Goal: Check status: Check status

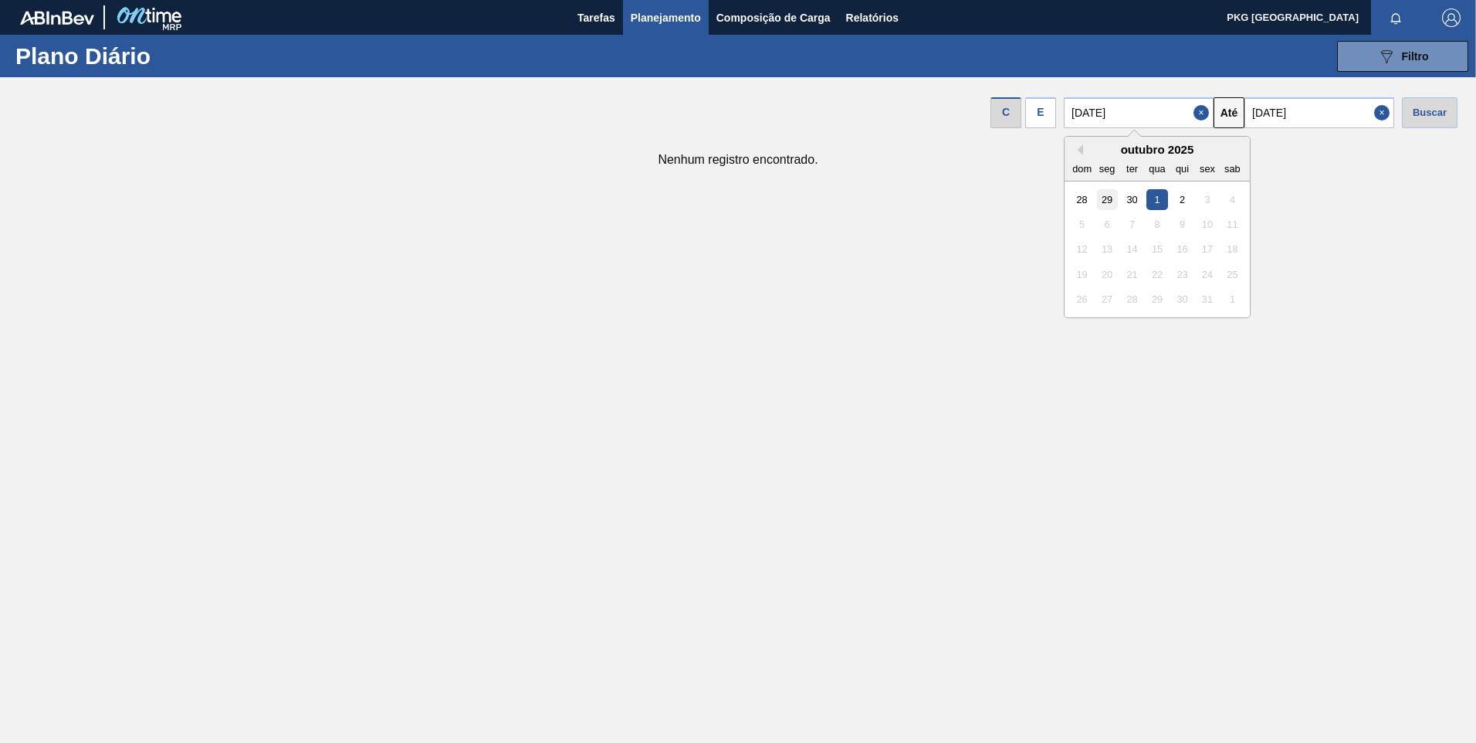
click at [1118, 201] on div "29" at bounding box center [1107, 199] width 21 height 21
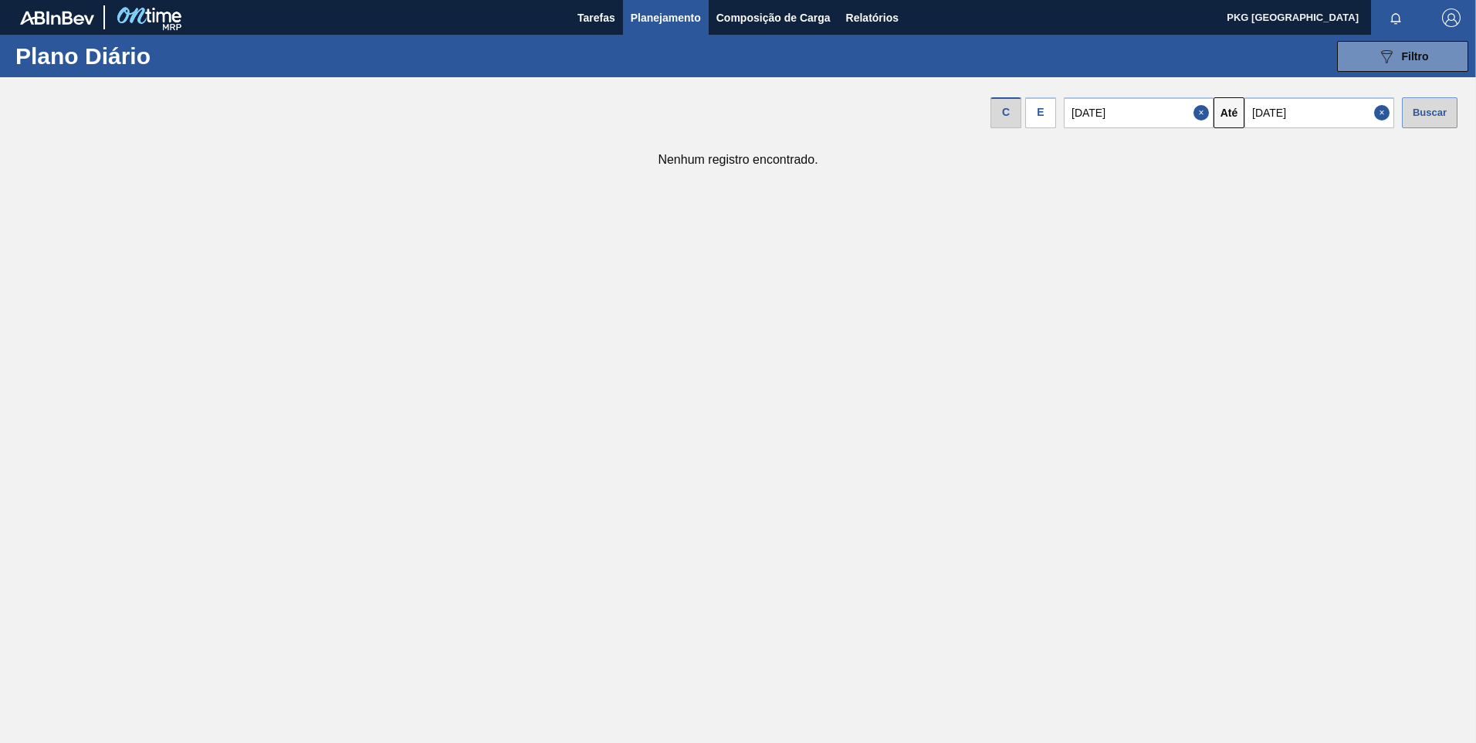
click at [1445, 113] on div "Buscar" at bounding box center [1430, 112] width 56 height 31
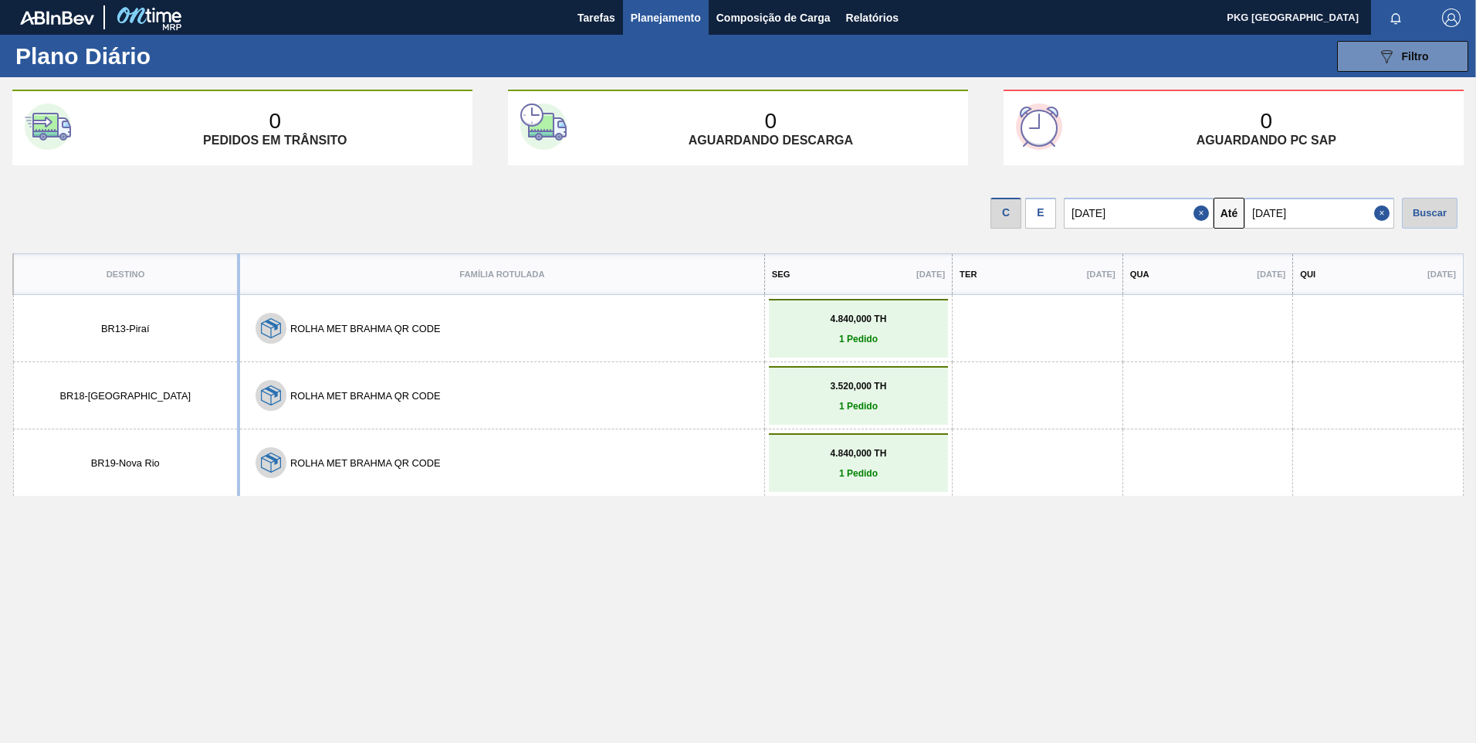
click at [591, 567] on div "Destino Família Rotulada Seg 29/09/2025 Ter 30/09/2025 Qua 01/10/2025 Qui 02/10…" at bounding box center [737, 530] width 1451 height 554
drag, startPoint x: 1011, startPoint y: 661, endPoint x: 949, endPoint y: 647, distance: 63.3
click at [1009, 661] on div "Destino Família Rotulada Seg 29/09/2025 Ter 30/09/2025 Qua 01/10/2025 Qui 02/10…" at bounding box center [737, 530] width 1451 height 554
click at [323, 692] on div "Destino Família Rotulada Seg 29/09/2025 Ter 30/09/2025 Qua 01/10/2025 Qui 02/10…" at bounding box center [737, 530] width 1451 height 554
click at [797, 632] on div "Destino Família Rotulada Seg 29/09/2025 Ter 30/09/2025 Qua 01/10/2025 Qui 02/10…" at bounding box center [737, 530] width 1451 height 554
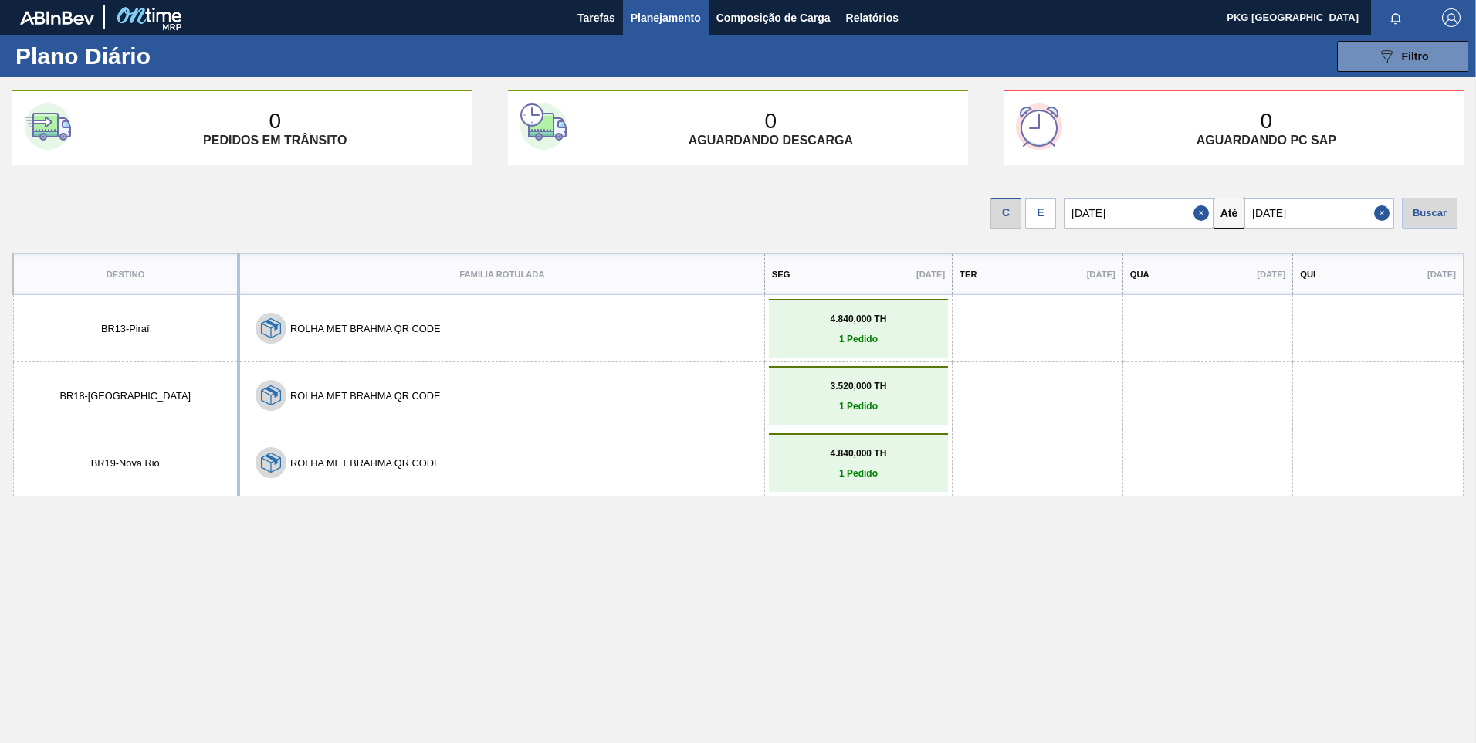
click at [1158, 218] on input "[DATE]" at bounding box center [1139, 213] width 150 height 31
click at [1215, 379] on div "26" at bounding box center [1207, 374] width 21 height 21
type input "[DATE]"
click at [1443, 212] on div "Buscar" at bounding box center [1430, 213] width 56 height 31
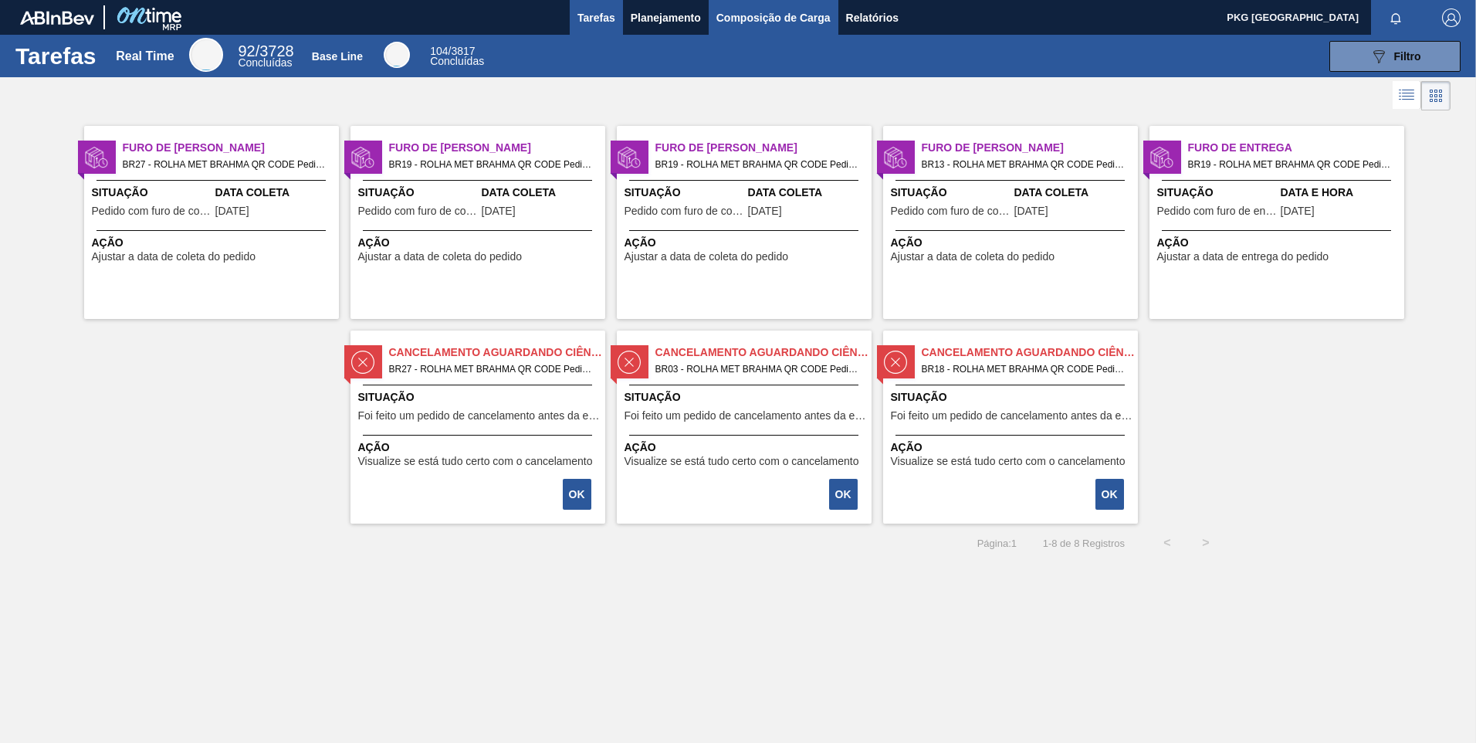
drag, startPoint x: 761, startPoint y: 20, endPoint x: 751, endPoint y: 20, distance: 10.0
click at [761, 20] on span "Composição de Carga" at bounding box center [773, 17] width 114 height 19
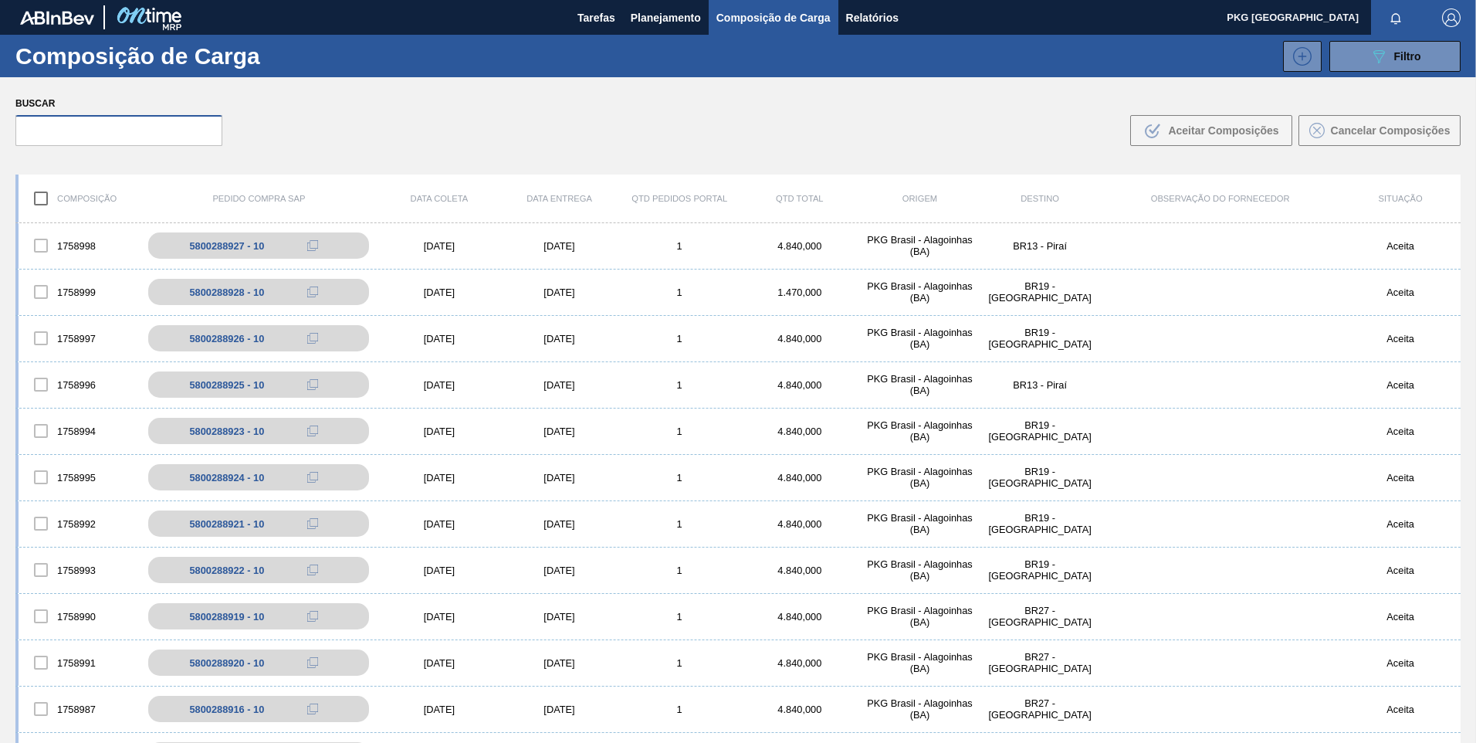
click at [169, 140] on input "text" at bounding box center [118, 130] width 207 height 31
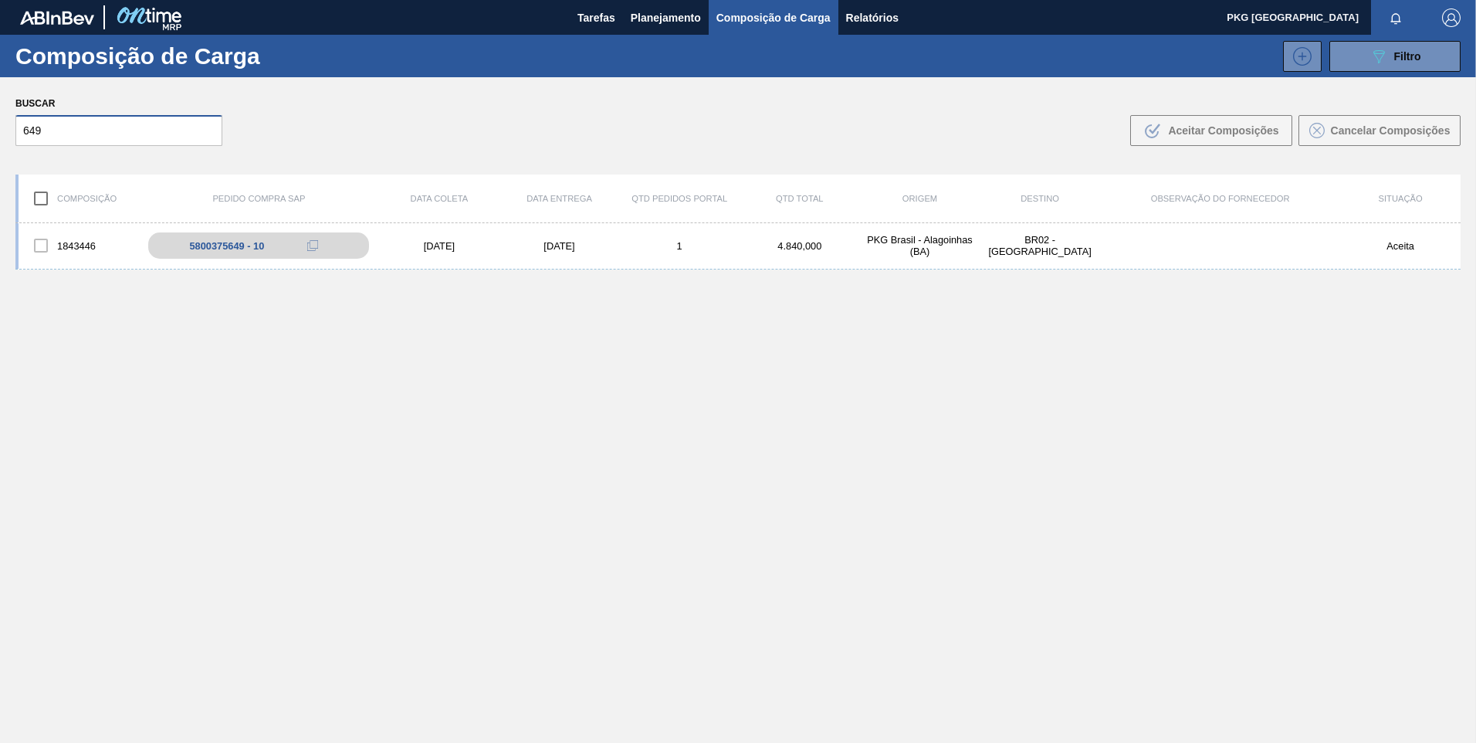
type input "649"
click at [406, 533] on div "1843446 5800375649 - 10 03/10/2025 04/10/2025 1 4.840,000 PKG Brasil - Alagoinh…" at bounding box center [737, 519] width 1445 height 592
click at [679, 5] on button "Planejamento" at bounding box center [666, 17] width 86 height 35
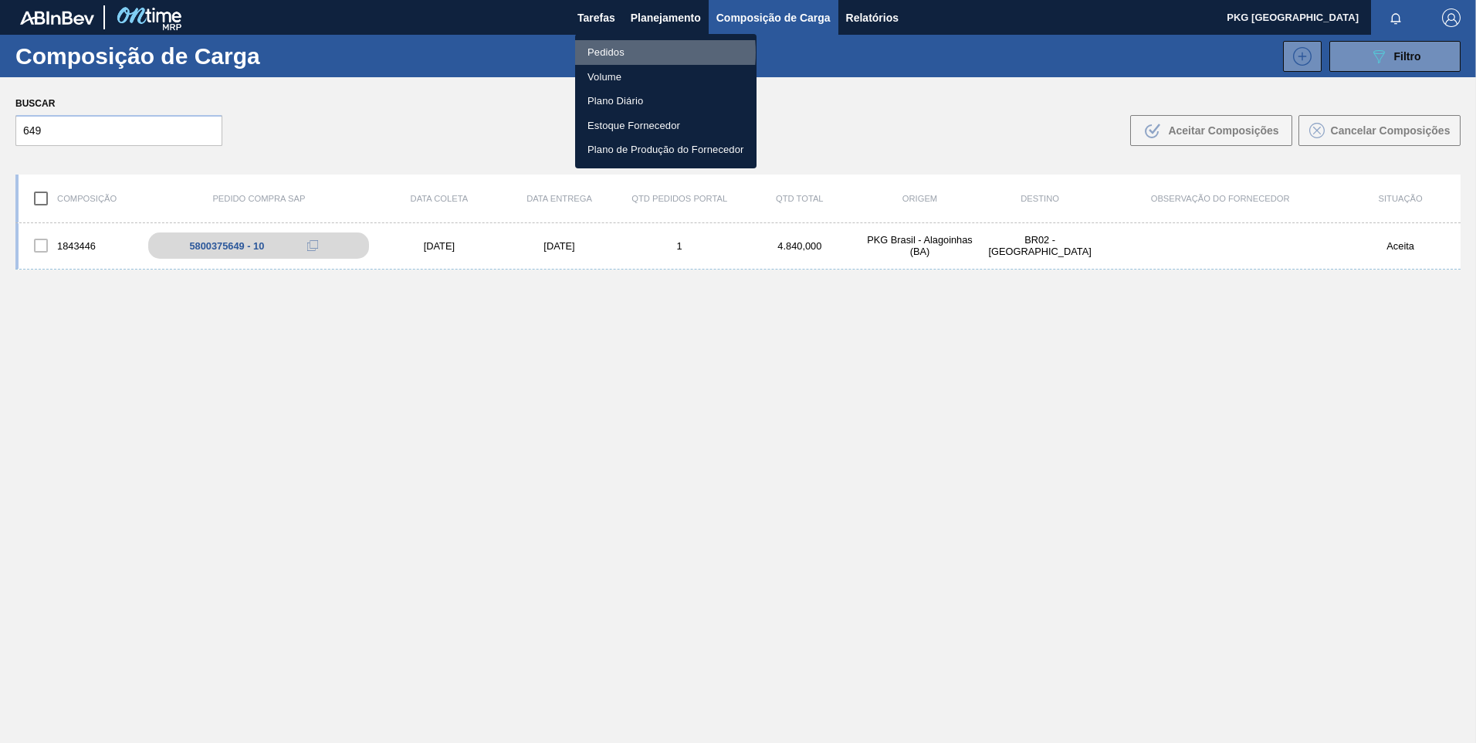
click at [613, 52] on li "Pedidos" at bounding box center [665, 52] width 181 height 25
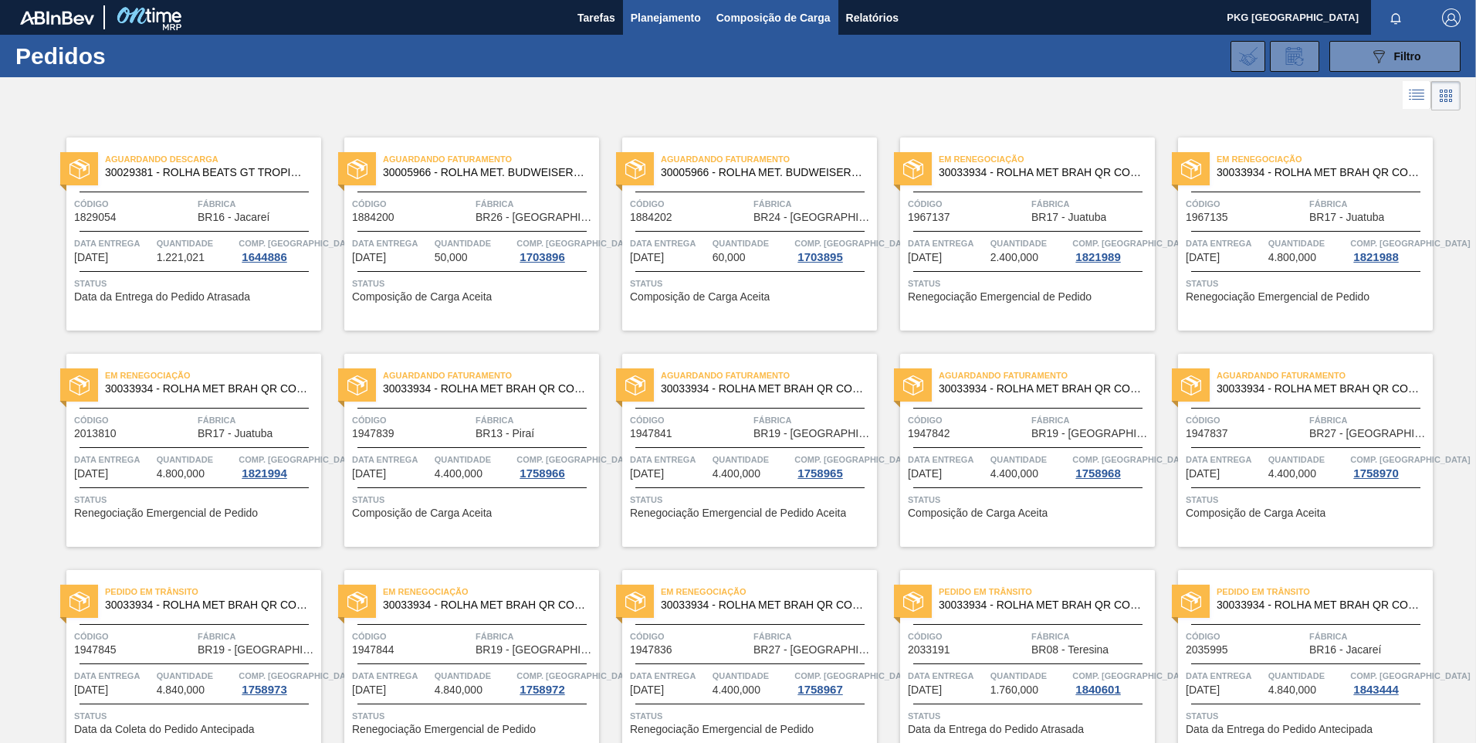
drag, startPoint x: 760, startPoint y: 22, endPoint x: 752, endPoint y: 28, distance: 9.4
click at [760, 22] on span "Composição de Carga" at bounding box center [773, 17] width 114 height 19
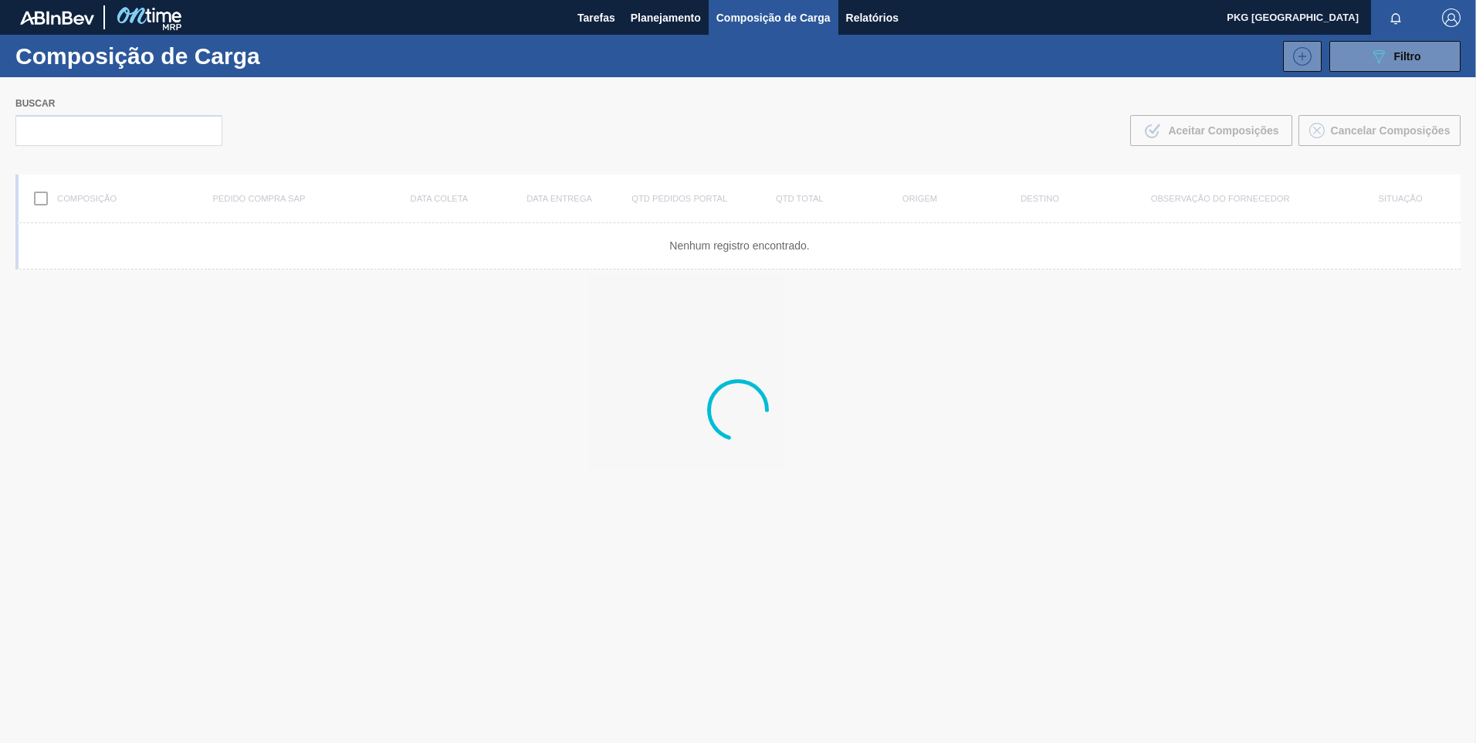
click at [167, 128] on div at bounding box center [738, 409] width 1476 height 665
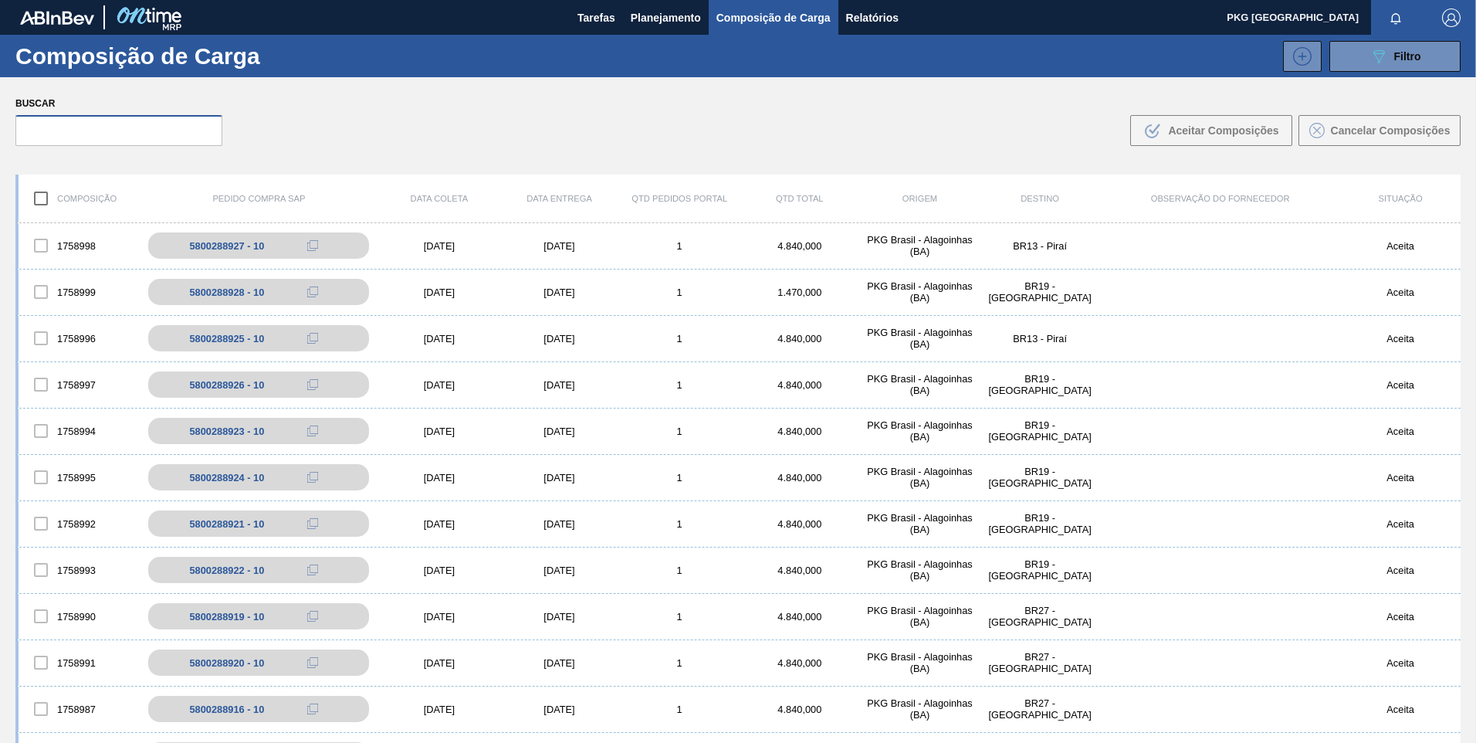
click at [137, 125] on input "text" at bounding box center [118, 130] width 207 height 31
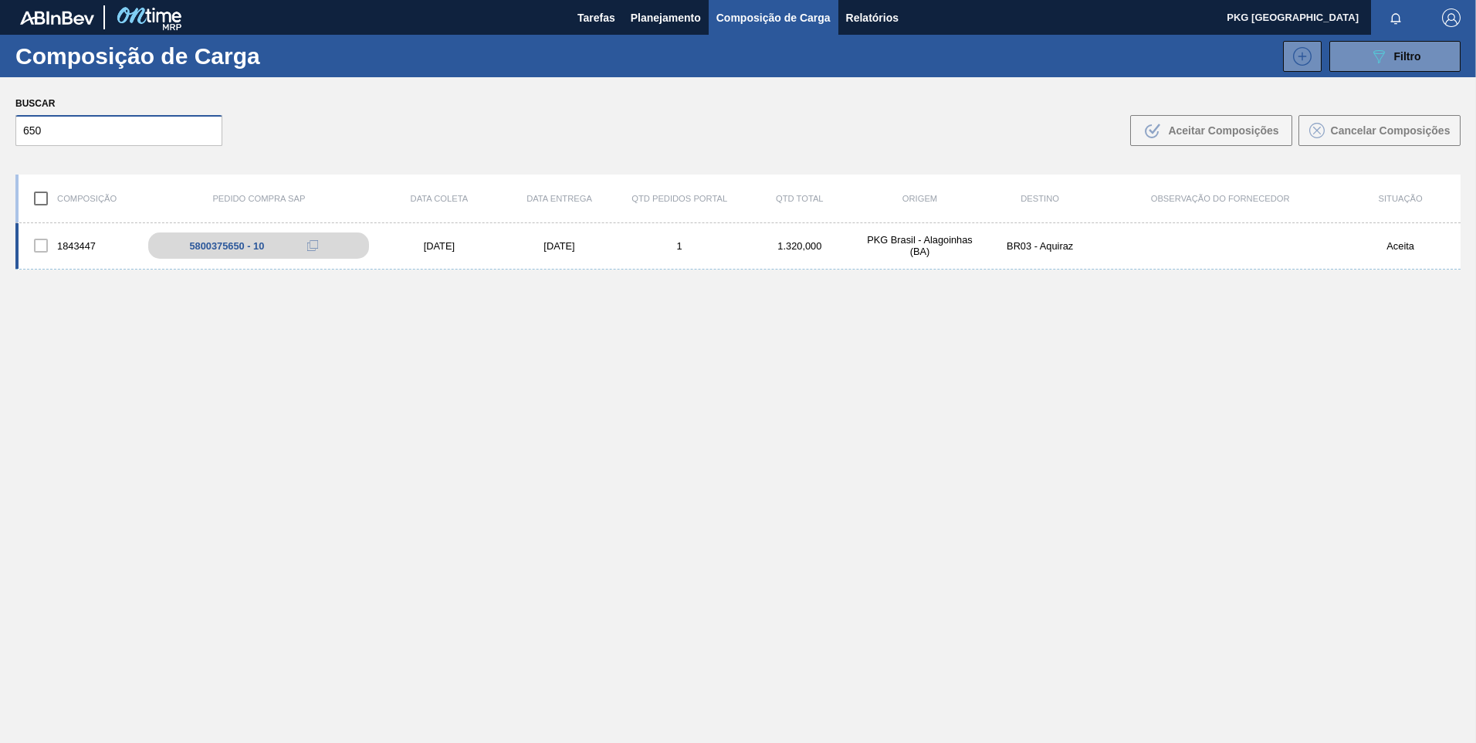
type input "650"
click at [548, 246] on div "15/10/2025" at bounding box center [559, 246] width 120 height 12
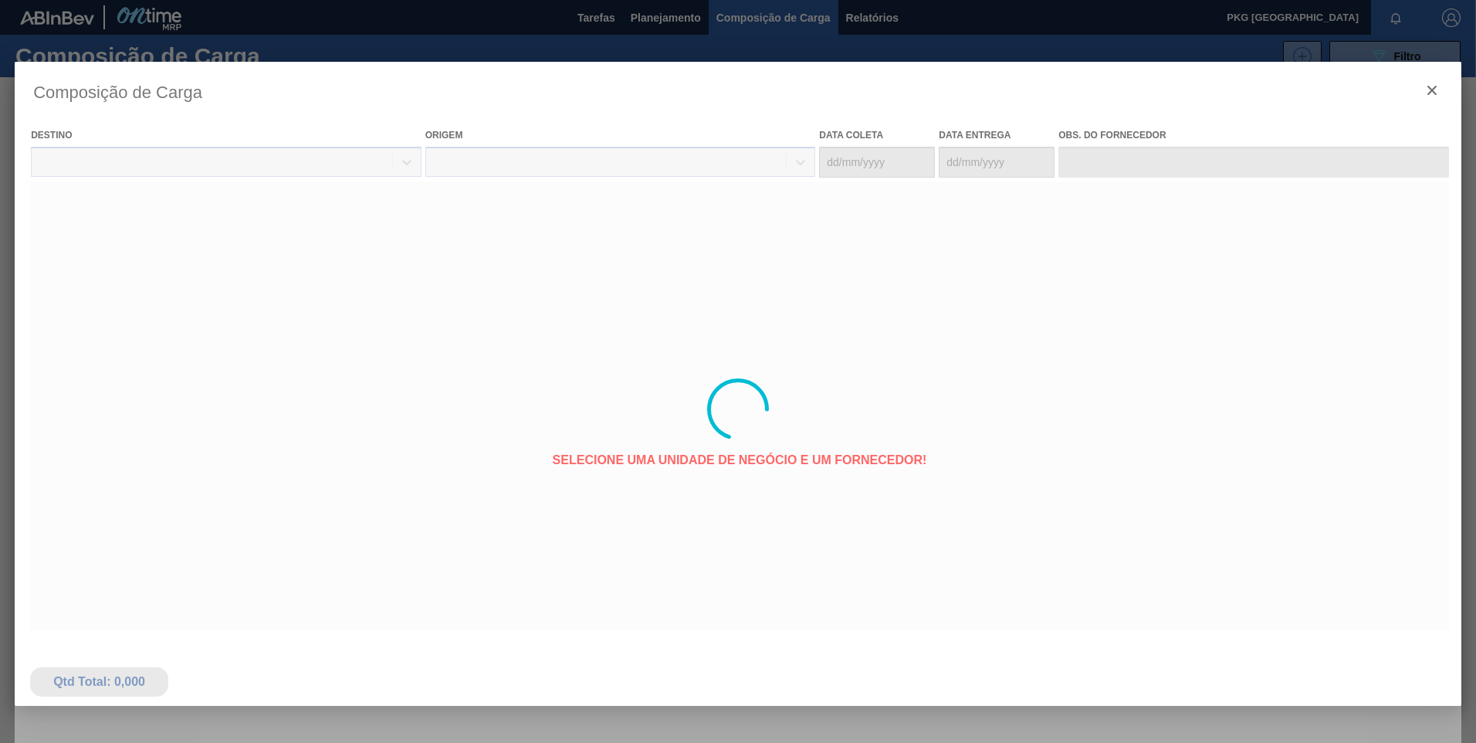
type coleta "07/10/2025"
type entrega "15/10/2025"
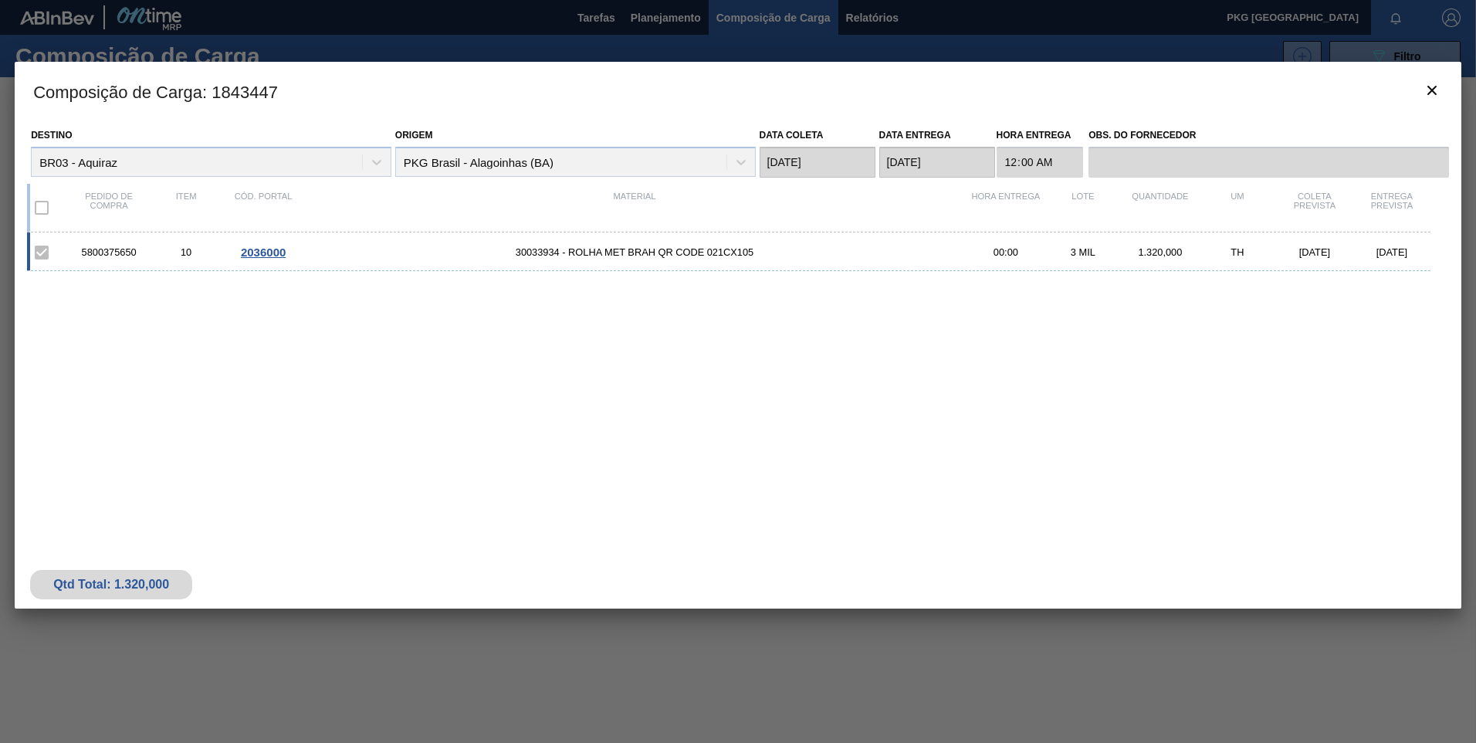
click at [259, 252] on span "2036000" at bounding box center [263, 251] width 45 height 13
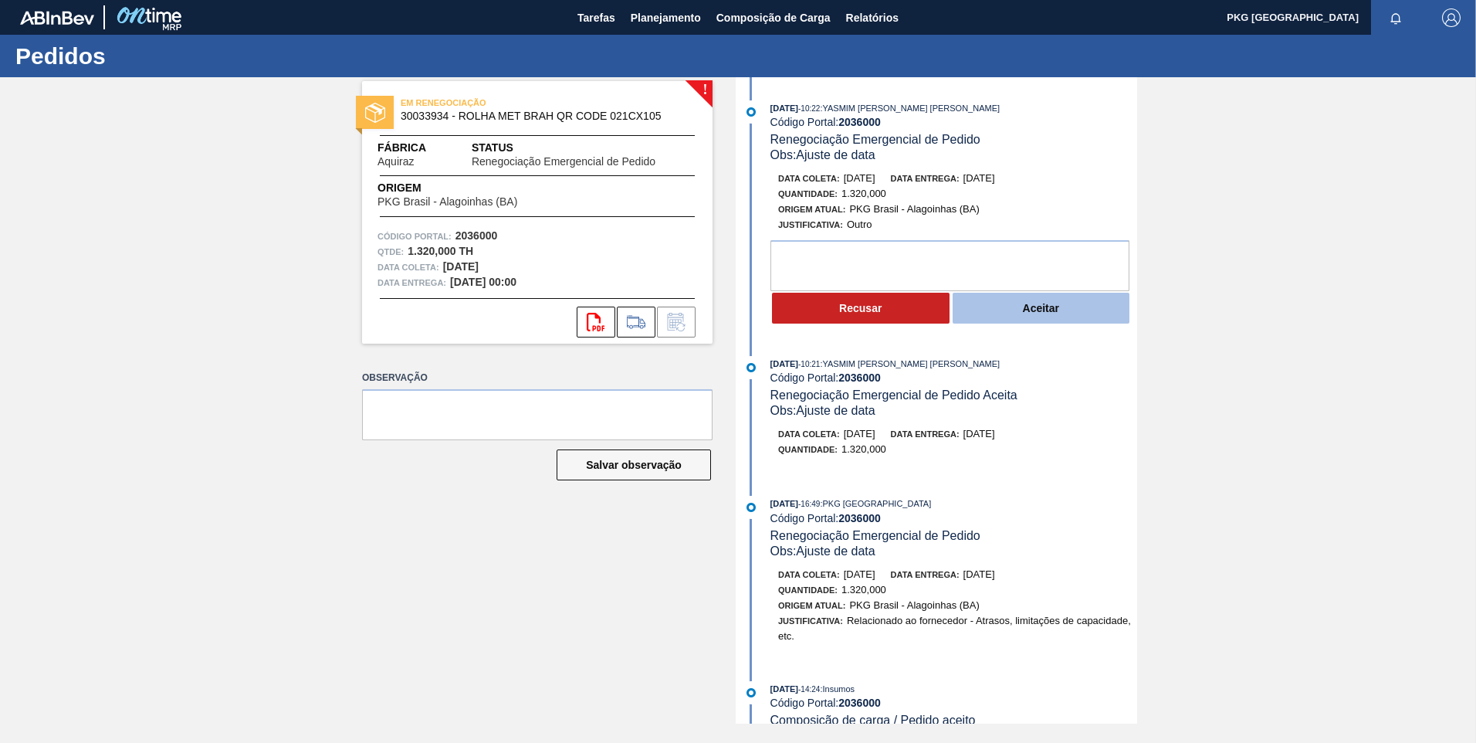
click at [1038, 314] on button "Aceitar" at bounding box center [1042, 308] width 178 height 31
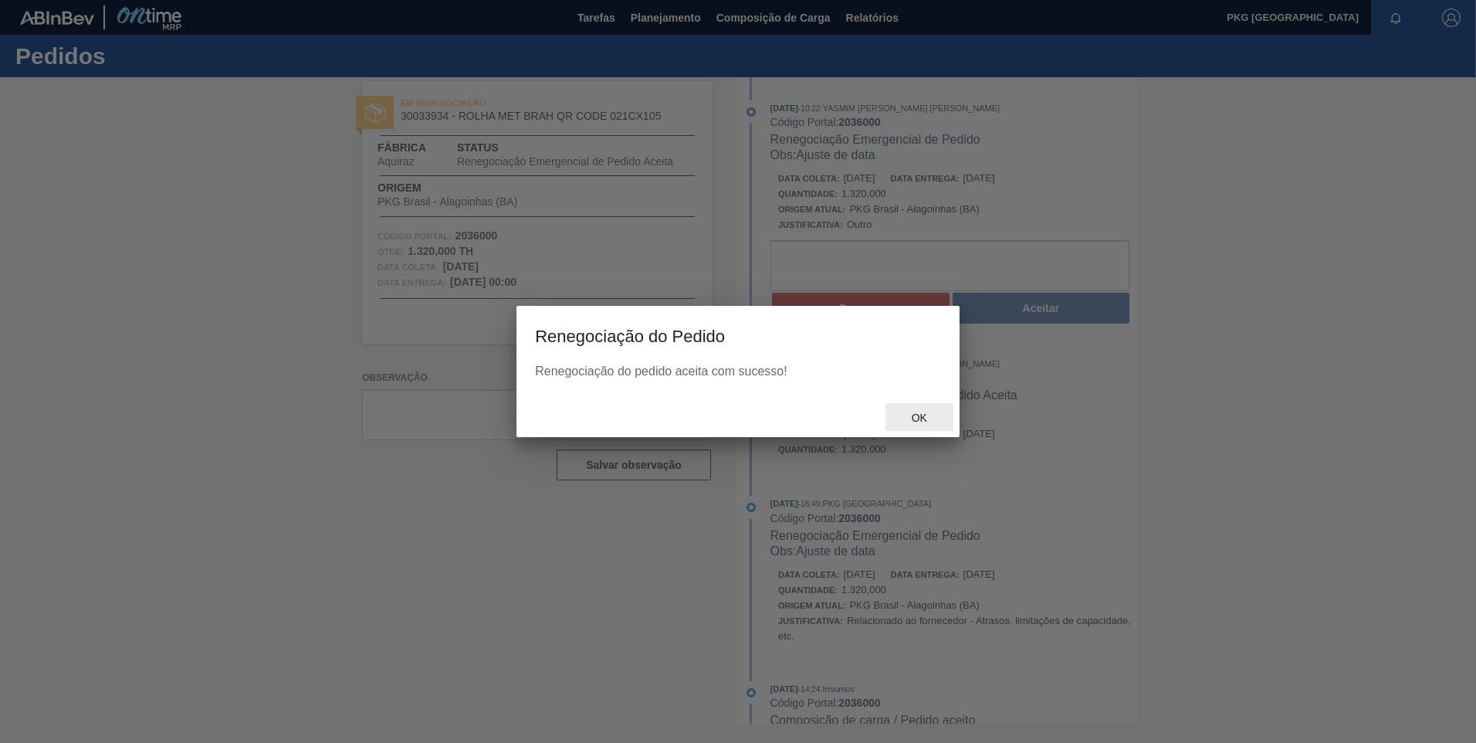
click at [919, 411] on span "Ok" at bounding box center [919, 417] width 40 height 12
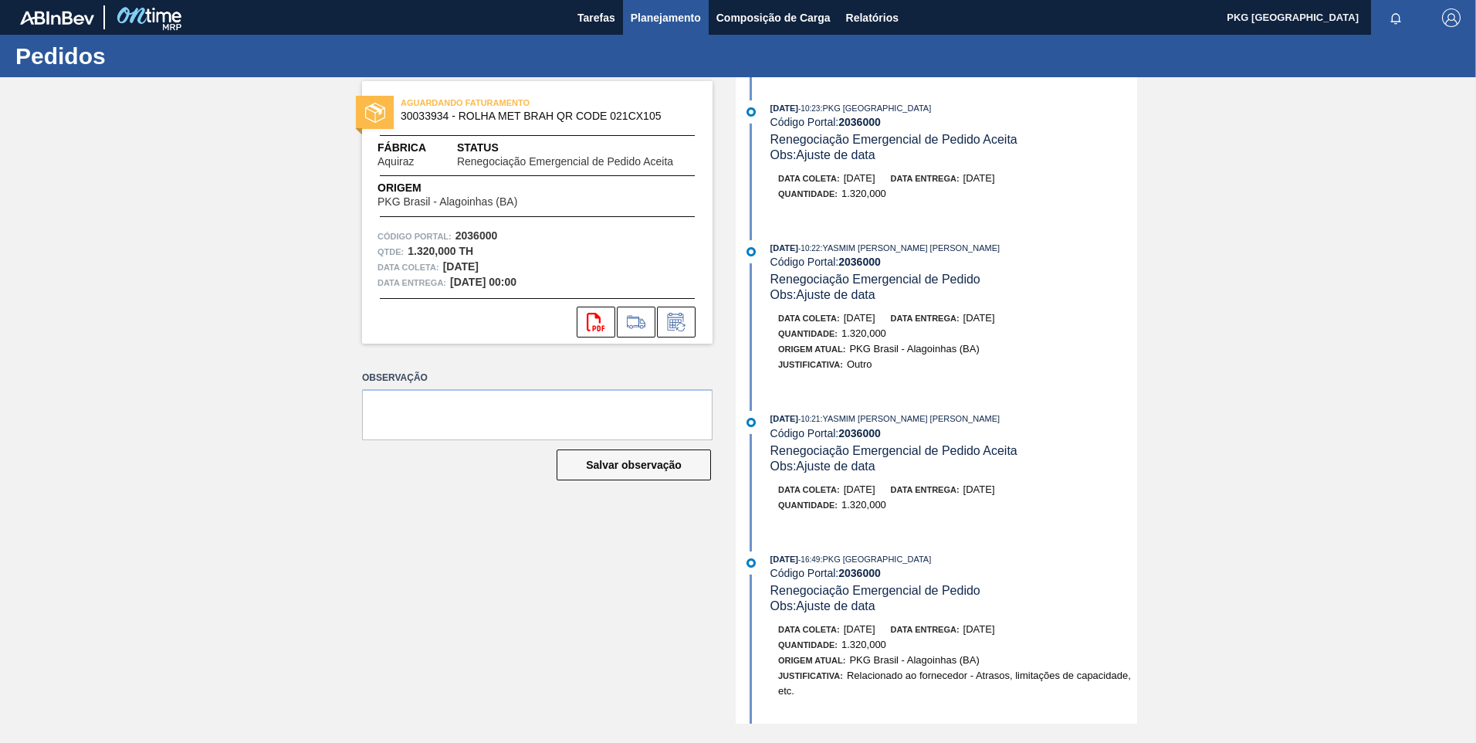
click at [674, 21] on span "Planejamento" at bounding box center [666, 17] width 70 height 19
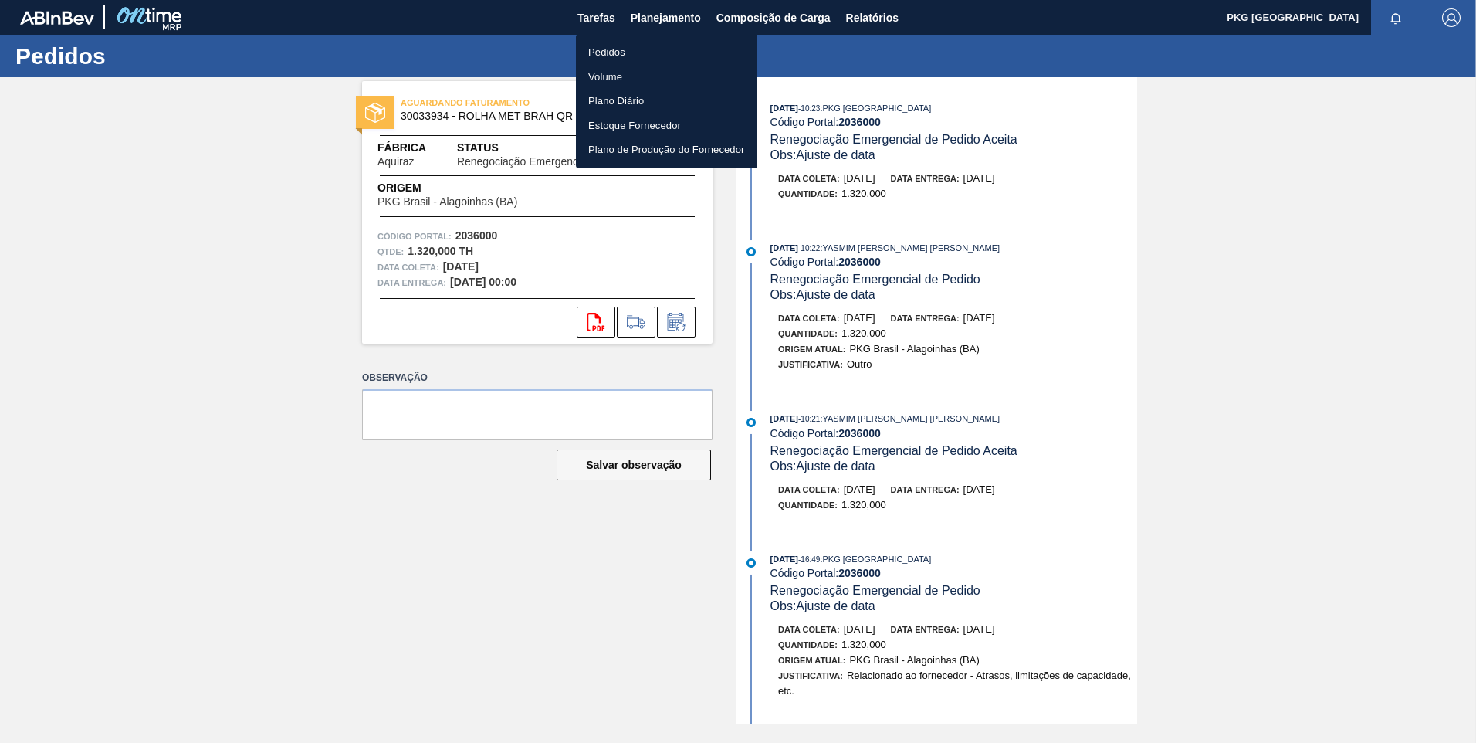
click at [614, 46] on li "Pedidos" at bounding box center [666, 52] width 181 height 25
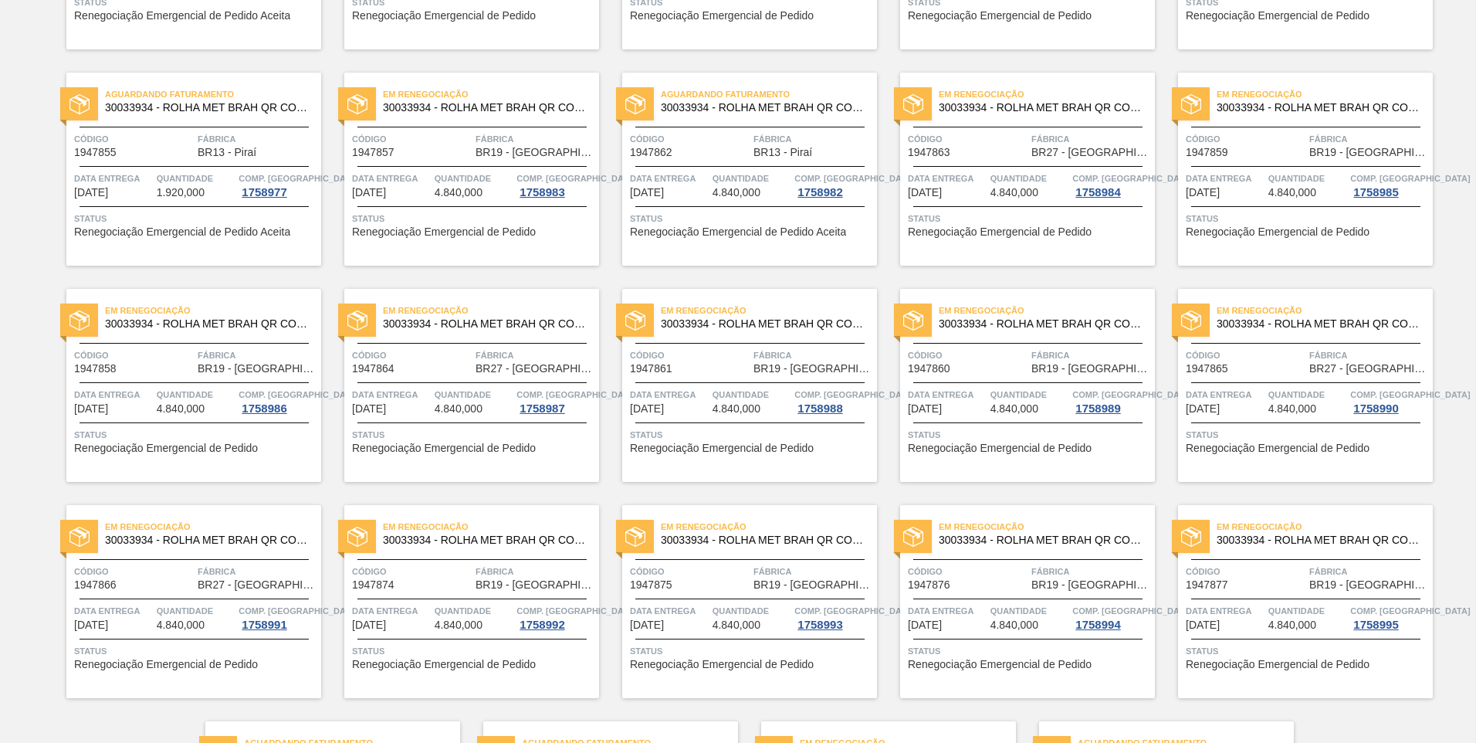
scroll to position [1374, 0]
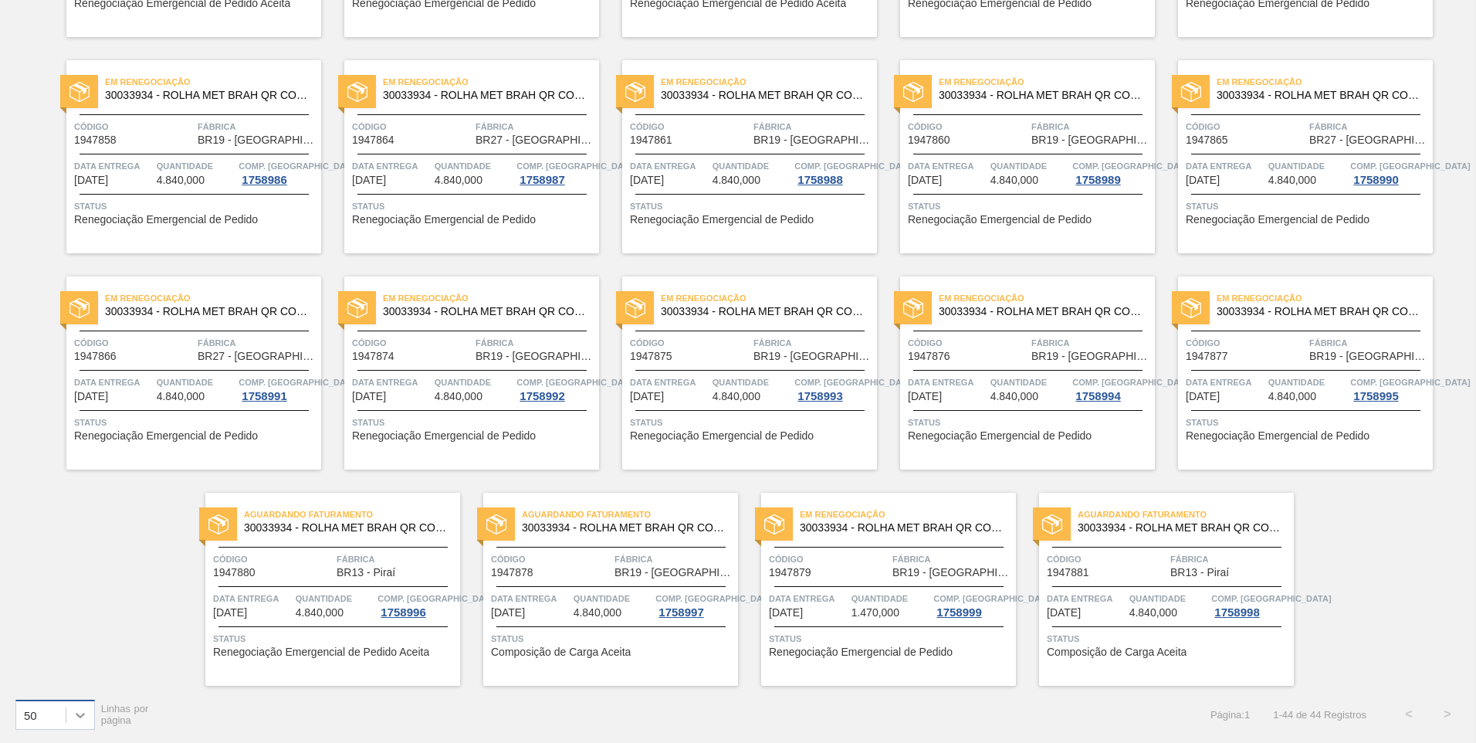
click at [81, 716] on icon at bounding box center [80, 715] width 9 height 5
click at [47, 618] on div "20" at bounding box center [55, 618] width 80 height 29
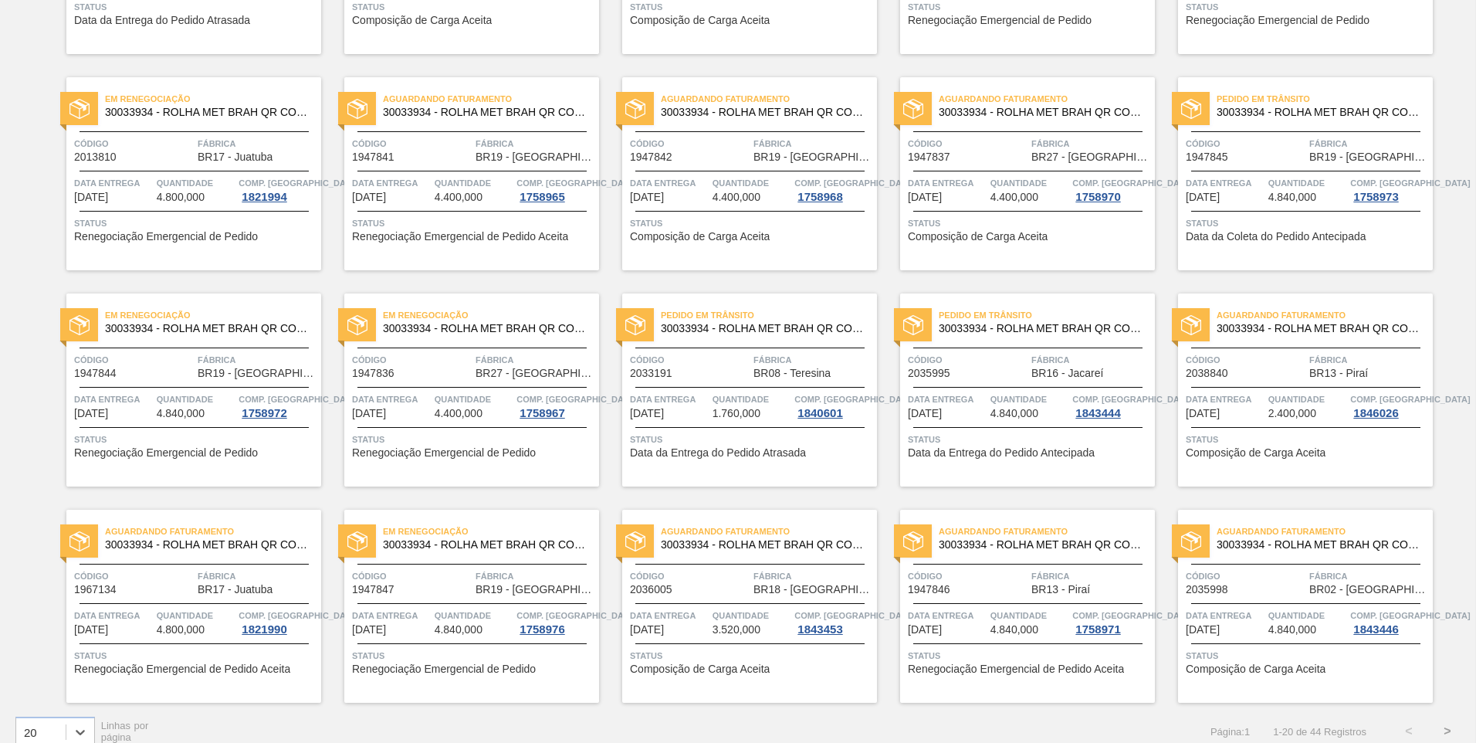
scroll to position [293, 0]
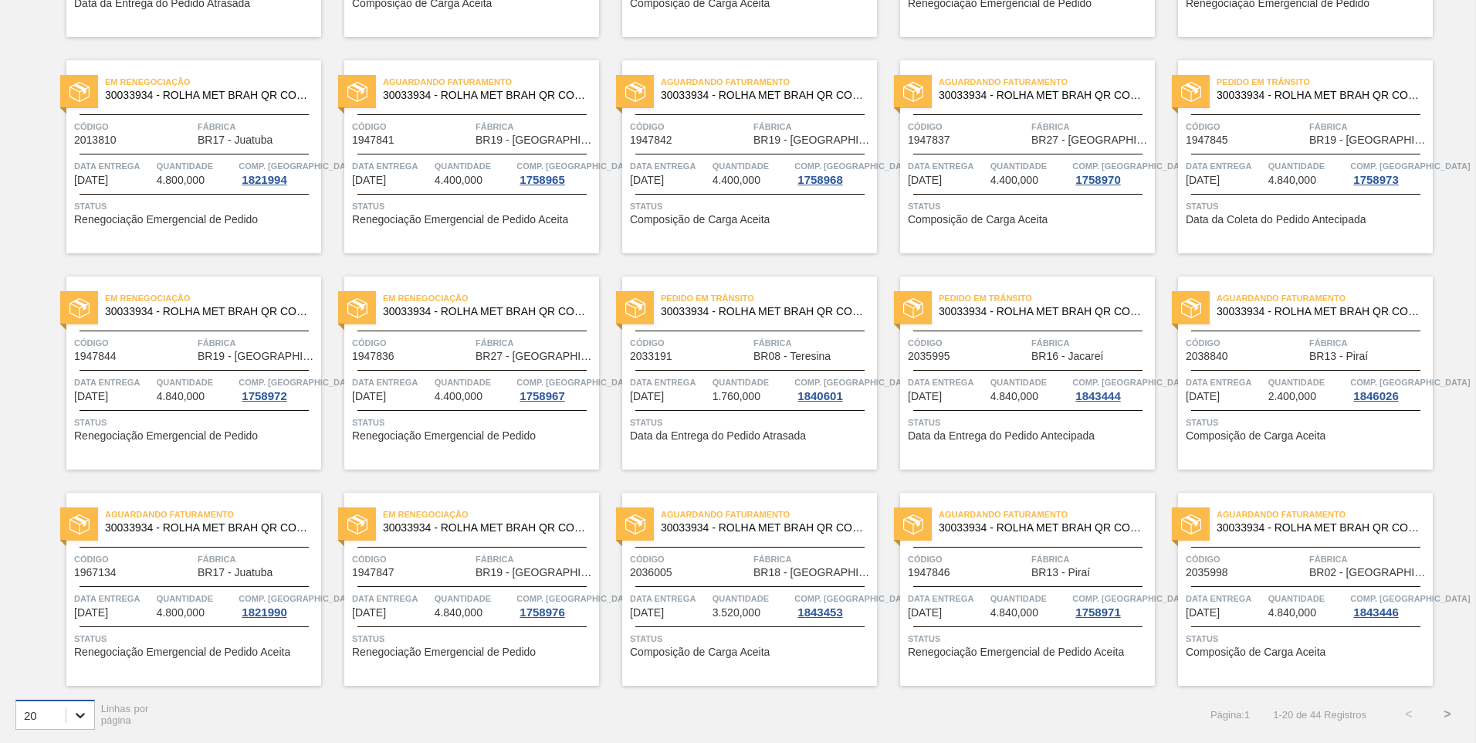
click at [93, 709] on div "20" at bounding box center [55, 714] width 80 height 30
click at [55, 668] on div "100" at bounding box center [55, 676] width 80 height 29
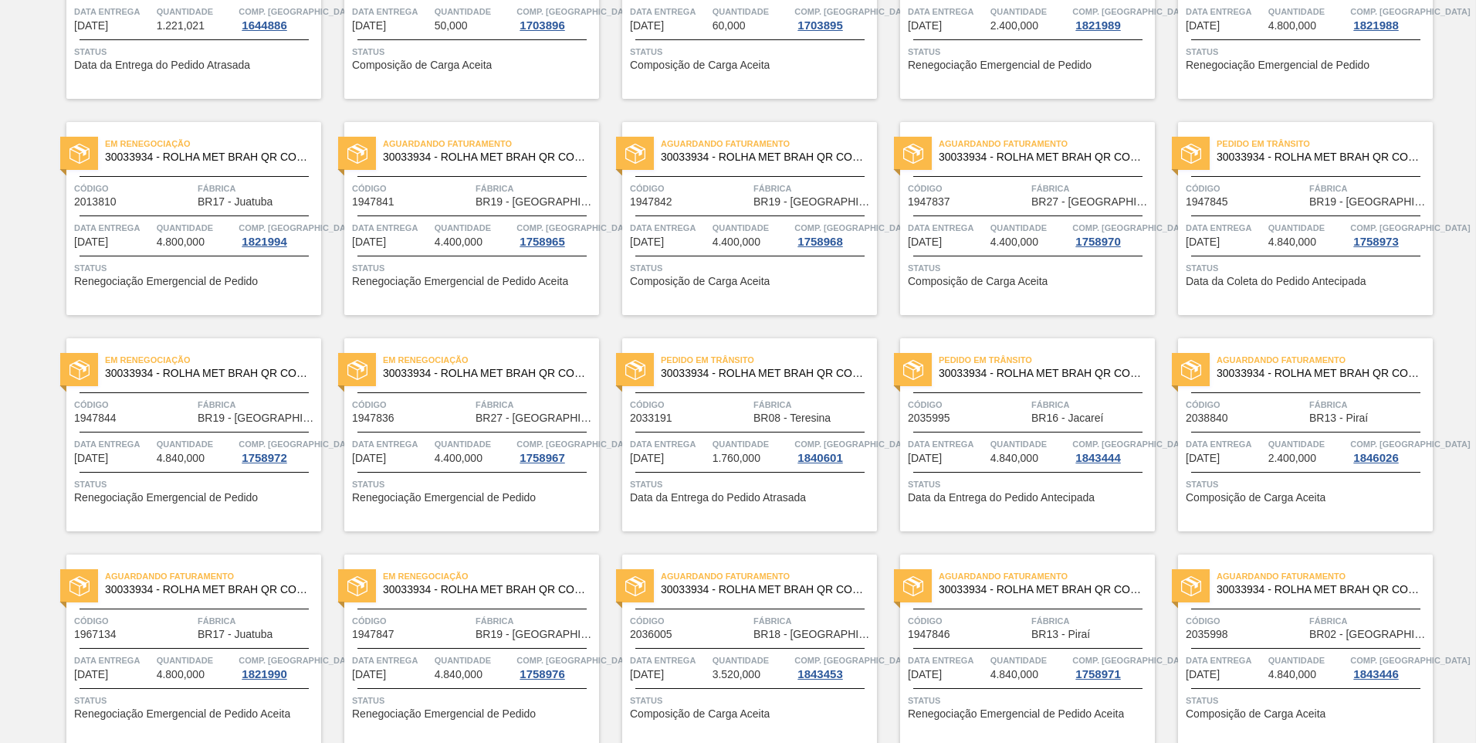
scroll to position [0, 0]
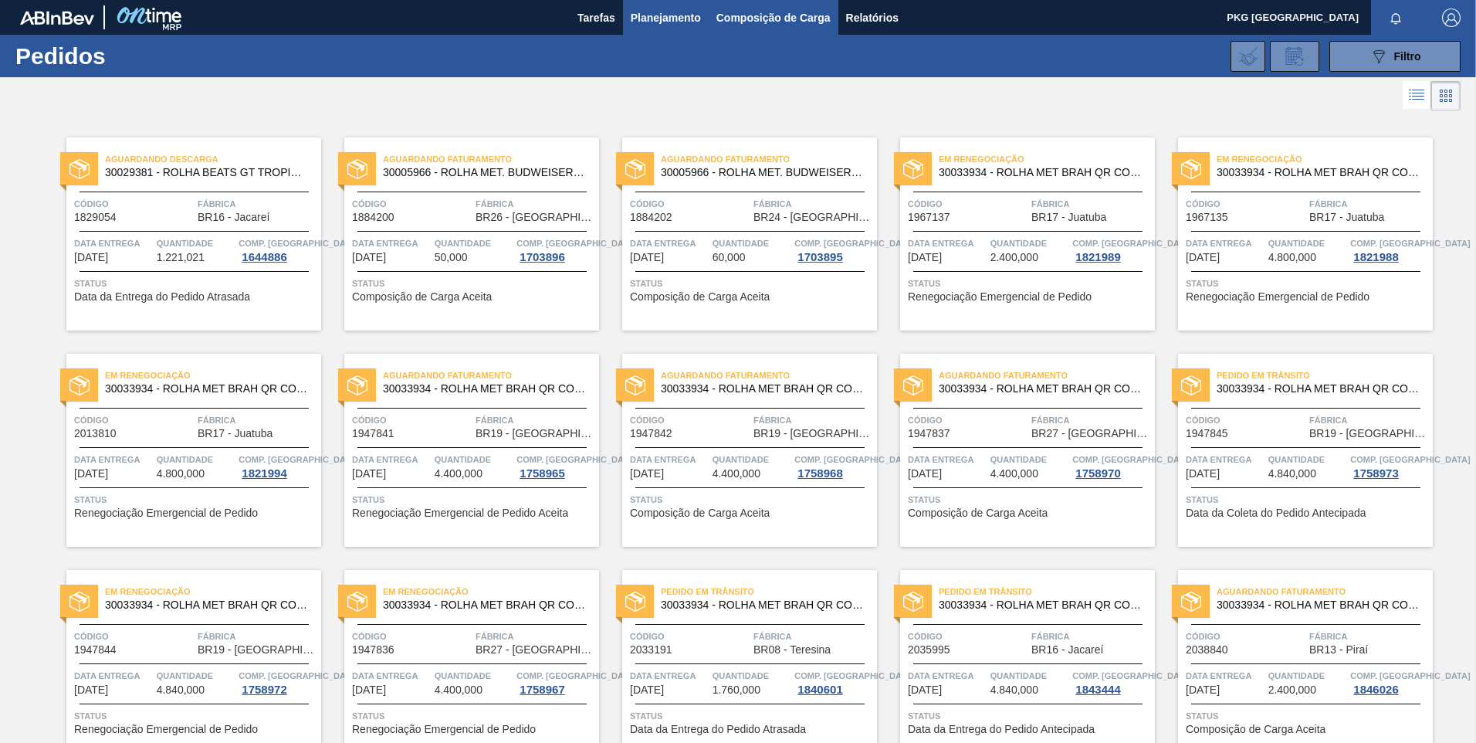
click at [745, 6] on button "Composição de Carga" at bounding box center [774, 17] width 130 height 35
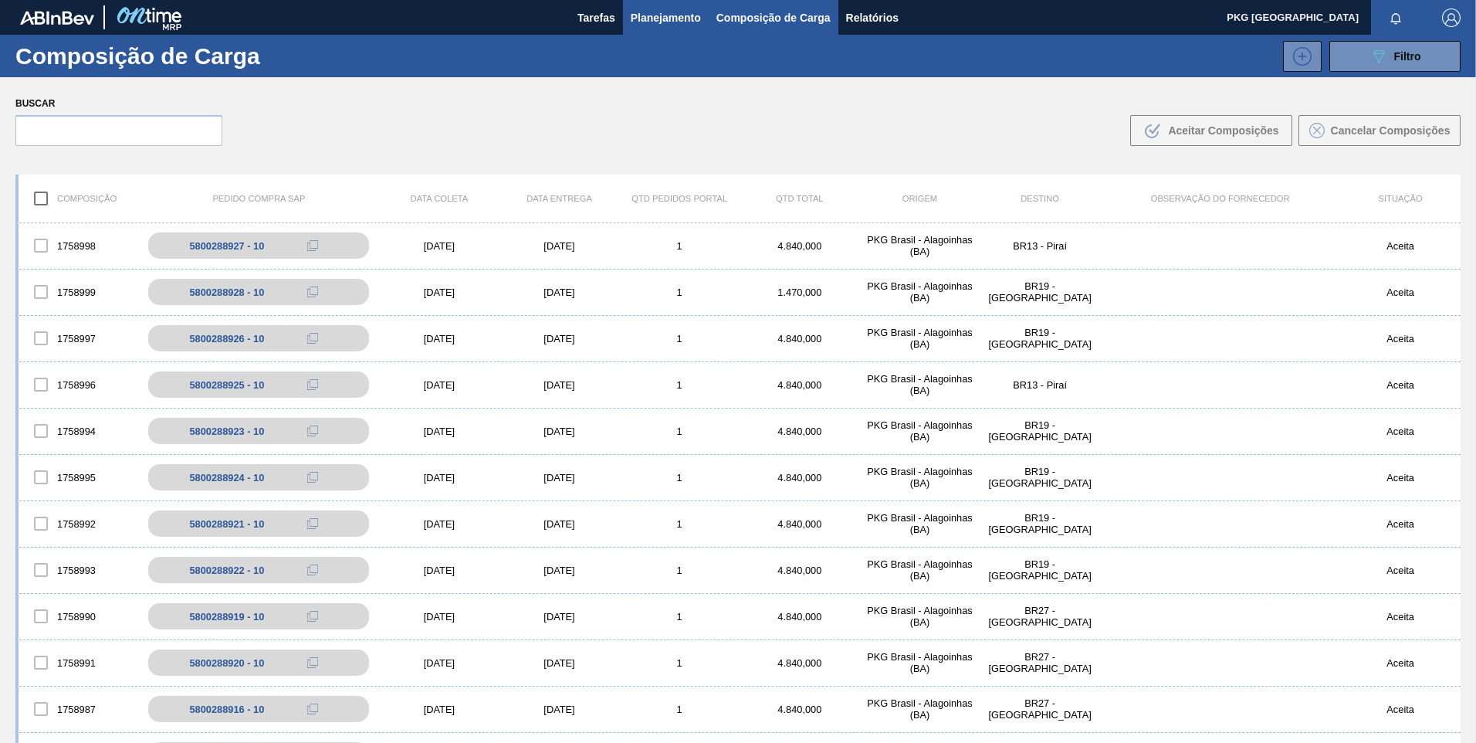
click at [669, 21] on span "Planejamento" at bounding box center [666, 17] width 70 height 19
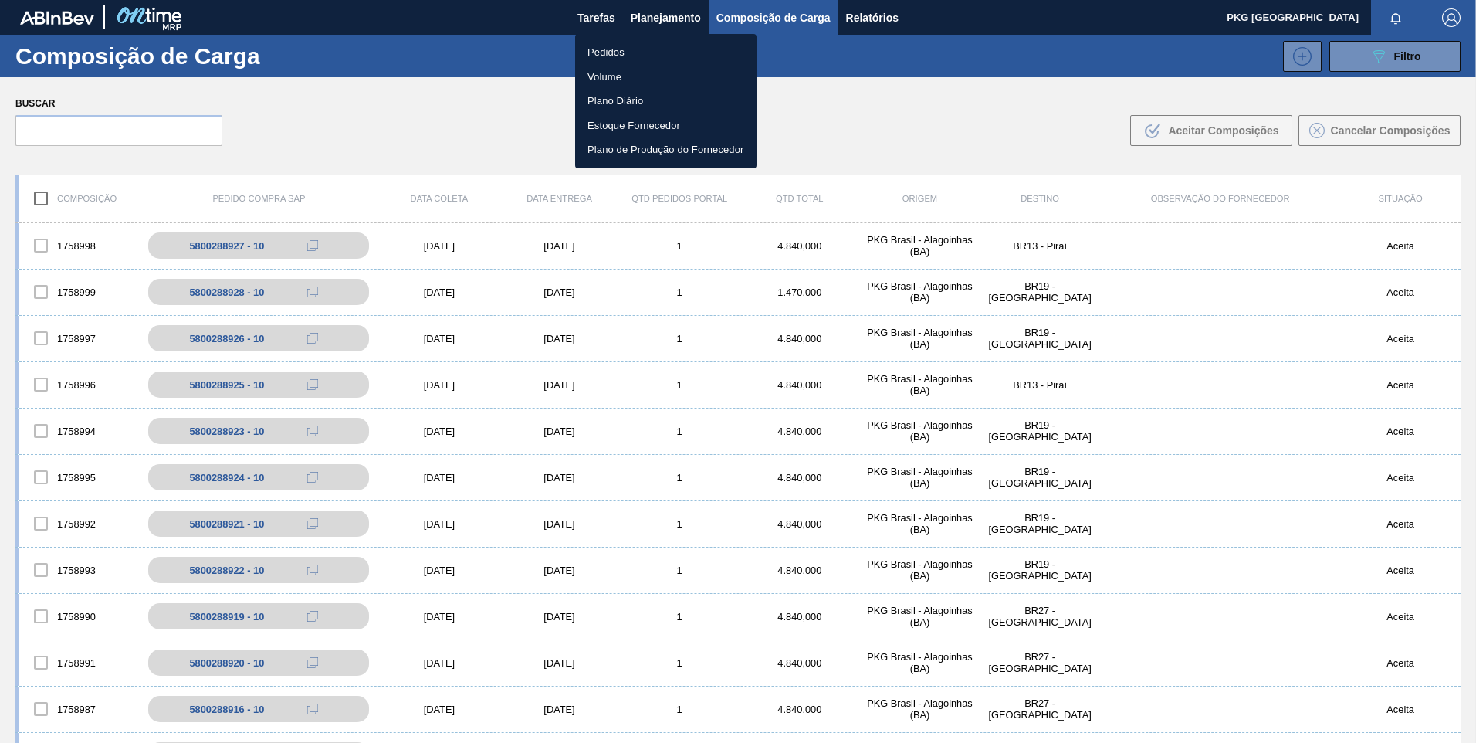
click at [611, 52] on li "Pedidos" at bounding box center [665, 52] width 181 height 25
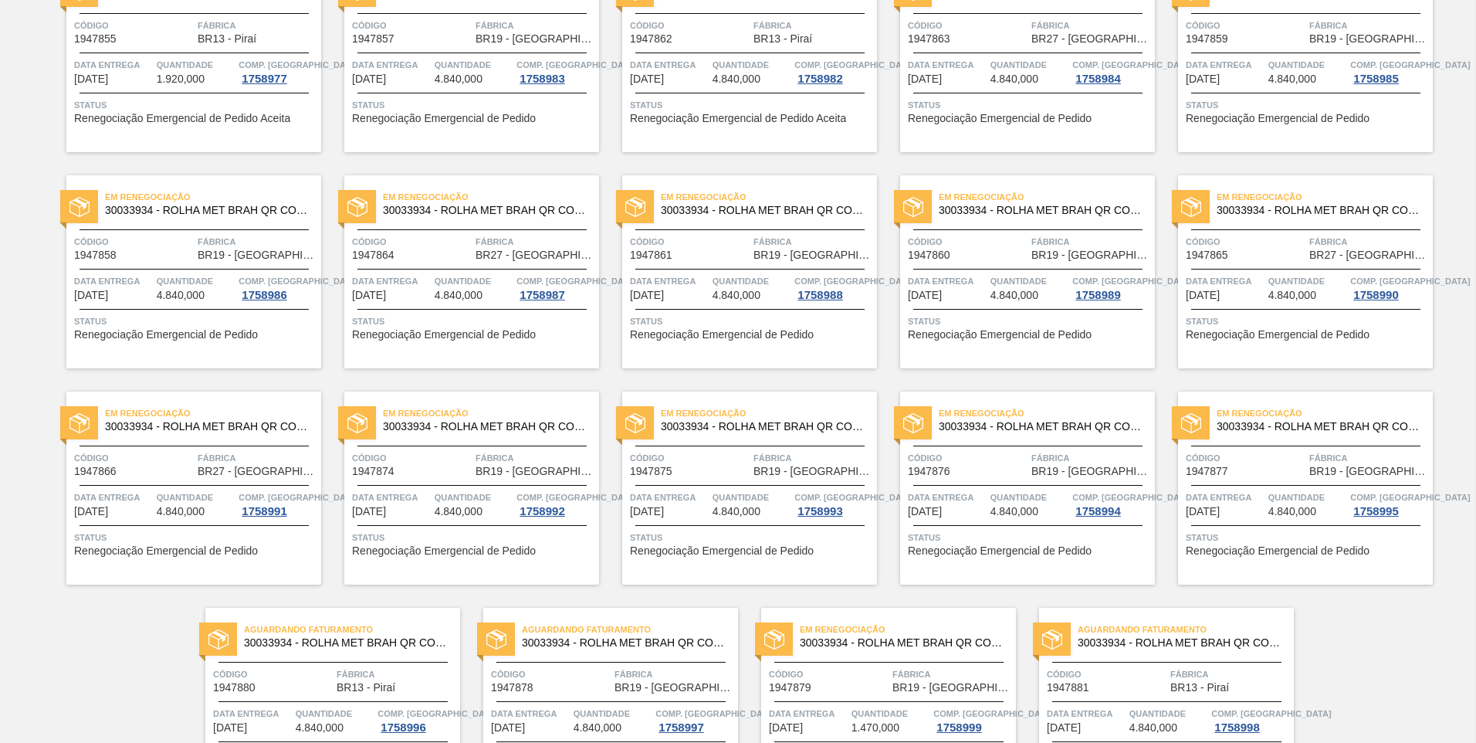
scroll to position [1374, 0]
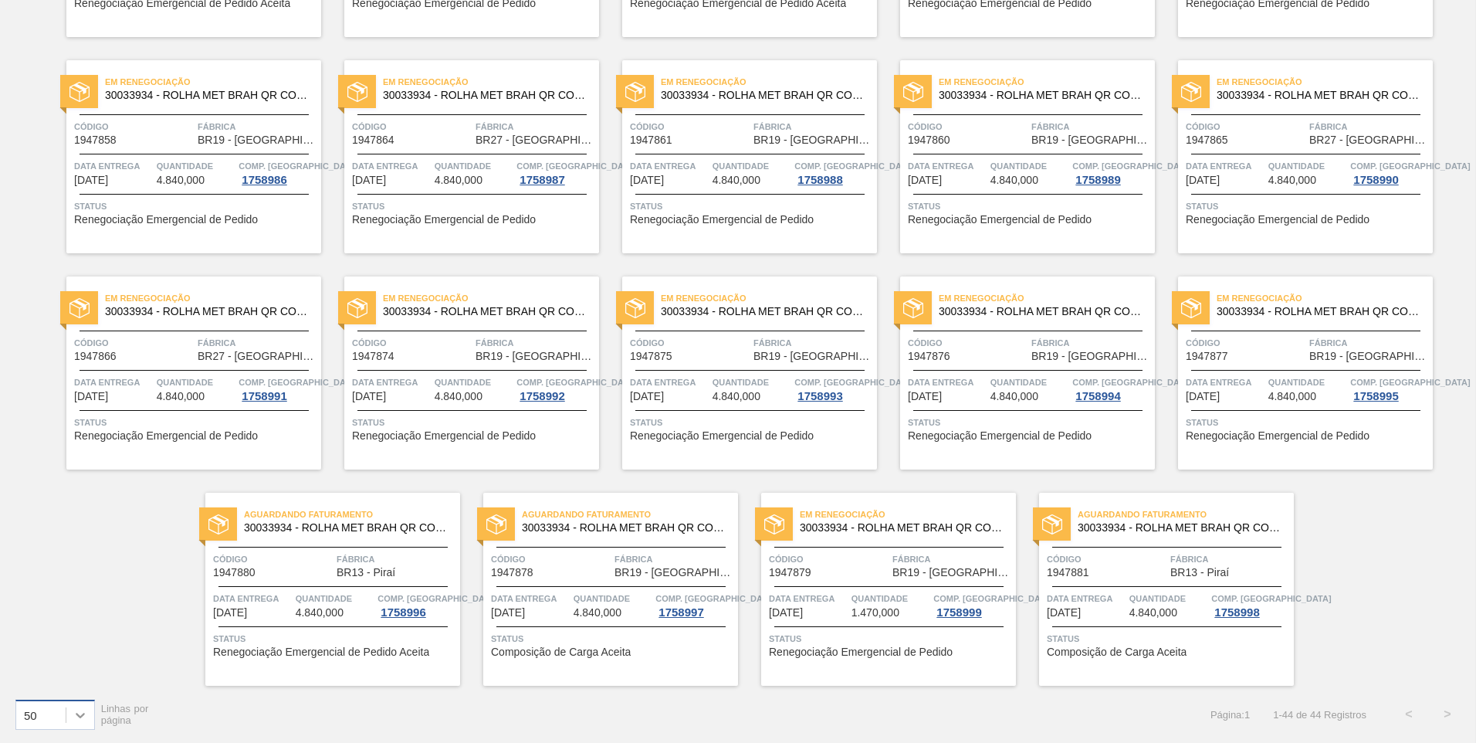
click at [92, 717] on div at bounding box center [80, 715] width 28 height 28
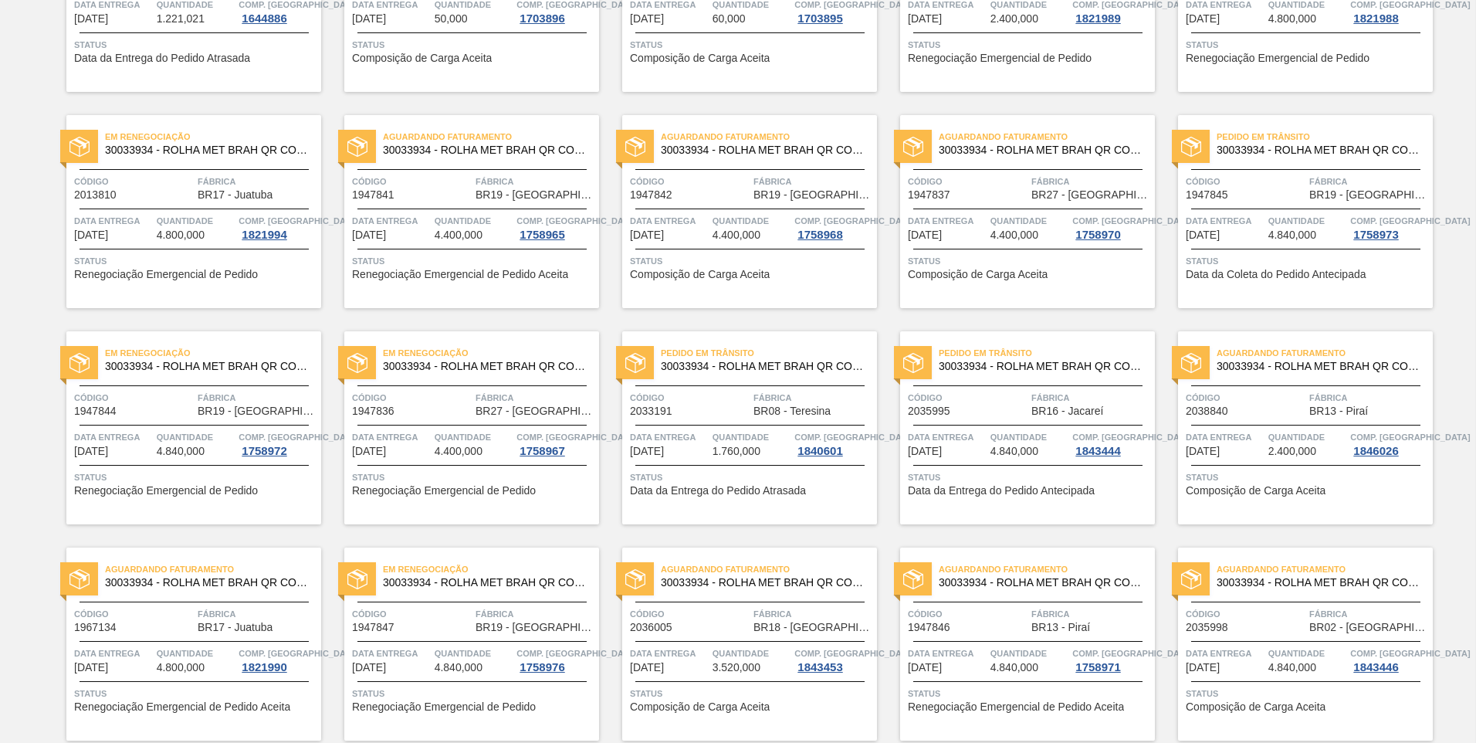
scroll to position [0, 0]
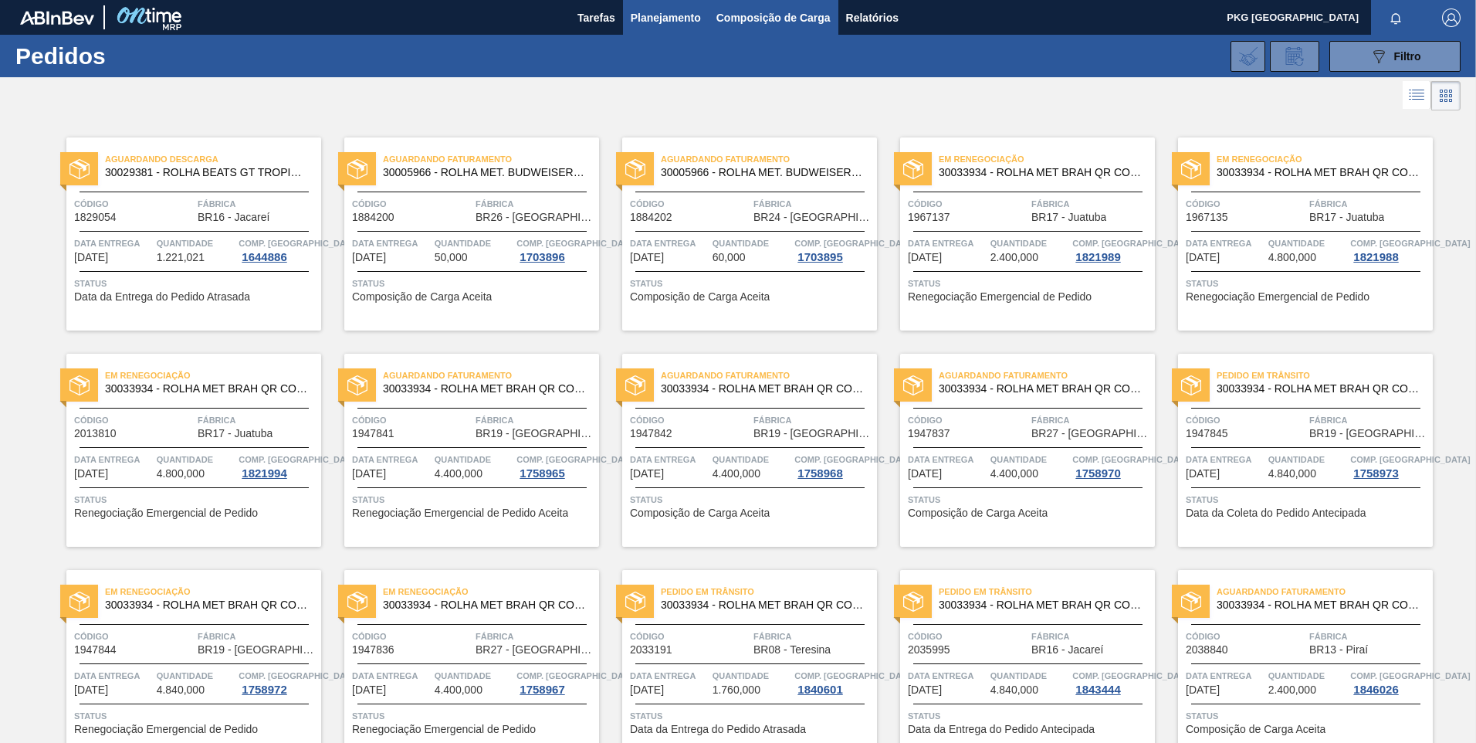
click at [792, 24] on span "Composição de Carga" at bounding box center [773, 17] width 114 height 19
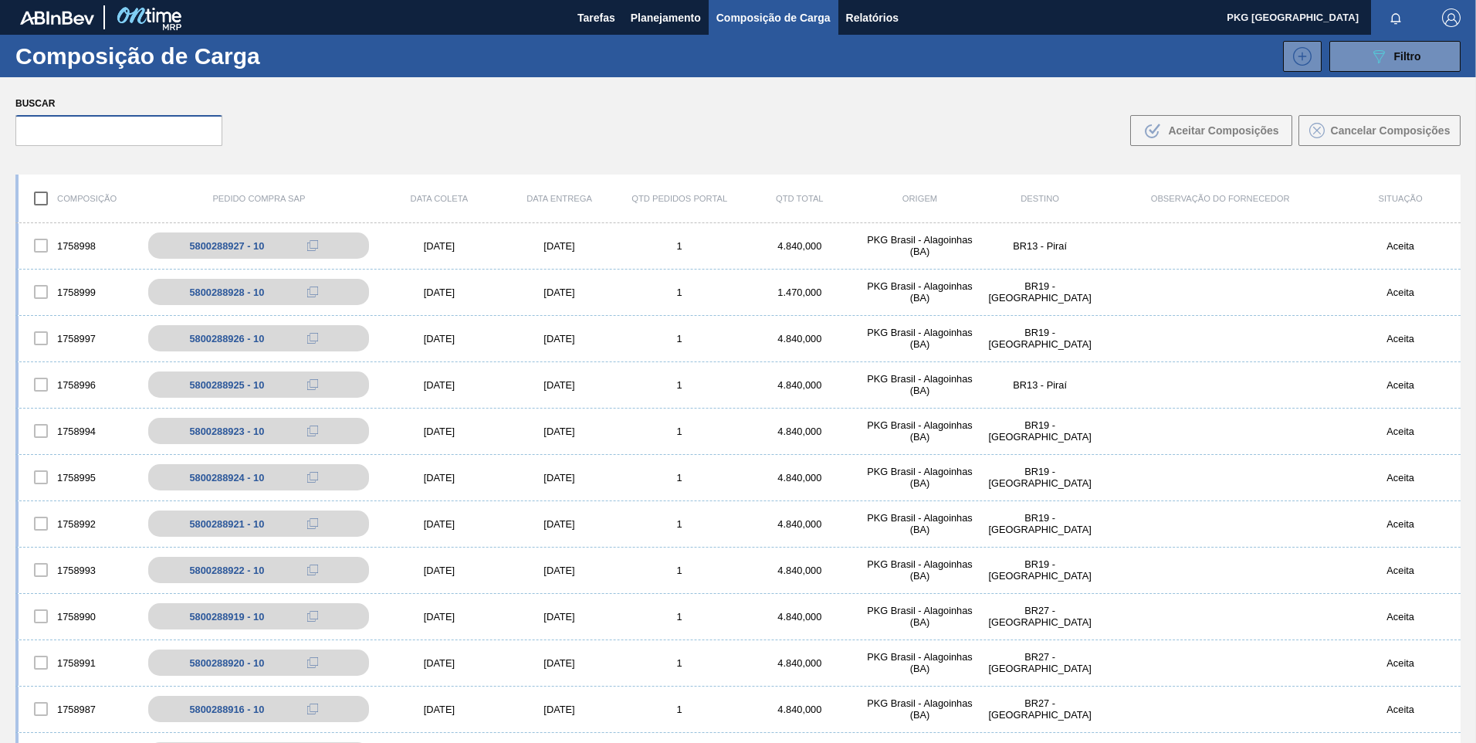
click at [149, 137] on input "text" at bounding box center [118, 130] width 207 height 31
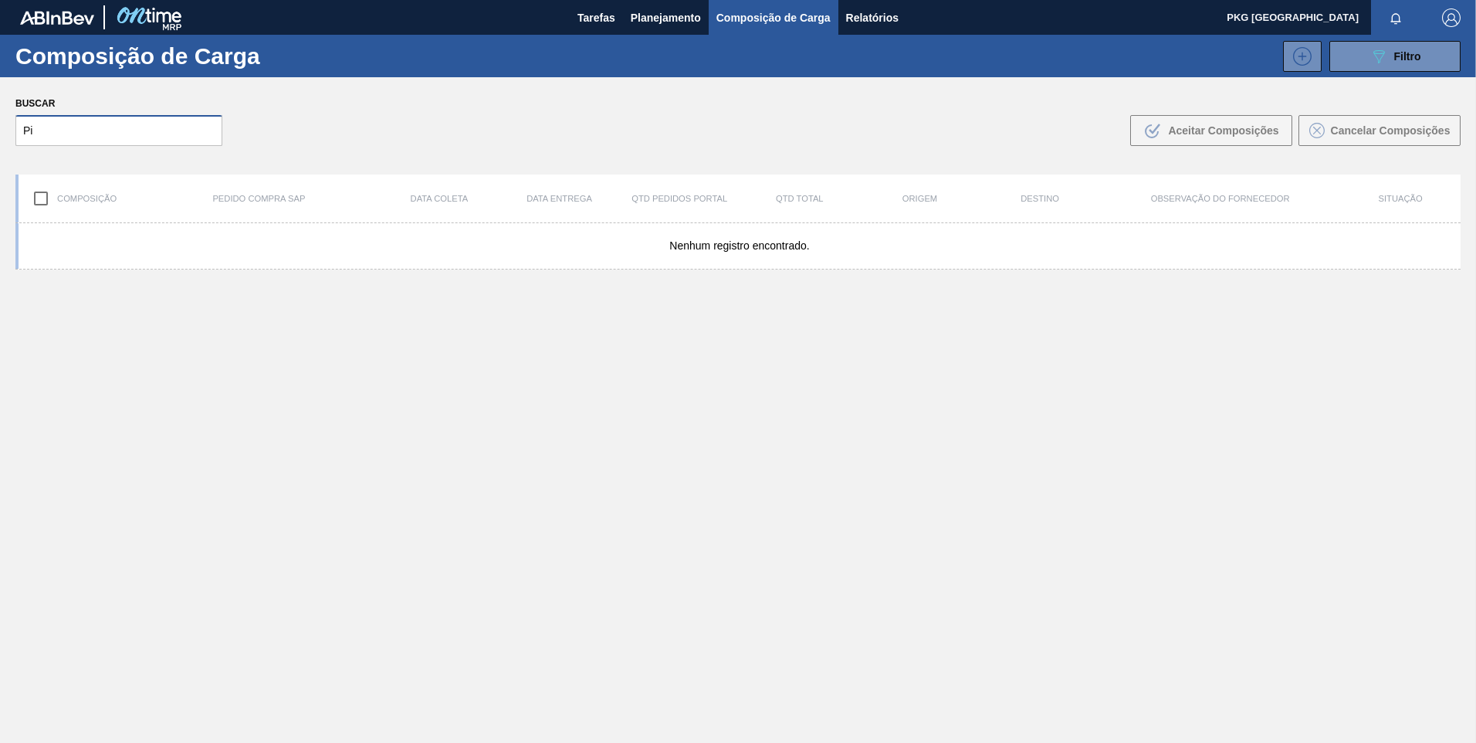
type input "P"
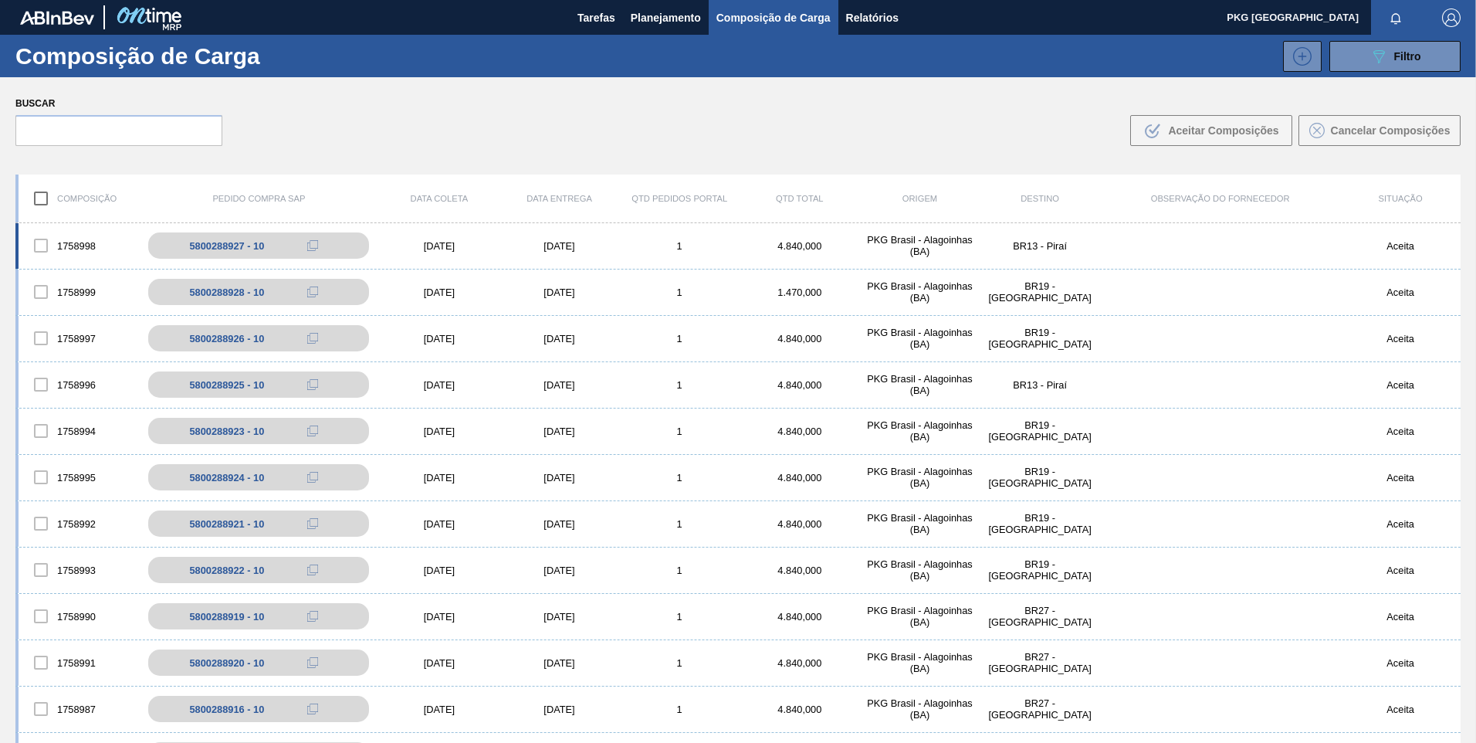
click at [444, 242] on div "[DATE]" at bounding box center [439, 246] width 120 height 12
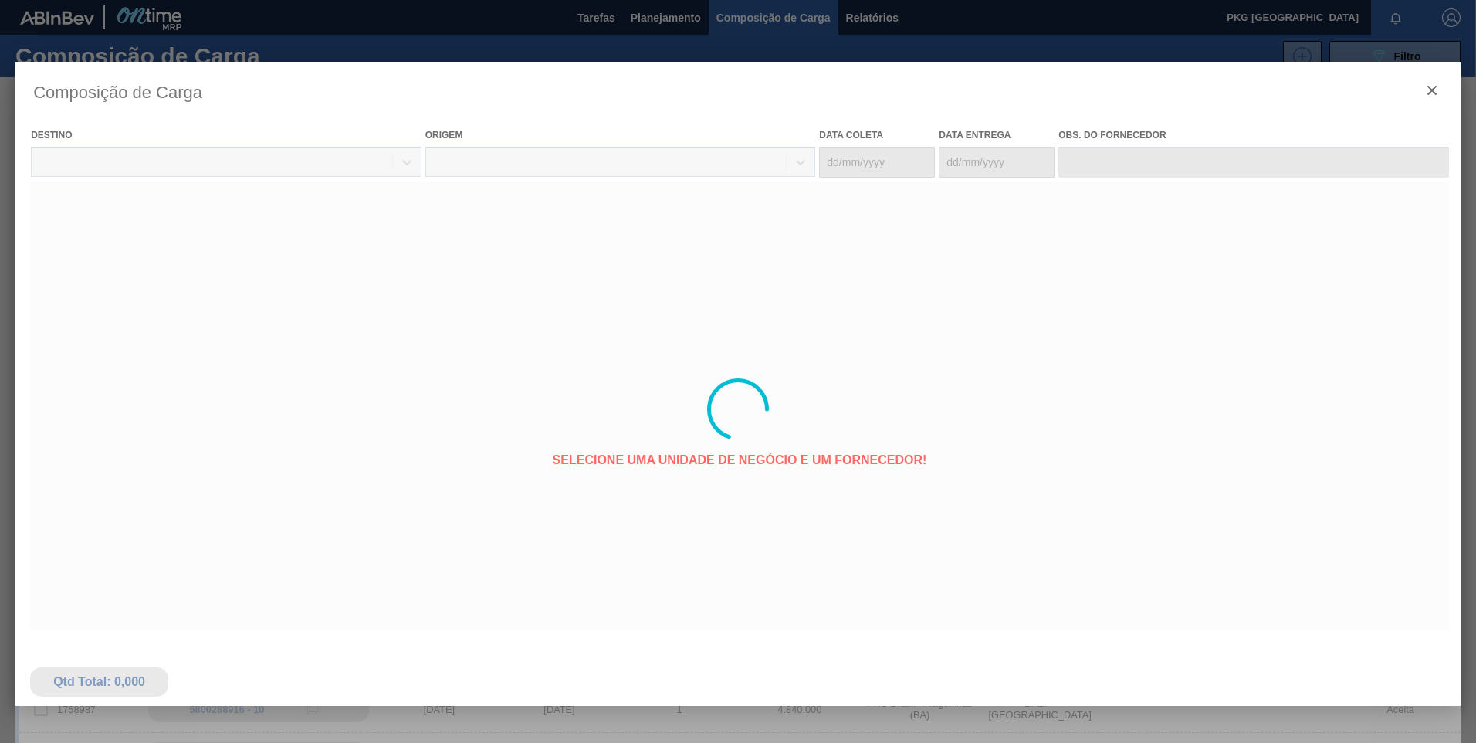
type coleta "[DATE]"
type entrega "[DATE]"
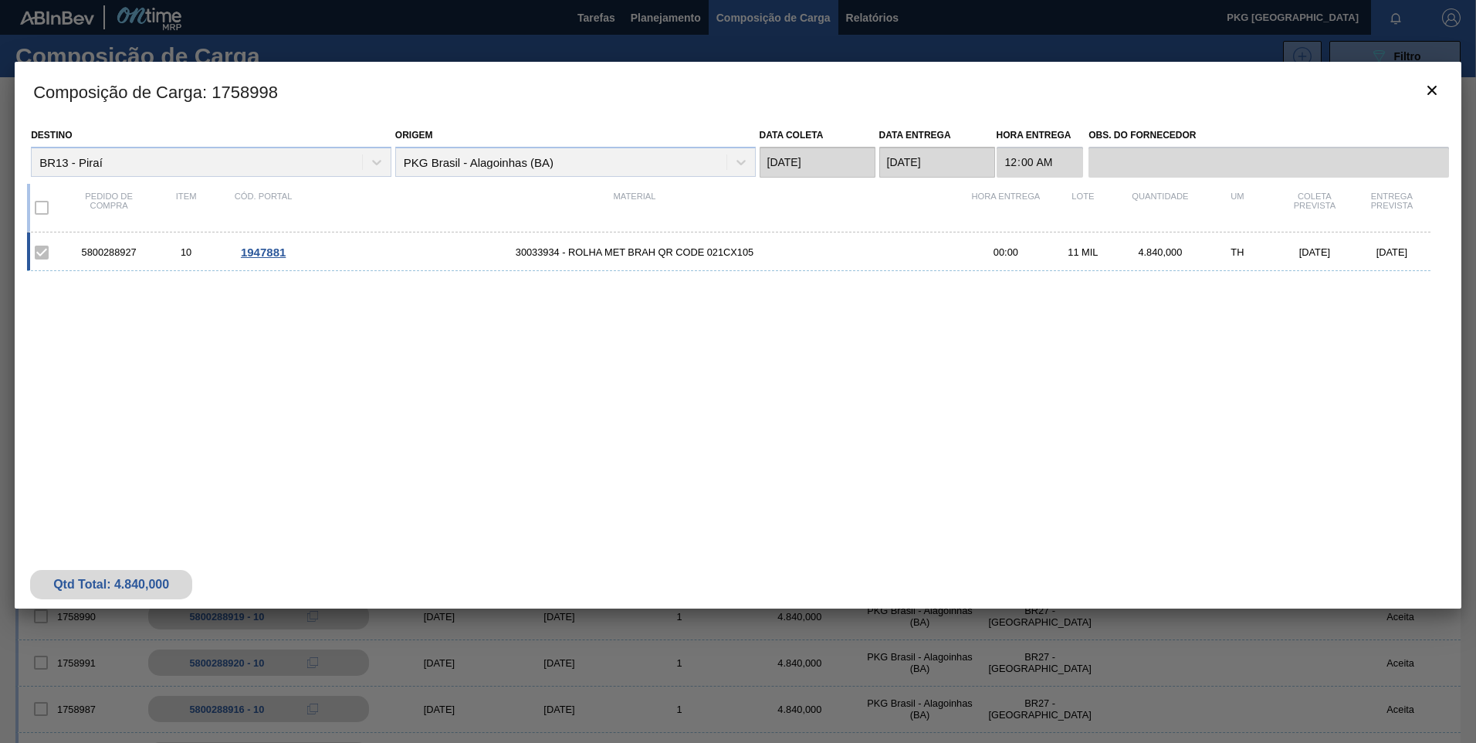
click at [675, 256] on span "30033934 - ROLHA MET BRAH QR CODE 021CX105" at bounding box center [634, 252] width 665 height 12
click at [590, 271] on div "5800288927 10 1947881 30033934 - ROLHA MET BRAH QR CODE 021CX105 00:00 11 MIL 4…" at bounding box center [735, 373] width 1416 height 283
click at [559, 253] on span "30033934 - ROLHA MET BRAH QR CODE 021CX105" at bounding box center [634, 252] width 665 height 12
click at [250, 250] on span "1947881" at bounding box center [263, 251] width 45 height 13
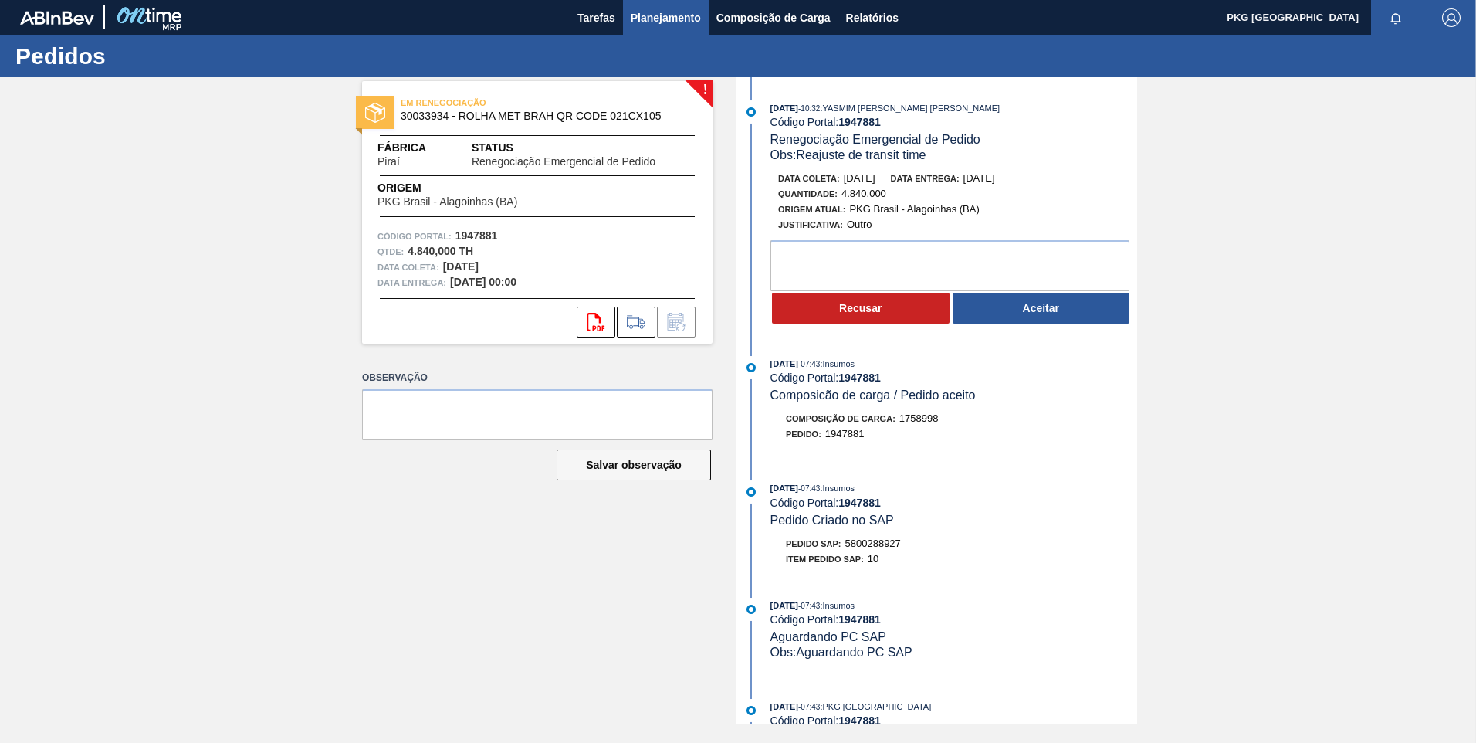
click at [655, 17] on span "Planejamento" at bounding box center [666, 17] width 70 height 19
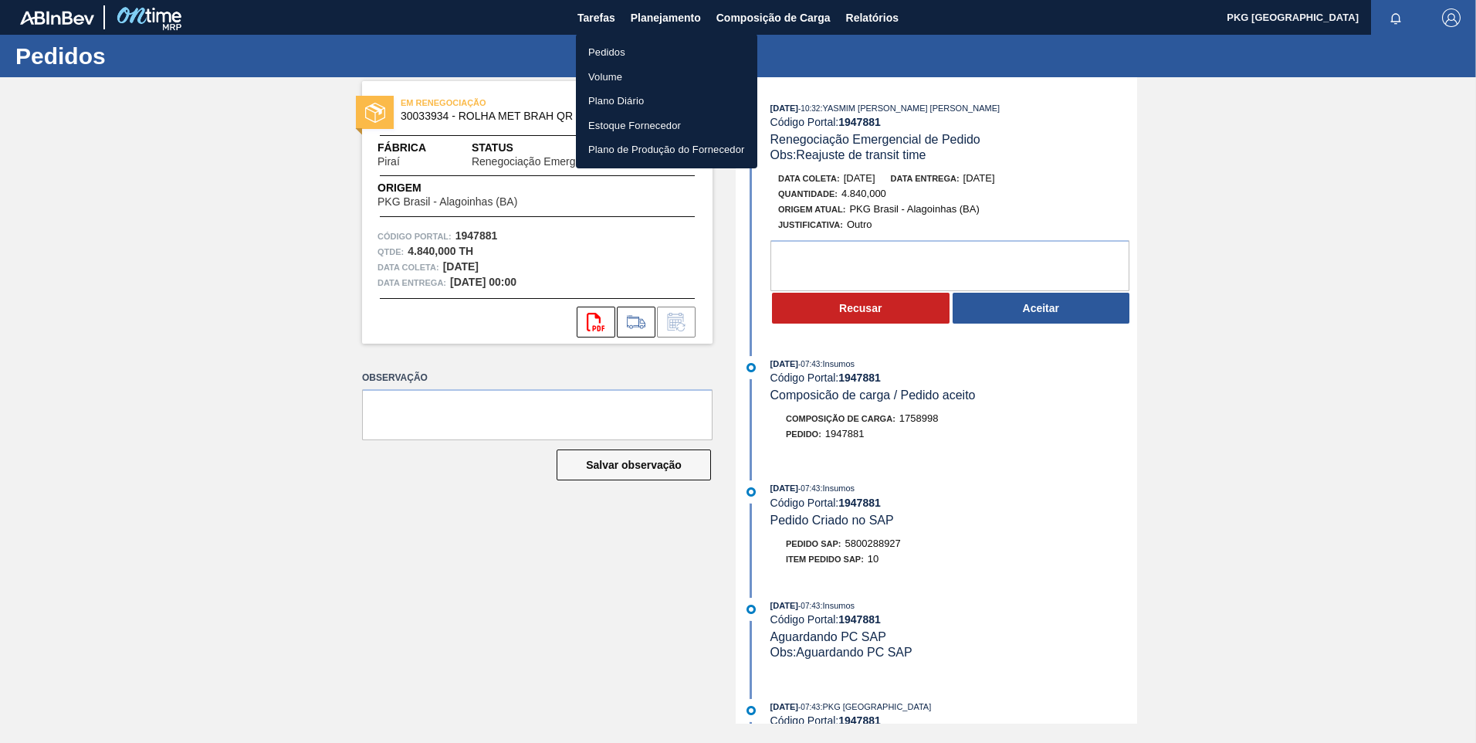
click at [598, 52] on li "Pedidos" at bounding box center [666, 52] width 181 height 25
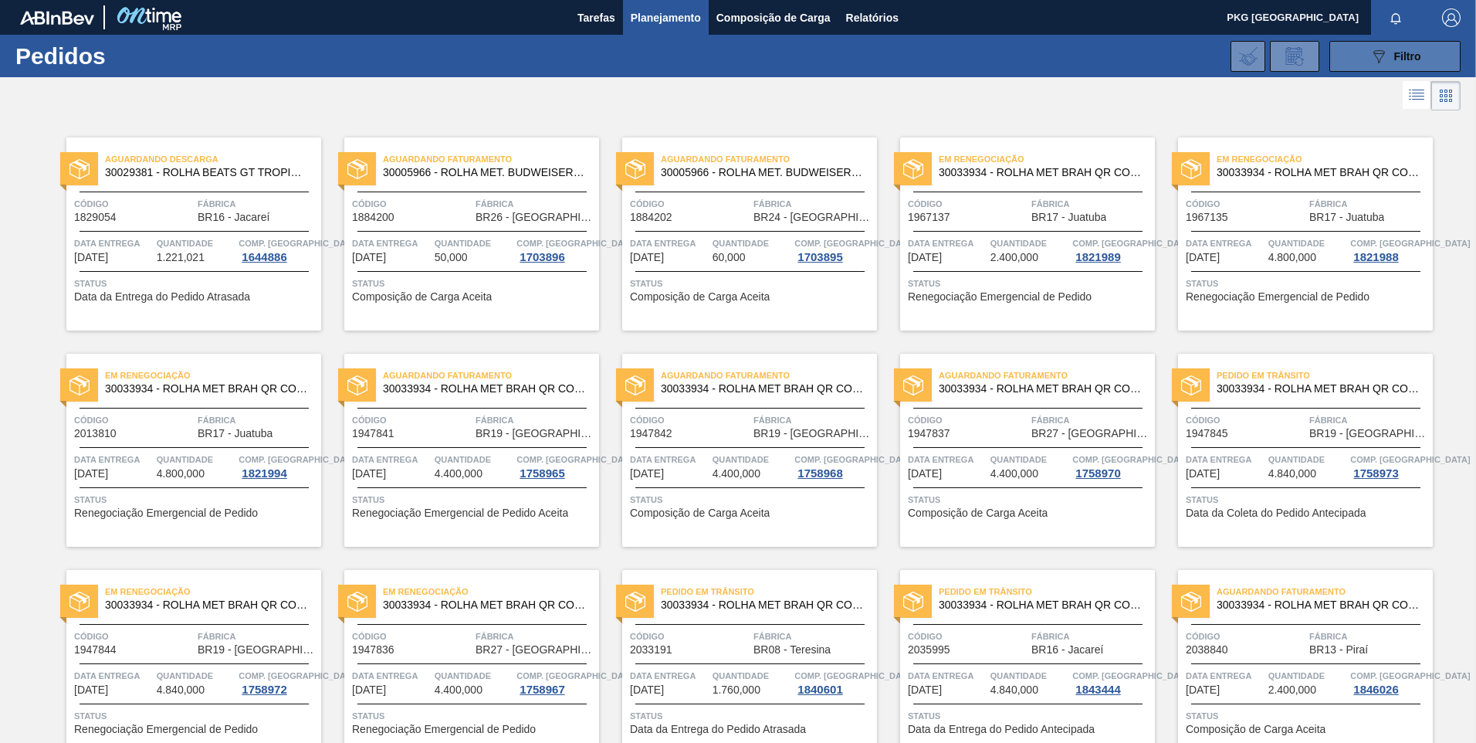
click at [1378, 49] on icon "089F7B8B-B2A5-4AFE-B5C0-19BA573D28AC" at bounding box center [1379, 56] width 19 height 19
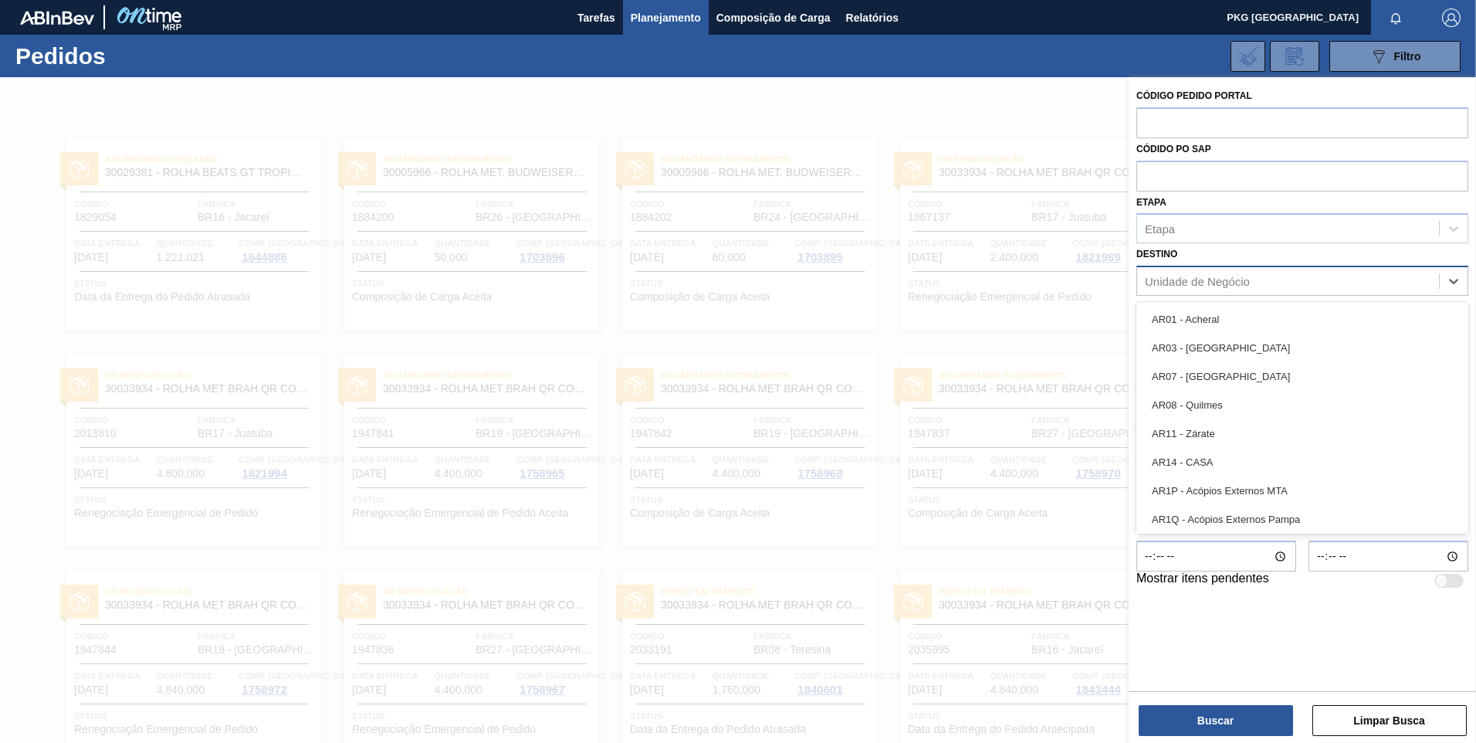
click at [1187, 280] on div "Unidade de Negócio" at bounding box center [1197, 281] width 105 height 13
type input "pi"
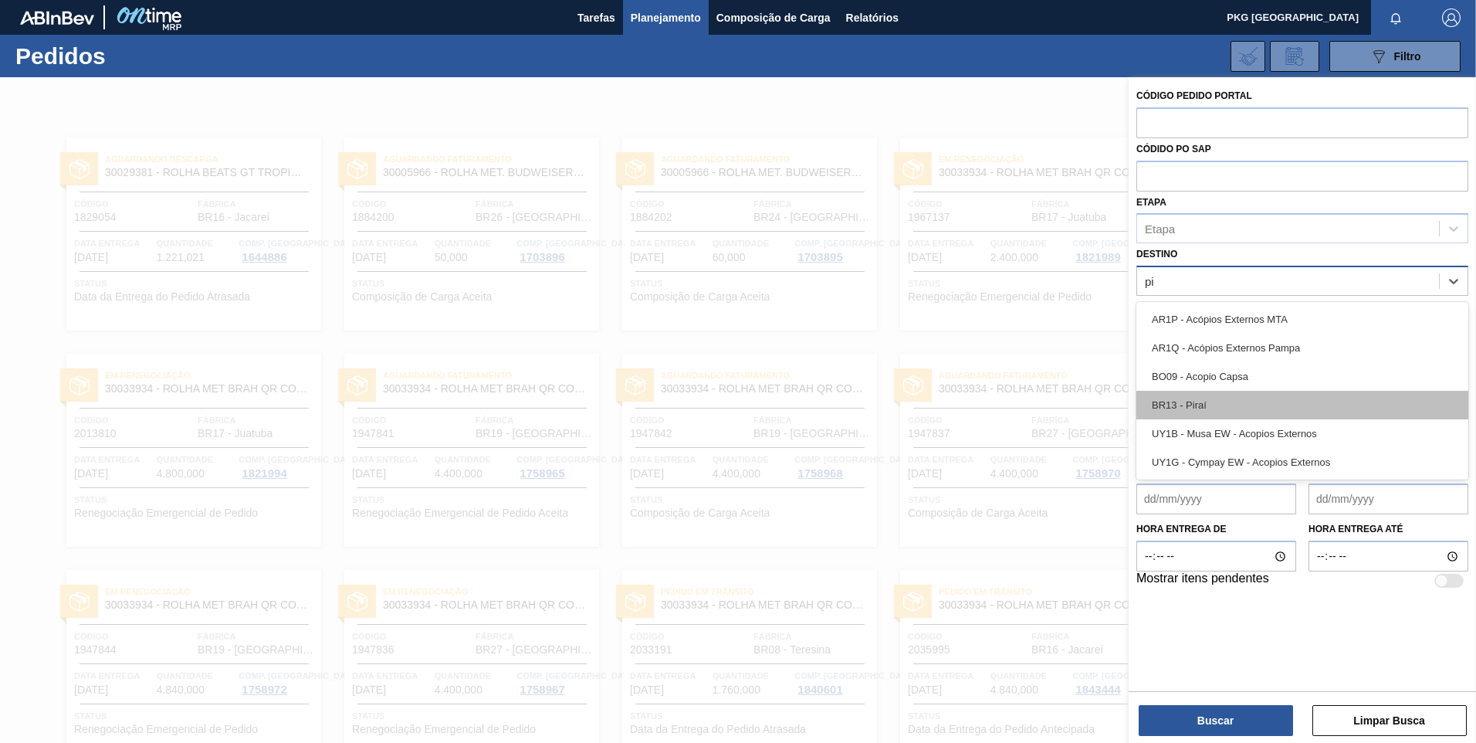
click at [1200, 404] on div "BR13 - Piraí" at bounding box center [1302, 405] width 332 height 29
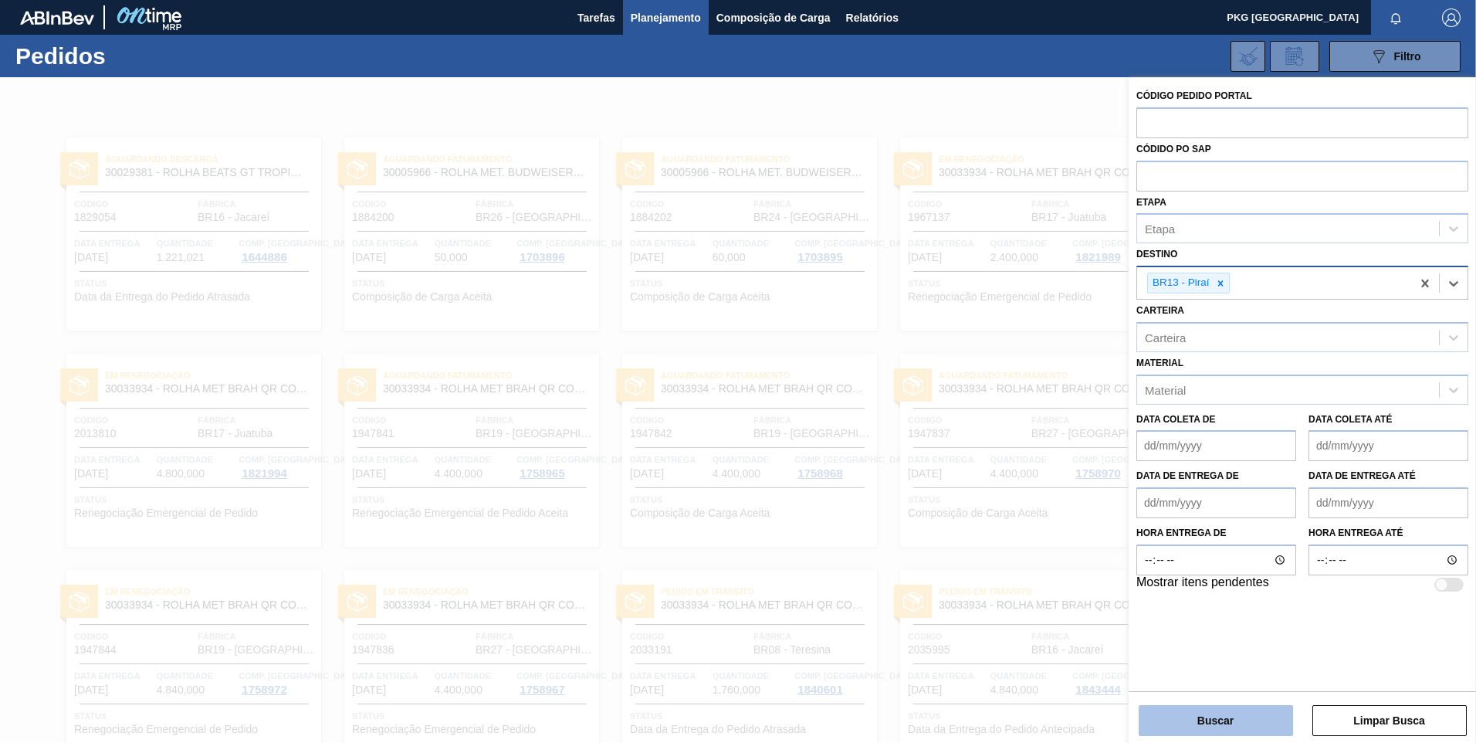
click at [1232, 730] on button "Buscar" at bounding box center [1216, 720] width 154 height 31
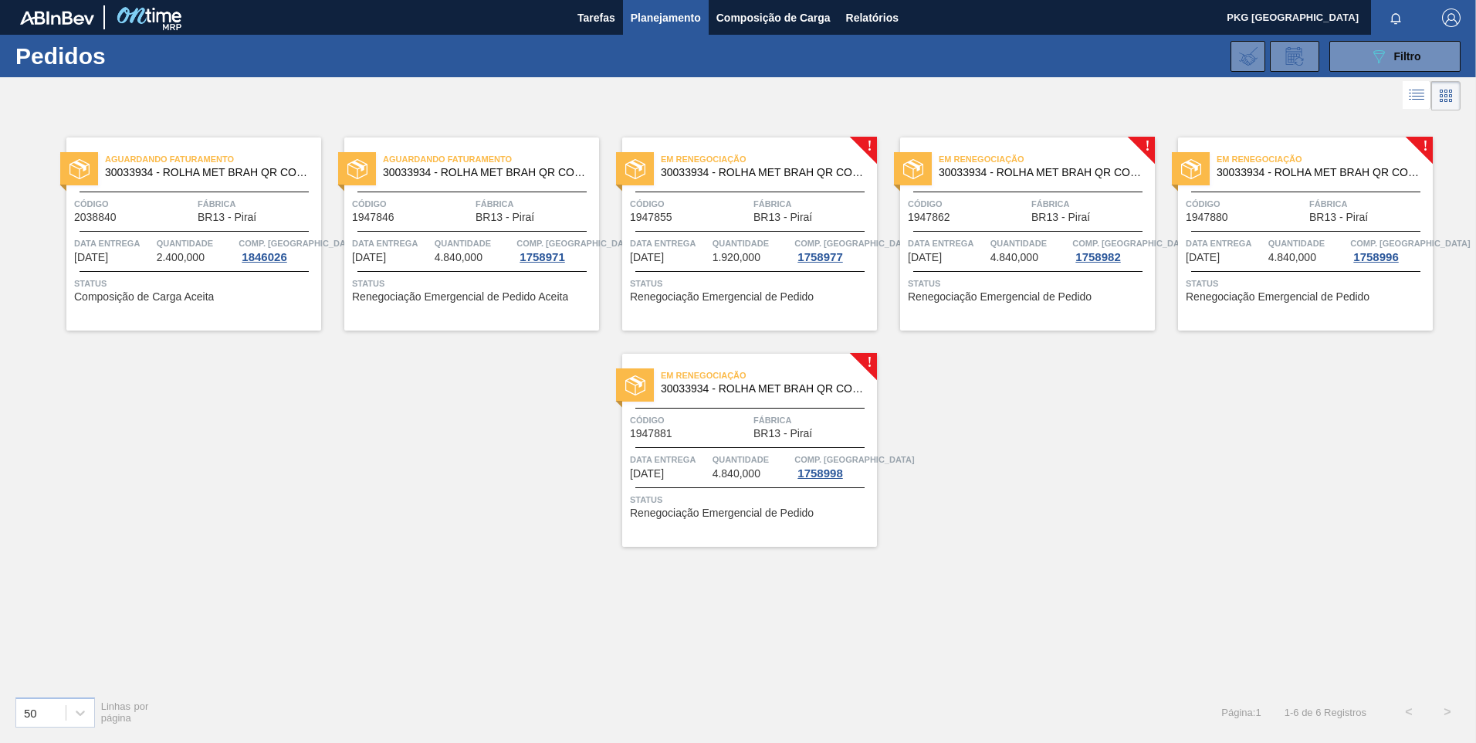
click at [777, 252] on div "Quantidade 1.920,000" at bounding box center [752, 249] width 79 height 28
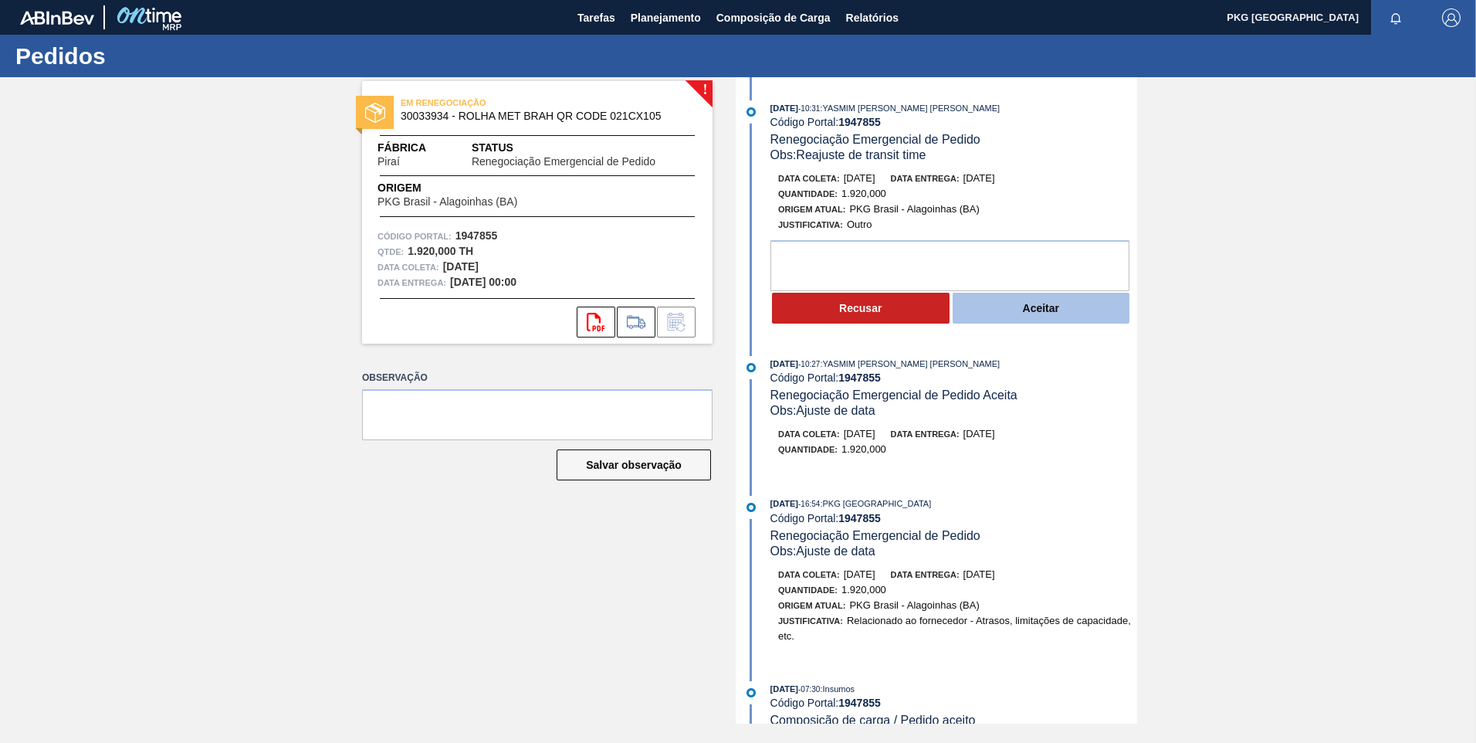
click at [1022, 311] on button "Aceitar" at bounding box center [1042, 308] width 178 height 31
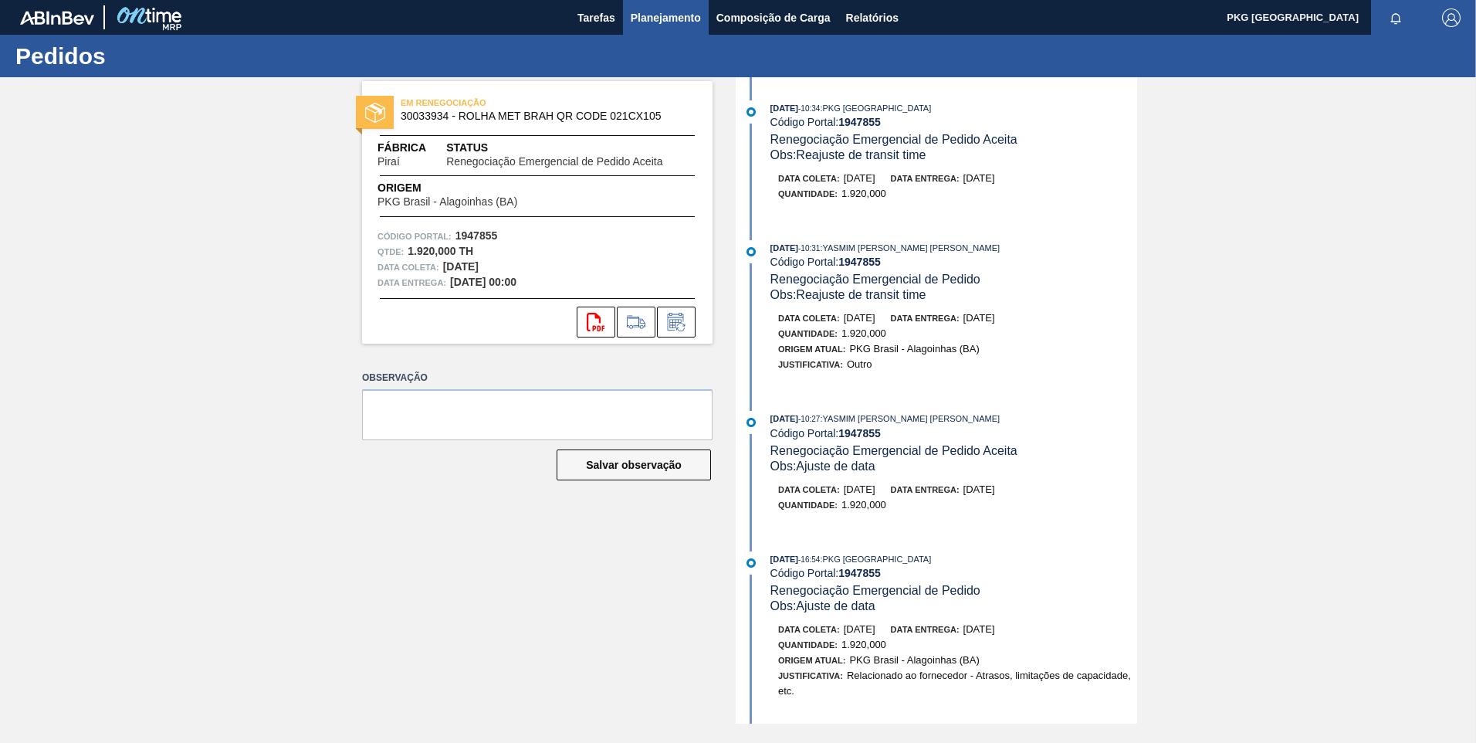
click at [674, 15] on span "Planejamento" at bounding box center [666, 17] width 70 height 19
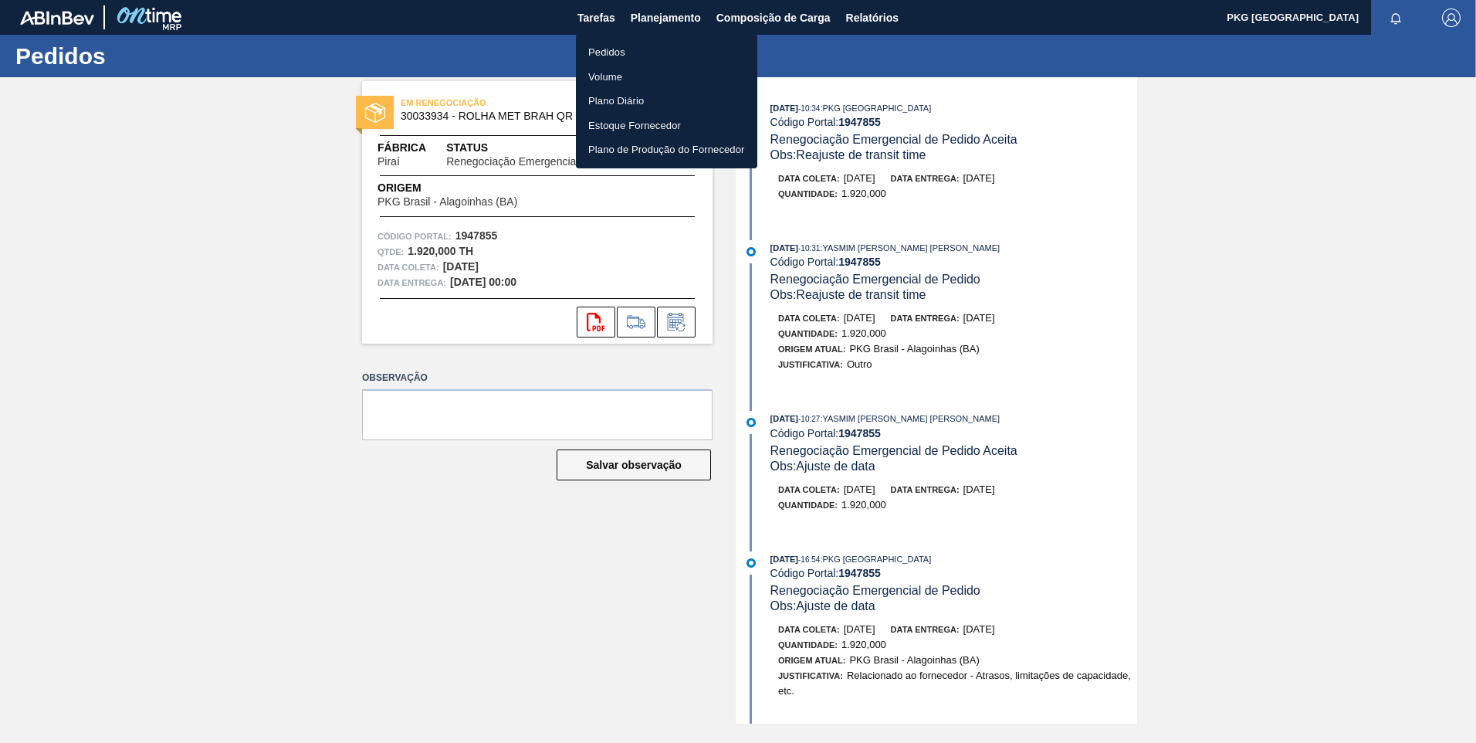
click at [601, 46] on li "Pedidos" at bounding box center [666, 52] width 181 height 25
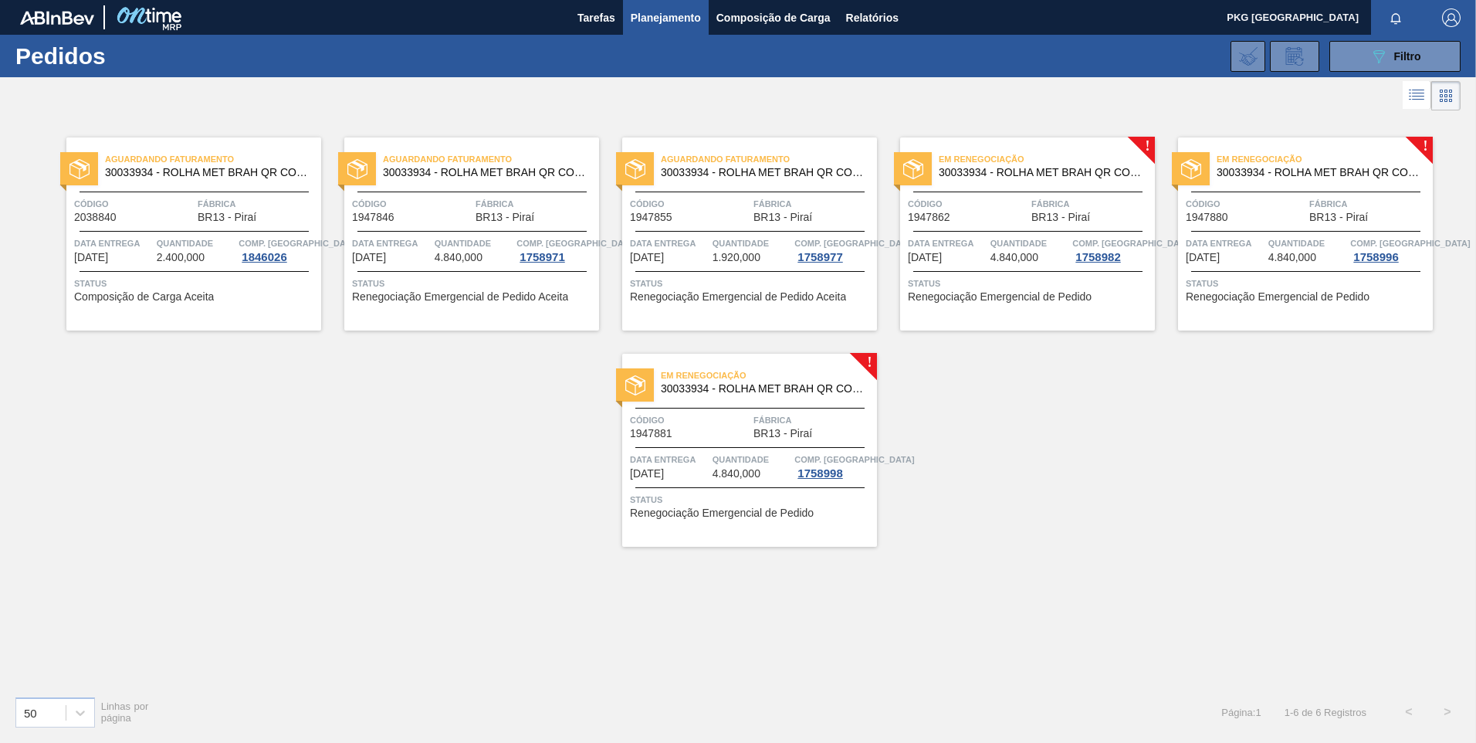
click at [1414, 93] on icon at bounding box center [1418, 93] width 12 height 1
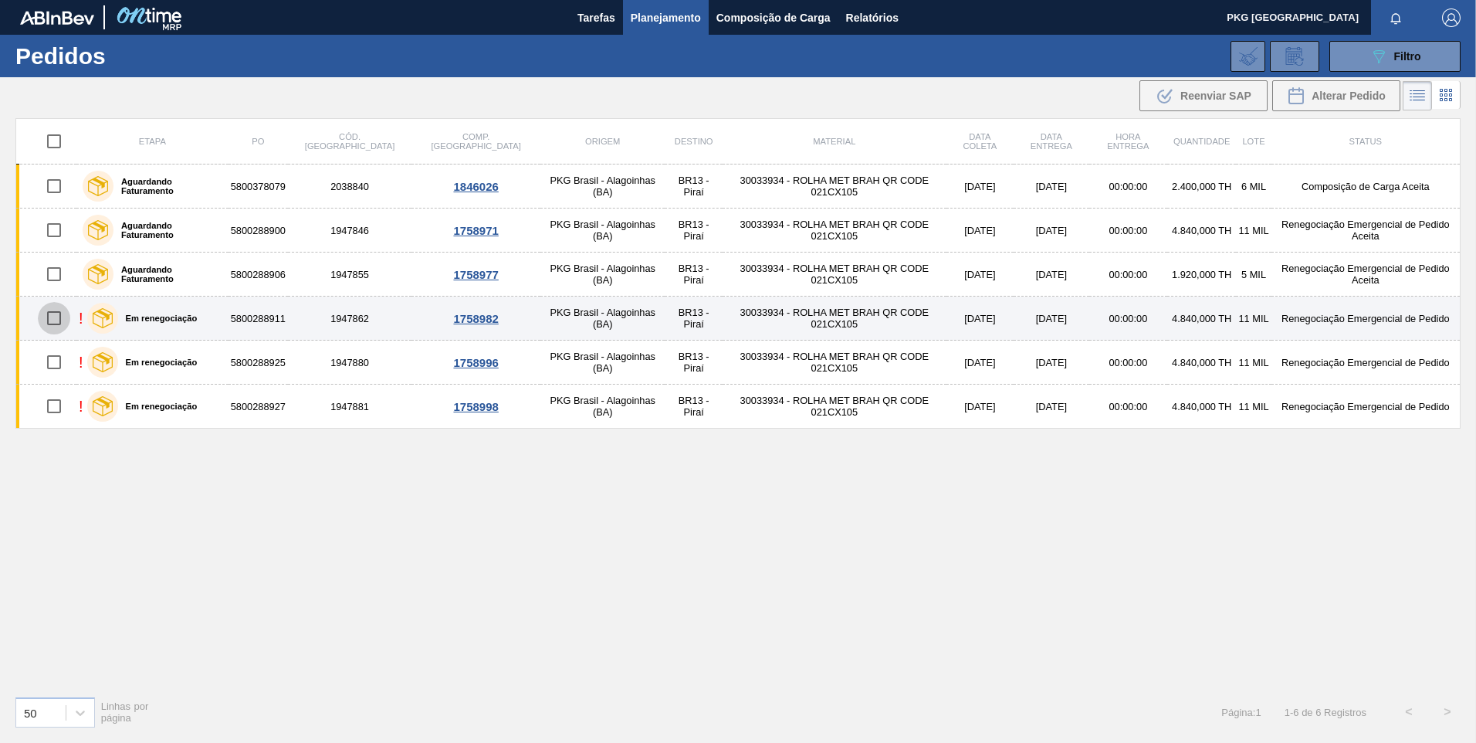
drag, startPoint x: 52, startPoint y: 317, endPoint x: 65, endPoint y: 333, distance: 20.4
click at [52, 317] on input "checkbox" at bounding box center [54, 318] width 32 height 32
checkbox input "true"
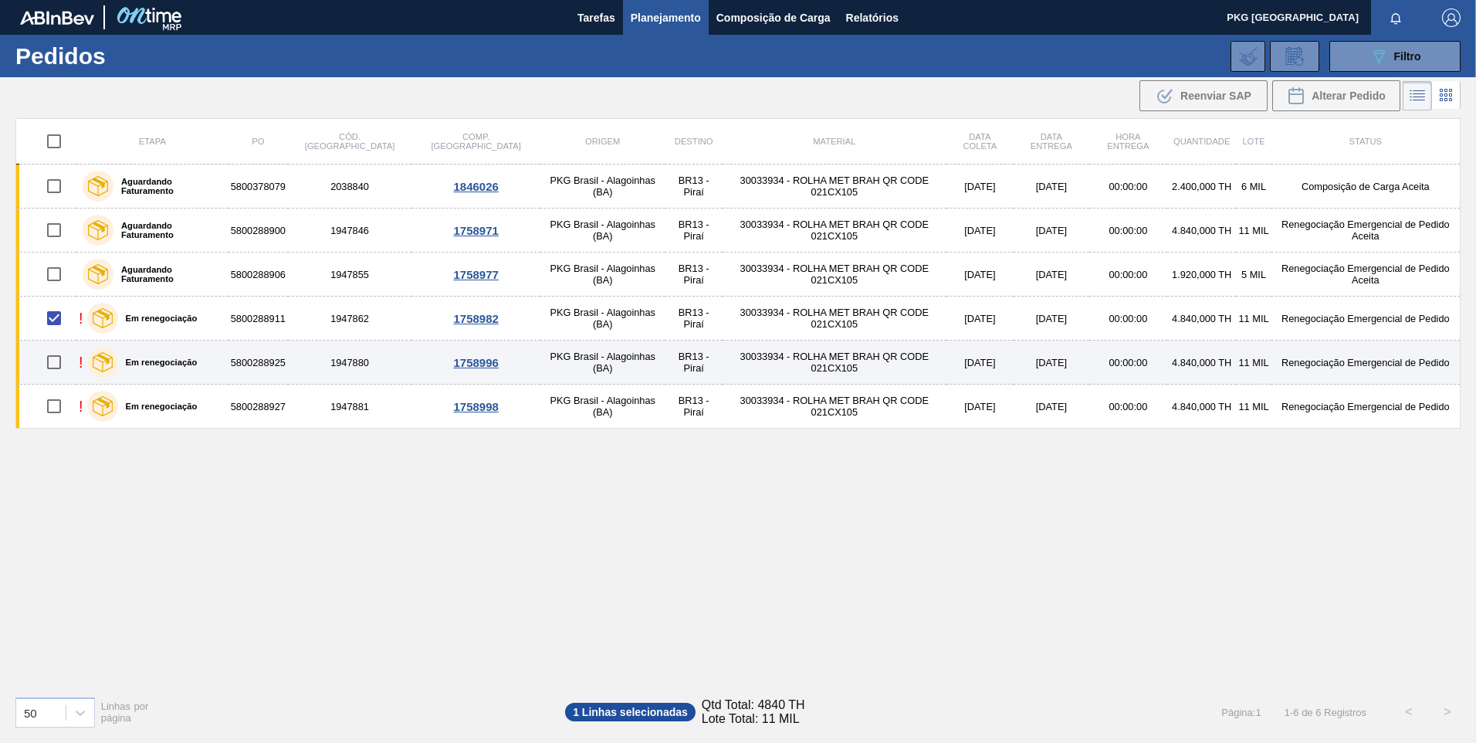
drag, startPoint x: 59, startPoint y: 368, endPoint x: 59, endPoint y: 378, distance: 10.1
click at [59, 368] on input "checkbox" at bounding box center [54, 362] width 32 height 32
checkbox input "true"
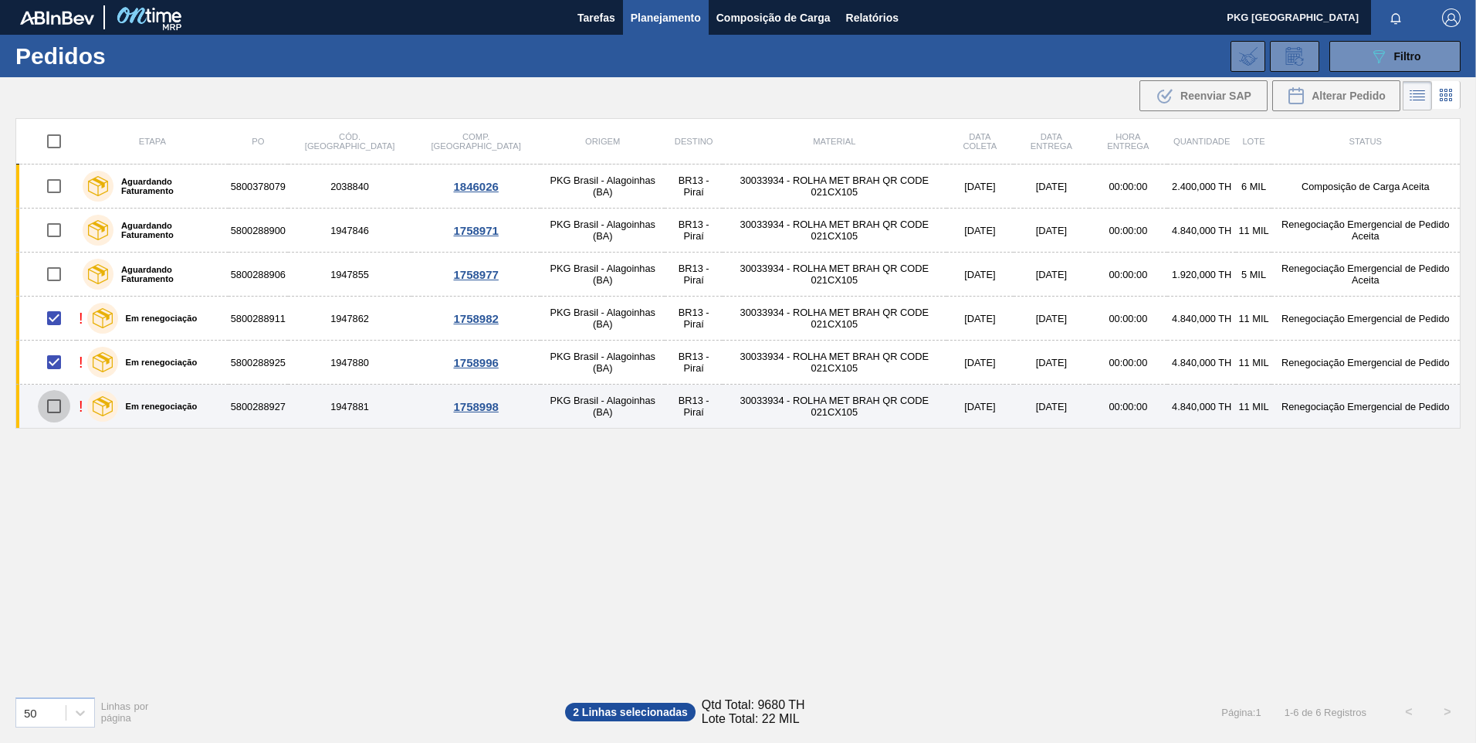
click at [58, 413] on input "checkbox" at bounding box center [54, 406] width 32 height 32
click at [61, 406] on input "checkbox" at bounding box center [54, 406] width 32 height 32
checkbox input "false"
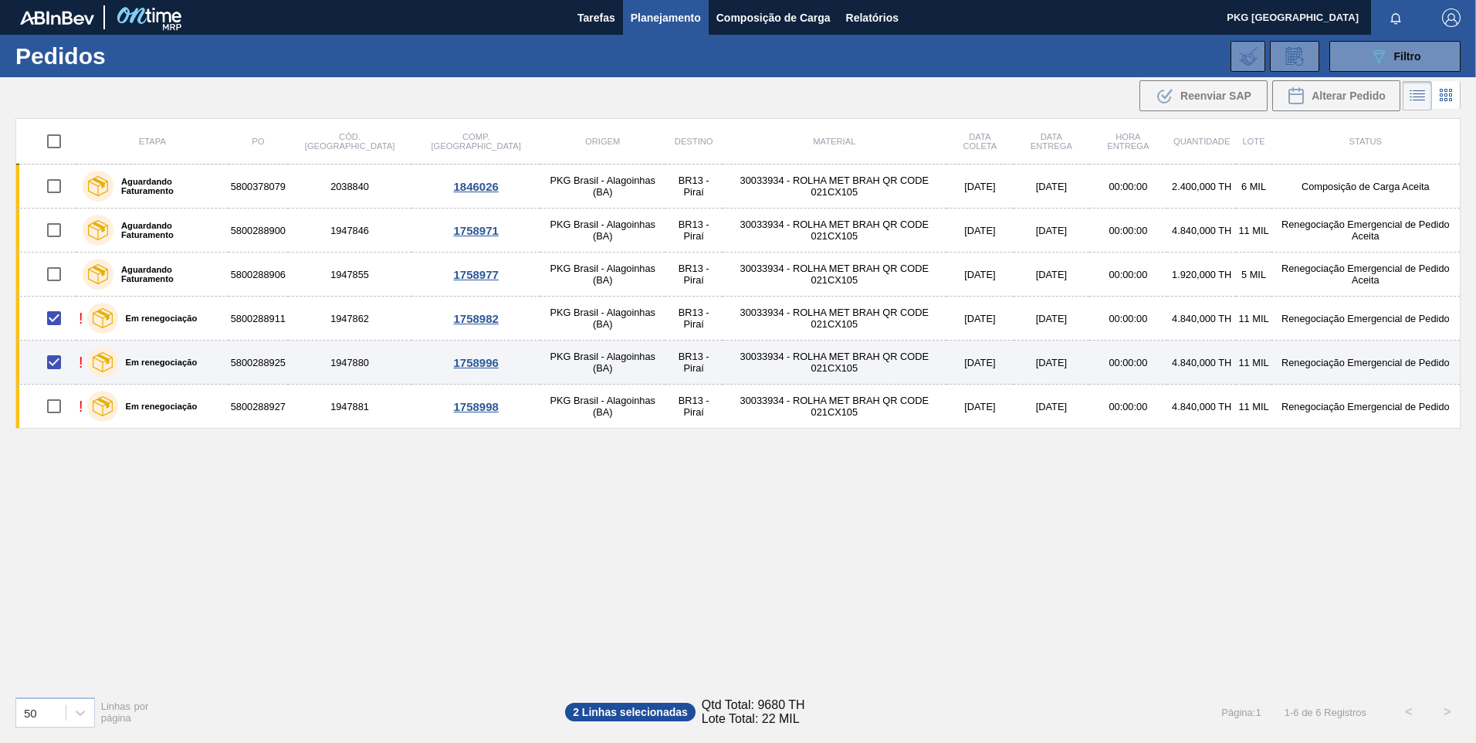
click at [53, 364] on input "checkbox" at bounding box center [54, 362] width 32 height 32
checkbox input "false"
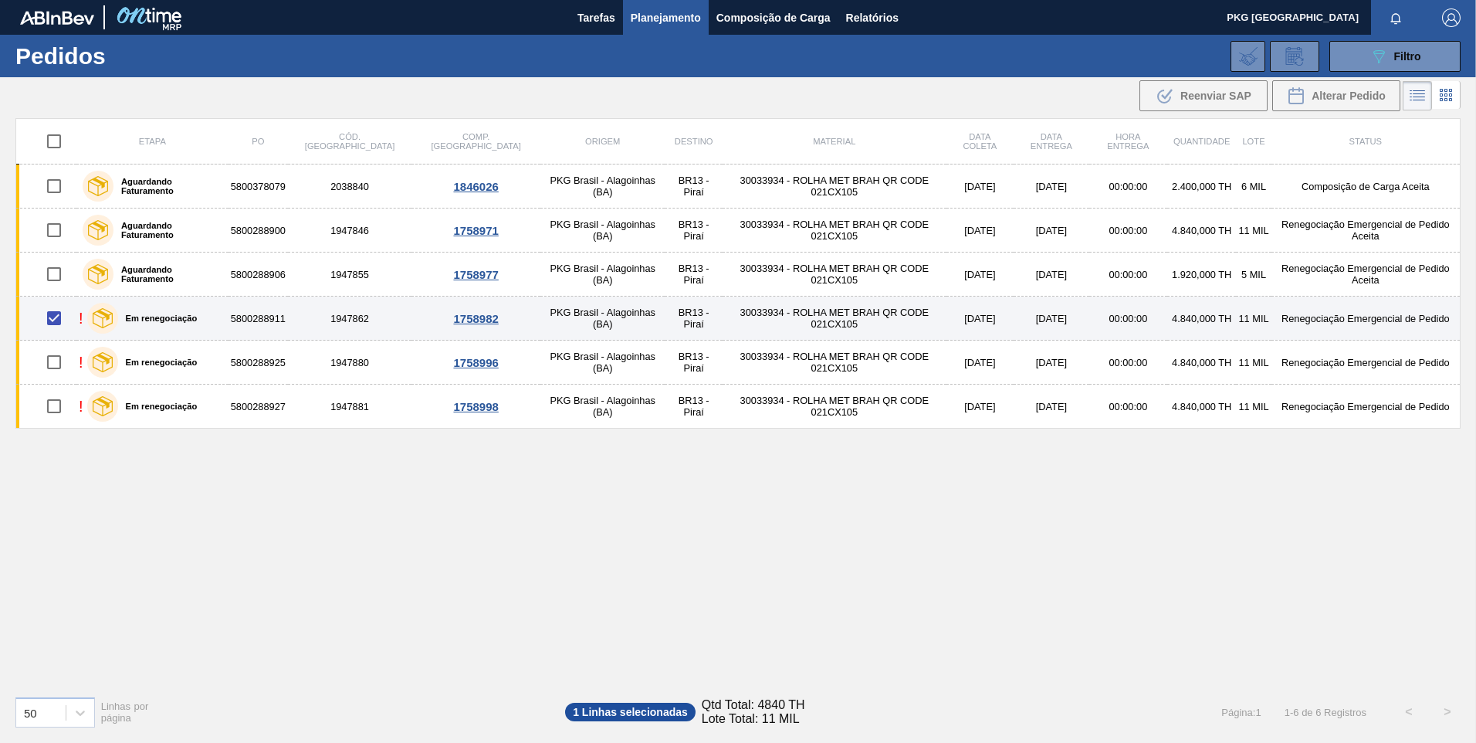
click at [56, 316] on input "checkbox" at bounding box center [54, 318] width 32 height 32
click at [56, 322] on input "checkbox" at bounding box center [54, 318] width 32 height 32
checkbox input "true"
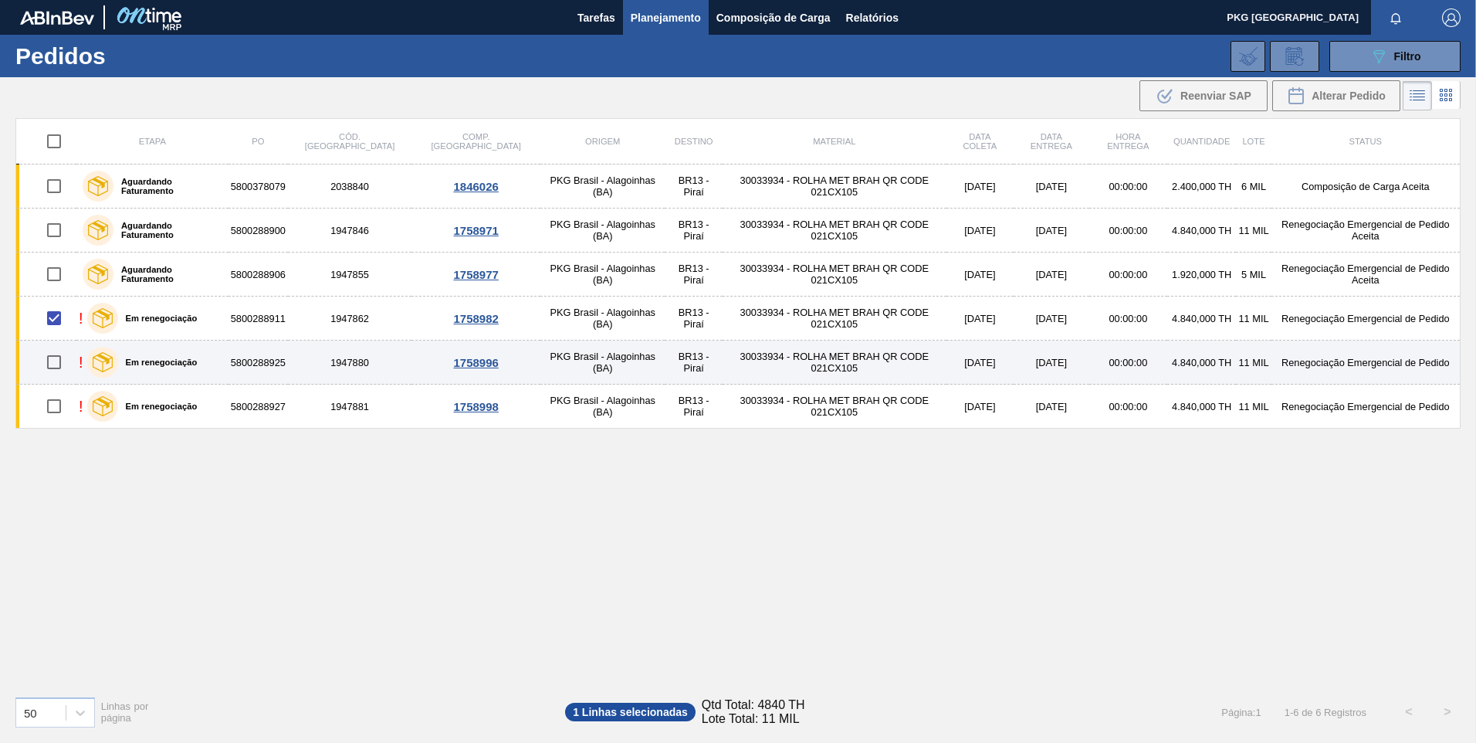
click at [59, 366] on input "checkbox" at bounding box center [54, 362] width 32 height 32
checkbox input "true"
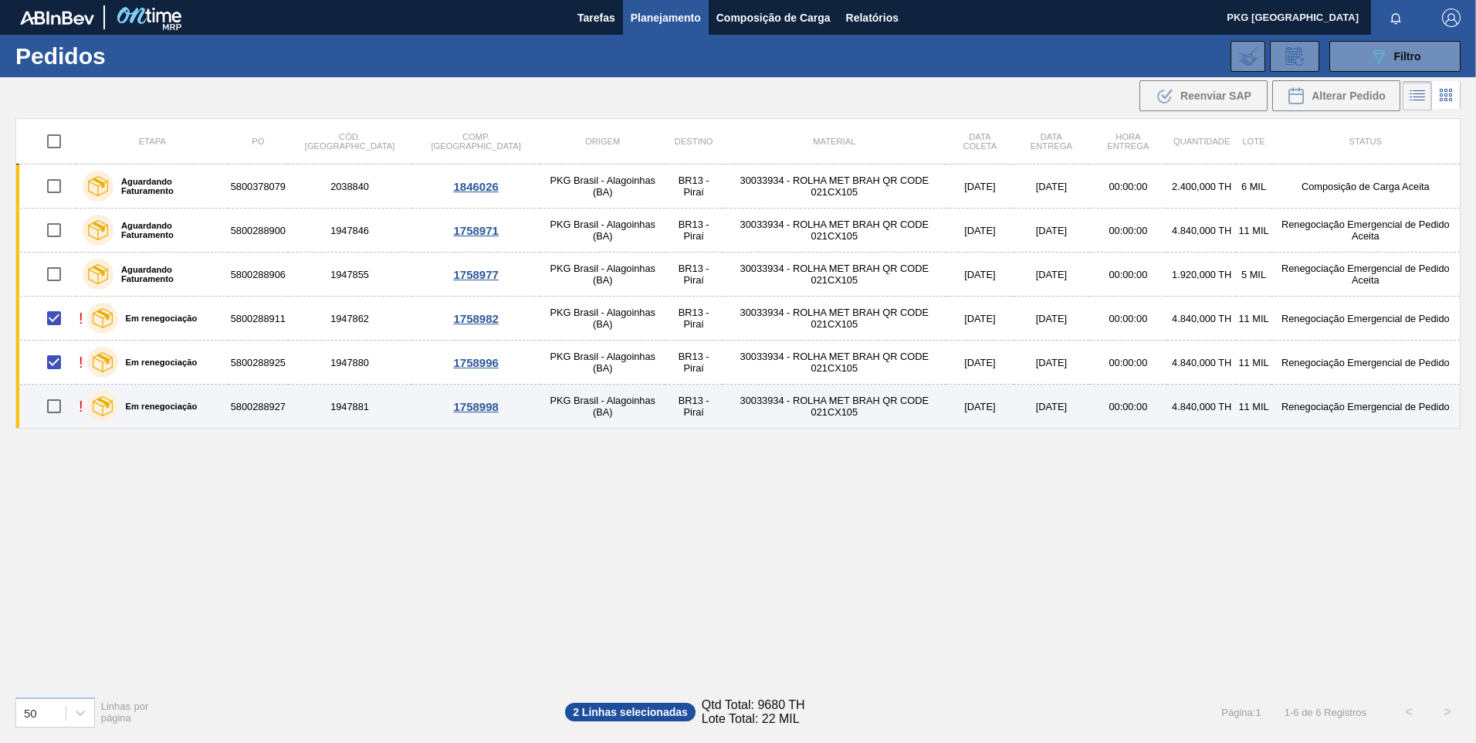
click at [58, 407] on input "checkbox" at bounding box center [54, 406] width 32 height 32
checkbox input "true"
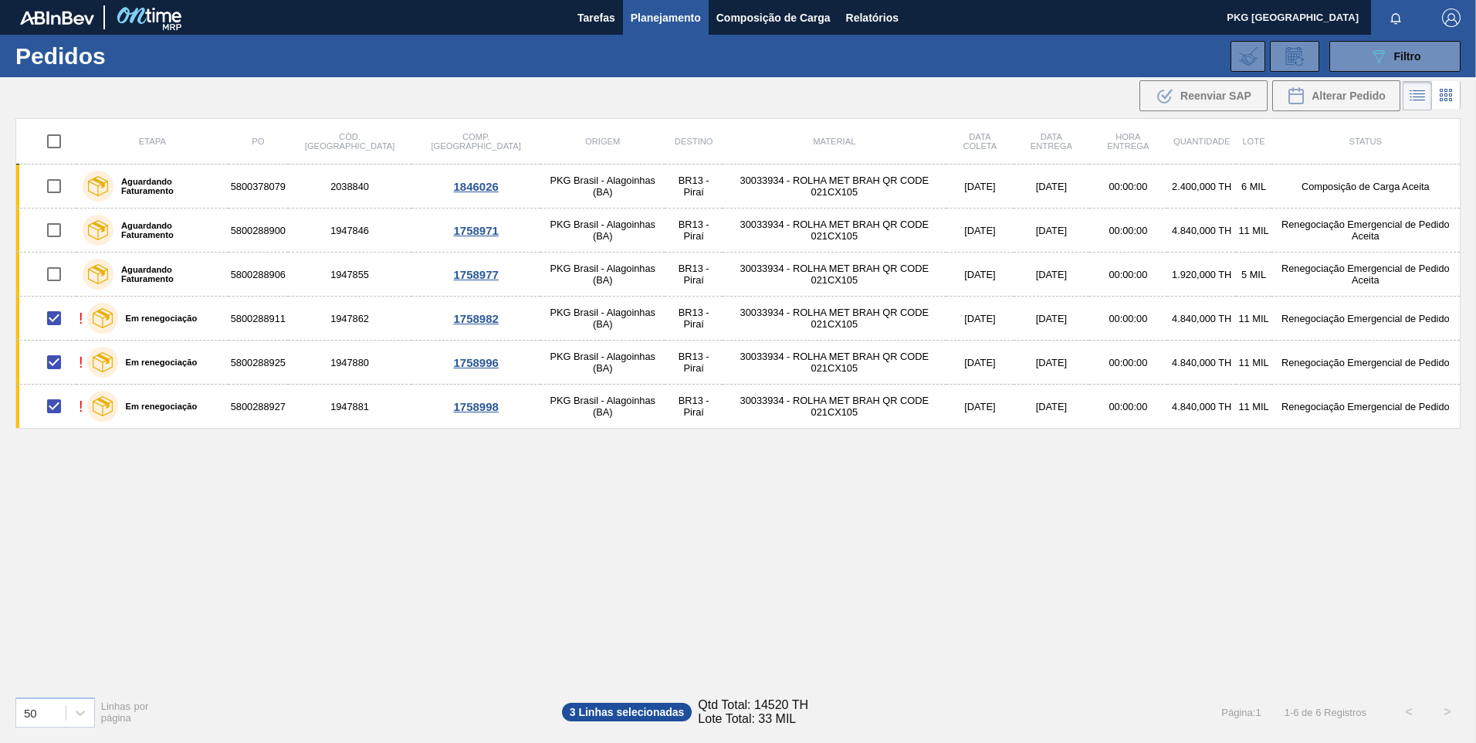
click at [621, 715] on span "3 Linhas selecionadas" at bounding box center [627, 712] width 130 height 19
click at [1458, 101] on li at bounding box center [1446, 95] width 29 height 28
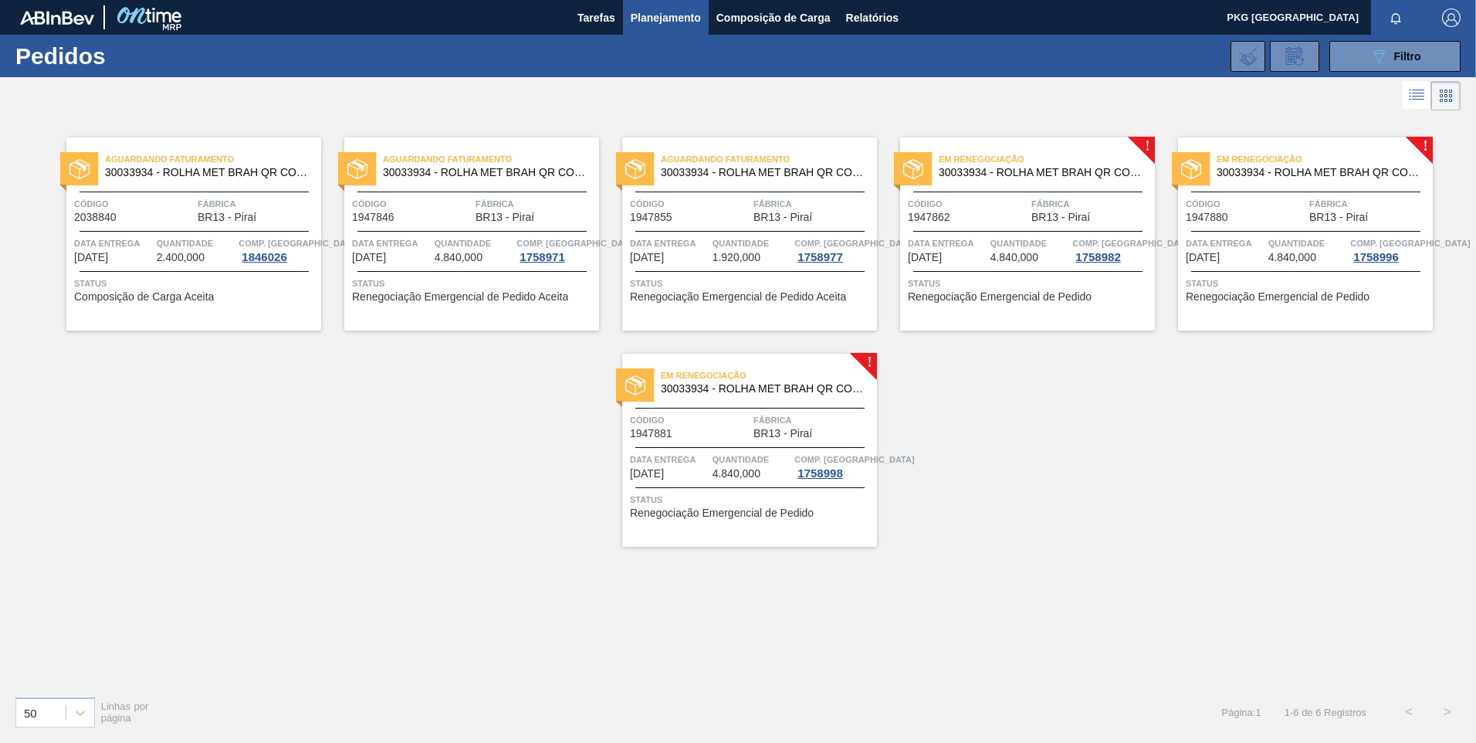
click at [1420, 100] on icon at bounding box center [1418, 99] width 12 height 1
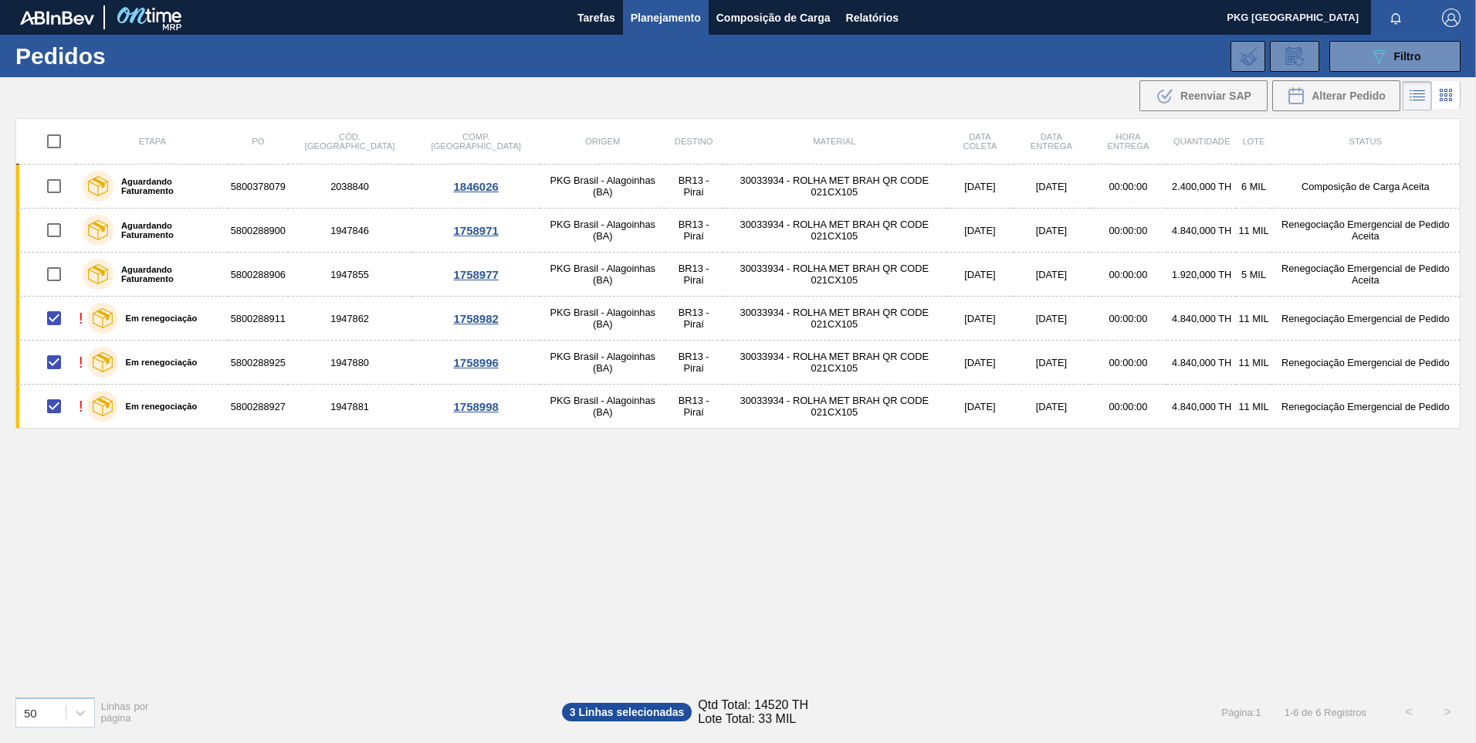
click at [1447, 98] on icon at bounding box center [1446, 95] width 19 height 19
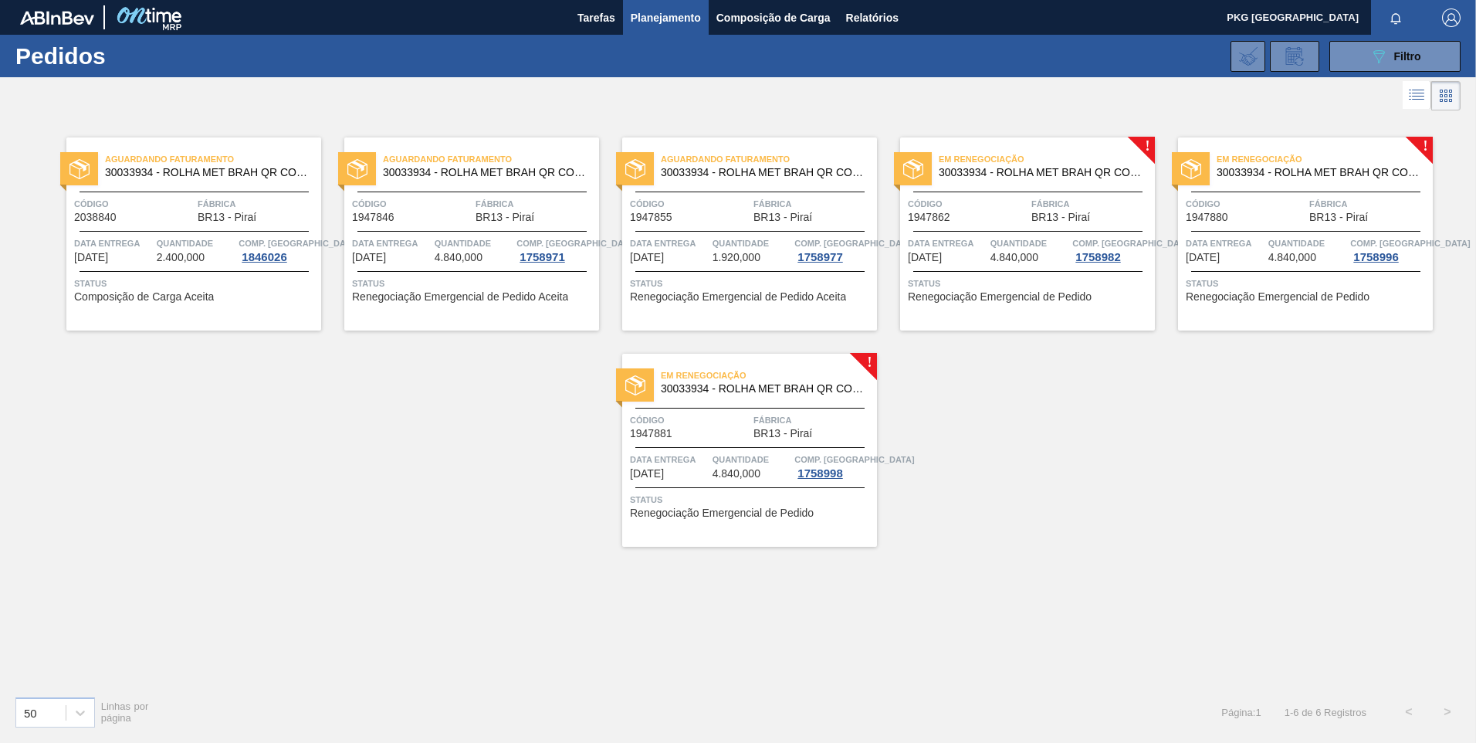
click at [1092, 248] on span "Comp. Carga" at bounding box center [1132, 242] width 120 height 15
drag, startPoint x: 1098, startPoint y: 260, endPoint x: 1096, endPoint y: 273, distance: 13.2
click at [1097, 261] on span "1758982" at bounding box center [1097, 257] width 51 height 12
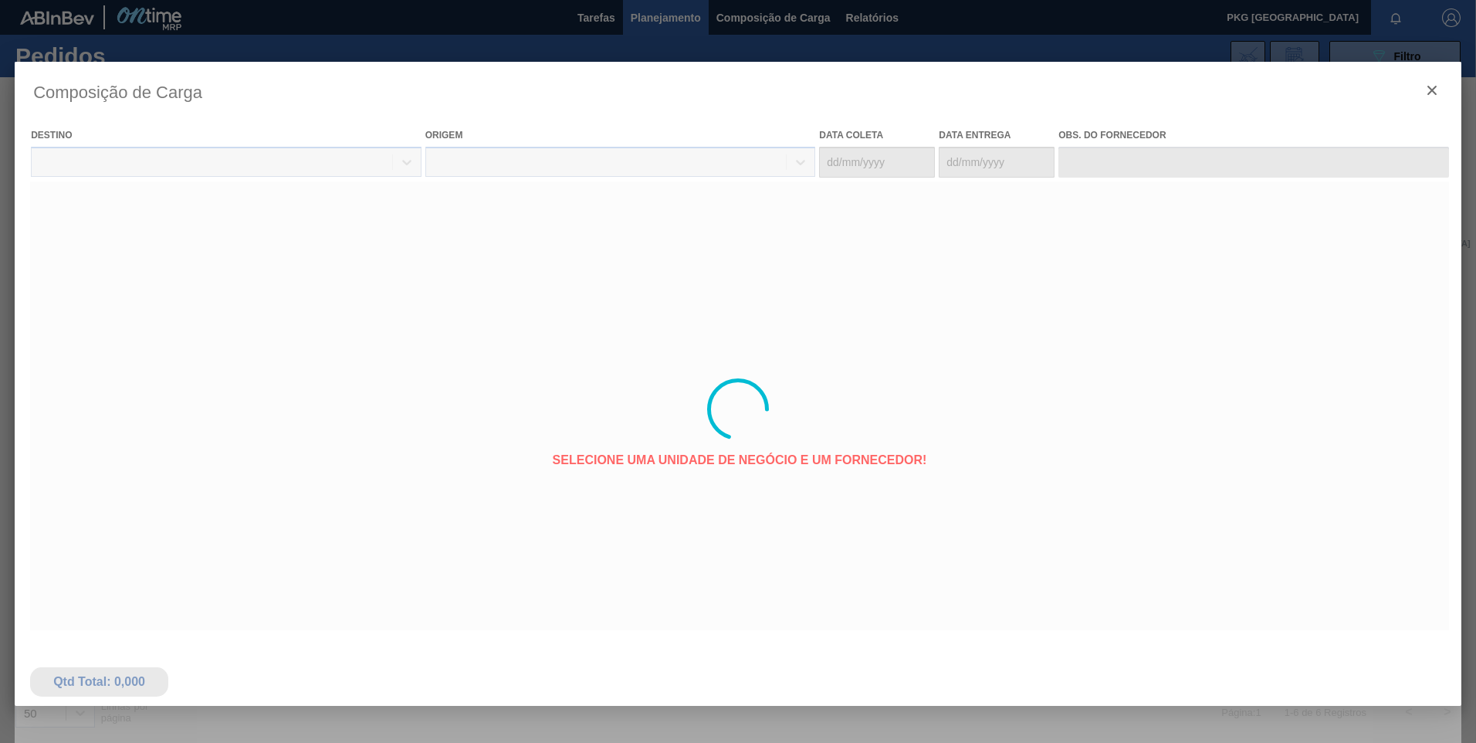
type coleta "27/10/2025"
type entrega "27/10/2025"
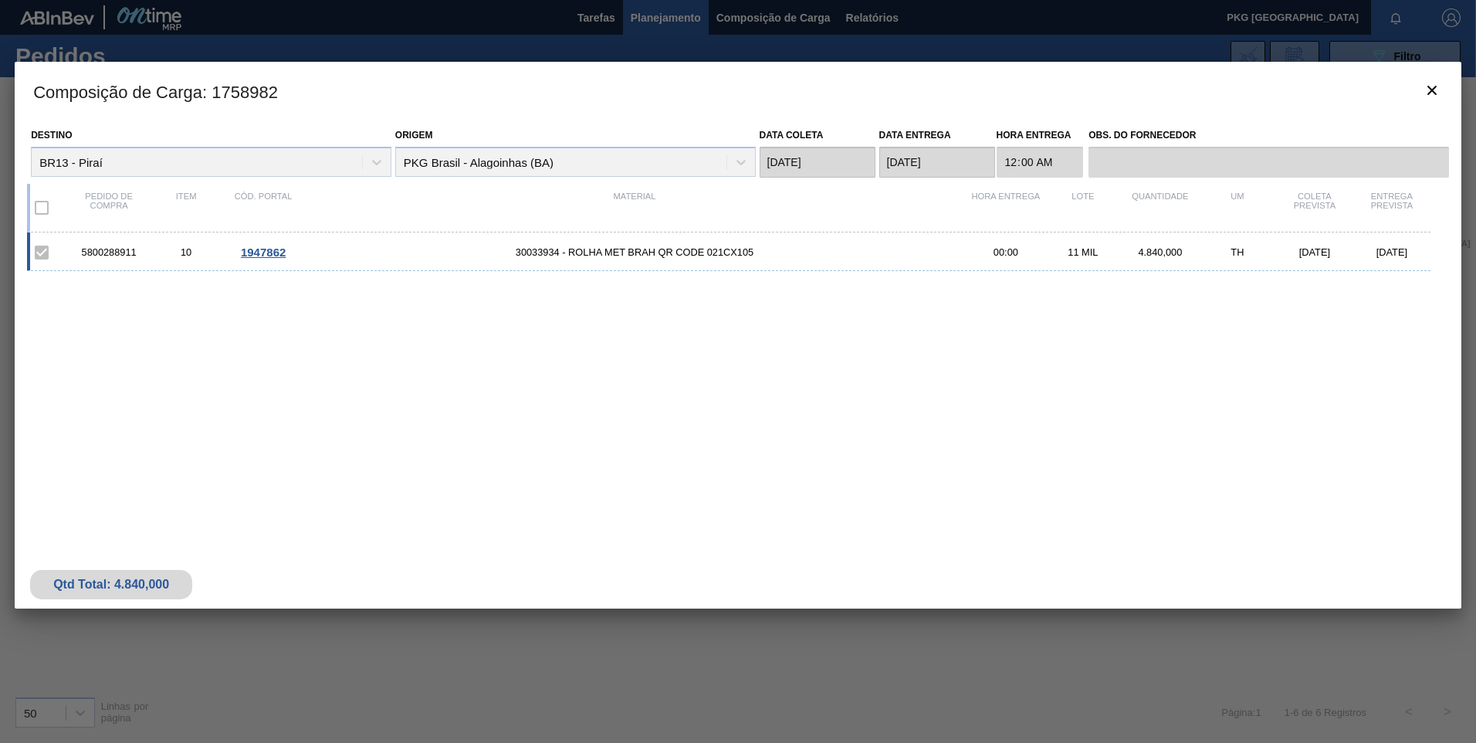
click at [224, 249] on div "10" at bounding box center [185, 252] width 77 height 12
click at [251, 257] on span "1947862" at bounding box center [263, 251] width 45 height 13
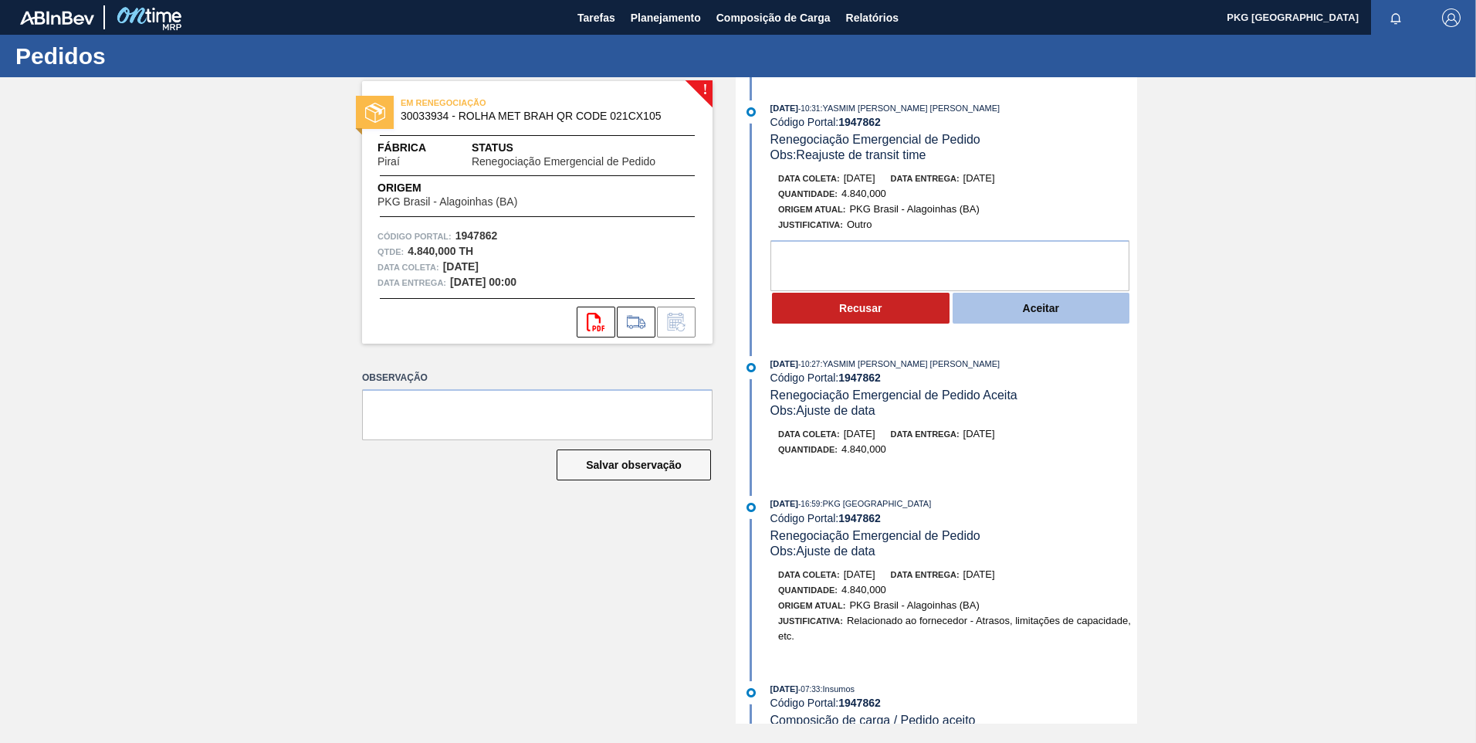
click at [1009, 313] on button "Aceitar" at bounding box center [1042, 308] width 178 height 31
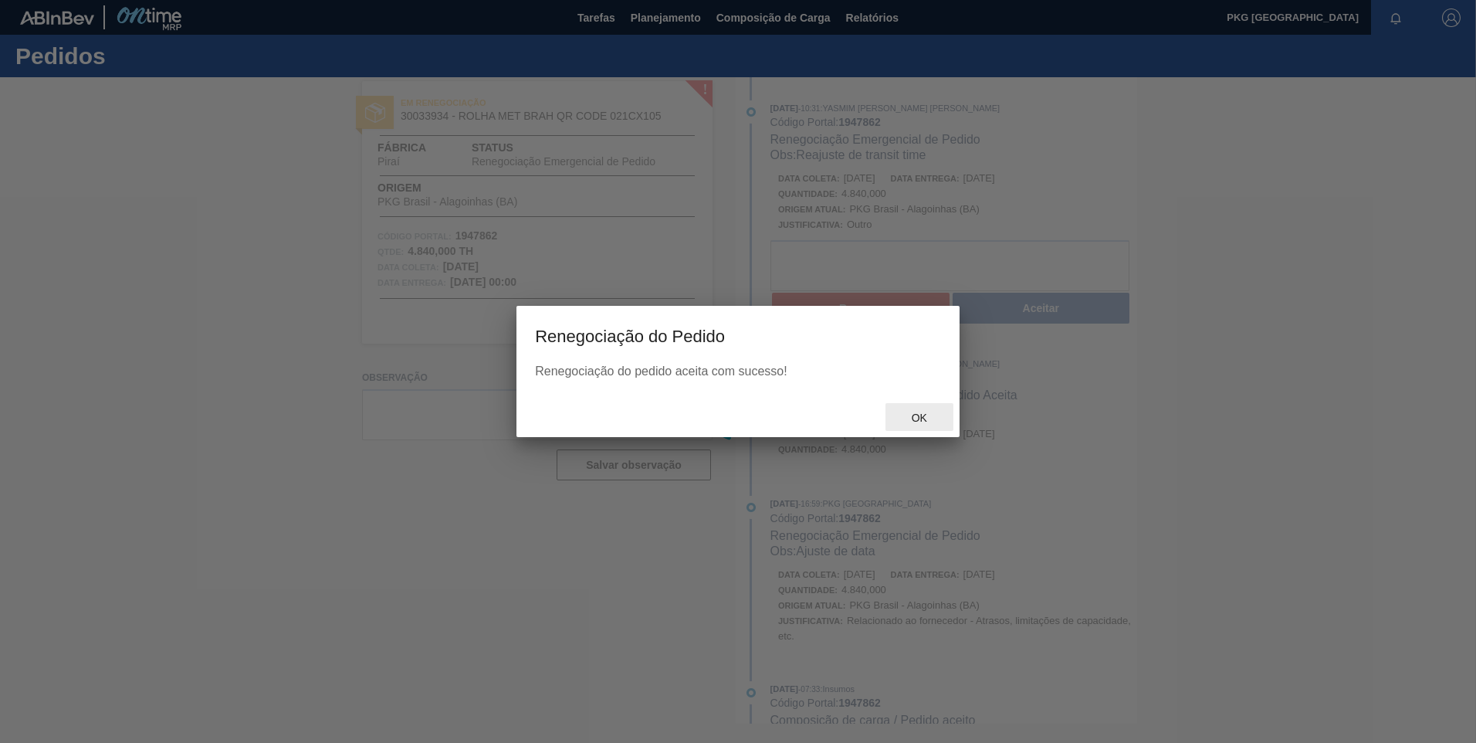
drag, startPoint x: 923, startPoint y: 418, endPoint x: 915, endPoint y: 408, distance: 13.1
click at [922, 418] on span "Ok" at bounding box center [919, 417] width 40 height 12
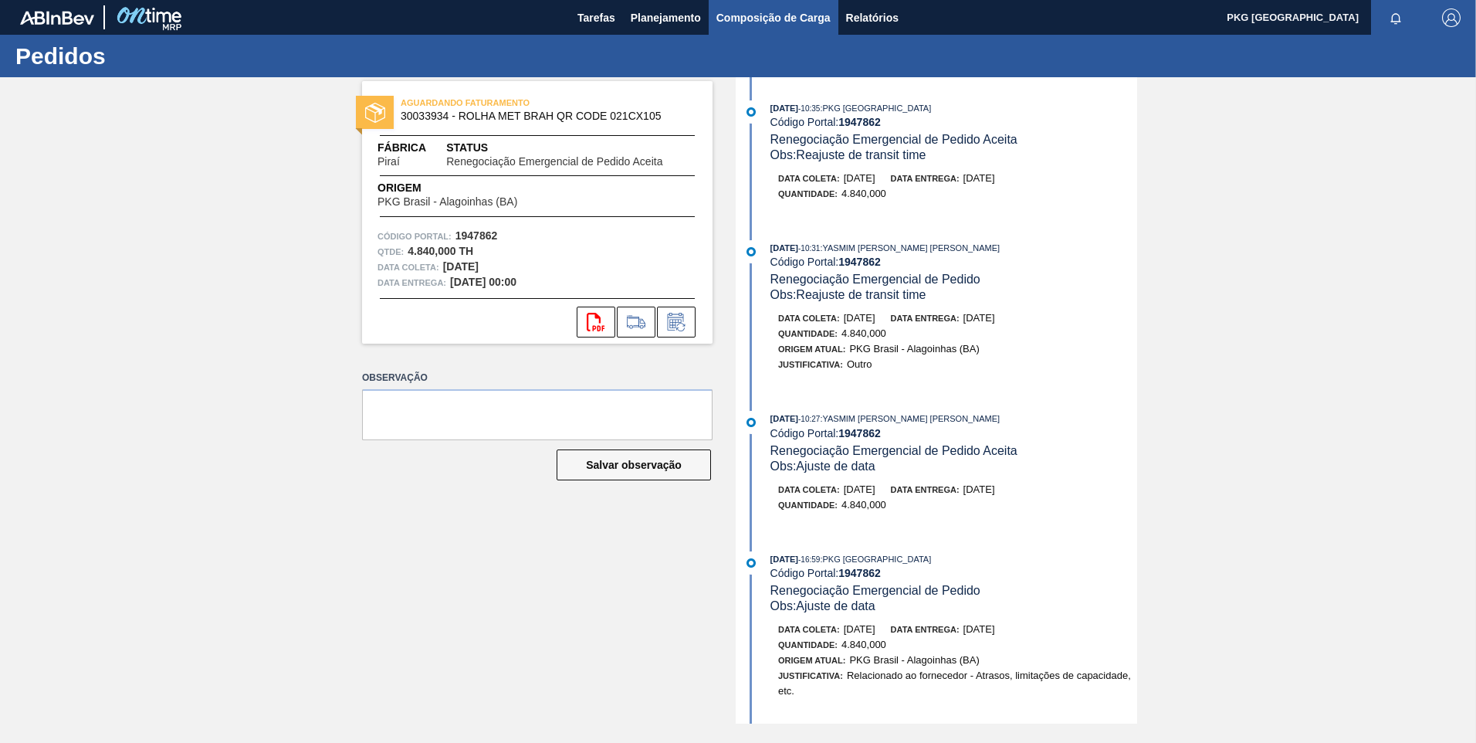
click at [749, 19] on span "Composição de Carga" at bounding box center [773, 17] width 114 height 19
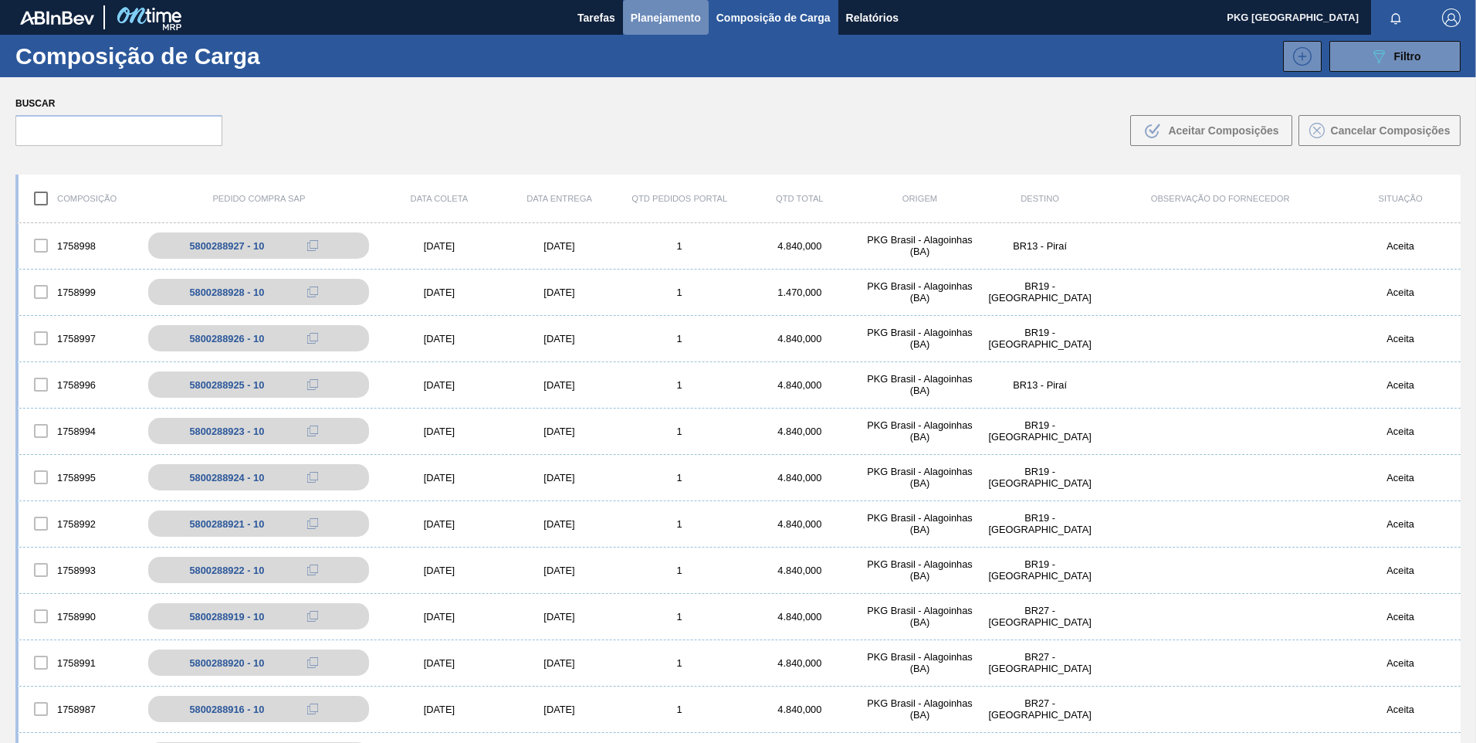
click at [649, 24] on span "Planejamento" at bounding box center [666, 17] width 70 height 19
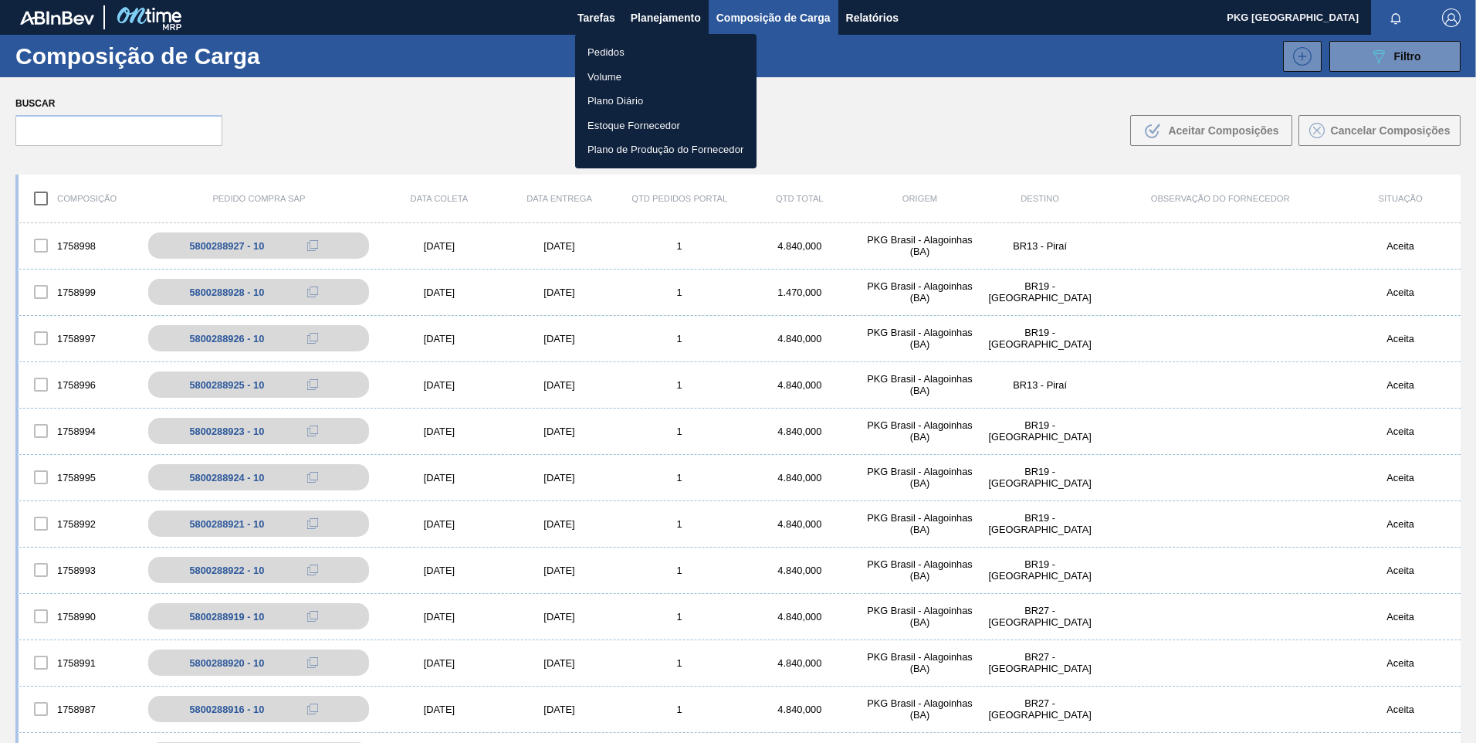
click at [762, 16] on div at bounding box center [738, 371] width 1476 height 743
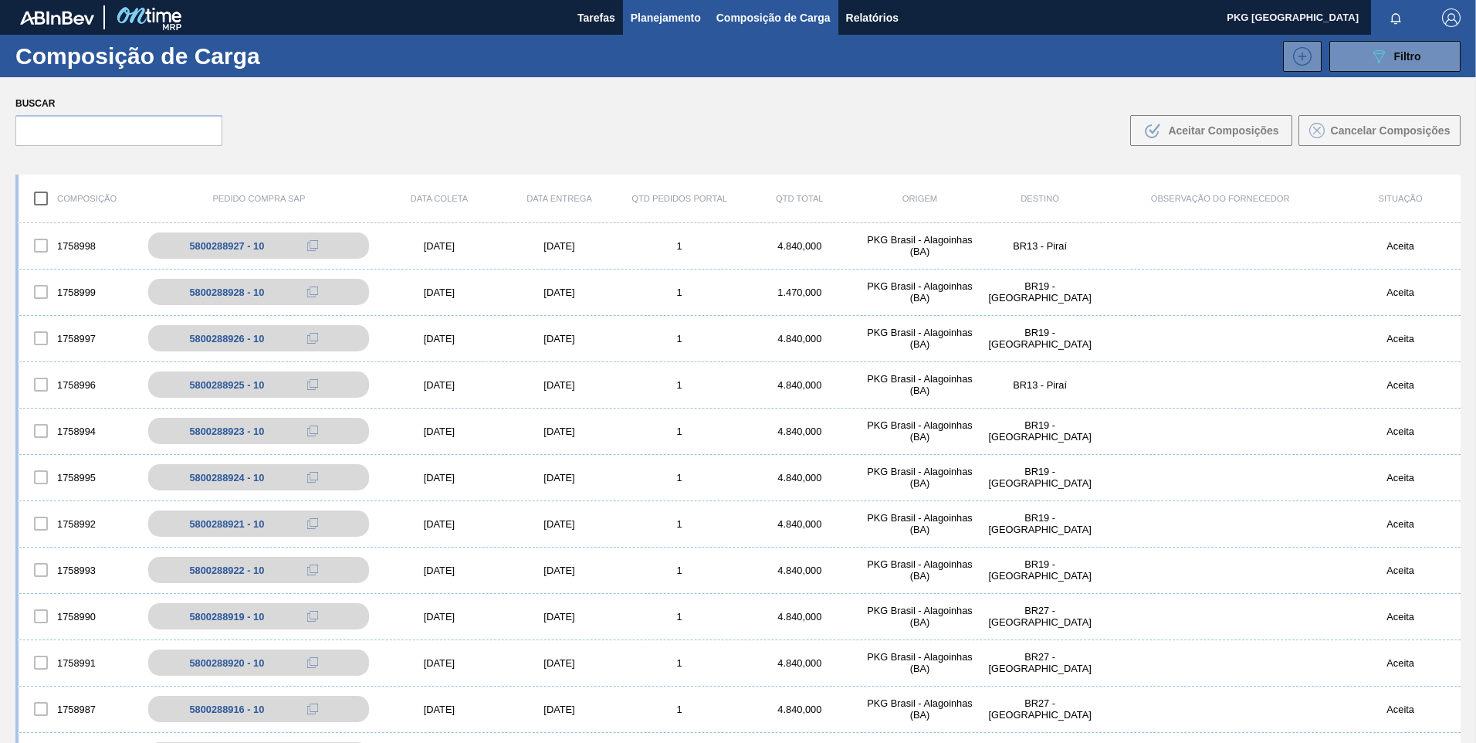
click at [671, 19] on span "Planejamento" at bounding box center [666, 17] width 70 height 19
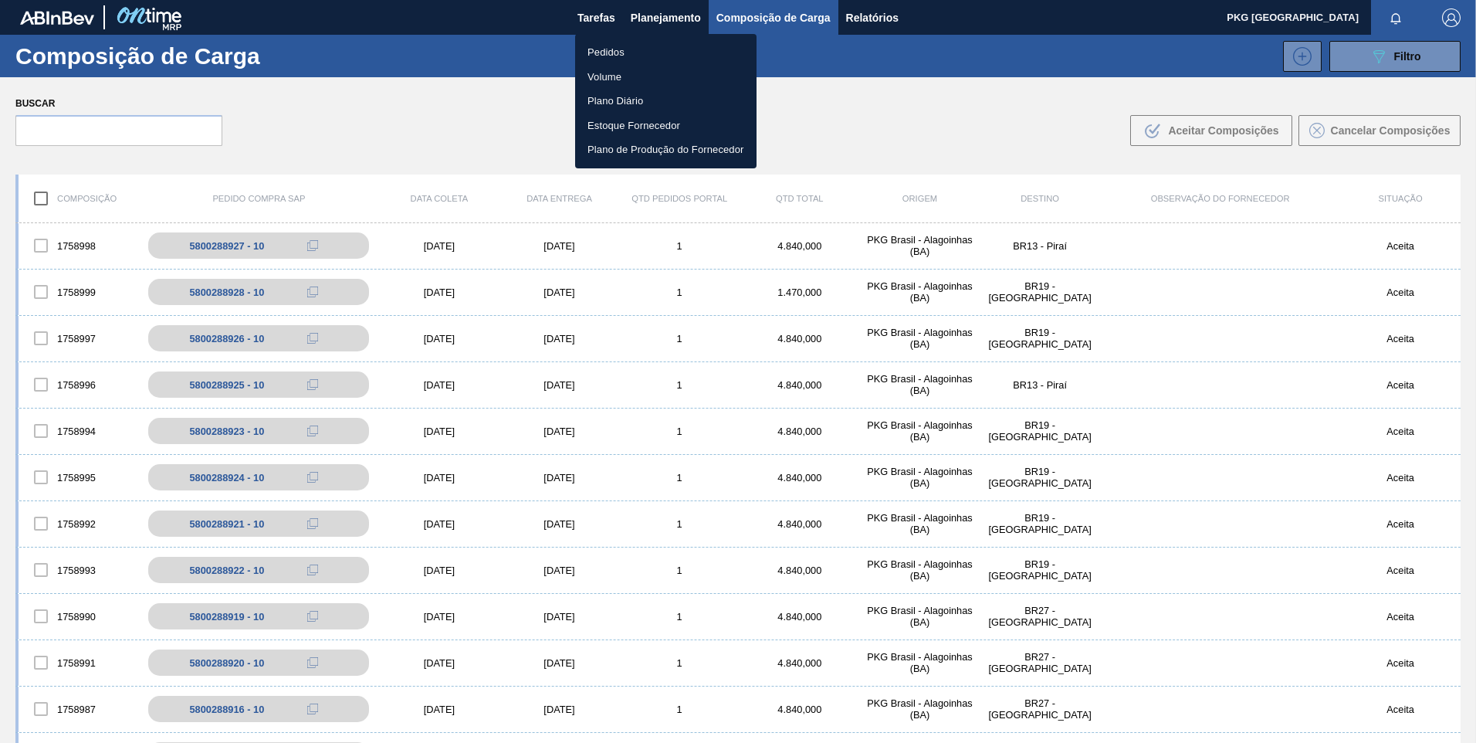
click at [633, 121] on li "Estoque Fornecedor" at bounding box center [665, 125] width 181 height 25
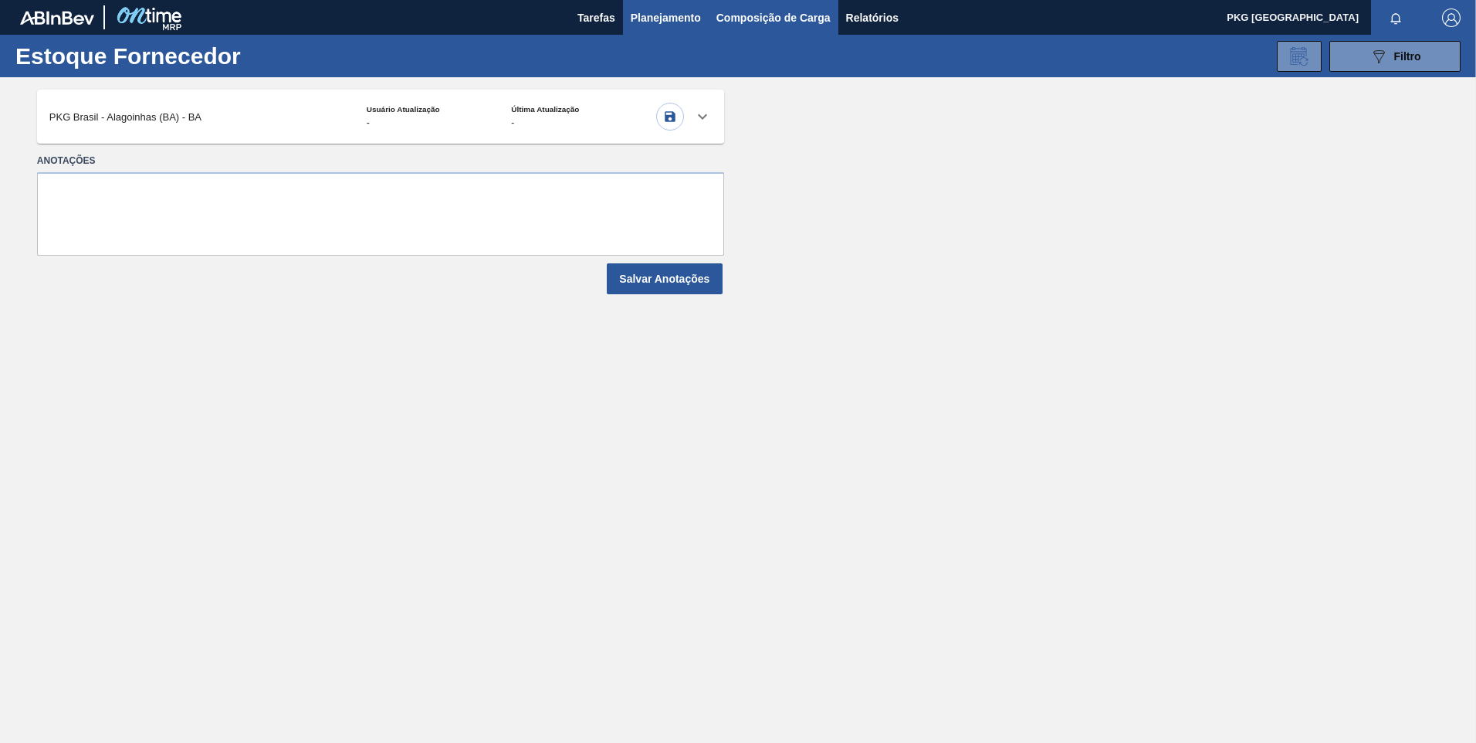
click at [740, 29] on button "Composição de Carga" at bounding box center [774, 17] width 130 height 35
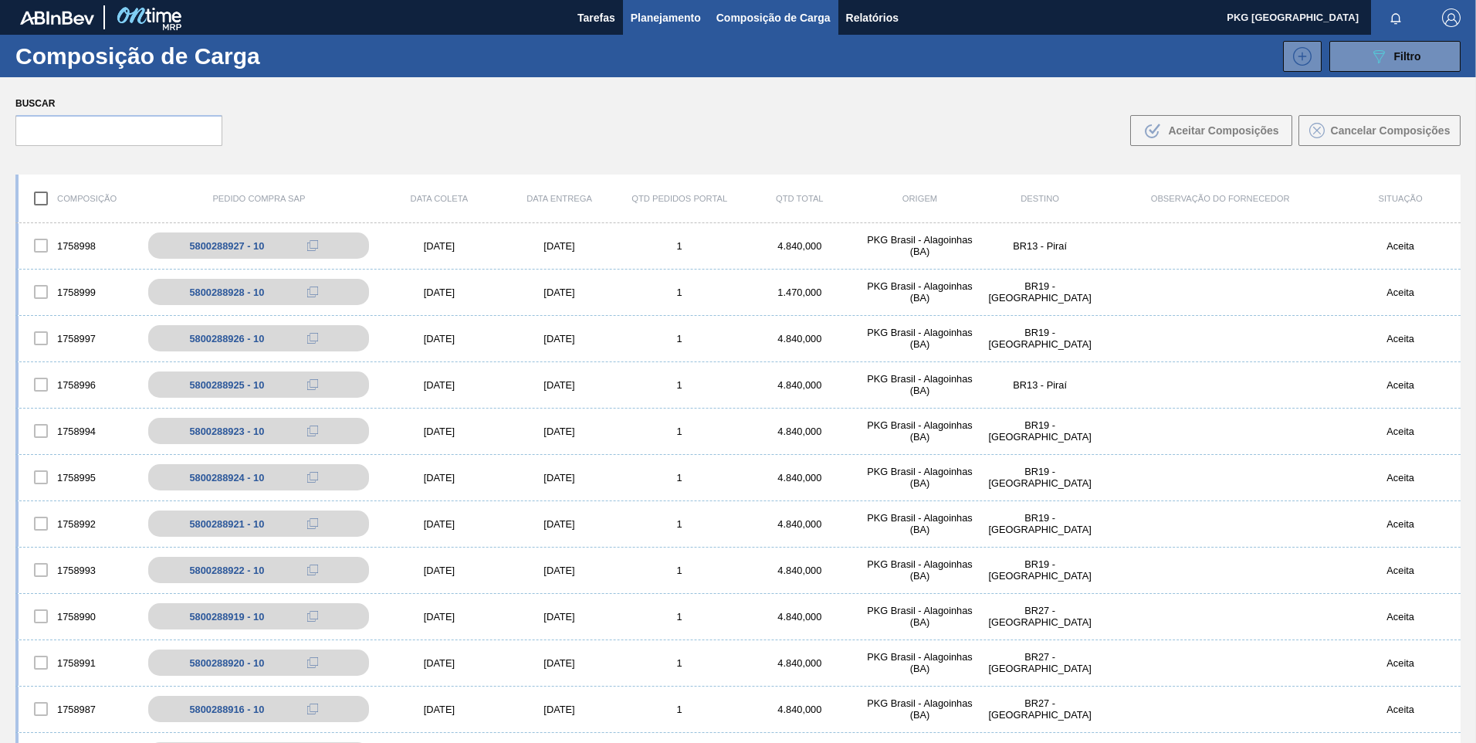
click at [662, 13] on span "Planejamento" at bounding box center [666, 17] width 70 height 19
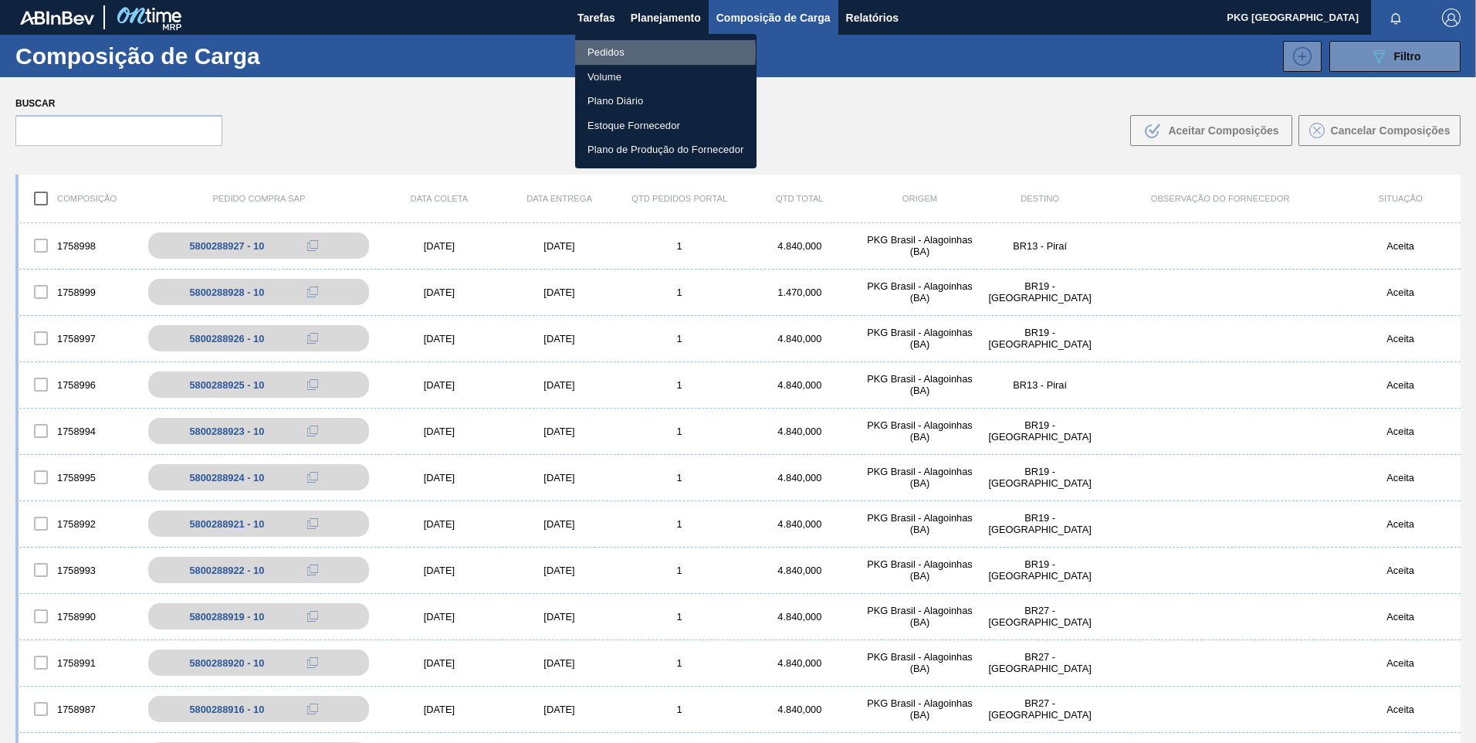
click at [601, 52] on li "Pedidos" at bounding box center [665, 52] width 181 height 25
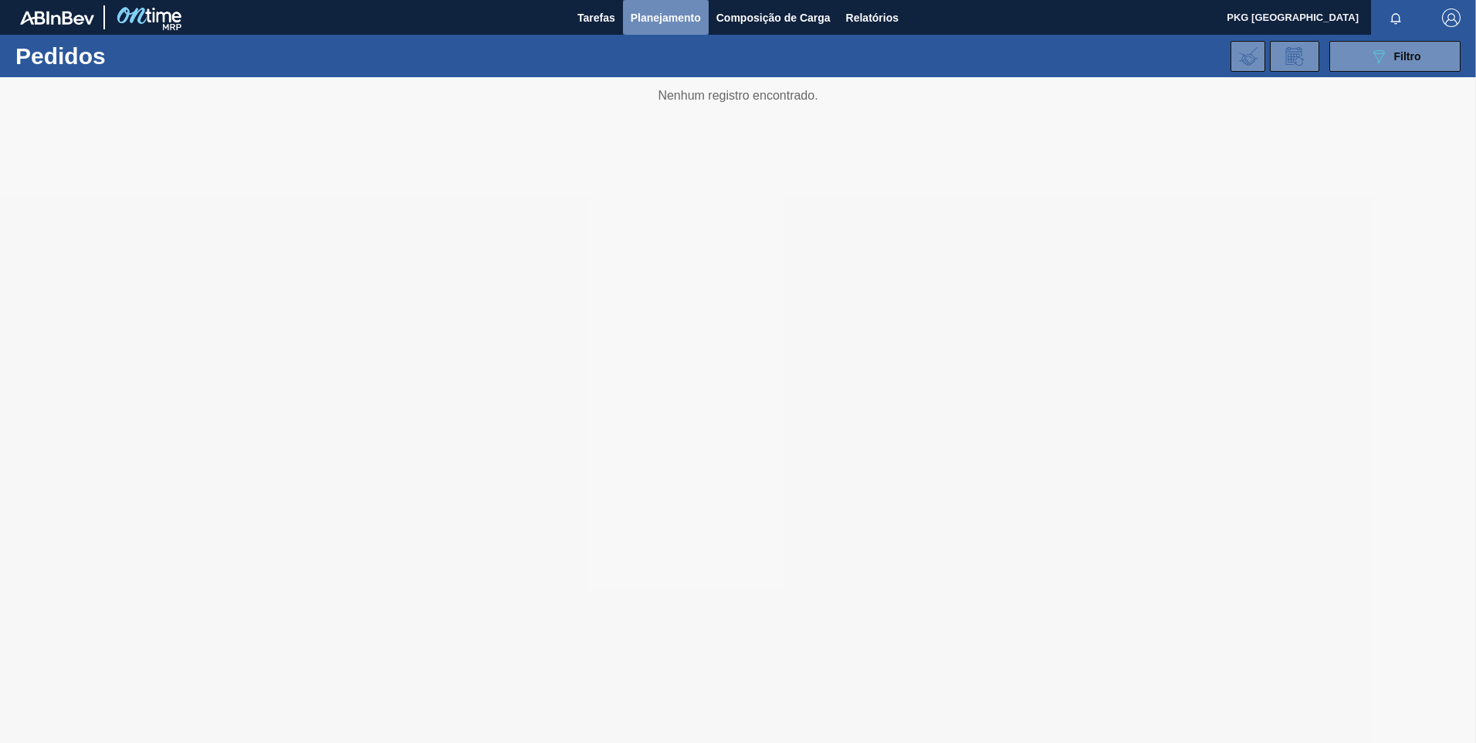
click at [661, 19] on span "Planejamento" at bounding box center [666, 17] width 70 height 19
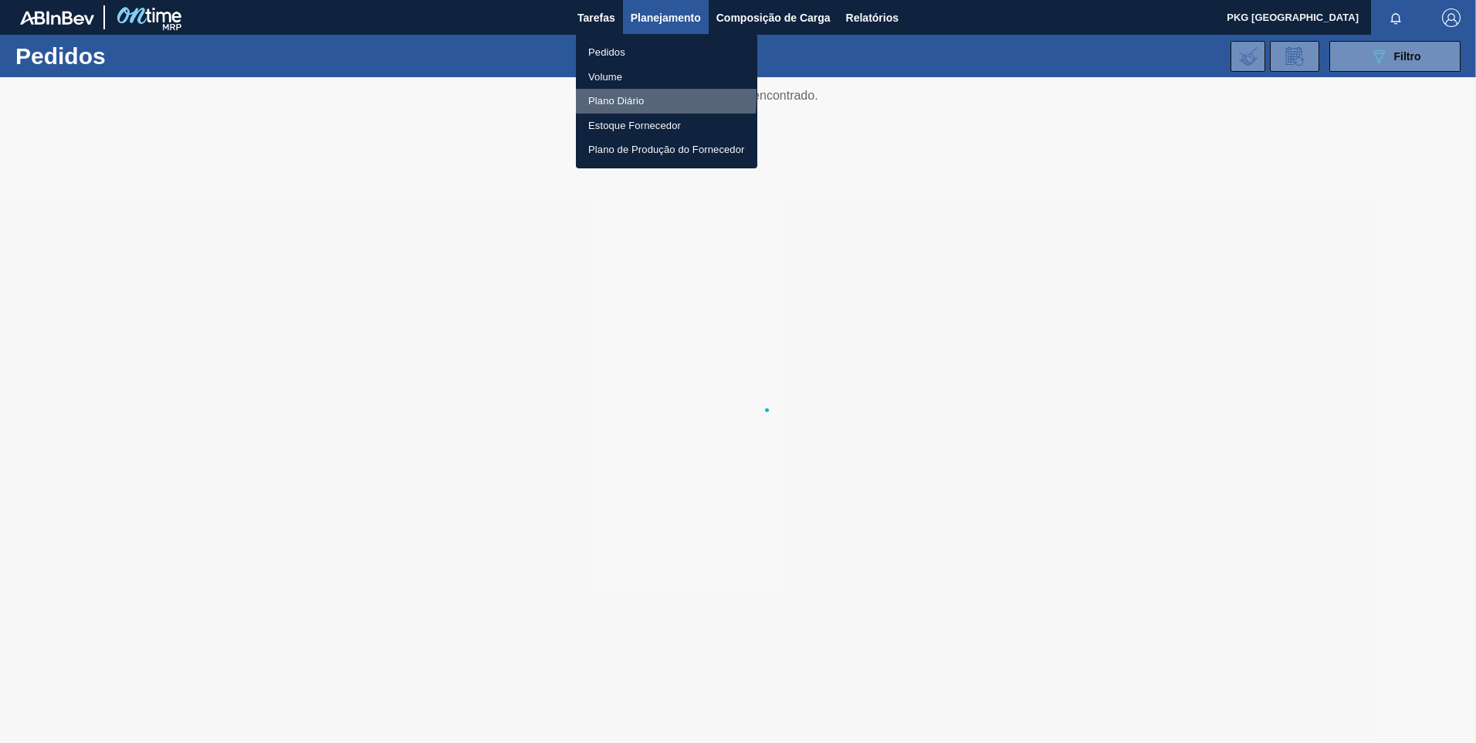
click at [609, 97] on li "Plano Diário" at bounding box center [666, 101] width 181 height 25
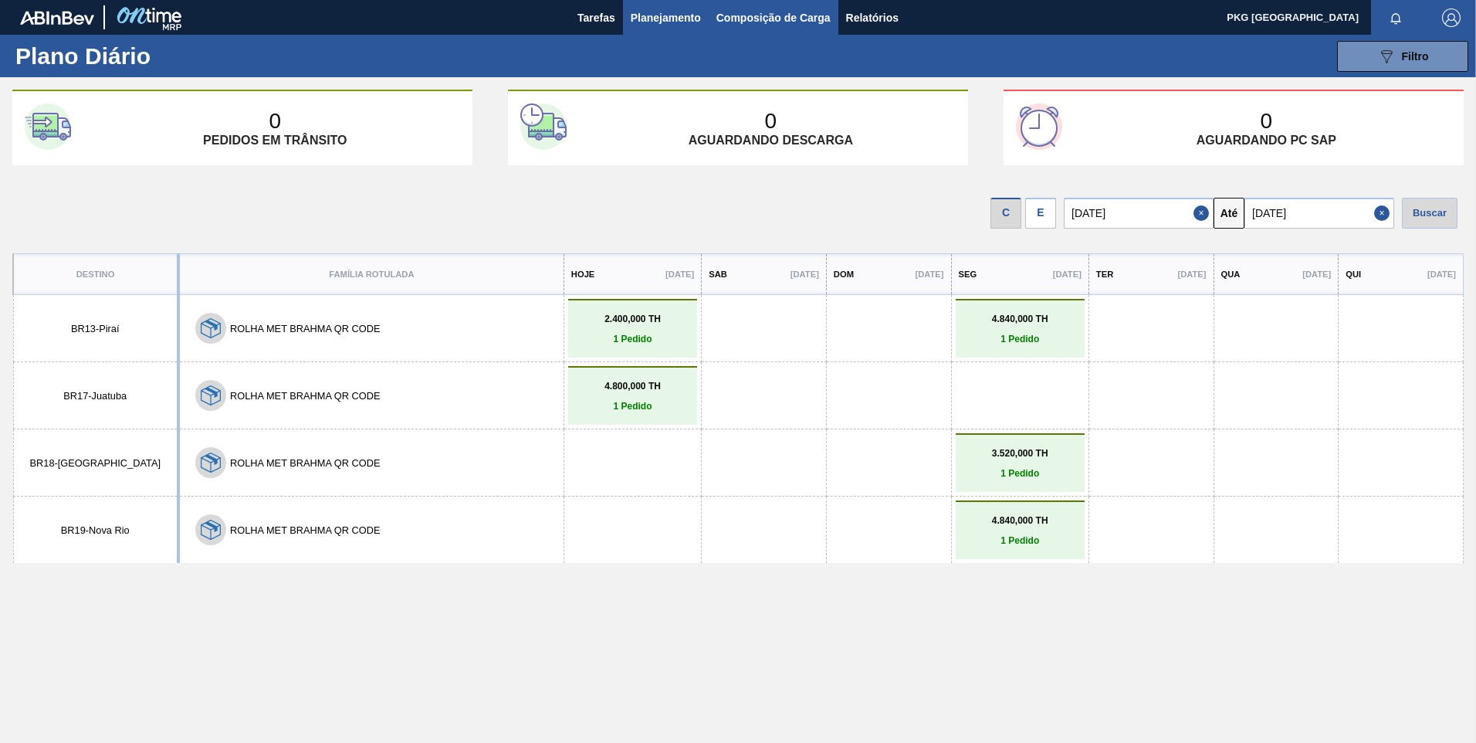
click at [756, 19] on span "Composição de Carga" at bounding box center [773, 17] width 114 height 19
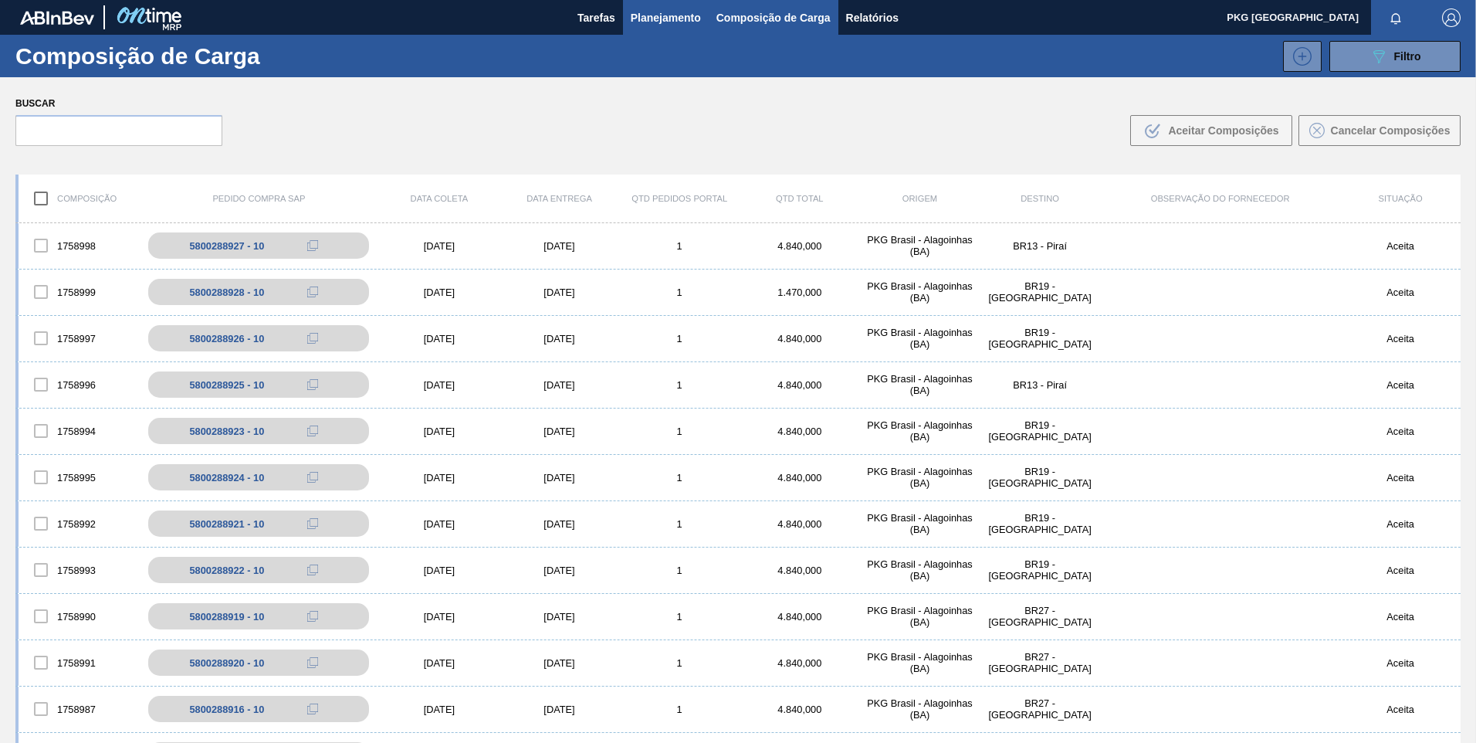
click at [663, 23] on span "Planejamento" at bounding box center [666, 17] width 70 height 19
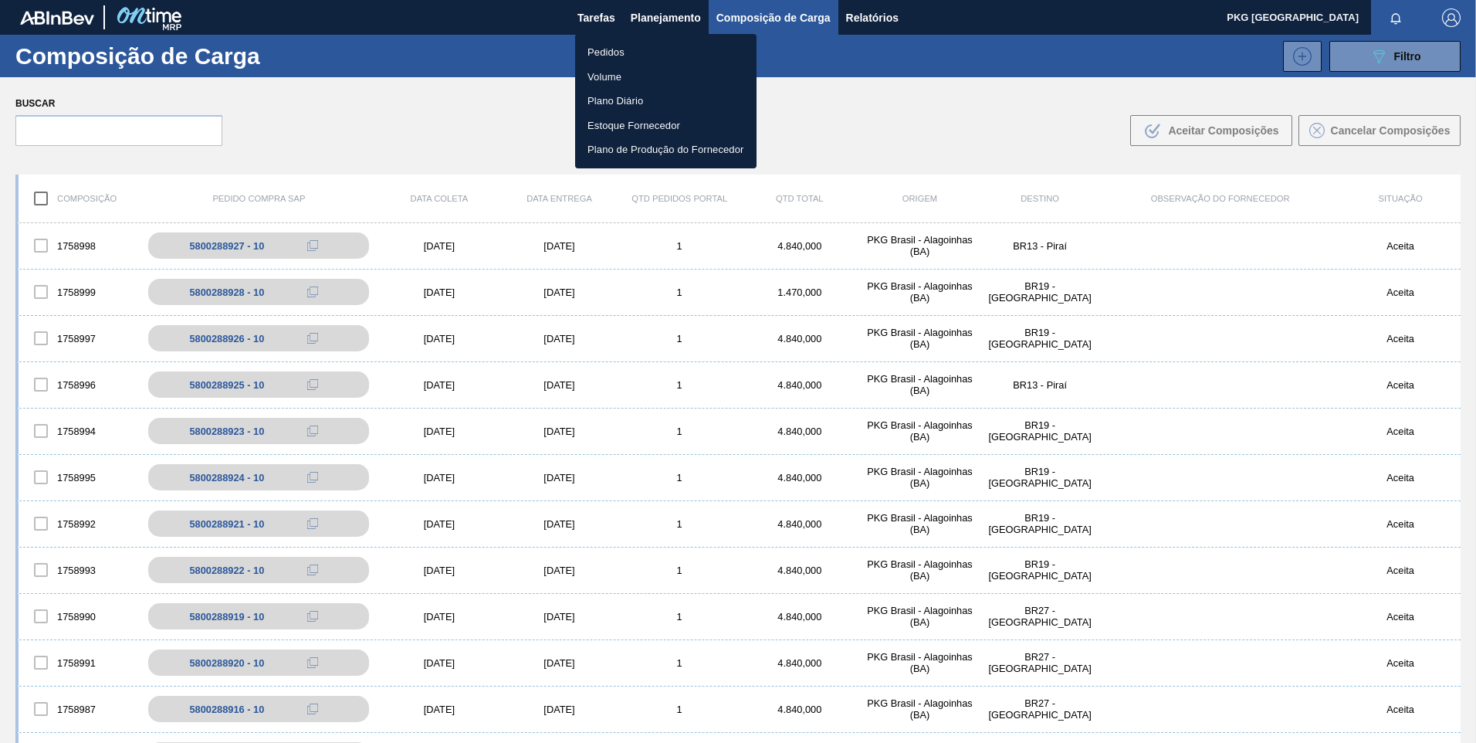
click at [603, 49] on li "Pedidos" at bounding box center [665, 52] width 181 height 25
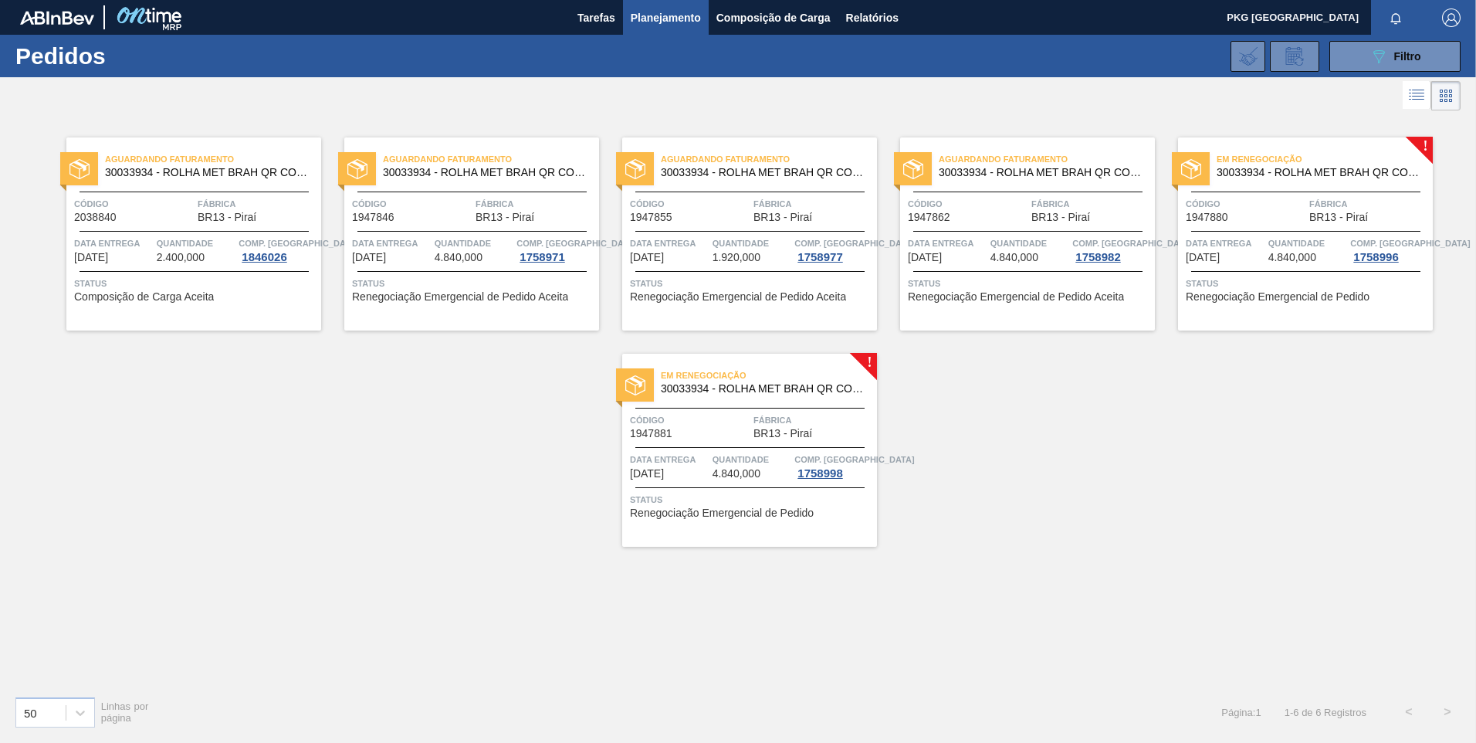
drag, startPoint x: 1370, startPoint y: 258, endPoint x: 1275, endPoint y: 279, distance: 96.5
click at [1370, 257] on div "1758996" at bounding box center [1375, 257] width 51 height 12
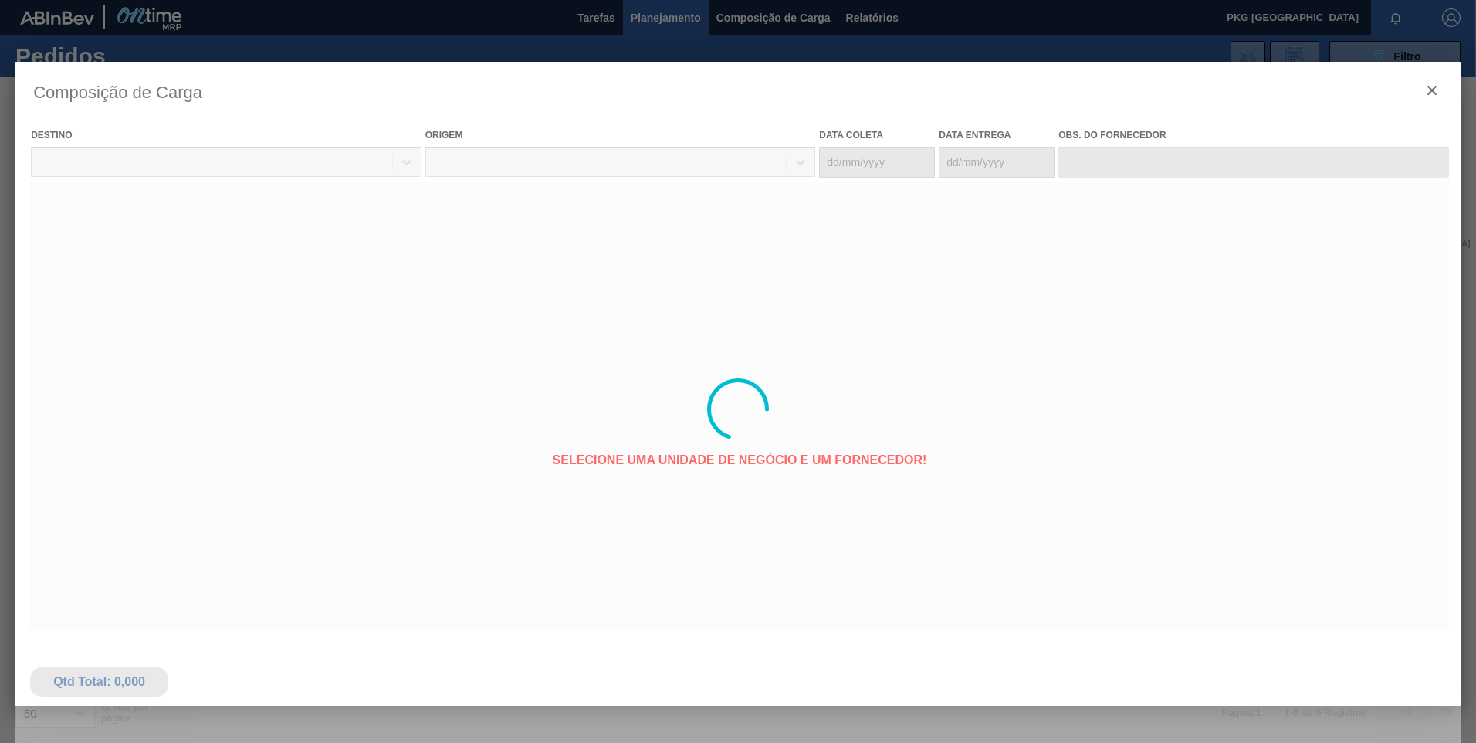
type coleta "28/11/2025"
type entrega "28/11/2025"
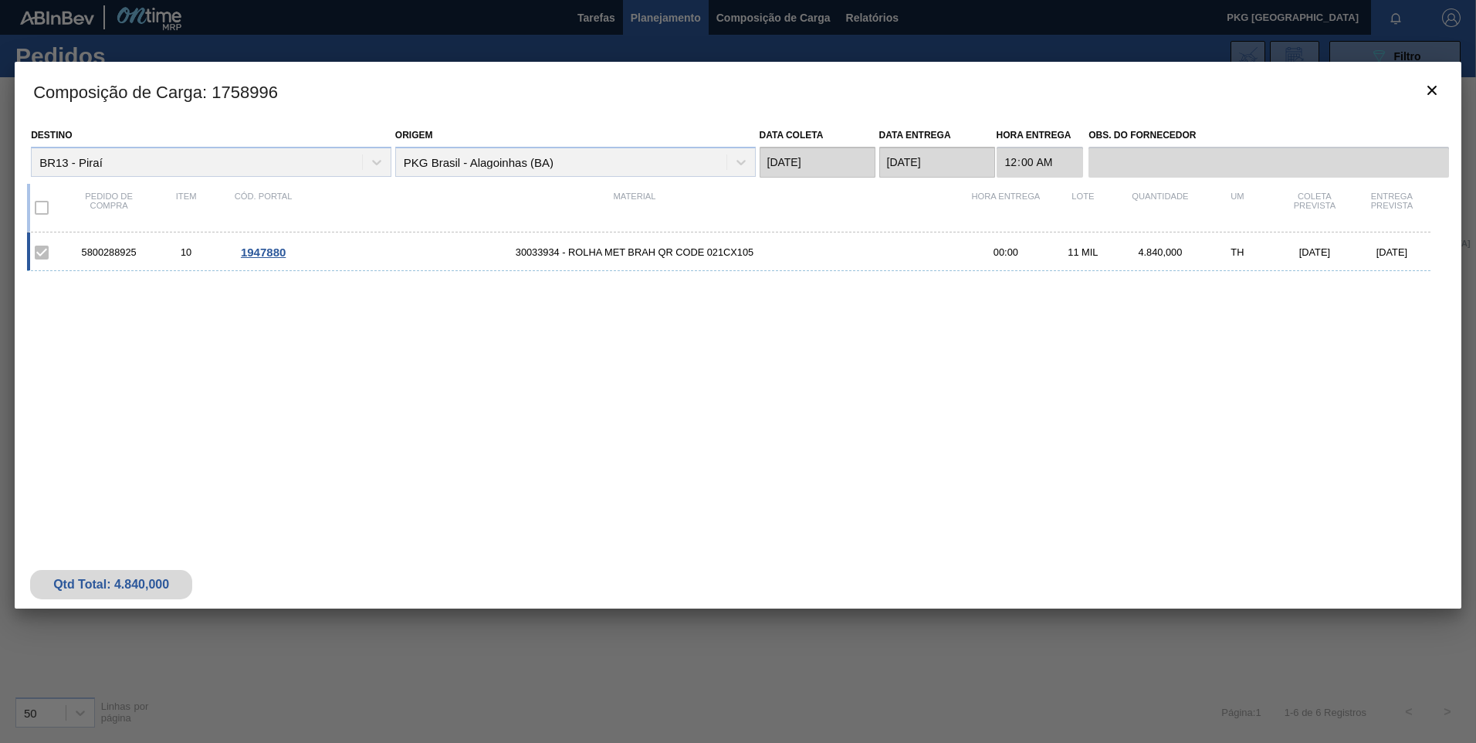
click at [249, 249] on span "1947880" at bounding box center [263, 251] width 45 height 13
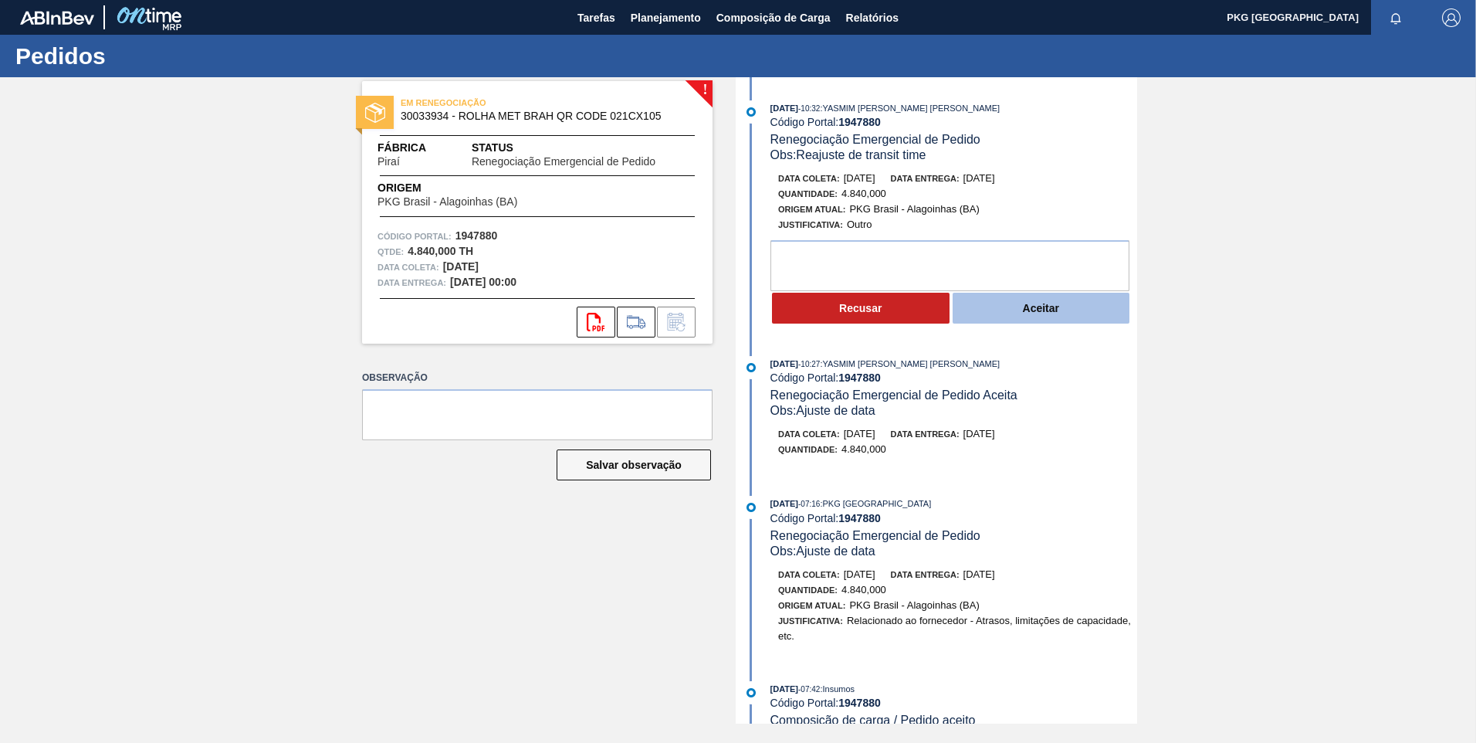
click at [953, 311] on div "Recusar Aceitar" at bounding box center [953, 308] width 367 height 34
click at [969, 310] on button "Aceitar" at bounding box center [1042, 308] width 178 height 31
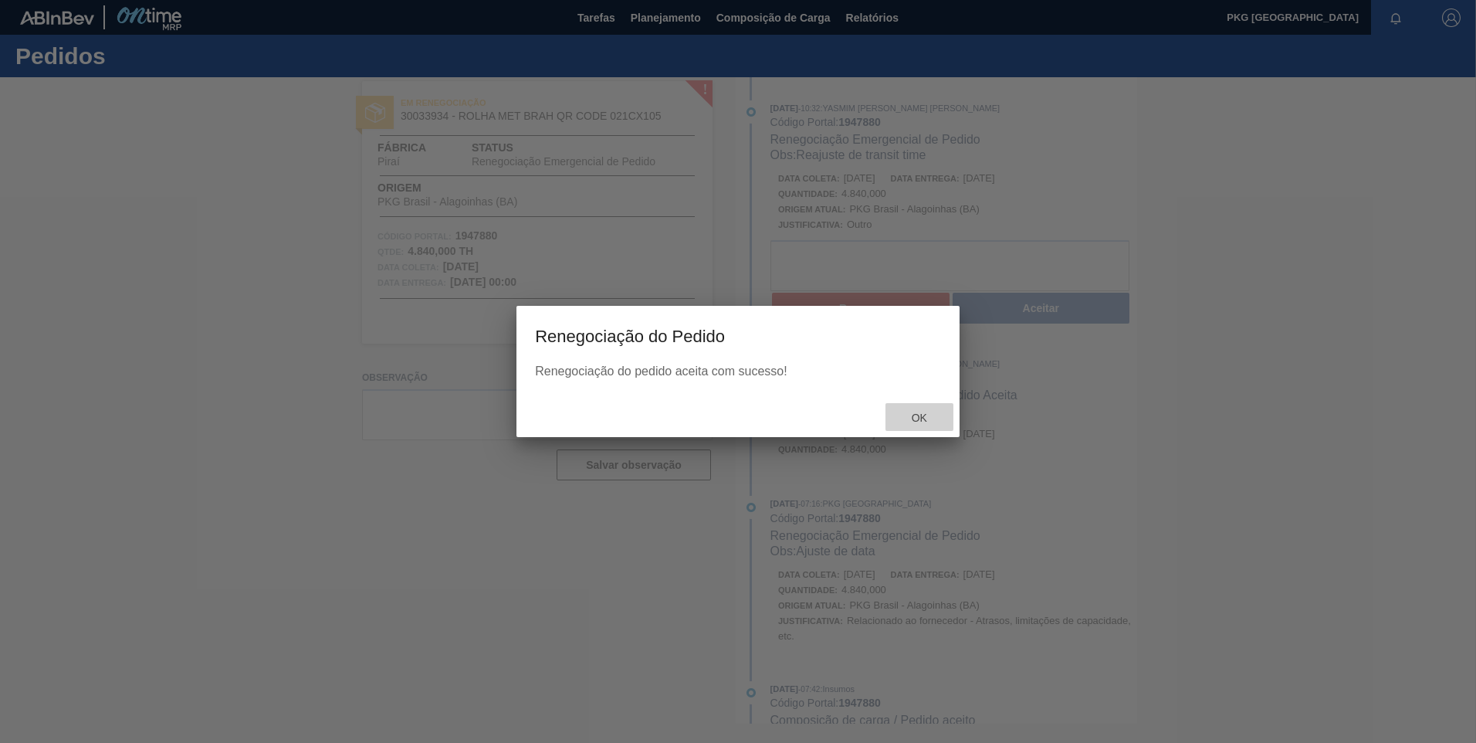
drag, startPoint x: 909, startPoint y: 418, endPoint x: 815, endPoint y: 379, distance: 101.4
click at [906, 419] on span "Ok" at bounding box center [919, 417] width 40 height 12
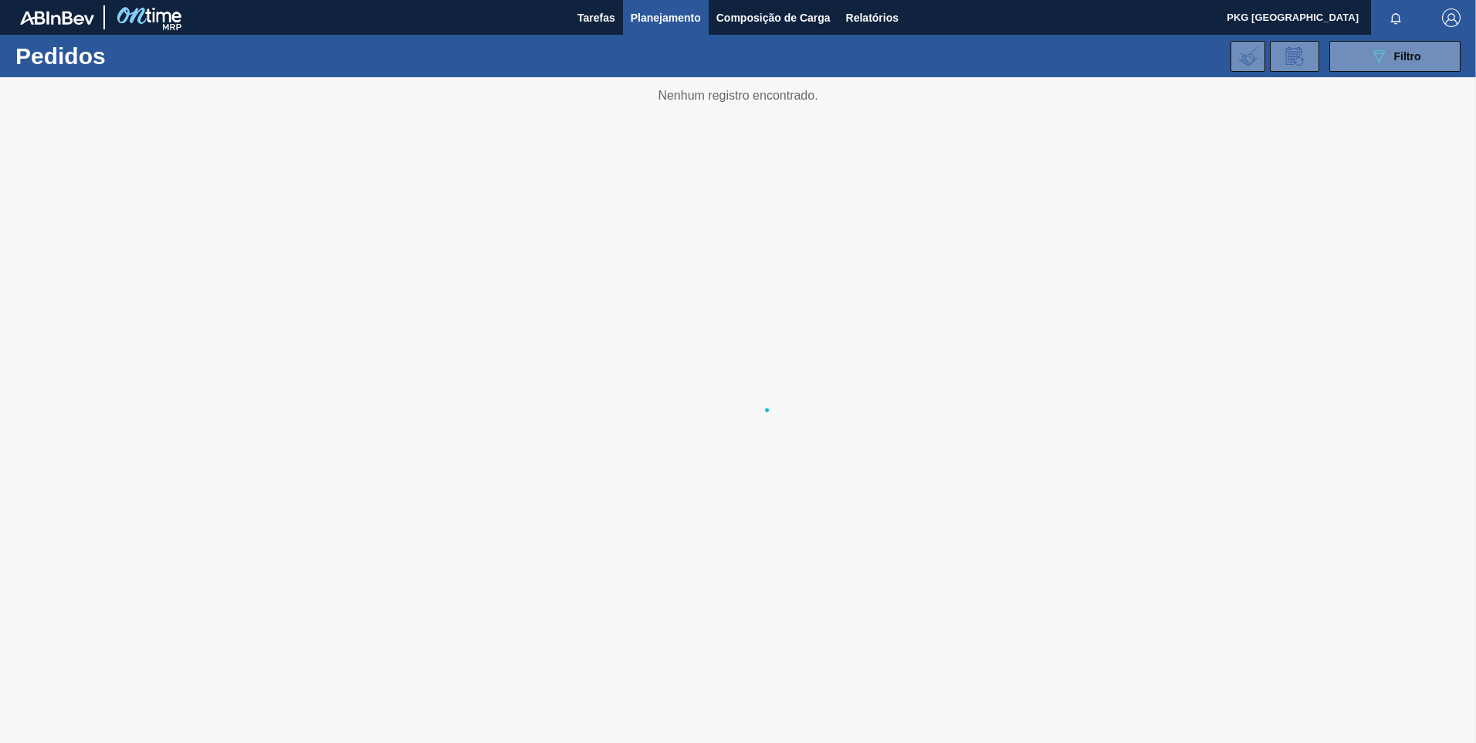
click at [652, 23] on span "Planejamento" at bounding box center [666, 17] width 70 height 19
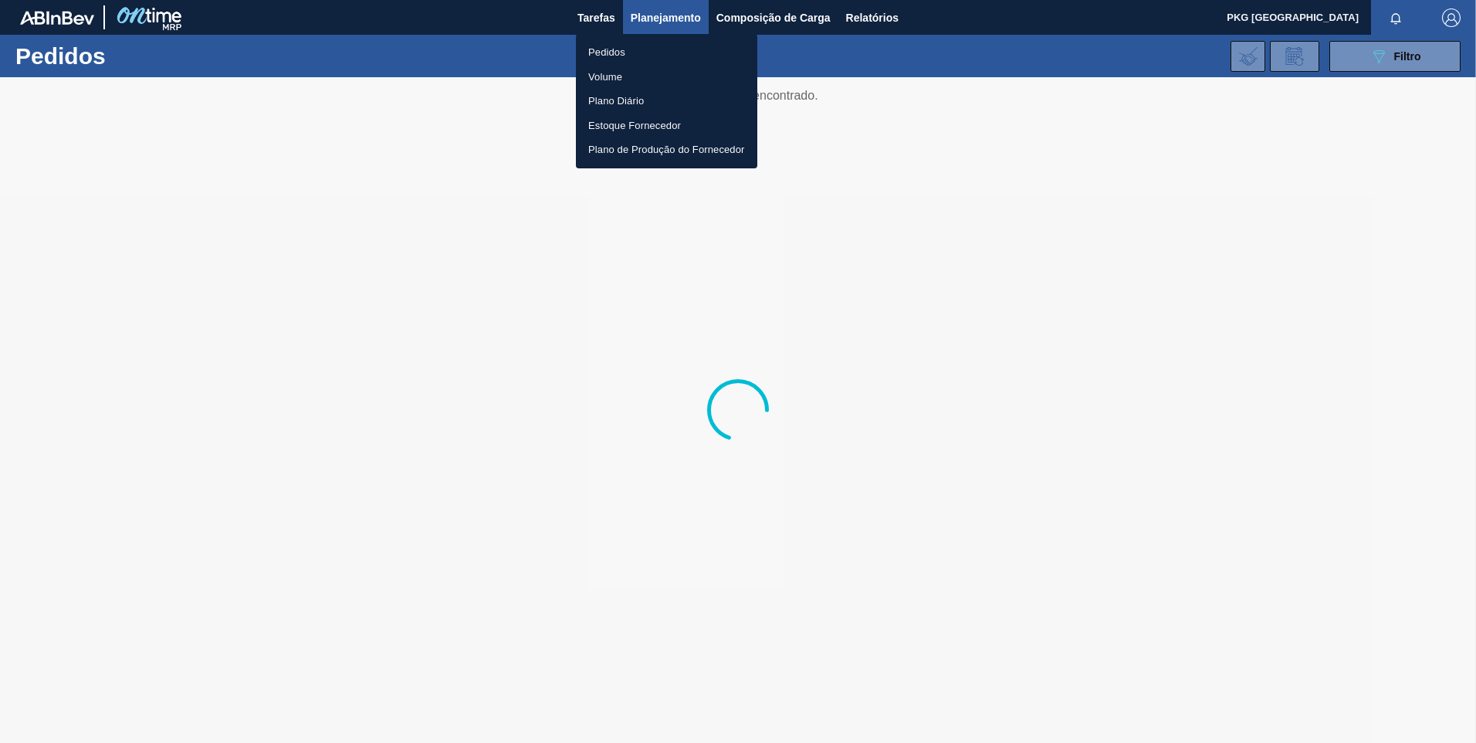
click at [599, 49] on li "Pedidos" at bounding box center [666, 52] width 181 height 25
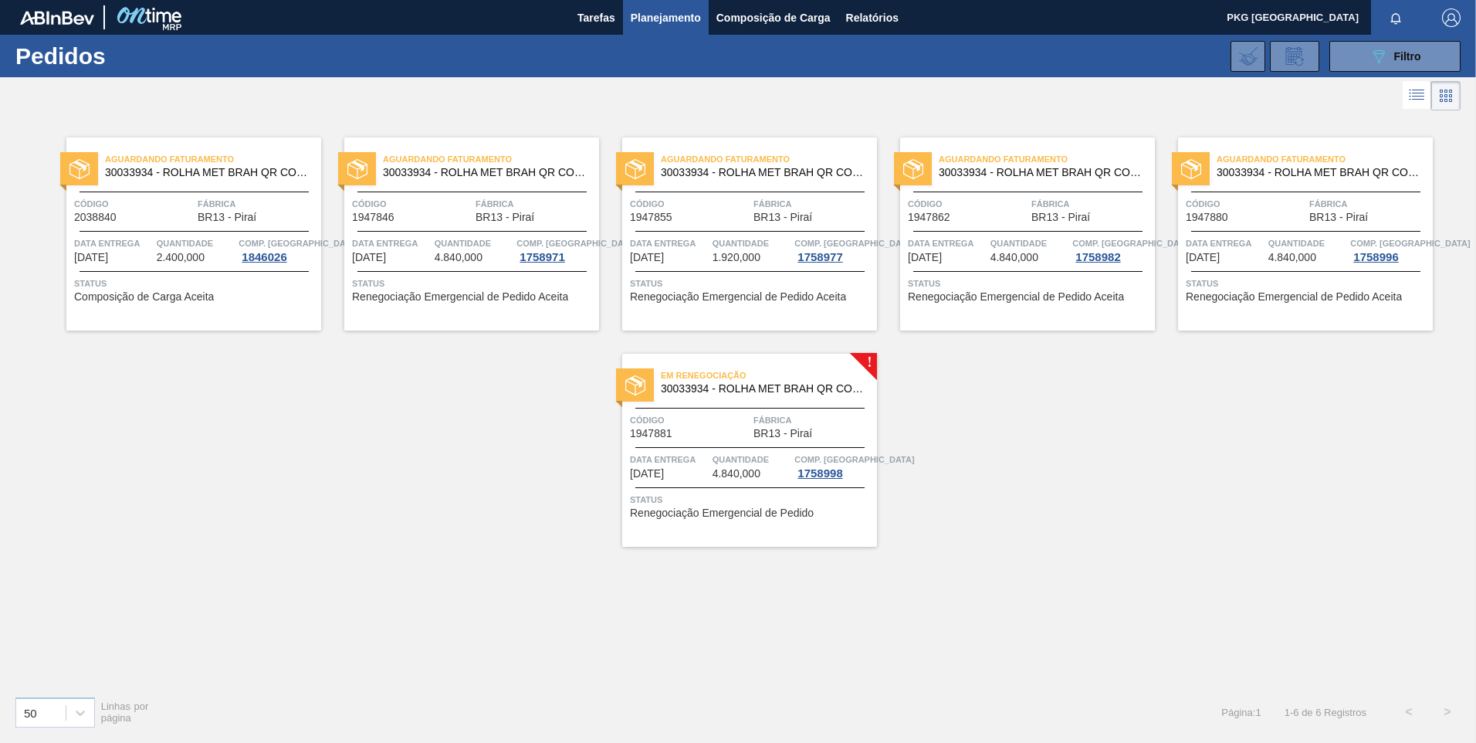
click at [818, 431] on div "Fábrica BR13 - [GEOGRAPHIC_DATA]" at bounding box center [813, 425] width 120 height 27
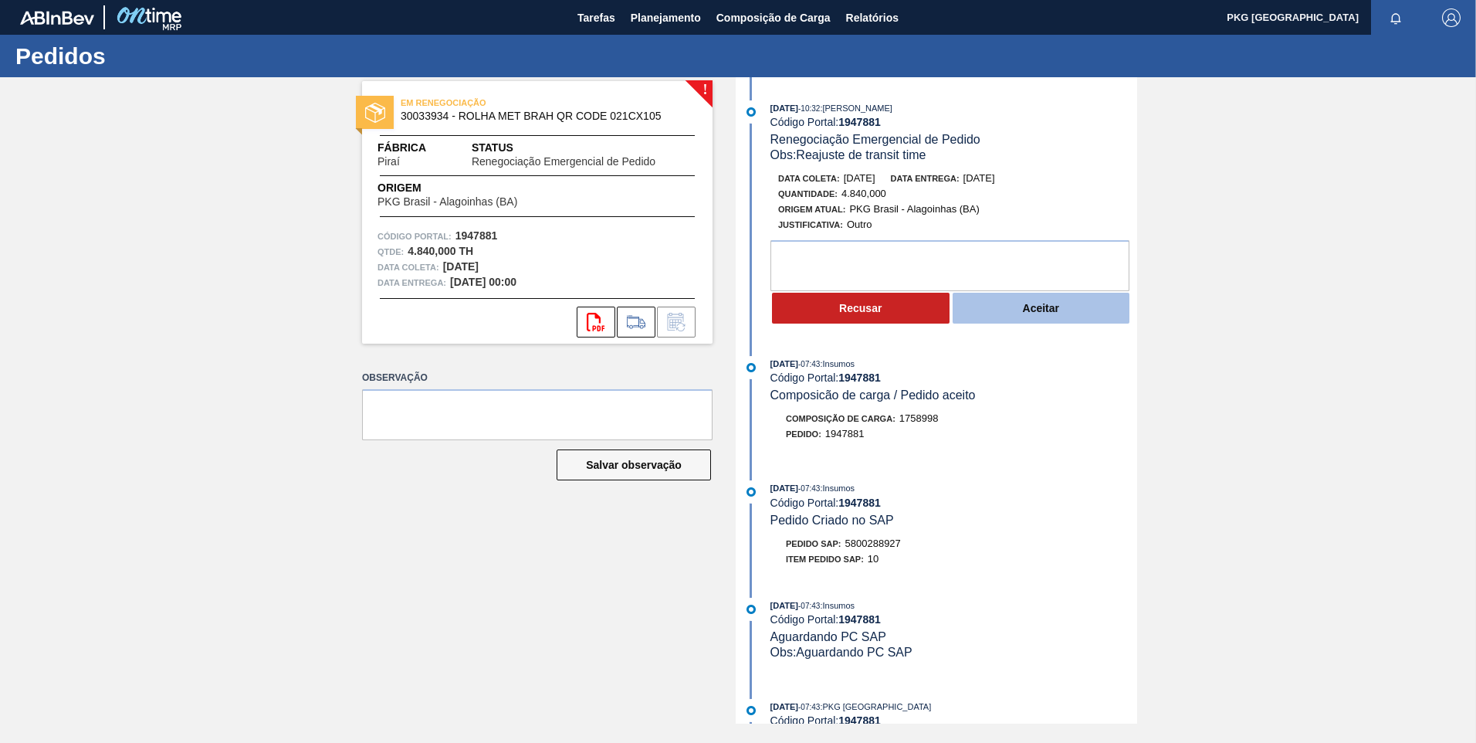
click at [1010, 317] on button "Aceitar" at bounding box center [1042, 308] width 178 height 31
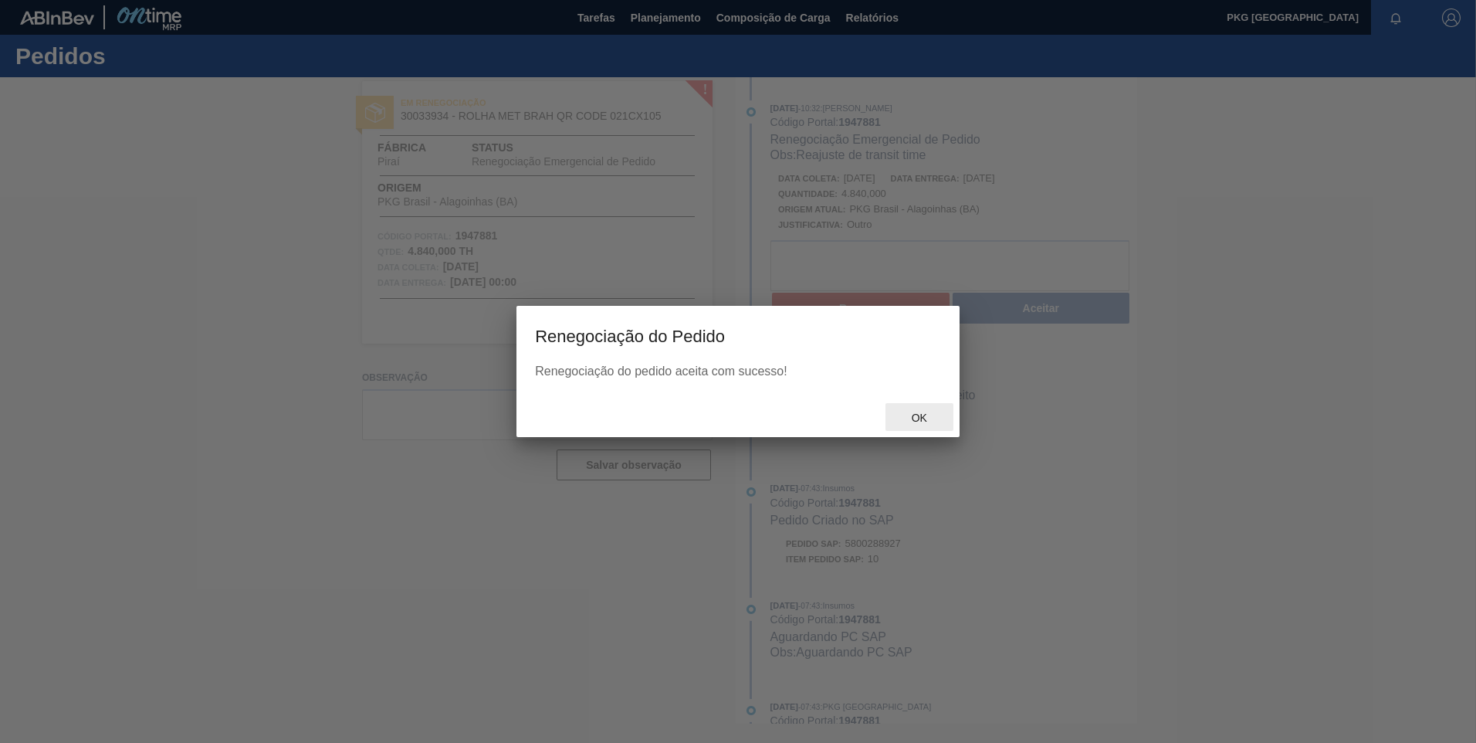
drag, startPoint x: 913, startPoint y: 424, endPoint x: 917, endPoint y: 441, distance: 17.6
click at [913, 425] on div "Ok" at bounding box center [919, 417] width 68 height 29
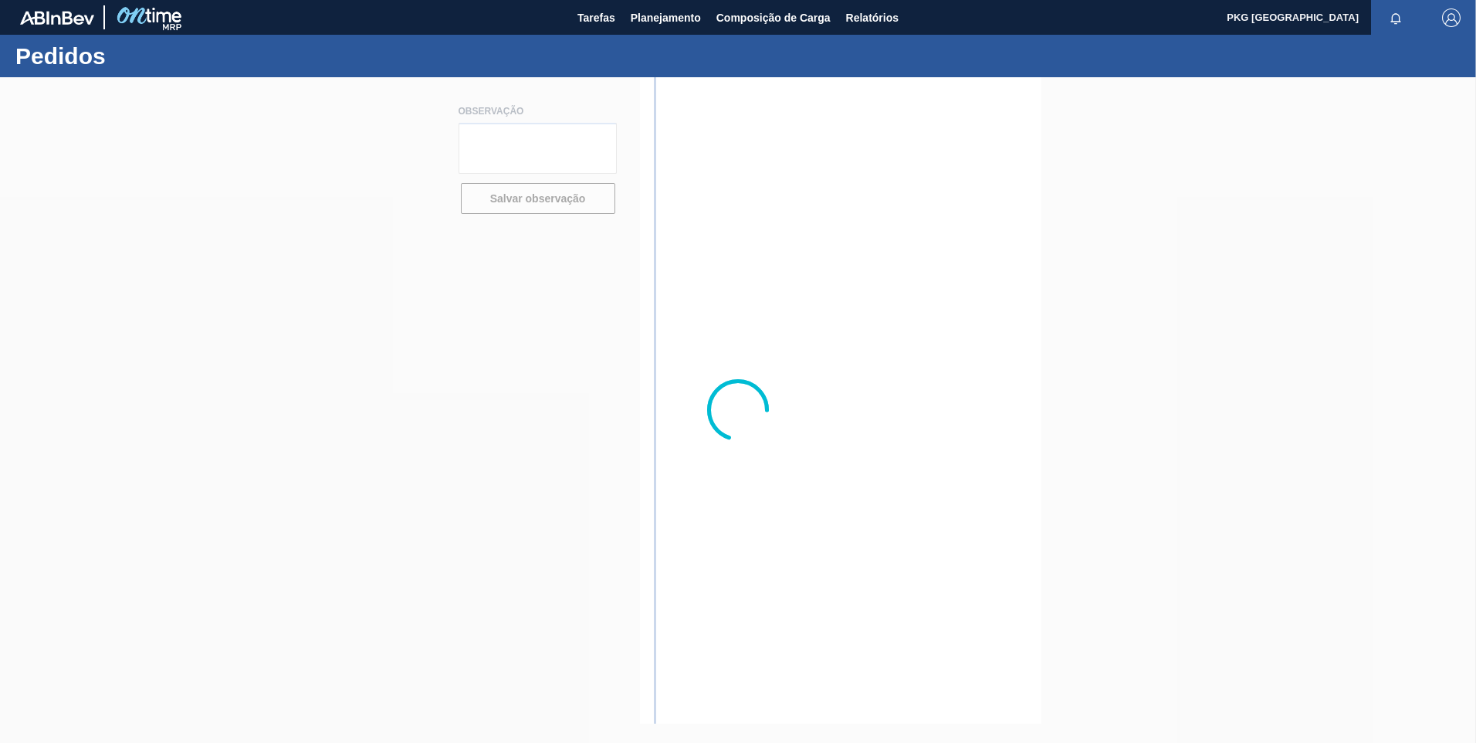
click at [742, 218] on div at bounding box center [738, 409] width 1476 height 665
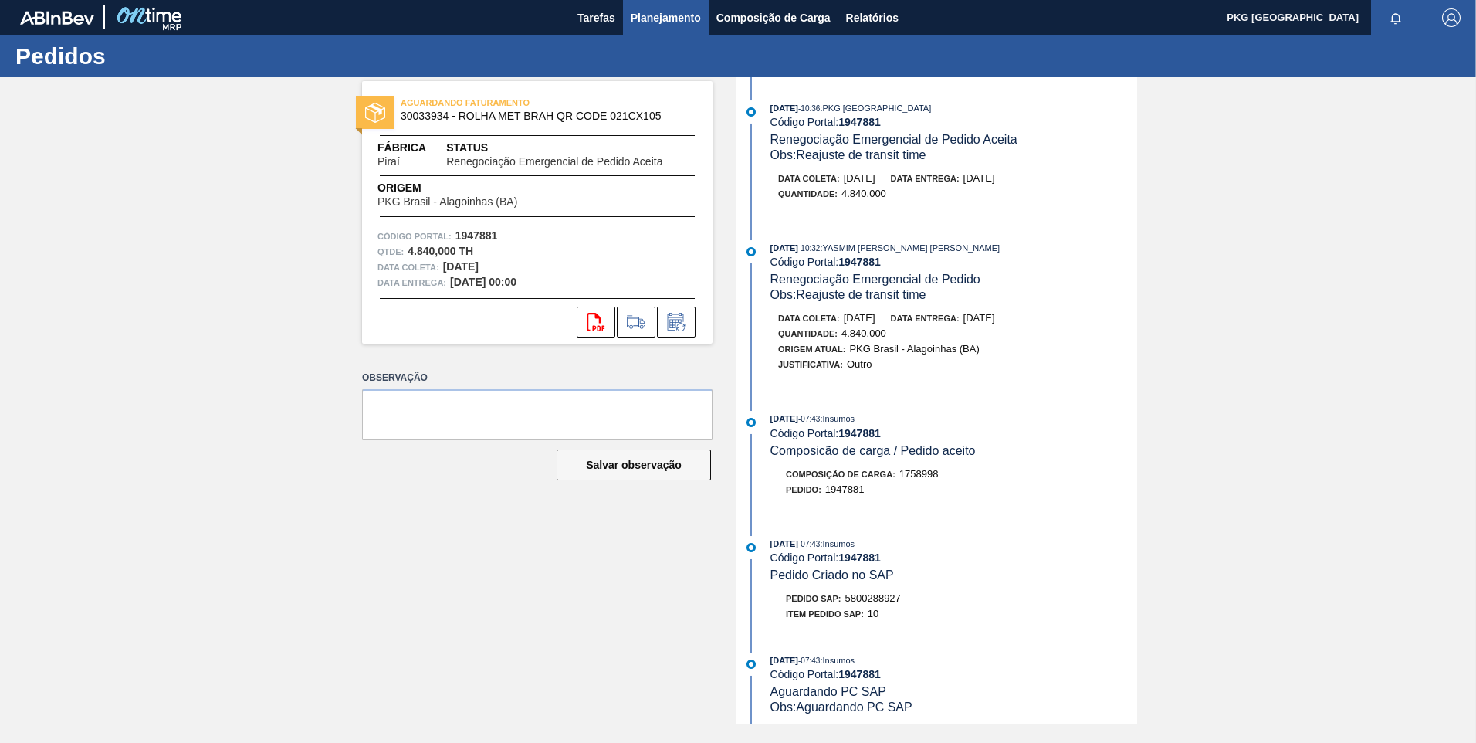
click at [659, 22] on span "Planejamento" at bounding box center [666, 17] width 70 height 19
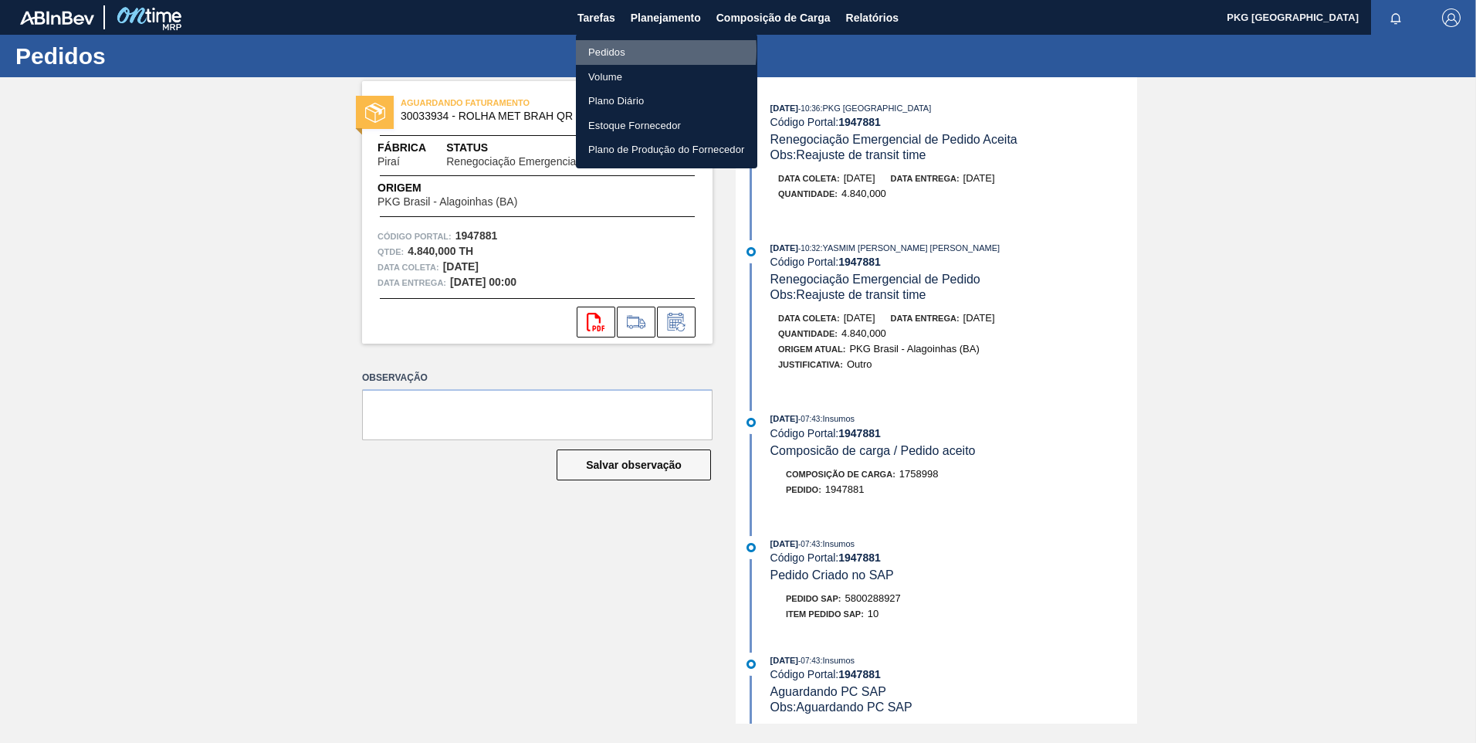
click at [626, 50] on li "Pedidos" at bounding box center [666, 52] width 181 height 25
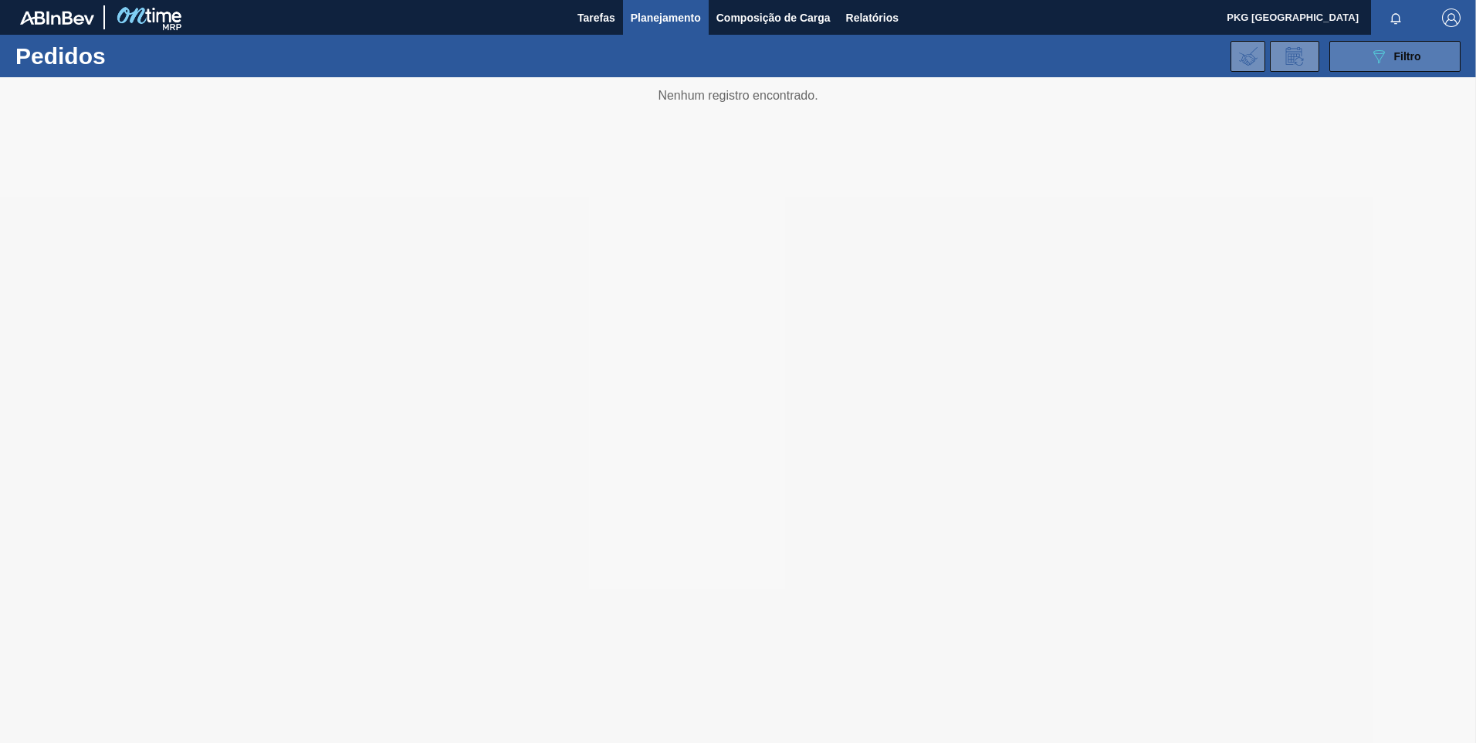
click at [1373, 59] on icon "089F7B8B-B2A5-4AFE-B5C0-19BA573D28AC" at bounding box center [1379, 56] width 19 height 19
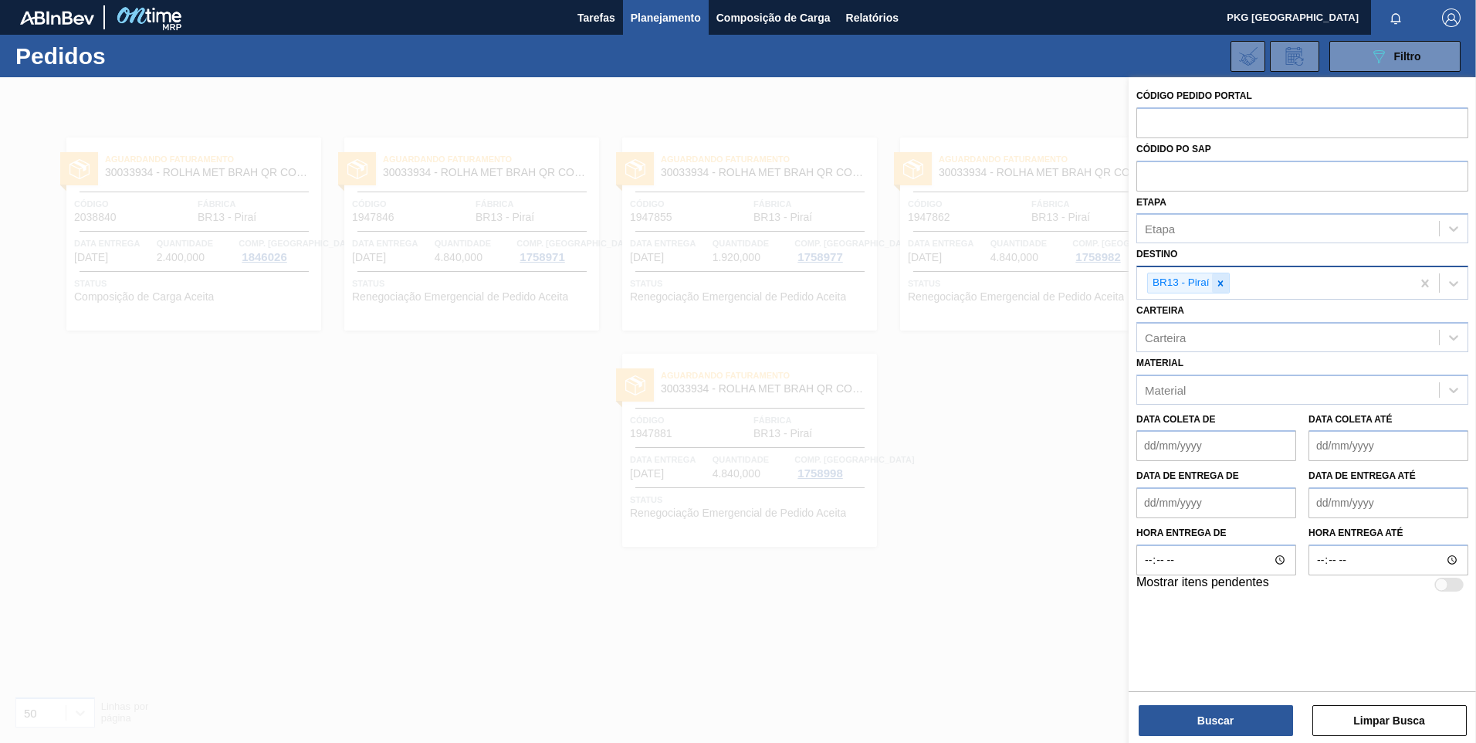
click at [1219, 284] on icon at bounding box center [1219, 282] width 5 height 5
click at [1204, 280] on div "Unidade de Negócio" at bounding box center [1197, 281] width 105 height 13
type input "jua"
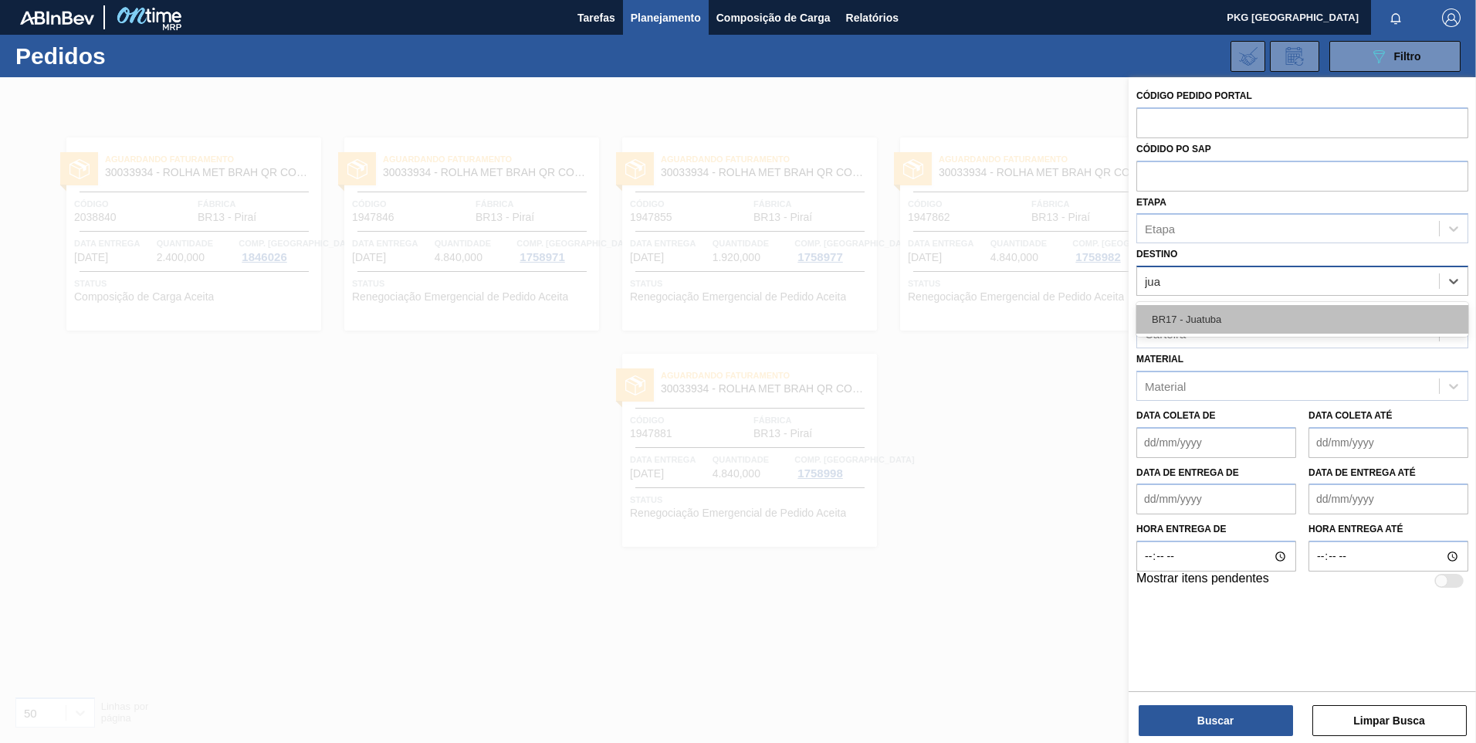
click at [1203, 319] on div "BR17 - Juatuba" at bounding box center [1302, 319] width 332 height 29
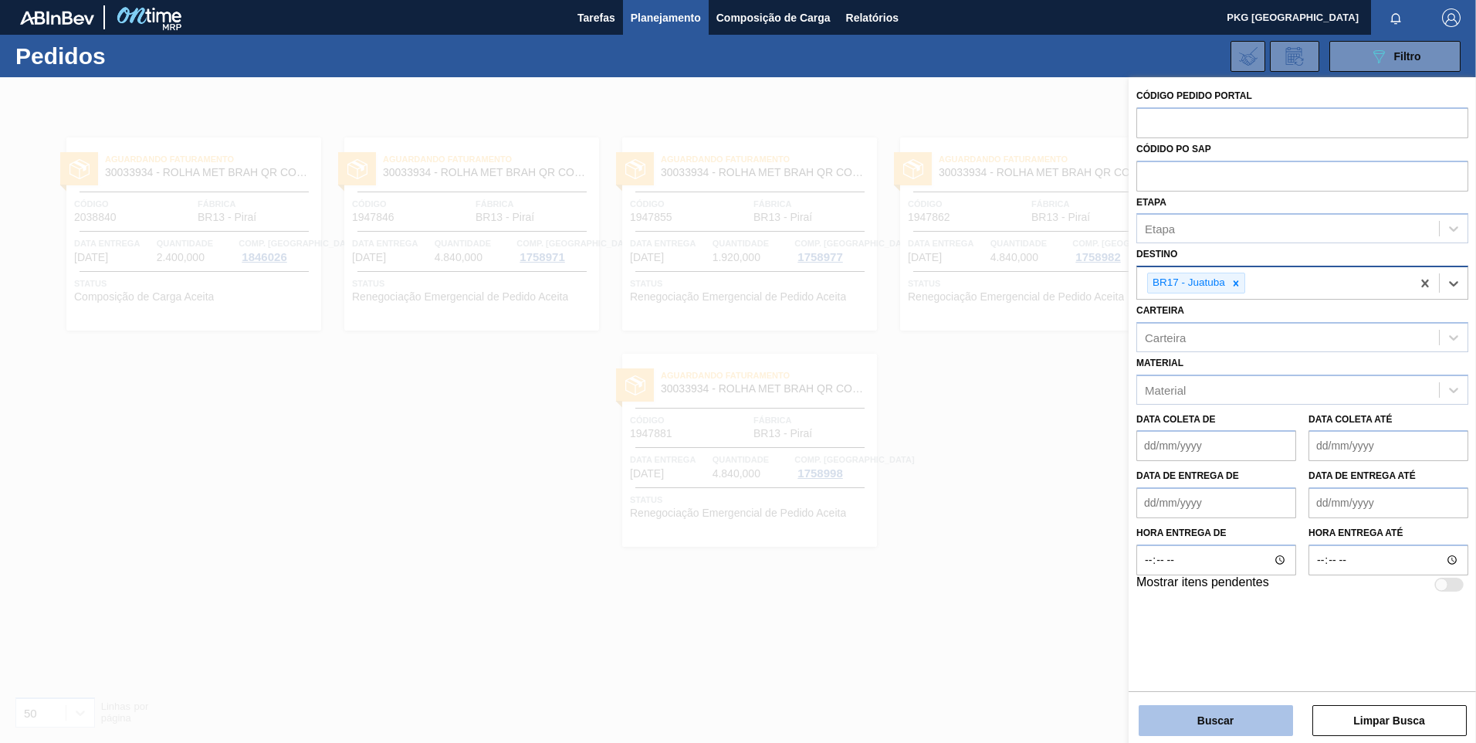
click at [1204, 733] on button "Buscar" at bounding box center [1216, 720] width 154 height 31
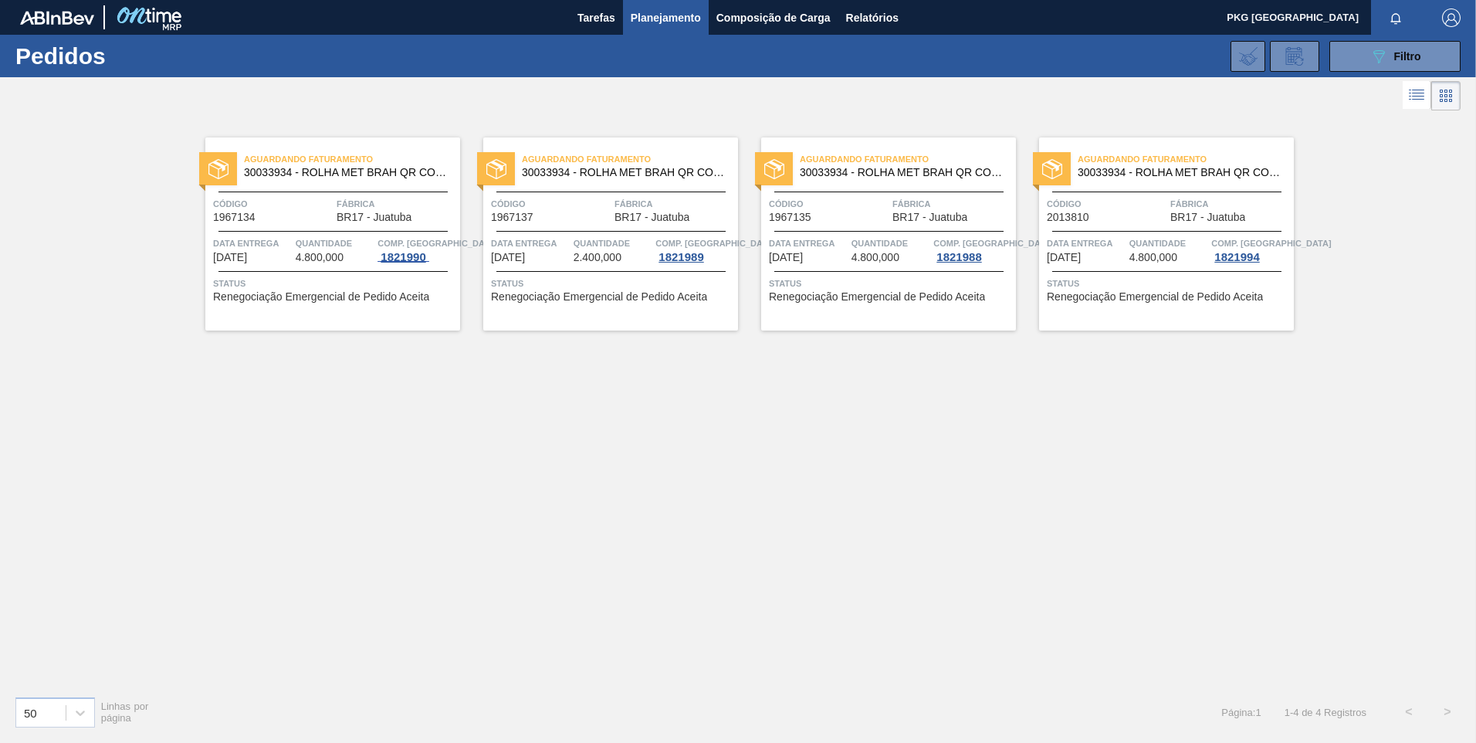
click at [405, 256] on div "1821990" at bounding box center [403, 257] width 51 height 12
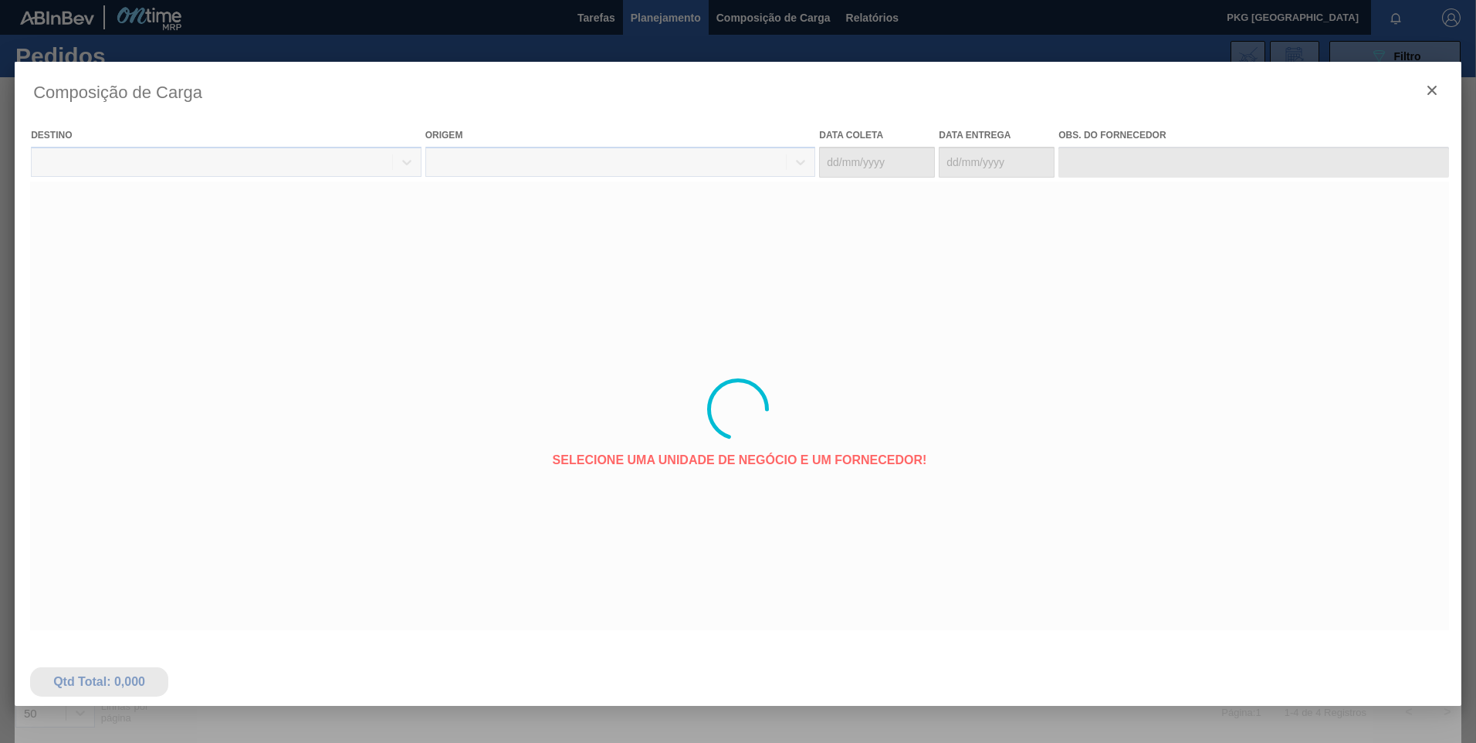
type coleta "[DATE]"
type entrega "[DATE]"
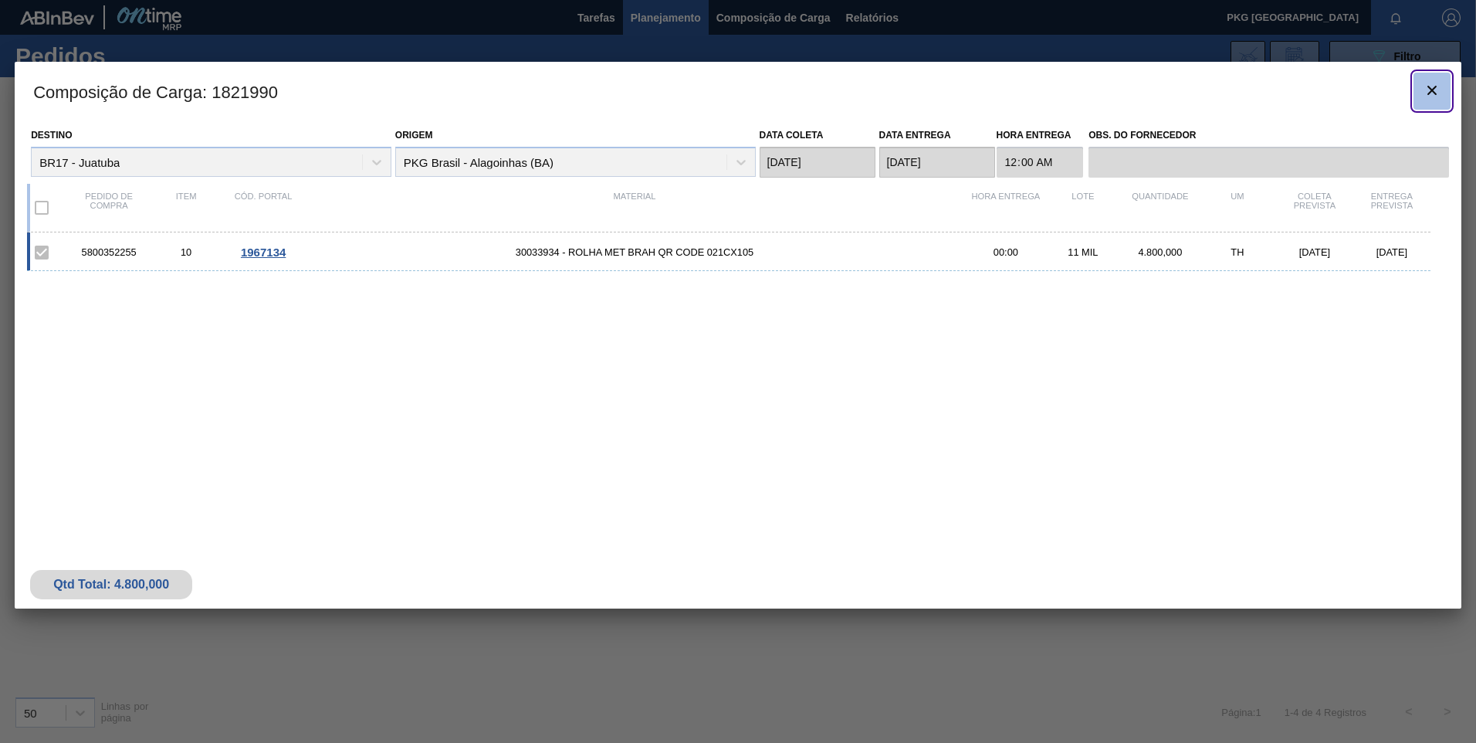
click at [1430, 89] on icon "botão de ícone" at bounding box center [1431, 90] width 9 height 9
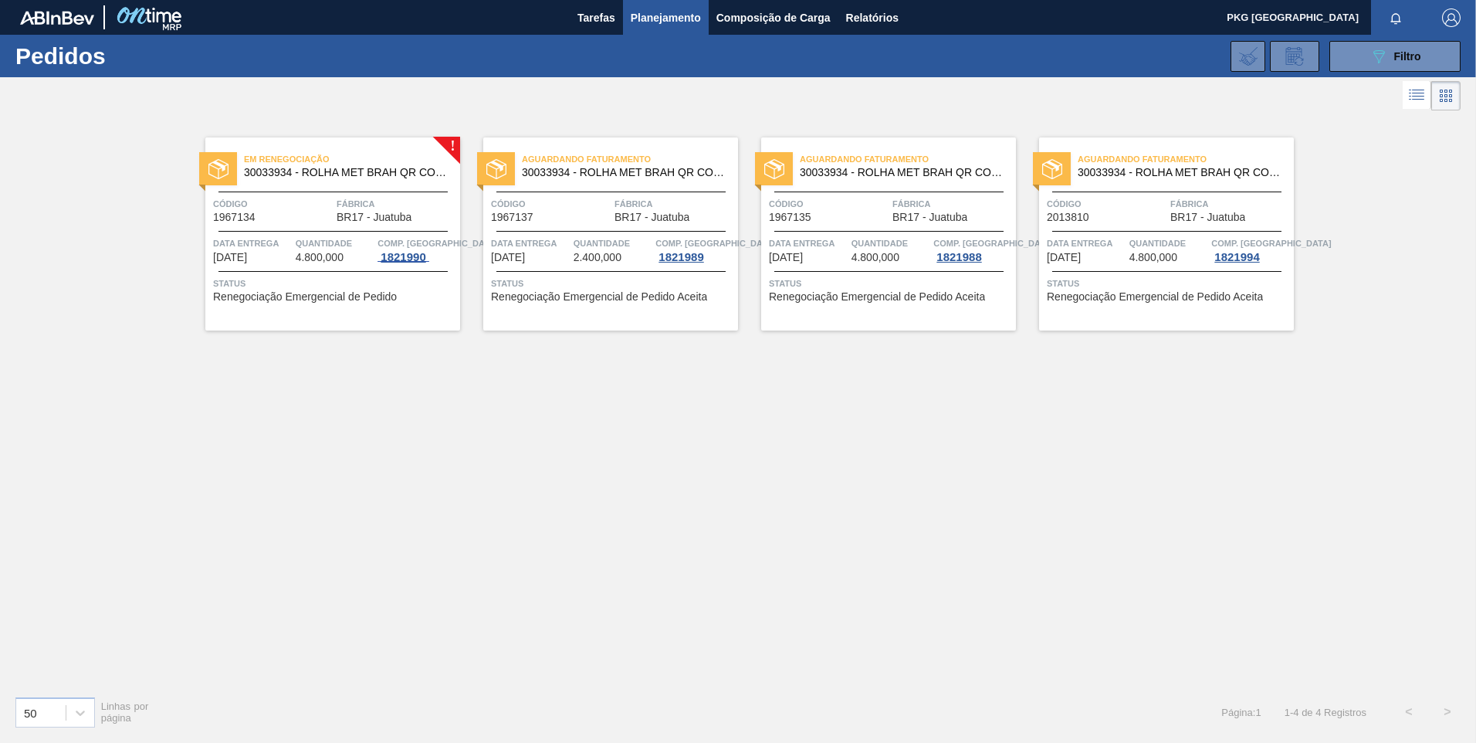
click at [401, 259] on div "1821990" at bounding box center [403, 257] width 51 height 12
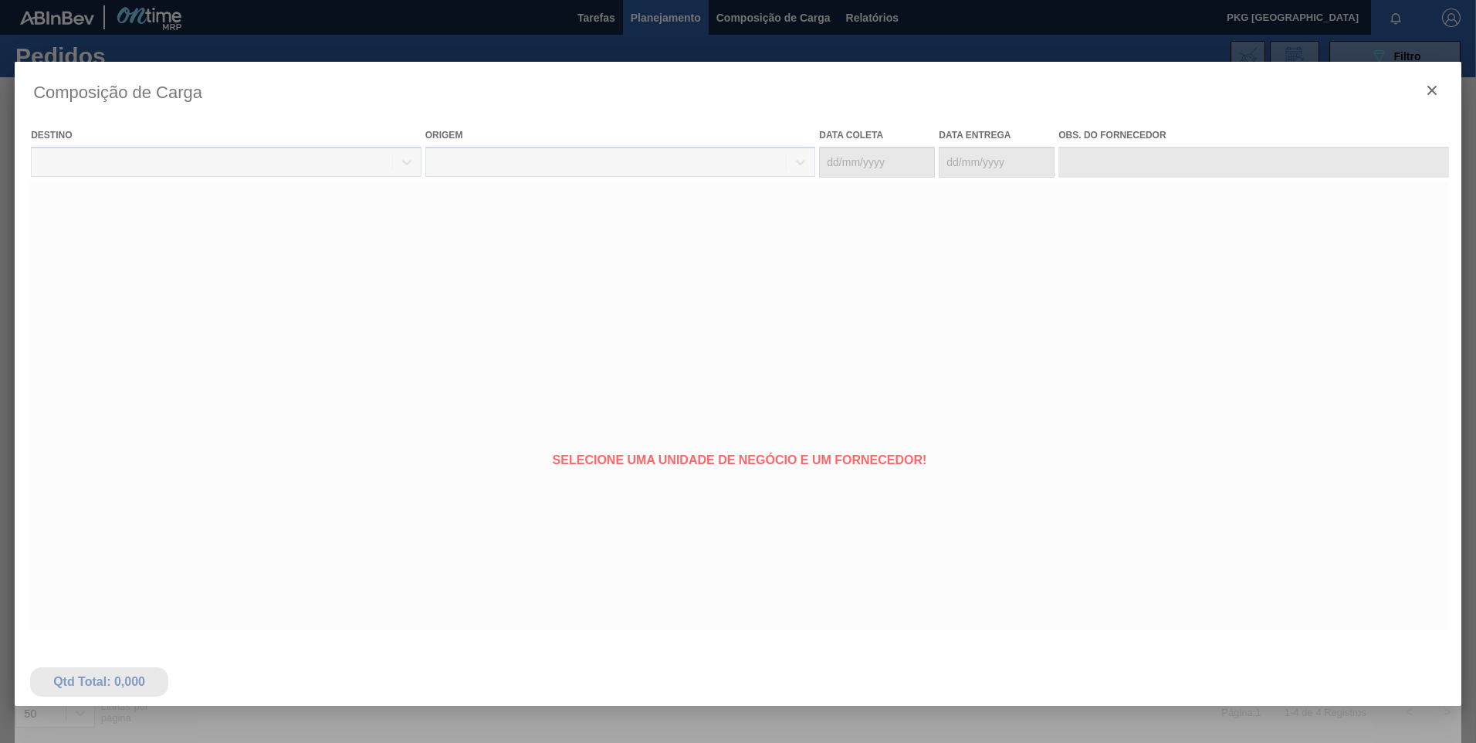
type coleta "[DATE]"
type entrega "[DATE]"
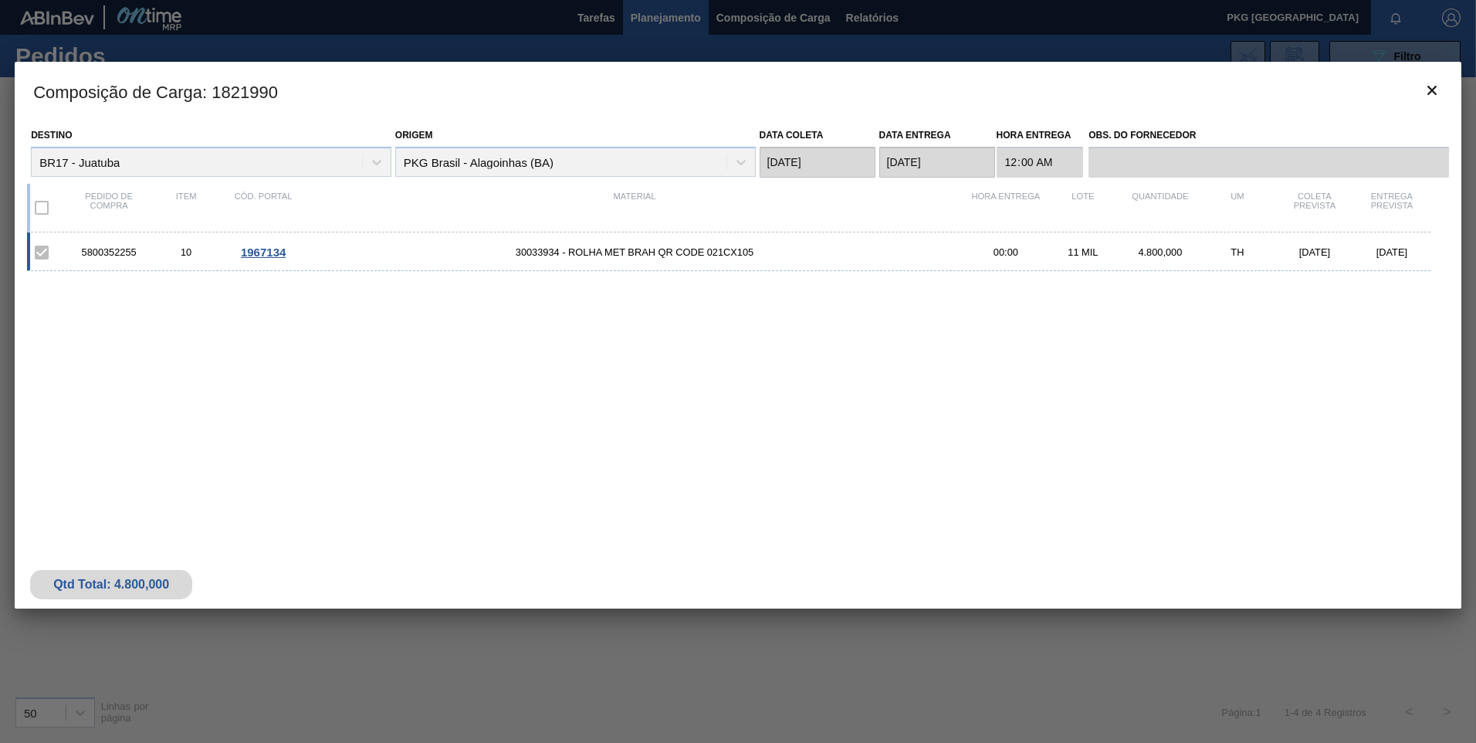
click at [539, 250] on span "30033934 - ROLHA MET BRAH QR CODE 021CX105" at bounding box center [634, 252] width 665 height 12
click at [268, 255] on span "1967134" at bounding box center [263, 251] width 45 height 13
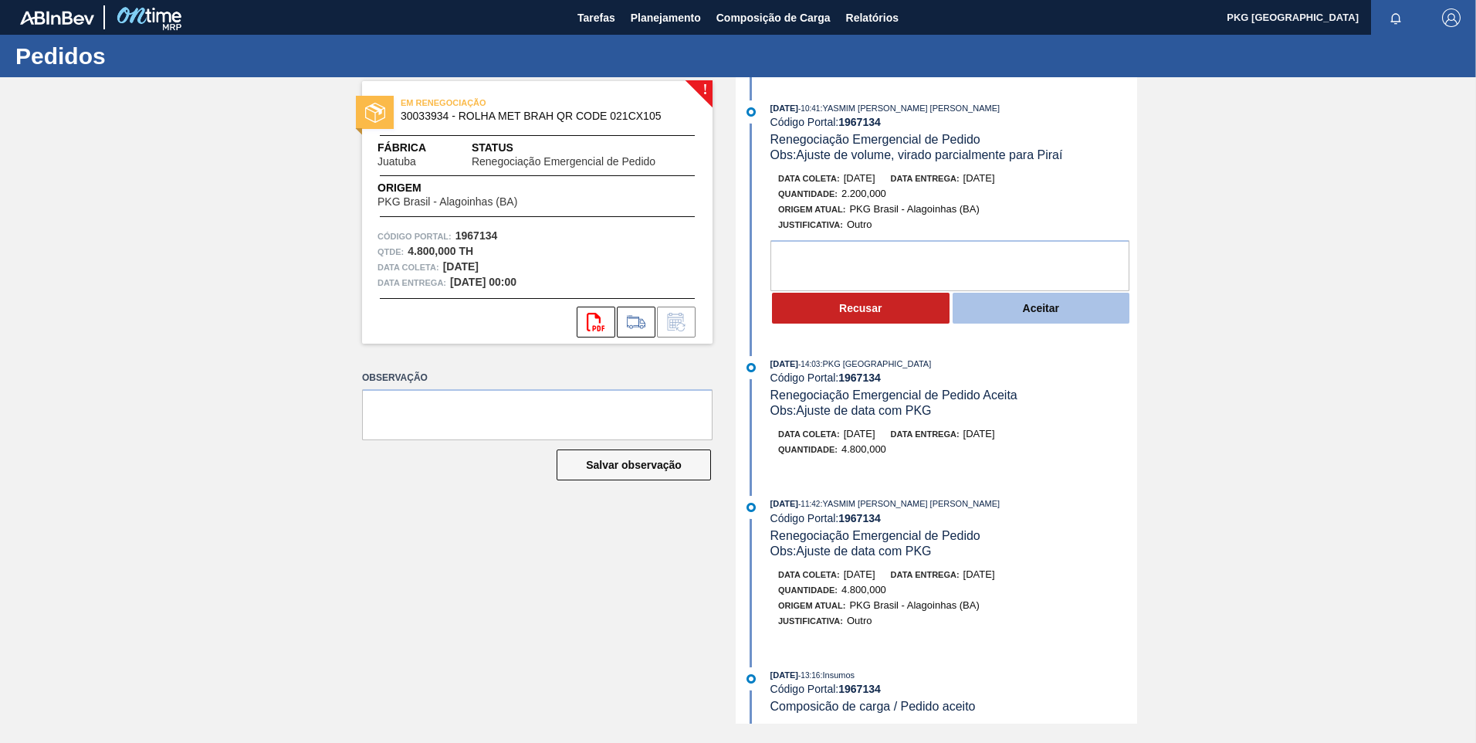
click at [1046, 307] on button "Aceitar" at bounding box center [1042, 308] width 178 height 31
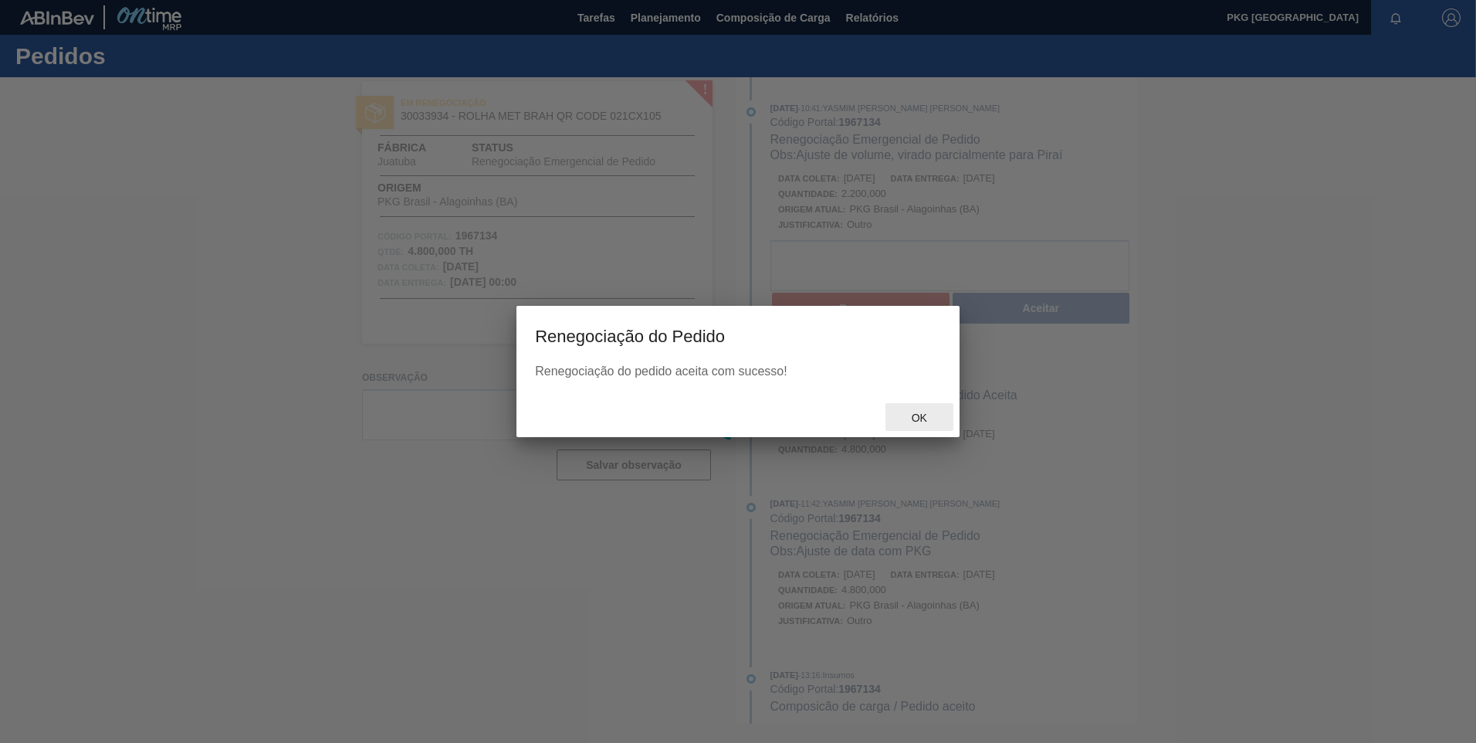
click at [922, 413] on span "Ok" at bounding box center [919, 417] width 40 height 12
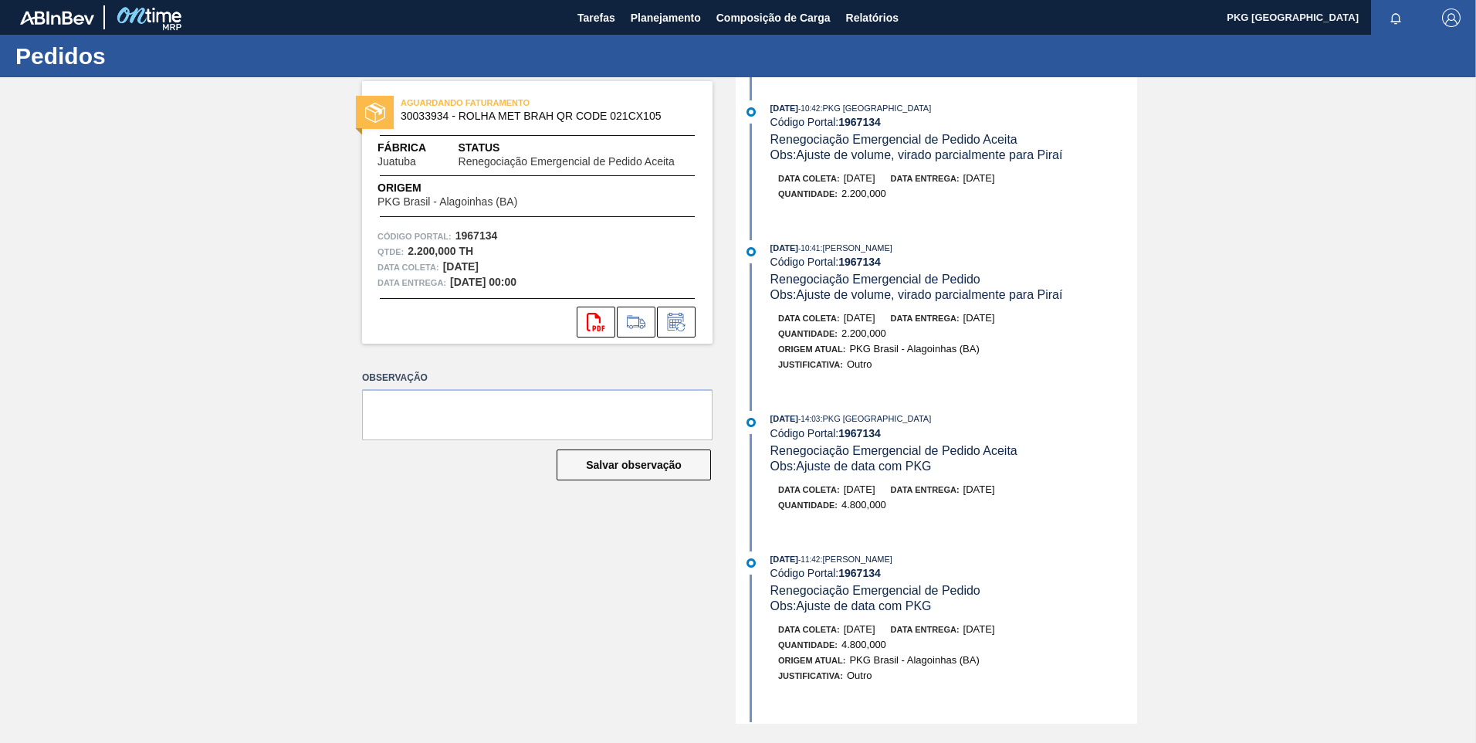
click at [412, 513] on div "AGUARDANDO FATURAMENTO 30033934 - ROLHA MET BRAH QR CODE 021CX105 Fábrica Juatu…" at bounding box center [526, 400] width 374 height 646
click at [665, 19] on span "Planejamento" at bounding box center [666, 17] width 70 height 19
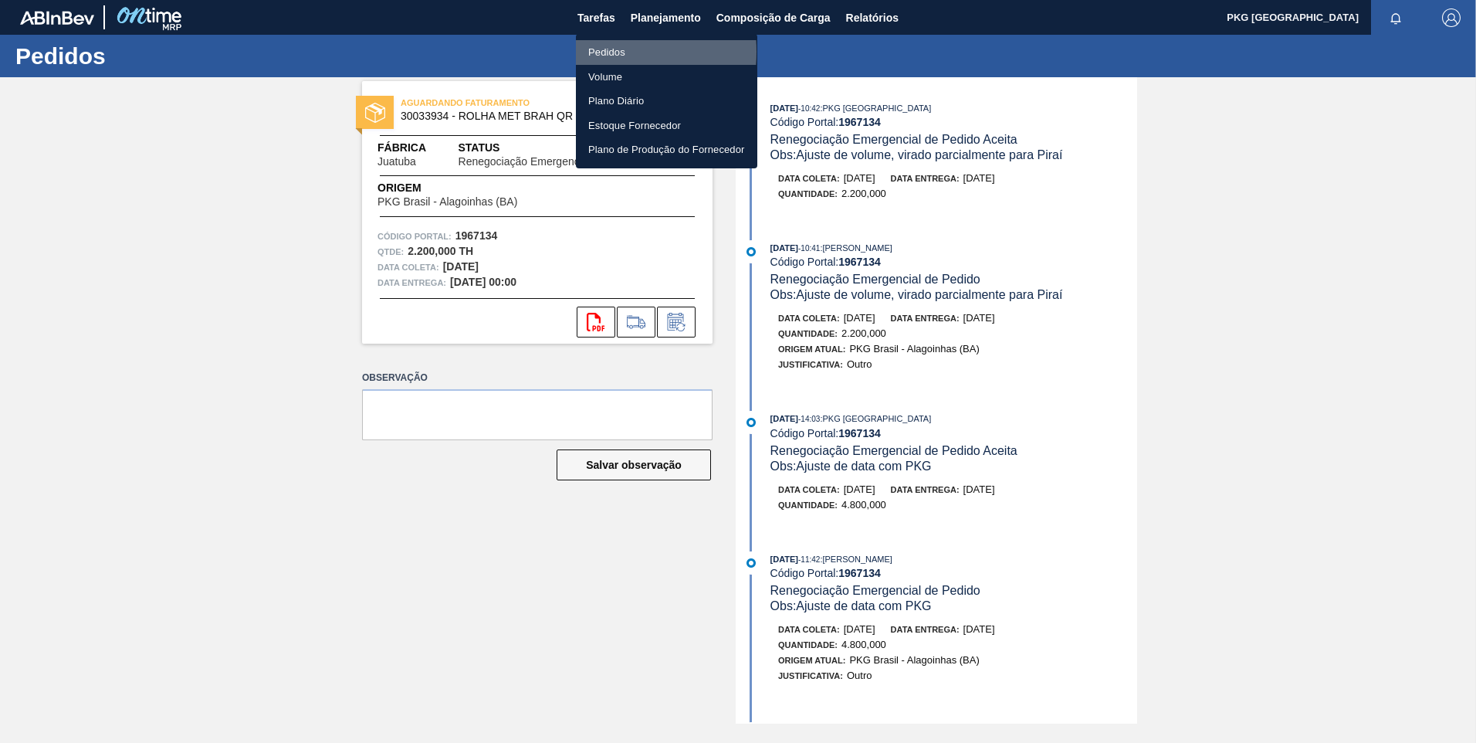
click at [591, 52] on li "Pedidos" at bounding box center [666, 52] width 181 height 25
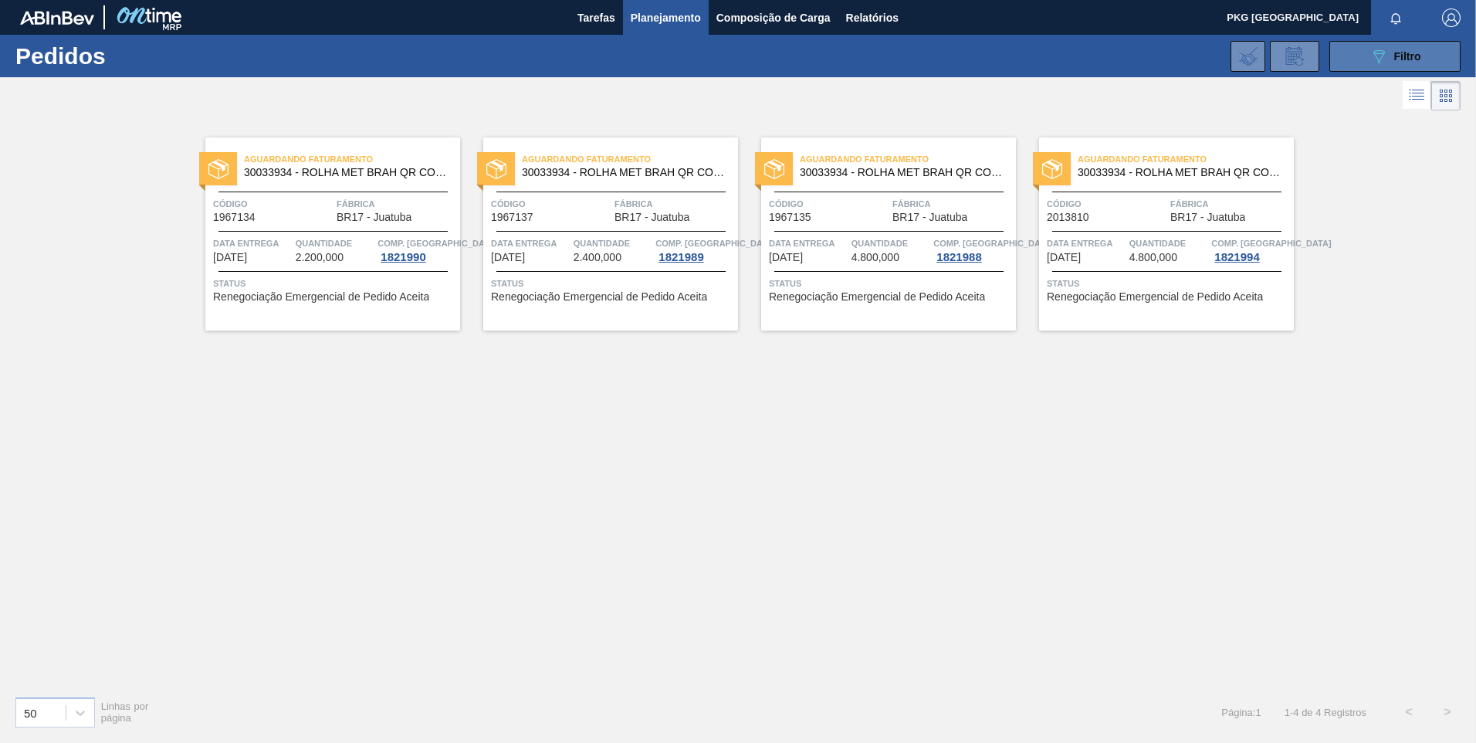
click at [1383, 57] on icon "089F7B8B-B2A5-4AFE-B5C0-19BA573D28AC" at bounding box center [1379, 56] width 19 height 19
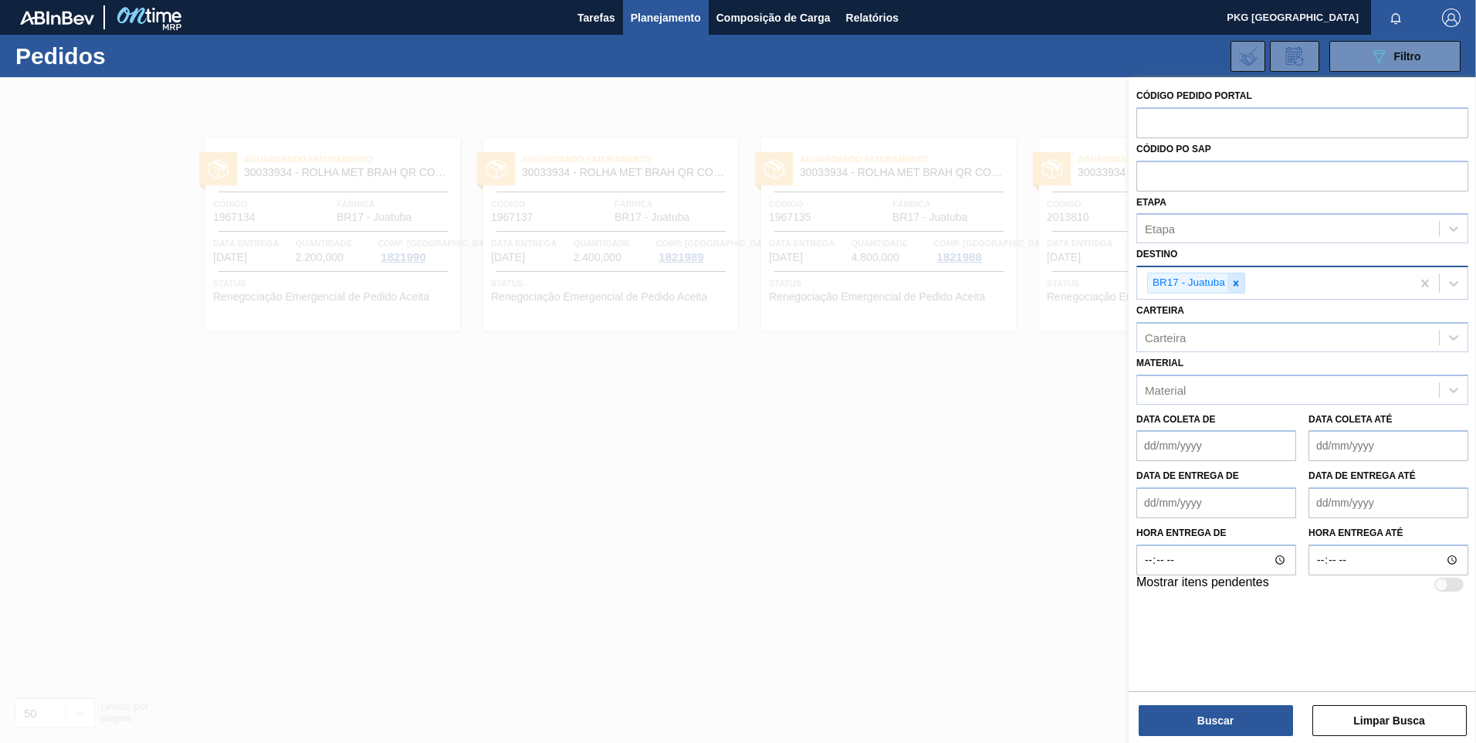
click at [1235, 288] on icon at bounding box center [1236, 283] width 11 height 11
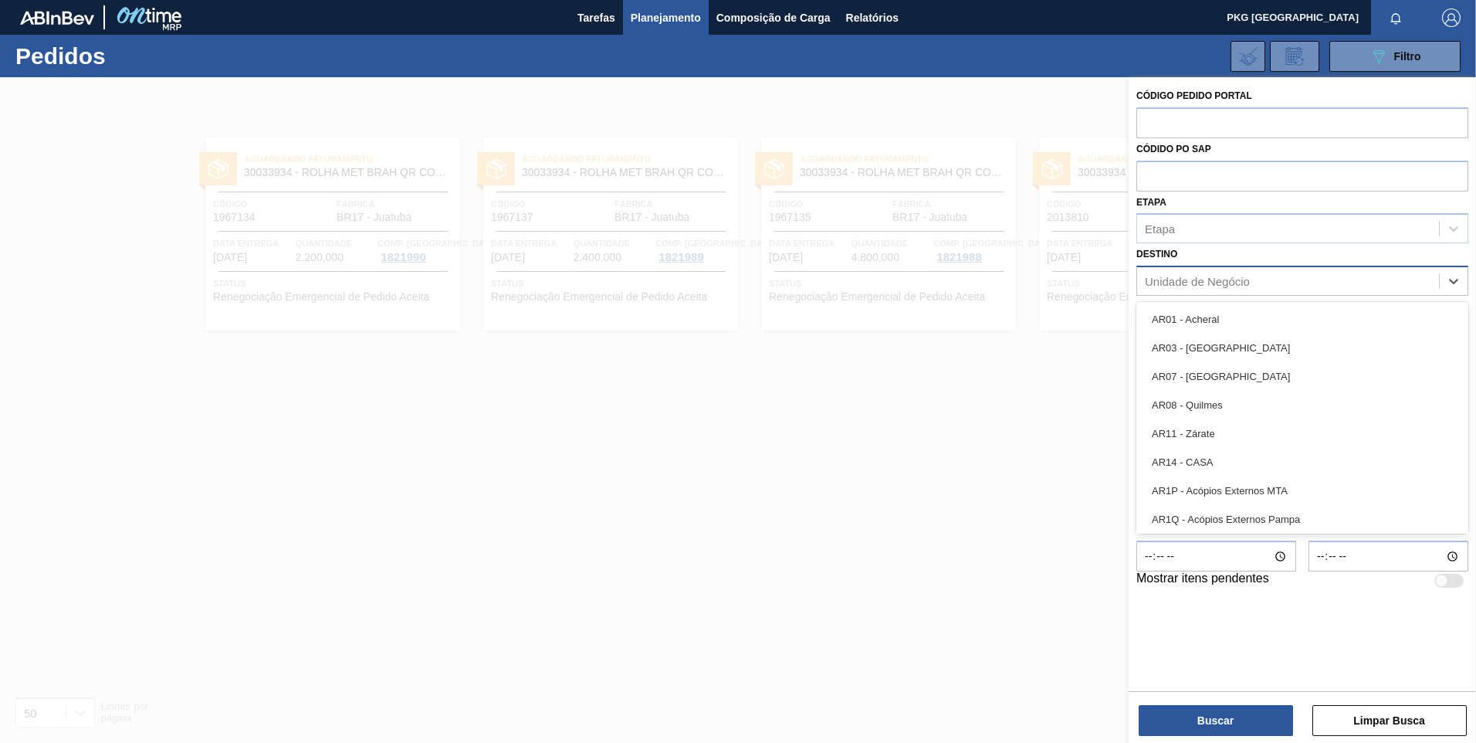
click at [1186, 279] on div "Unidade de Negócio" at bounding box center [1197, 281] width 105 height 13
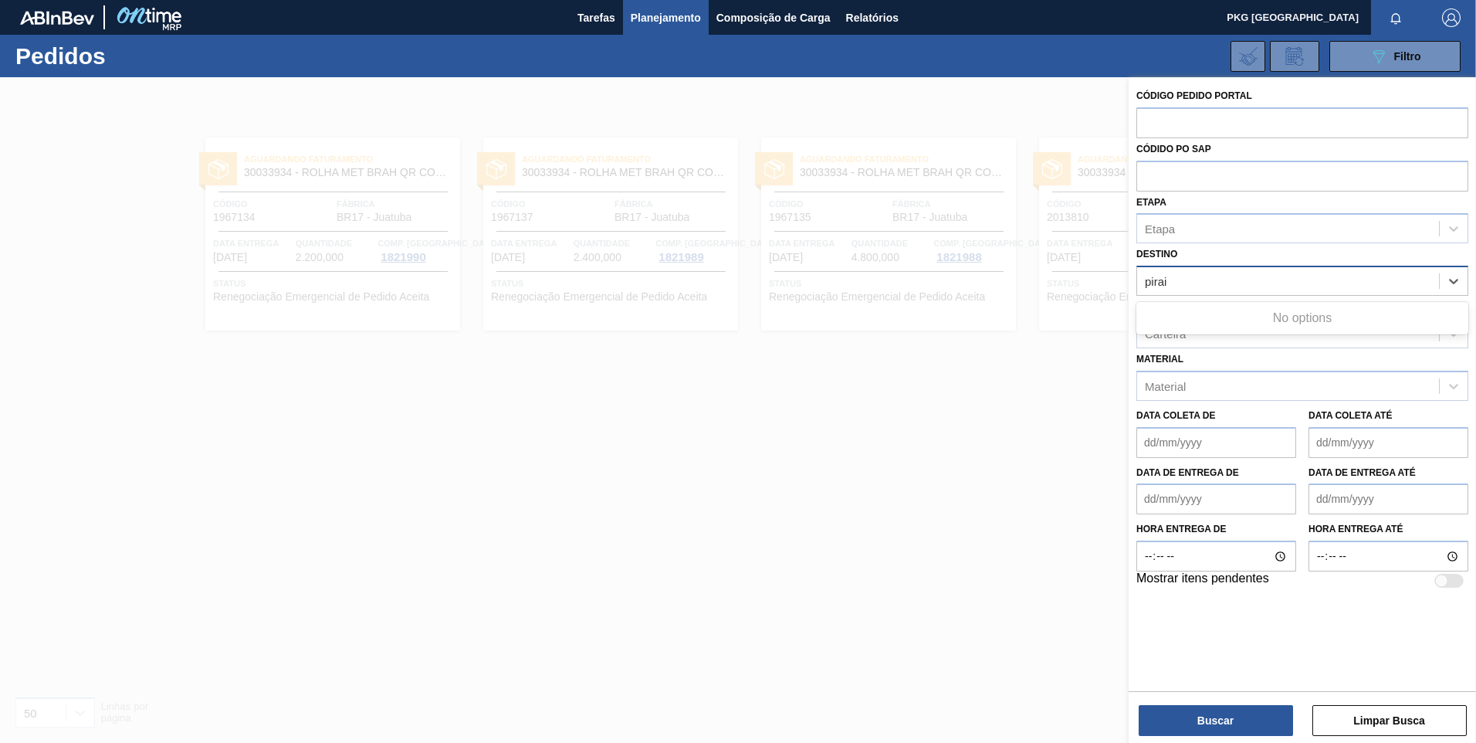
type input "pira"
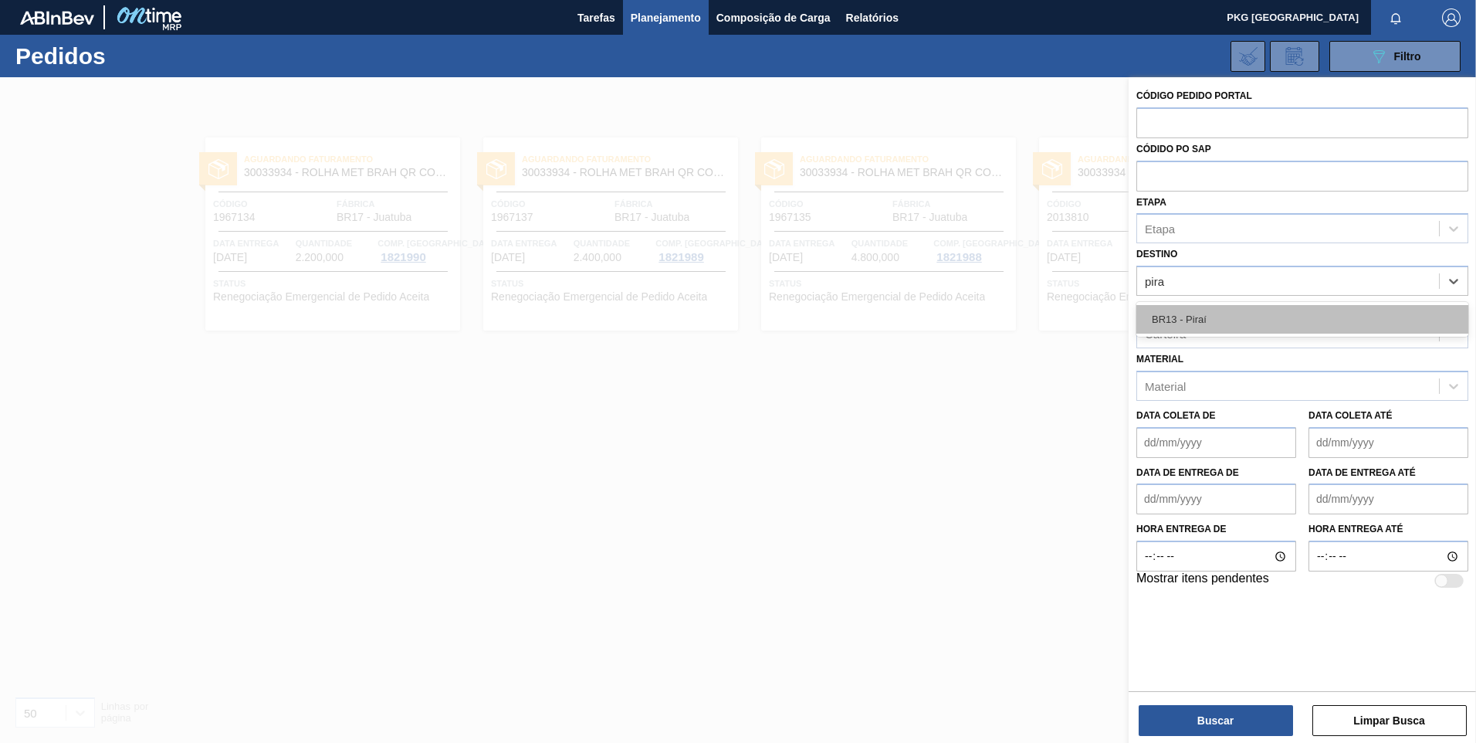
click at [1205, 313] on div "BR13 - Piraí" at bounding box center [1302, 319] width 332 height 29
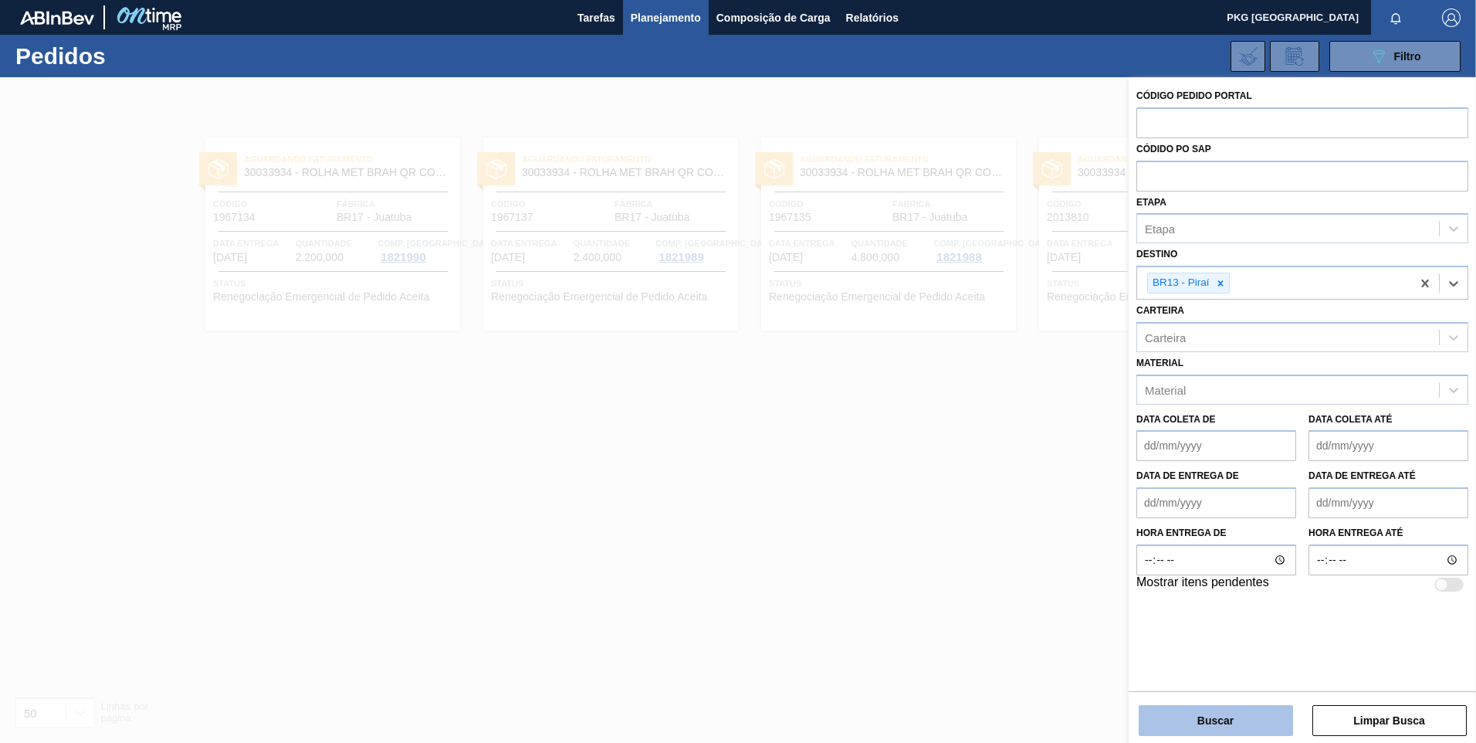
click at [1244, 723] on button "Buscar" at bounding box center [1216, 720] width 154 height 31
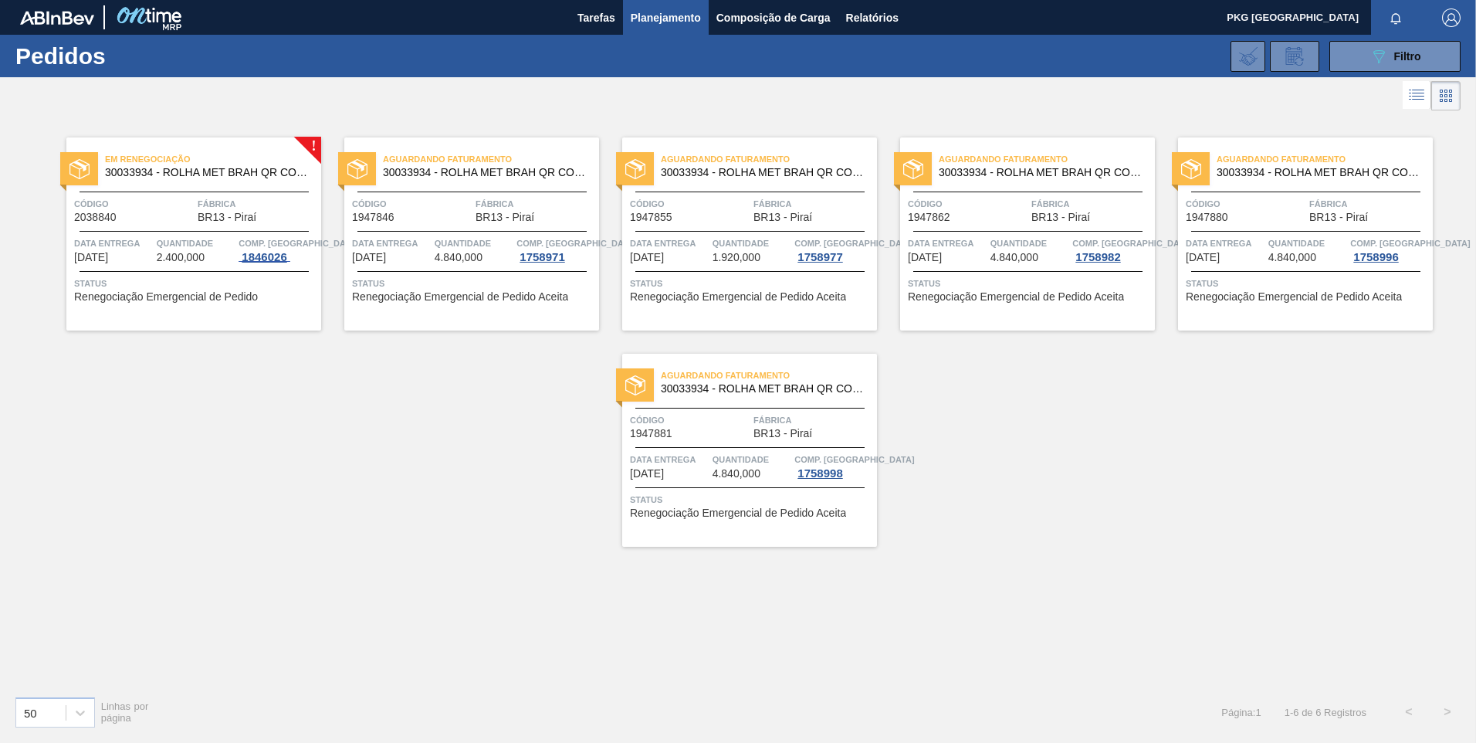
click at [257, 263] on div "1846026" at bounding box center [264, 257] width 51 height 12
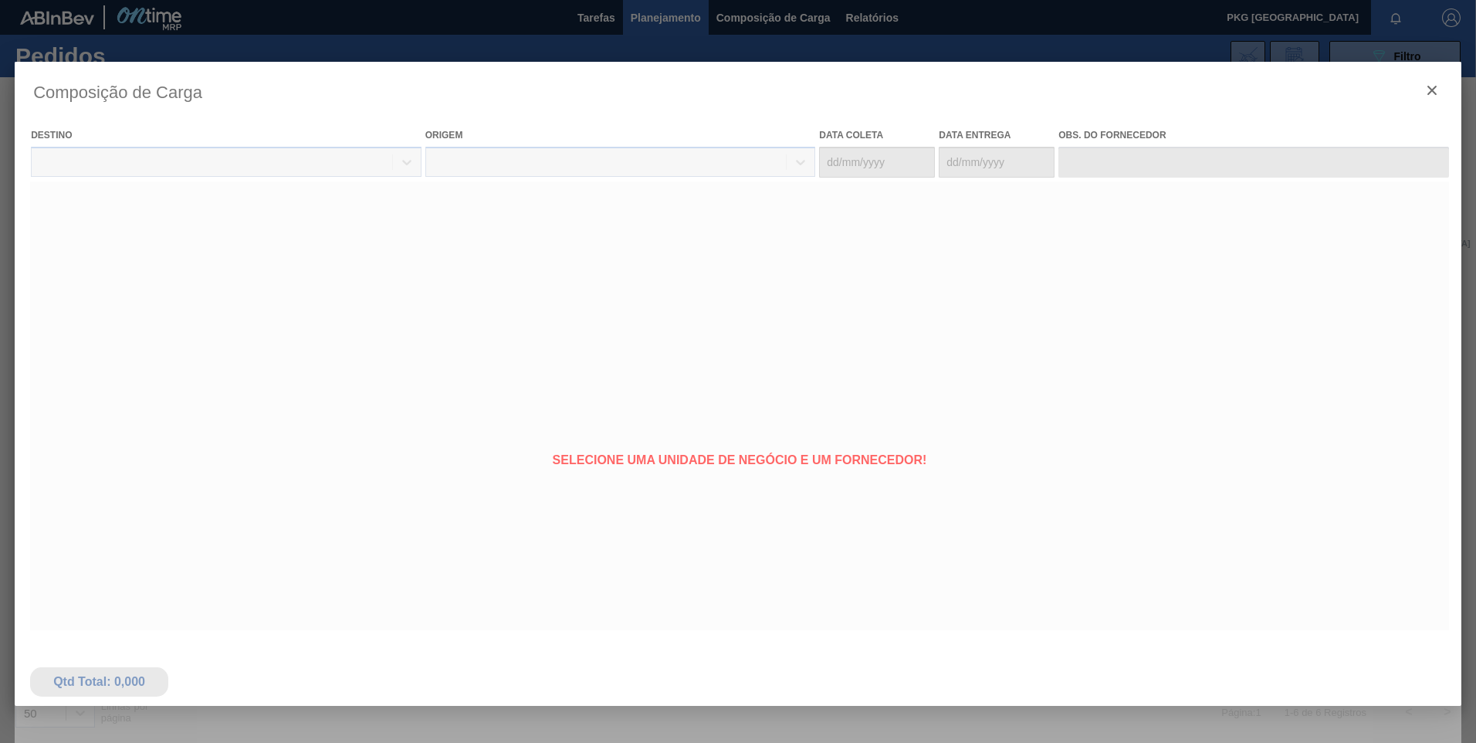
type coleta "26/09/2025"
type entrega "28/09/2025"
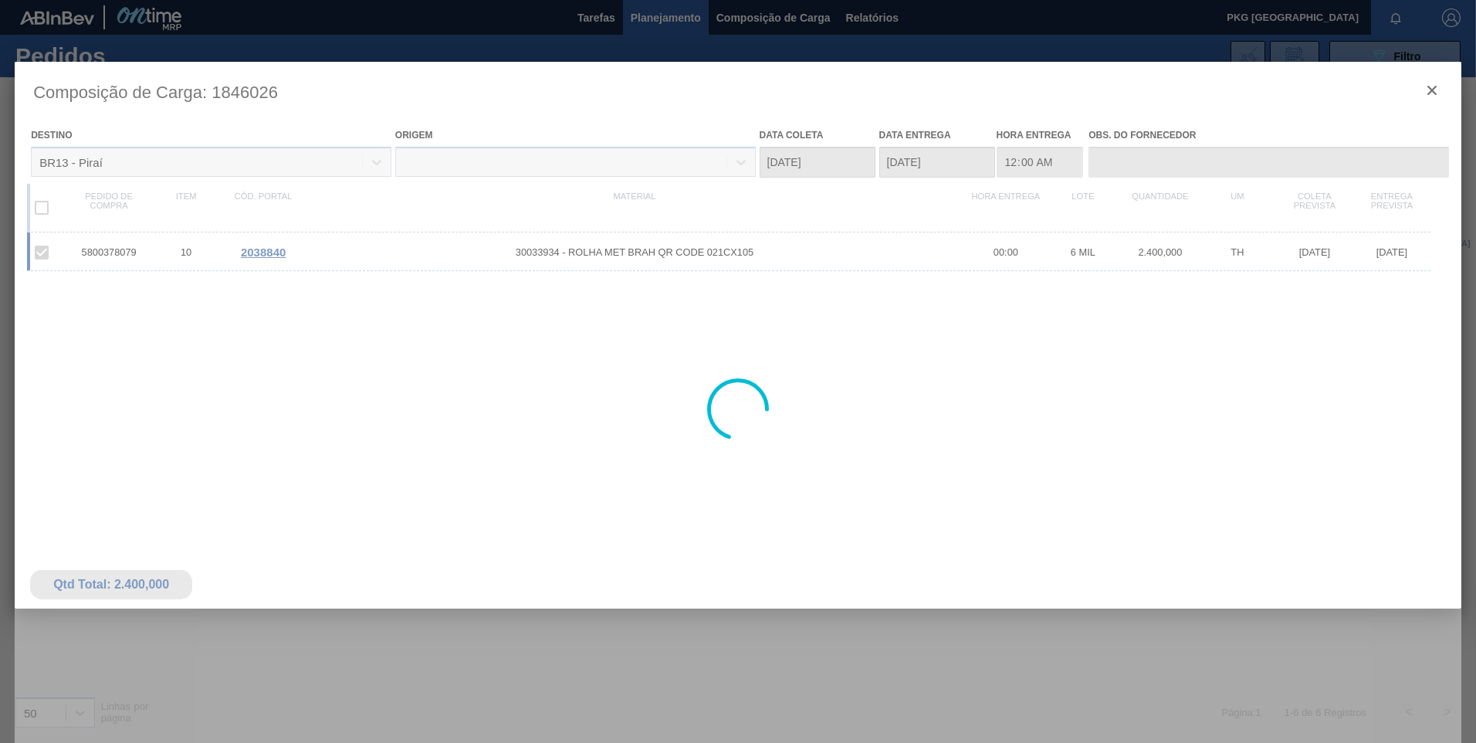
drag, startPoint x: 536, startPoint y: 267, endPoint x: 480, endPoint y: 264, distance: 55.7
click at [534, 266] on div at bounding box center [738, 409] width 1447 height 695
drag, startPoint x: 325, startPoint y: 242, endPoint x: 261, endPoint y: 255, distance: 65.3
click at [319, 242] on div at bounding box center [738, 409] width 1447 height 695
click at [261, 255] on div at bounding box center [738, 409] width 1447 height 695
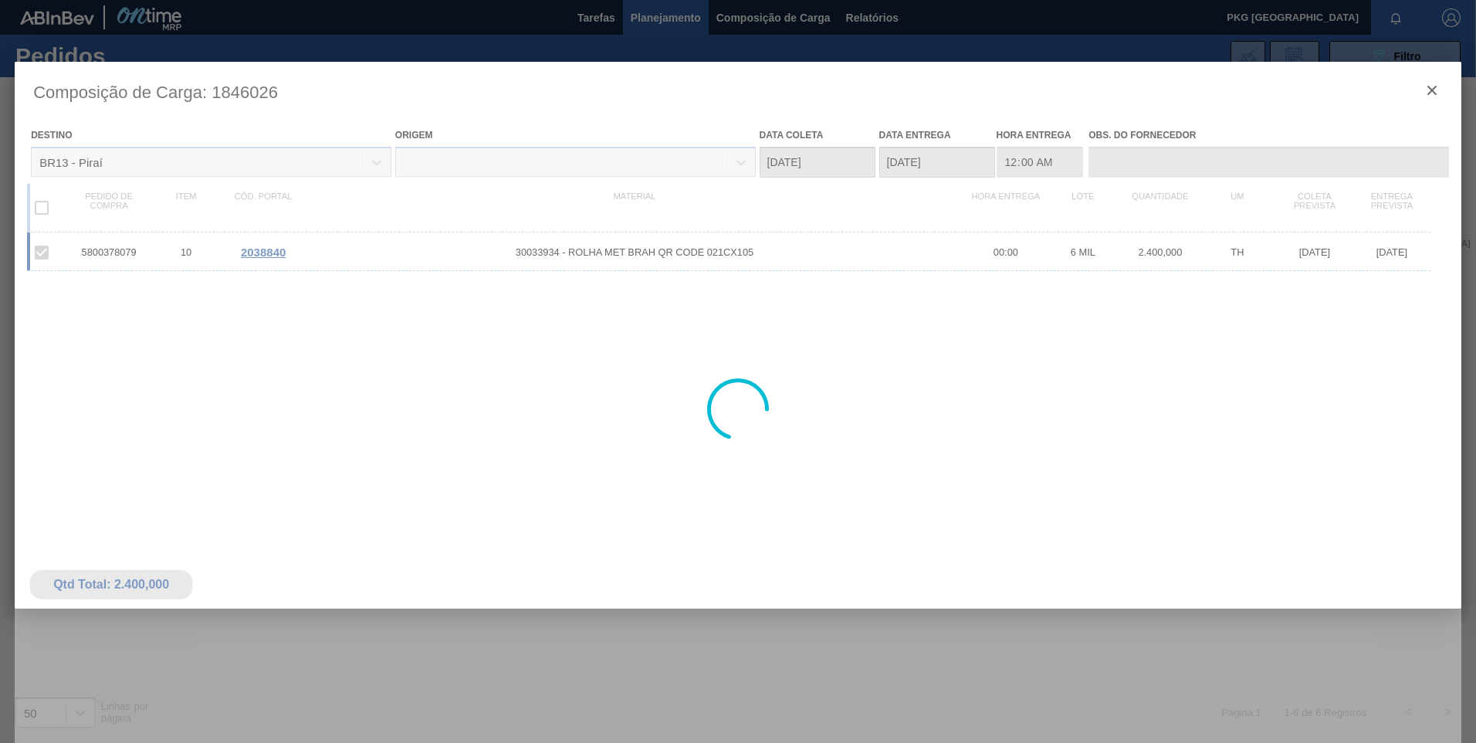
click at [603, 253] on div at bounding box center [738, 409] width 1447 height 695
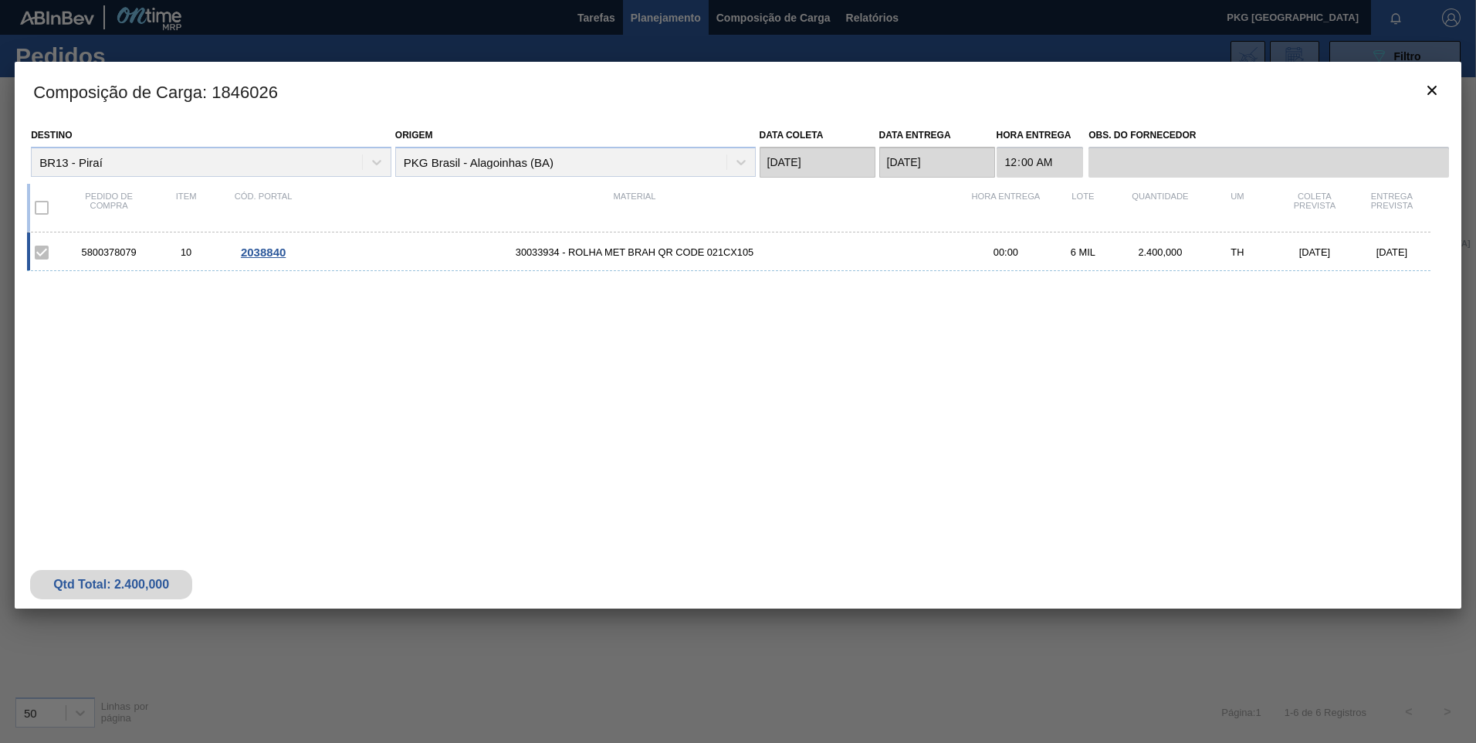
click at [298, 255] on div "2038840" at bounding box center [263, 251] width 77 height 13
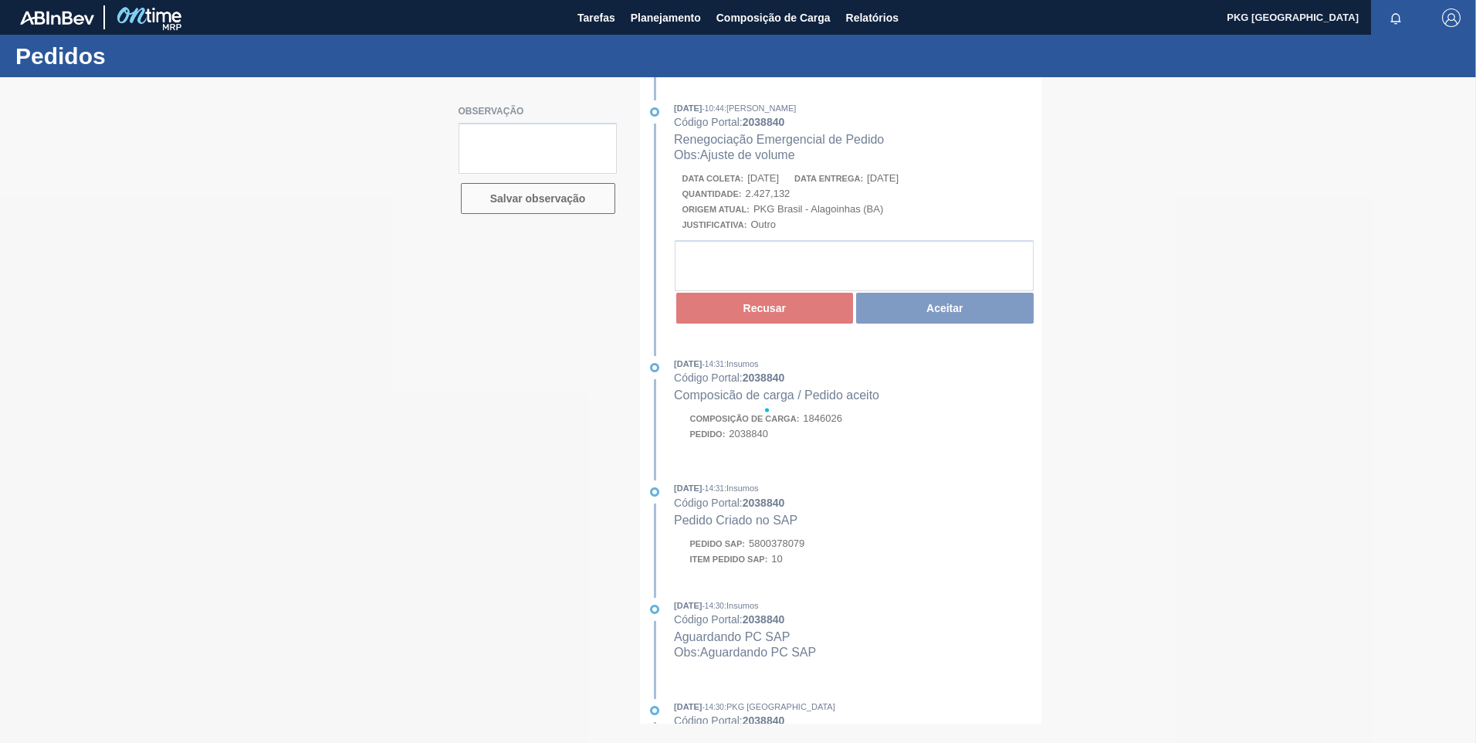
click at [935, 310] on div at bounding box center [738, 409] width 1476 height 665
drag, startPoint x: 983, startPoint y: 314, endPoint x: 969, endPoint y: 313, distance: 14.0
click at [980, 314] on div at bounding box center [738, 409] width 1476 height 665
click at [967, 313] on div at bounding box center [738, 409] width 1476 height 665
click at [961, 313] on div at bounding box center [738, 409] width 1476 height 665
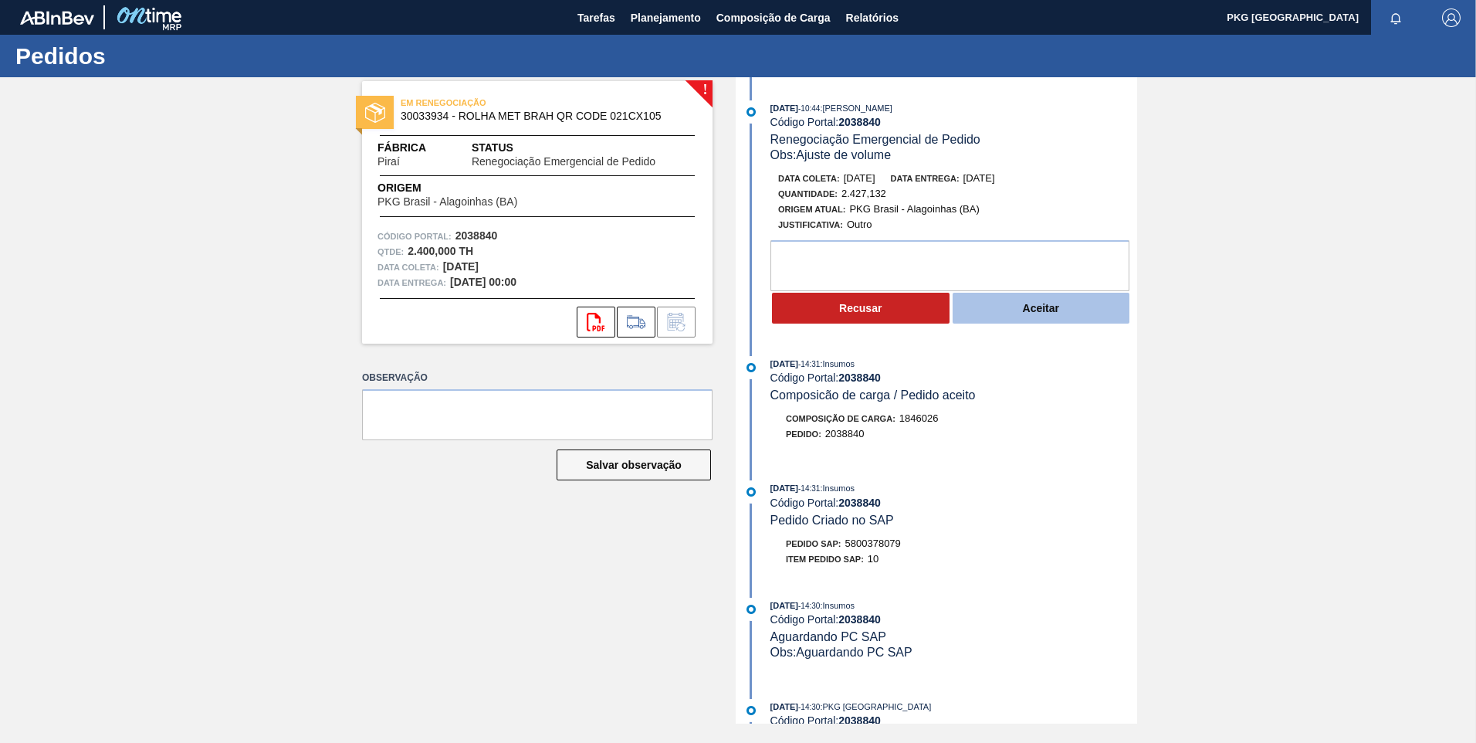
click at [1048, 310] on button "Aceitar" at bounding box center [1042, 308] width 178 height 31
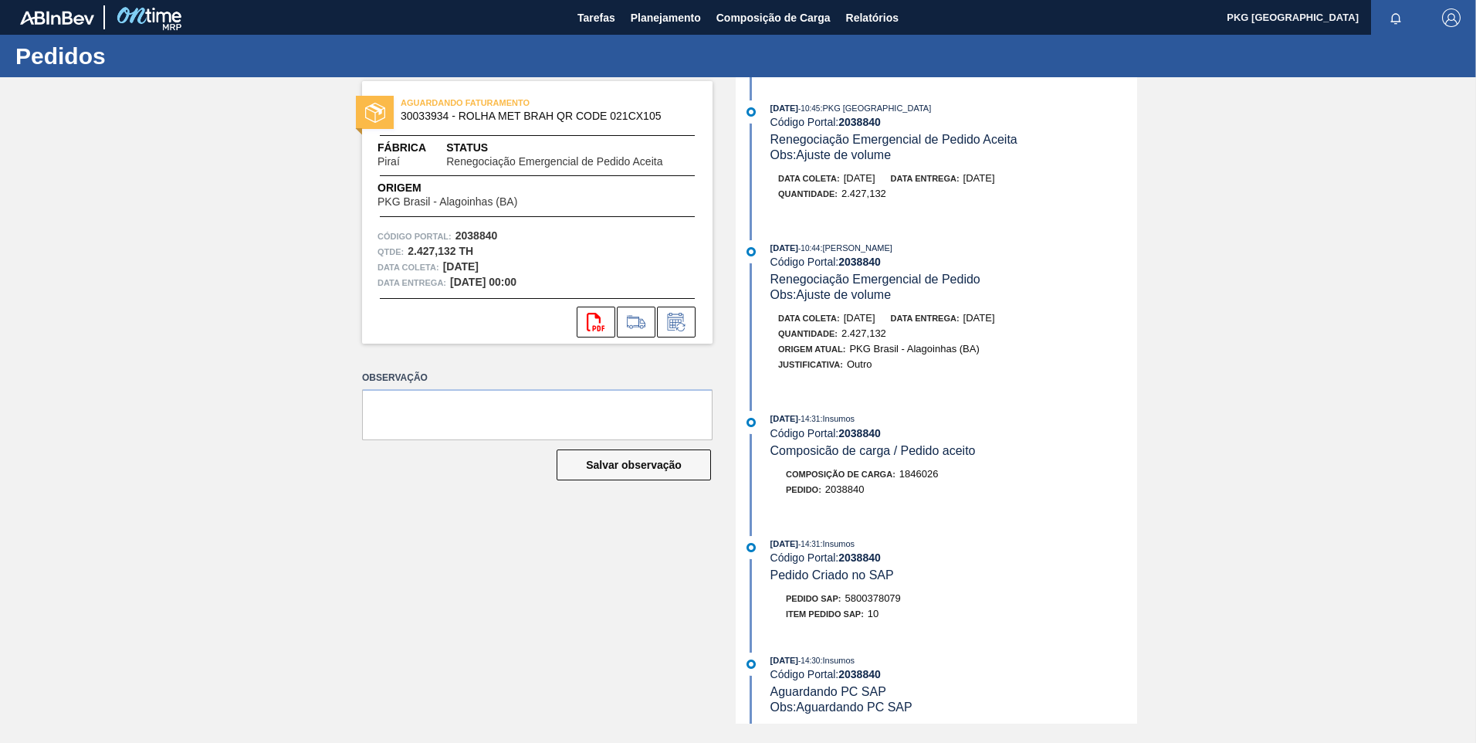
click at [400, 585] on div "AGUARDANDO FATURAMENTO 30033934 - ROLHA MET BRAH QR CODE 021CX105 Fábrica Piraí…" at bounding box center [526, 400] width 374 height 646
click at [680, 24] on span "Planejamento" at bounding box center [666, 17] width 70 height 19
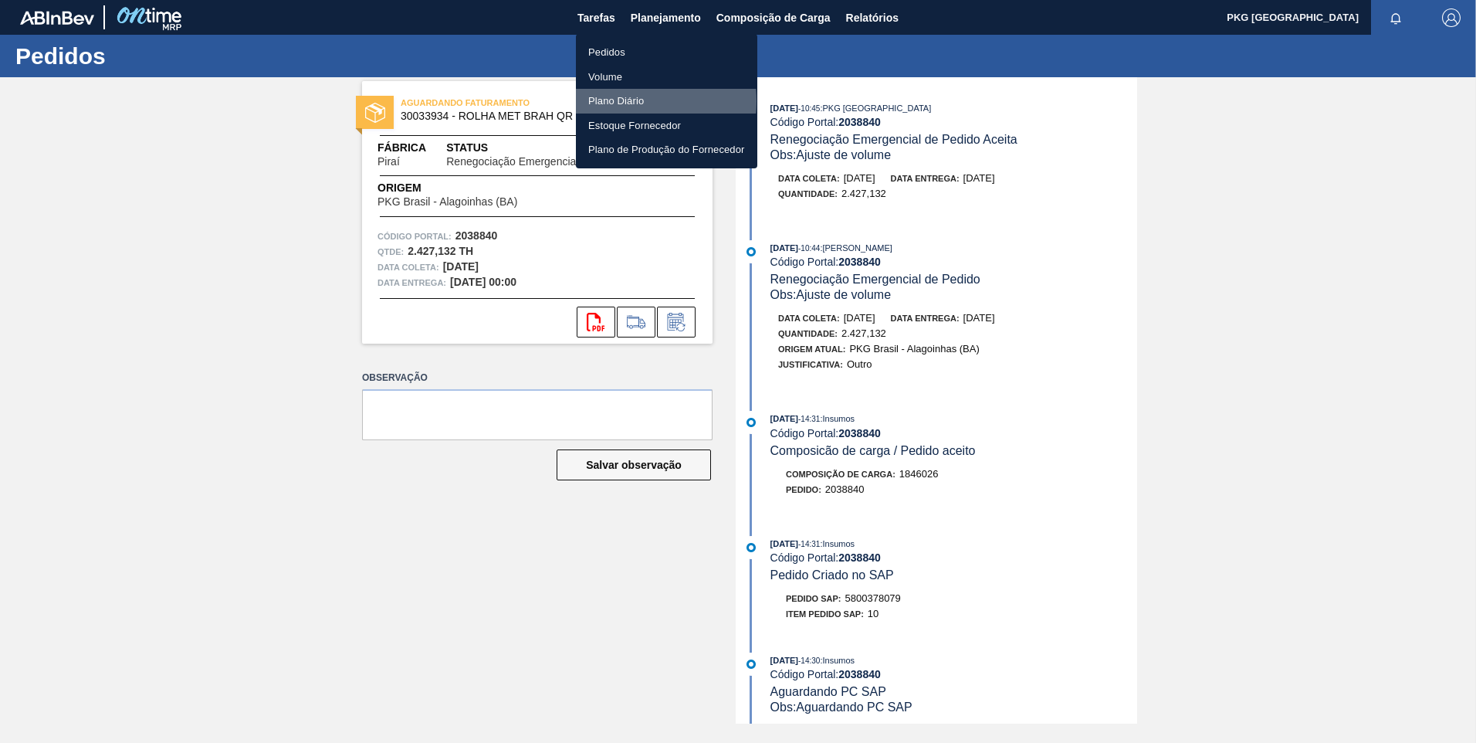
click at [618, 101] on li "Plano Diário" at bounding box center [666, 101] width 181 height 25
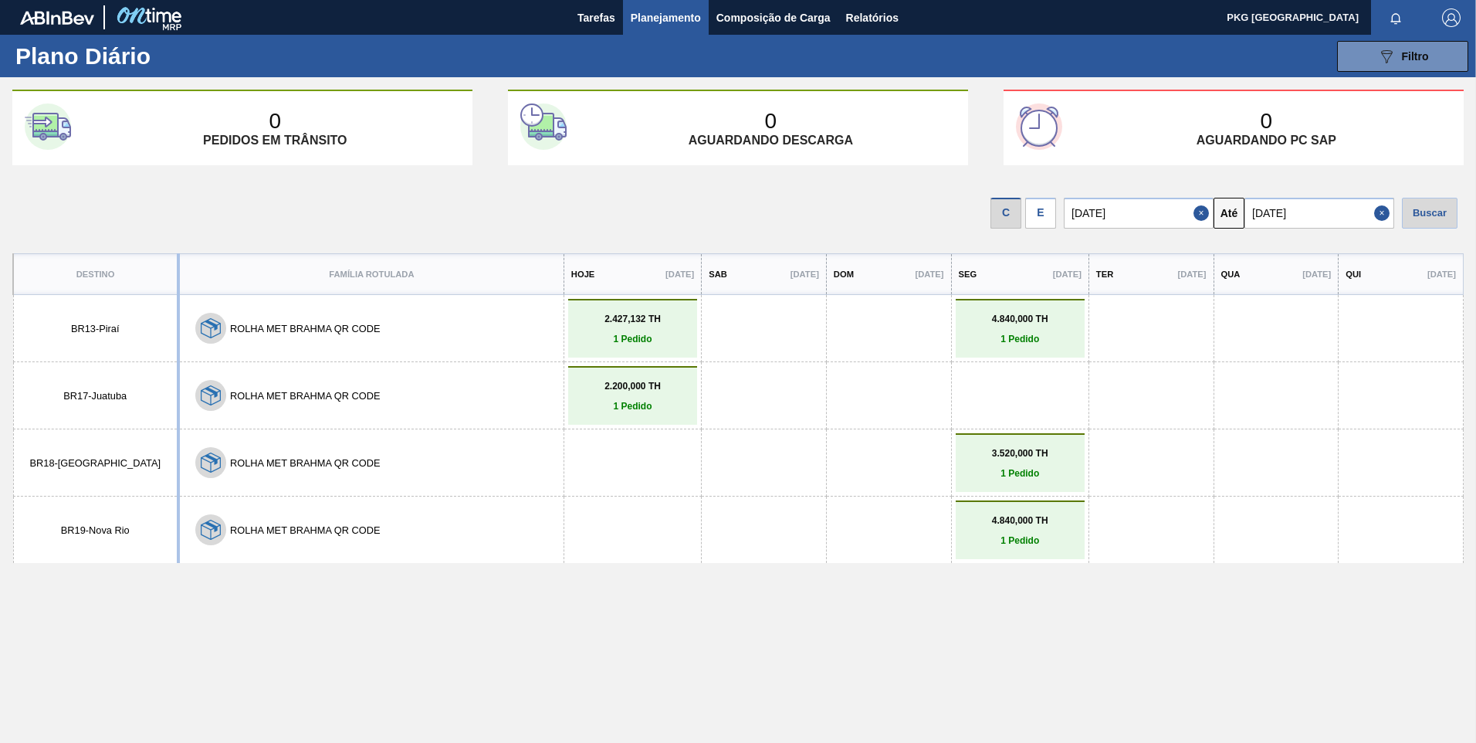
click at [1019, 602] on div "Destino Família Rotulada Hoje 26/09/2025 Sab 27/09/2025 Dom 28/09/2025 Seg 29/0…" at bounding box center [737, 530] width 1451 height 554
drag, startPoint x: 815, startPoint y: 638, endPoint x: 739, endPoint y: 658, distance: 79.0
click at [813, 638] on div "Destino Família Rotulada Hoje 26/09/2025 Sab 27/09/2025 Dom 28/09/2025 Seg 29/0…" at bounding box center [737, 530] width 1451 height 554
click at [982, 536] on p "1 Pedido" at bounding box center [1020, 540] width 121 height 11
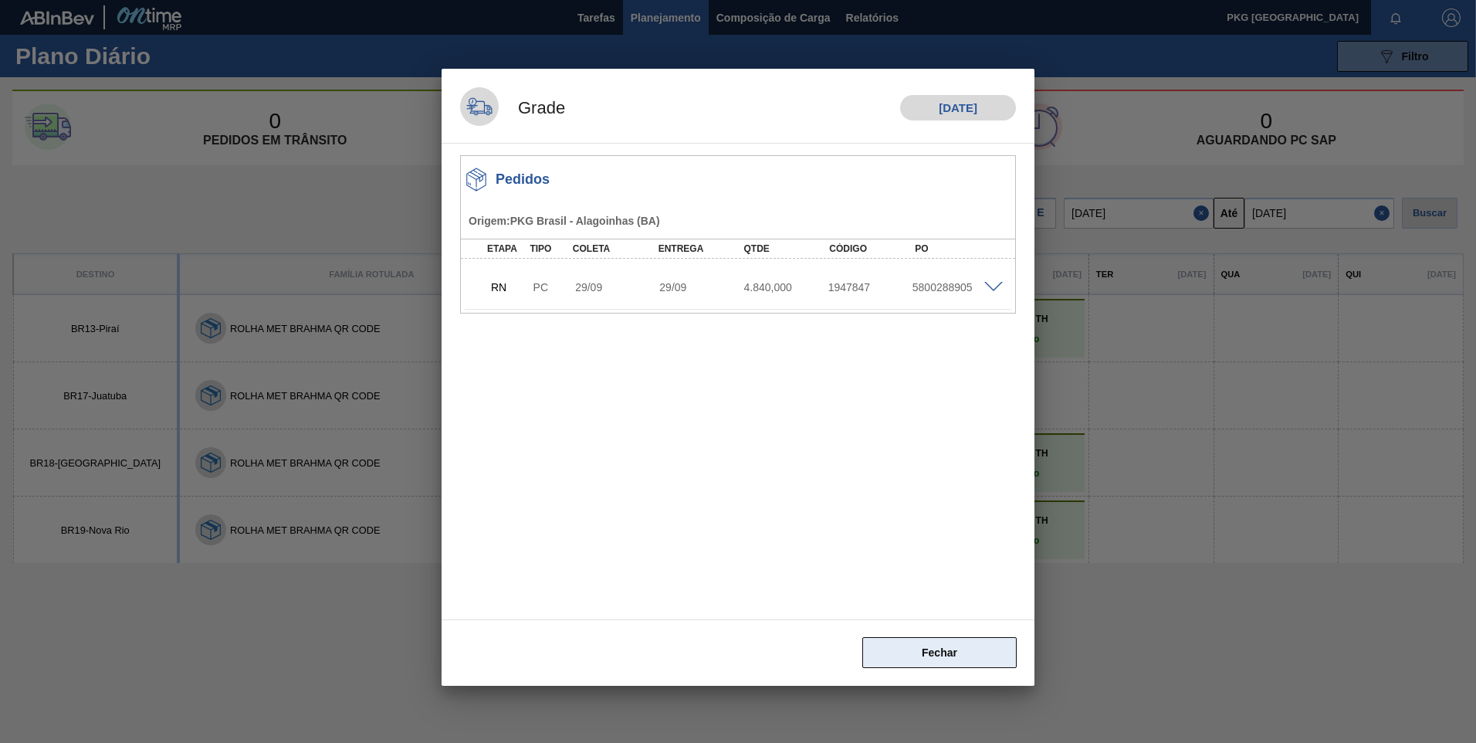
click at [943, 659] on button "Fechar" at bounding box center [939, 652] width 154 height 31
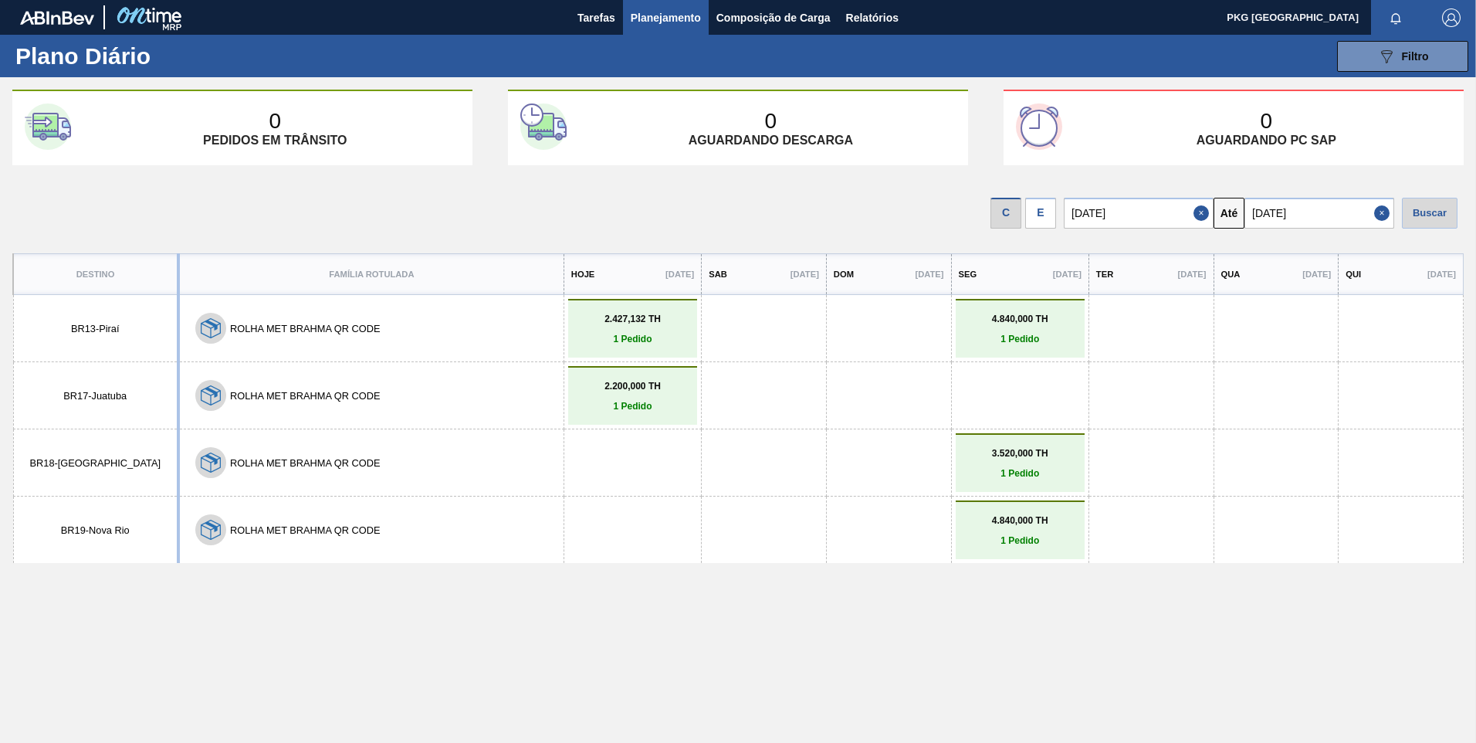
click at [509, 621] on div "Destino Família Rotulada Hoje 26/09/2025 Sab 27/09/2025 Dom 28/09/2025 Seg 29/0…" at bounding box center [737, 530] width 1451 height 554
drag, startPoint x: 542, startPoint y: 645, endPoint x: 553, endPoint y: 654, distance: 13.7
click at [543, 647] on div "Destino Família Rotulada Hoje 26/09/2025 Sab 27/09/2025 Dom 28/09/2025 Seg 29/0…" at bounding box center [737, 530] width 1451 height 554
click at [754, 654] on div "Destino Família Rotulada Hoje 26/09/2025 Sab 27/09/2025 Dom 28/09/2025 Seg 29/0…" at bounding box center [737, 530] width 1451 height 554
click at [776, 19] on span "Composição de Carga" at bounding box center [773, 17] width 114 height 19
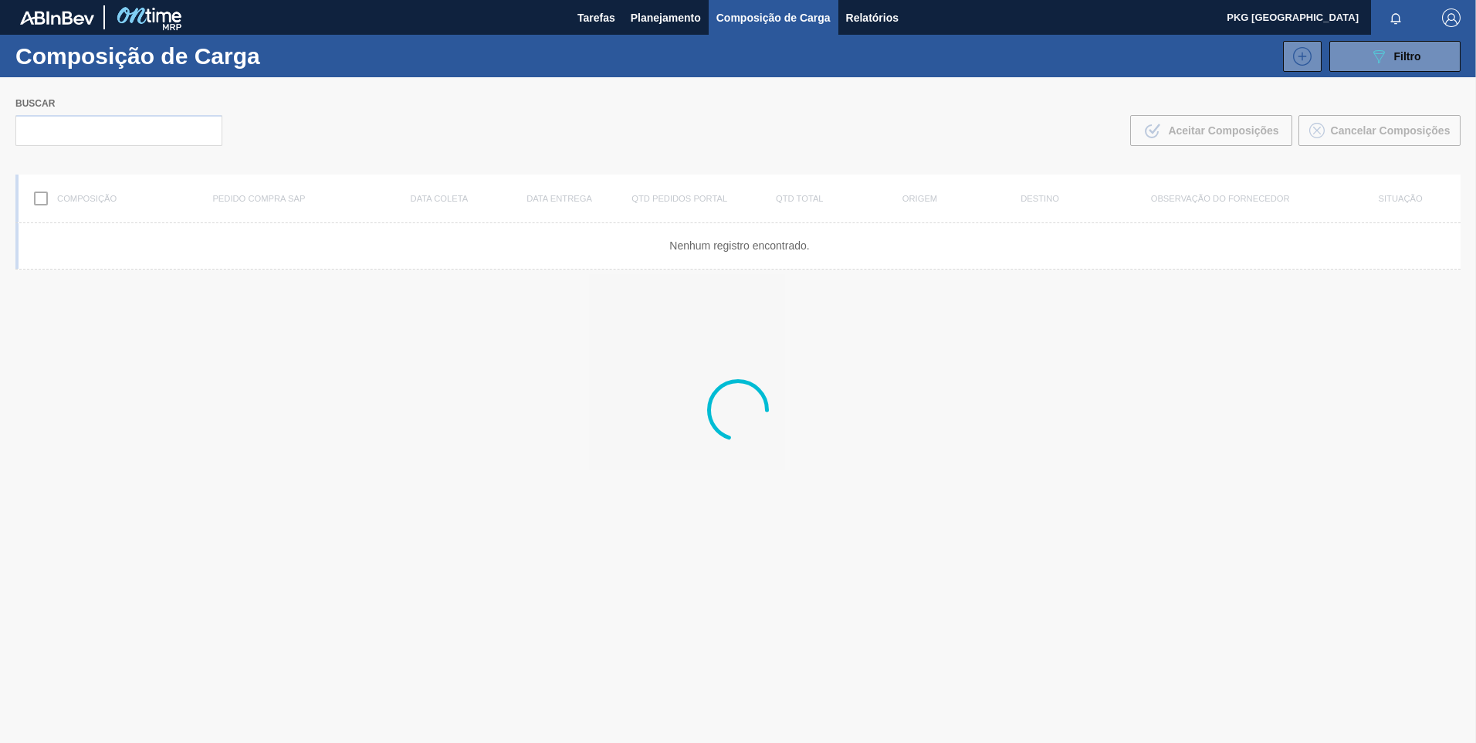
drag, startPoint x: 142, startPoint y: 136, endPoint x: 127, endPoint y: 133, distance: 15.0
click at [141, 136] on div at bounding box center [738, 409] width 1476 height 665
click at [110, 128] on div at bounding box center [738, 409] width 1476 height 665
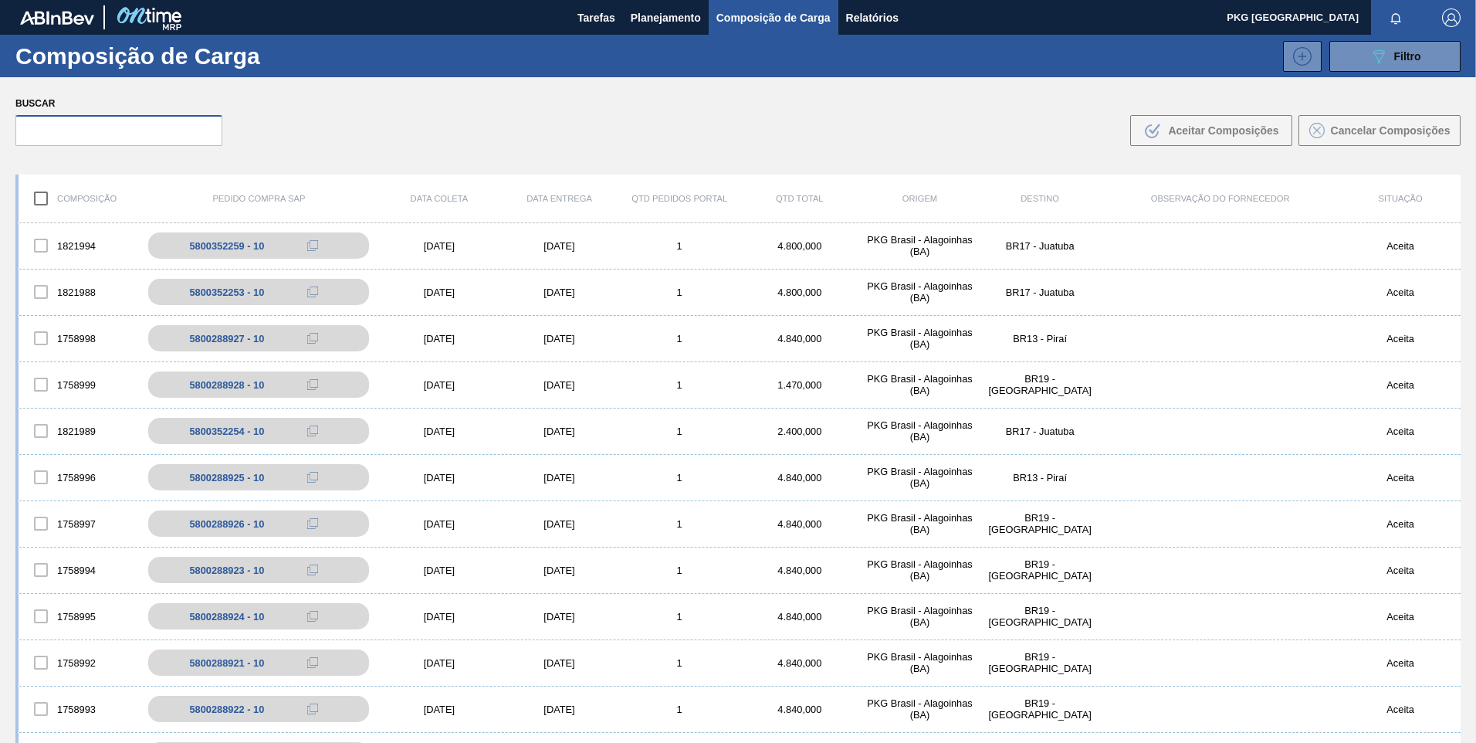
click at [151, 124] on input "text" at bounding box center [118, 130] width 207 height 31
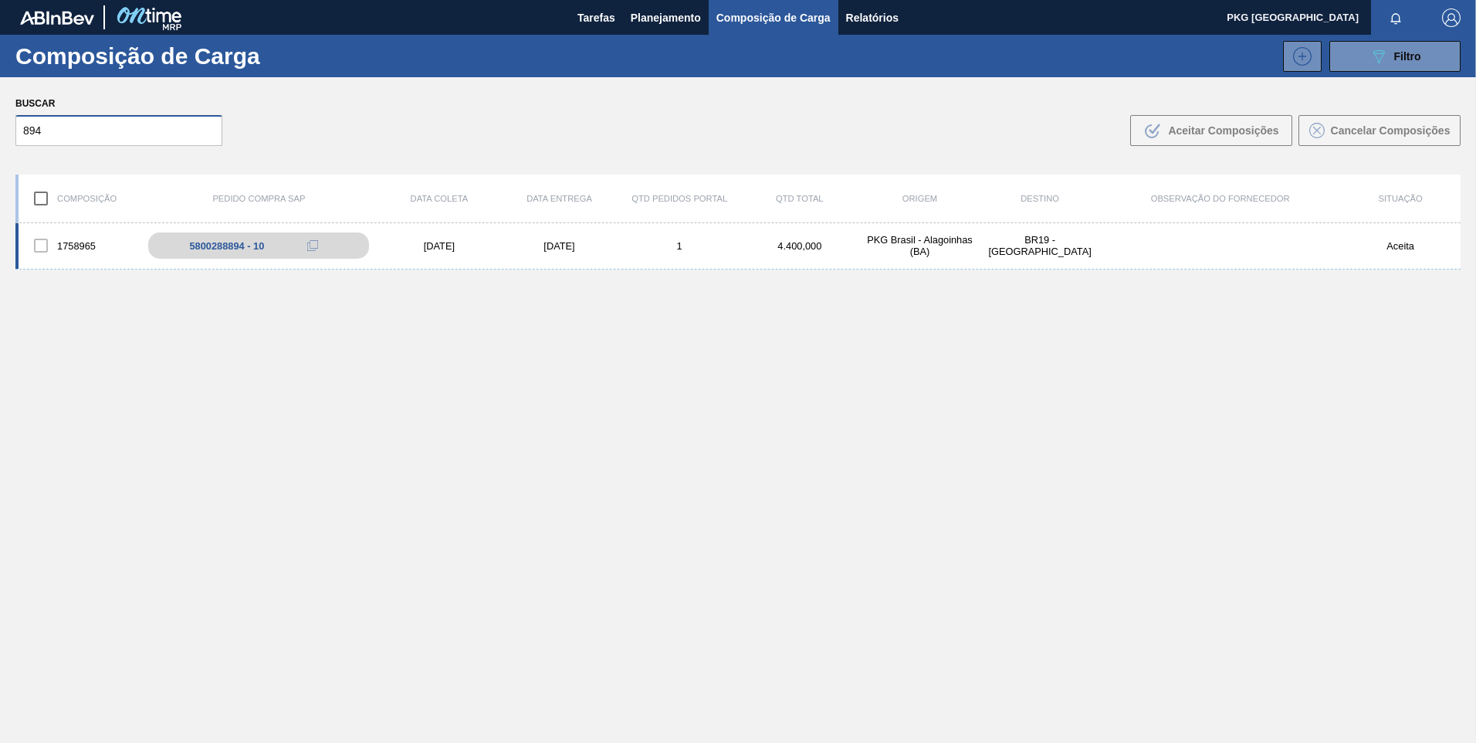
type input "894"
click at [526, 249] on div "12/09/2025" at bounding box center [559, 246] width 120 height 12
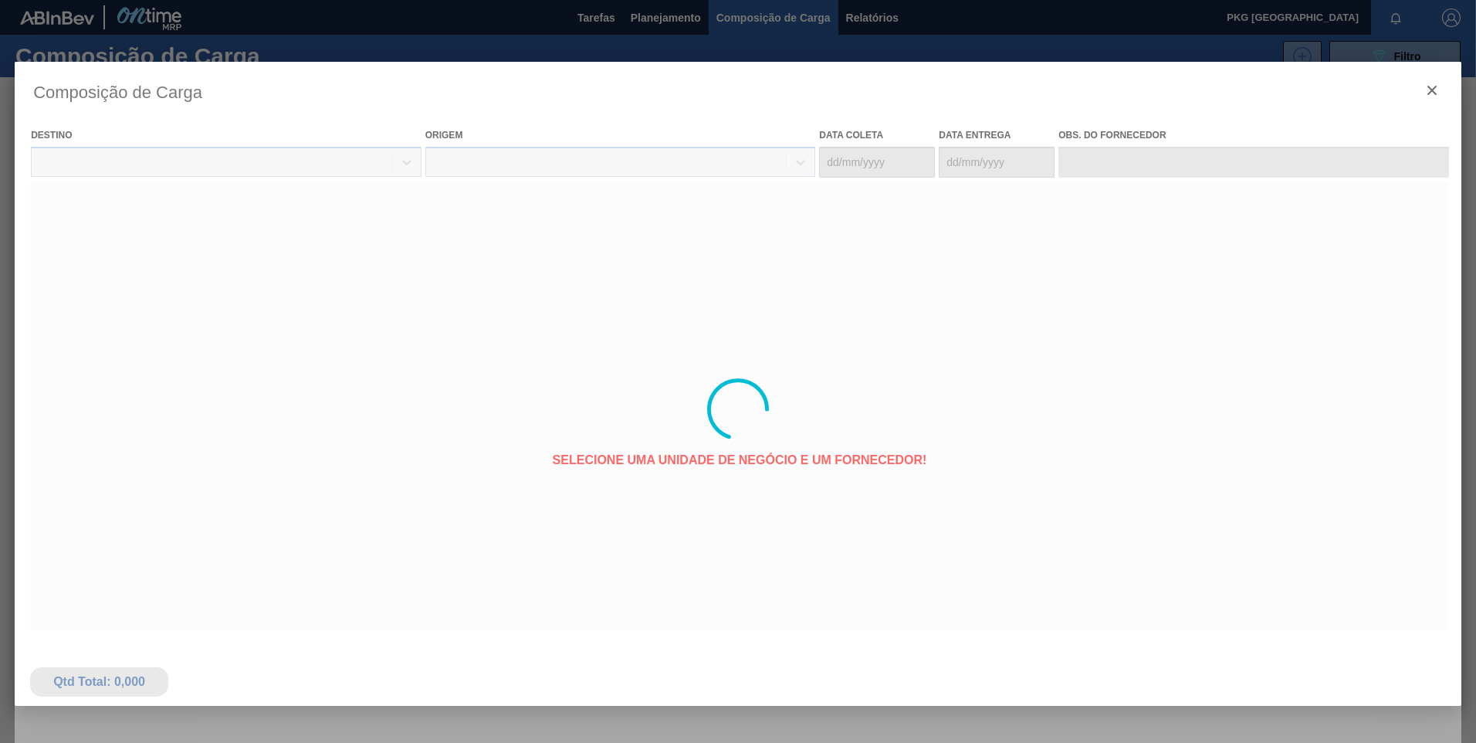
type coleta "12/09/2025"
type entrega "12/09/2025"
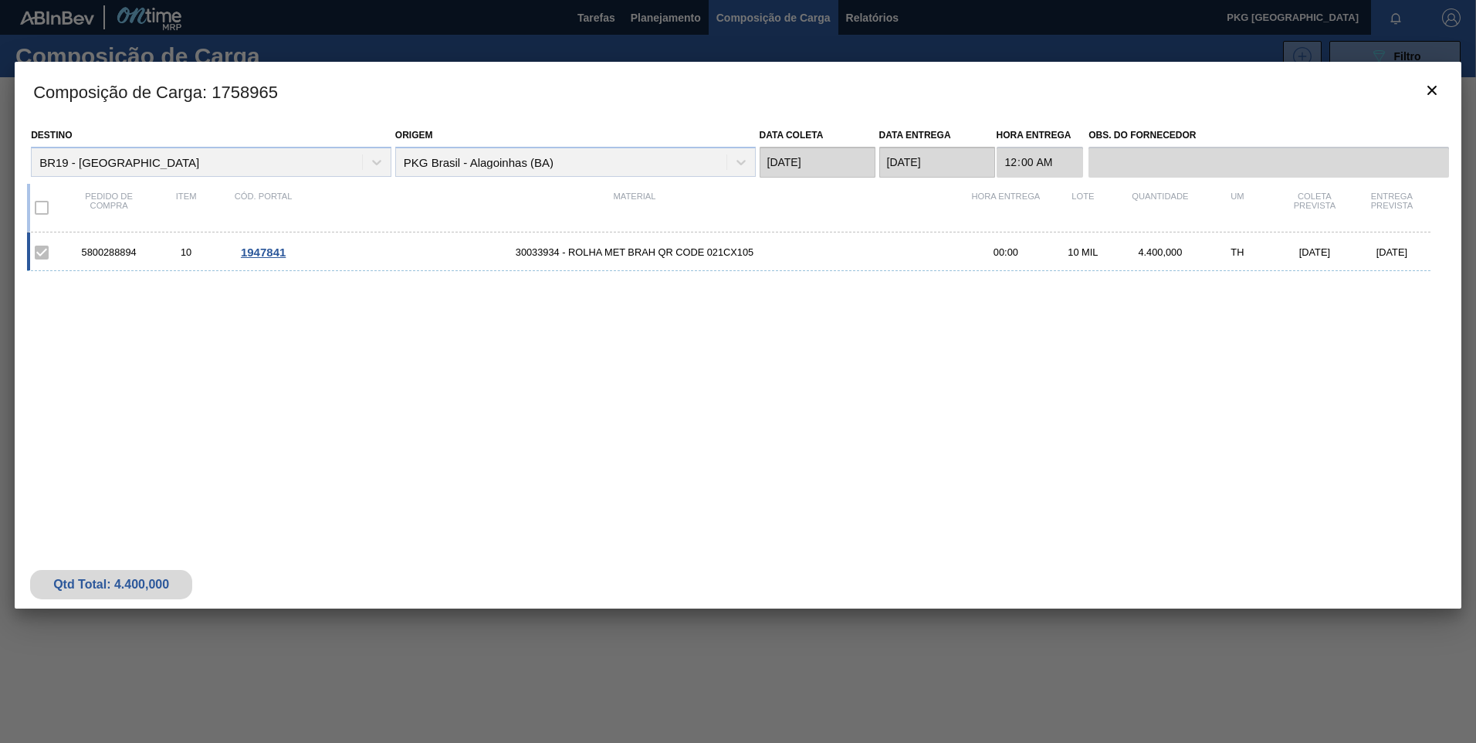
click at [646, 251] on span "30033934 - ROLHA MET BRAH QR CODE 021CX105" at bounding box center [634, 252] width 665 height 12
click at [1436, 87] on icon "botão de ícone" at bounding box center [1432, 90] width 19 height 19
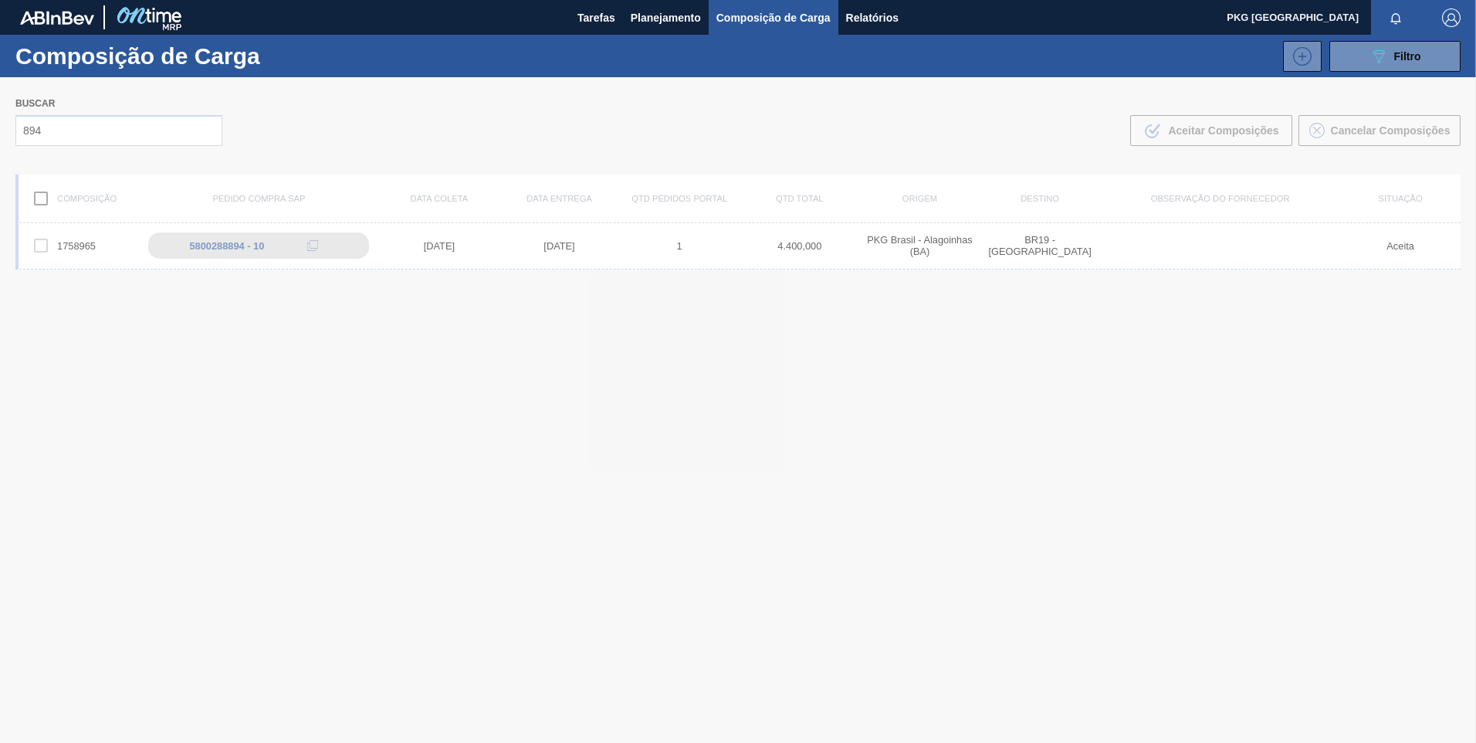
click at [134, 129] on div at bounding box center [738, 409] width 1476 height 665
click at [99, 140] on div at bounding box center [738, 409] width 1476 height 665
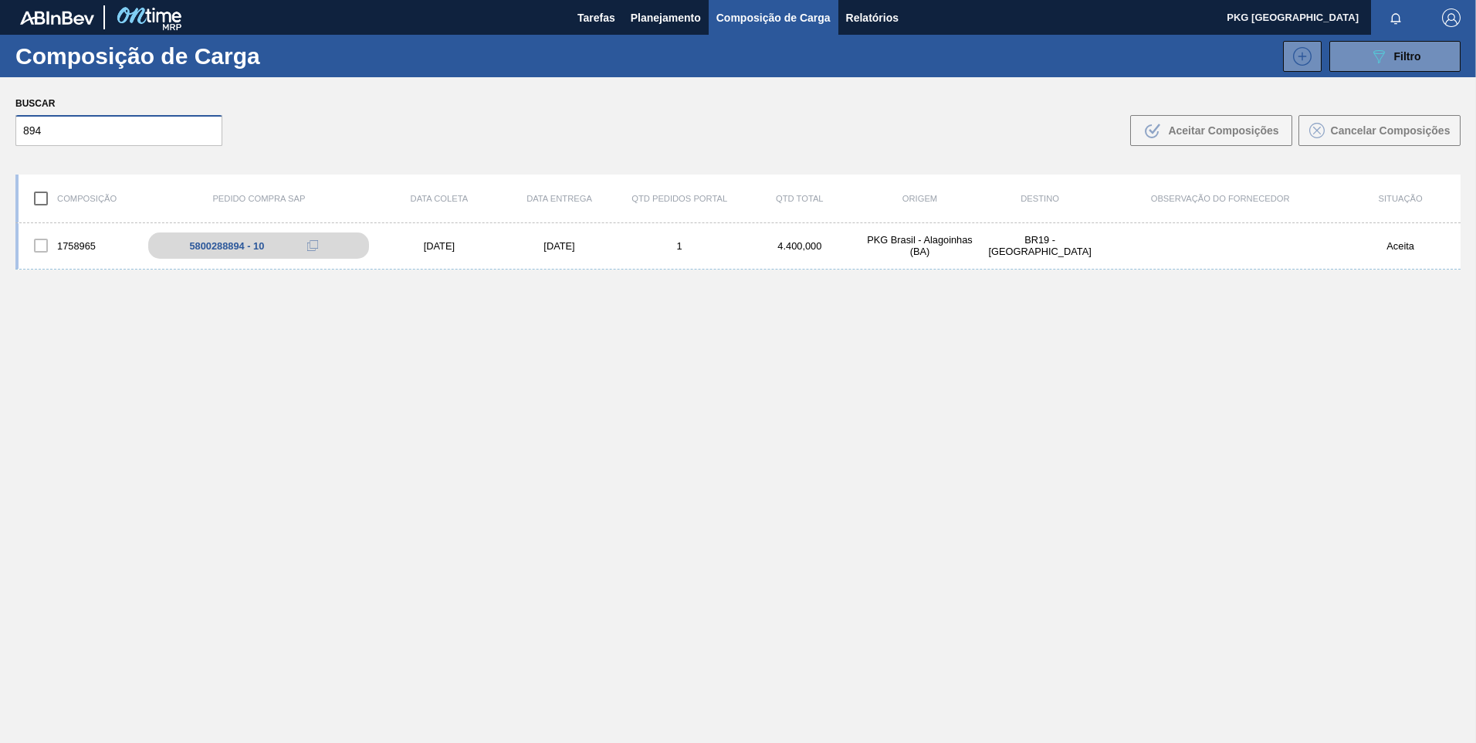
click at [134, 128] on input "894" at bounding box center [118, 130] width 207 height 31
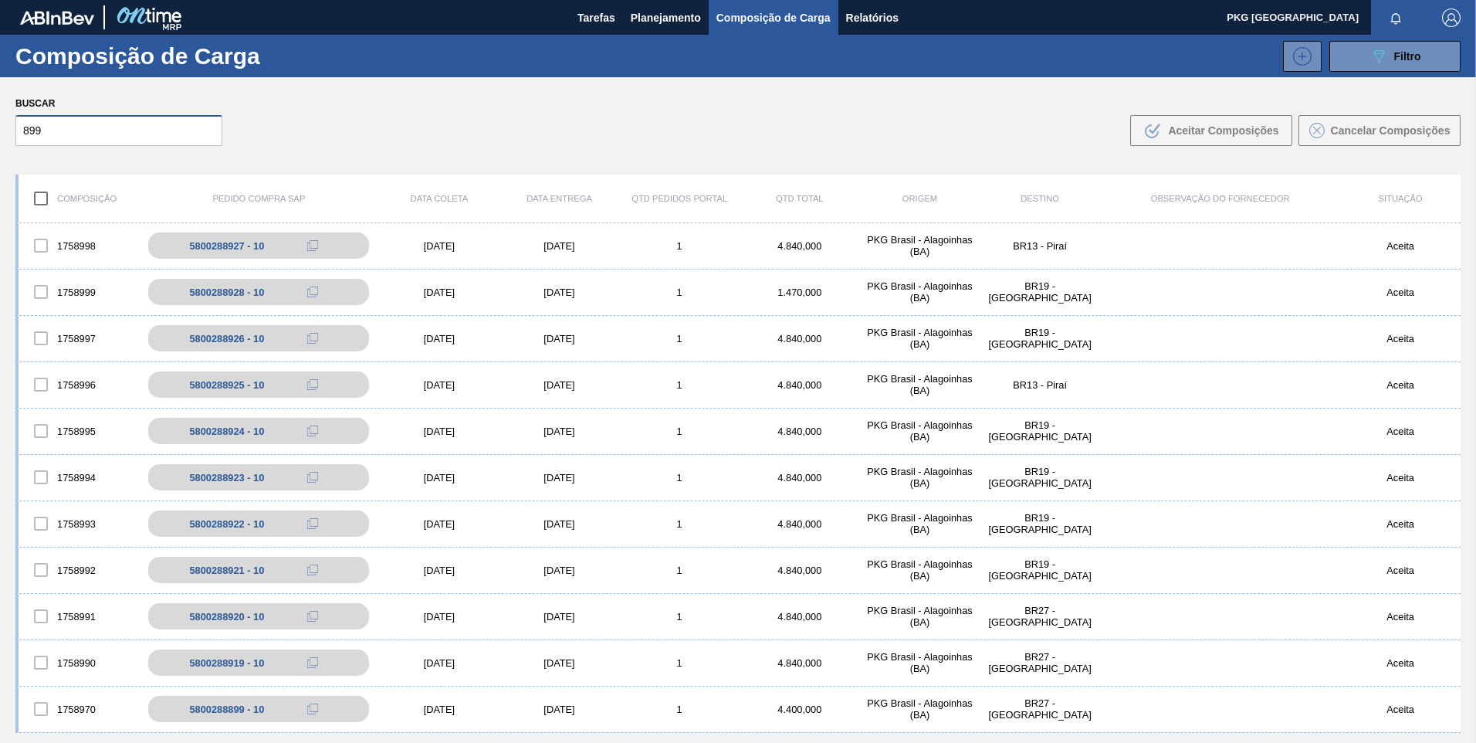
type input "899"
drag, startPoint x: 117, startPoint y: 133, endPoint x: 0, endPoint y: 132, distance: 117.3
click at [0, 0] on html "Tarefas Planejamento Composição de Carga Relatórios PKG Brasil Marcar todas com…" at bounding box center [738, 0] width 1476 height 0
paste input "5800288899"
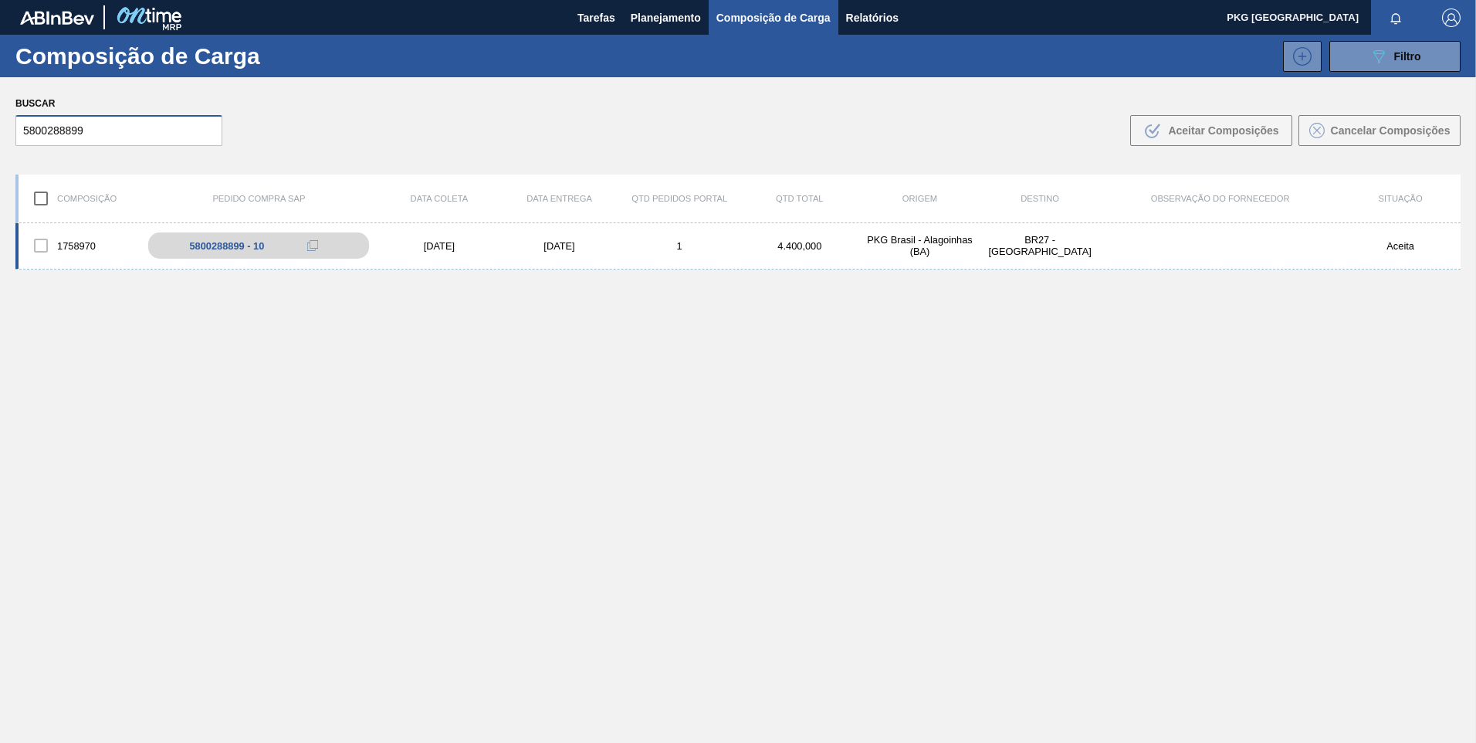
type input "5800288899"
click at [438, 245] on div "[DATE]" at bounding box center [439, 246] width 120 height 12
click at [266, 246] on div "5800288899 - 10" at bounding box center [235, 246] width 75 height 12
click at [254, 249] on div "5800288899 - 10" at bounding box center [235, 246] width 75 height 12
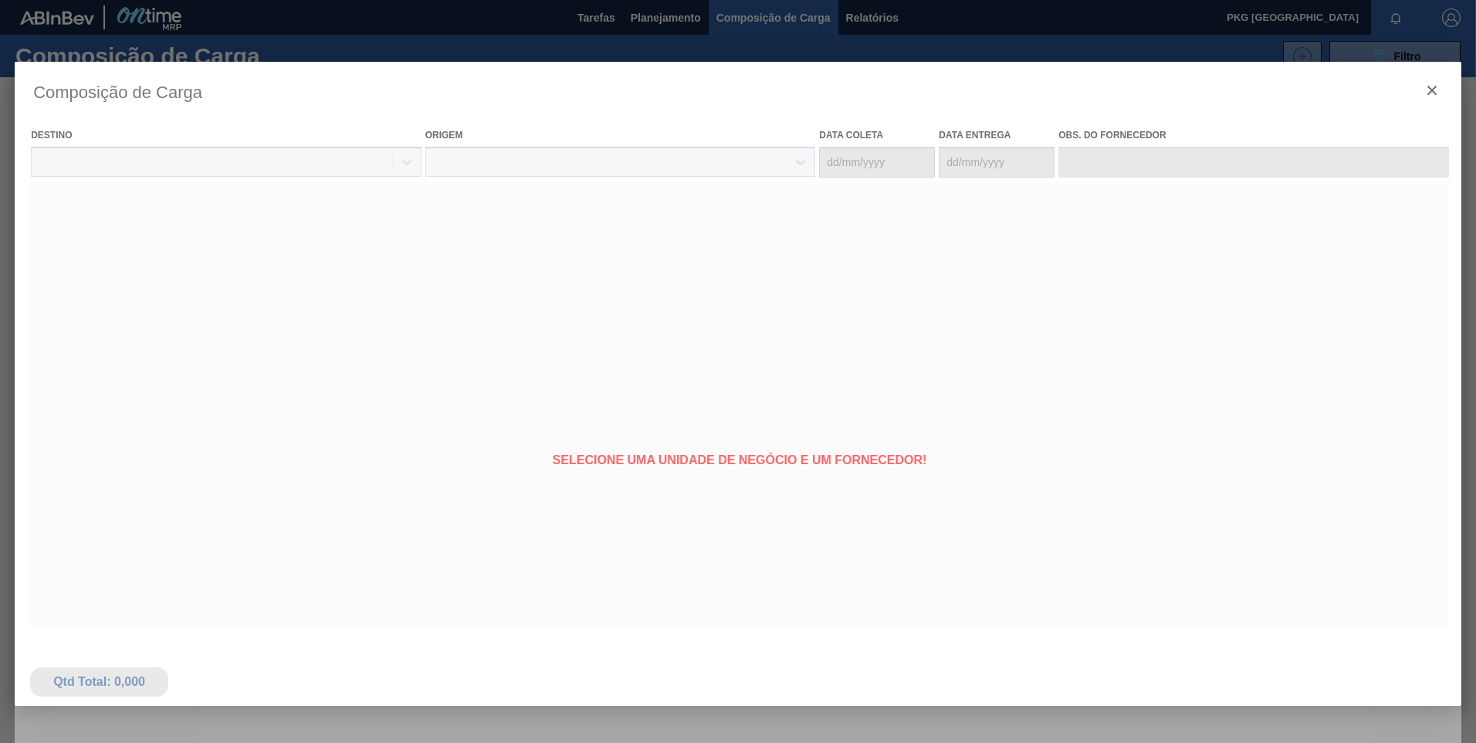
type coleta "[DATE]"
type entrega "[DATE]"
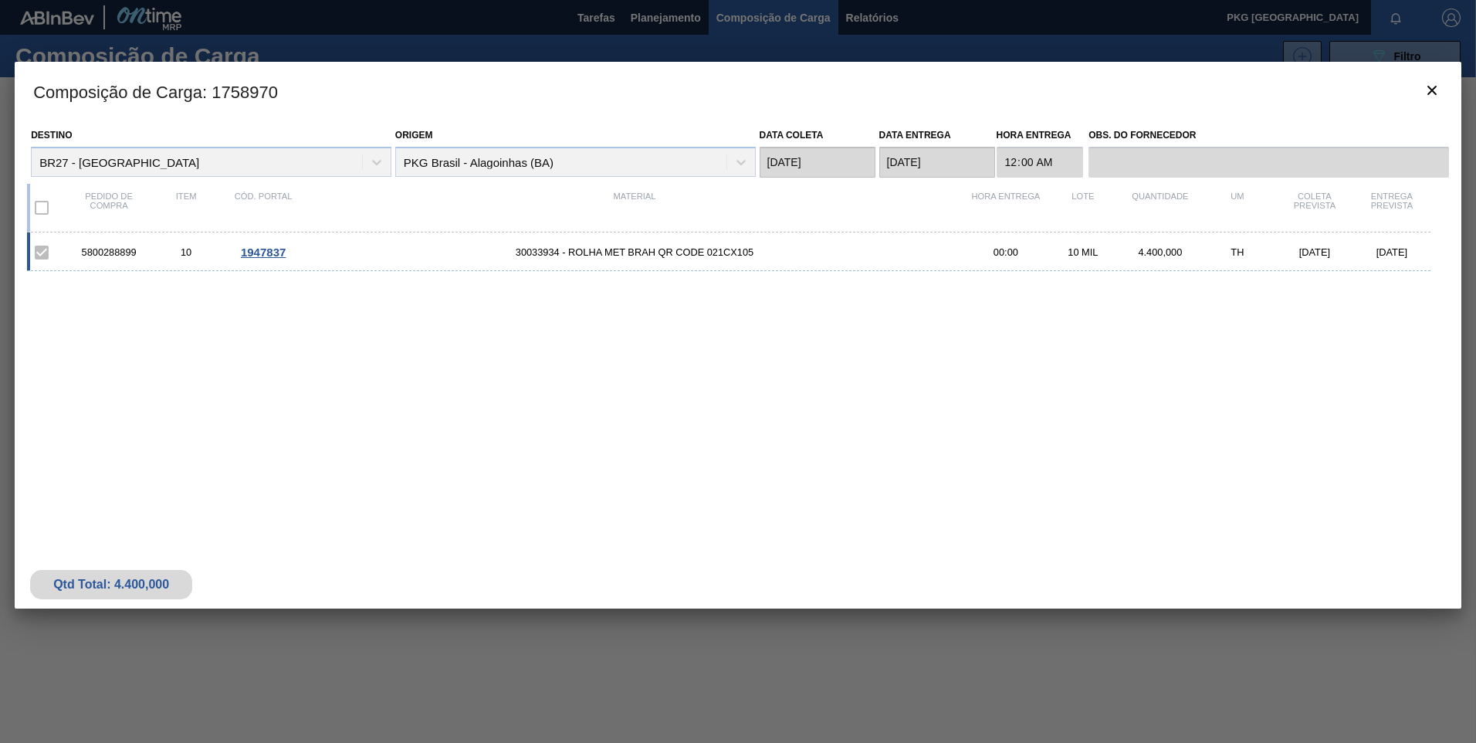
click at [262, 256] on span "1947837" at bounding box center [263, 251] width 45 height 13
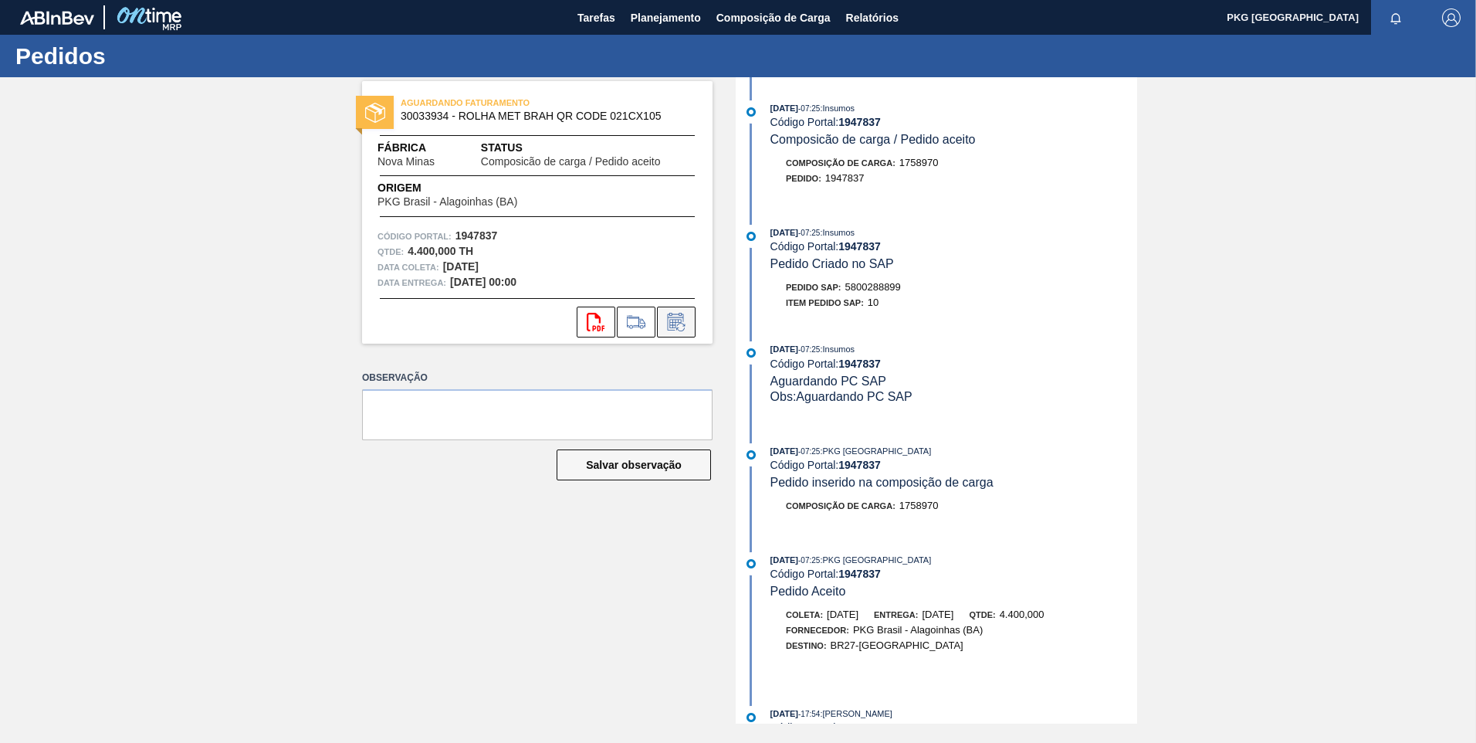
click at [676, 319] on icon at bounding box center [676, 322] width 25 height 19
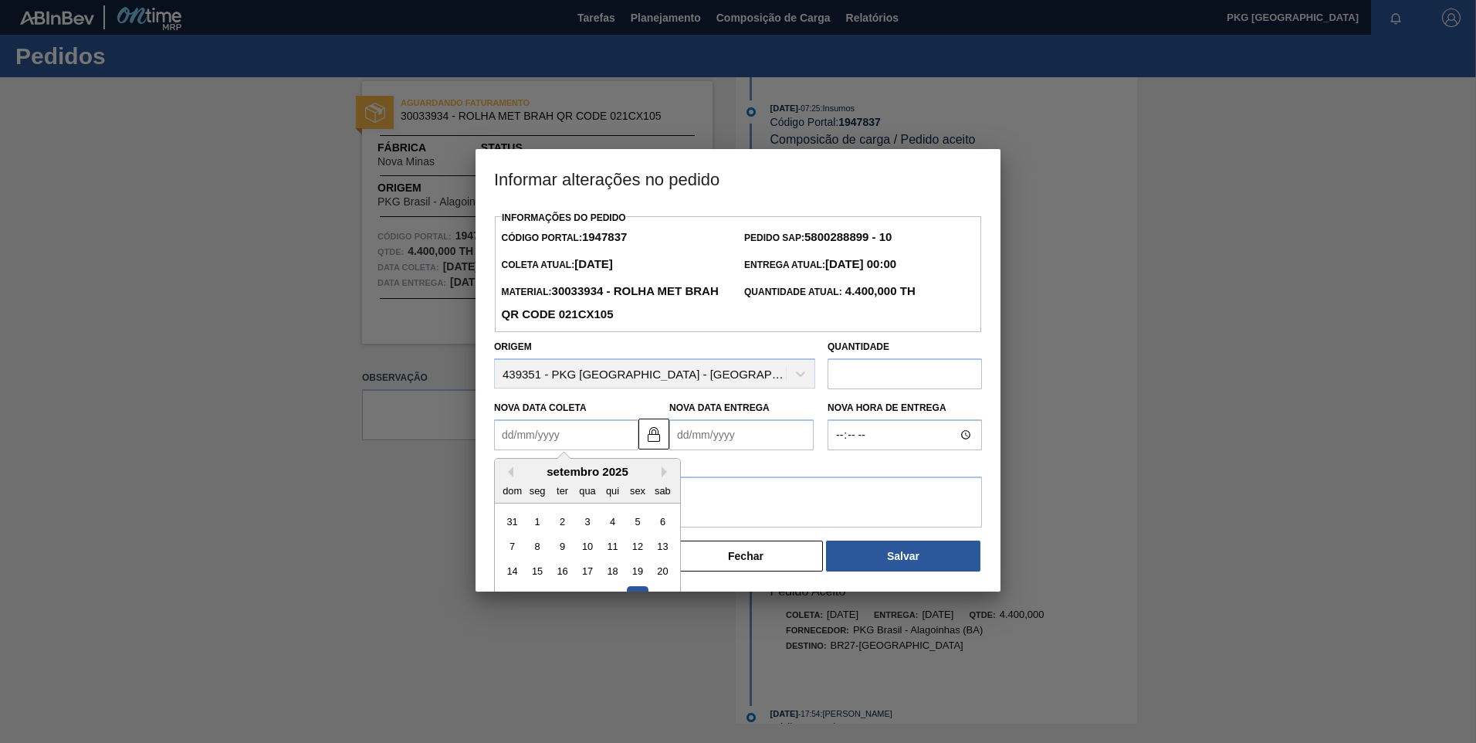
click at [591, 432] on Coleta1947837 "Nova Data Coleta" at bounding box center [566, 434] width 144 height 31
click at [667, 475] on button "Next Month" at bounding box center [667, 471] width 11 height 11
click at [592, 525] on div "1" at bounding box center [587, 521] width 21 height 21
type Coleta1947837 "01/10/2025"
type Entrega1947837 "03/10/2025"
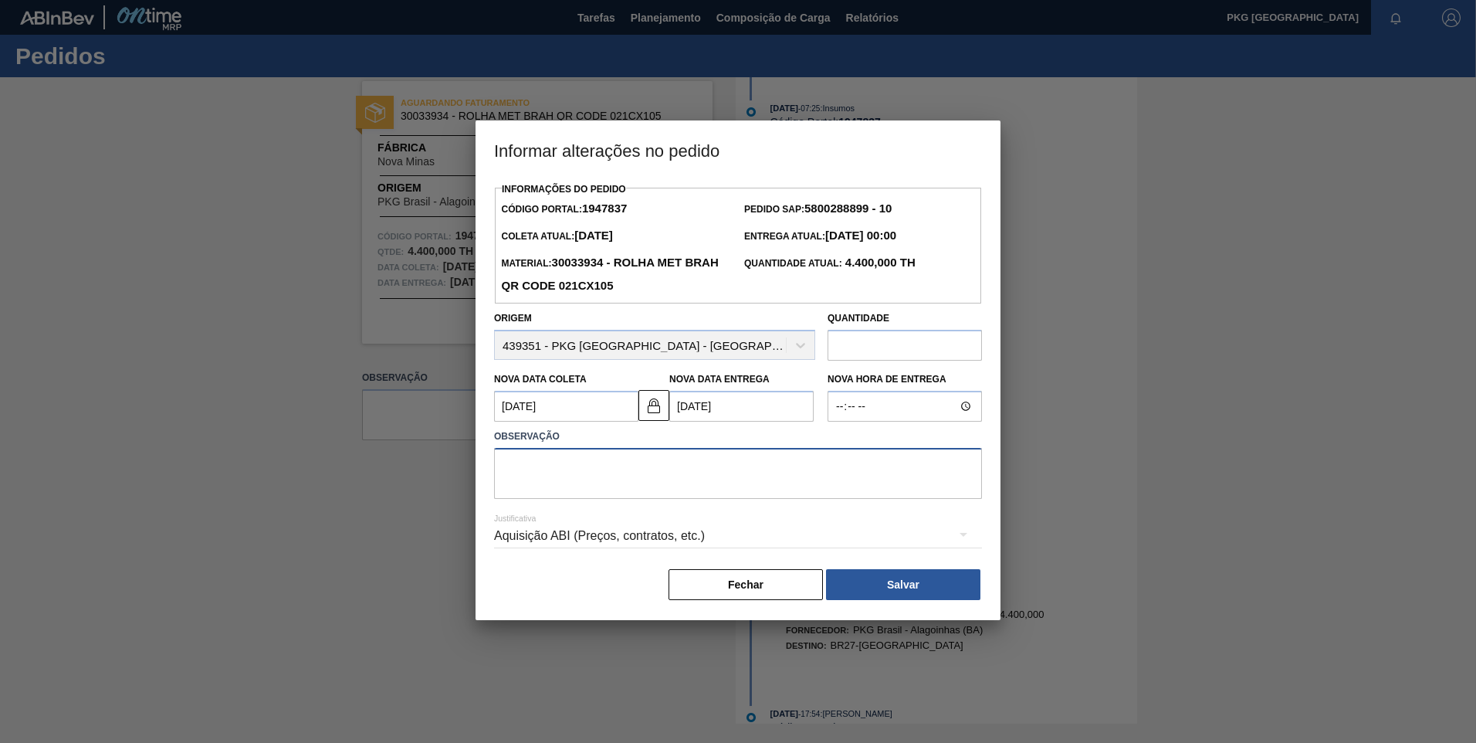
click at [650, 484] on textarea at bounding box center [738, 473] width 488 height 51
type textarea "Ajuste de data"
click at [643, 538] on div "Aquisição ABI (Preços, contratos, etc.)" at bounding box center [738, 535] width 488 height 43
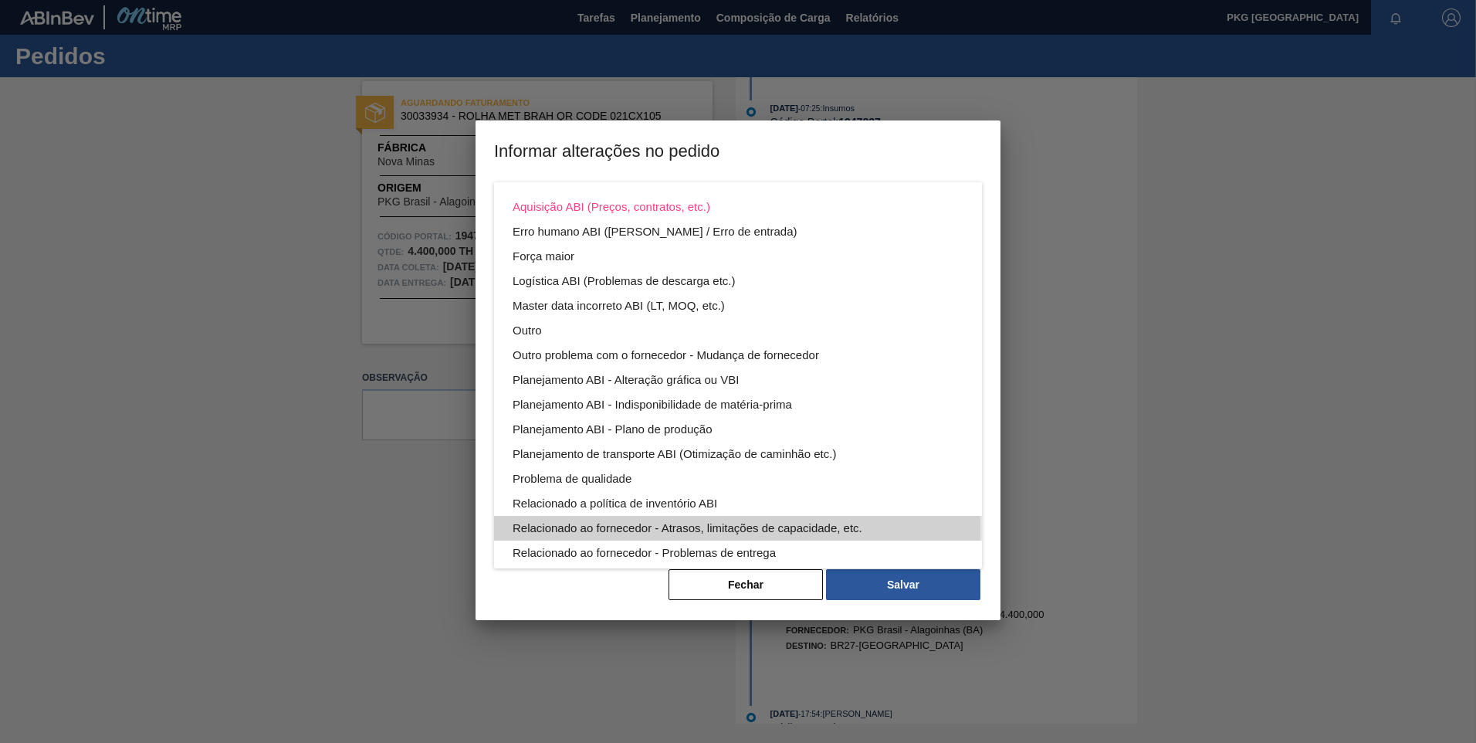
click at [713, 530] on div "Relacionado ao fornecedor - Atrasos, limitações de capacidade, etc." at bounding box center [738, 528] width 451 height 25
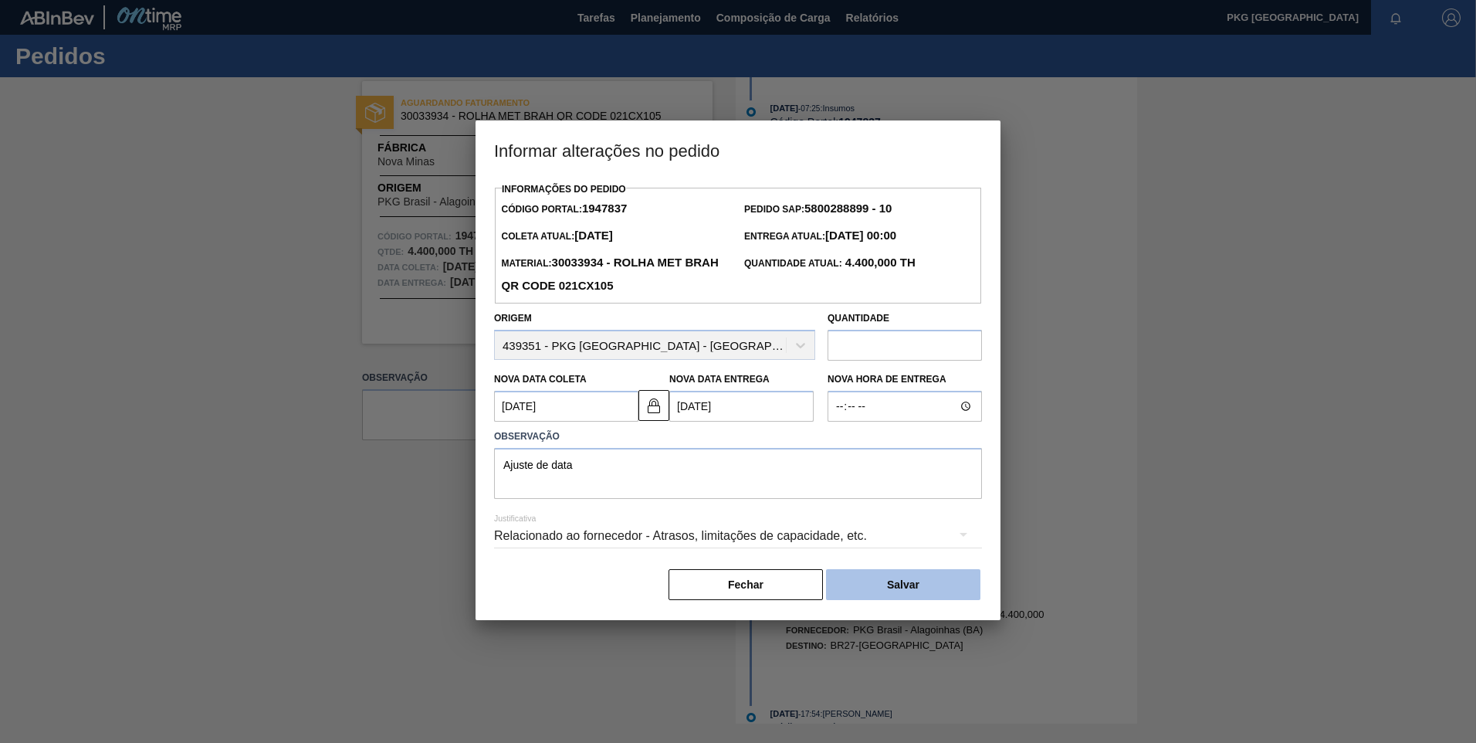
click at [950, 589] on button "Salvar" at bounding box center [903, 584] width 154 height 31
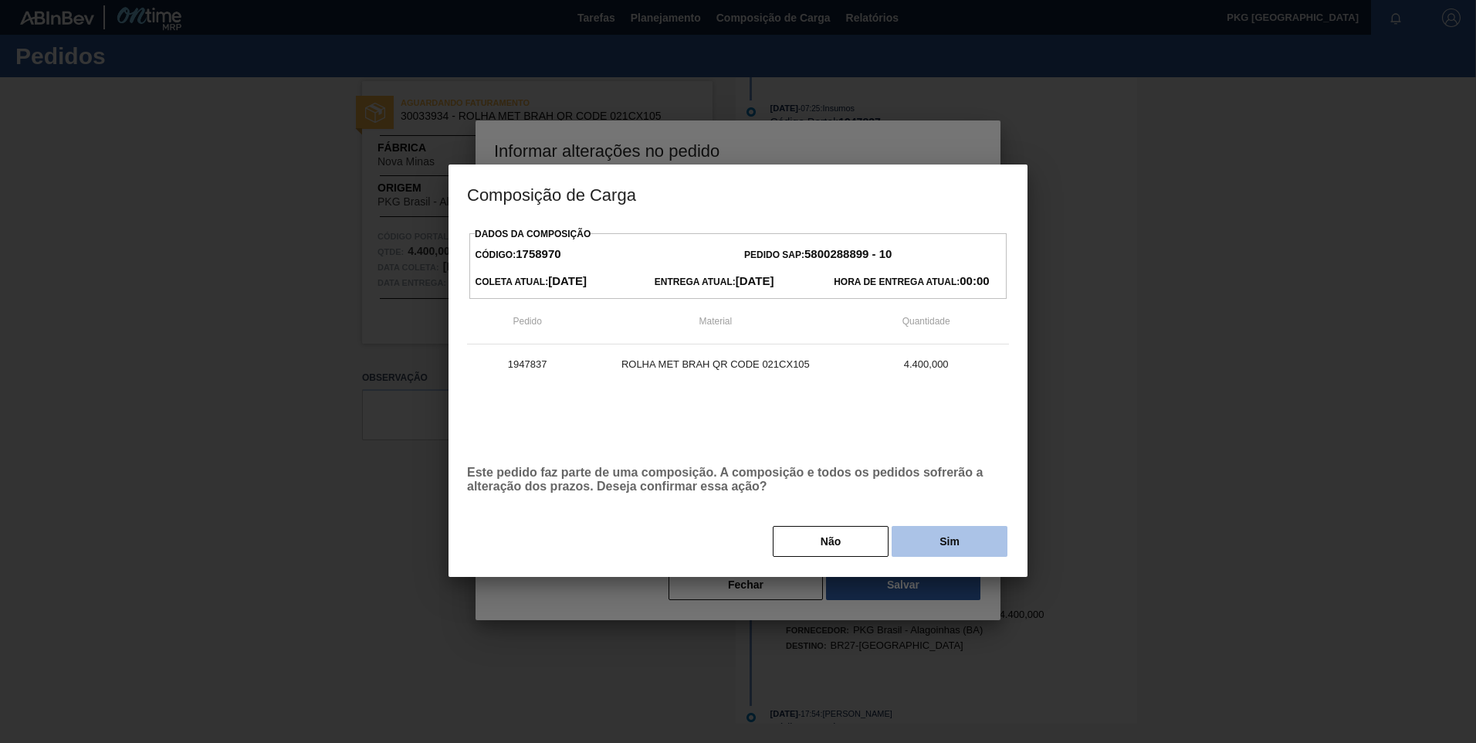
click at [946, 547] on button "Sim" at bounding box center [950, 541] width 116 height 31
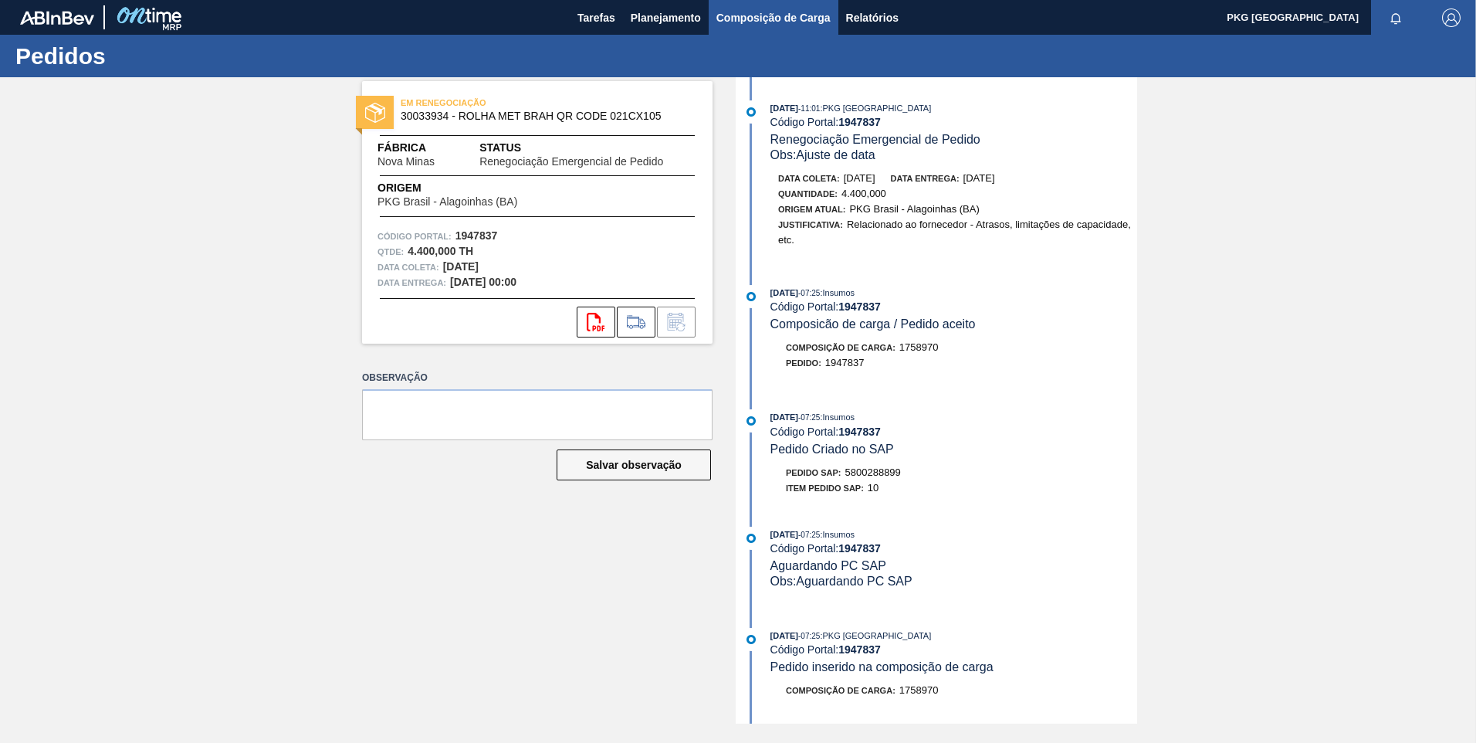
click at [771, 16] on span "Composição de Carga" at bounding box center [773, 17] width 114 height 19
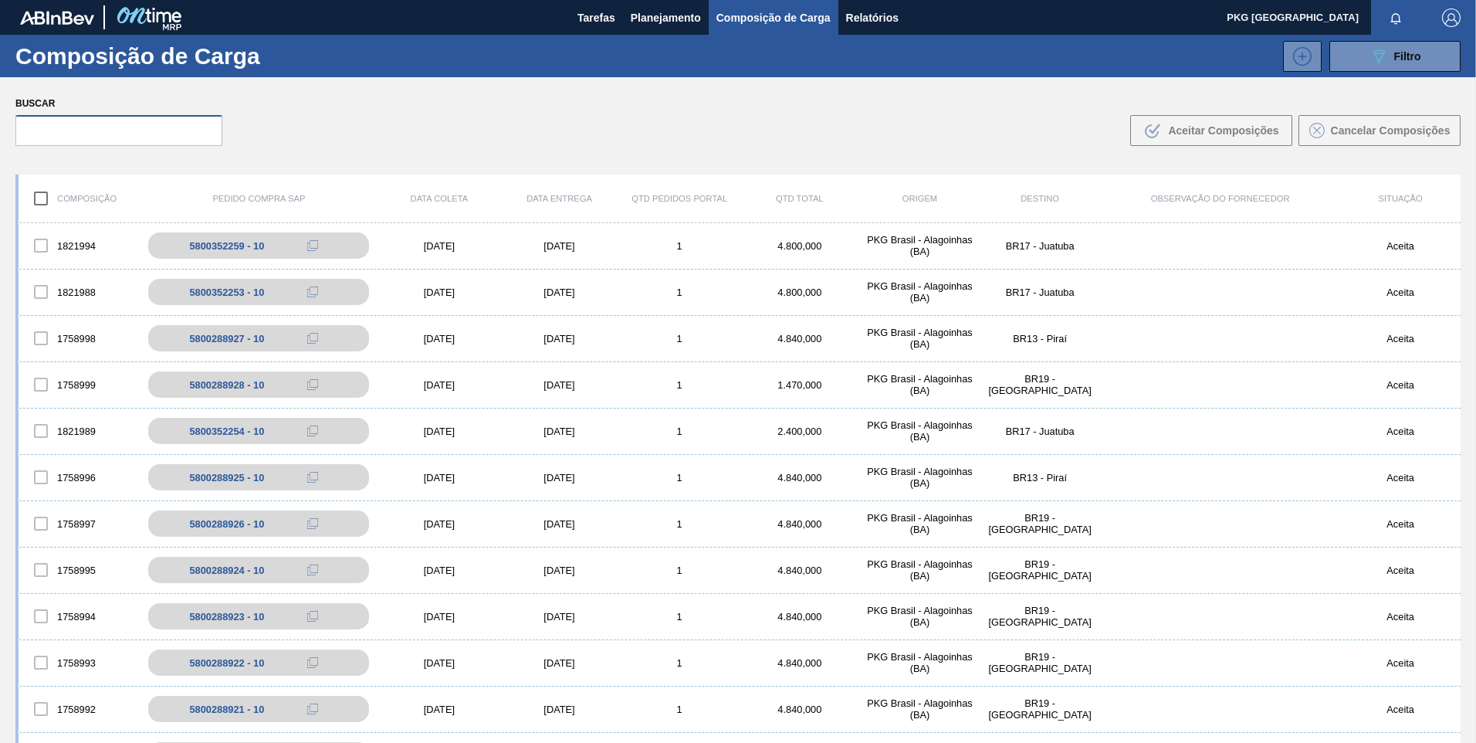
click at [160, 130] on input "text" at bounding box center [118, 130] width 207 height 31
paste input "5800288896"
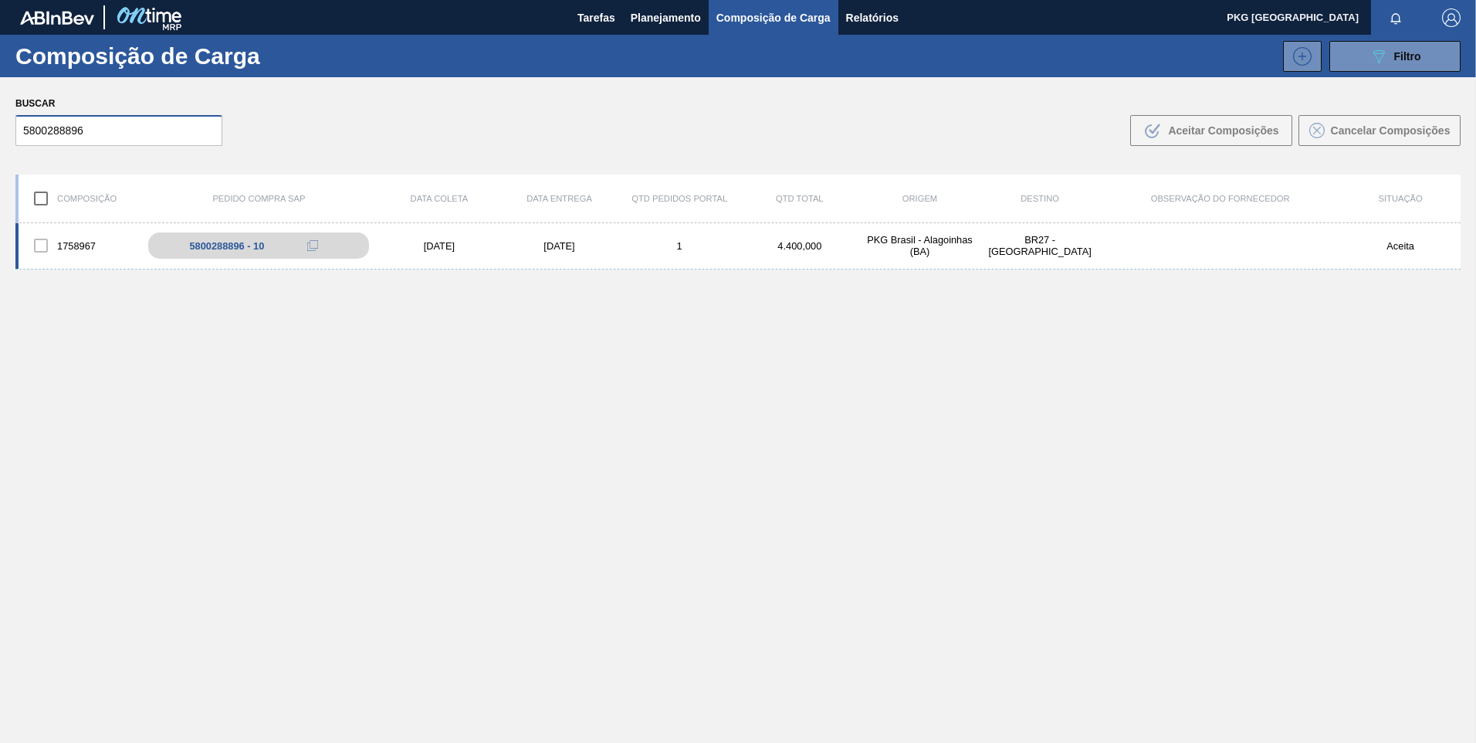
type input "5800288896"
click at [437, 248] on div "24/09/2025" at bounding box center [439, 246] width 120 height 12
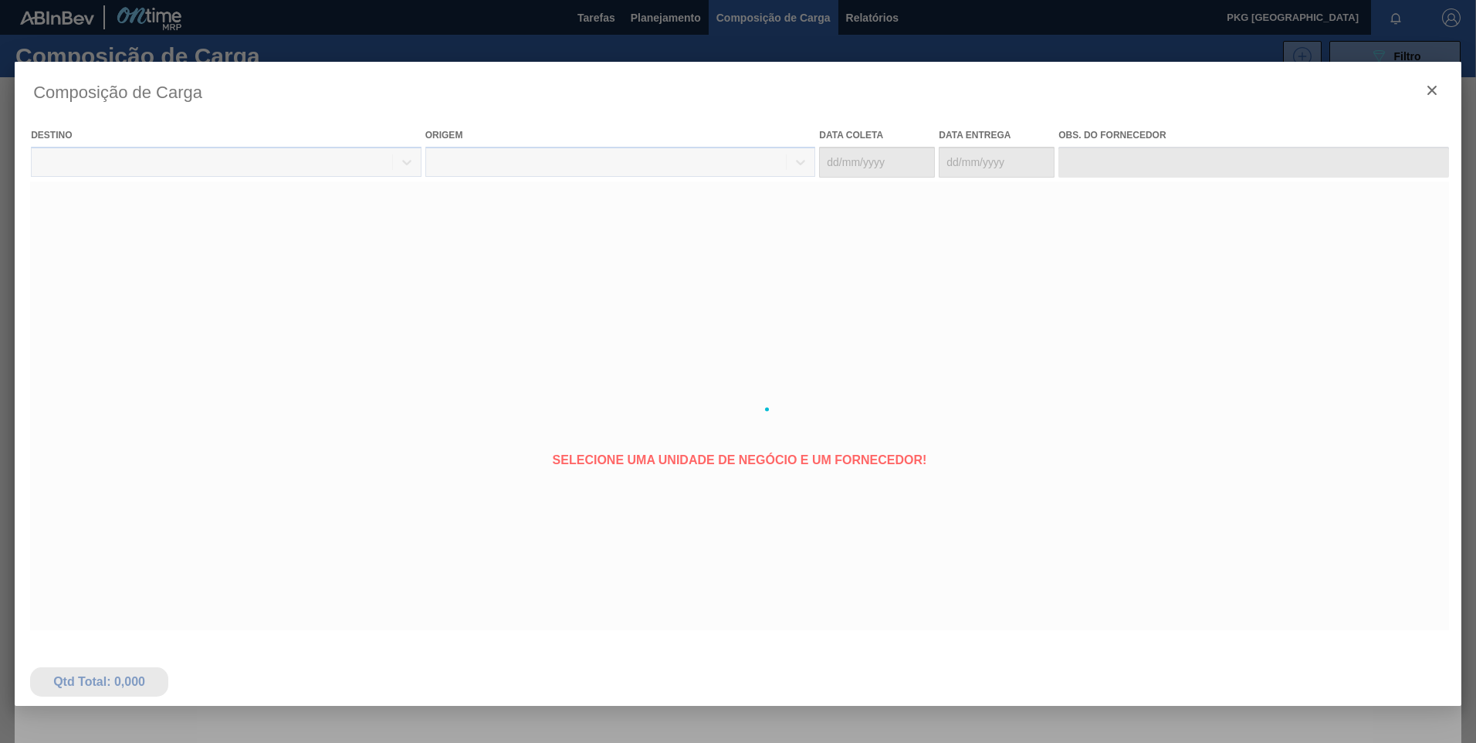
type coleta "24/09/2025"
type entrega "26/09/2025"
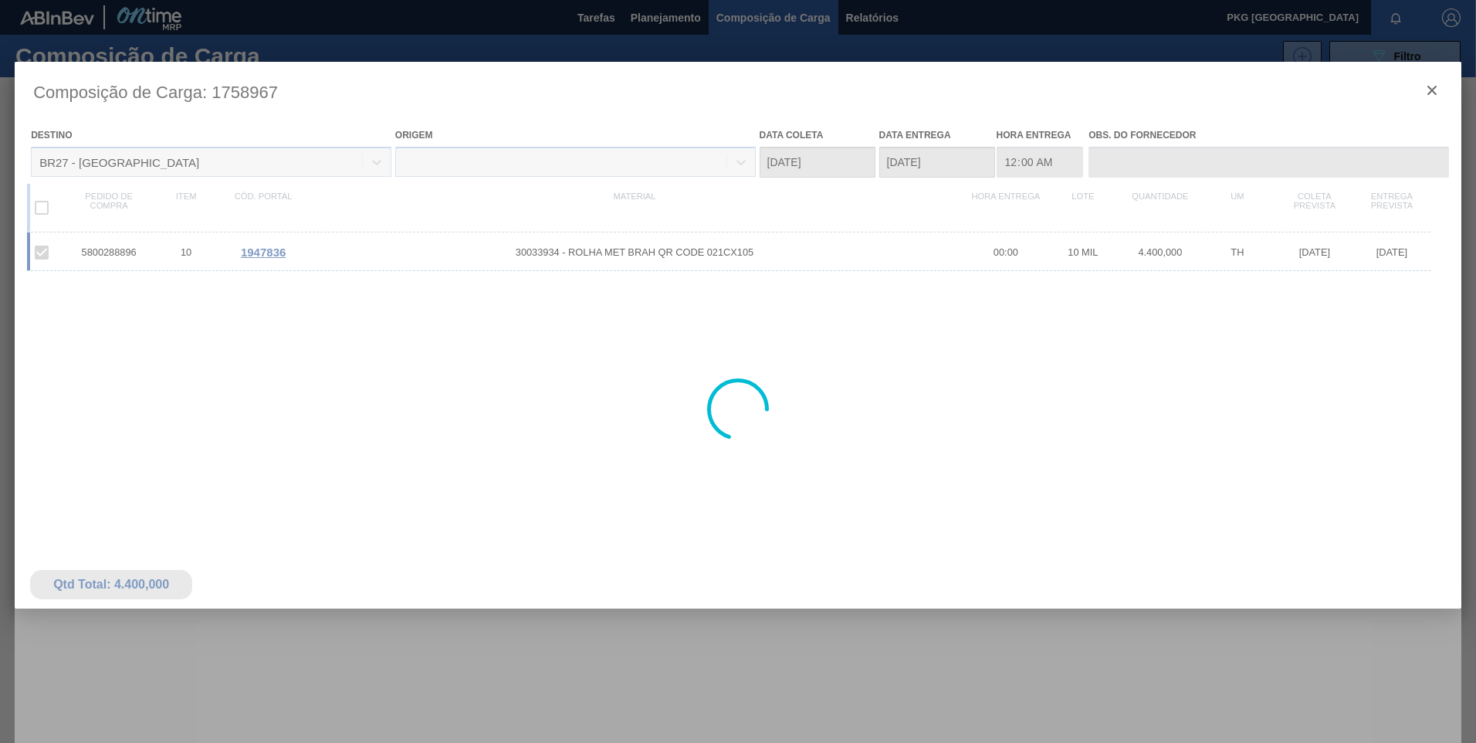
click at [266, 253] on div at bounding box center [738, 409] width 1447 height 695
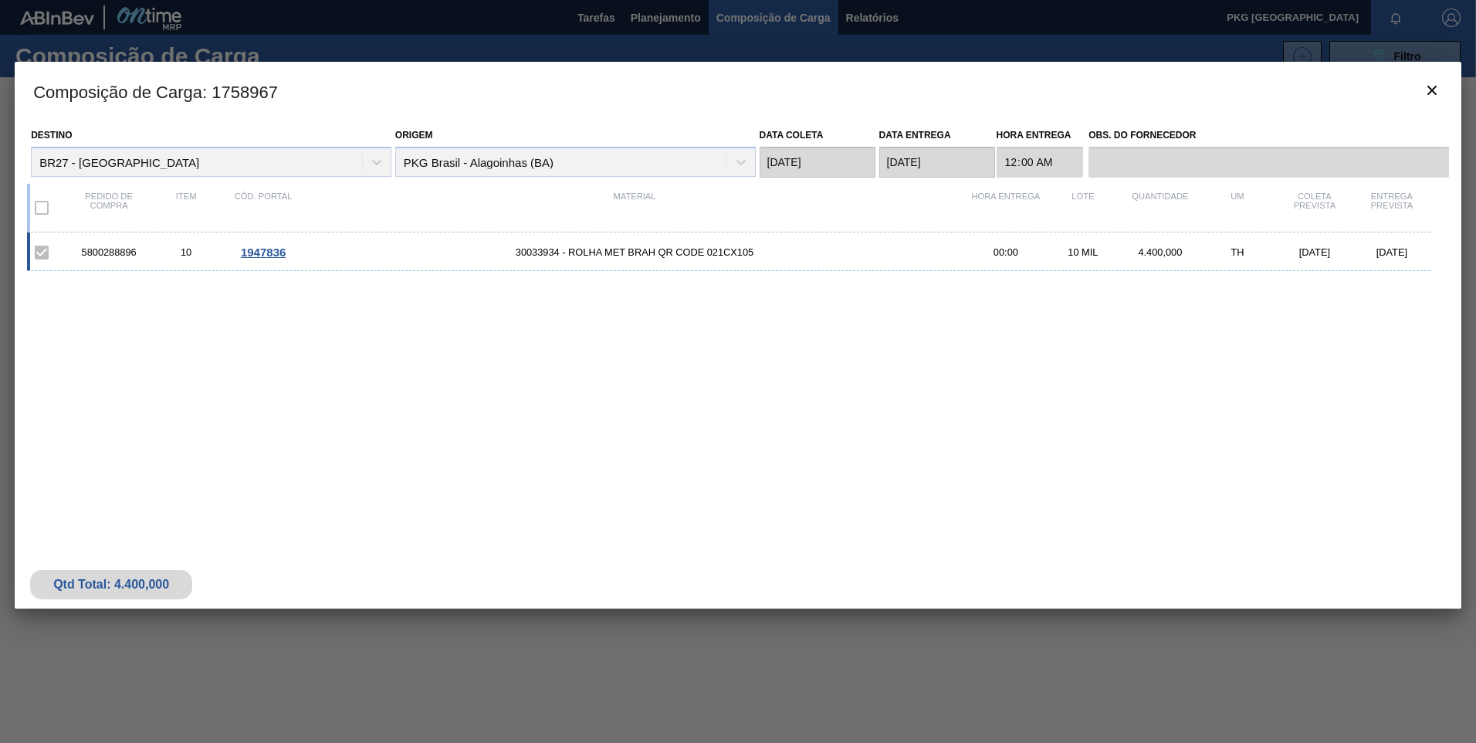
click at [266, 259] on span "1947836" at bounding box center [263, 251] width 45 height 13
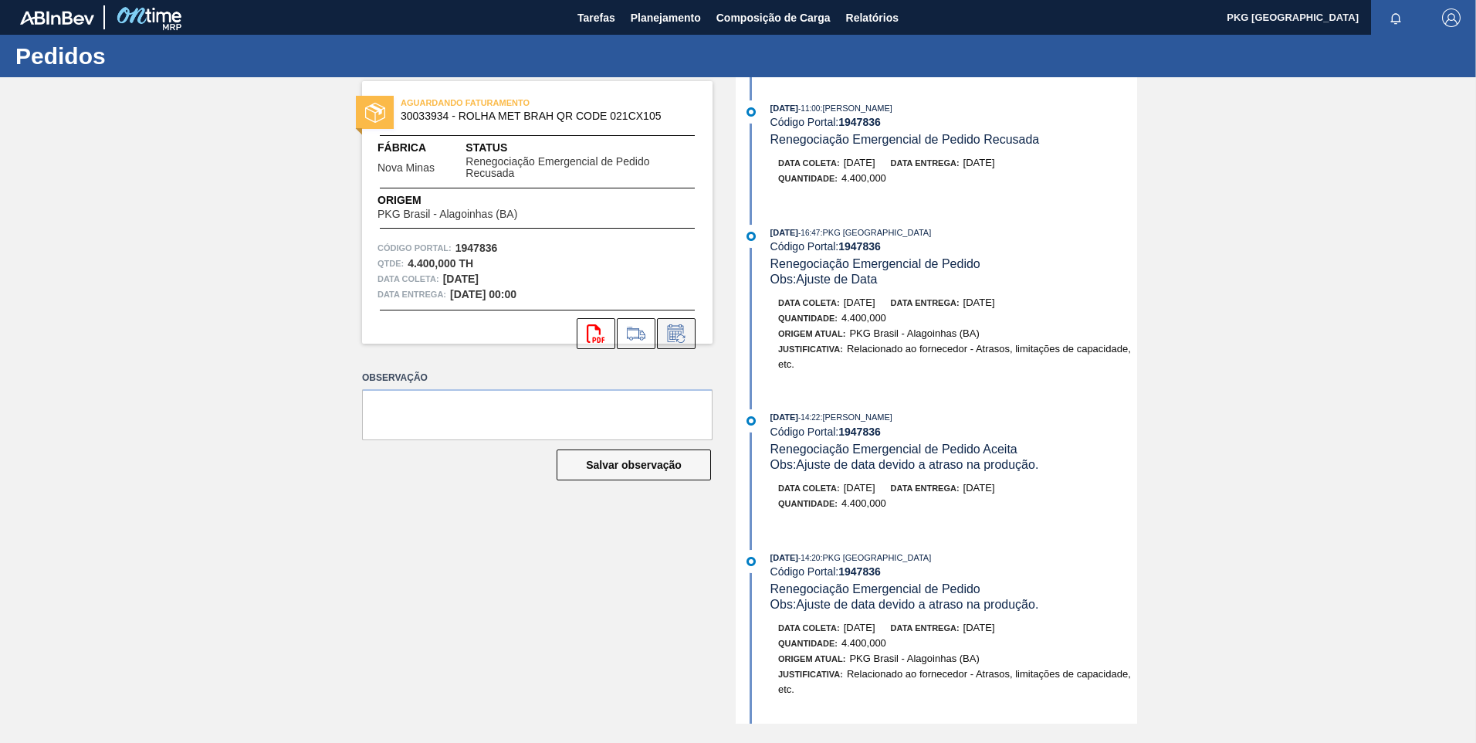
click at [678, 337] on icon at bounding box center [676, 333] width 25 height 19
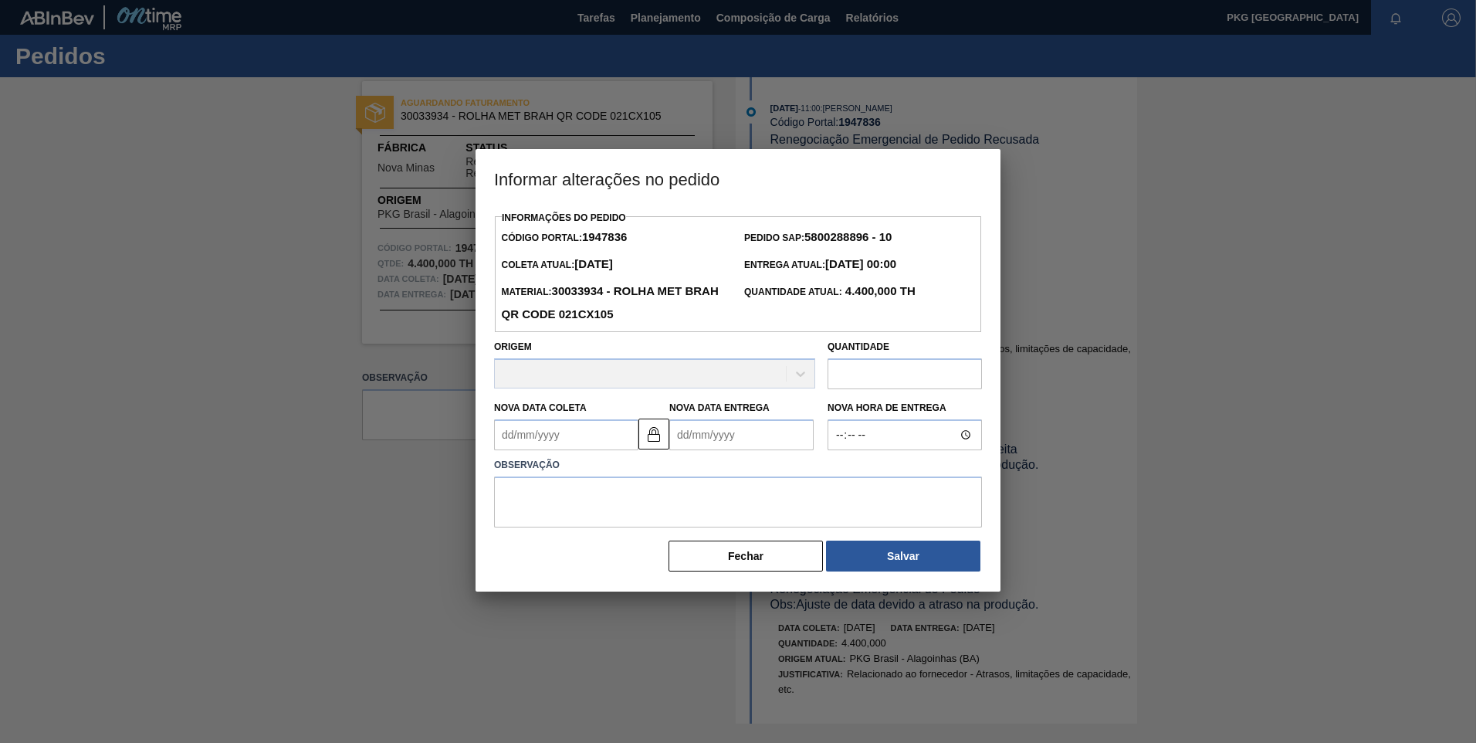
click at [607, 382] on div "Origem" at bounding box center [654, 362] width 321 height 52
click at [581, 439] on Coleta1947836 "Nova Data Coleta" at bounding box center [566, 434] width 144 height 31
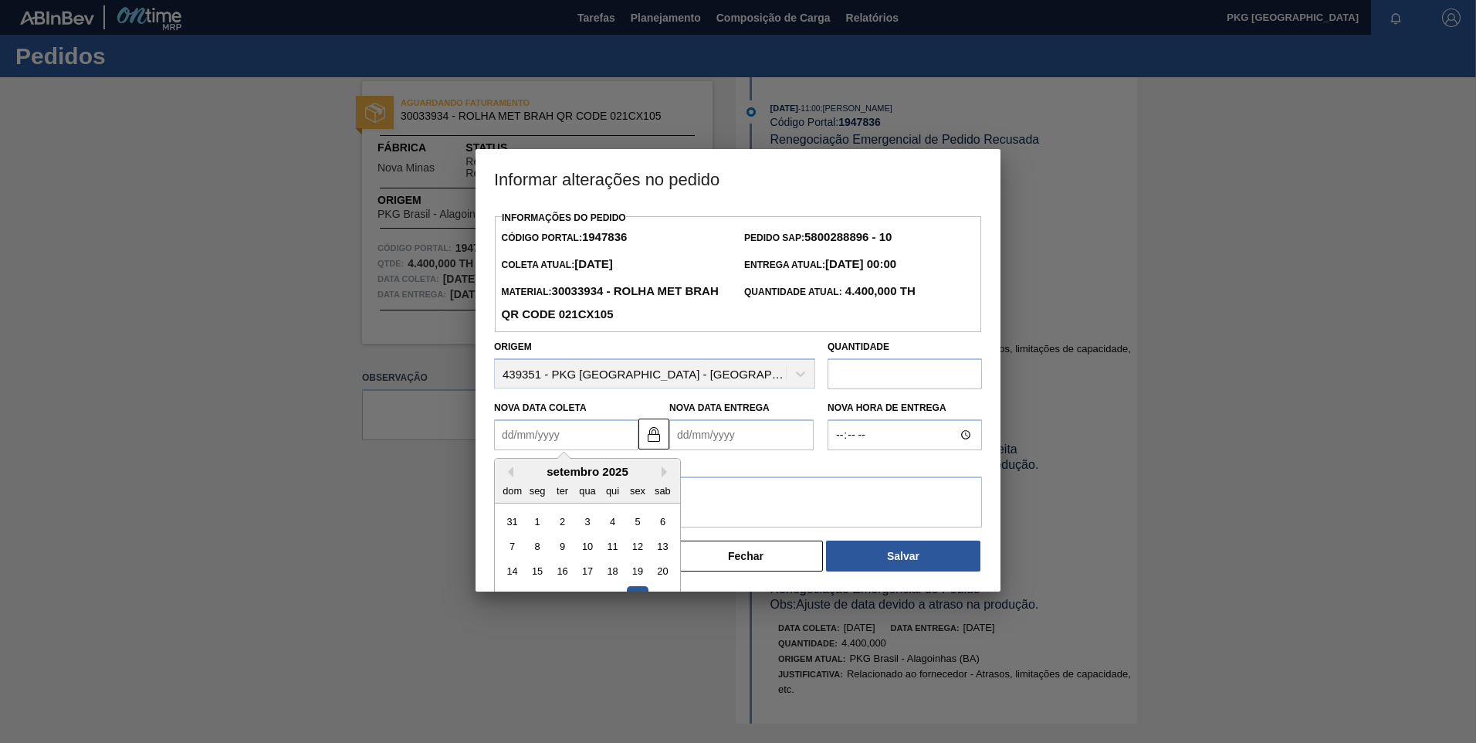
type Coleta1947836 "0"
type Entrega1947836 "03/01/2000"
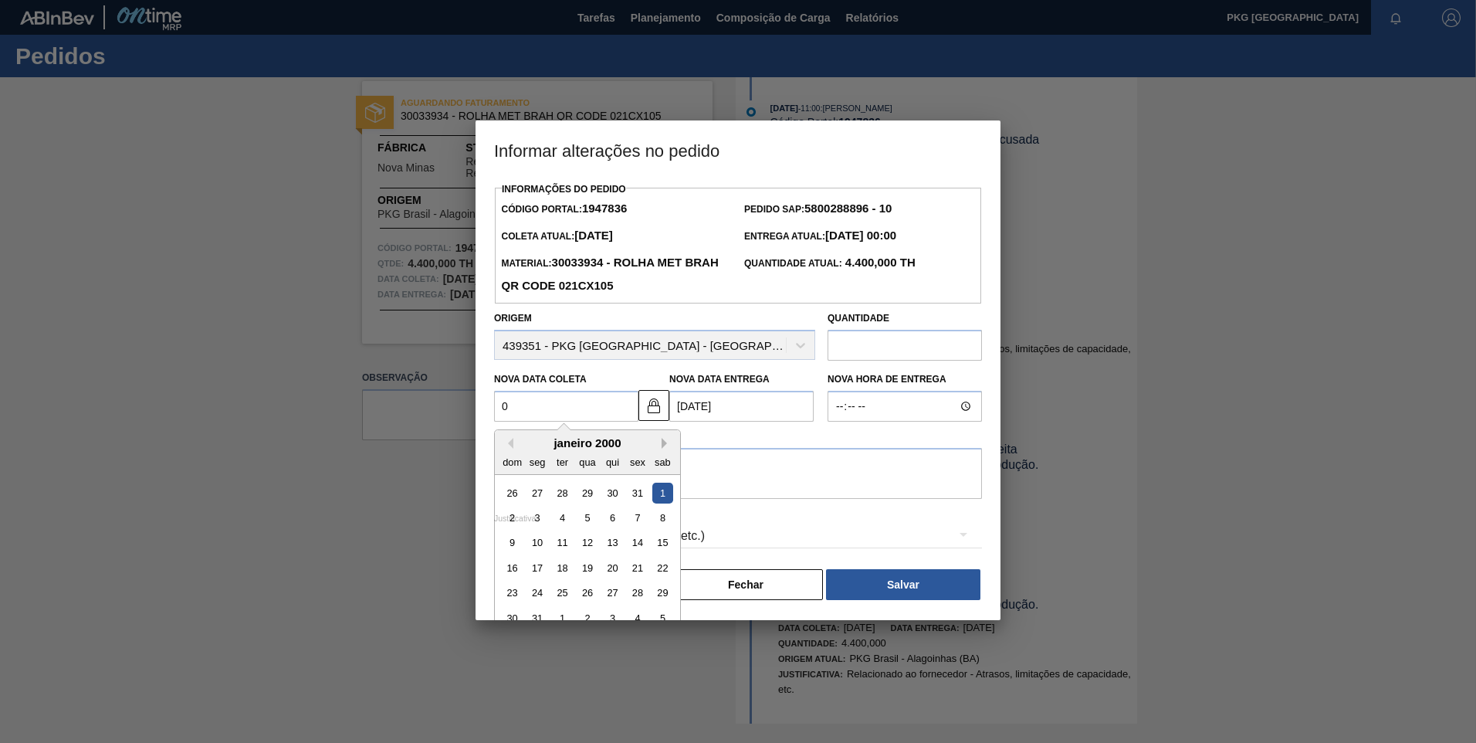
type Coleta1947836 "0"
click at [662, 449] on button "Next Month" at bounding box center [667, 443] width 11 height 11
click at [662, 445] on button "Next Month" at bounding box center [667, 443] width 11 height 11
click at [608, 445] on div "abril 2000" at bounding box center [587, 442] width 185 height 13
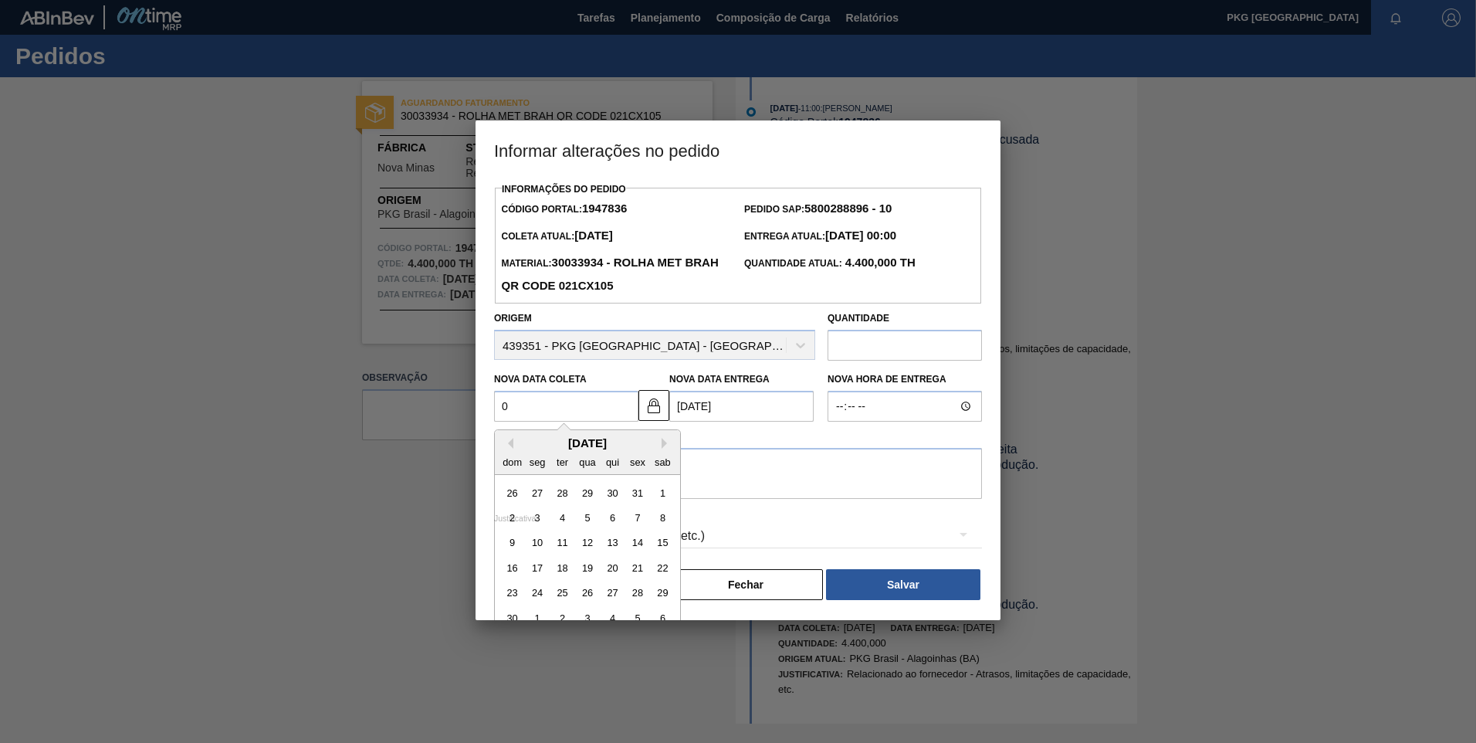
click at [589, 442] on div "abril 2000" at bounding box center [587, 442] width 185 height 13
click at [665, 445] on button "Next Month" at bounding box center [667, 443] width 11 height 11
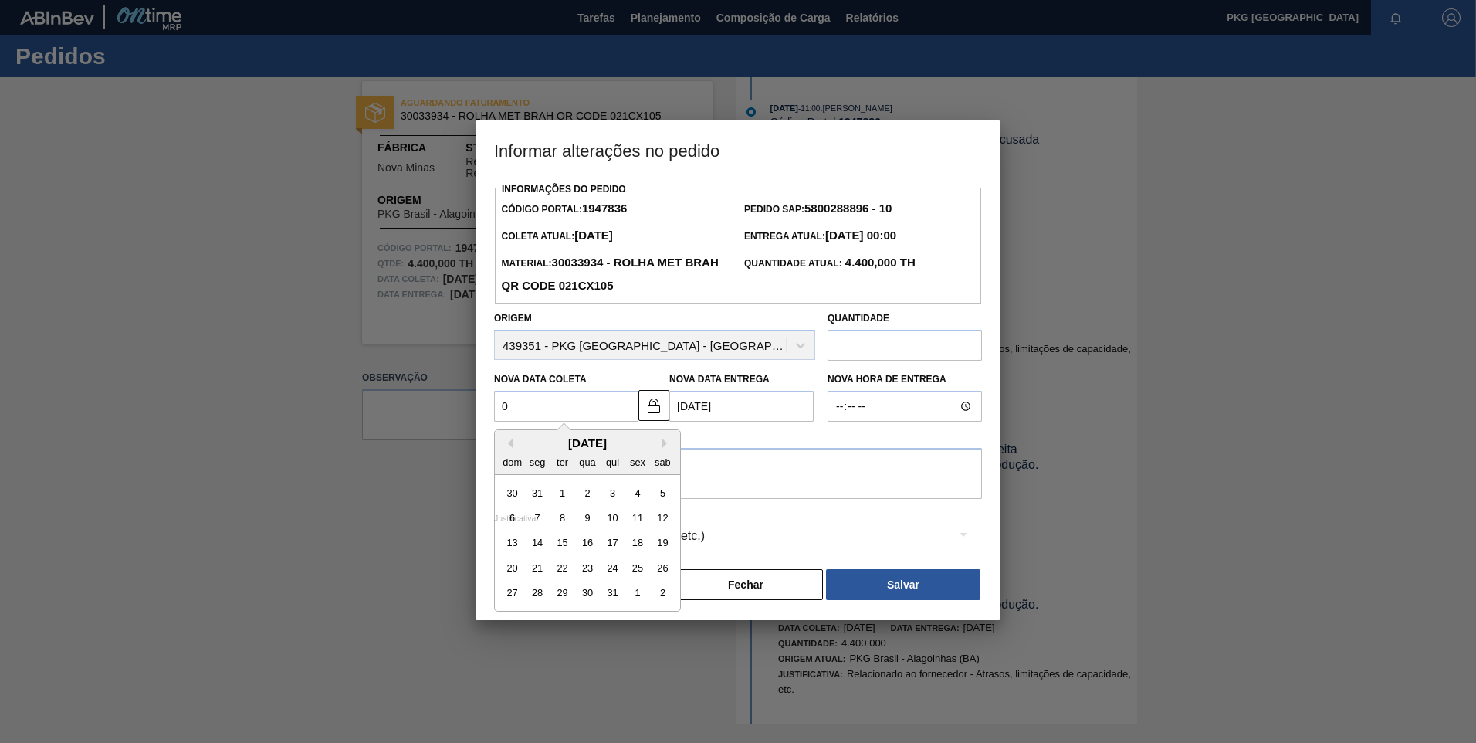
click at [559, 411] on Coleta1947836 "0" at bounding box center [566, 406] width 144 height 31
click at [782, 576] on button "Fechar" at bounding box center [746, 584] width 154 height 31
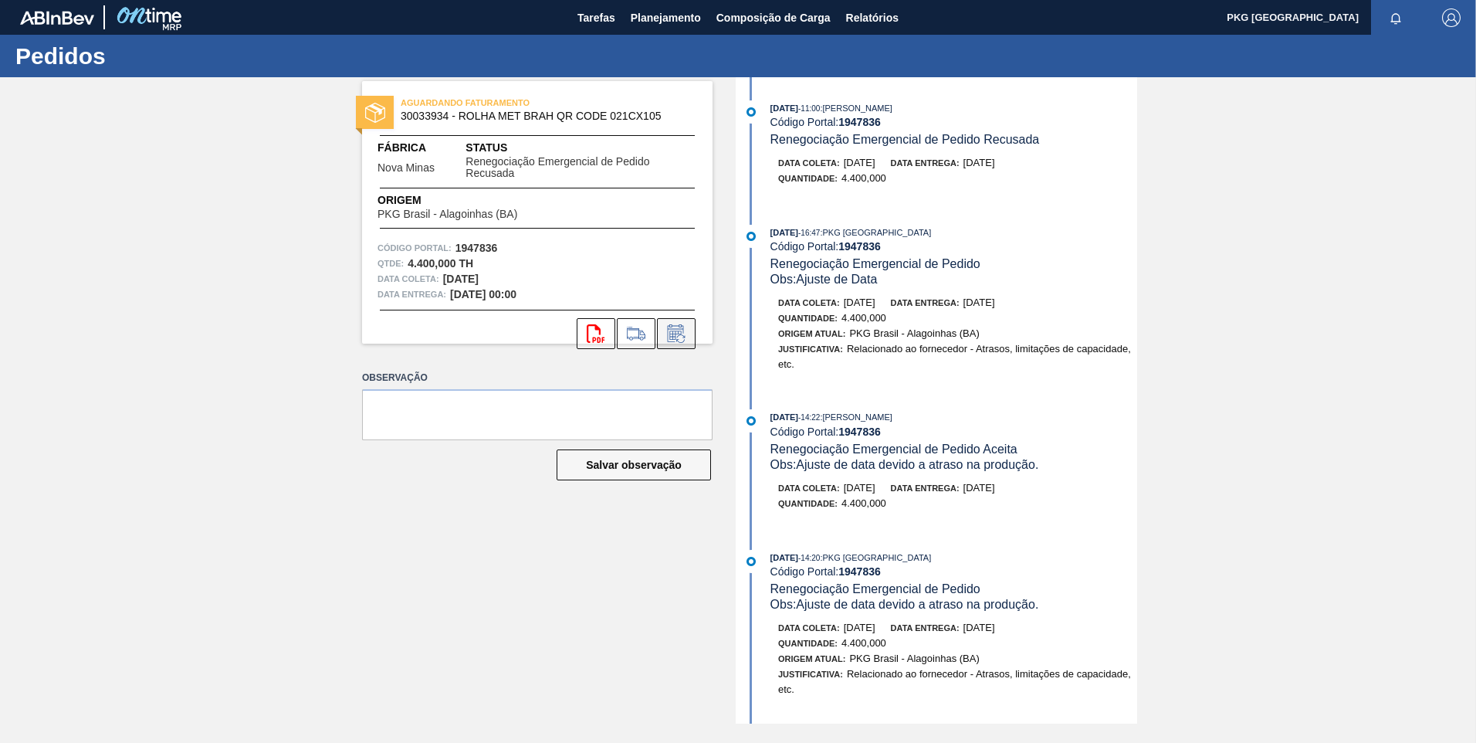
click at [682, 330] on icon at bounding box center [676, 333] width 25 height 19
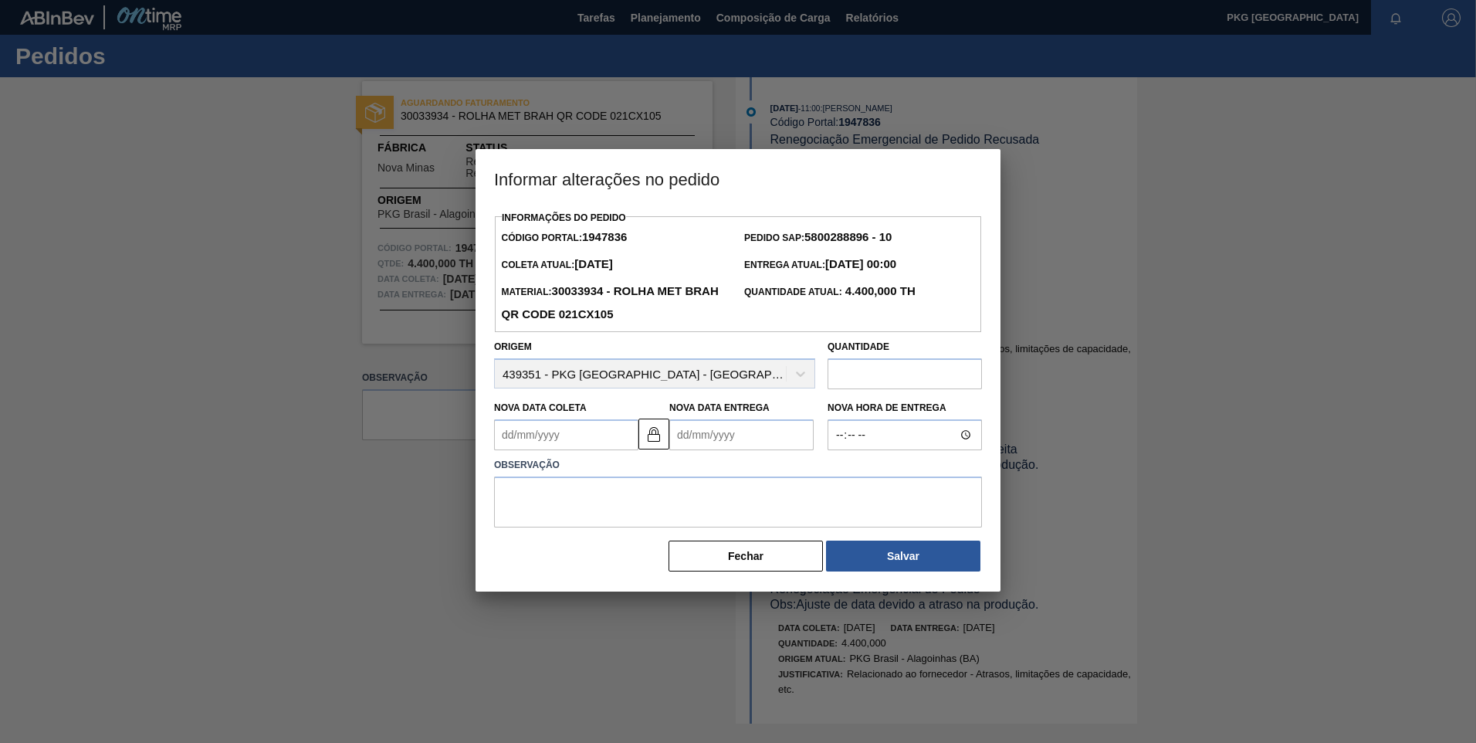
click at [587, 441] on Coleta1947836 "Nova Data Coleta" at bounding box center [566, 434] width 144 height 31
click at [661, 471] on div "setembro 2025" at bounding box center [587, 471] width 185 height 13
click at [660, 475] on div "setembro 2025" at bounding box center [587, 471] width 185 height 13
click at [667, 474] on button "Next Month" at bounding box center [667, 471] width 11 height 11
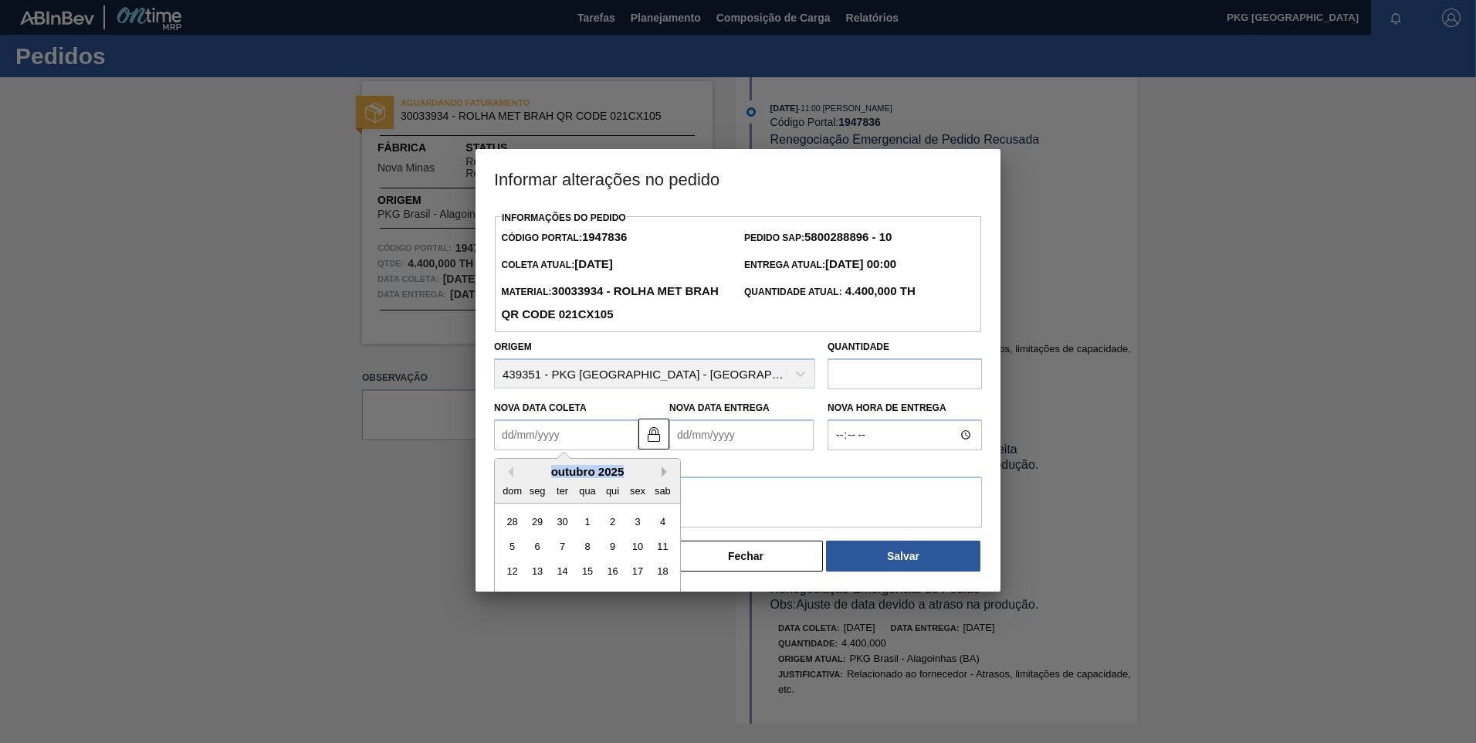
click at [667, 474] on button "Next Month" at bounding box center [667, 471] width 11 height 11
click at [665, 475] on button "Next Month" at bounding box center [667, 471] width 11 height 11
click at [562, 550] on div "9" at bounding box center [562, 546] width 21 height 21
type Coleta1947836 "09/12/2025"
type Entrega1947836 "11/12/2025"
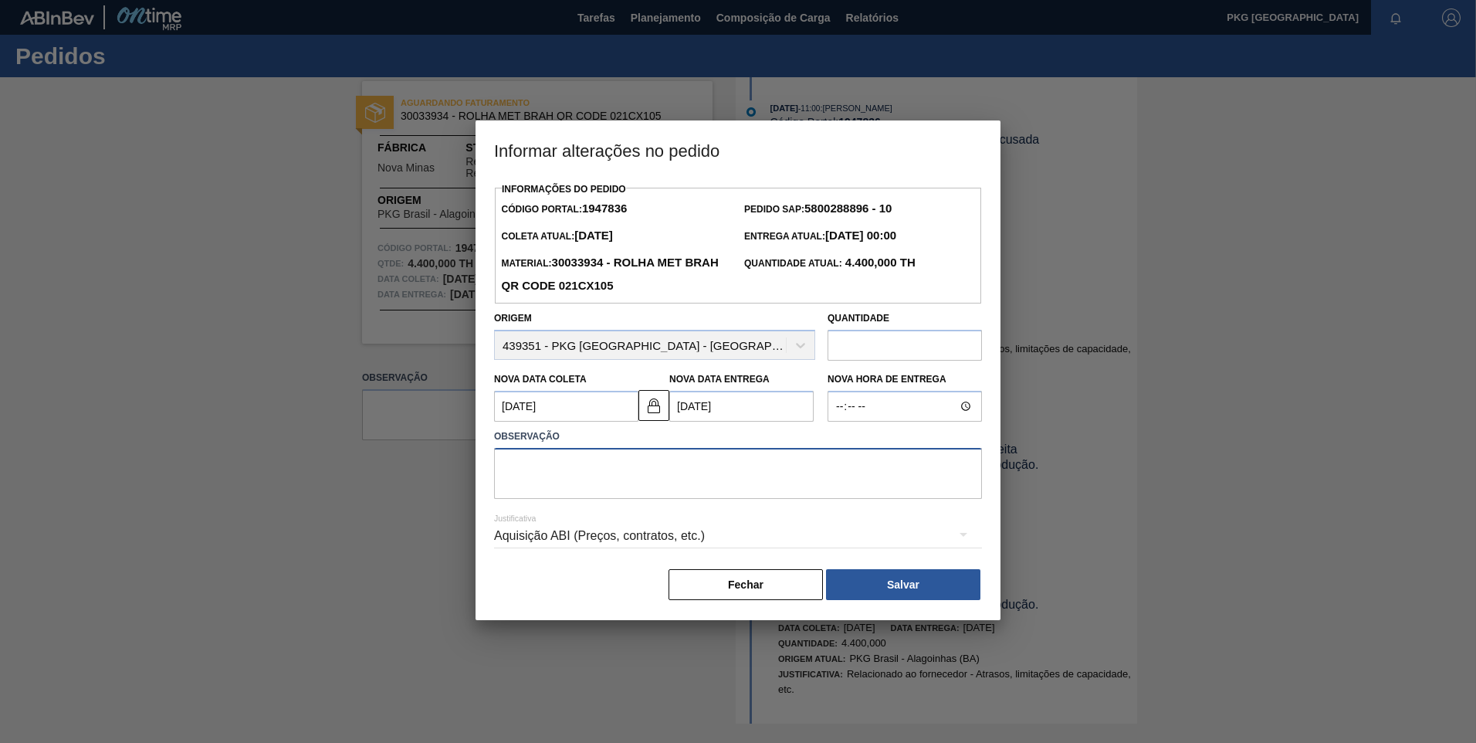
click at [626, 473] on textarea at bounding box center [738, 473] width 488 height 51
type textarea "Ajuste de data"
click at [624, 535] on div "Aquisição ABI (Preços, contratos, etc.)" at bounding box center [738, 535] width 488 height 43
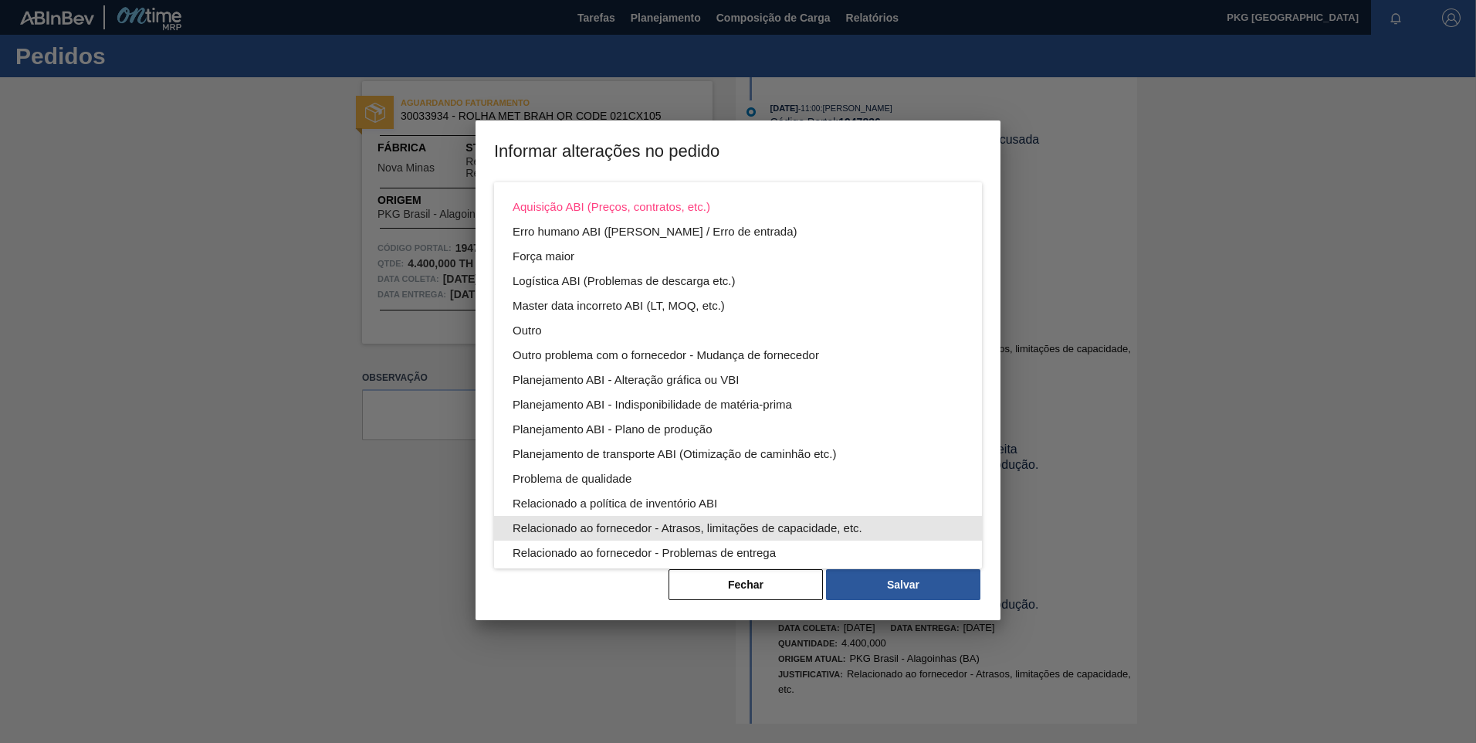
click at [662, 521] on div "Relacionado ao fornecedor - Atrasos, limitações de capacidade, etc." at bounding box center [738, 528] width 451 height 25
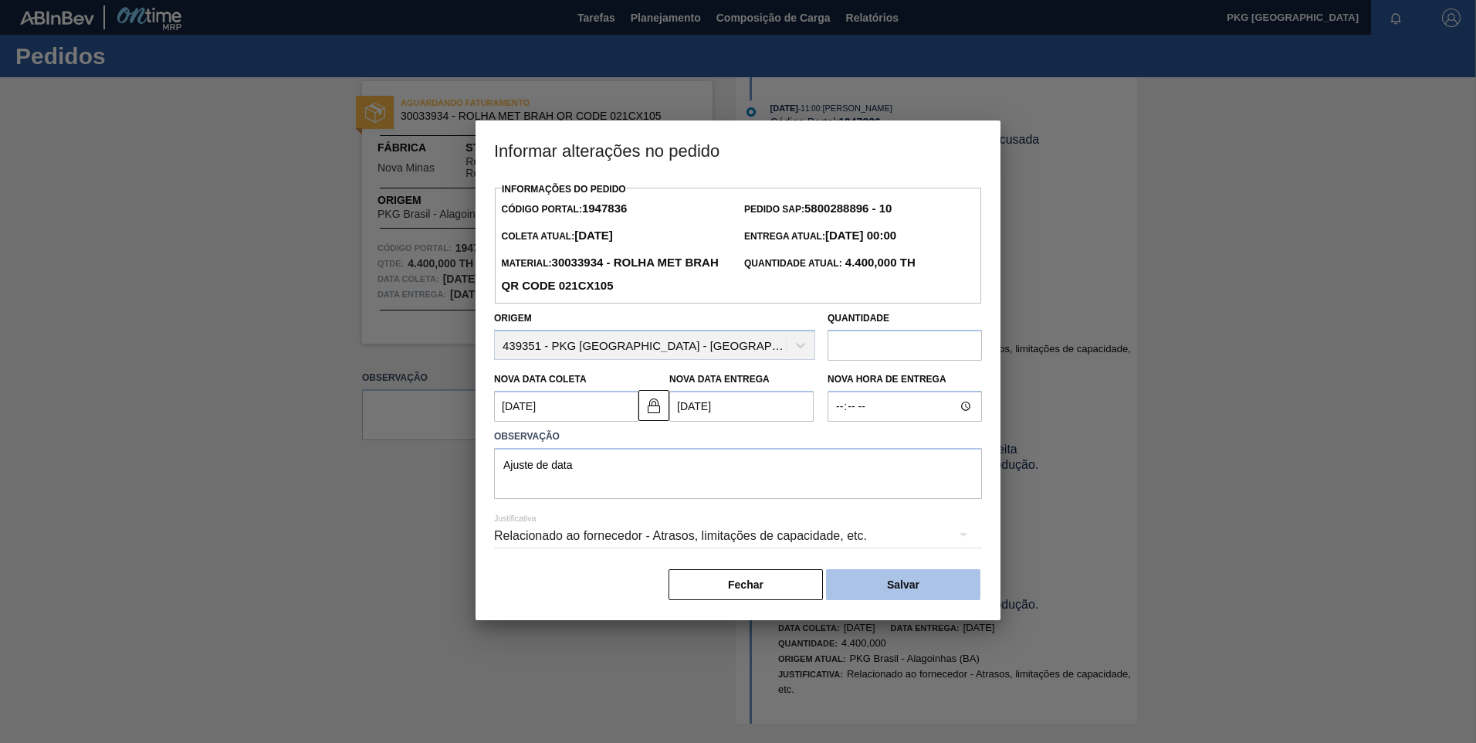
click at [885, 587] on button "Salvar" at bounding box center [903, 584] width 154 height 31
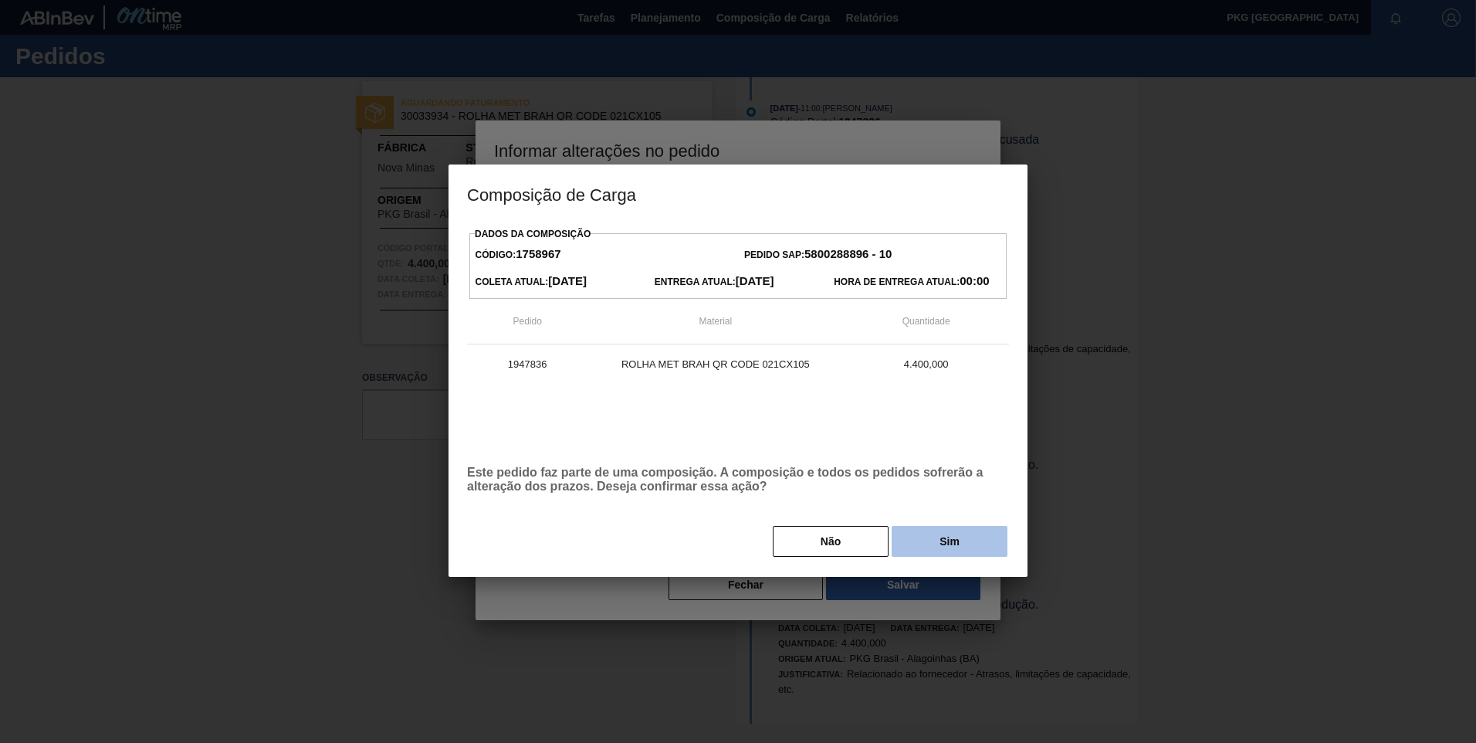
click at [928, 540] on button "Sim" at bounding box center [950, 541] width 116 height 31
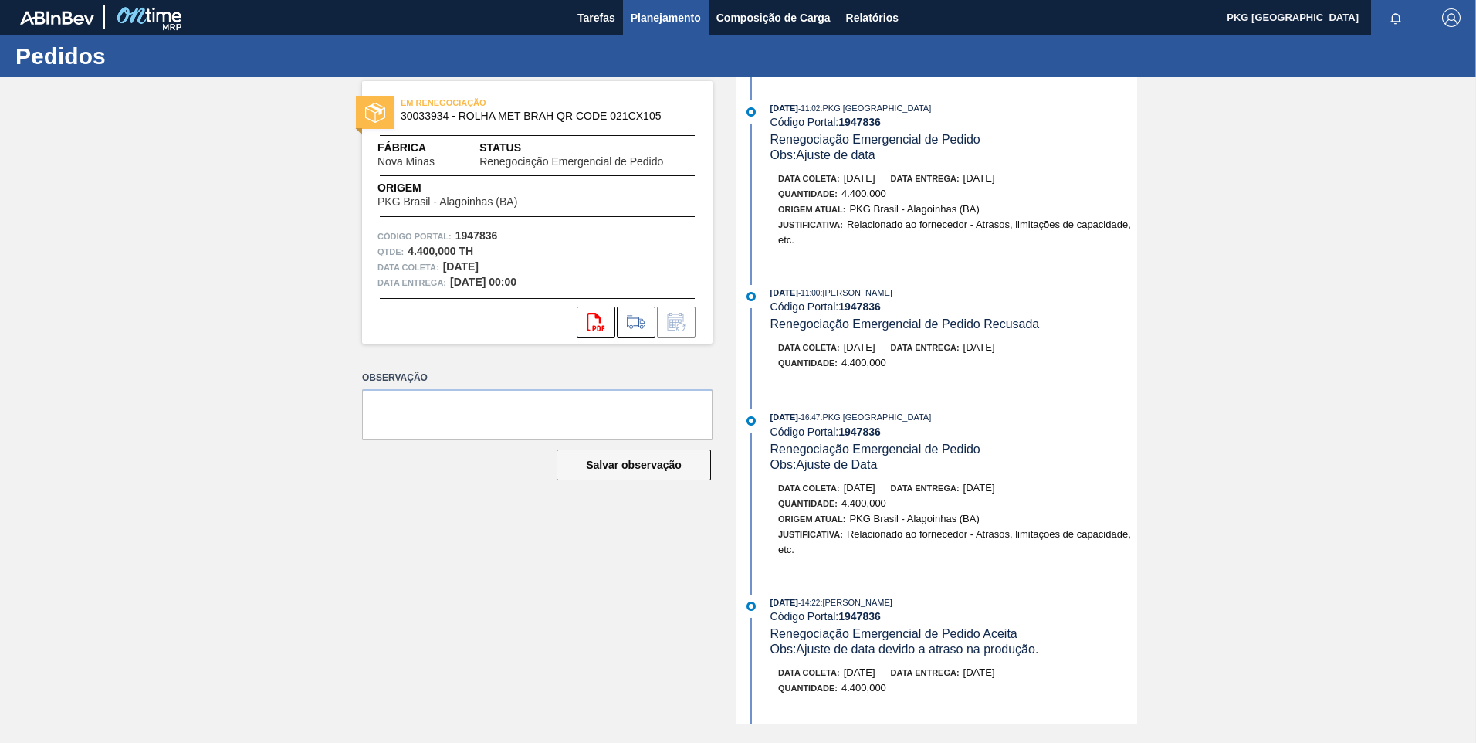
click at [675, 16] on span "Planejamento" at bounding box center [666, 17] width 70 height 19
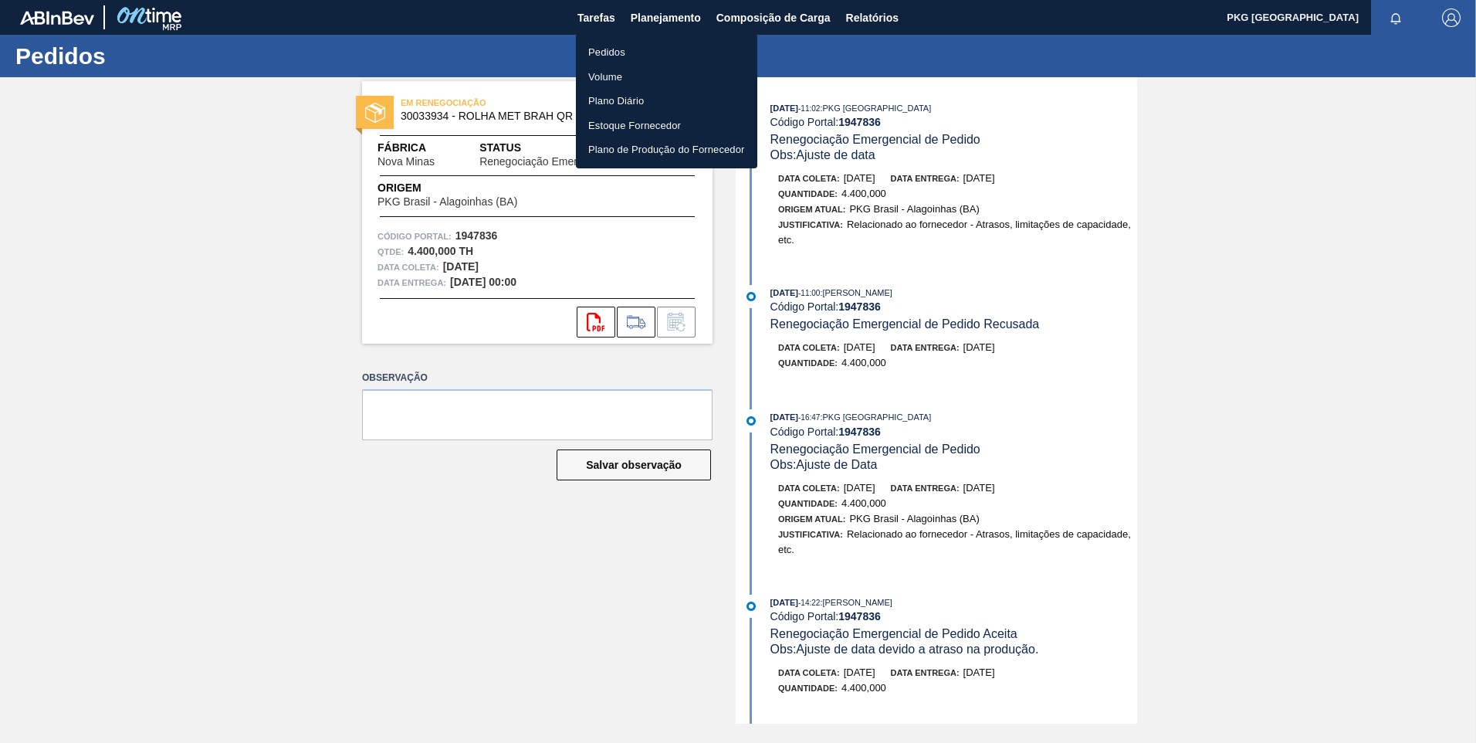
click at [625, 100] on li "Plano Diário" at bounding box center [666, 101] width 181 height 25
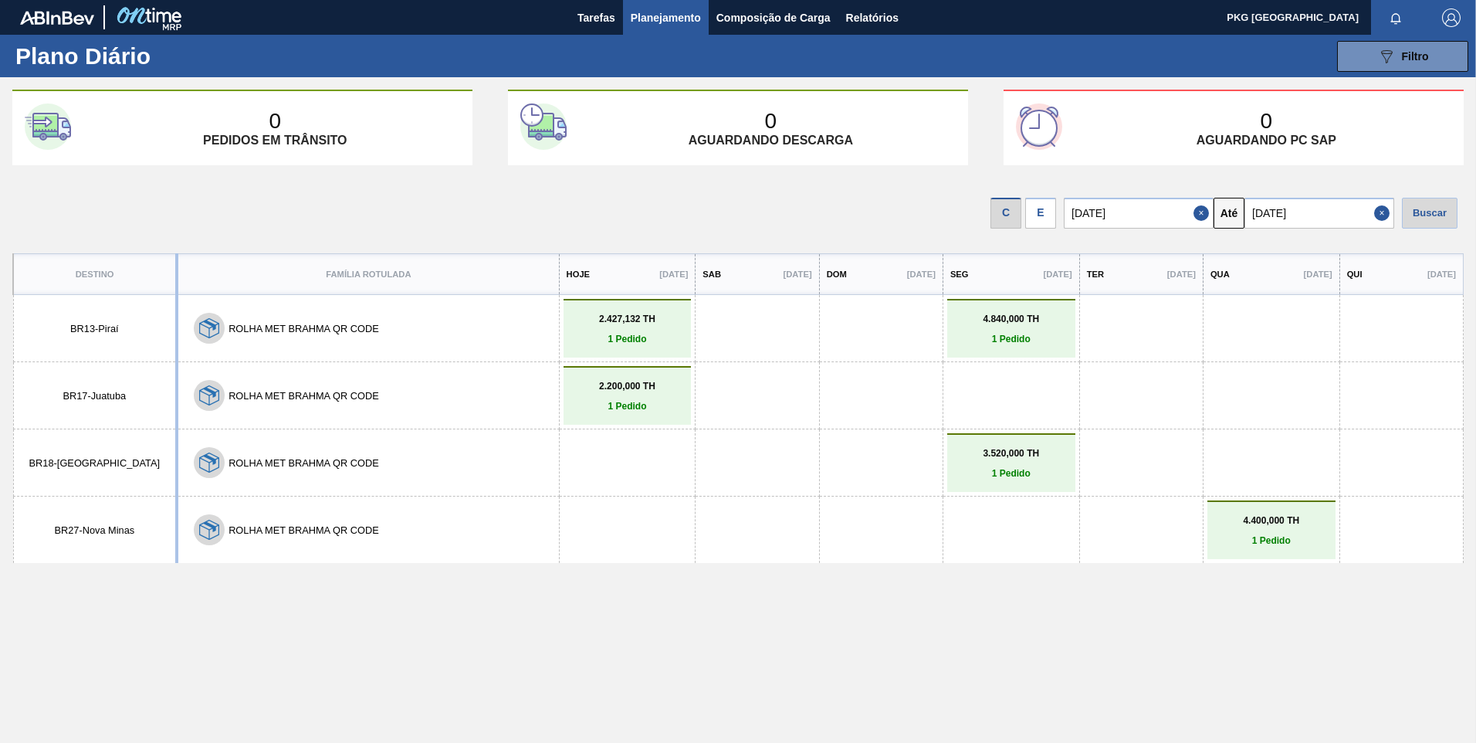
drag, startPoint x: 973, startPoint y: 628, endPoint x: 1028, endPoint y: 474, distance: 163.4
click at [1028, 474] on p "1 Pedido" at bounding box center [1011, 473] width 120 height 11
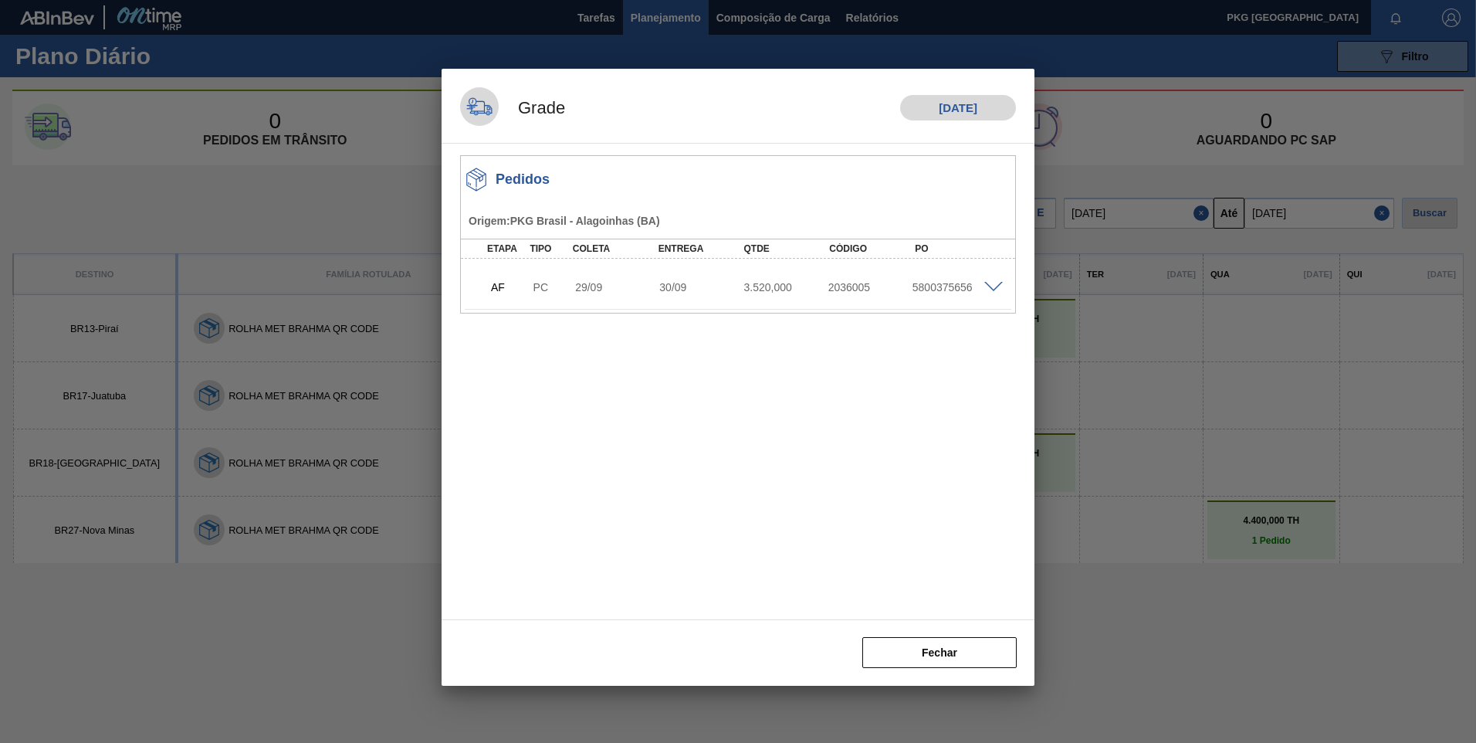
click at [986, 290] on span at bounding box center [993, 288] width 19 height 12
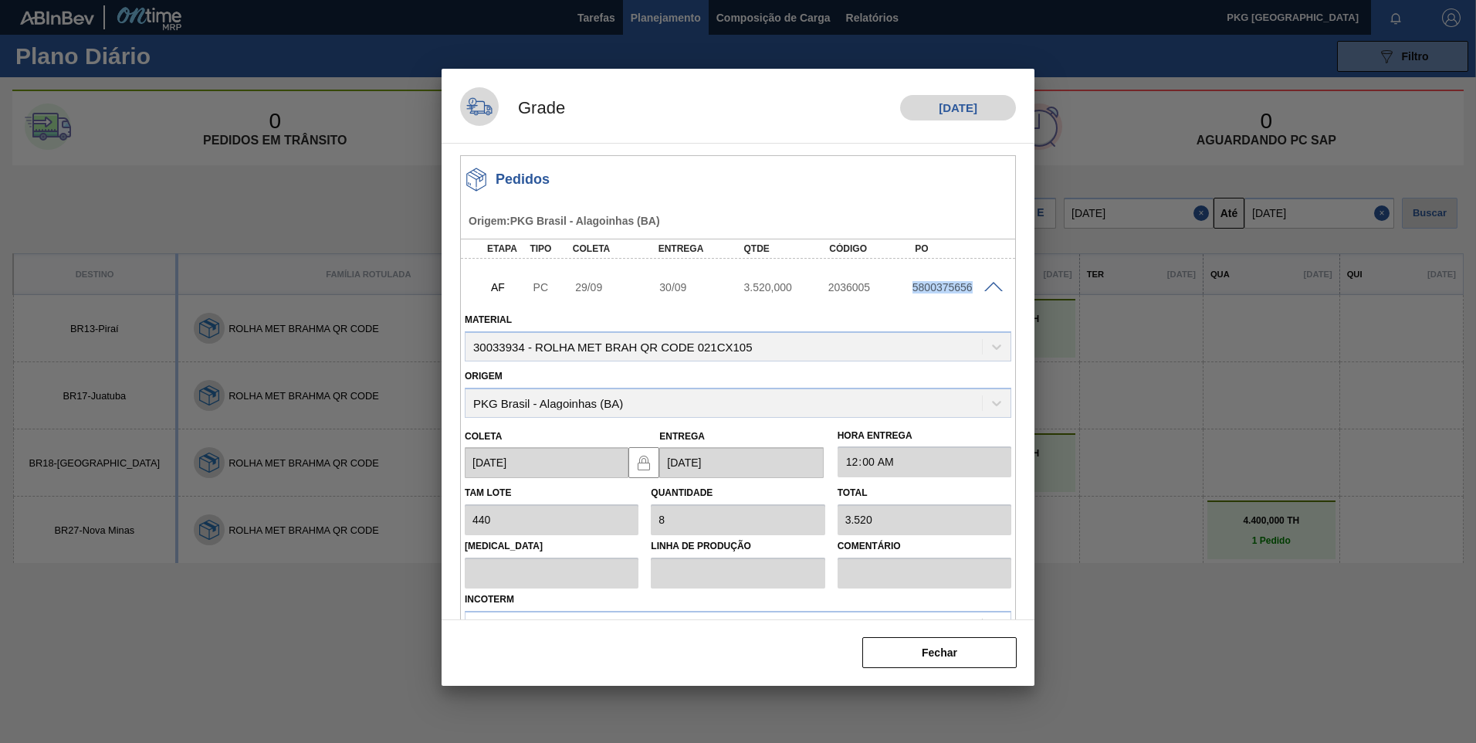
drag, startPoint x: 912, startPoint y: 283, endPoint x: 970, endPoint y: 289, distance: 58.2
click at [970, 289] on div "5800375656" at bounding box center [956, 287] width 94 height 12
copy div "5800375656"
click at [989, 293] on div "5800375656" at bounding box center [956, 287] width 94 height 12
click at [913, 655] on button "Fechar" at bounding box center [939, 652] width 154 height 31
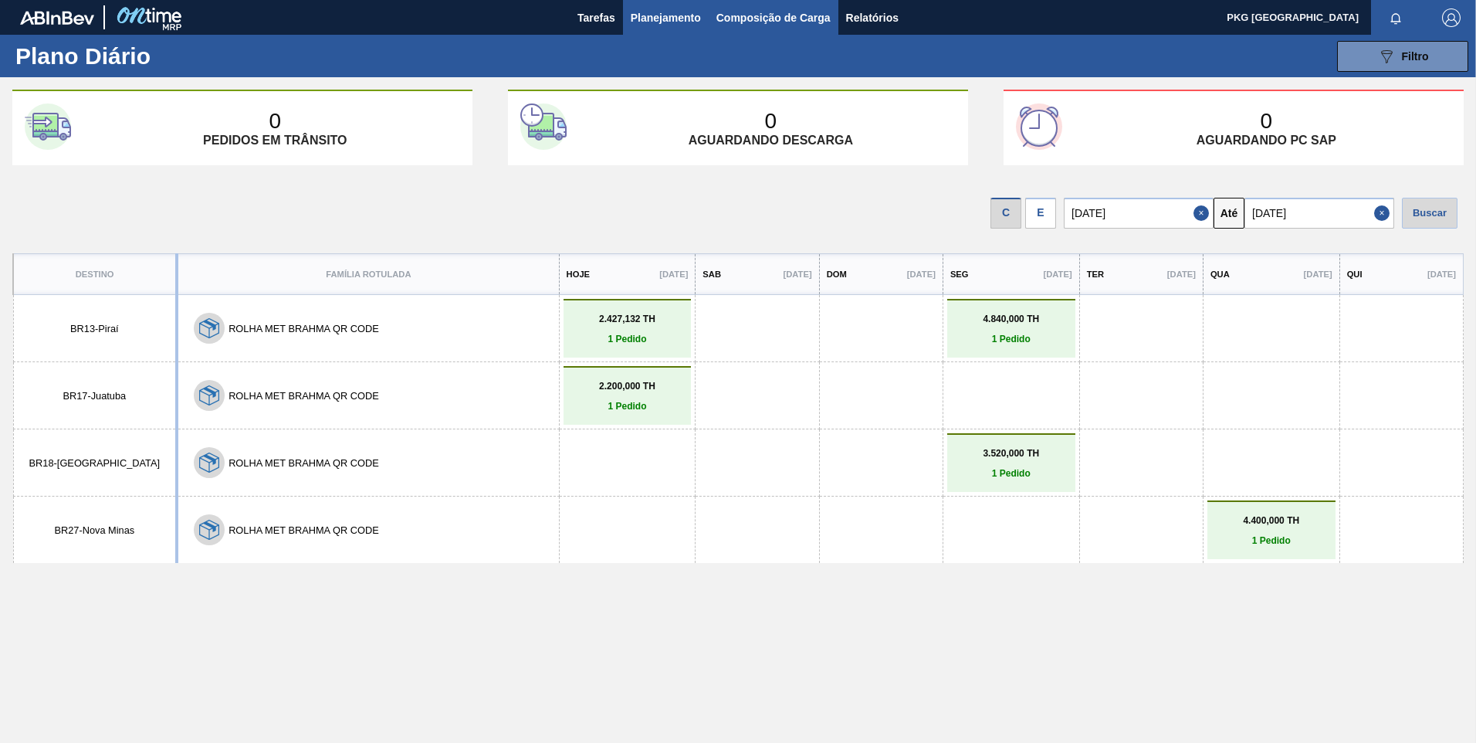
click at [737, 12] on span "Composição de Carga" at bounding box center [773, 17] width 114 height 19
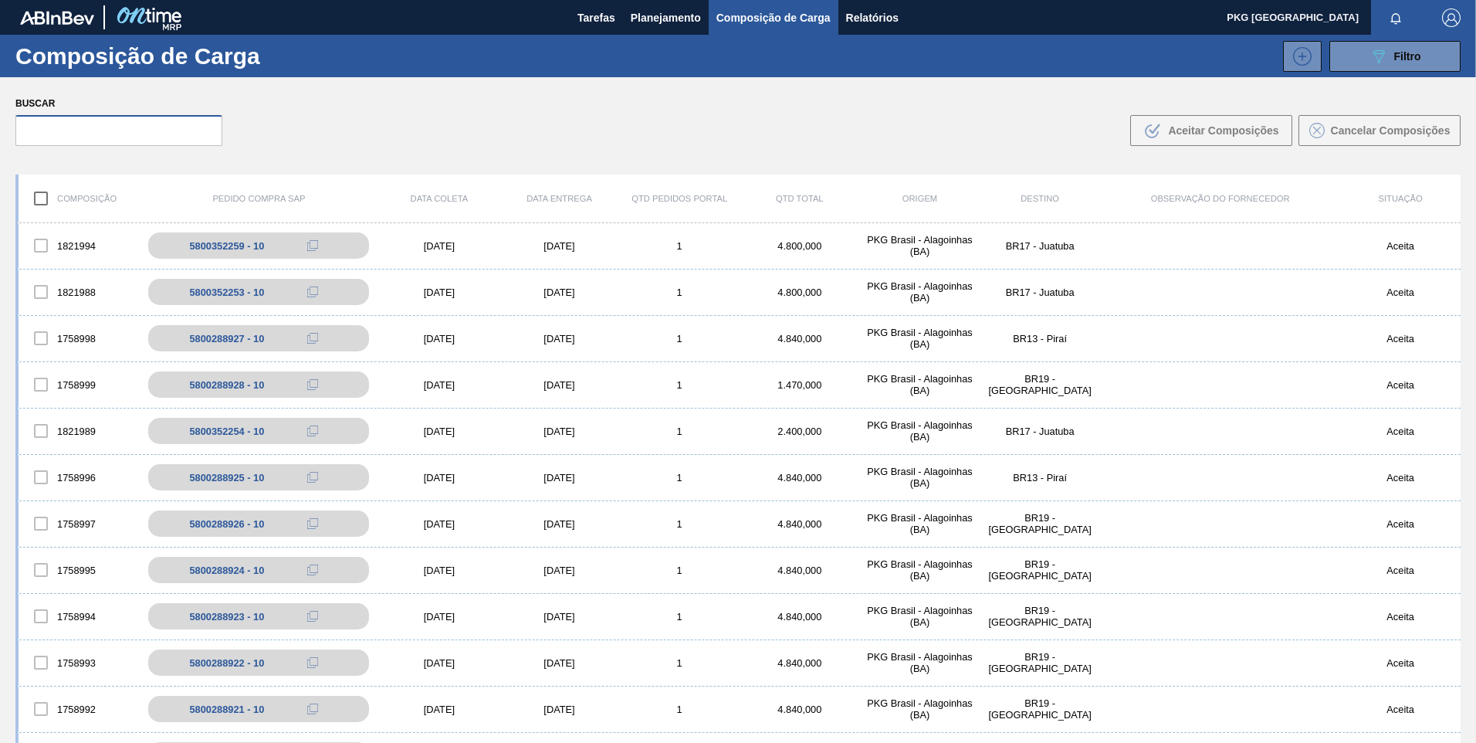
click at [166, 133] on input "text" at bounding box center [118, 130] width 207 height 31
paste input "5800375656"
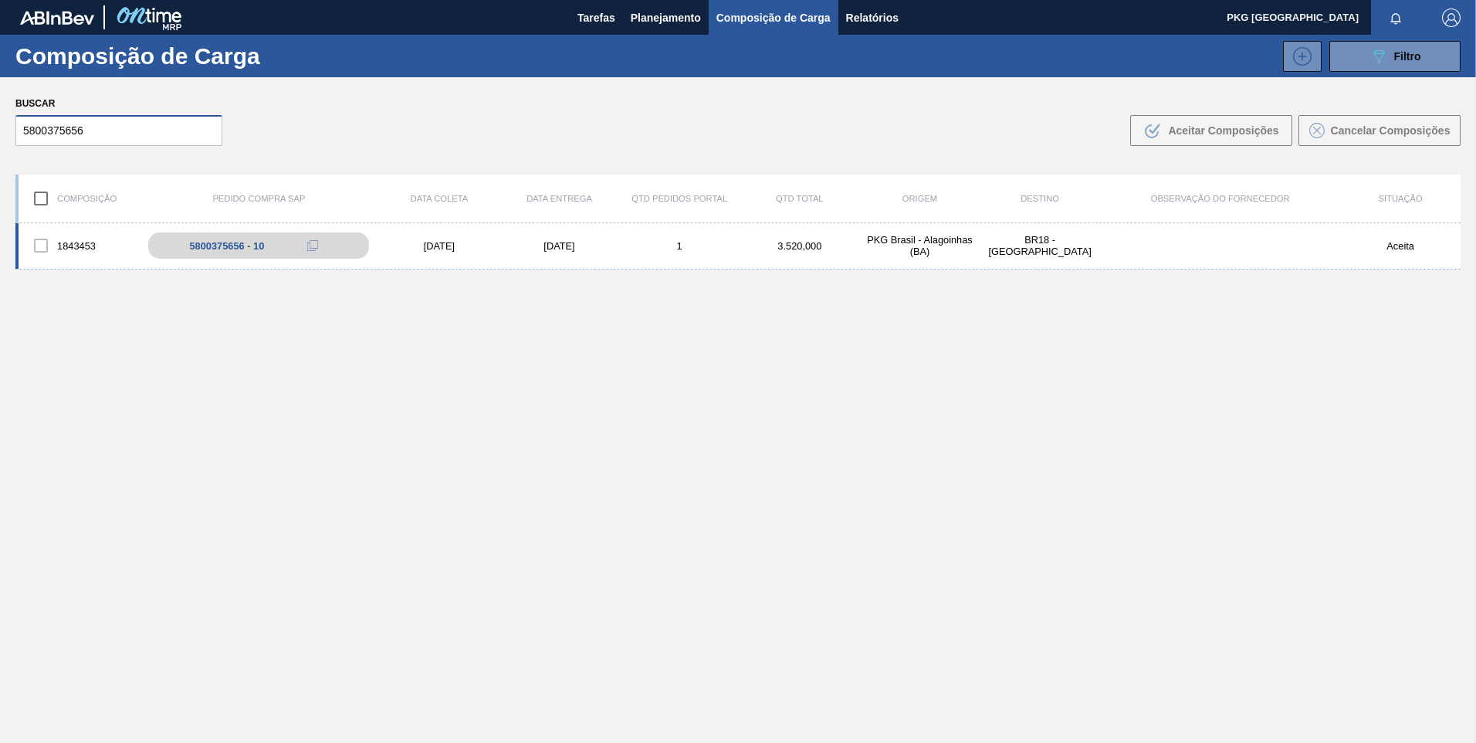
type input "5800375656"
click at [557, 247] on div "30/09/2025" at bounding box center [559, 246] width 120 height 12
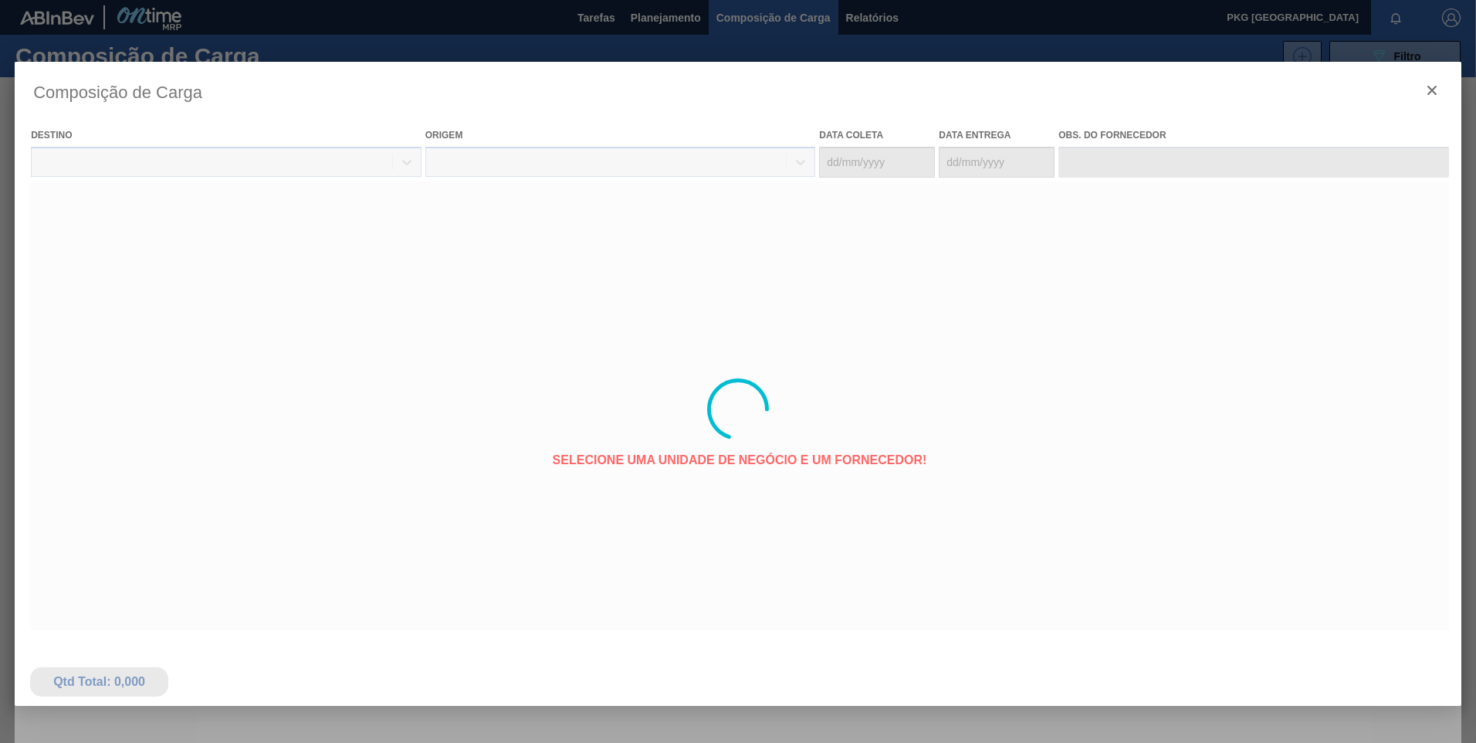
type coleta "29/09/2025"
type entrega "30/09/2025"
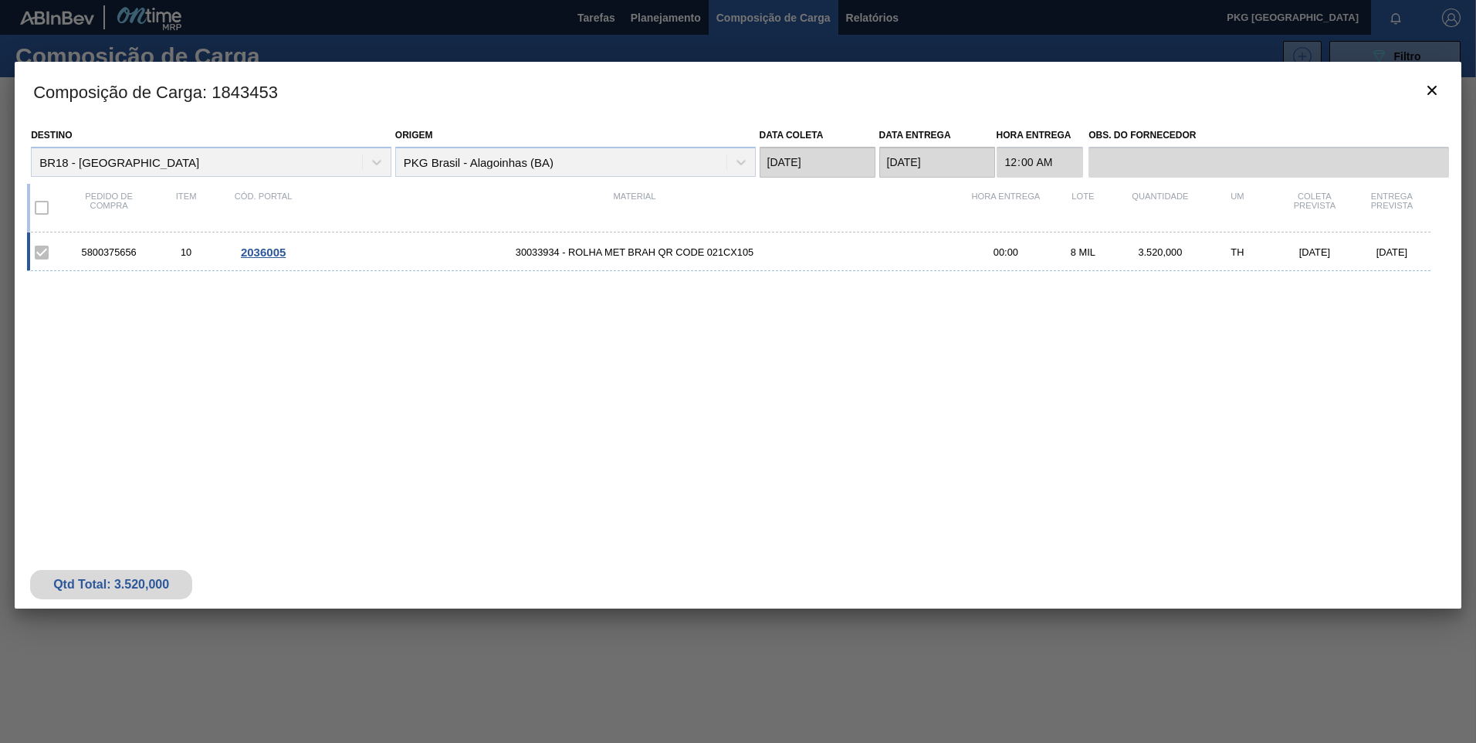
click at [262, 251] on span "2036005" at bounding box center [263, 251] width 45 height 13
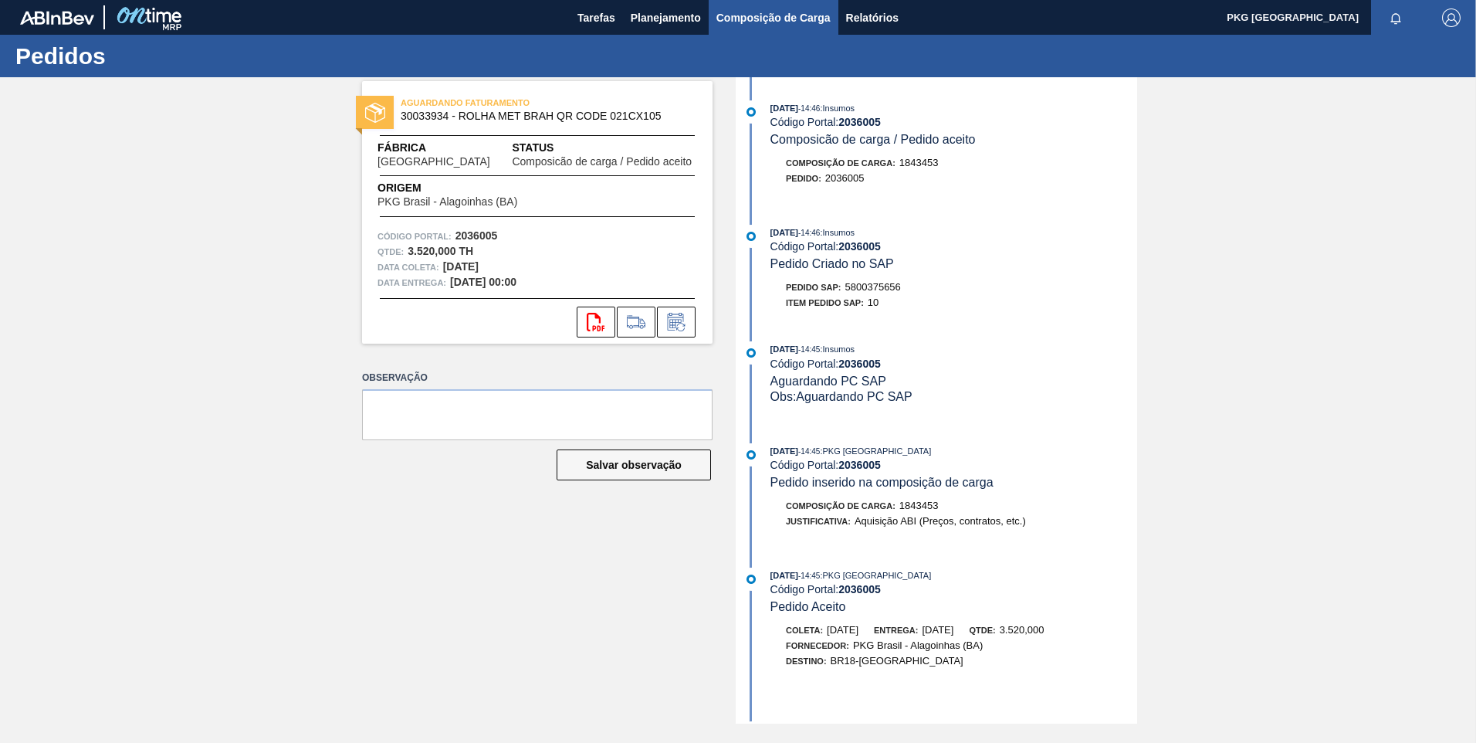
click at [756, 24] on span "Composição de Carga" at bounding box center [773, 17] width 114 height 19
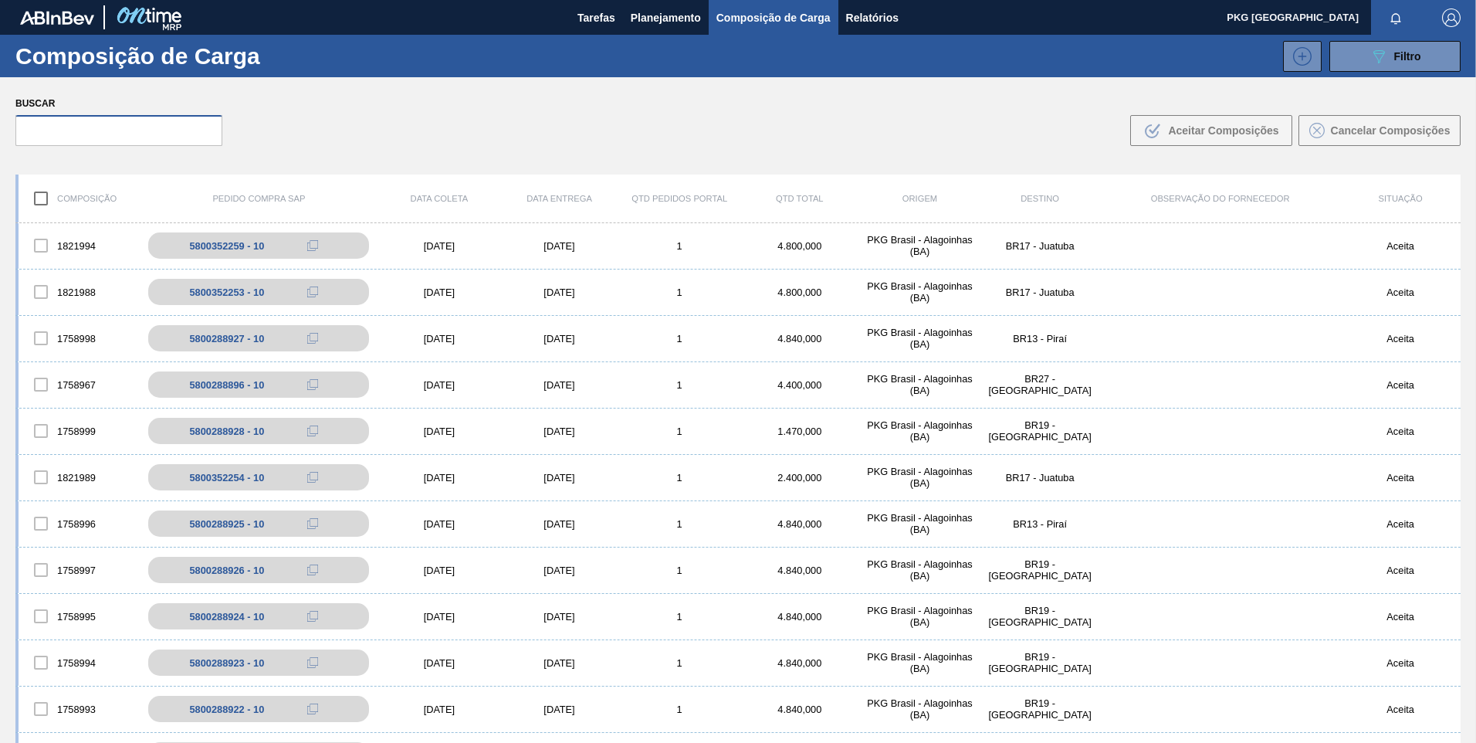
click at [141, 127] on input "text" at bounding box center [118, 130] width 207 height 31
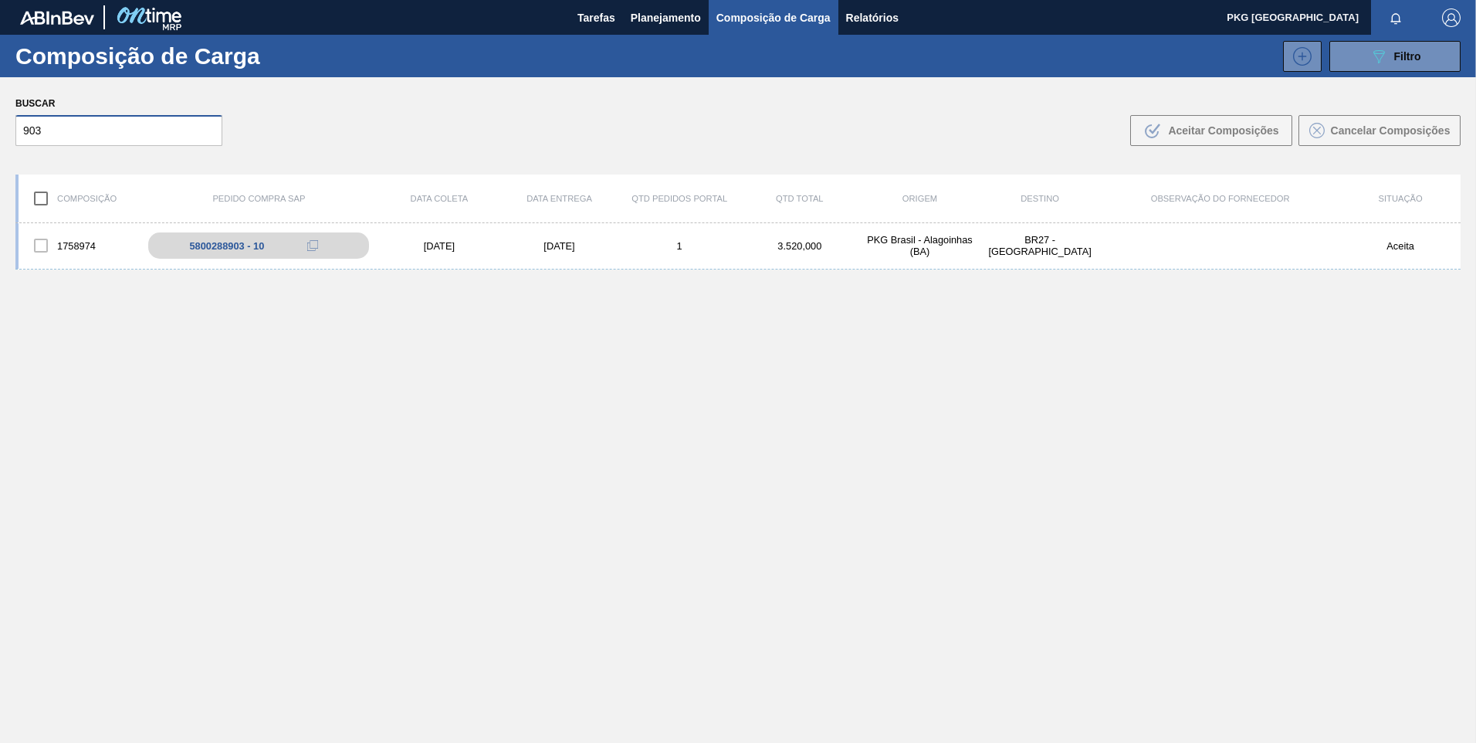
type input "903"
click at [432, 249] on div "10/10/2025" at bounding box center [439, 246] width 120 height 12
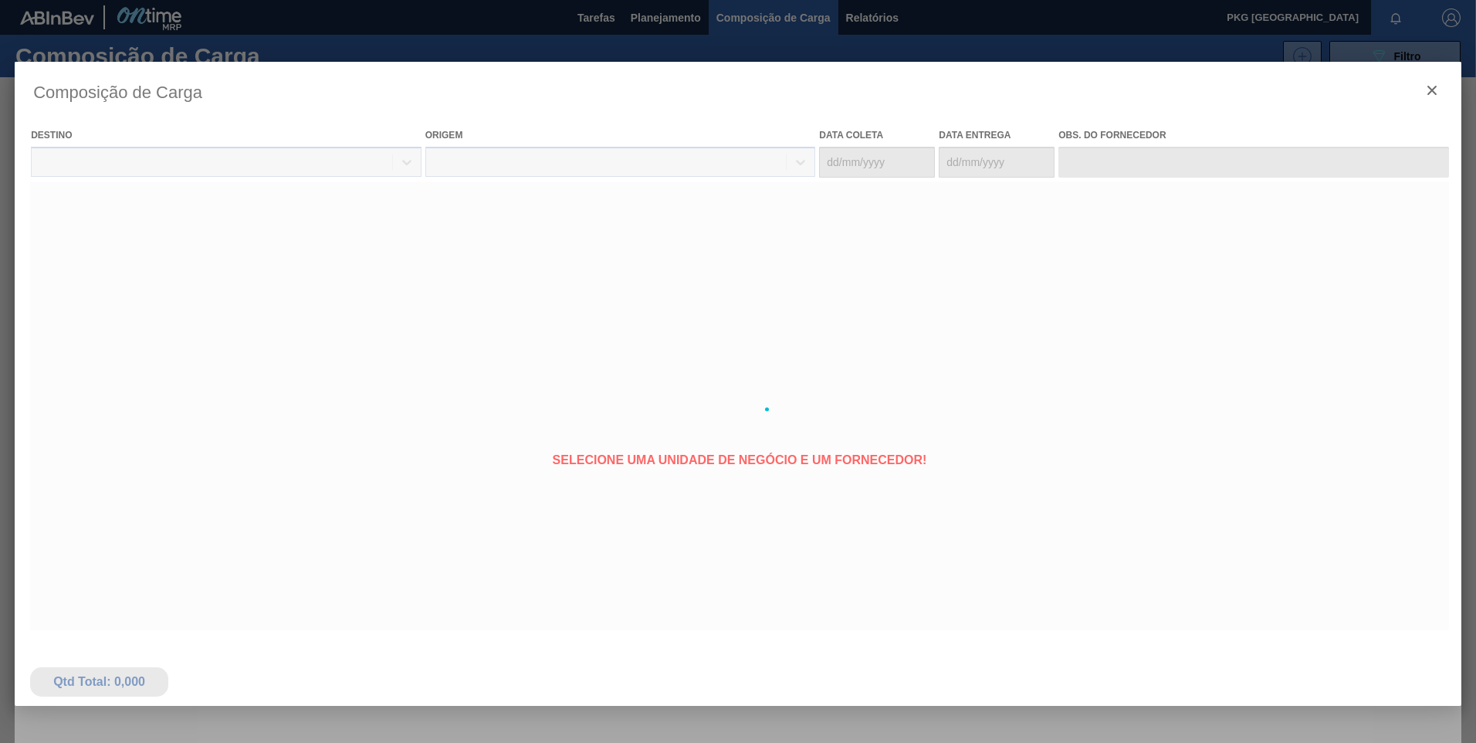
type coleta "10/10/2025"
type entrega "13/10/2025"
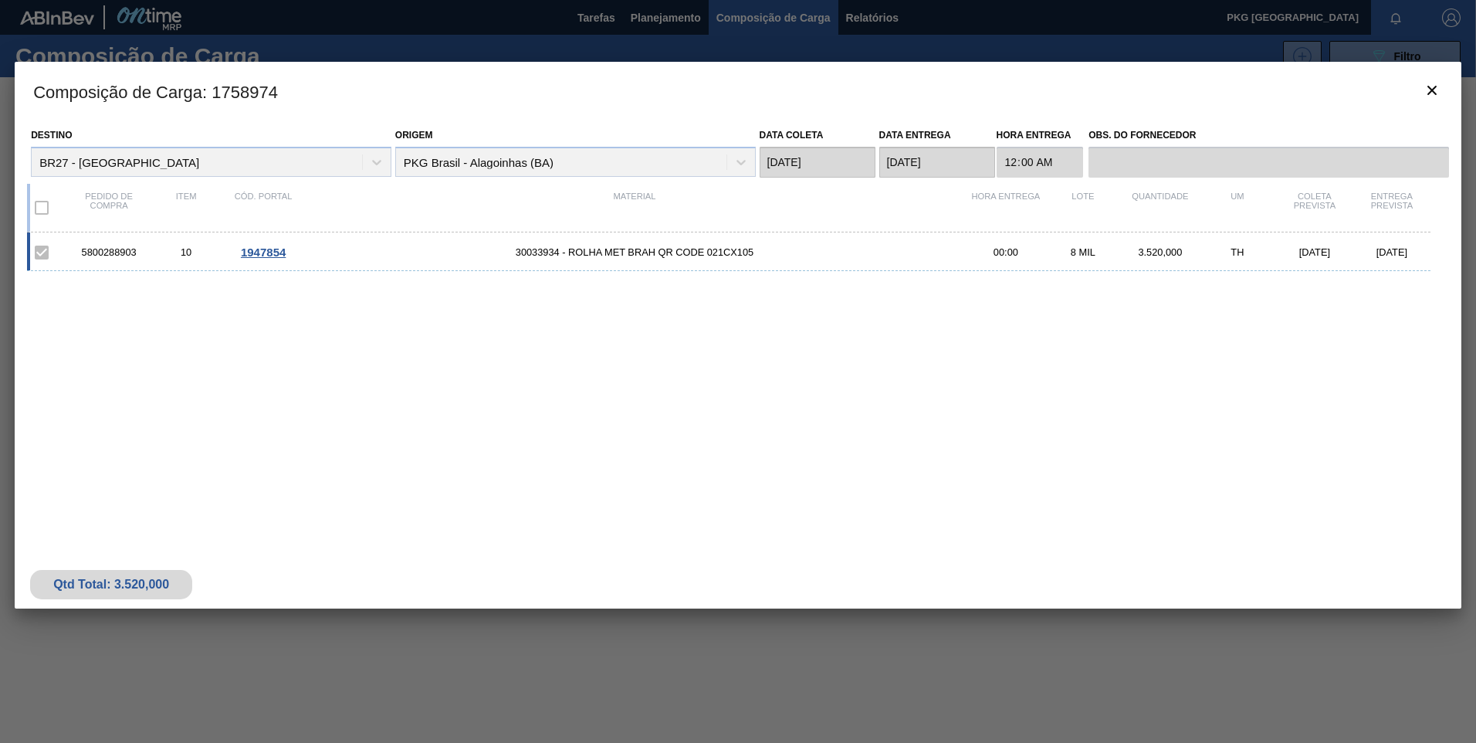
click at [273, 254] on span "1947854" at bounding box center [263, 251] width 45 height 13
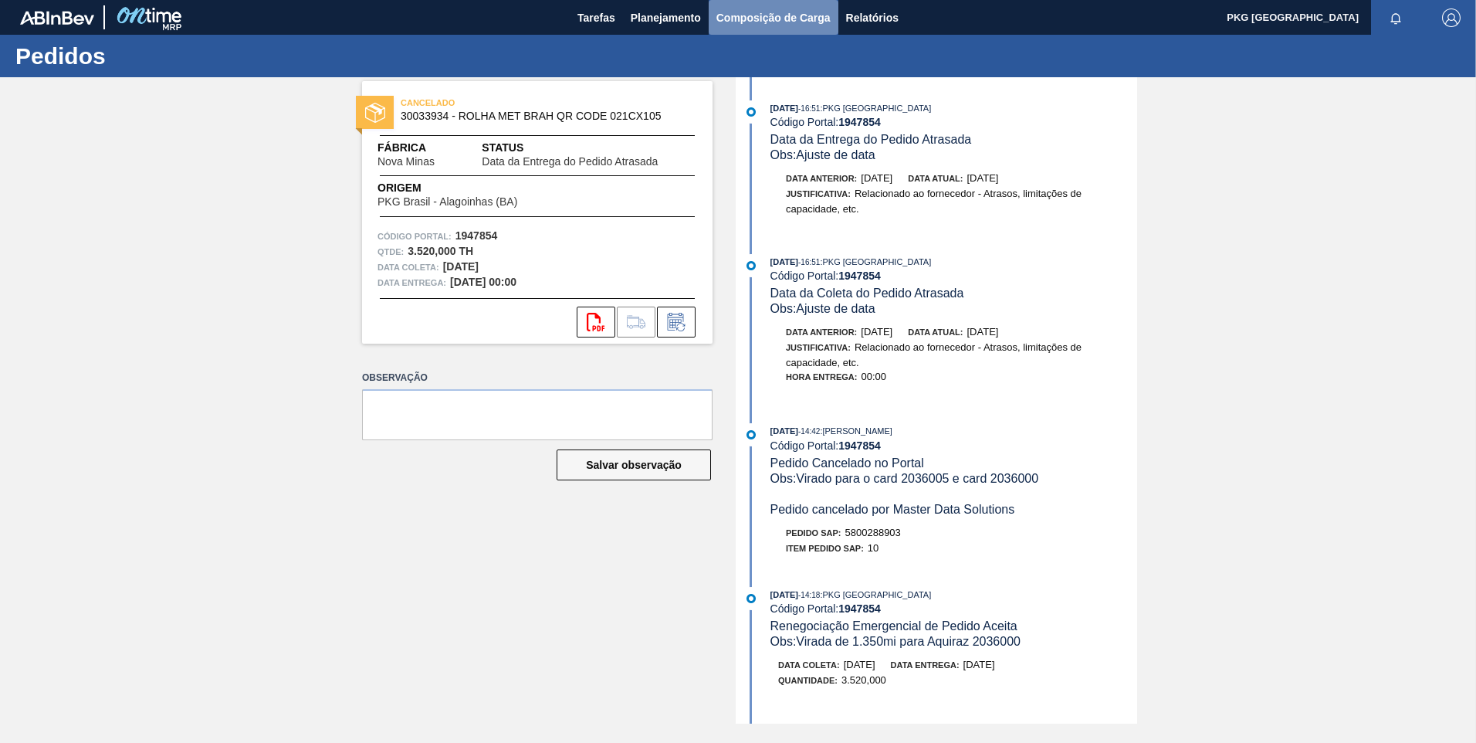
click at [760, 19] on span "Composição de Carga" at bounding box center [773, 17] width 114 height 19
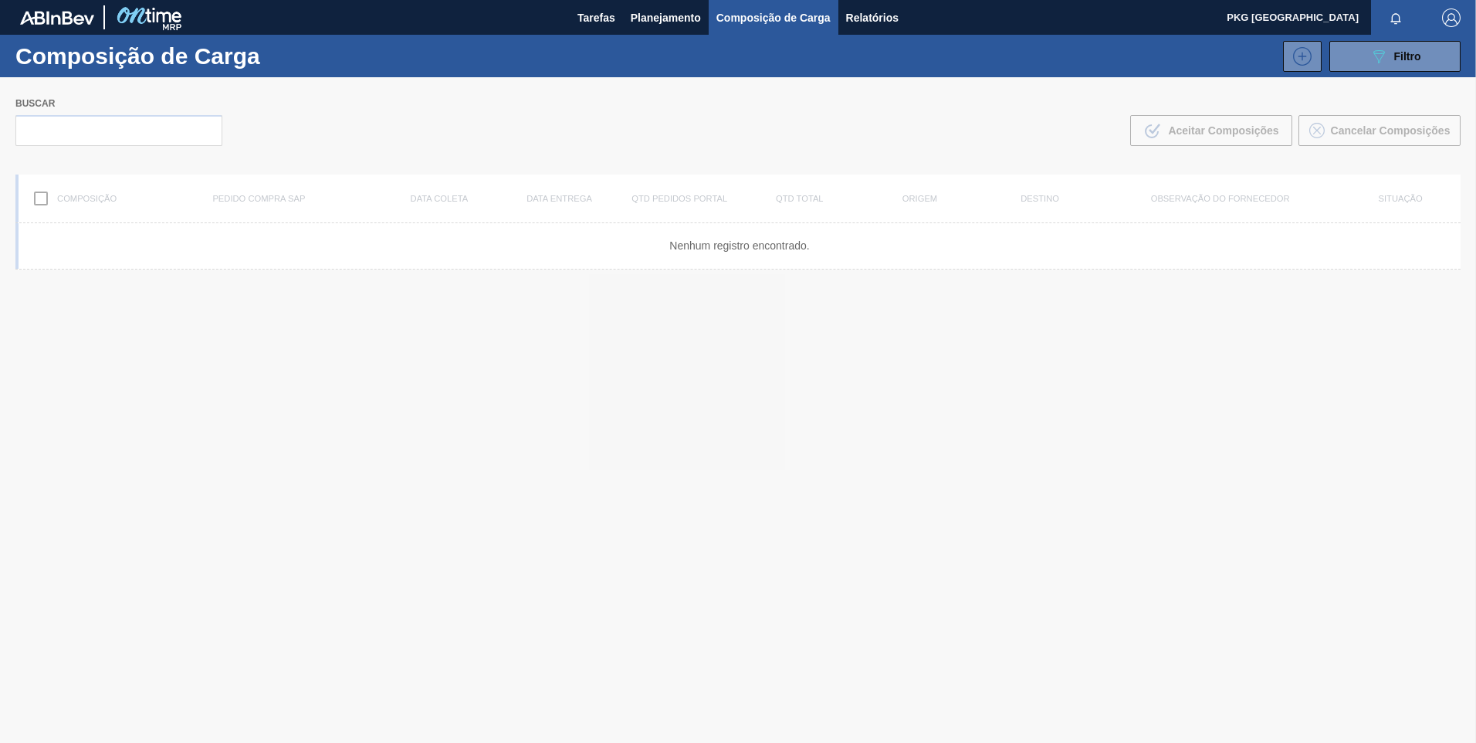
click at [100, 141] on div at bounding box center [738, 409] width 1476 height 665
click at [60, 118] on div at bounding box center [738, 409] width 1476 height 665
click at [73, 137] on input "text" at bounding box center [118, 130] width 207 height 31
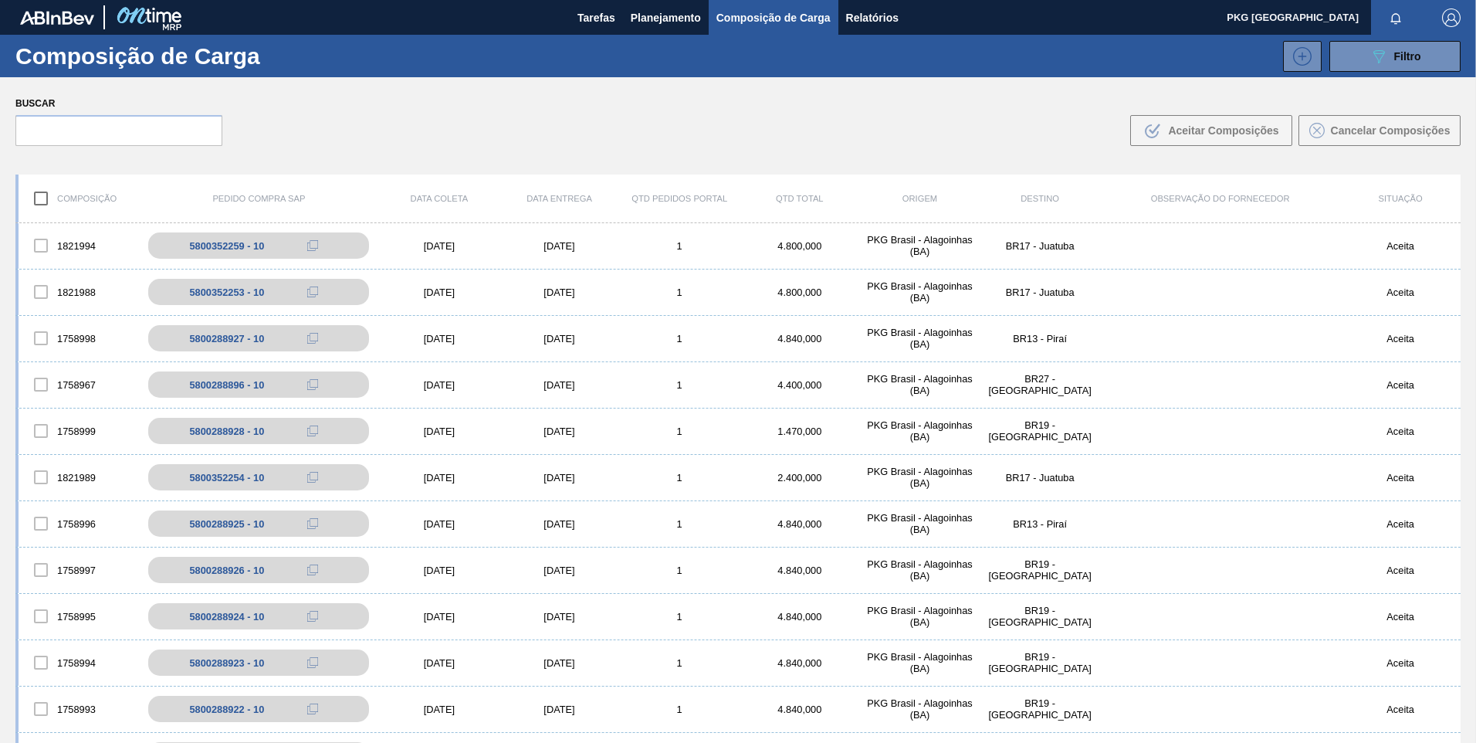
click at [46, 112] on label "Buscar" at bounding box center [118, 104] width 207 height 22
click at [56, 130] on input "text" at bounding box center [118, 130] width 207 height 31
paste input "5800375656"
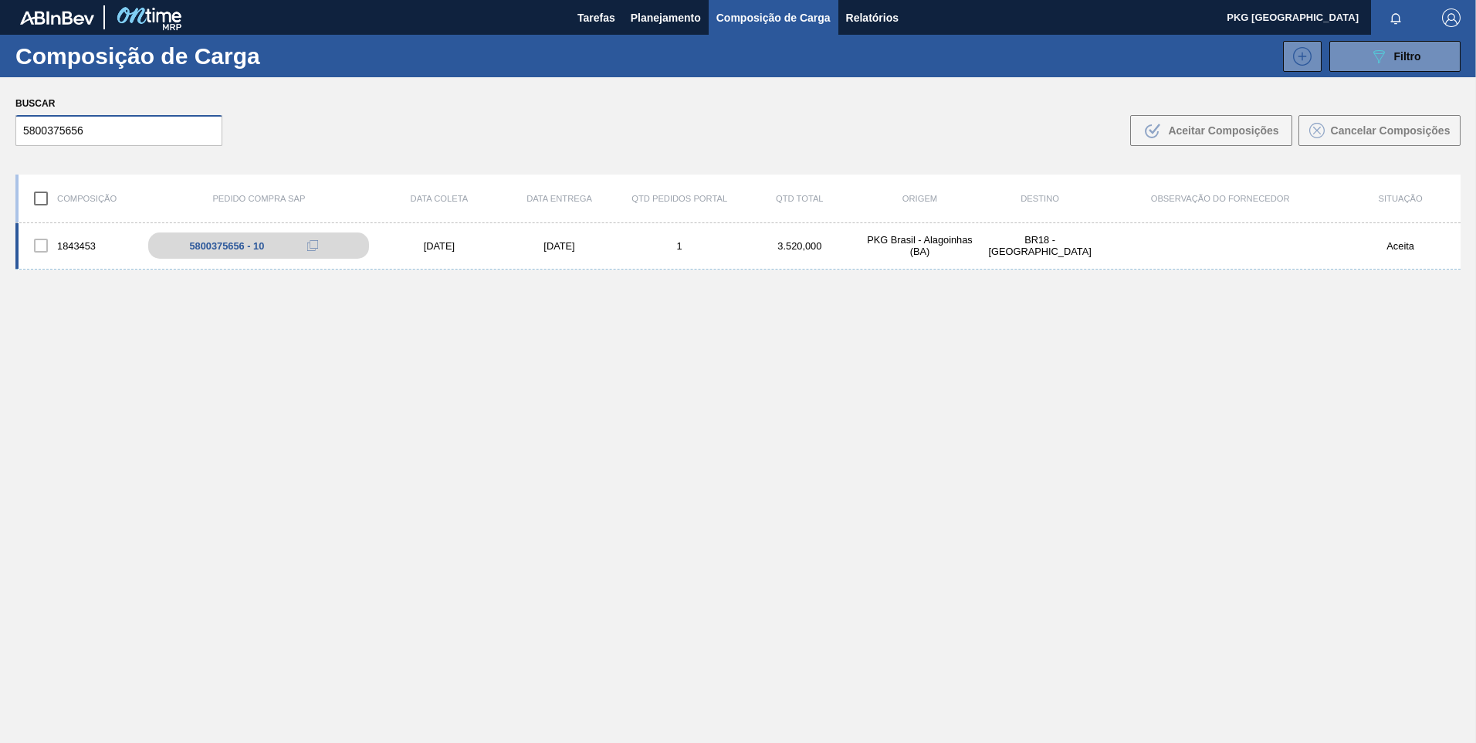
type input "5800375656"
click at [546, 249] on div "30/09/2025" at bounding box center [559, 246] width 120 height 12
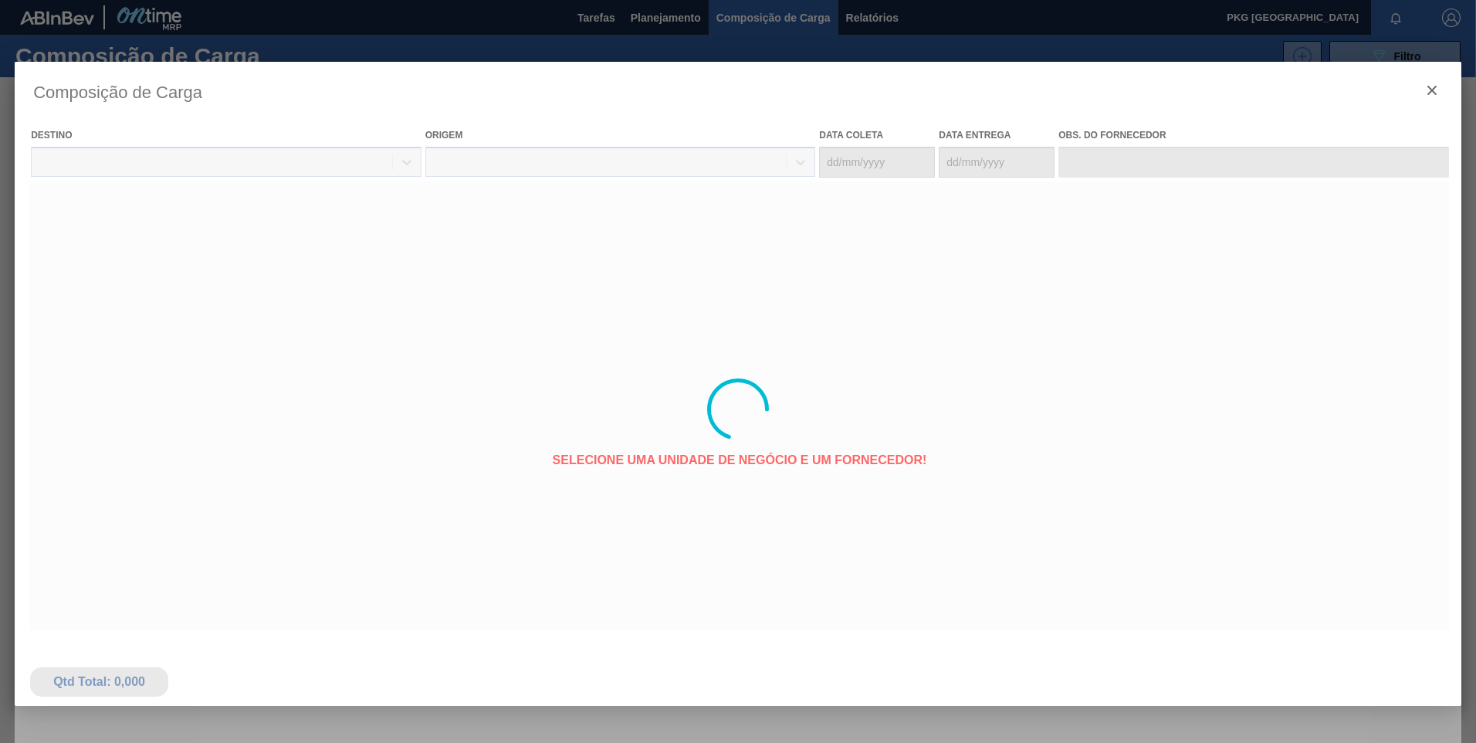
type coleta "29/09/2025"
type entrega "30/09/2025"
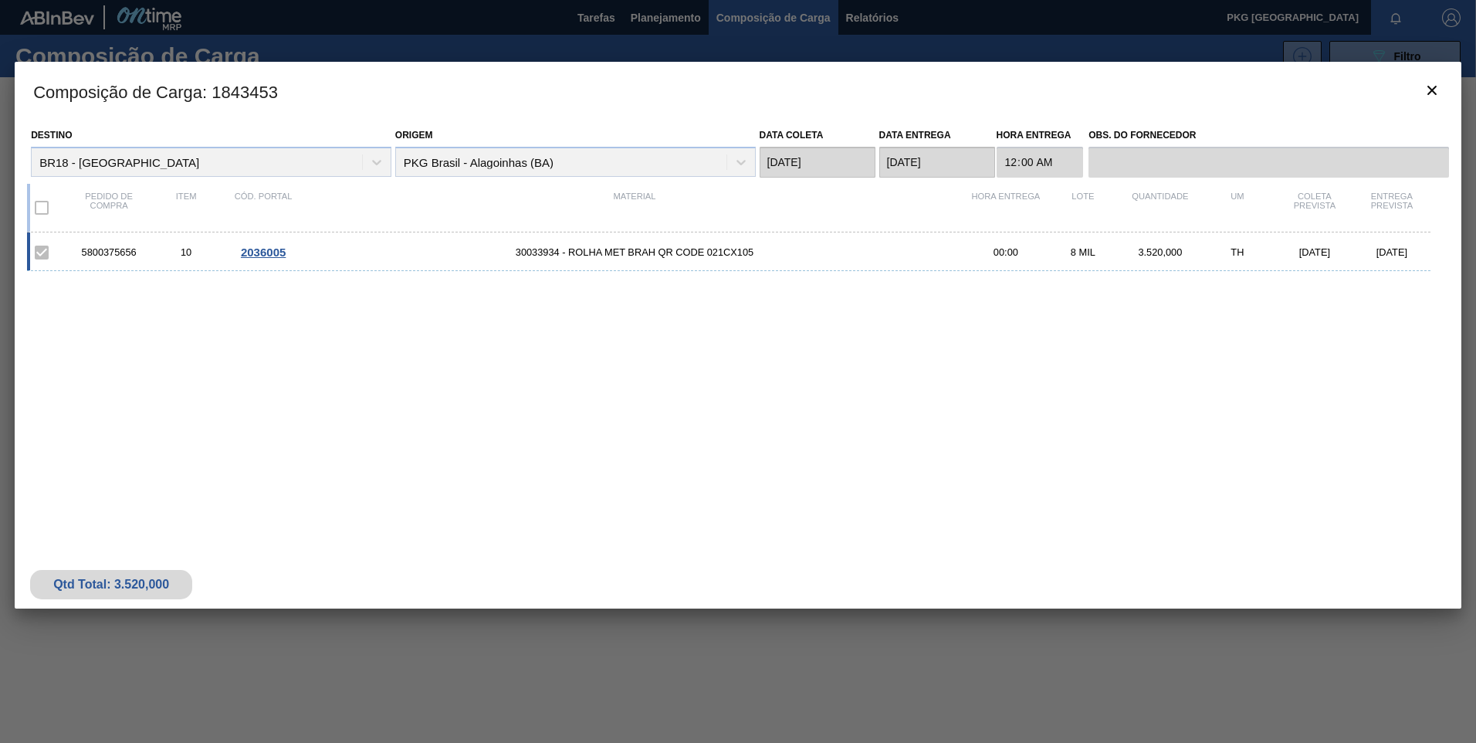
click at [590, 242] on div "5800375656 10 2036005 30033934 - ROLHA MET BRAH QR CODE 021CX105 00:00 8 MIL 3.…" at bounding box center [728, 251] width 1403 height 39
click at [270, 254] on span "2036005" at bounding box center [263, 251] width 45 height 13
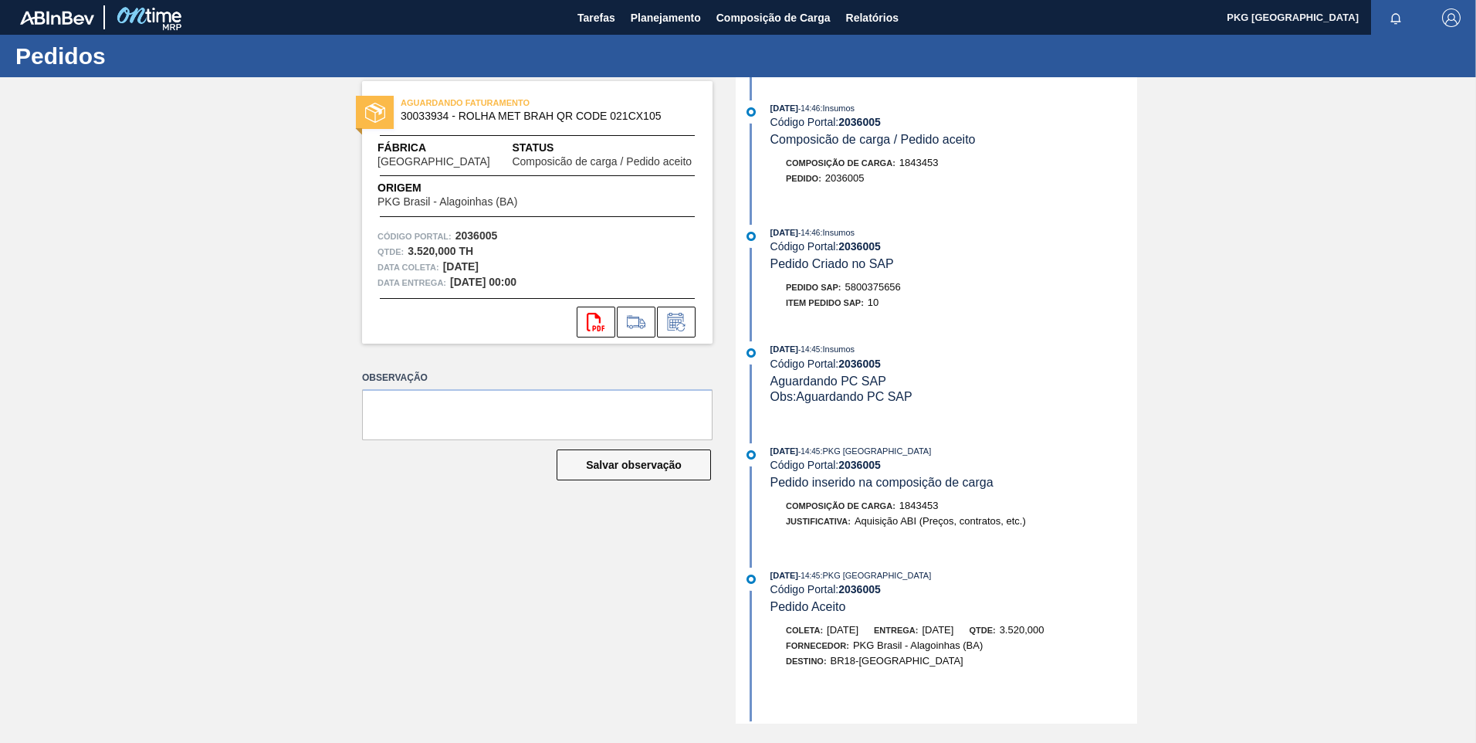
click at [100, 493] on div "AGUARDANDO FATURAMENTO 30033934 - ROLHA MET BRAH QR CODE 021CX105 Fábrica Perna…" at bounding box center [738, 400] width 1476 height 646
click at [1328, 530] on div "AGUARDANDO FATURAMENTO 30033934 - ROLHA MET BRAH QR CODE 021CX105 Fábrica Perna…" at bounding box center [738, 400] width 1476 height 646
click at [371, 491] on div "Observação Salvar observação" at bounding box center [537, 438] width 350 height 143
click at [509, 547] on div "AGUARDANDO FATURAMENTO 30033934 - ROLHA MET BRAH QR CODE 021CX105 Fábrica Perna…" at bounding box center [526, 400] width 374 height 646
click at [737, 20] on span "Composição de Carga" at bounding box center [773, 17] width 114 height 19
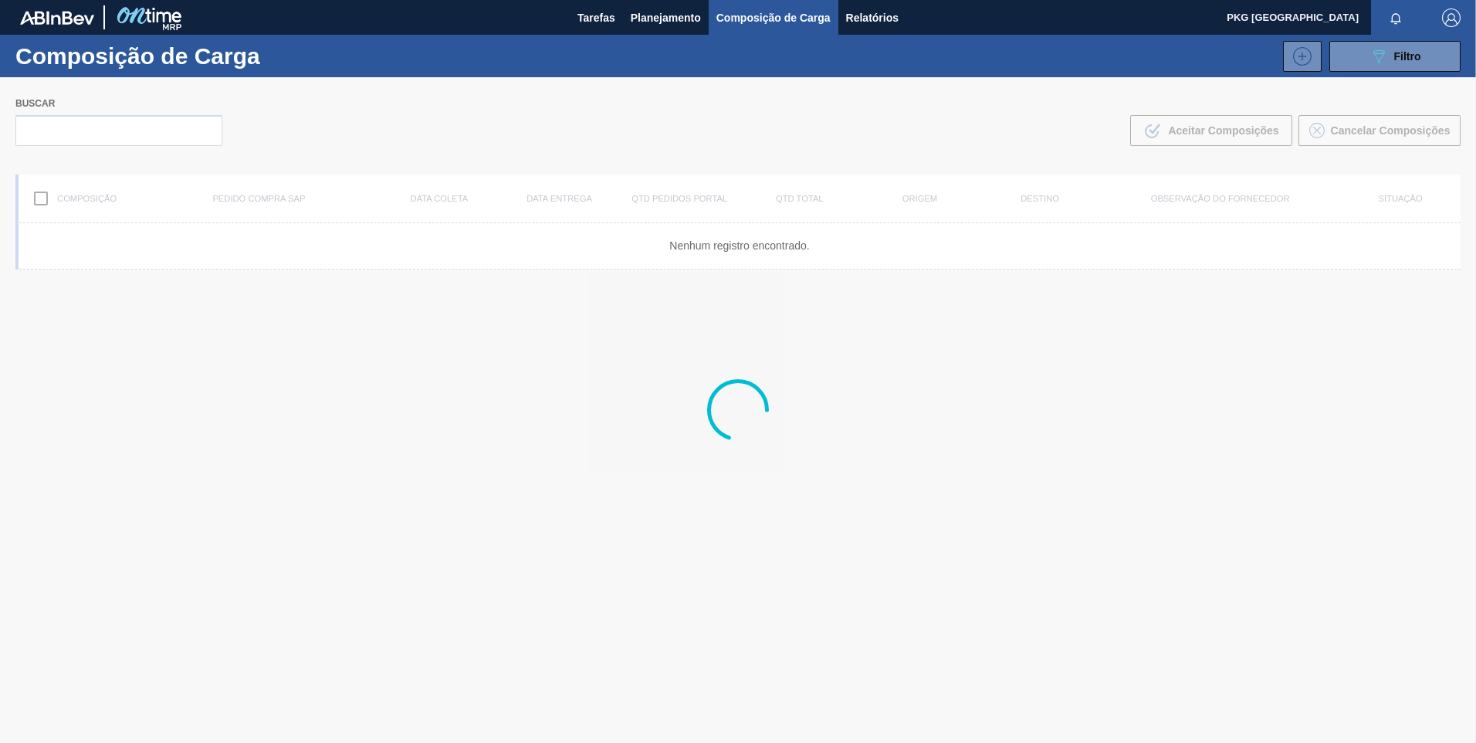
click at [179, 135] on div at bounding box center [738, 409] width 1476 height 665
click at [147, 130] on div at bounding box center [738, 409] width 1476 height 665
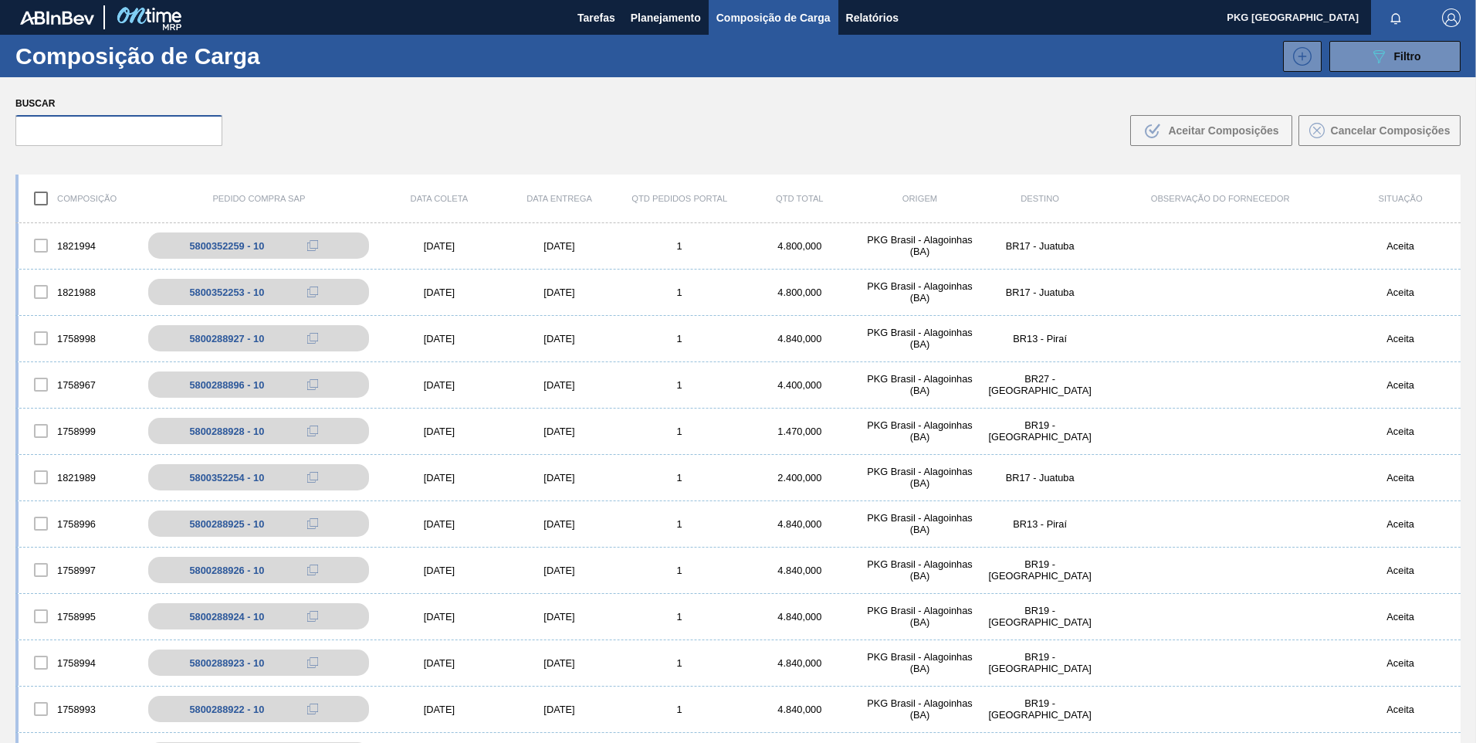
click at [127, 134] on input "text" at bounding box center [118, 130] width 207 height 31
paste input "5800288897"
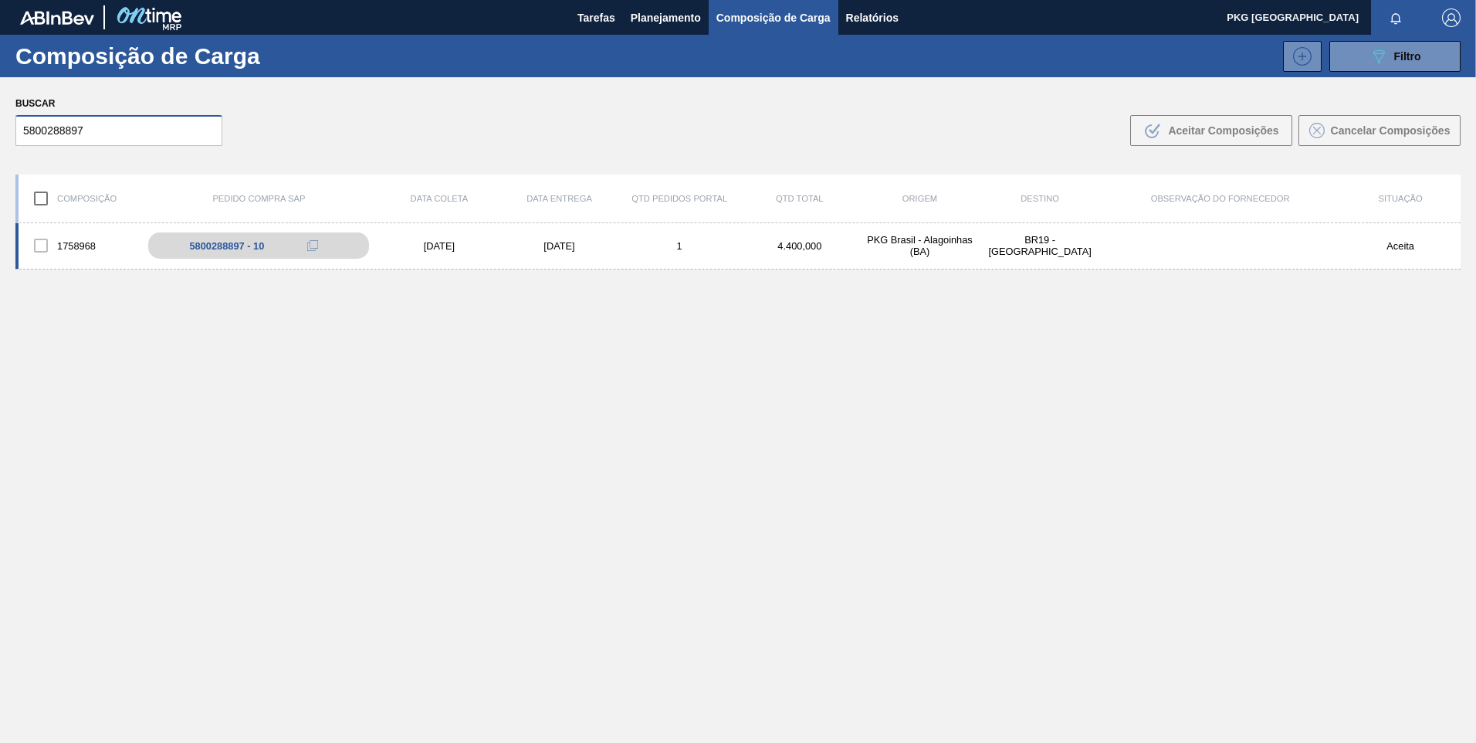
type input "5800288897"
drag, startPoint x: 452, startPoint y: 251, endPoint x: 406, endPoint y: 256, distance: 46.6
click at [451, 252] on div "1758968 5800288897 - 10 15/09/2025 15/09/2025 1 4.400,000 PKG Brasil - Alagoinh…" at bounding box center [737, 246] width 1445 height 46
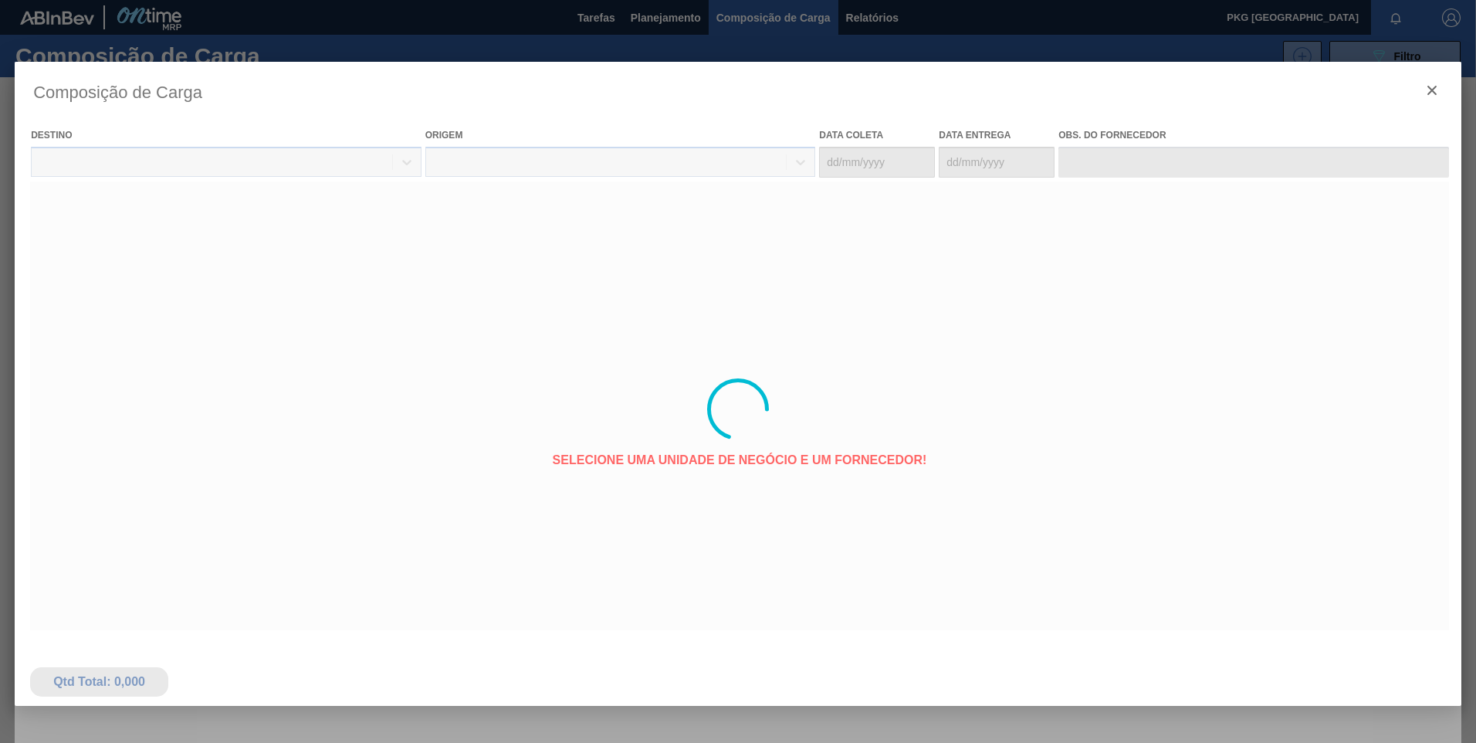
type coleta "[DATE]"
type entrega "[DATE]"
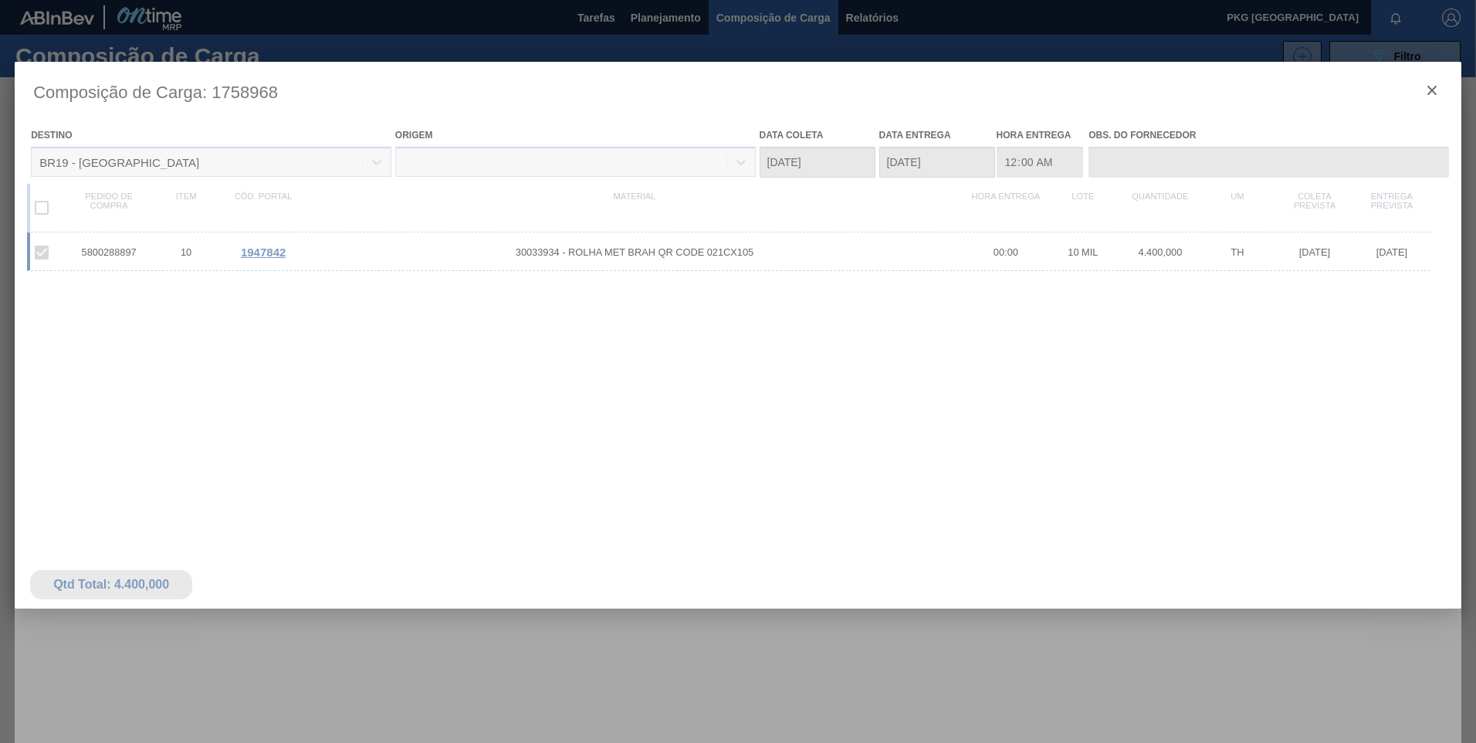
click at [638, 252] on div at bounding box center [738, 409] width 1447 height 695
click at [574, 250] on div at bounding box center [738, 409] width 1447 height 695
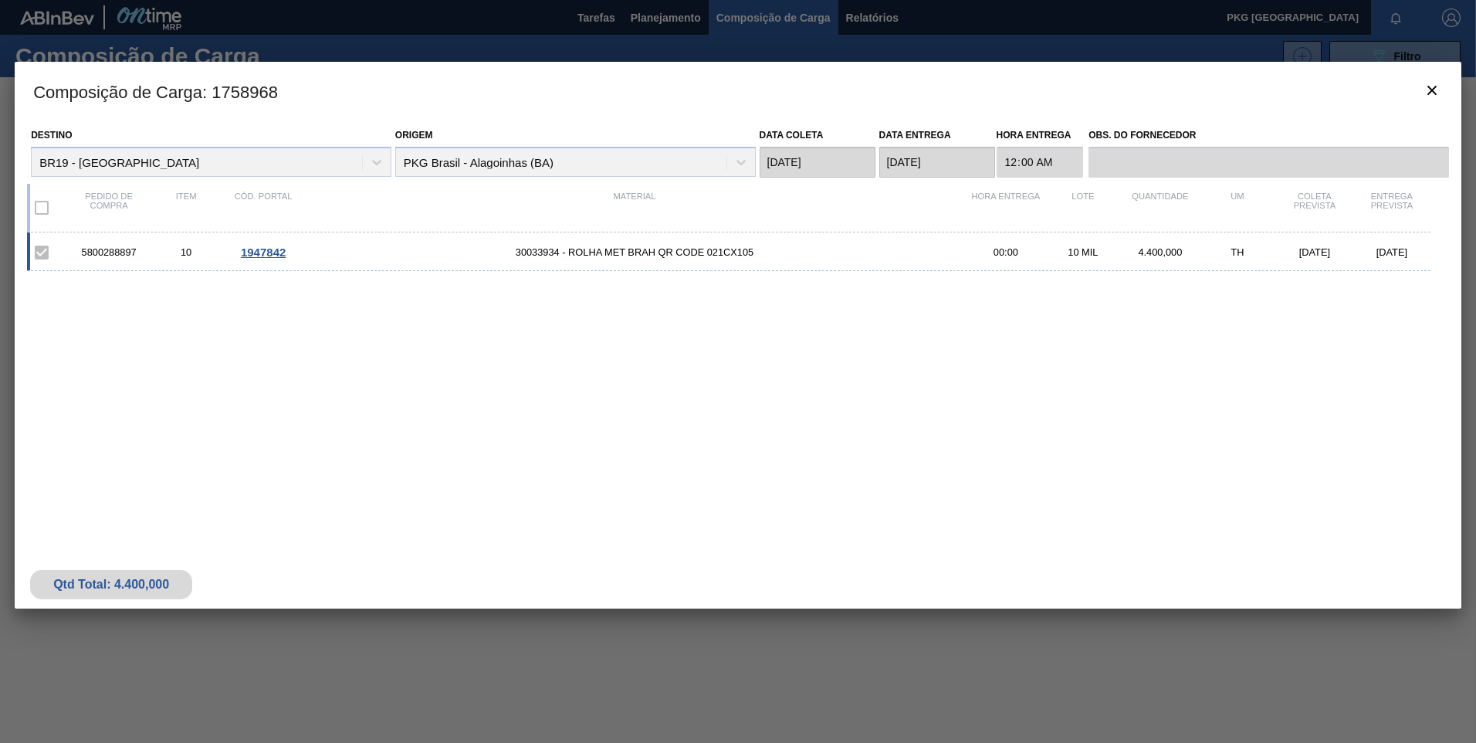
click at [596, 255] on span "30033934 - ROLHA MET BRAH QR CODE 021CX105" at bounding box center [634, 252] width 665 height 12
drag, startPoint x: 590, startPoint y: 259, endPoint x: 579, endPoint y: 259, distance: 10.8
click at [579, 259] on div "5800288897 10 1947842 30033934 - ROLHA MET BRAH QR CODE 021CX105 00:00 10 MIL 4…" at bounding box center [728, 251] width 1403 height 39
drag, startPoint x: 579, startPoint y: 259, endPoint x: 503, endPoint y: 260, distance: 76.4
click at [506, 259] on div "5800288897 10 1947842 30033934 - ROLHA MET BRAH QR CODE 021CX105 00:00 10 MIL 4…" at bounding box center [728, 251] width 1403 height 39
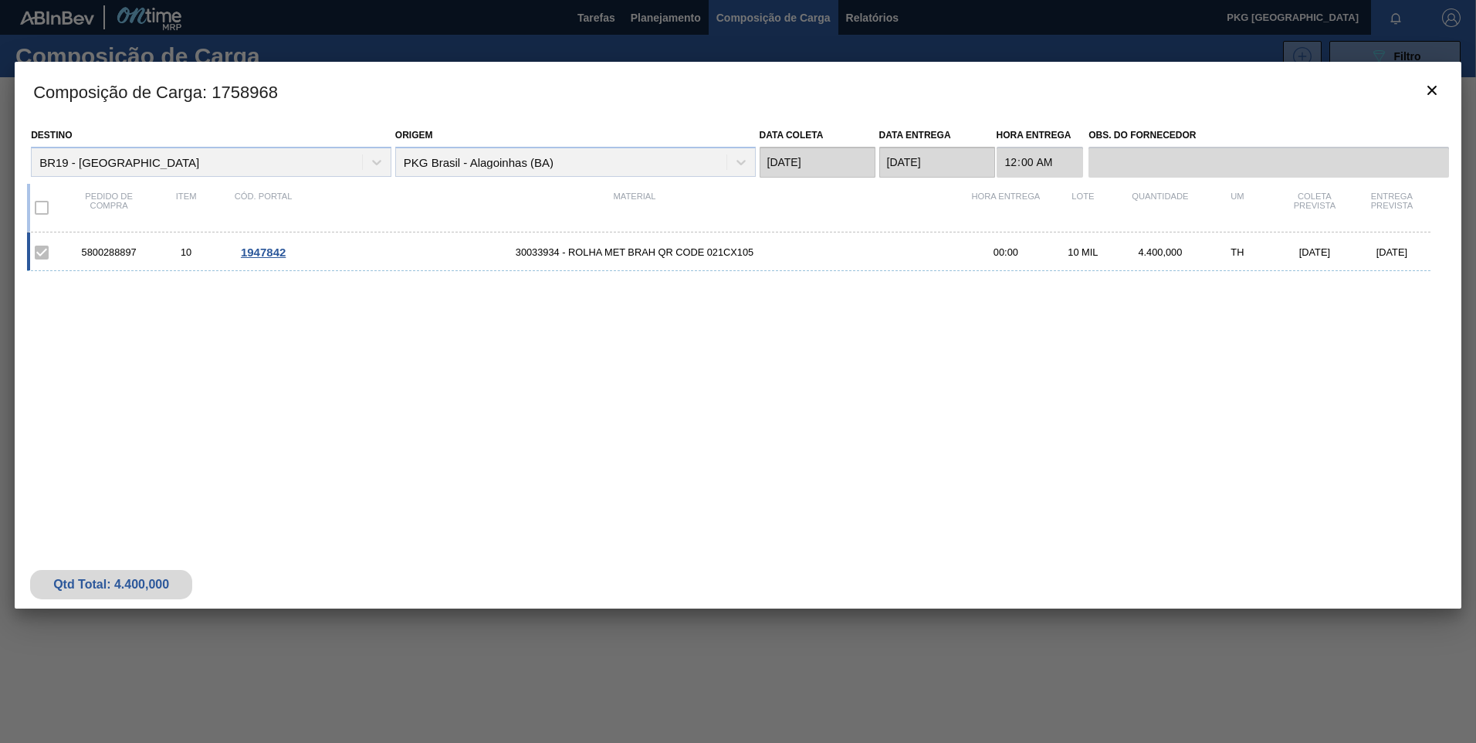
click at [266, 252] on span "1947842" at bounding box center [263, 251] width 45 height 13
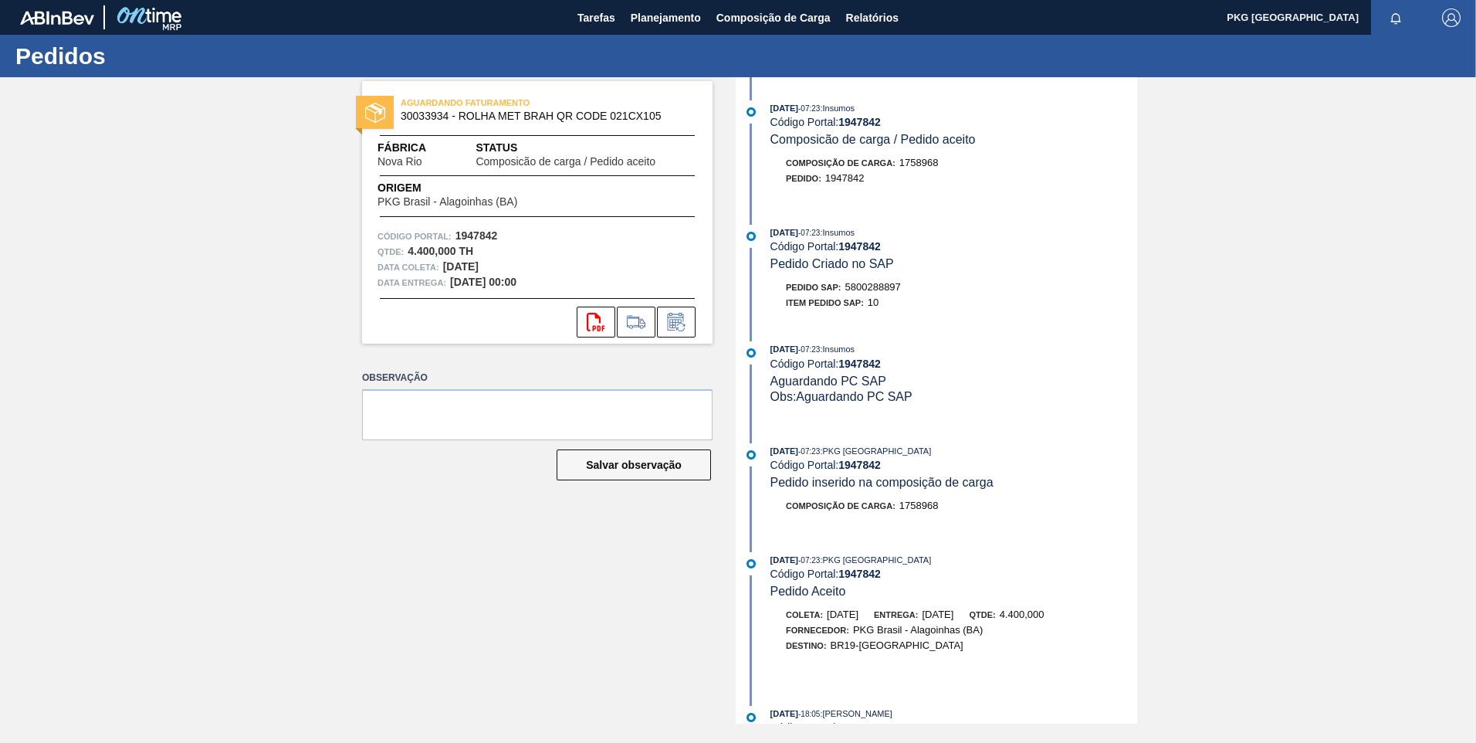
click at [371, 560] on div "AGUARDANDO FATURAMENTO 30033934 - ROLHA MET BRAH QR CODE 021CX105 Fábrica Nova …" at bounding box center [526, 400] width 374 height 646
drag, startPoint x: 540, startPoint y: 641, endPoint x: 597, endPoint y: 686, distance: 72.6
click at [539, 641] on div "AGUARDANDO FATURAMENTO 30033934 - ROLHA MET BRAH QR CODE 021CX105 Fábrica Nova …" at bounding box center [526, 400] width 374 height 646
click at [736, 24] on span "Composição de Carga" at bounding box center [773, 17] width 114 height 19
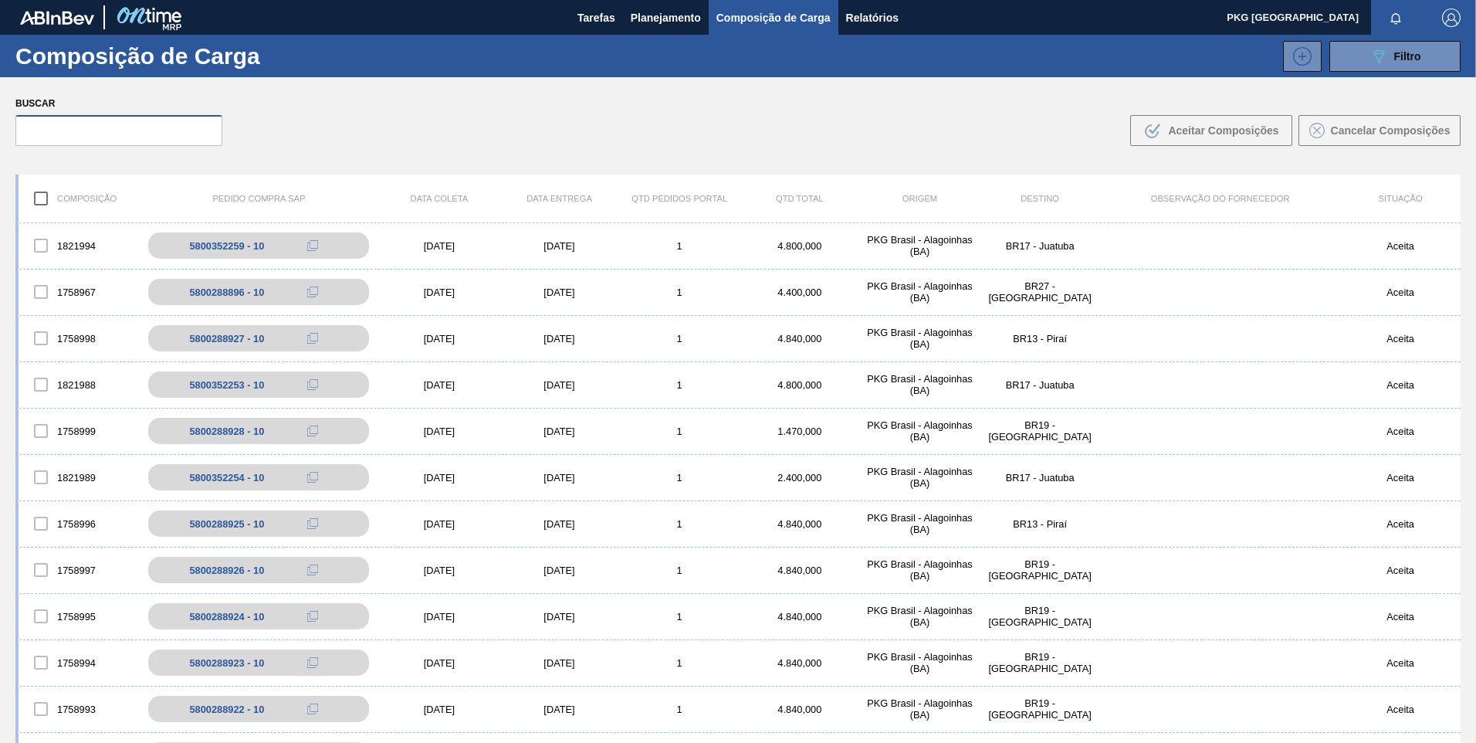
click at [115, 127] on input "text" at bounding box center [118, 130] width 207 height 31
paste input "5800373960"
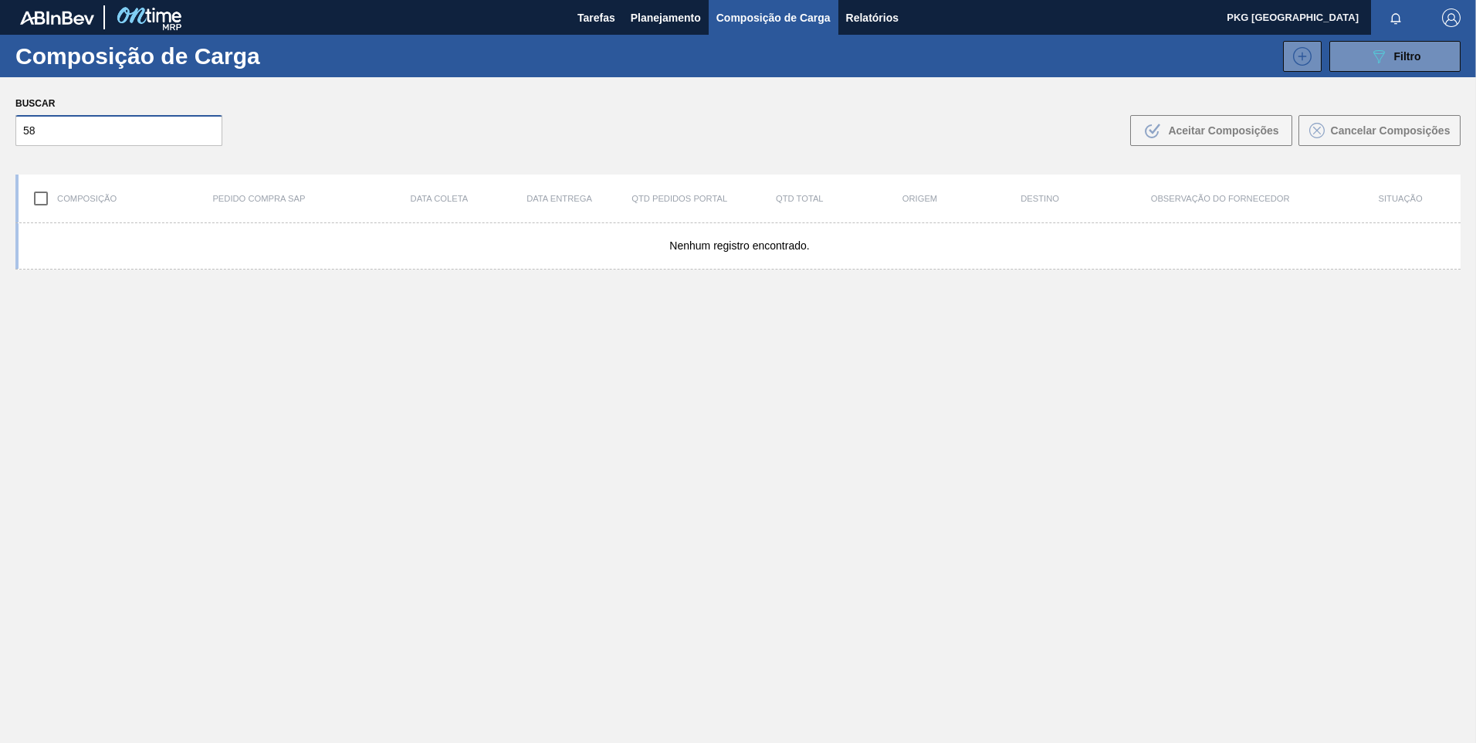
type input "5"
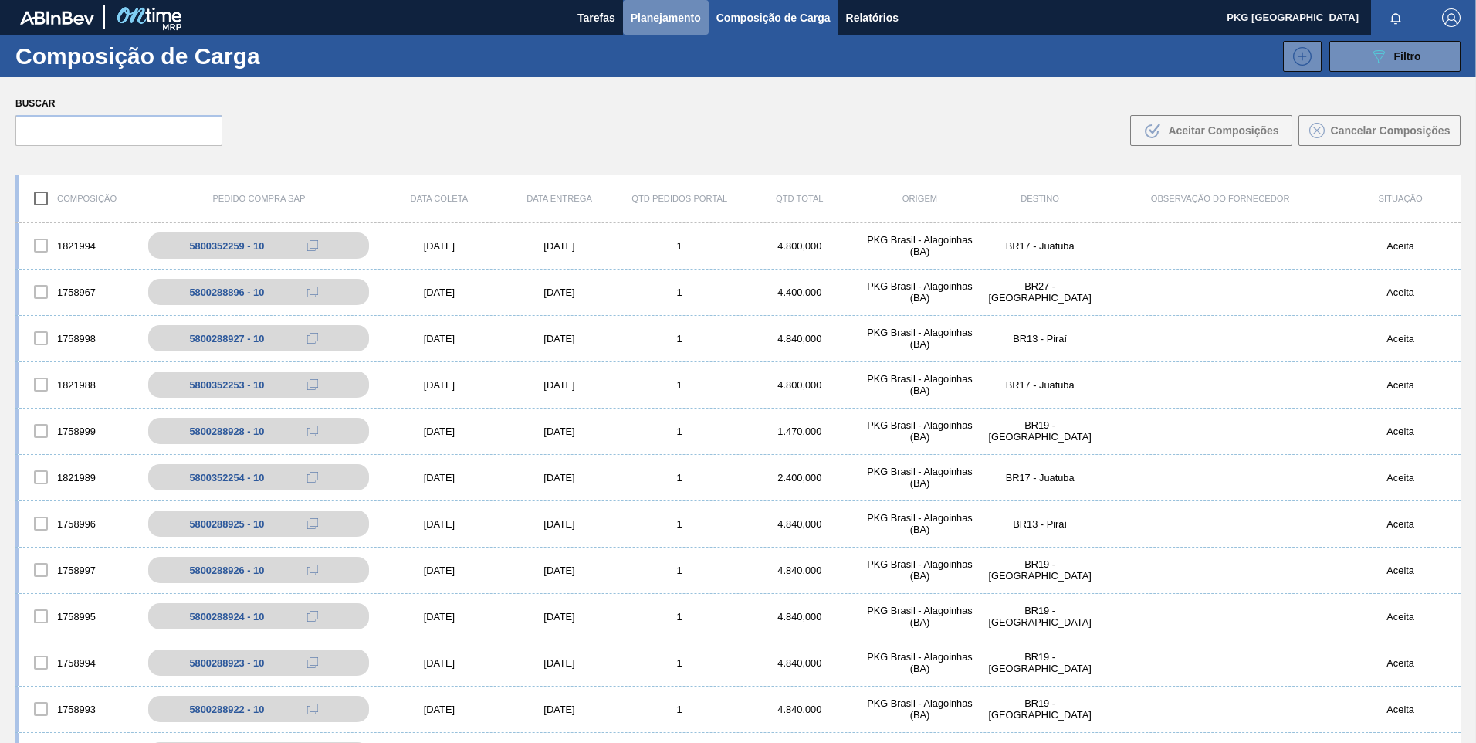
click at [674, 15] on span "Planejamento" at bounding box center [666, 17] width 70 height 19
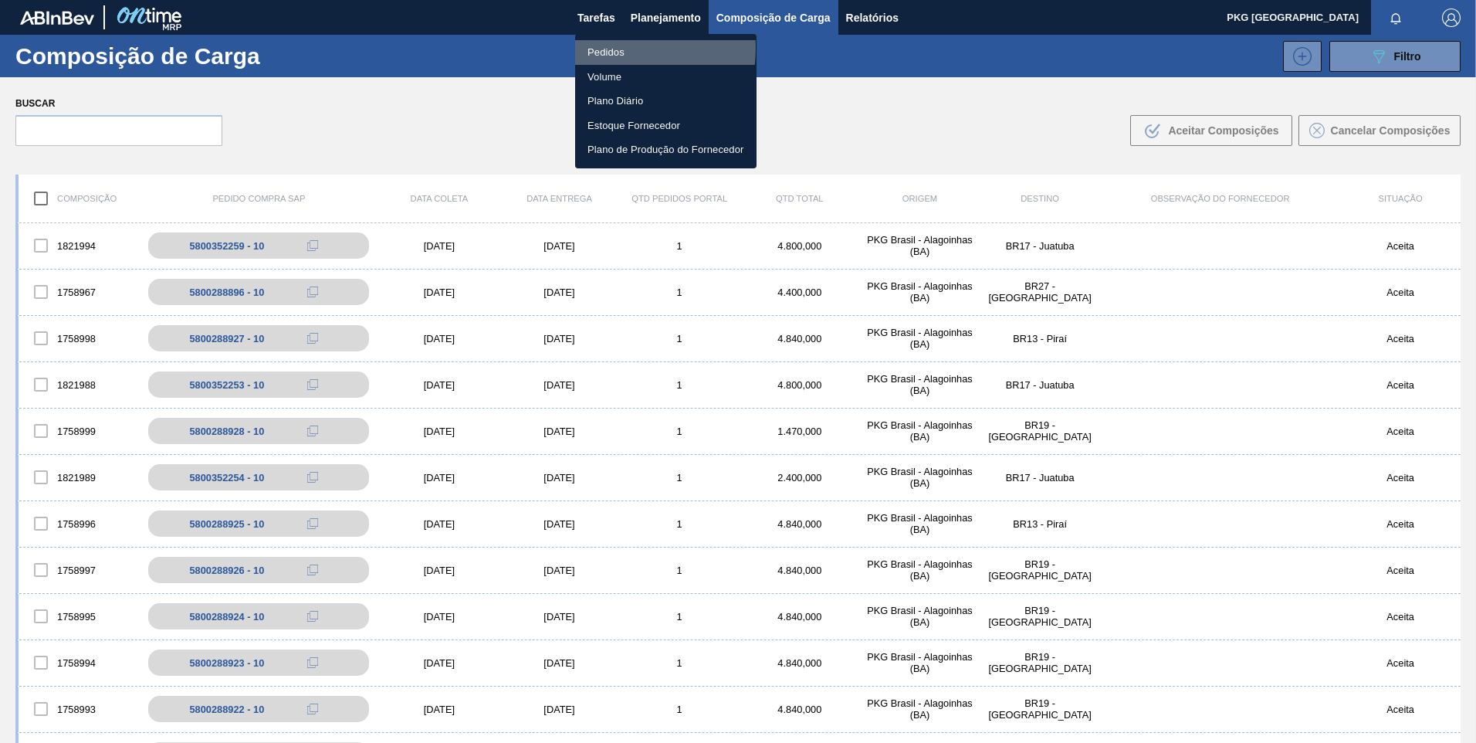
click at [601, 48] on li "Pedidos" at bounding box center [665, 52] width 181 height 25
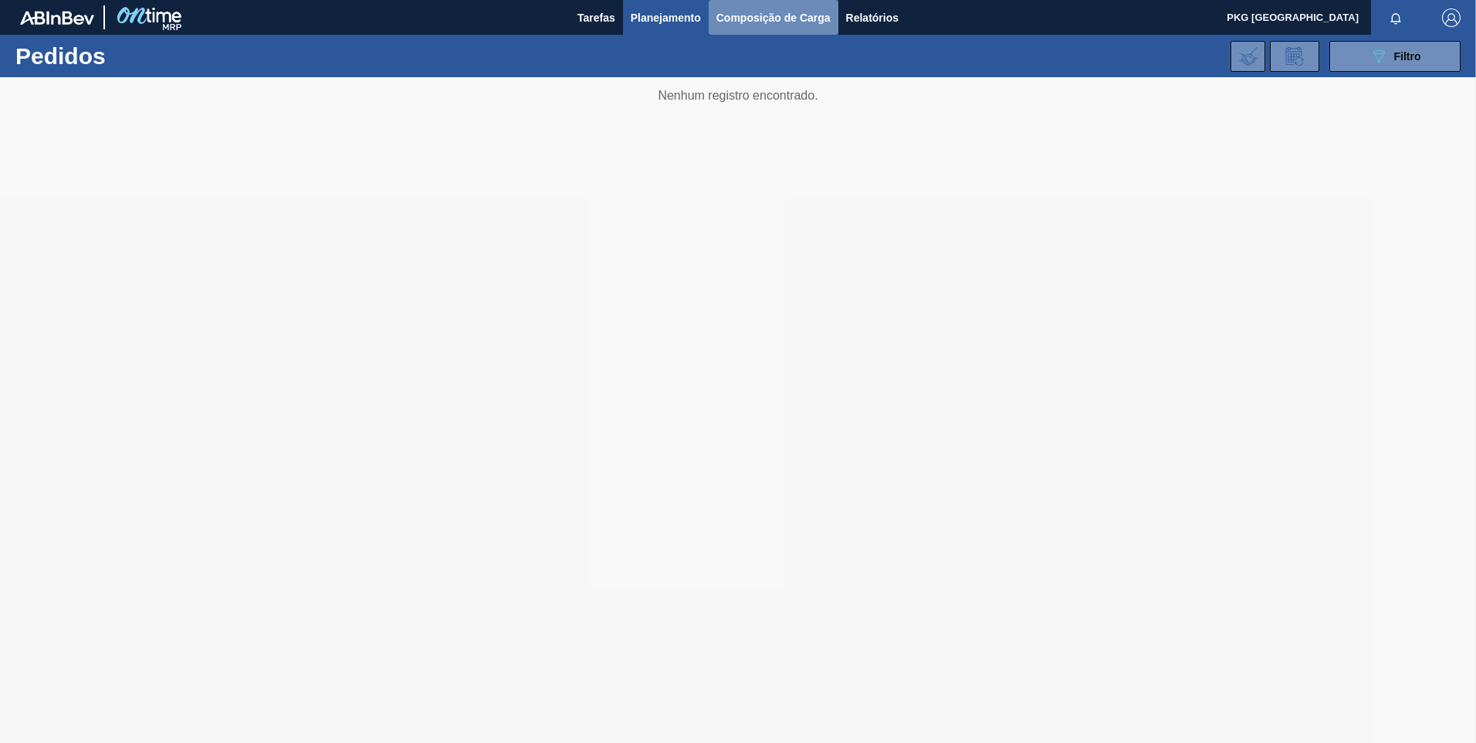
click at [784, 12] on span "Composição de Carga" at bounding box center [773, 17] width 114 height 19
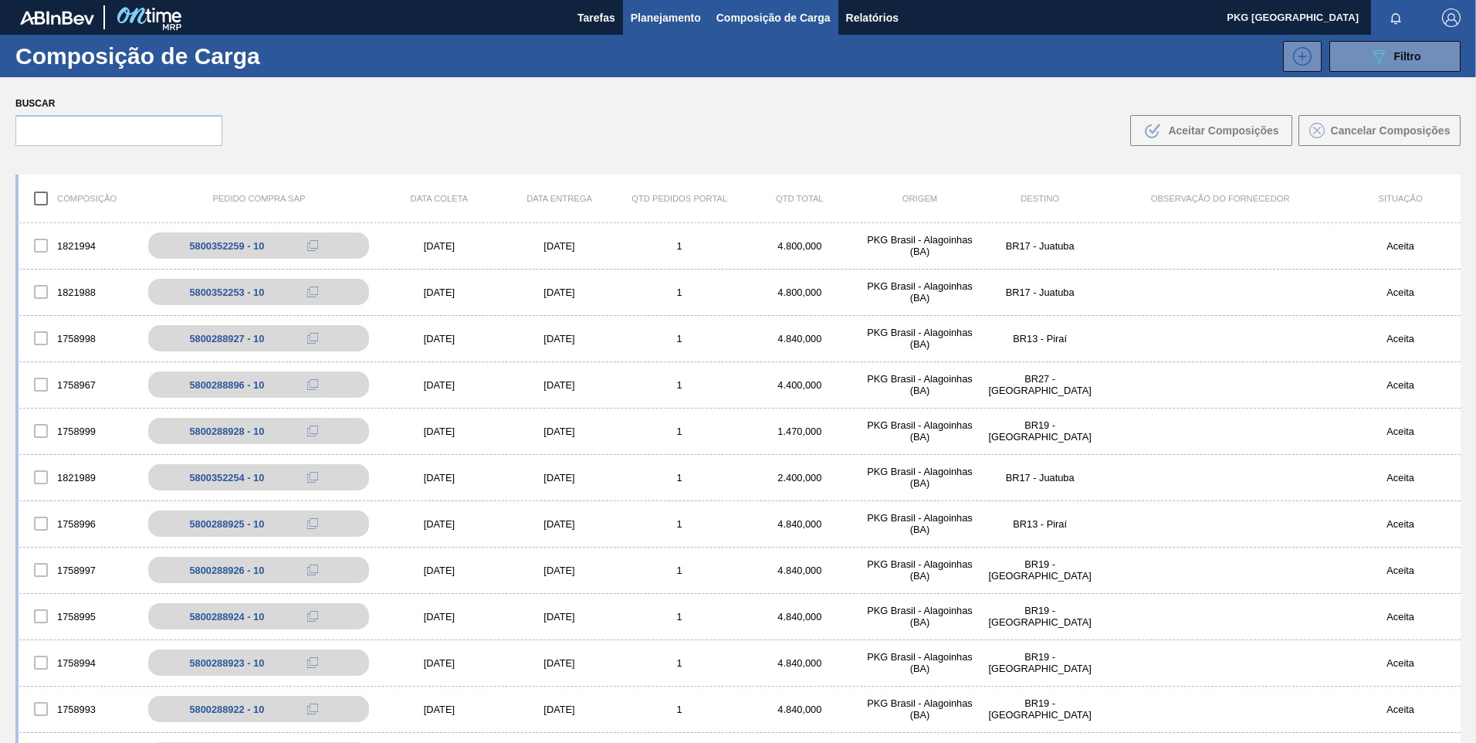
click at [659, 15] on span "Planejamento" at bounding box center [666, 17] width 70 height 19
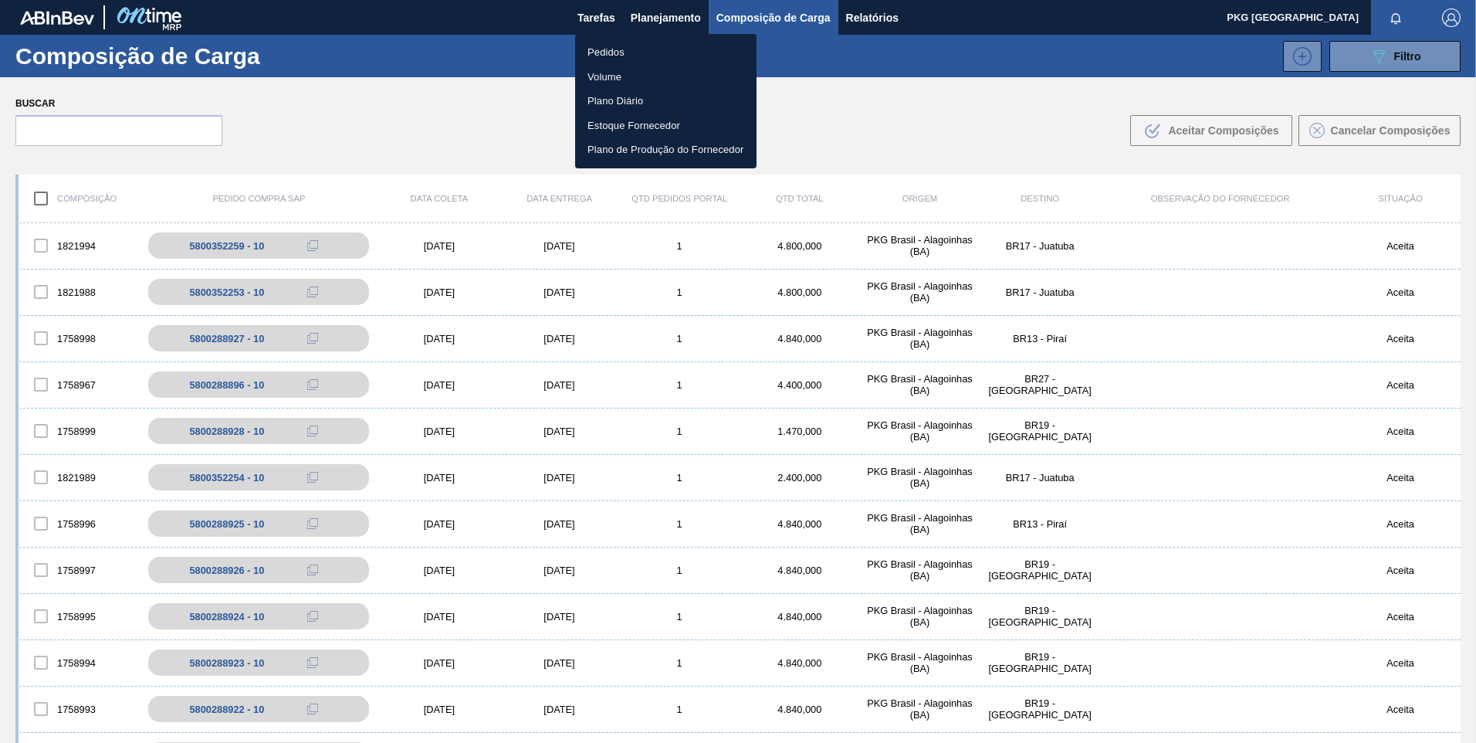
click at [628, 52] on li "Pedidos" at bounding box center [665, 52] width 181 height 25
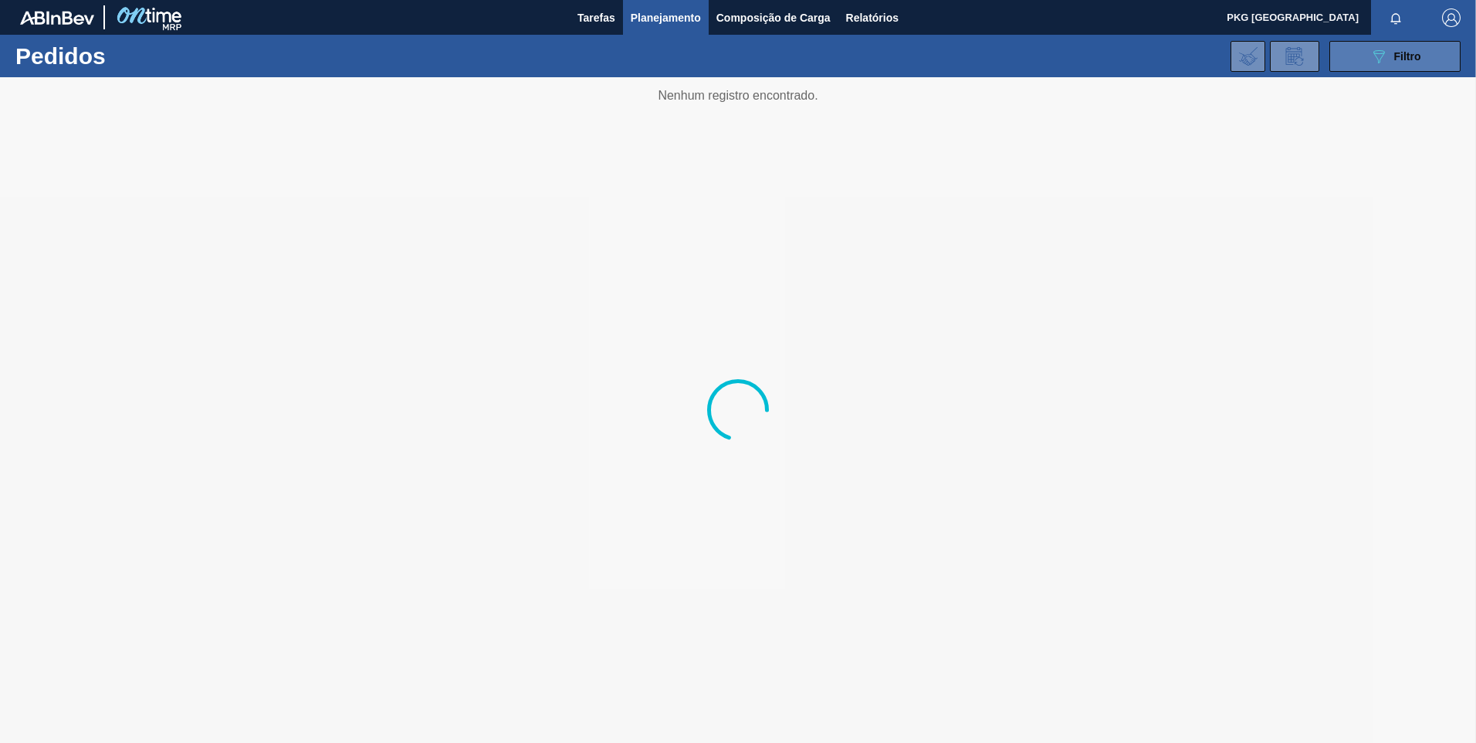
click at [1408, 61] on span "Filtro" at bounding box center [1407, 56] width 27 height 12
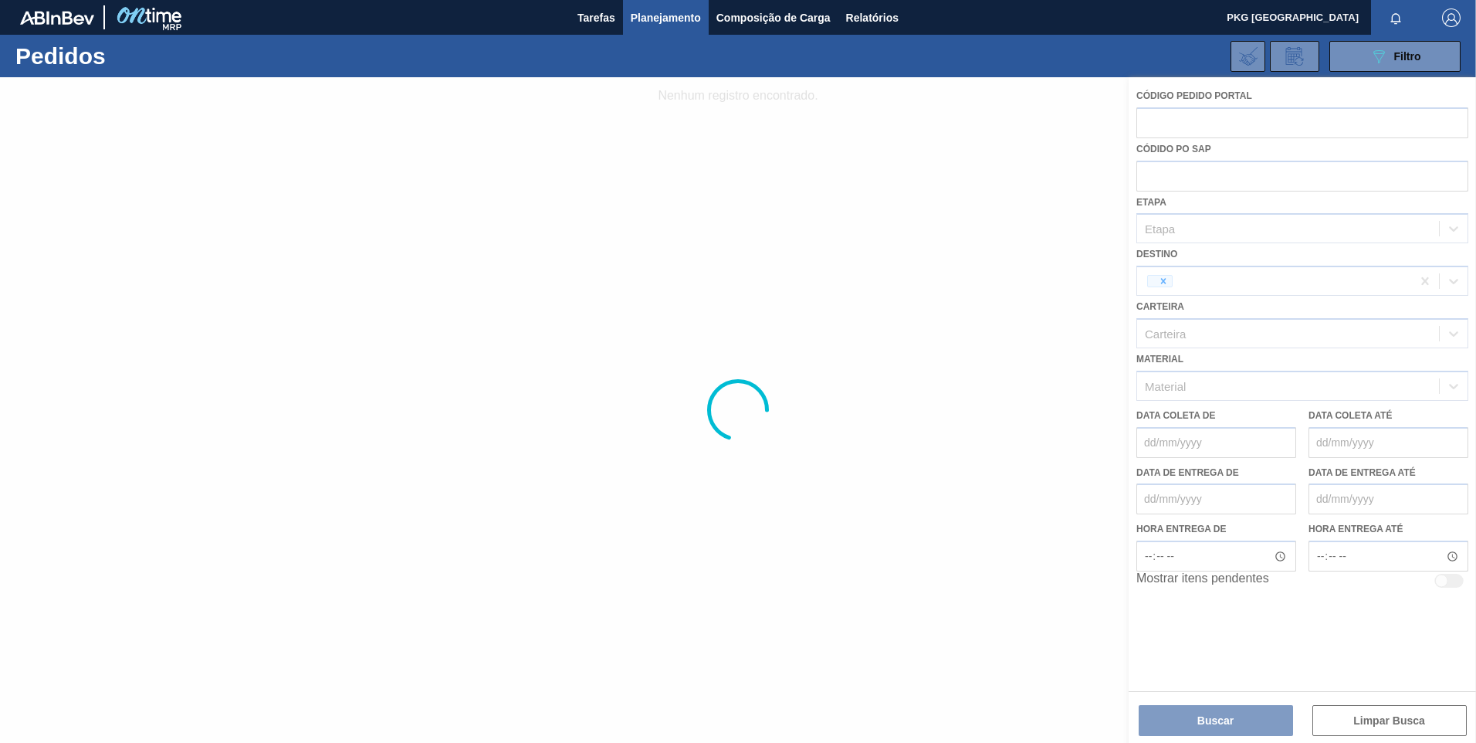
click at [1163, 286] on div at bounding box center [738, 409] width 1476 height 665
click at [1161, 282] on div at bounding box center [738, 409] width 1476 height 665
click at [1219, 285] on div at bounding box center [738, 409] width 1476 height 665
click at [1223, 283] on div at bounding box center [738, 409] width 1476 height 665
click at [1224, 285] on div at bounding box center [738, 409] width 1476 height 665
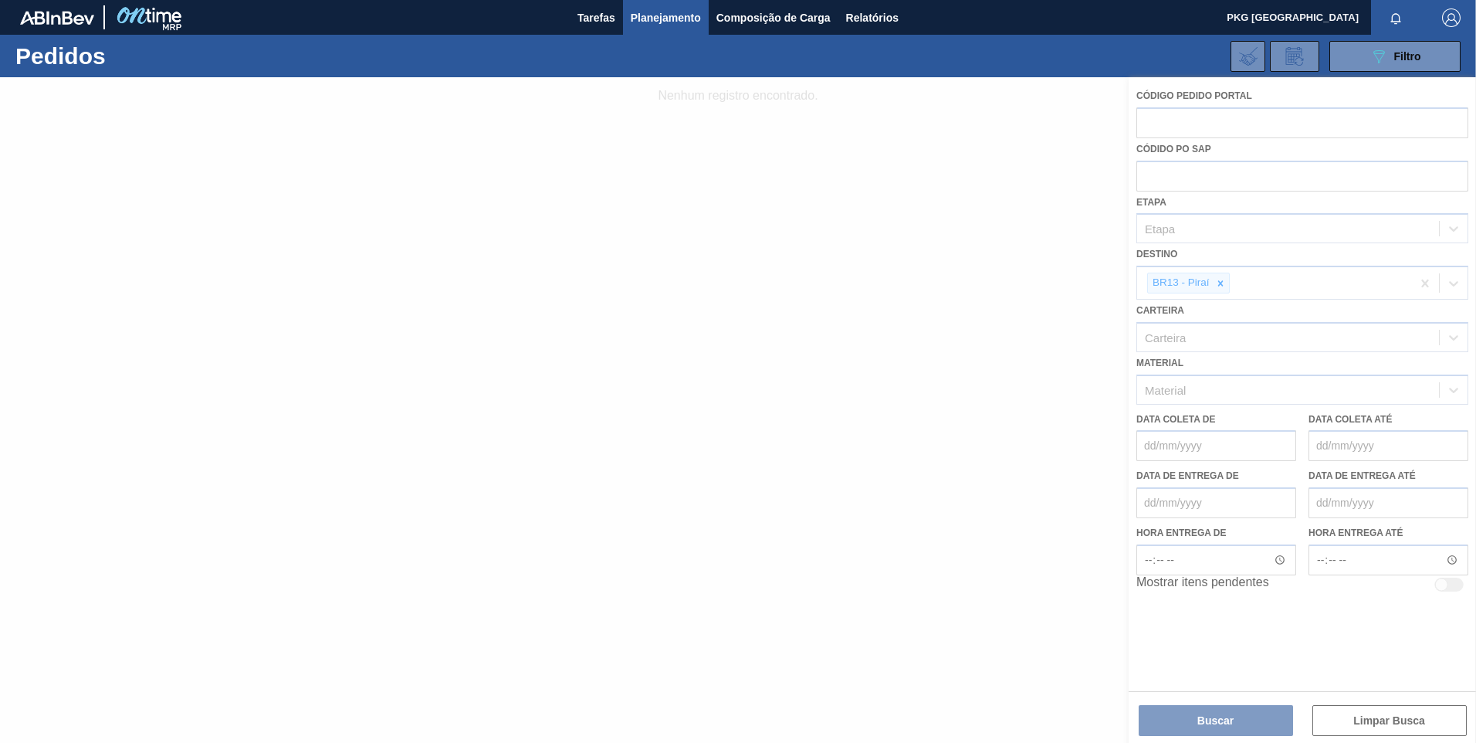
click at [1224, 285] on div at bounding box center [738, 409] width 1476 height 665
drag, startPoint x: 1227, startPoint y: 283, endPoint x: 1219, endPoint y: 311, distance: 29.1
click at [1223, 310] on div at bounding box center [738, 409] width 1476 height 665
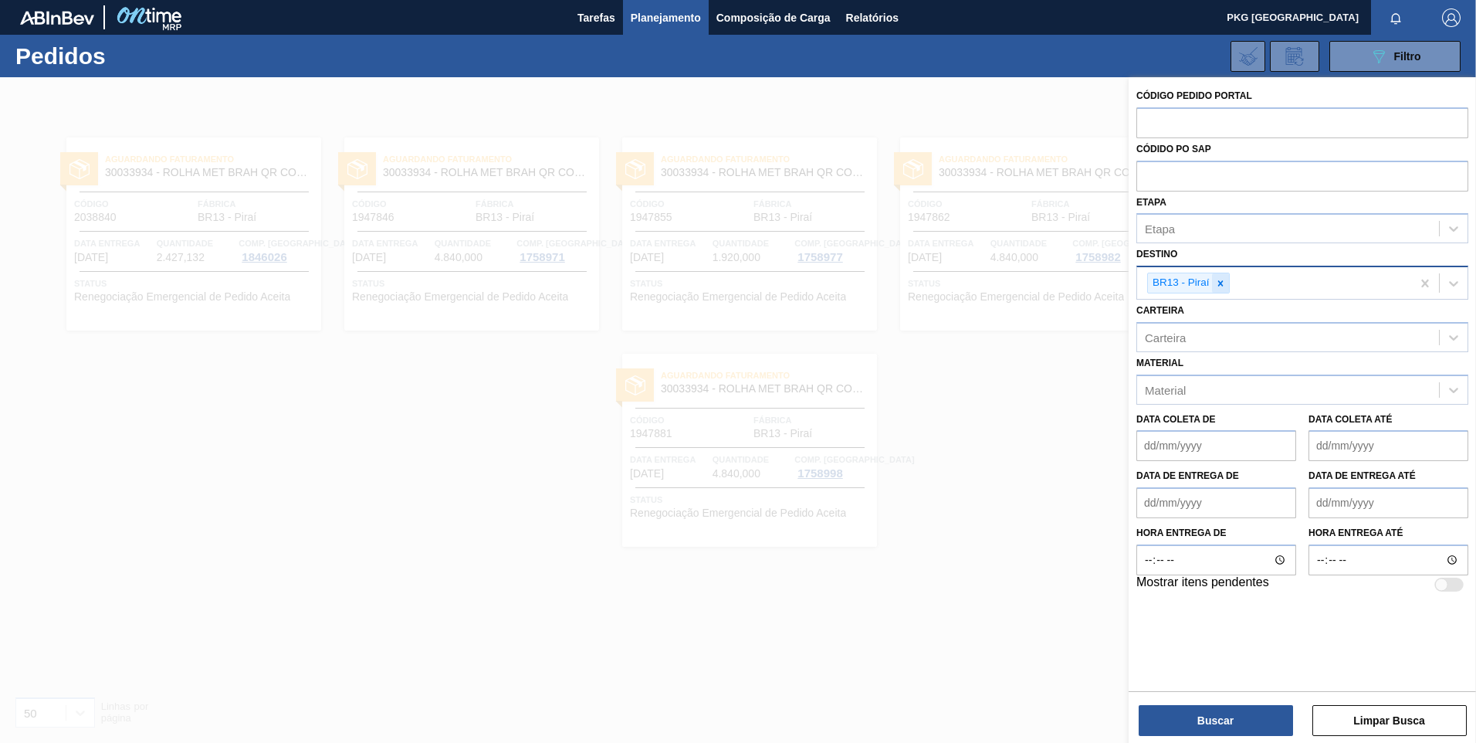
click at [1220, 287] on icon at bounding box center [1220, 283] width 11 height 11
click at [1189, 284] on div "Unidade de Negócio" at bounding box center [1197, 281] width 105 height 13
type input "jacare"
click at [1234, 326] on div "BR16 - Jacareí" at bounding box center [1302, 319] width 332 height 29
click at [1237, 719] on button "Buscar" at bounding box center [1216, 720] width 154 height 31
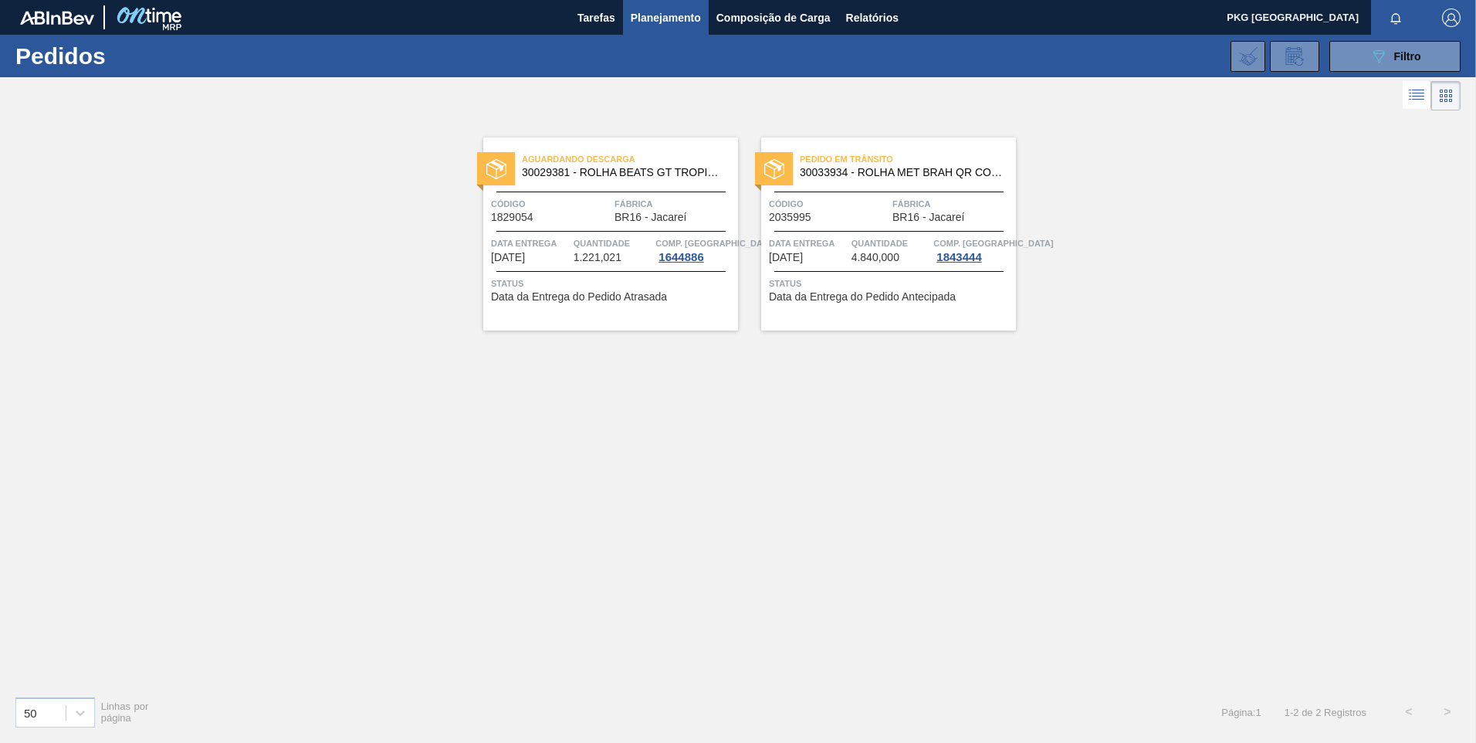
click at [963, 249] on span "Comp. Carga" at bounding box center [993, 242] width 120 height 15
click at [967, 260] on div "1843444" at bounding box center [958, 257] width 51 height 12
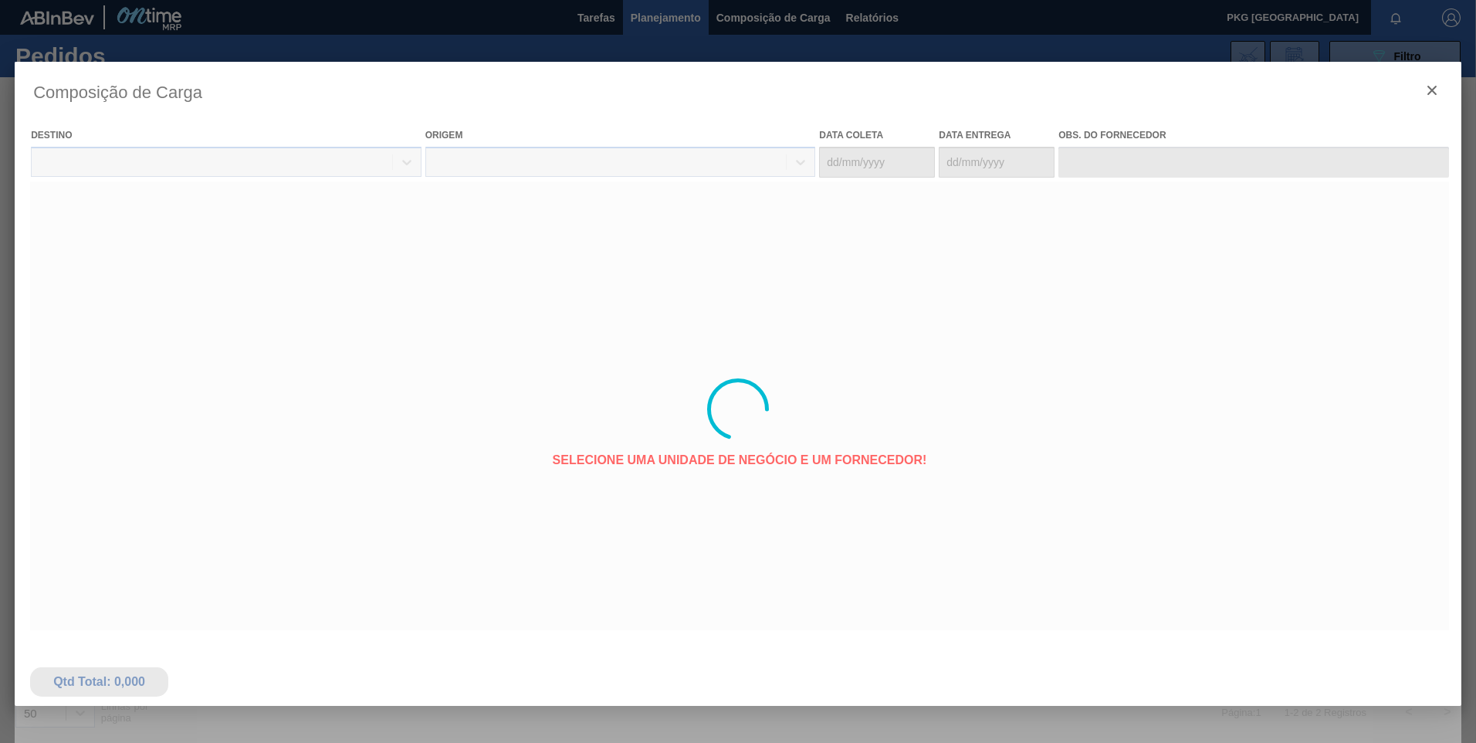
type coleta "26/09/2025"
type entrega "29/09/2025"
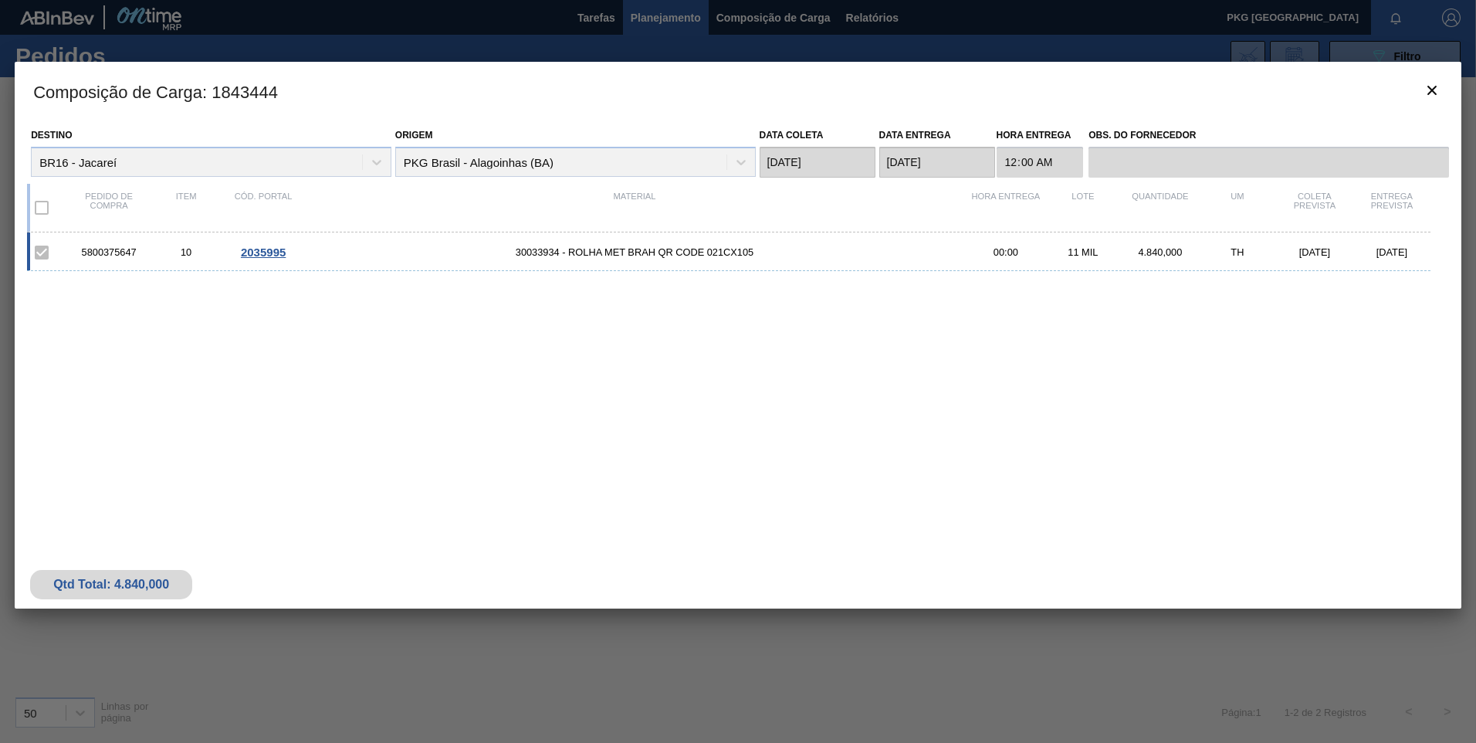
click at [632, 257] on span "30033934 - ROLHA MET BRAH QR CODE 021CX105" at bounding box center [634, 252] width 665 height 12
click at [268, 256] on span "2035995" at bounding box center [263, 251] width 45 height 13
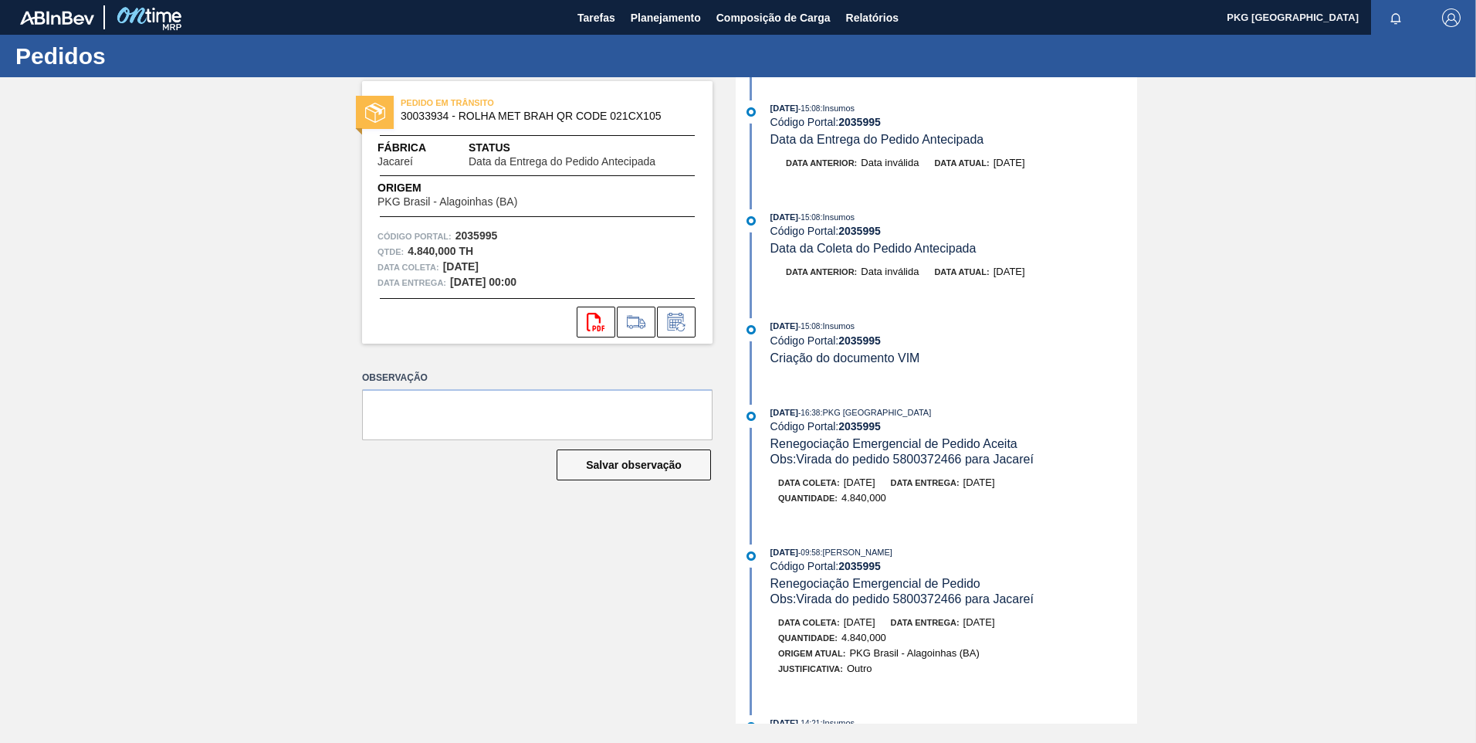
click at [468, 486] on div "Observação Salvar observação" at bounding box center [537, 438] width 350 height 143
click at [770, 23] on span "Composição de Carga" at bounding box center [773, 17] width 114 height 19
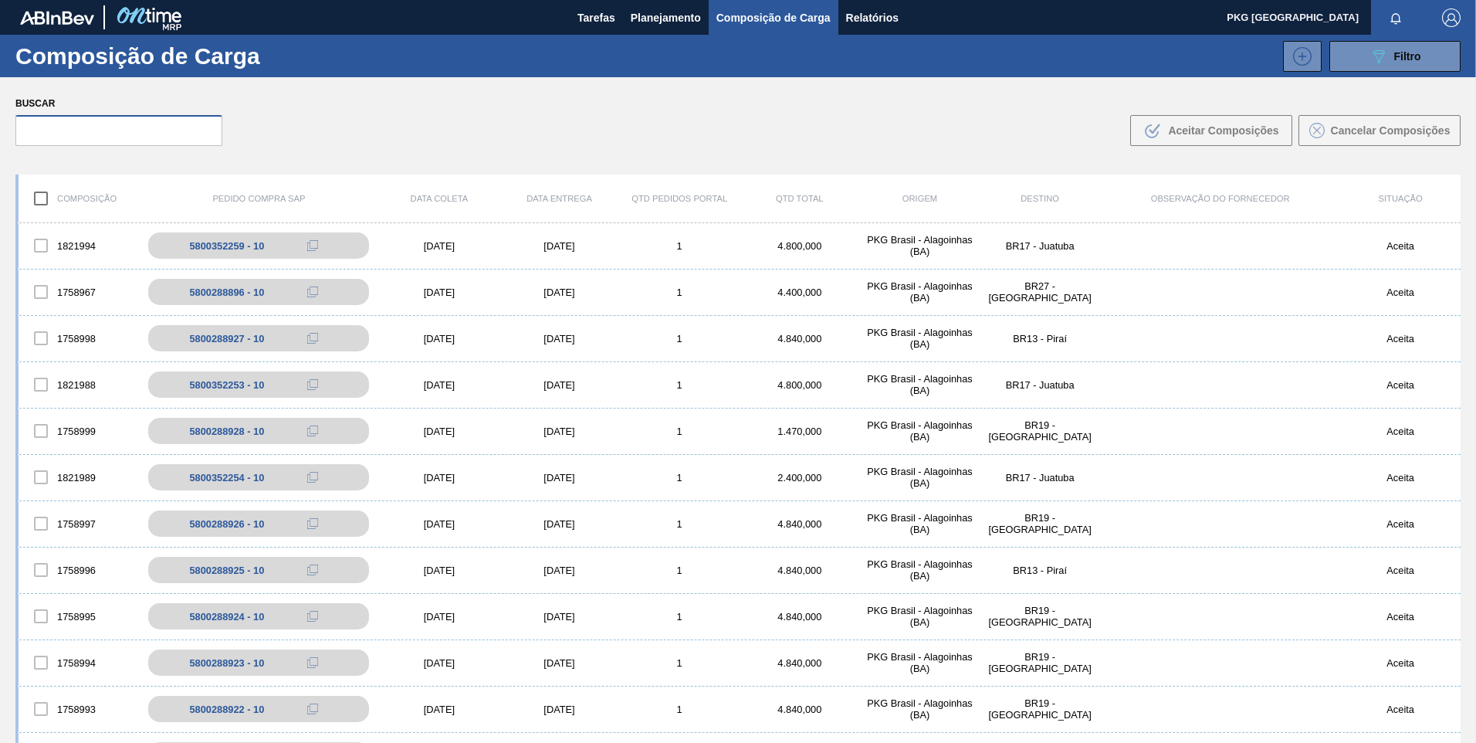
click at [155, 120] on input "text" at bounding box center [118, 130] width 207 height 31
paste input "5800373960"
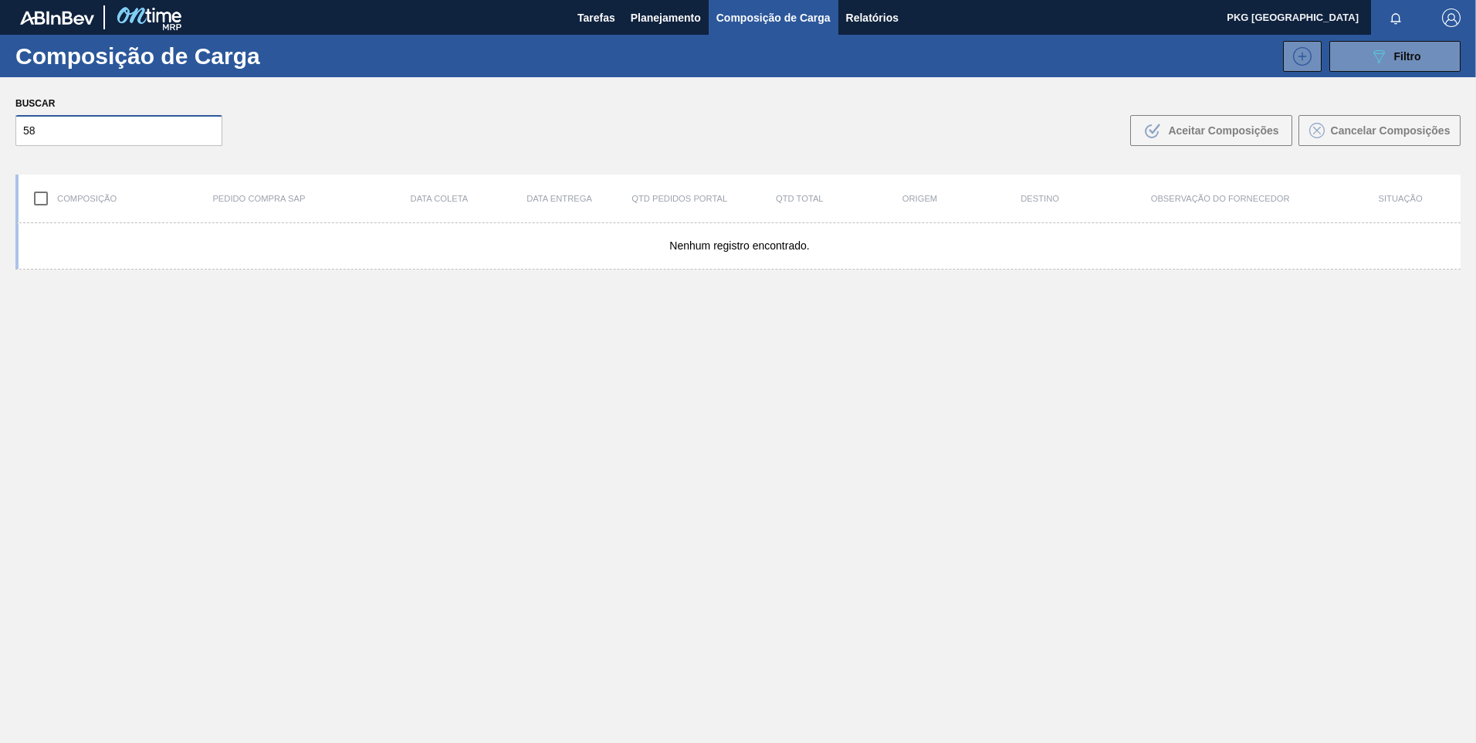
type input "5"
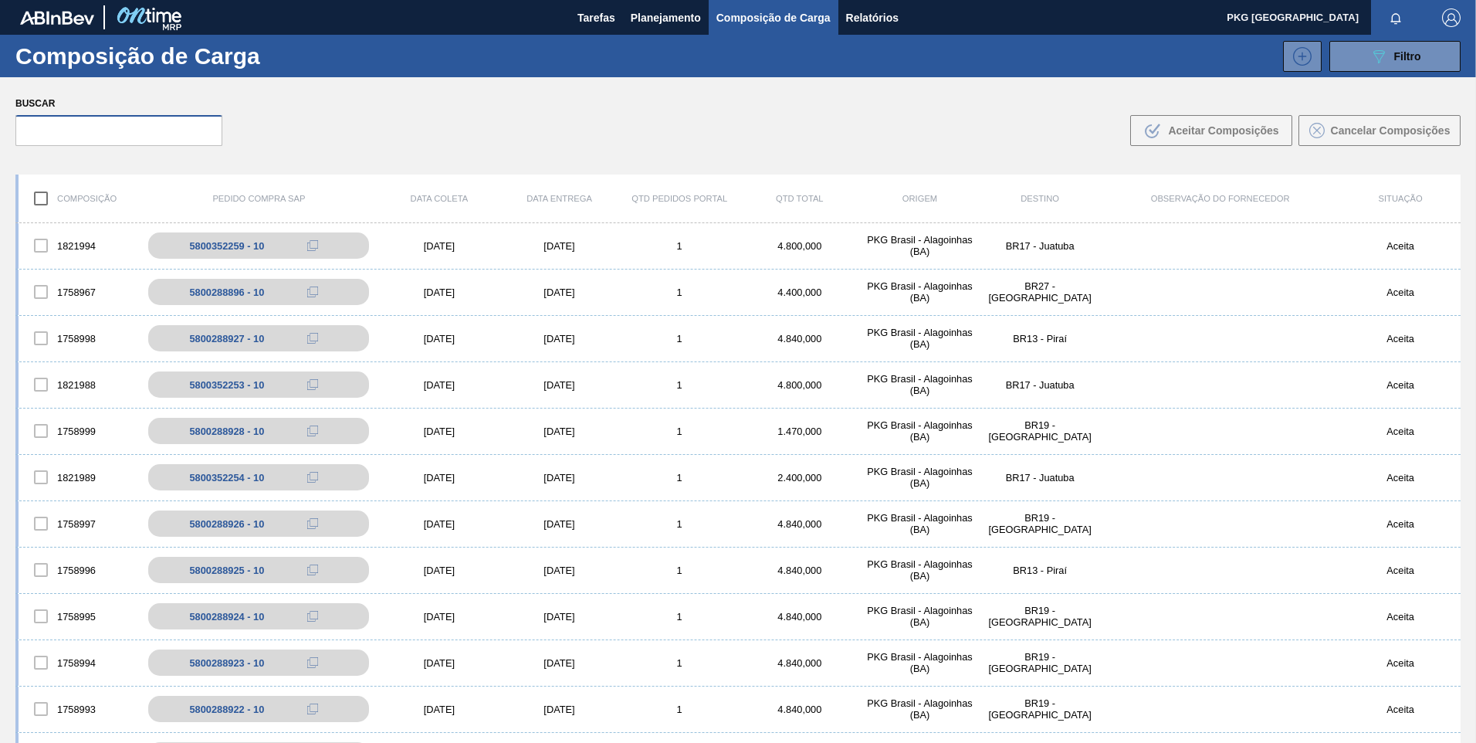
drag, startPoint x: 139, startPoint y: 124, endPoint x: 140, endPoint y: 115, distance: 8.5
click at [140, 116] on input "text" at bounding box center [118, 130] width 207 height 31
paste input "5800288897"
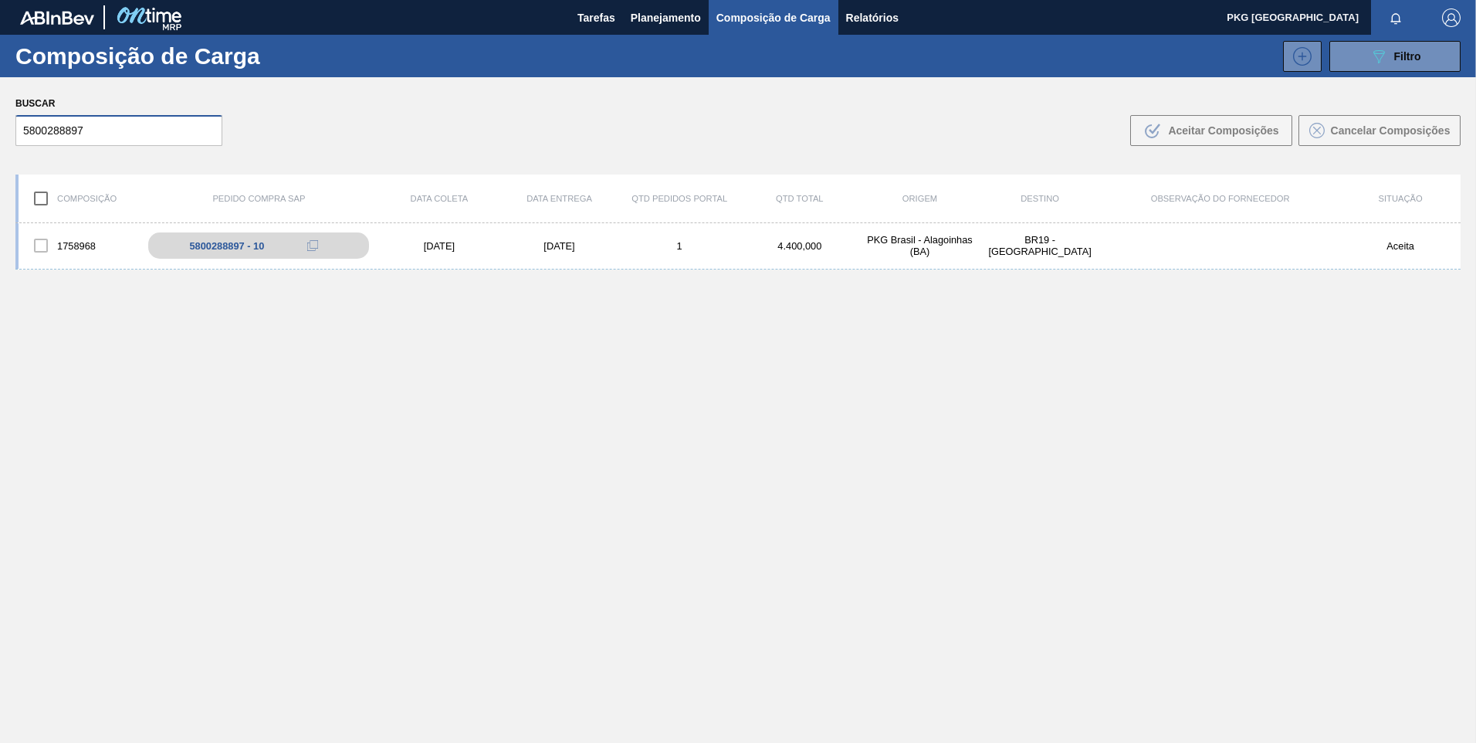
type input "5800288897"
click at [439, 242] on div "[DATE]" at bounding box center [439, 246] width 120 height 12
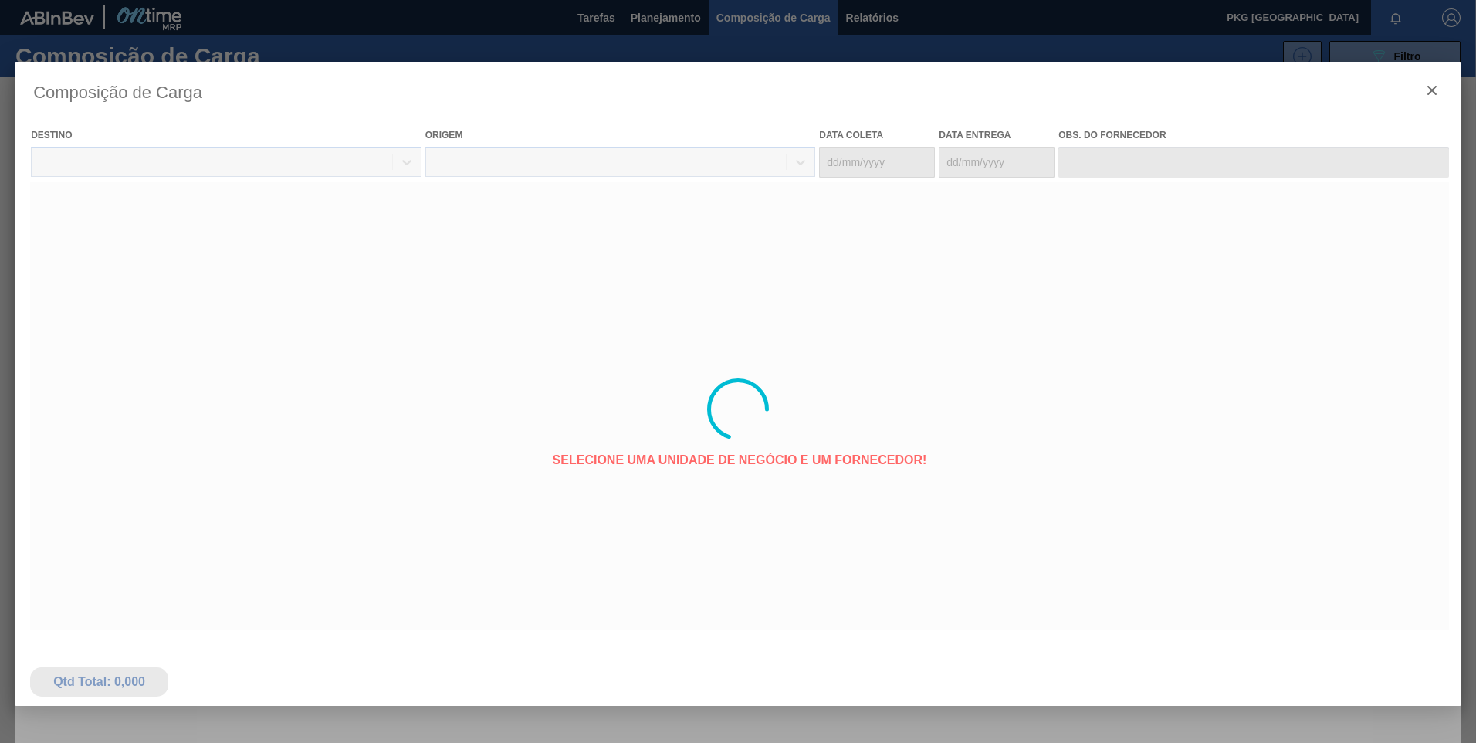
type coleta "[DATE]"
type entrega "[DATE]"
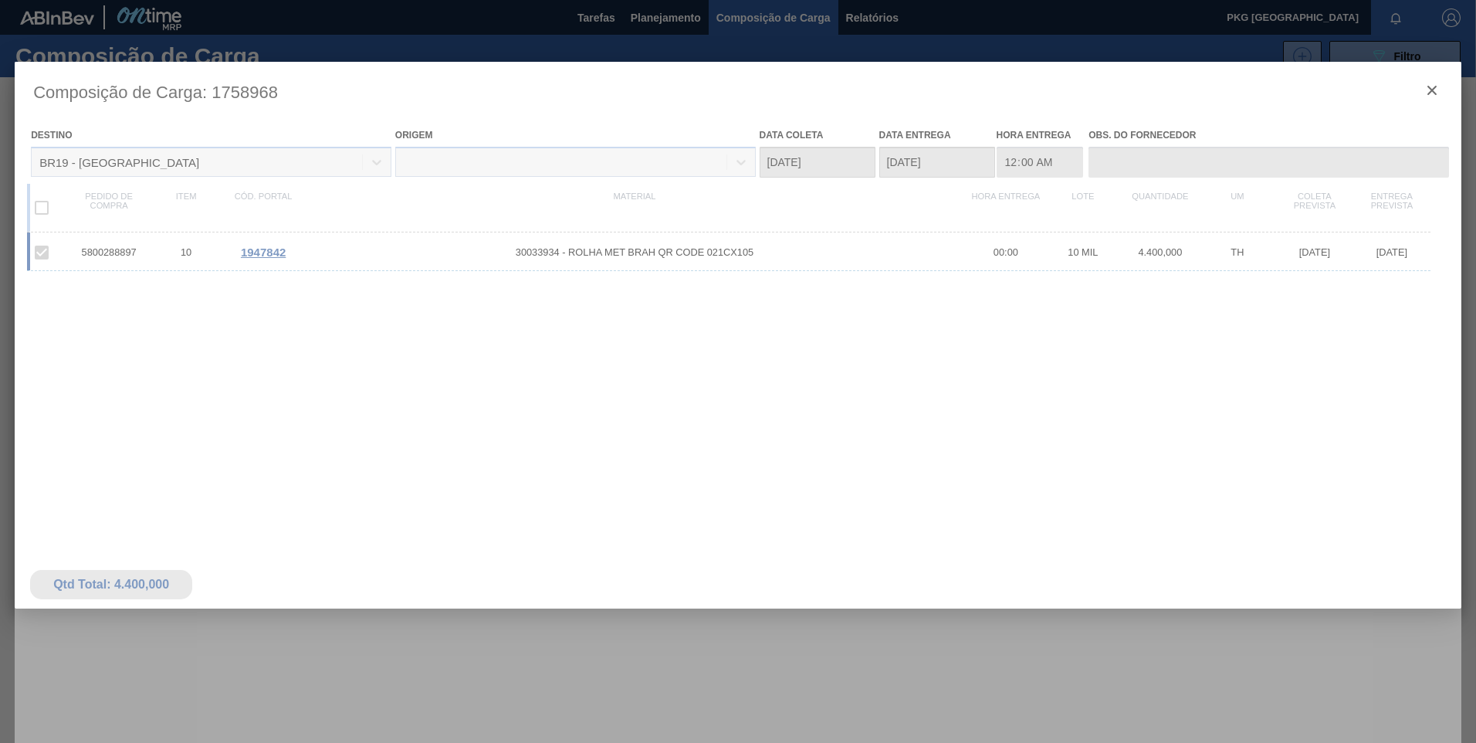
drag, startPoint x: 671, startPoint y: 245, endPoint x: 595, endPoint y: 249, distance: 75.8
click at [669, 245] on div at bounding box center [738, 409] width 1447 height 695
click at [259, 245] on div at bounding box center [738, 409] width 1447 height 695
click at [260, 250] on div at bounding box center [738, 409] width 1447 height 695
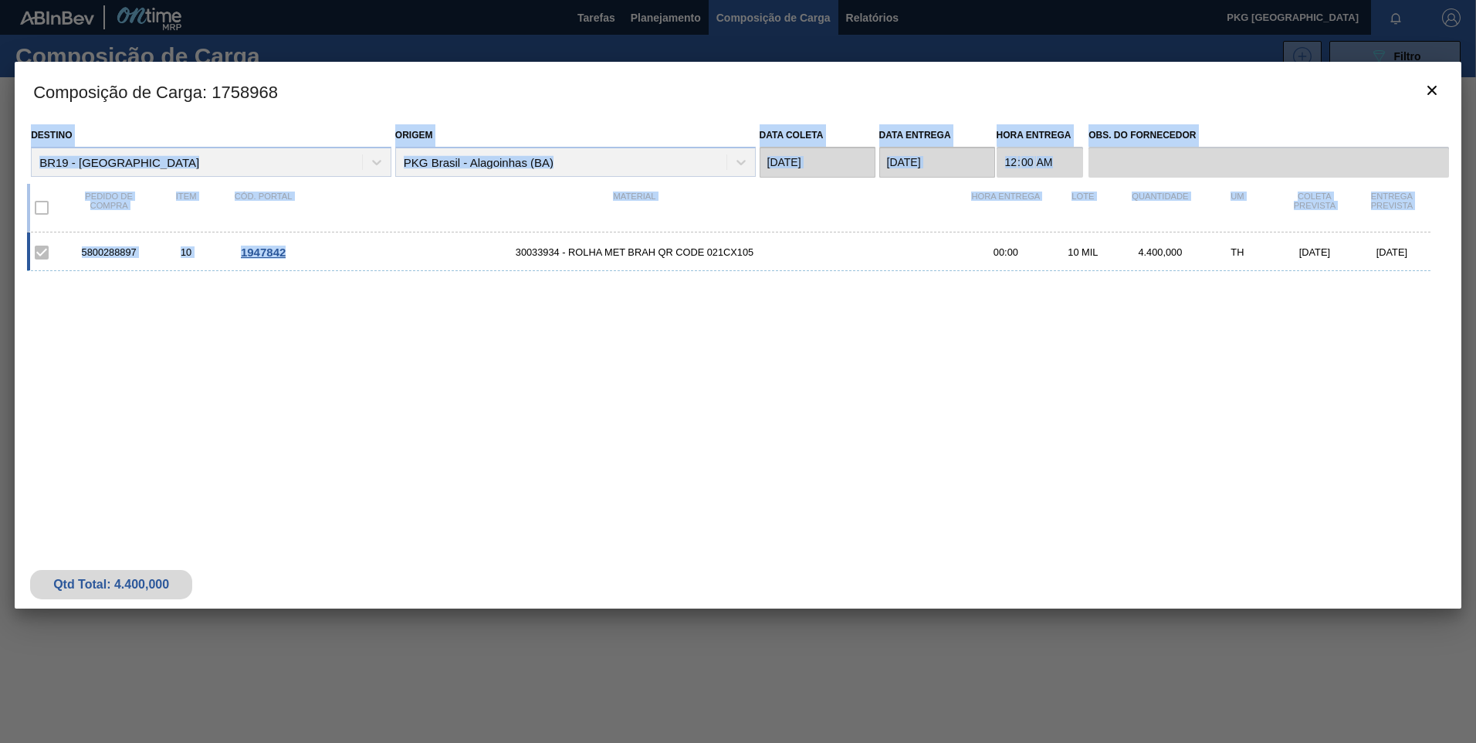
click at [258, 252] on span "1947842" at bounding box center [263, 251] width 45 height 13
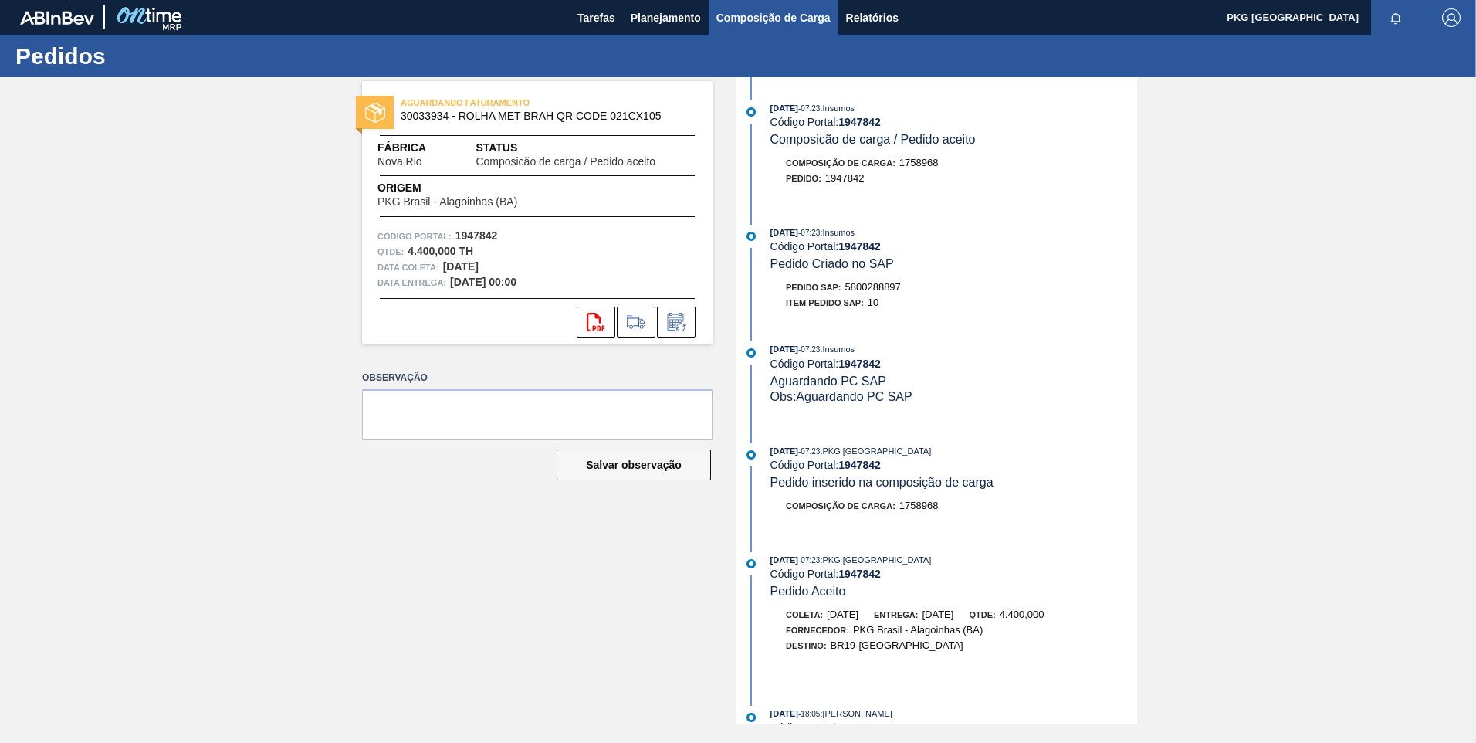
click at [756, 21] on span "Composição de Carga" at bounding box center [773, 17] width 114 height 19
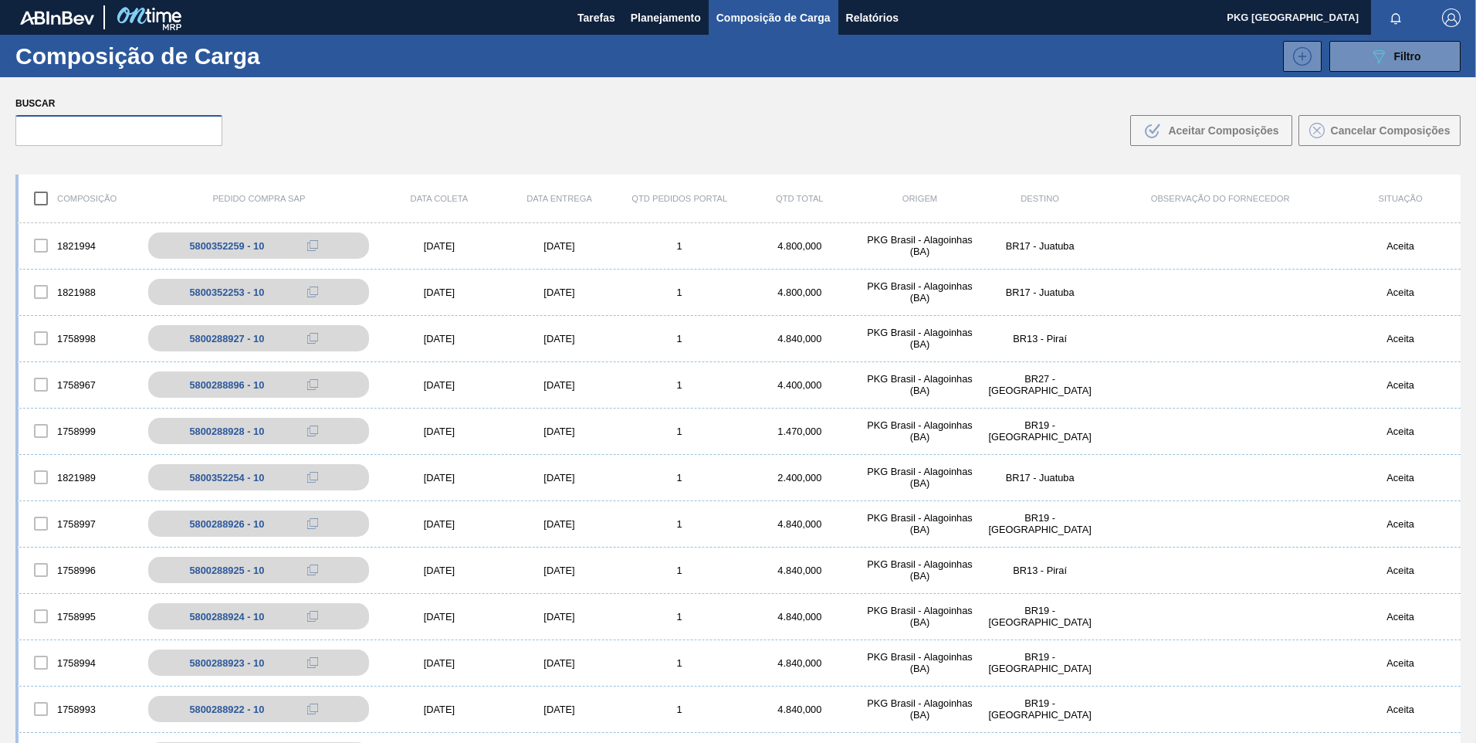
click at [135, 134] on input "text" at bounding box center [118, 130] width 207 height 31
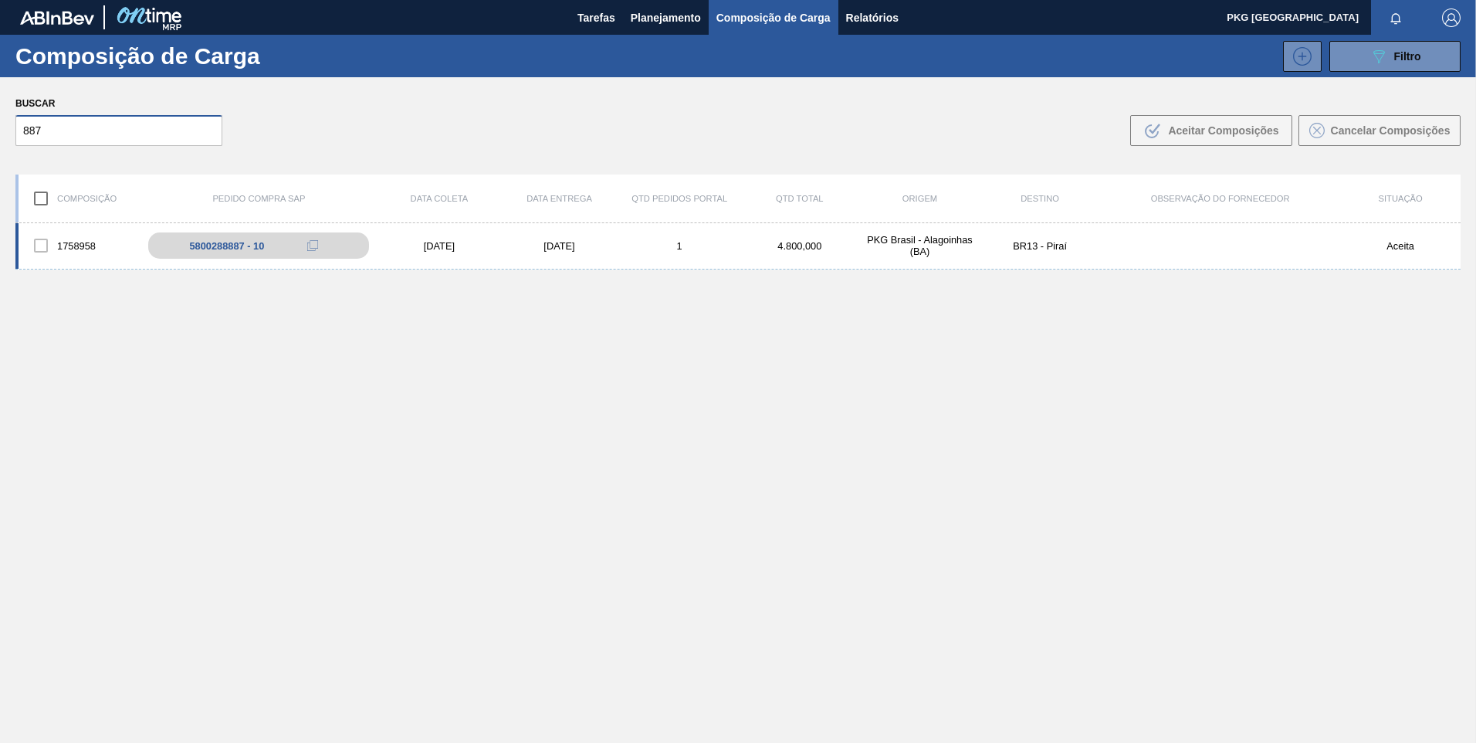
type input "887"
click at [434, 242] on div "16/06/2025" at bounding box center [439, 246] width 120 height 12
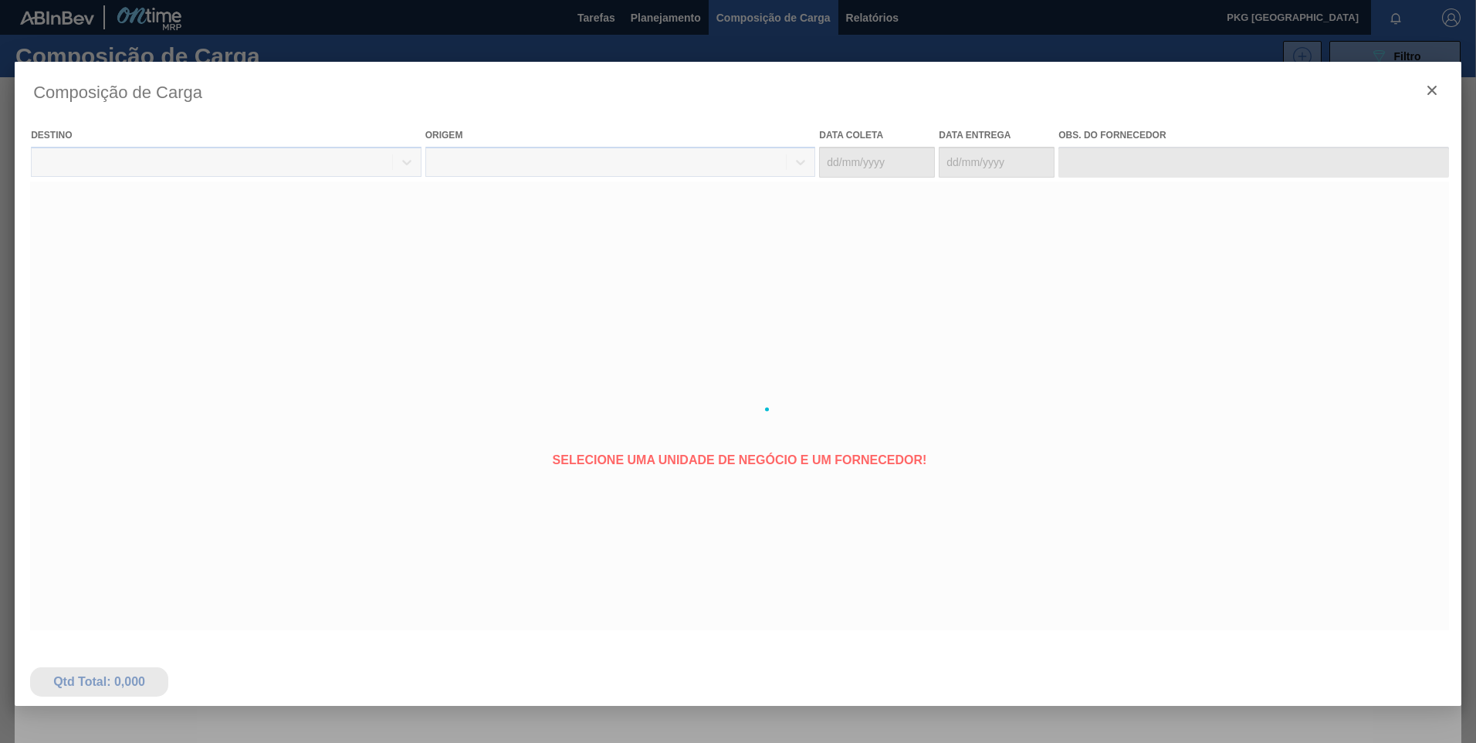
type coleta "16/06/2025"
type entrega "16/06/2025"
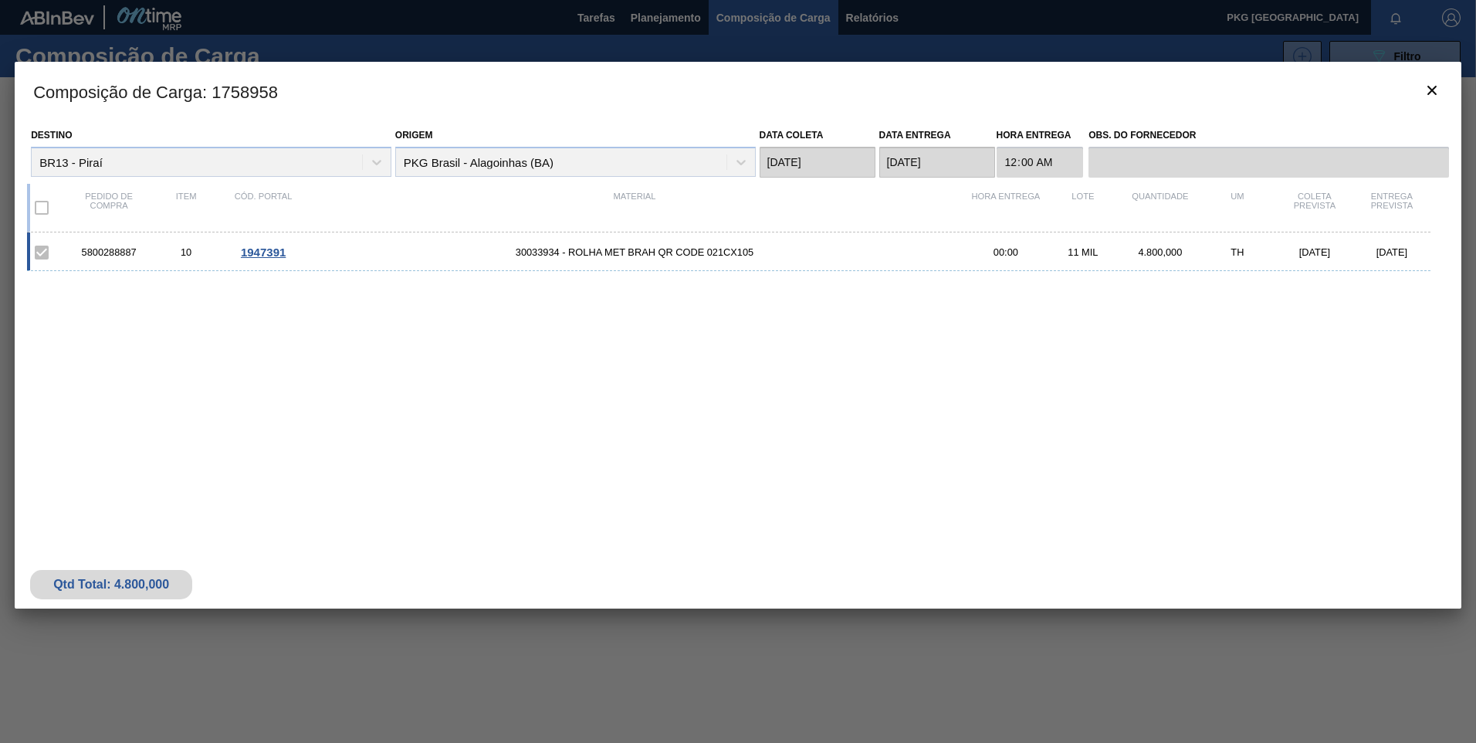
click at [264, 249] on span "1947391" at bounding box center [263, 251] width 45 height 13
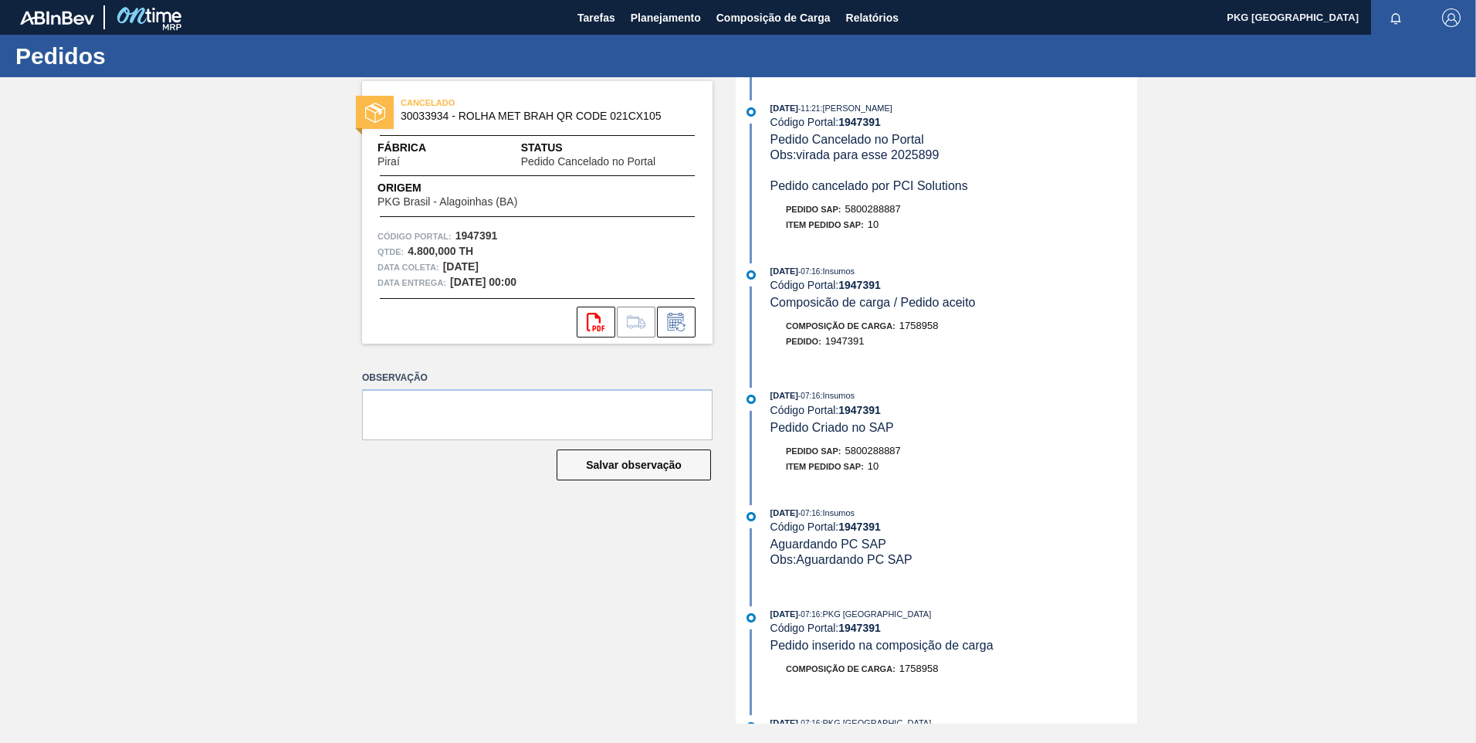
click at [122, 530] on div "CANCELADO 30033934 - ROLHA MET BRAH QR CODE 021CX105 Fábrica Piraí Status Pedid…" at bounding box center [738, 400] width 1476 height 646
click at [758, 18] on span "Composição de Carga" at bounding box center [773, 17] width 114 height 19
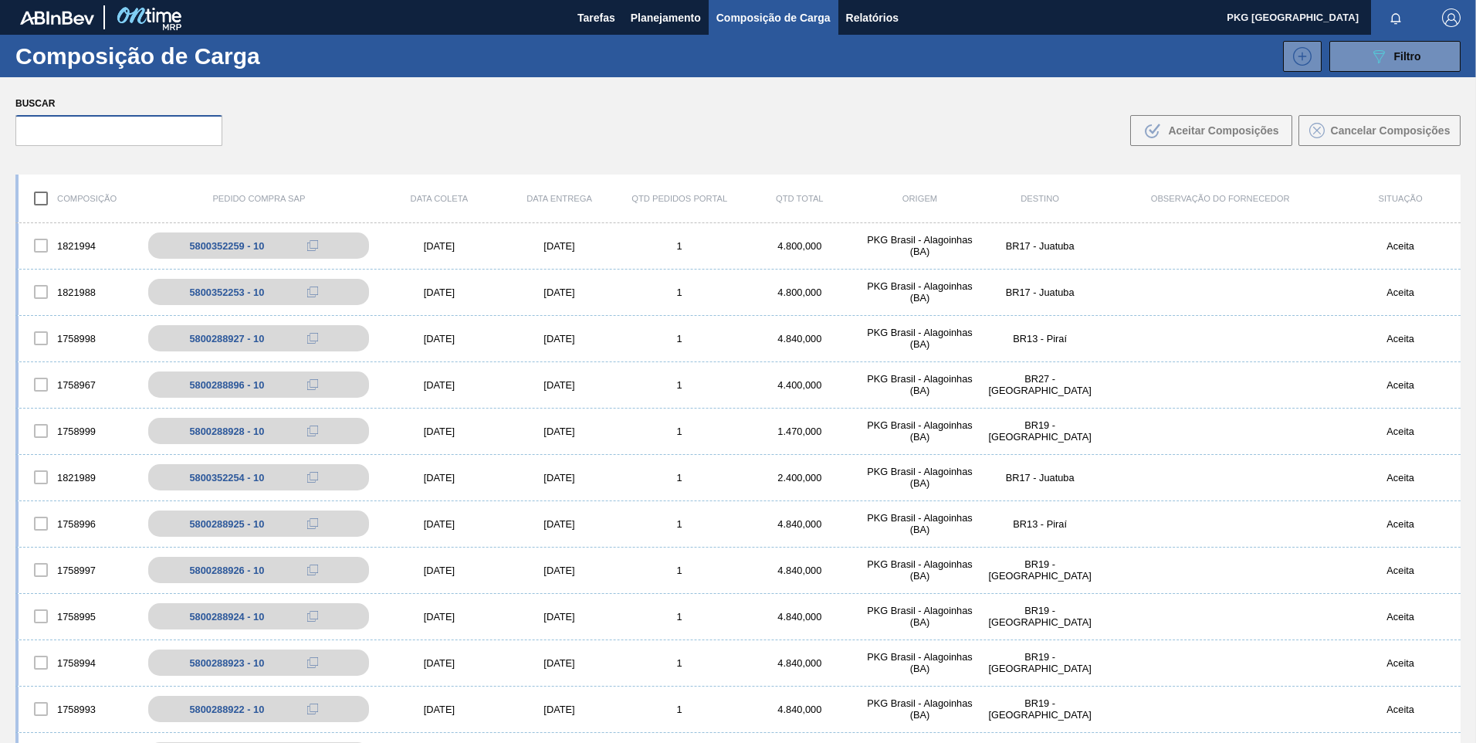
click at [163, 137] on input "text" at bounding box center [118, 130] width 207 height 31
paste input "5800288897"
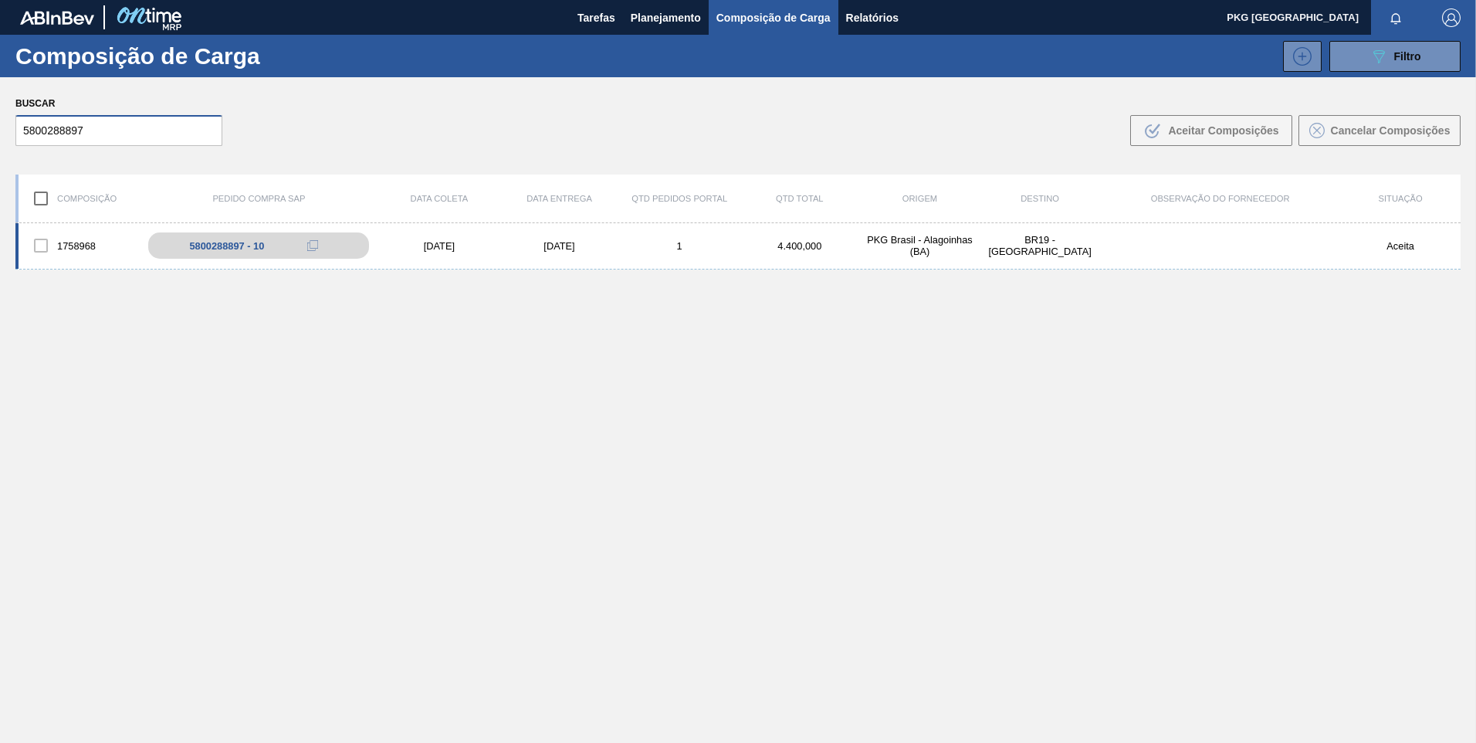
type input "5800288897"
click at [547, 245] on div "[DATE]" at bounding box center [559, 246] width 120 height 12
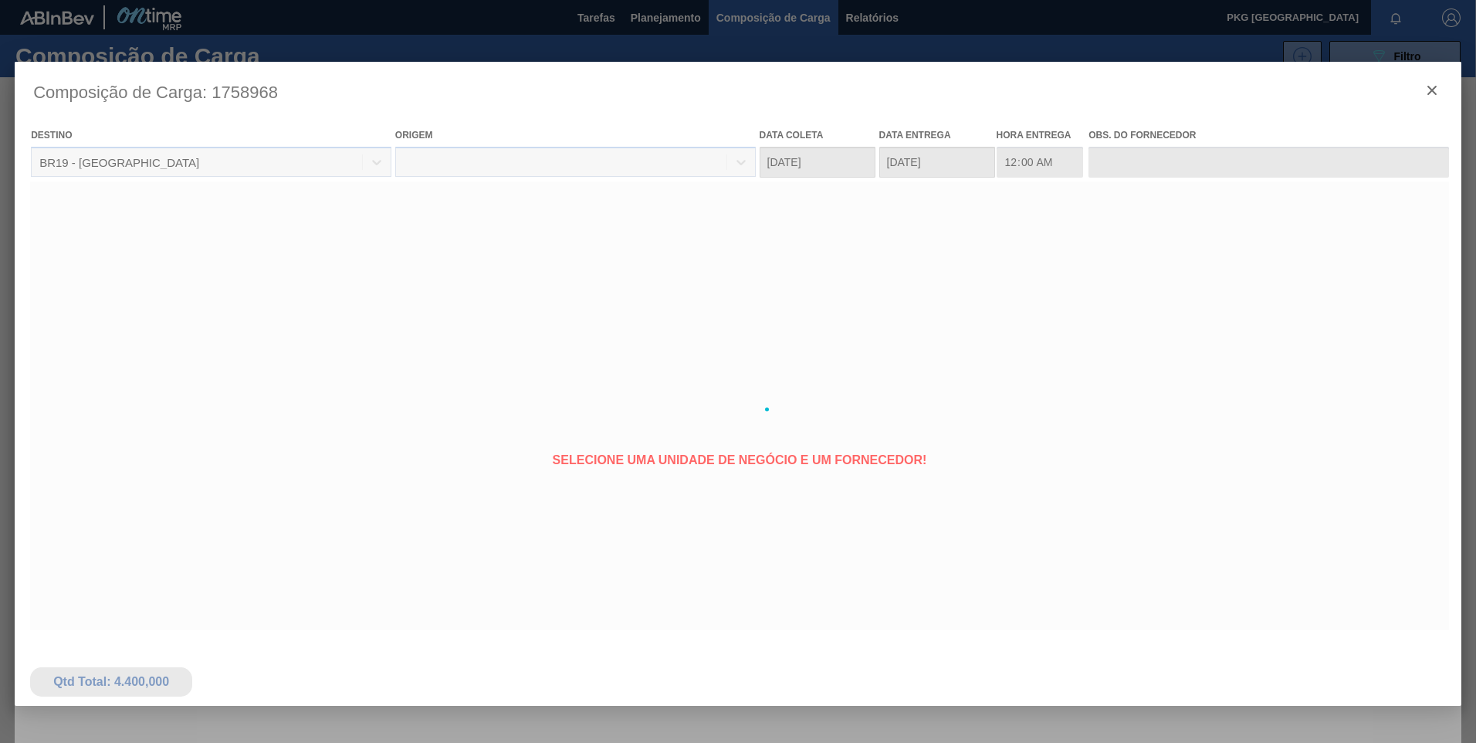
type coleta "[DATE]"
type entrega "[DATE]"
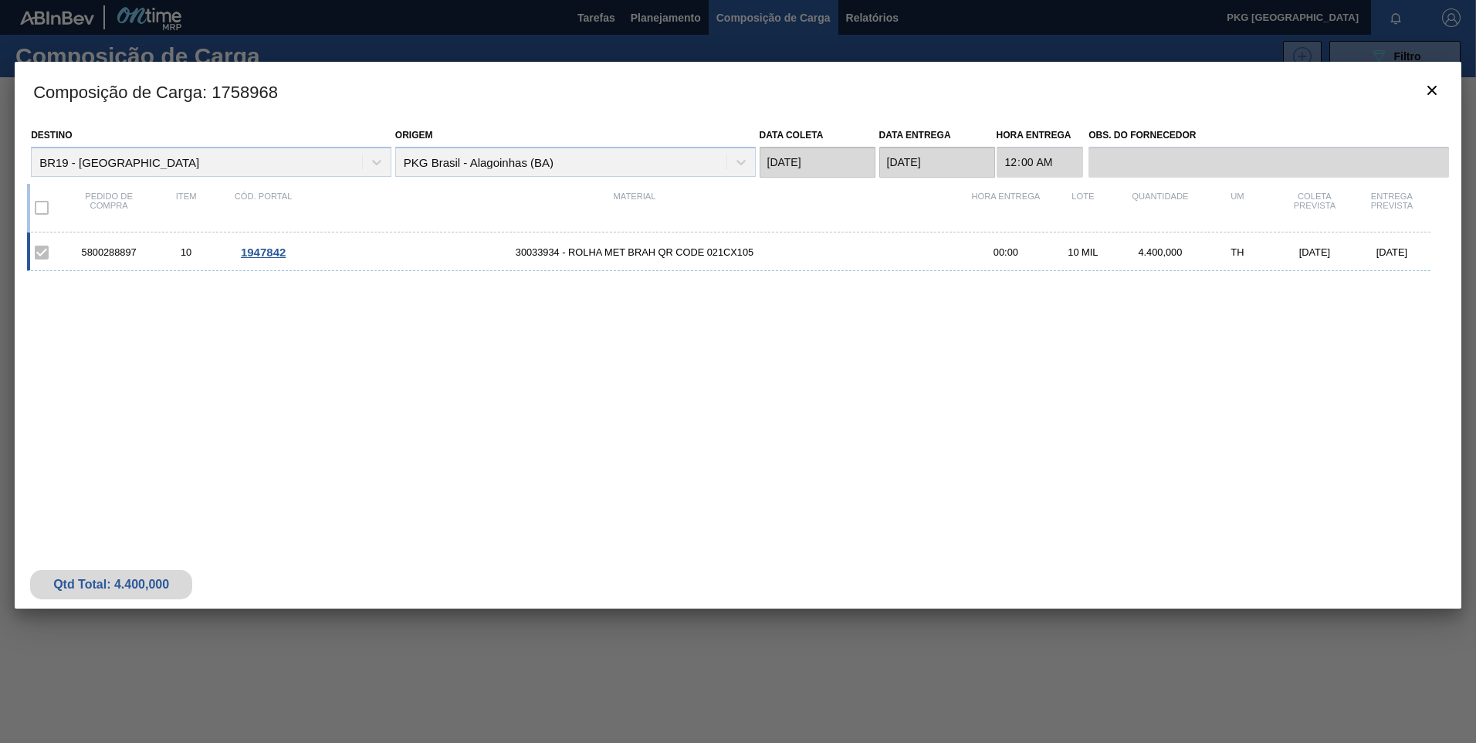
click at [586, 248] on span "30033934 - ROLHA MET BRAH QR CODE 021CX105" at bounding box center [634, 252] width 665 height 12
click at [259, 252] on span "1947842" at bounding box center [263, 251] width 45 height 13
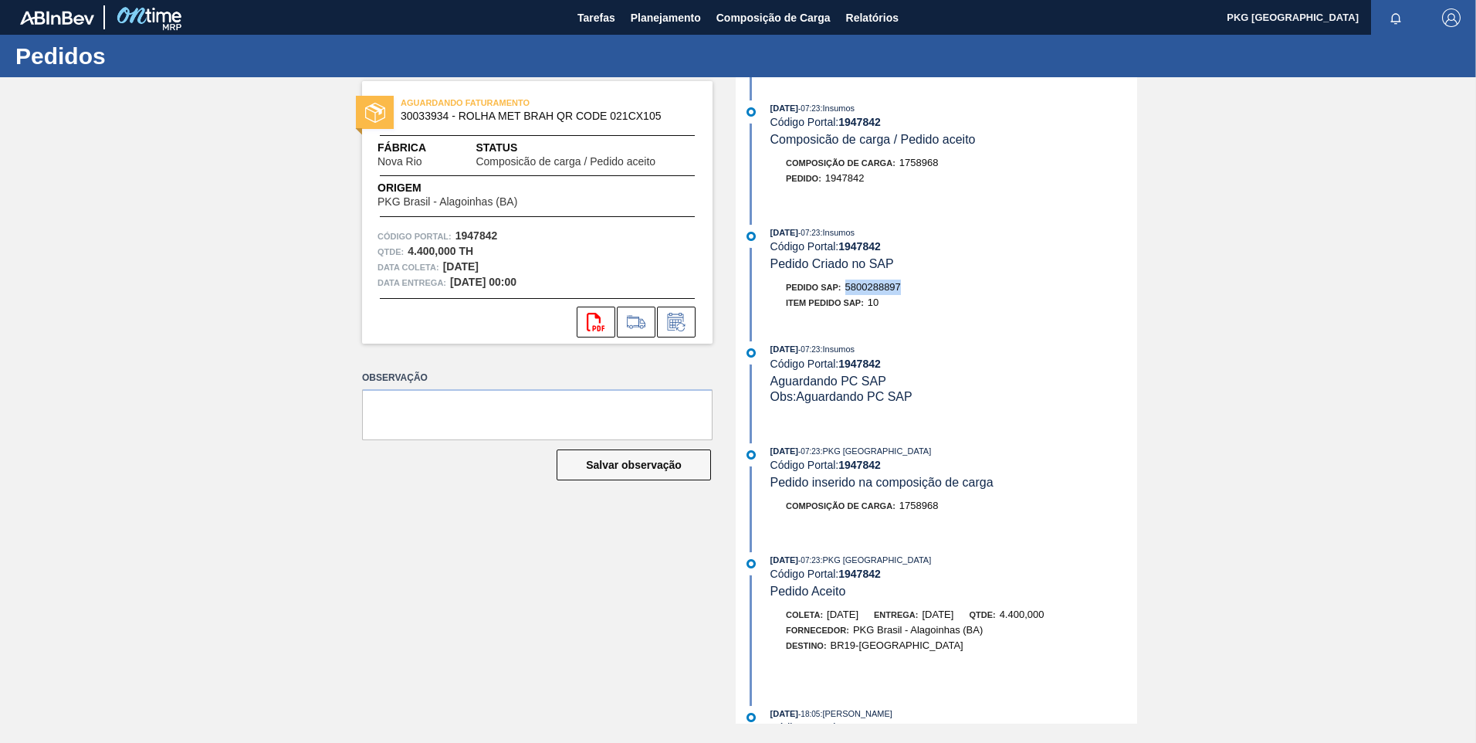
drag, startPoint x: 848, startPoint y: 283, endPoint x: 942, endPoint y: 285, distance: 93.4
click at [942, 285] on div "Pedido SAP: 5800288897" at bounding box center [953, 286] width 367 height 15
copy span "5800288897"
click at [433, 529] on div "AGUARDANDO FATURAMENTO 30033934 - ROLHA MET BRAH QR CODE 021CX105 Fábrica Nova …" at bounding box center [526, 400] width 374 height 646
click at [270, 413] on div "AGUARDANDO FATURAMENTO 30033934 - ROLHA MET BRAH QR CODE 021CX105 Fábrica Nova …" at bounding box center [738, 400] width 1476 height 646
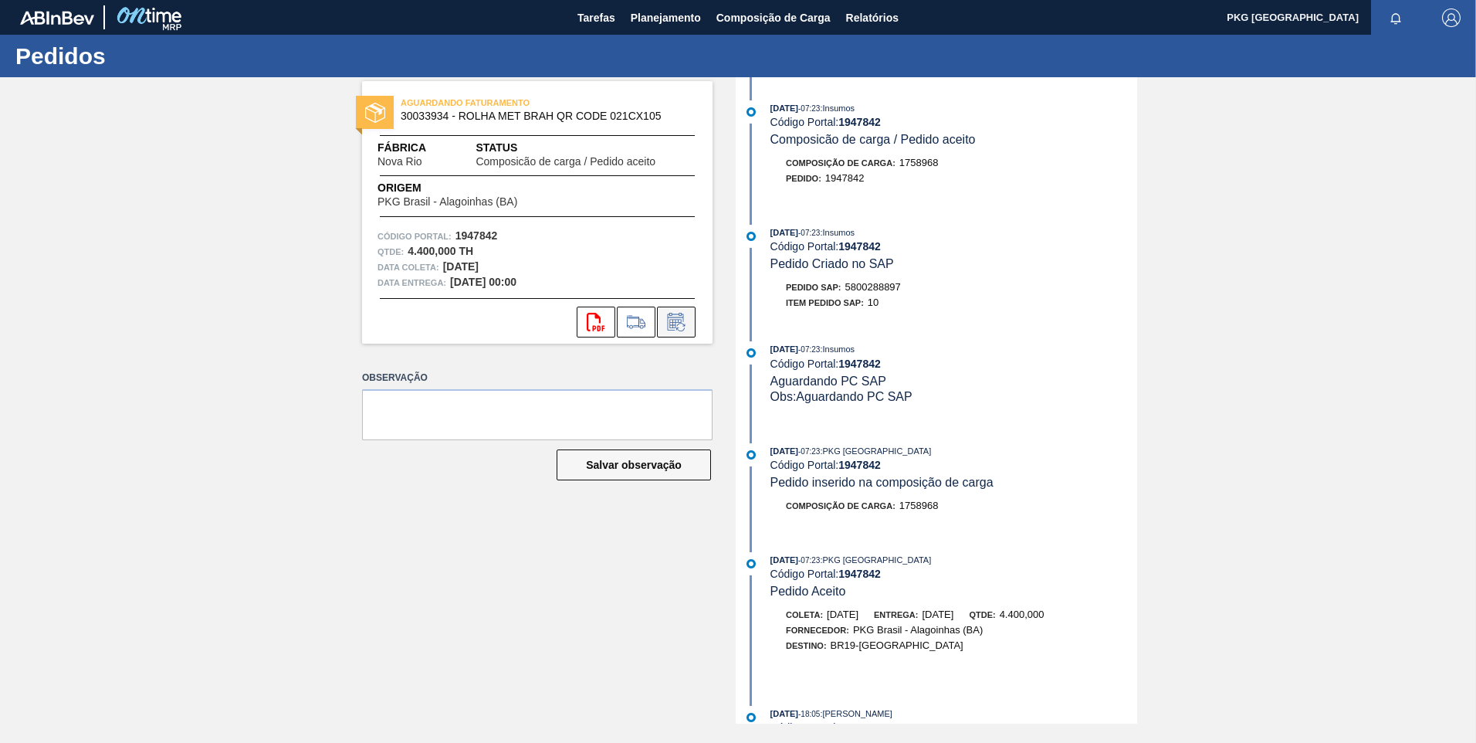
click at [679, 323] on icon at bounding box center [680, 327] width 8 height 8
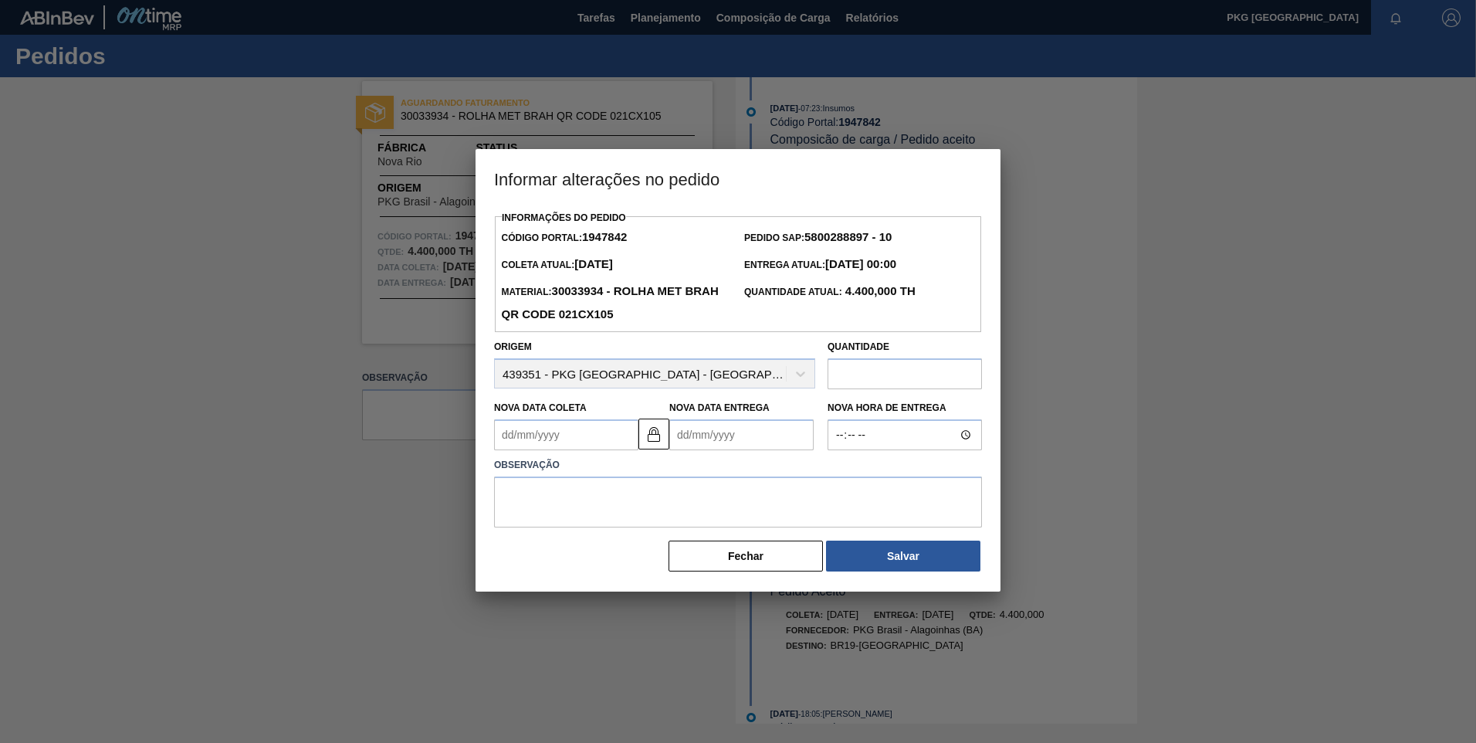
click at [847, 378] on input "text" at bounding box center [905, 373] width 154 height 31
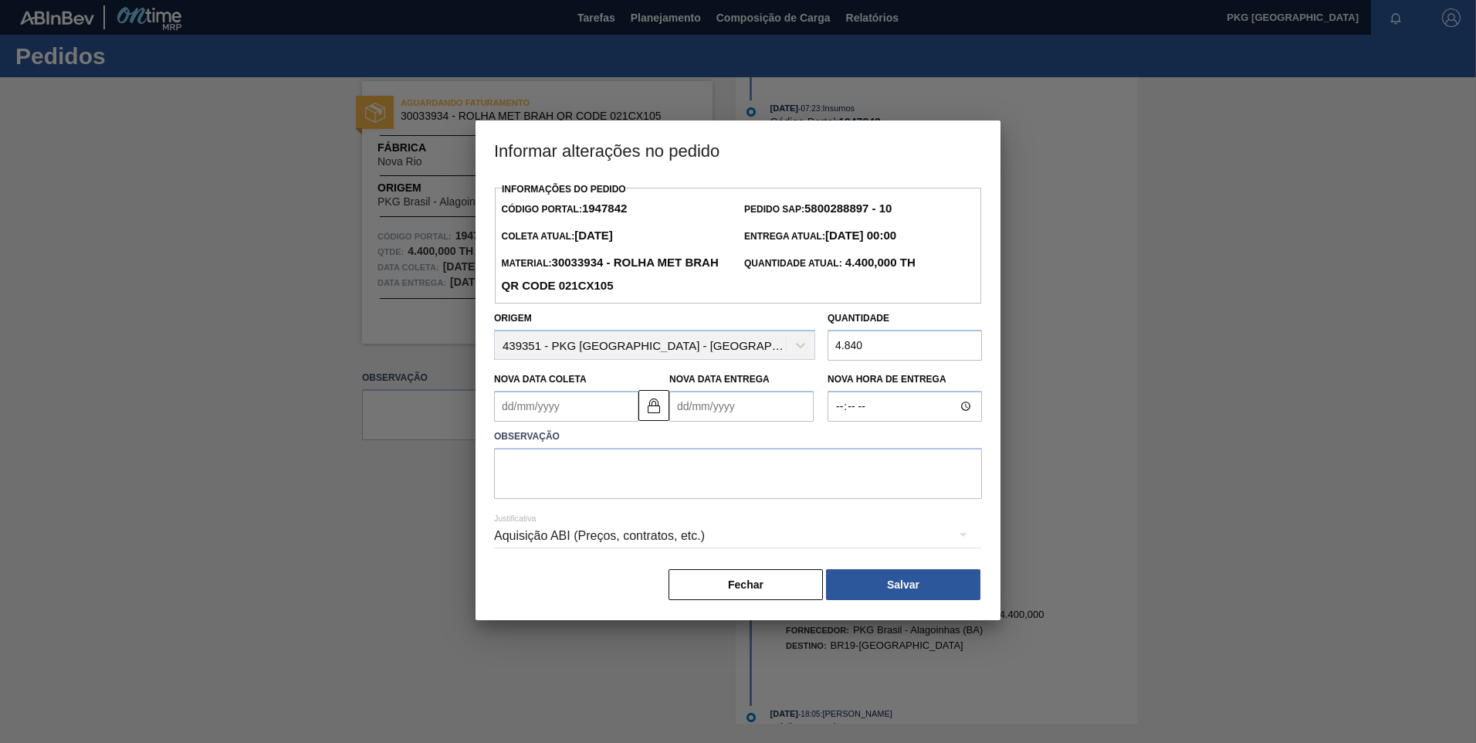
type input "4.840"
click at [592, 413] on Coleta1947842 "Nova Data Coleta" at bounding box center [566, 406] width 144 height 31
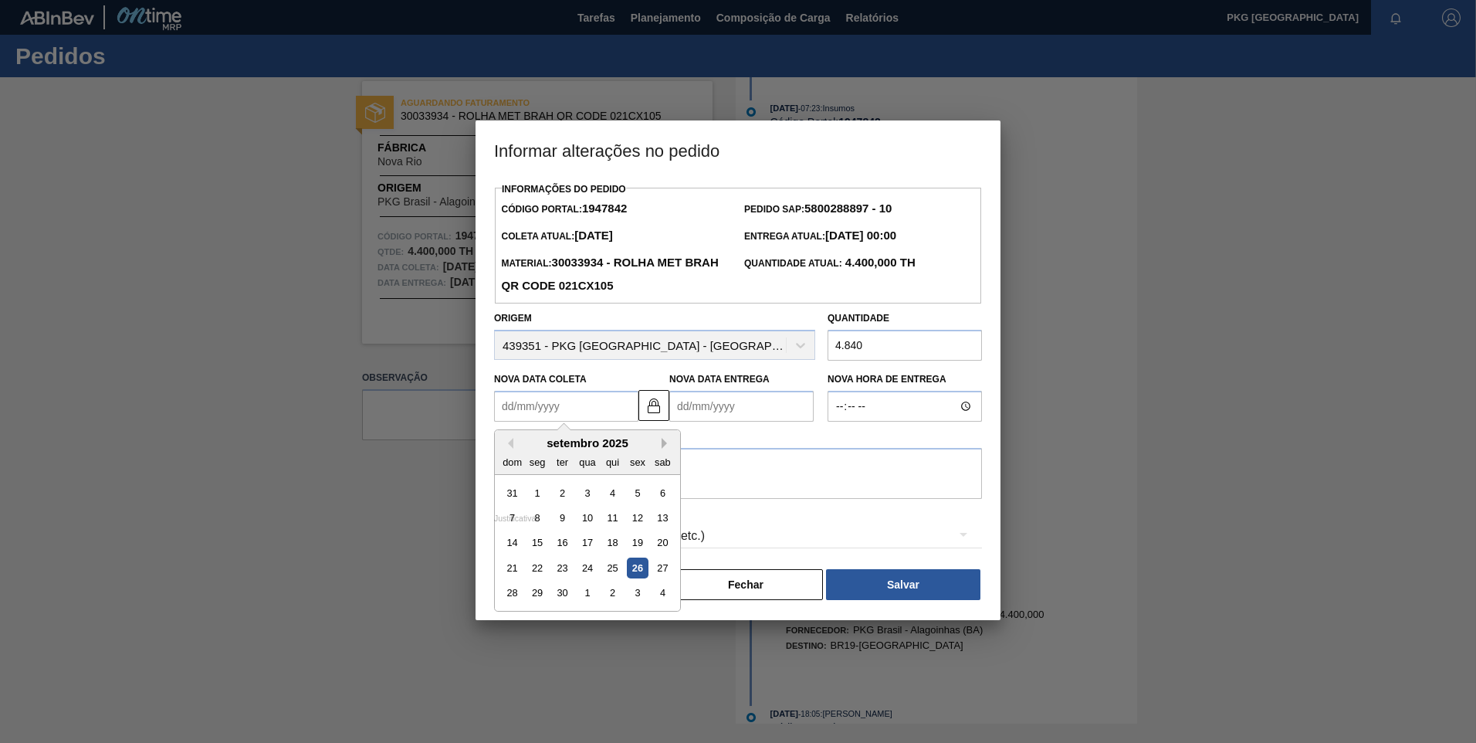
click at [667, 443] on button "Next Month" at bounding box center [667, 443] width 11 height 11
click at [508, 447] on button "Previous Month" at bounding box center [508, 443] width 11 height 11
click at [591, 518] on div "8" at bounding box center [587, 517] width 21 height 21
type Coleta1947842 "08/10/2025"
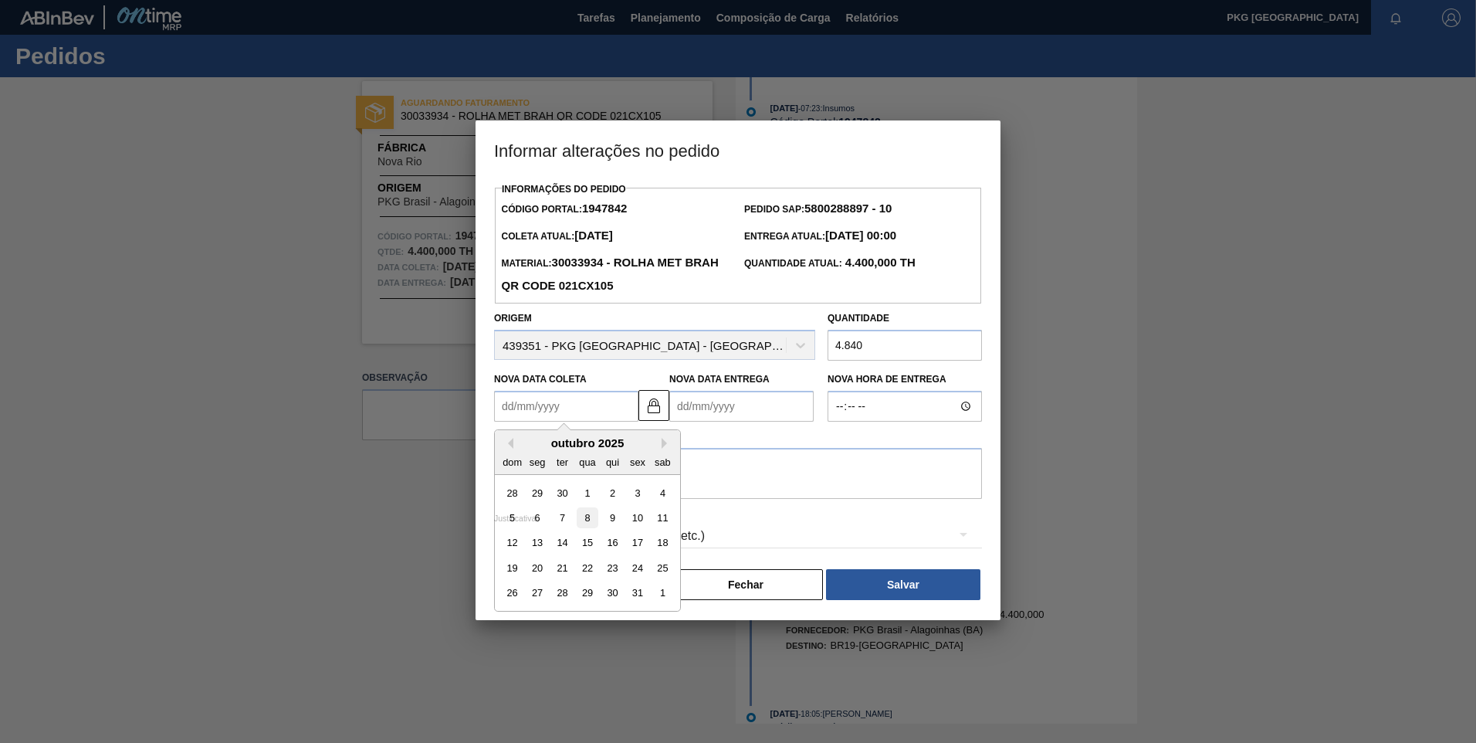
type Entrega1947842 "11/10/2025"
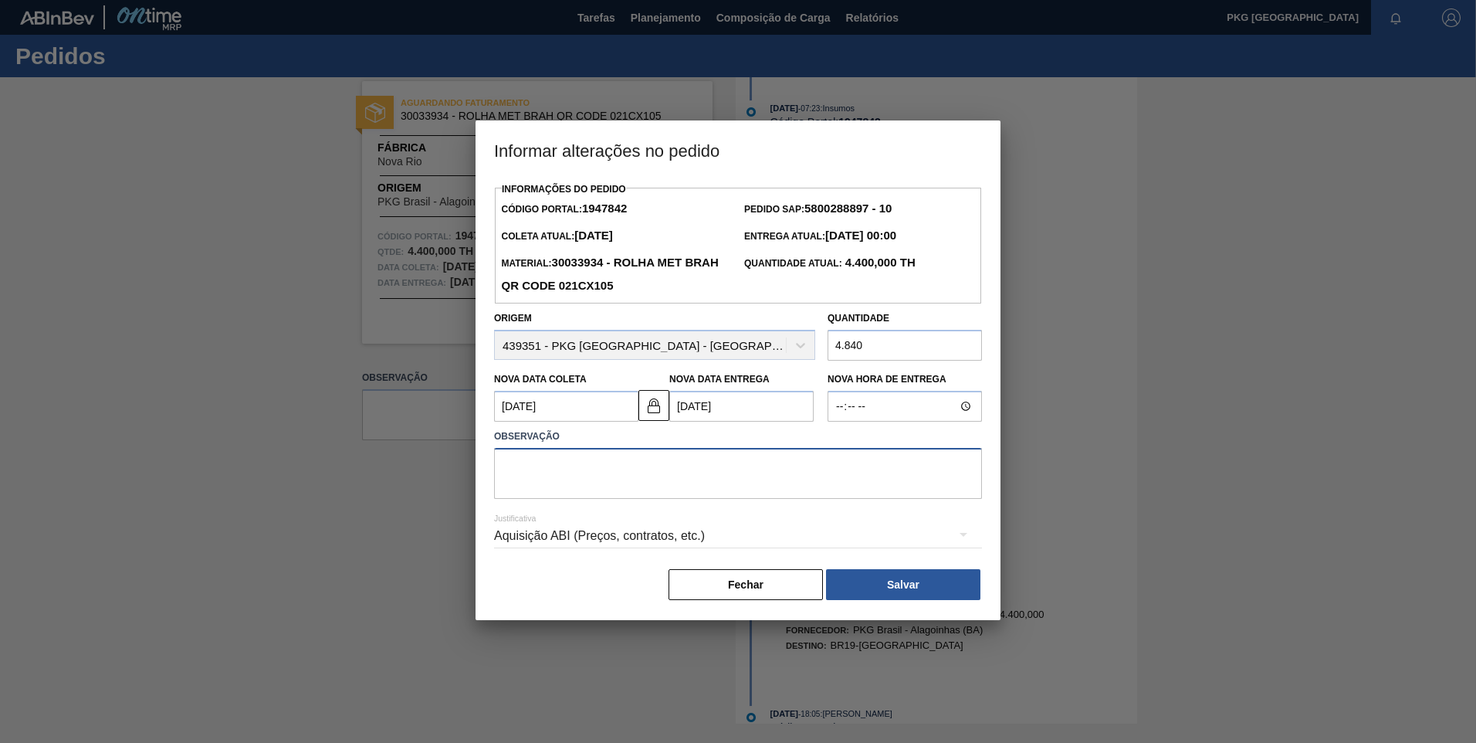
click at [686, 491] on textarea at bounding box center [738, 473] width 488 height 51
type textarea "Ajuste de data"
click at [628, 537] on div "Aquisição ABI (Preços, contratos, etc.)" at bounding box center [738, 535] width 488 height 43
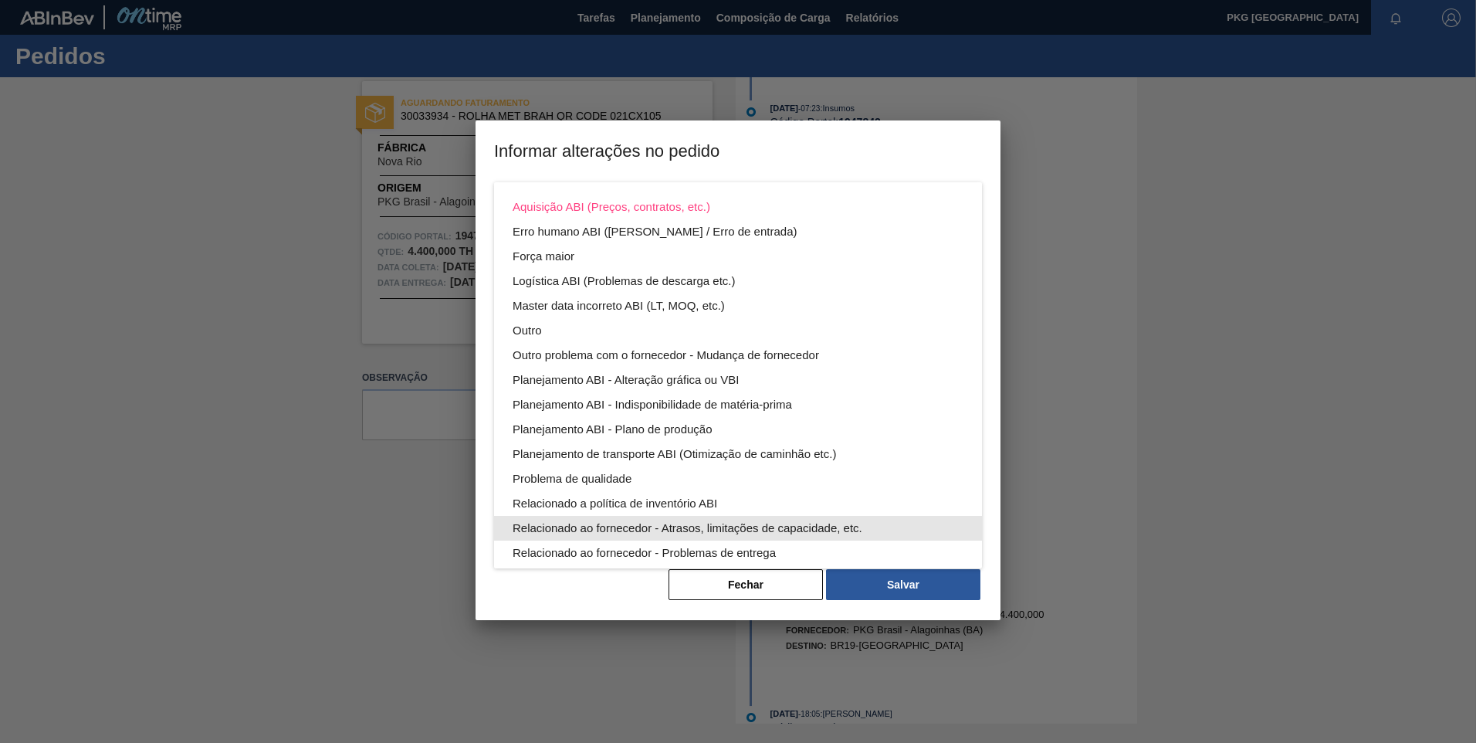
click at [649, 531] on div "Relacionado ao fornecedor - Atrasos, limitações de capacidade, etc." at bounding box center [738, 528] width 451 height 25
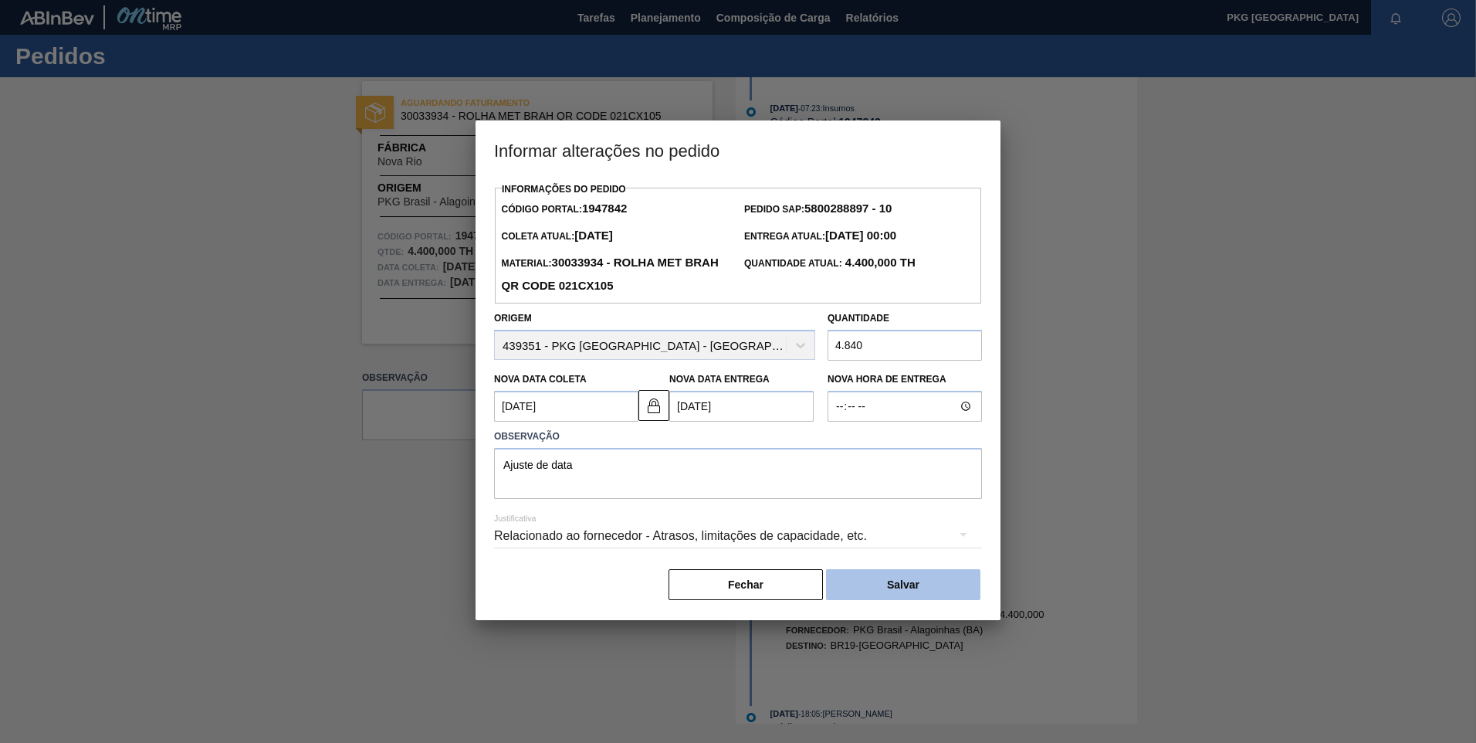
click at [885, 587] on button "Salvar" at bounding box center [903, 584] width 154 height 31
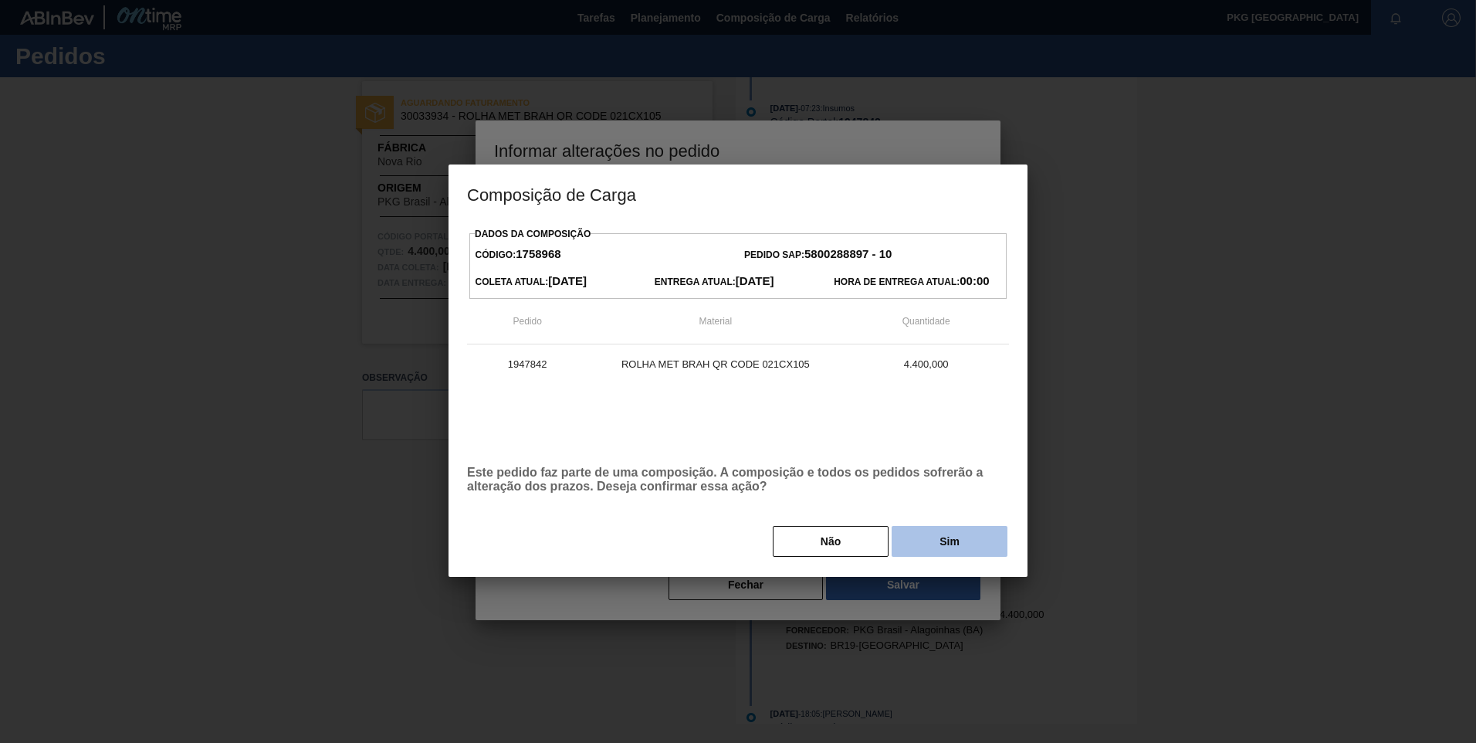
click at [943, 543] on button "Sim" at bounding box center [950, 541] width 116 height 31
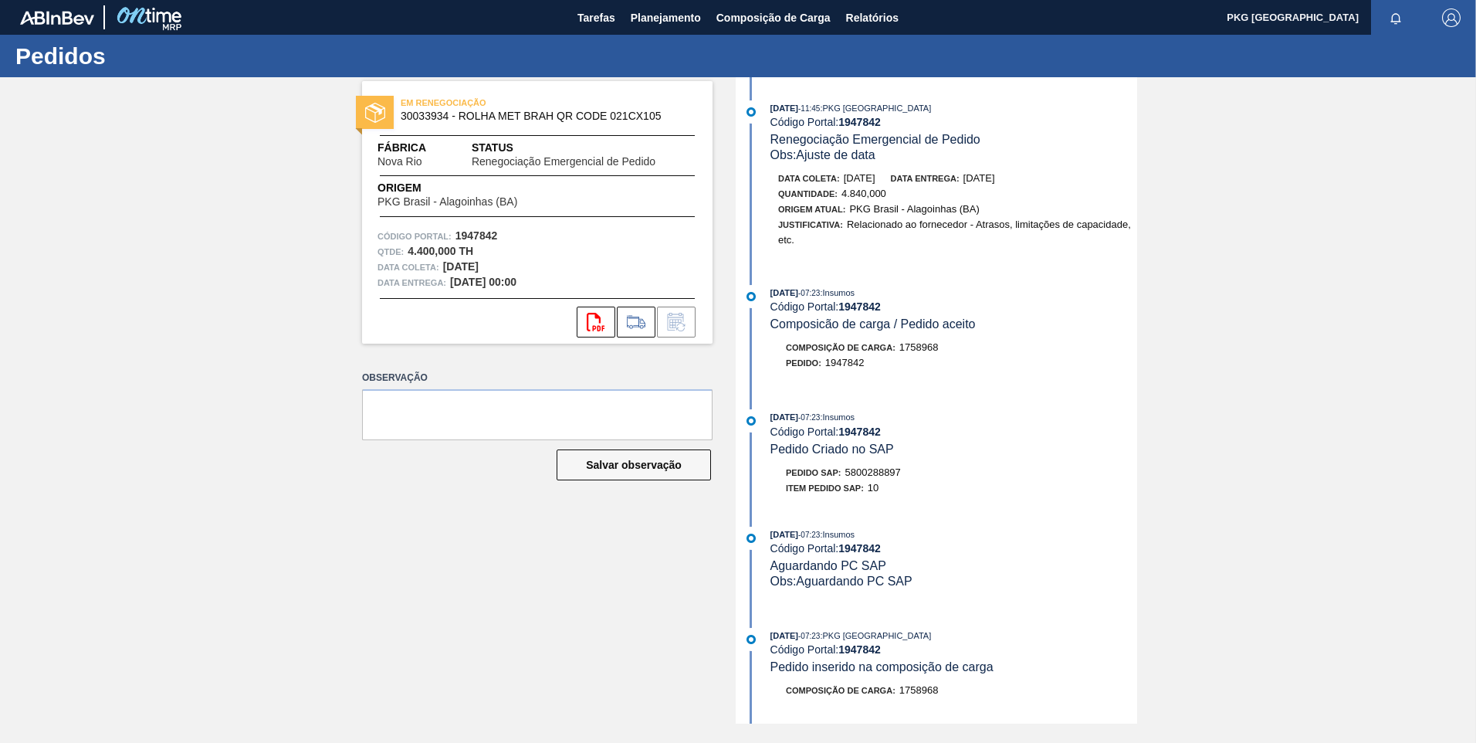
click at [461, 543] on div "EM RENEGOCIAÇÃO 30033934 - ROLHA MET BRAH QR CODE 021CX105 Fábrica Nova Rio Sta…" at bounding box center [526, 400] width 374 height 646
click at [768, 20] on span "Composição de Carga" at bounding box center [773, 17] width 114 height 19
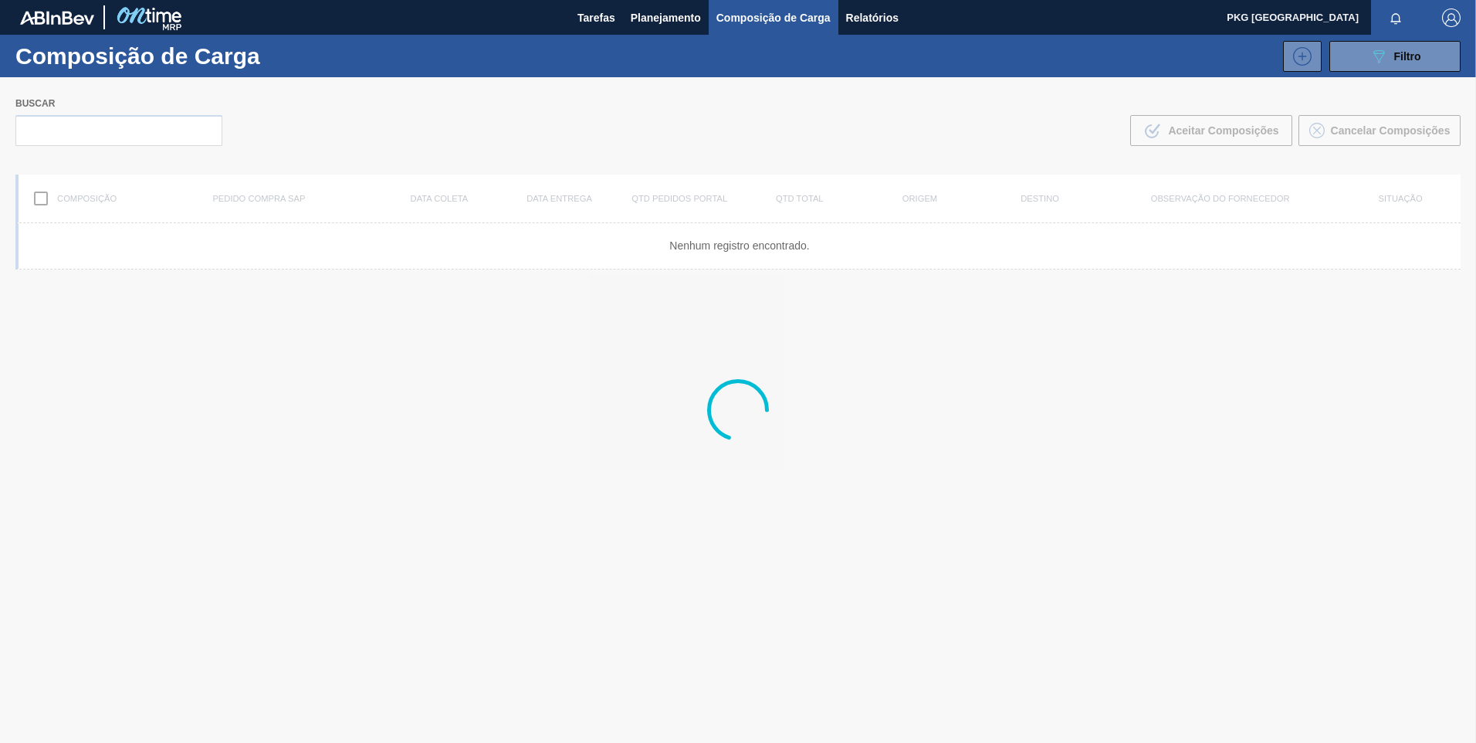
click at [162, 134] on div at bounding box center [738, 409] width 1476 height 665
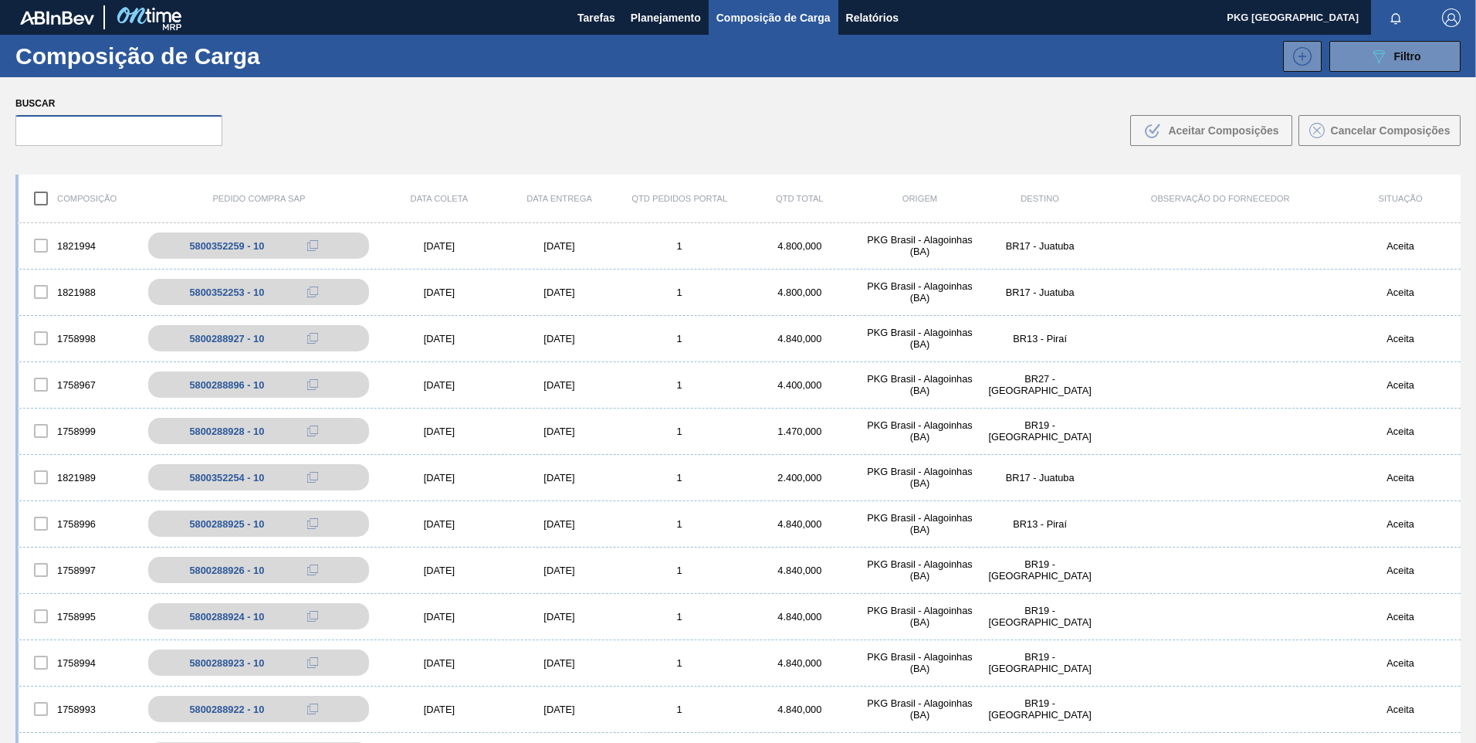
click at [118, 127] on input "text" at bounding box center [118, 130] width 207 height 31
click at [118, 130] on input "text" at bounding box center [118, 130] width 207 height 31
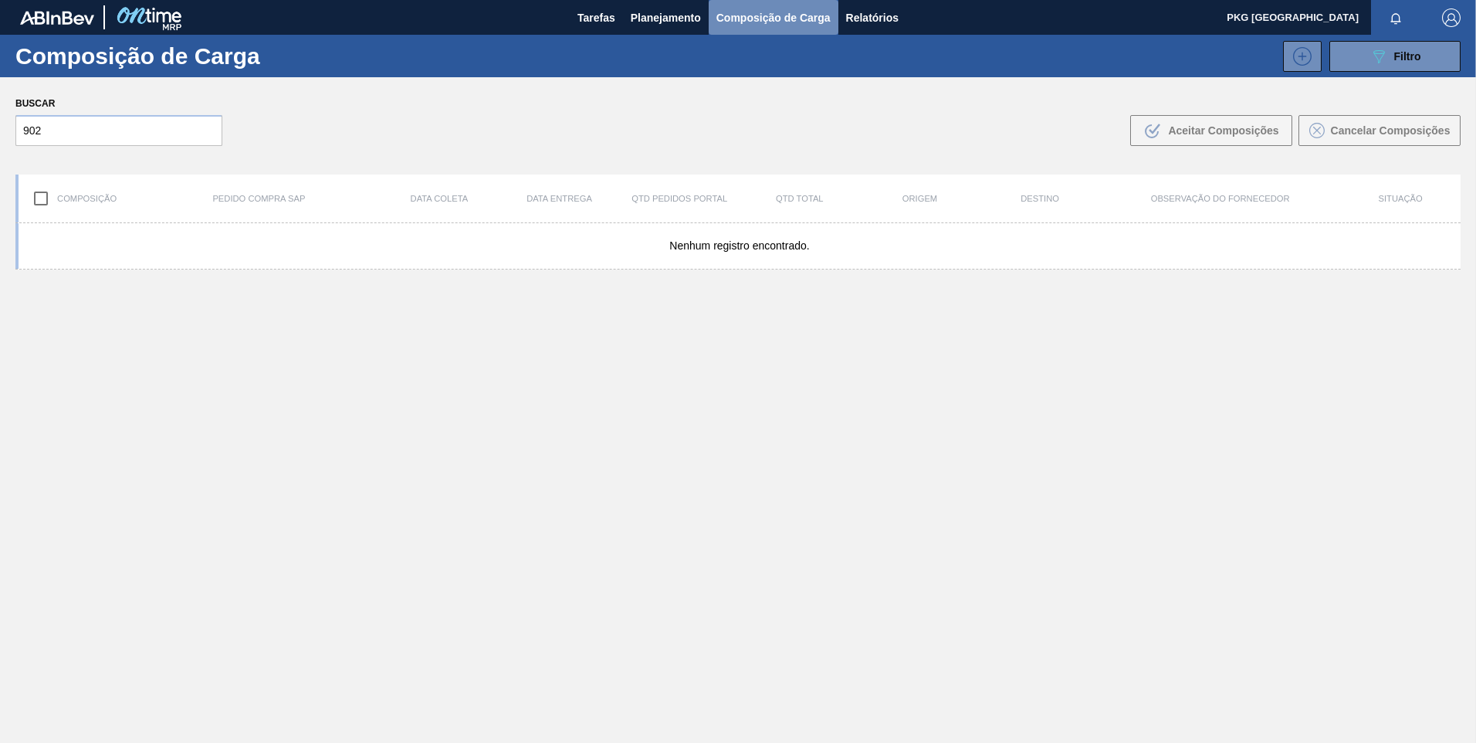
click at [764, 12] on span "Composição de Carga" at bounding box center [773, 17] width 114 height 19
click at [736, 10] on span "Composição de Carga" at bounding box center [773, 17] width 114 height 19
click at [176, 135] on input "902" at bounding box center [118, 130] width 207 height 31
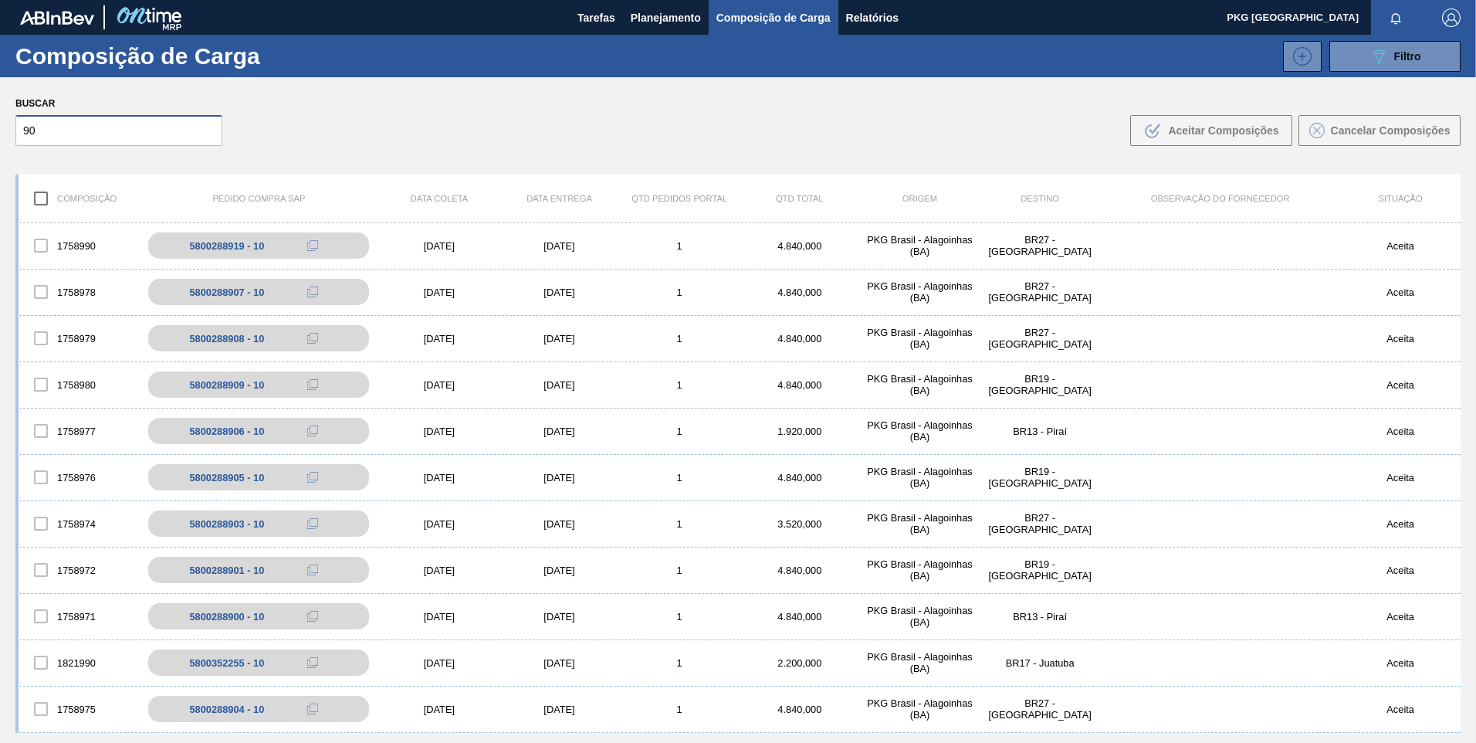
type input "9"
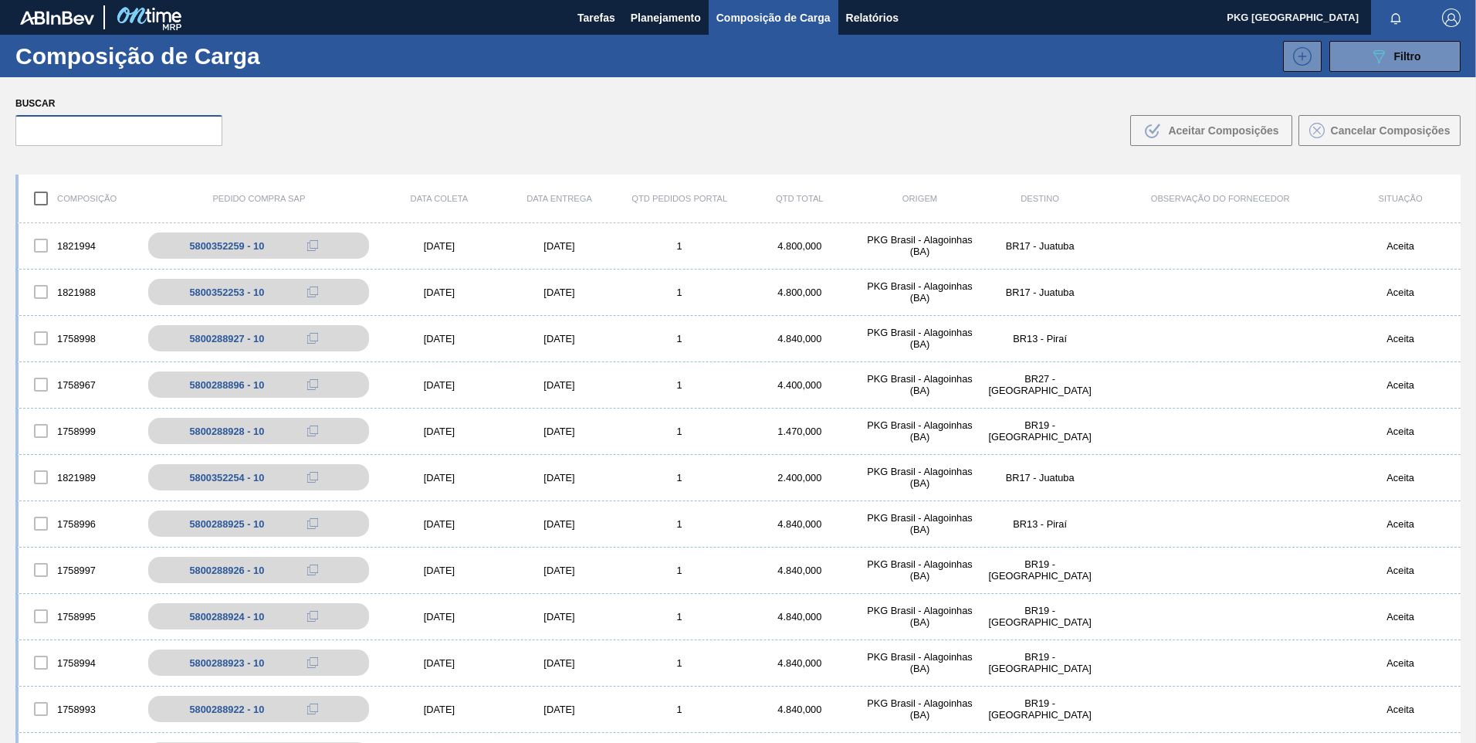
paste input "5800288902"
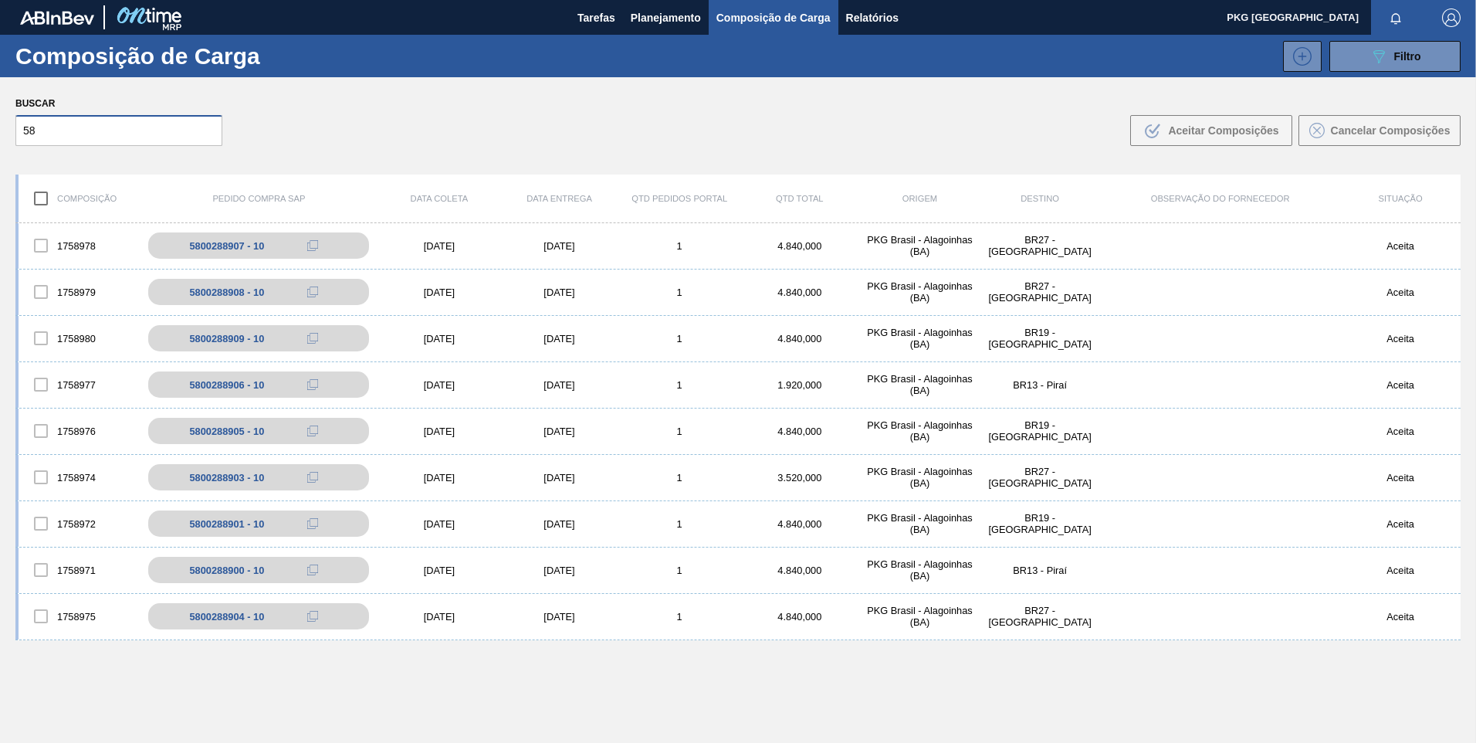
type input "5"
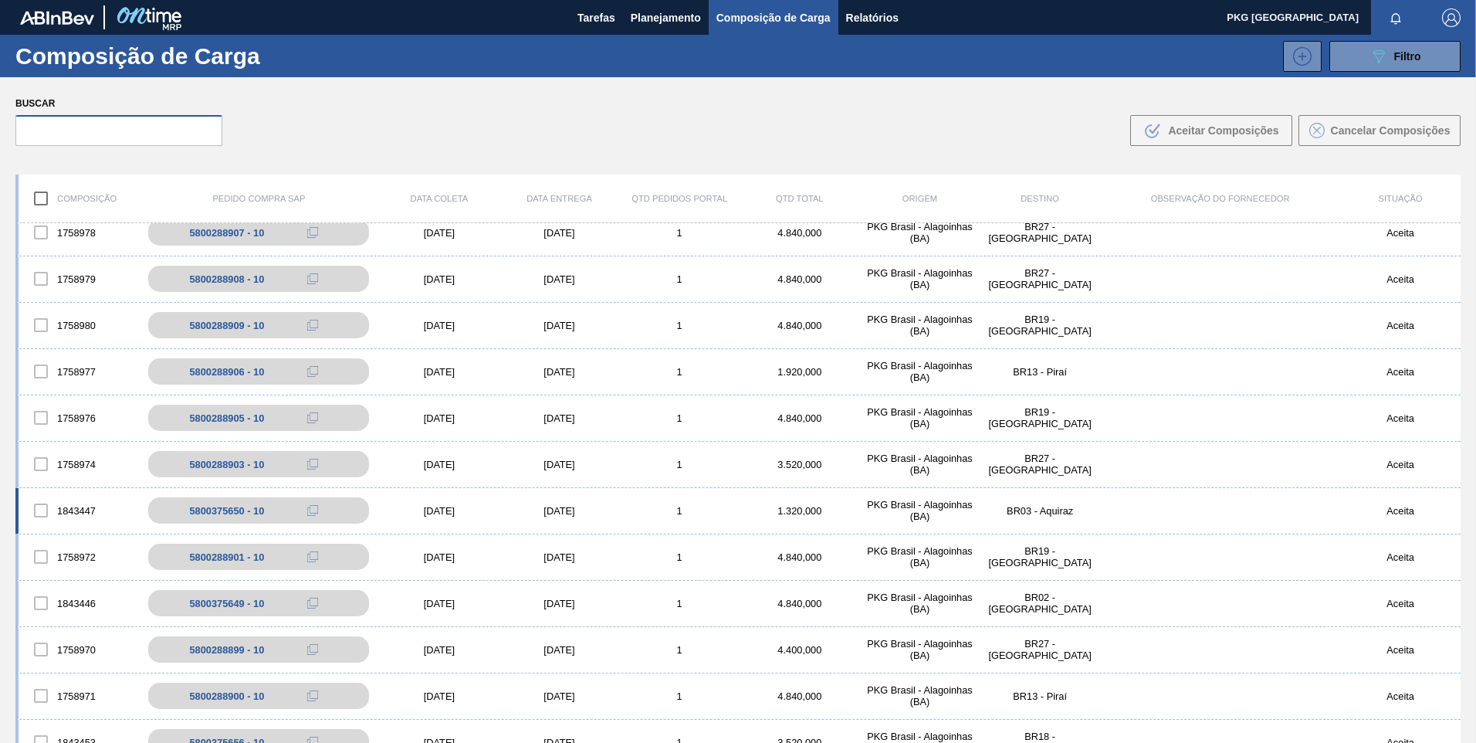
scroll to position [1081, 0]
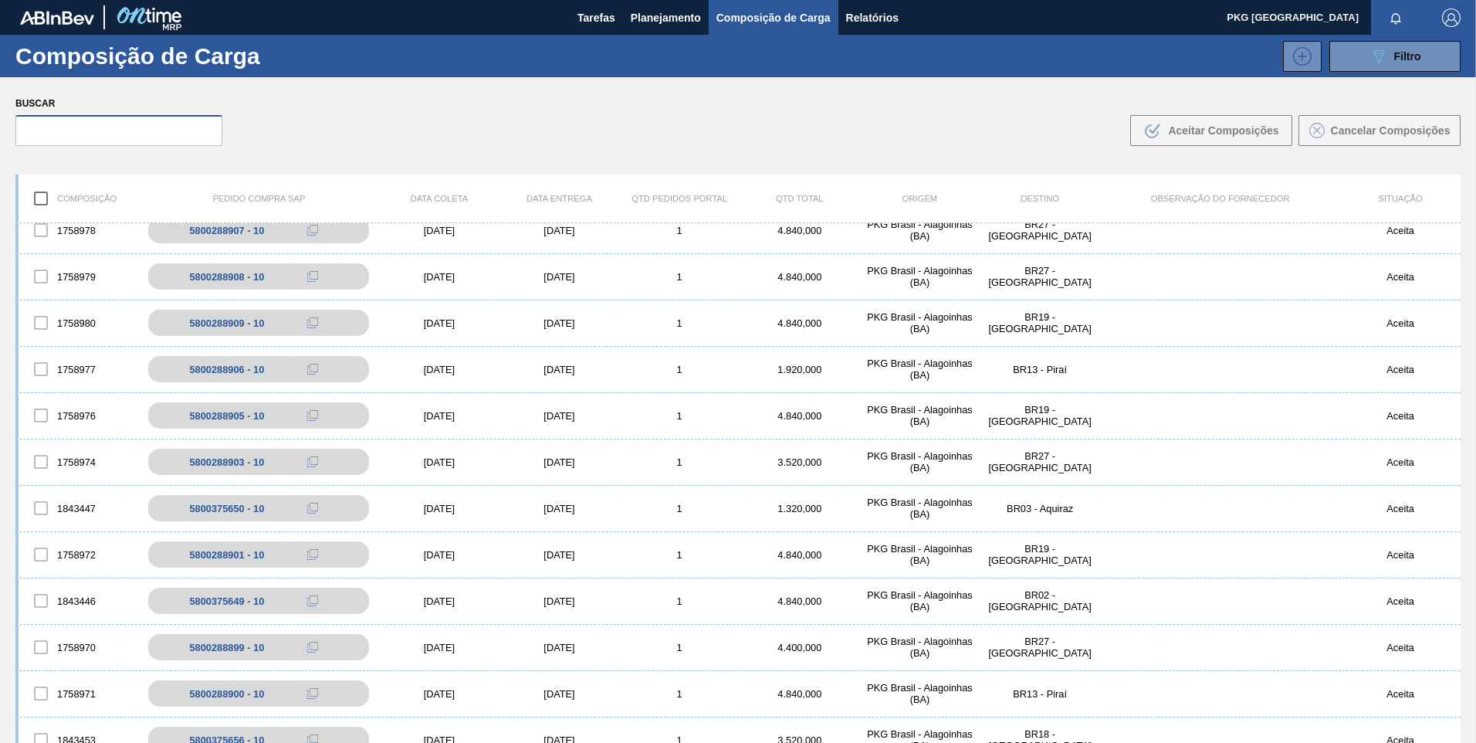
click at [176, 134] on input "text" at bounding box center [118, 130] width 207 height 31
paste input "5800288902"
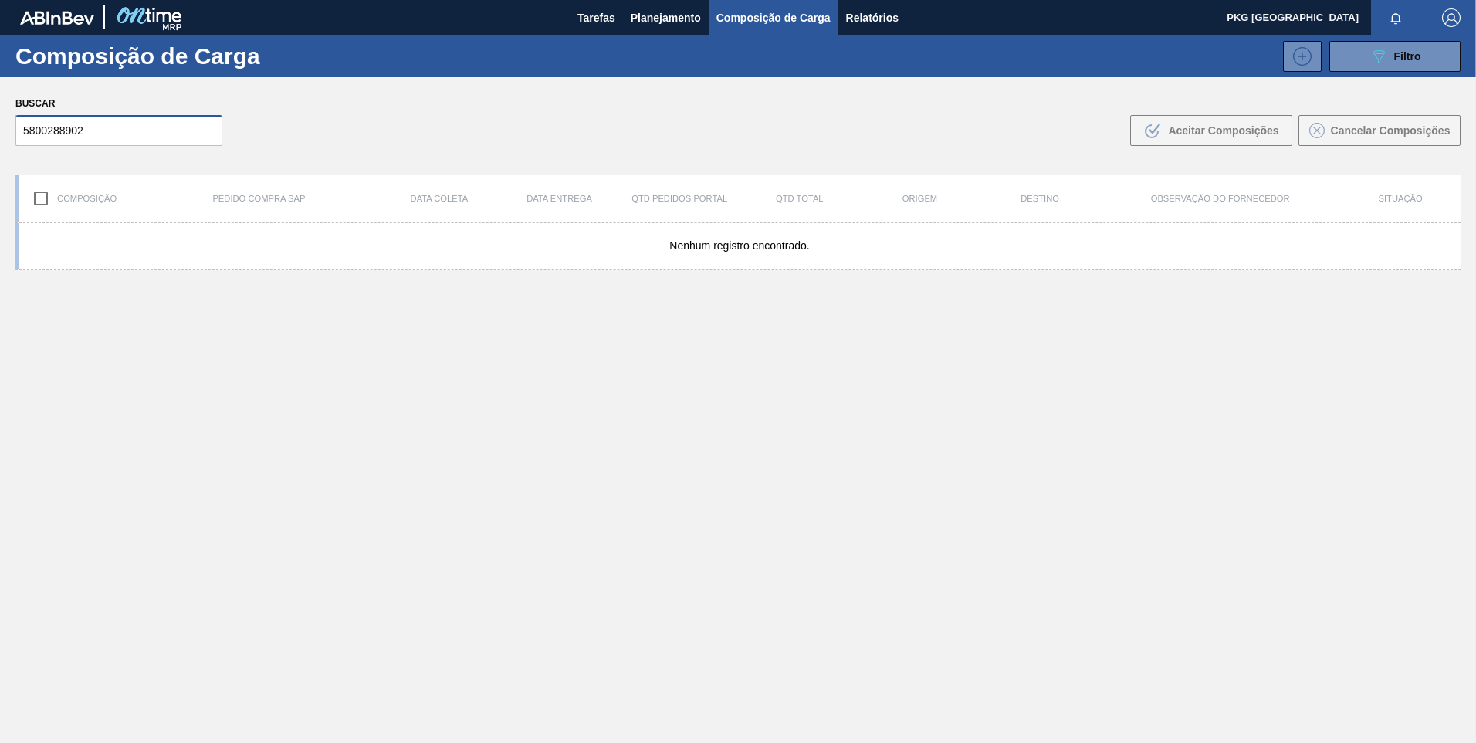
scroll to position [0, 0]
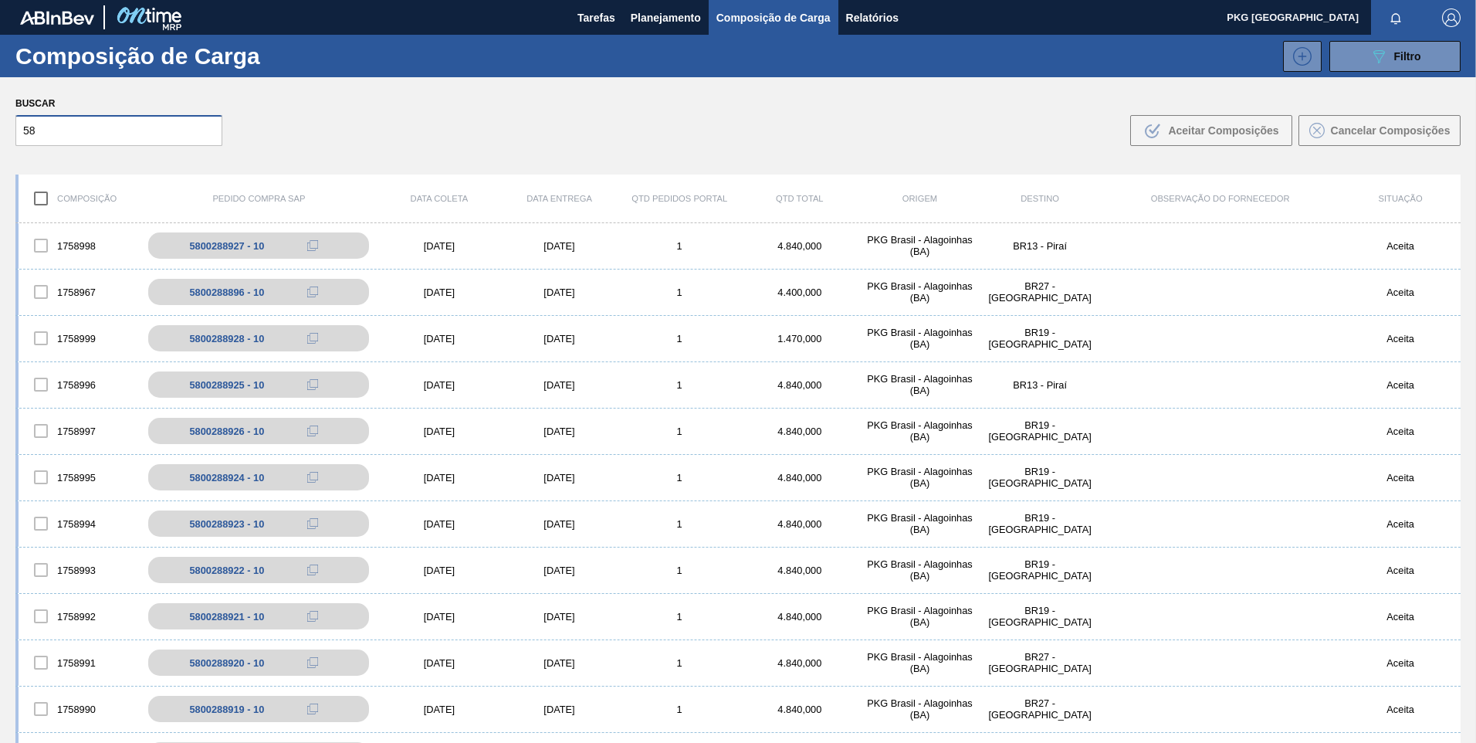
type input "5"
click at [180, 127] on input "text" at bounding box center [118, 130] width 207 height 31
paste input "580028889"
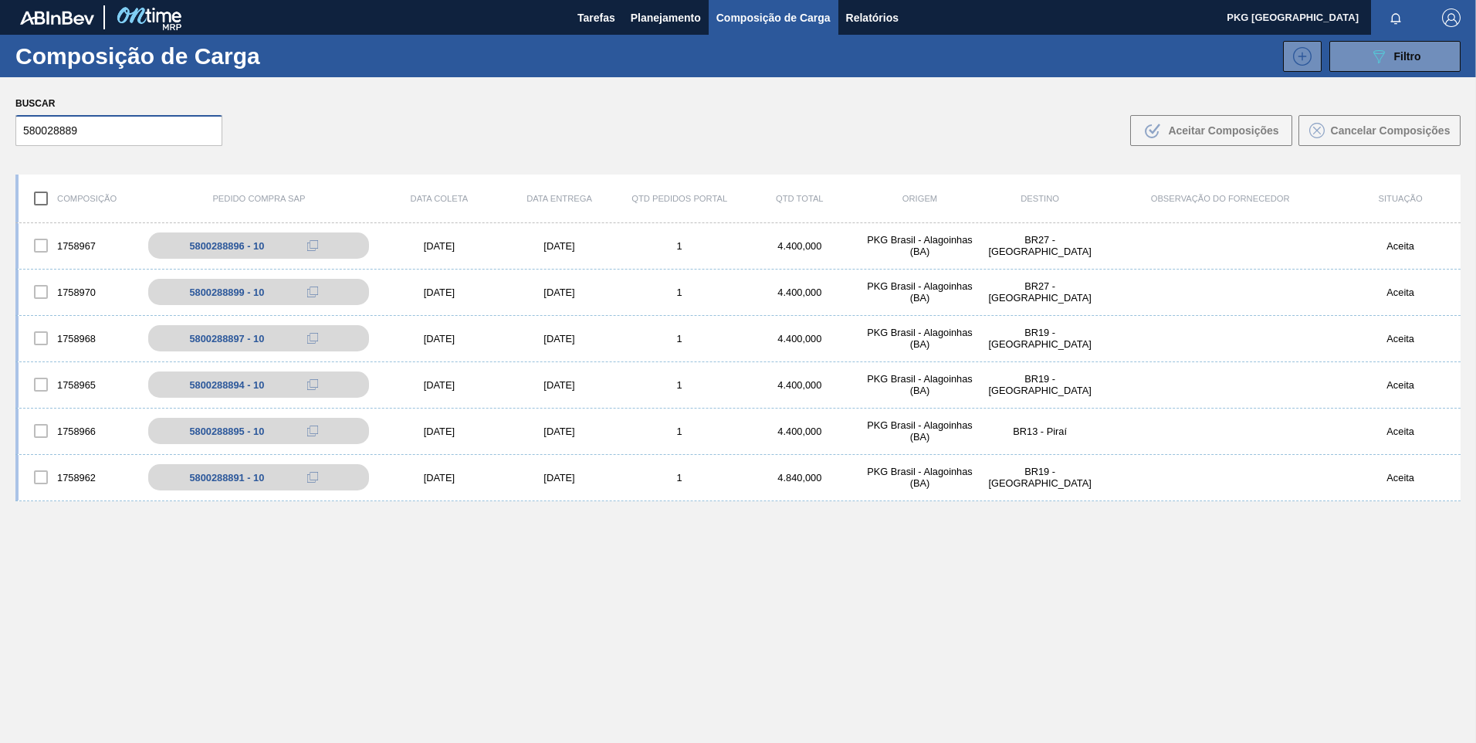
click at [170, 134] on input "580028889" at bounding box center [118, 130] width 207 height 31
click at [139, 130] on input "580028889" at bounding box center [118, 130] width 207 height 31
drag, startPoint x: 141, startPoint y: 135, endPoint x: 0, endPoint y: 151, distance: 141.3
click at [0, 0] on html "Tarefas Planejamento Composição de Carga Relatórios PKG Brasil Marcar todas com…" at bounding box center [738, 0] width 1476 height 0
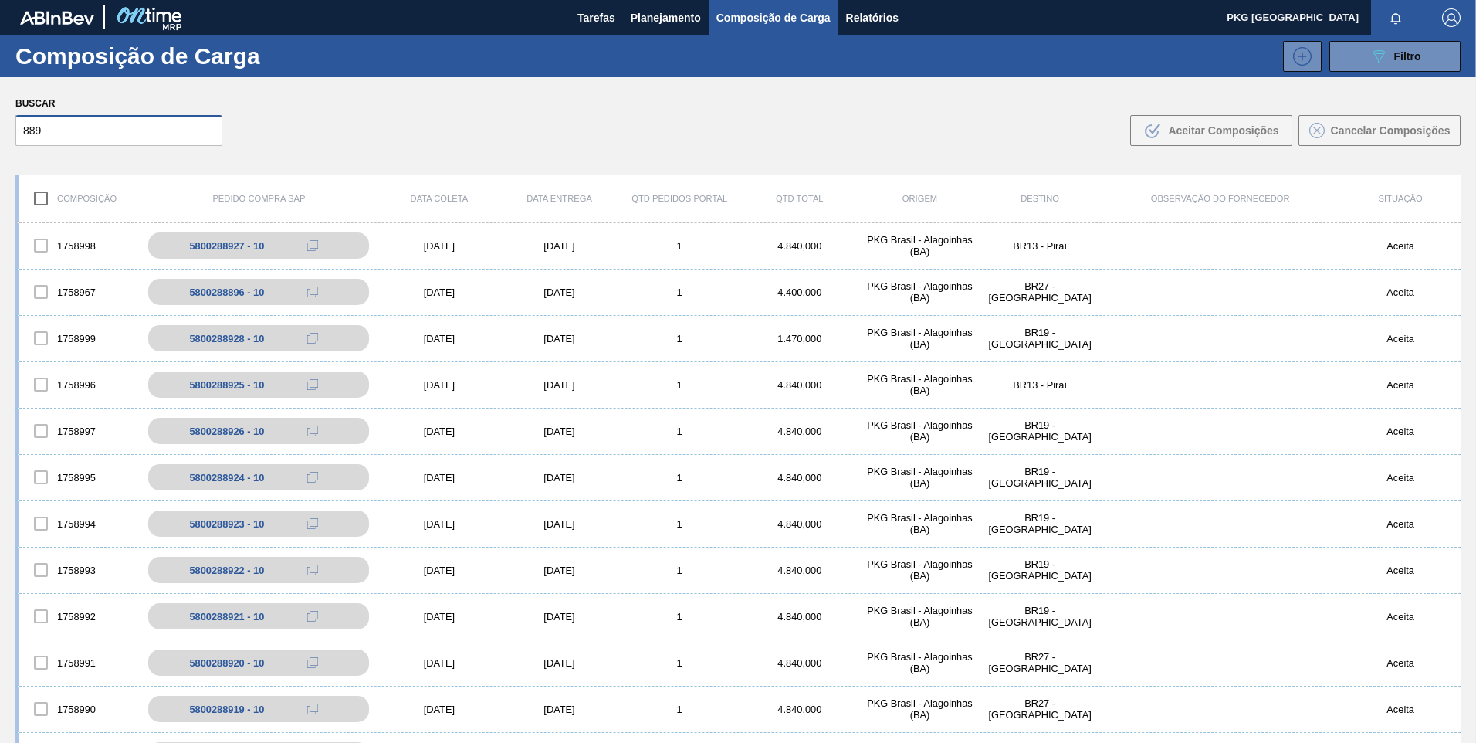
type input "889"
click at [152, 134] on input "889" at bounding box center [118, 130] width 207 height 31
drag, startPoint x: 135, startPoint y: 139, endPoint x: 0, endPoint y: 165, distance: 137.6
click at [0, 0] on html "Tarefas Planejamento Composição de Carga Relatórios PKG Brasil Marcar todas com…" at bounding box center [738, 0] width 1476 height 0
click at [151, 135] on input "text" at bounding box center [118, 130] width 207 height 31
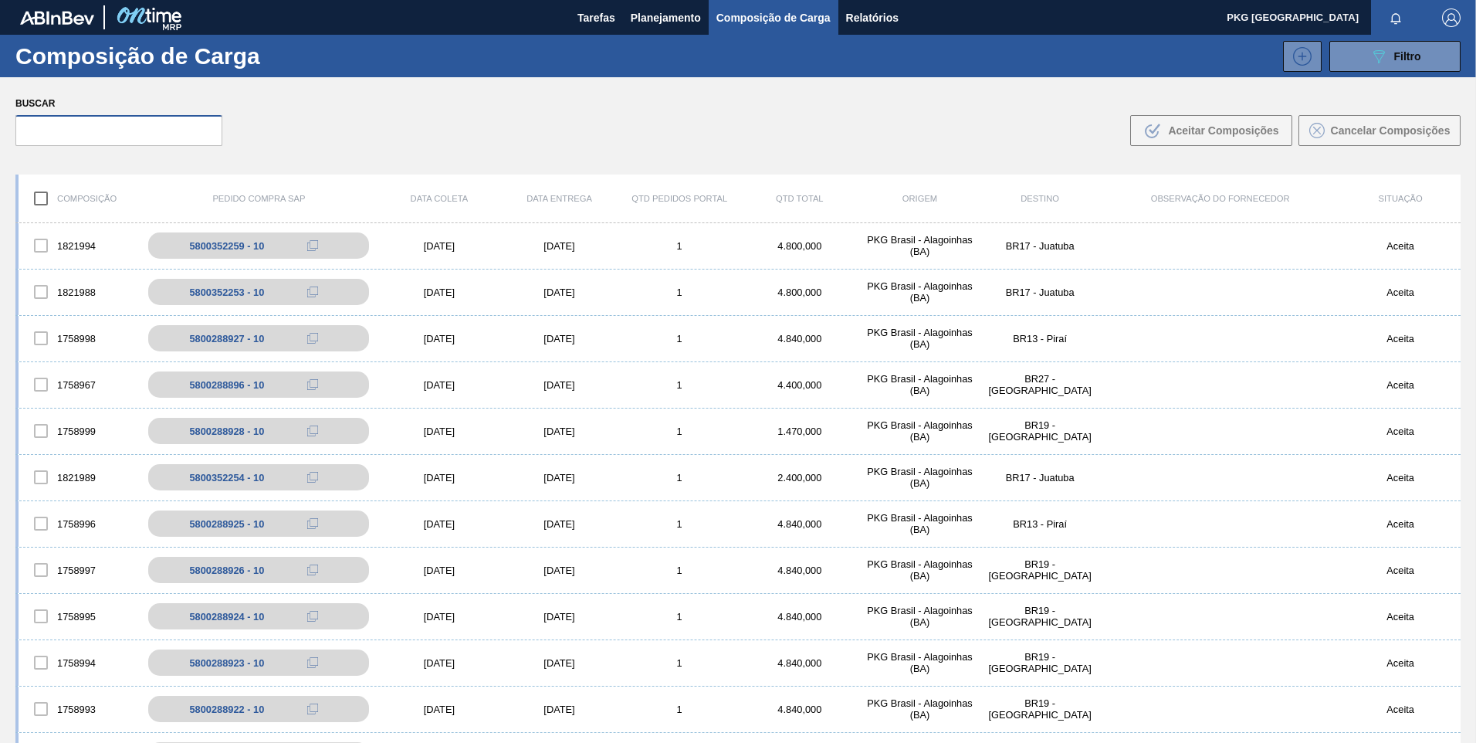
paste input "580028889"
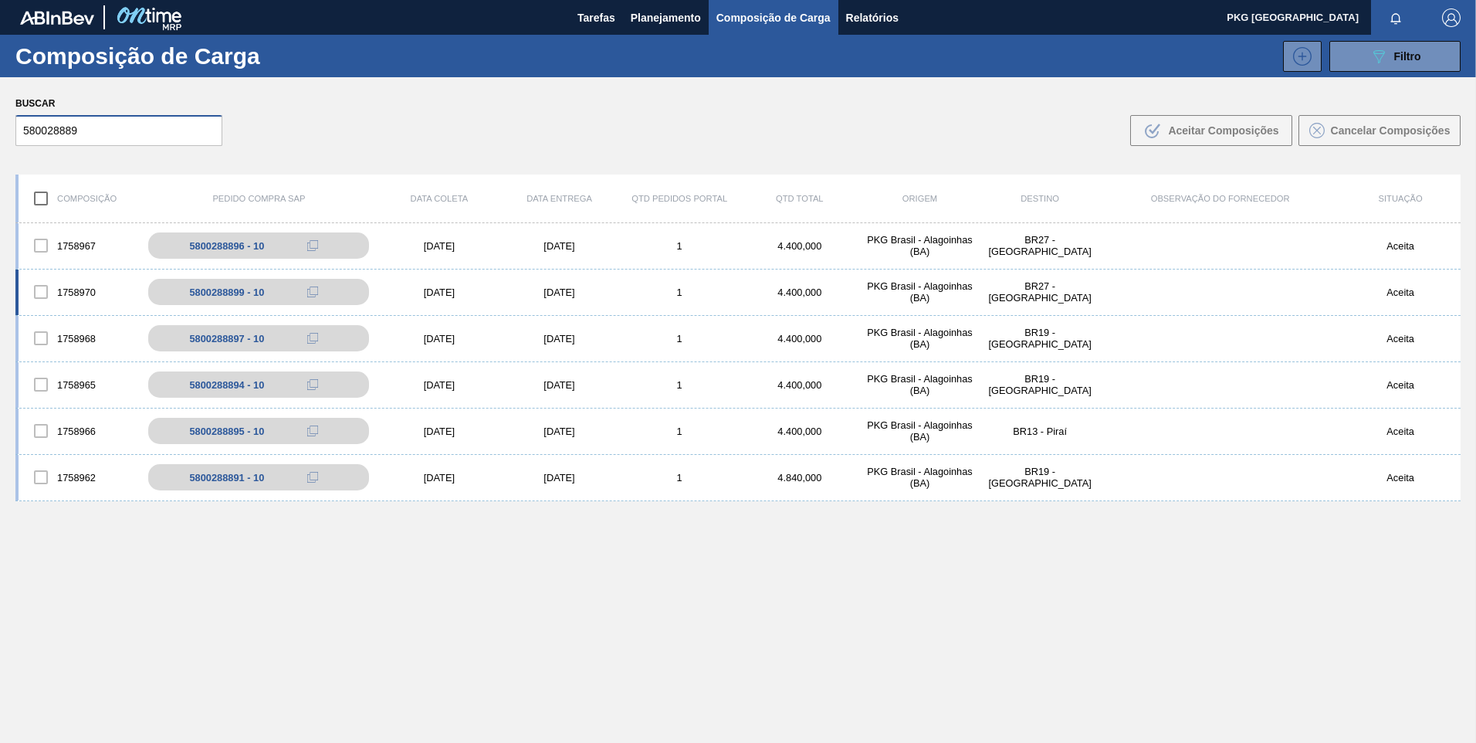
type input "580028889"
drag, startPoint x: 161, startPoint y: 130, endPoint x: -3, endPoint y: 131, distance: 163.7
click at [0, 0] on html "Tarefas Planejamento Composição de Carga Relatórios PKG Brasil Marcar todas com…" at bounding box center [738, 0] width 1476 height 0
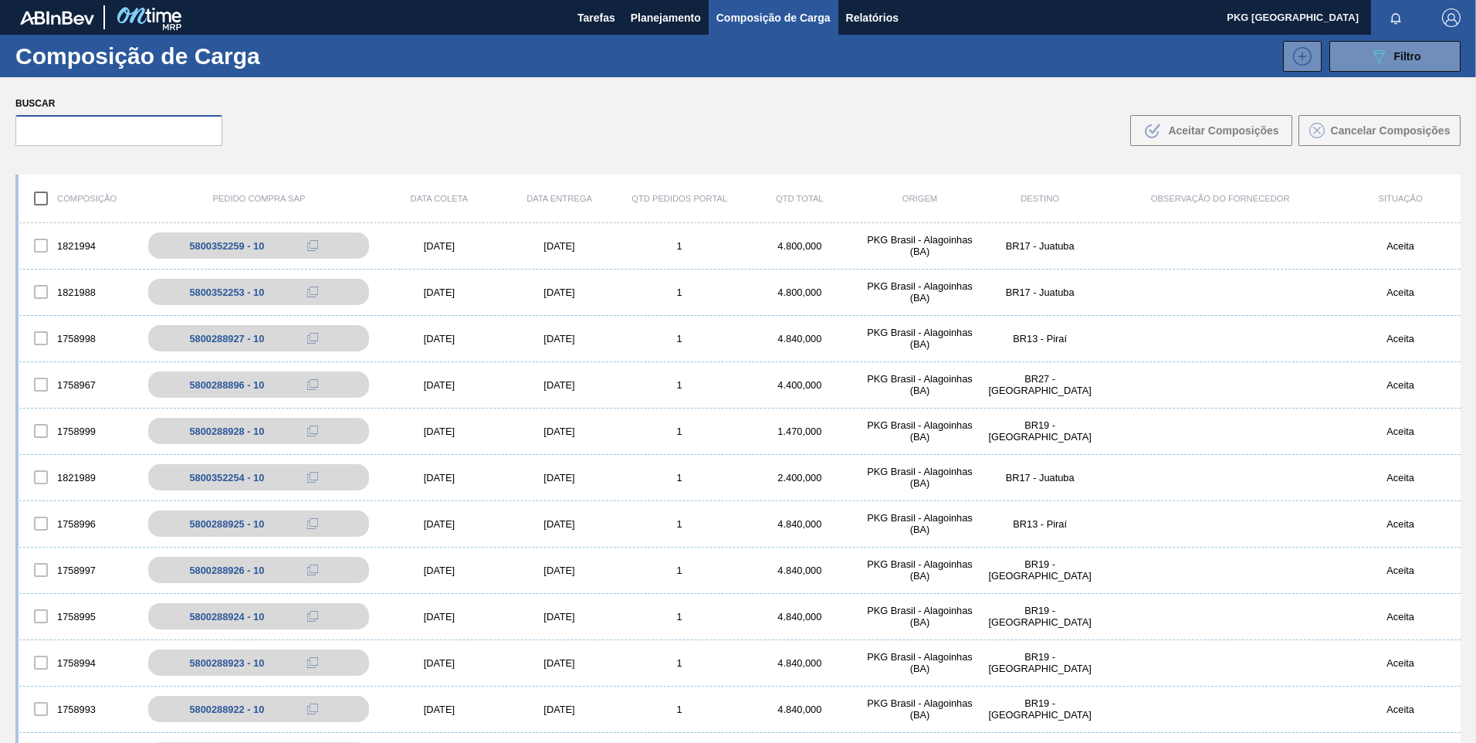
paste input "5800288897"
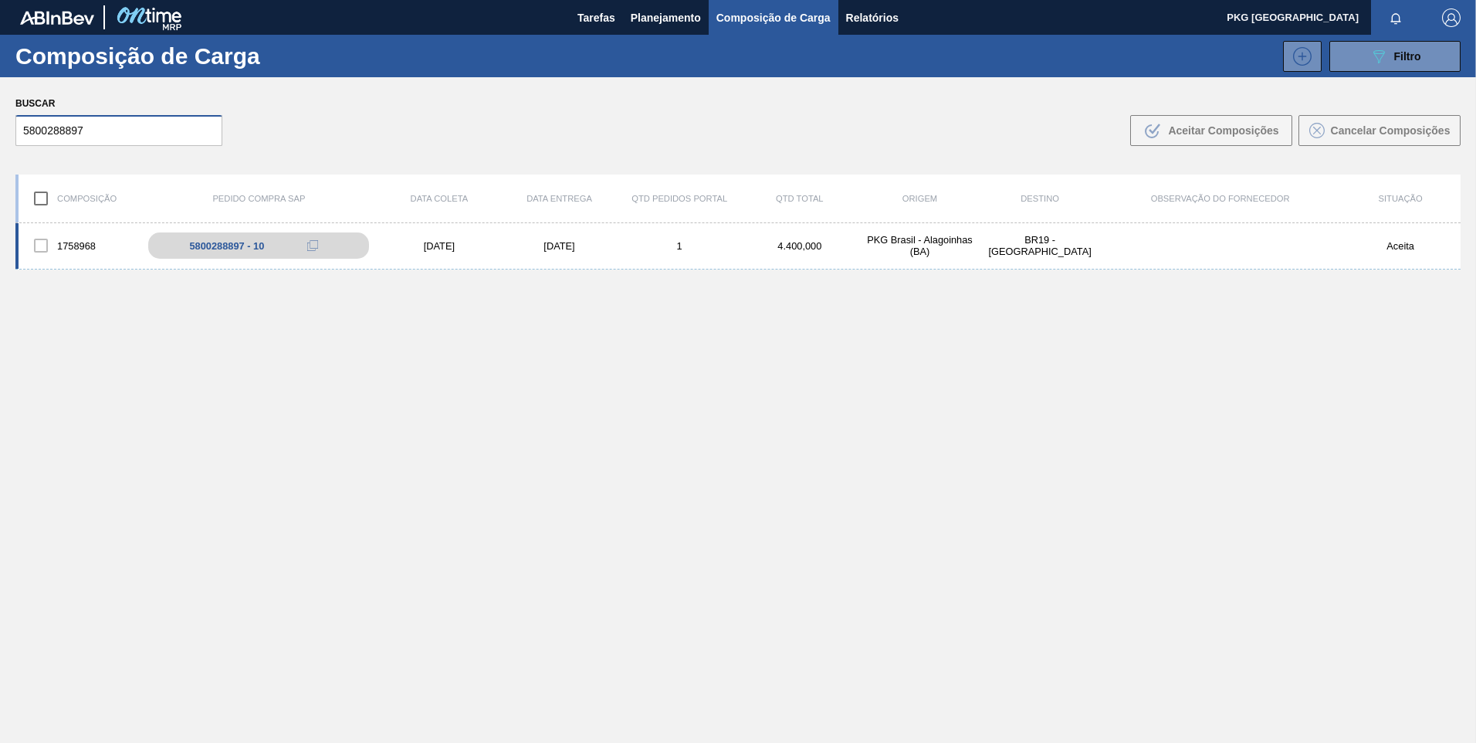
type input "5800288897"
click at [576, 252] on div "1758968 5800288897 - 10 15/09/2025 15/09/2025 1 4.400,000 PKG Brasil - Alagoinh…" at bounding box center [737, 246] width 1445 height 46
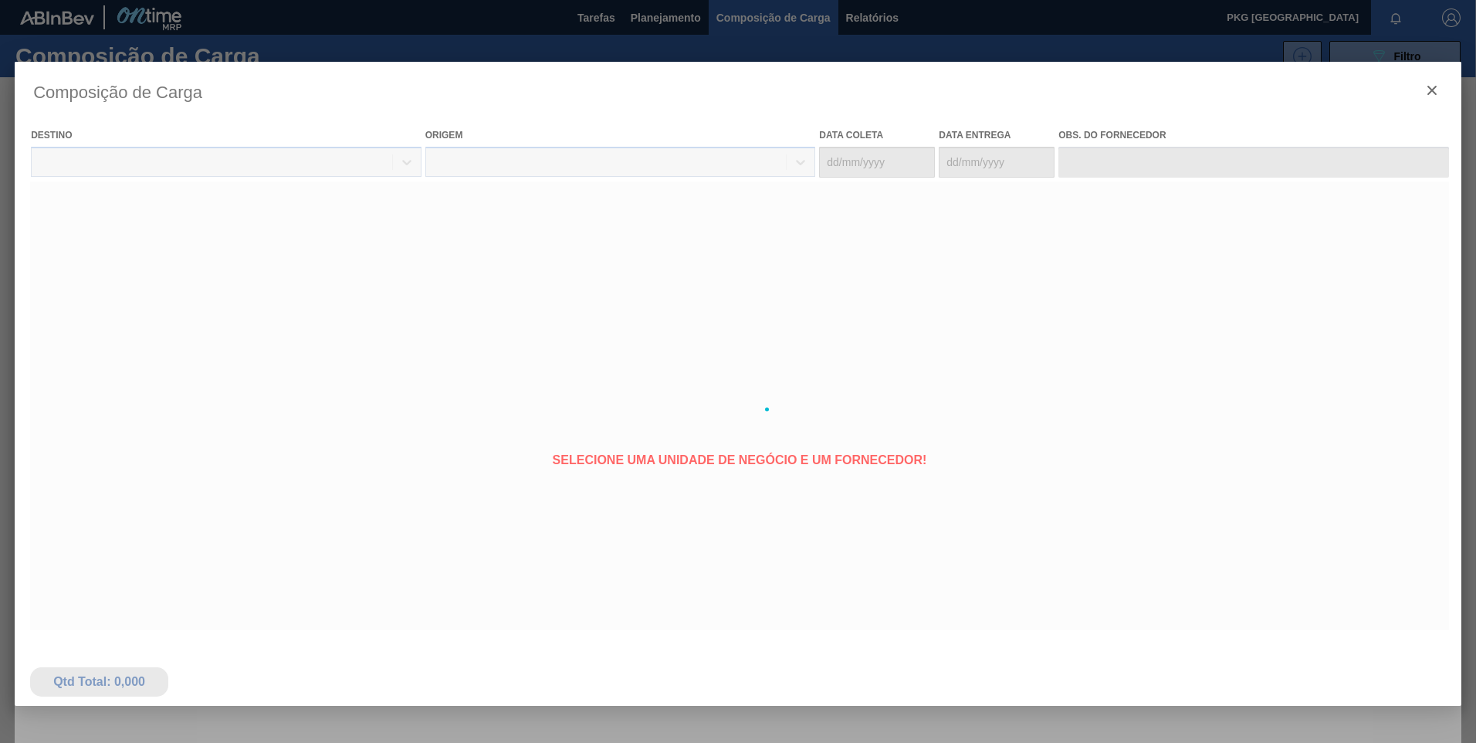
type coleta "[DATE]"
type entrega "[DATE]"
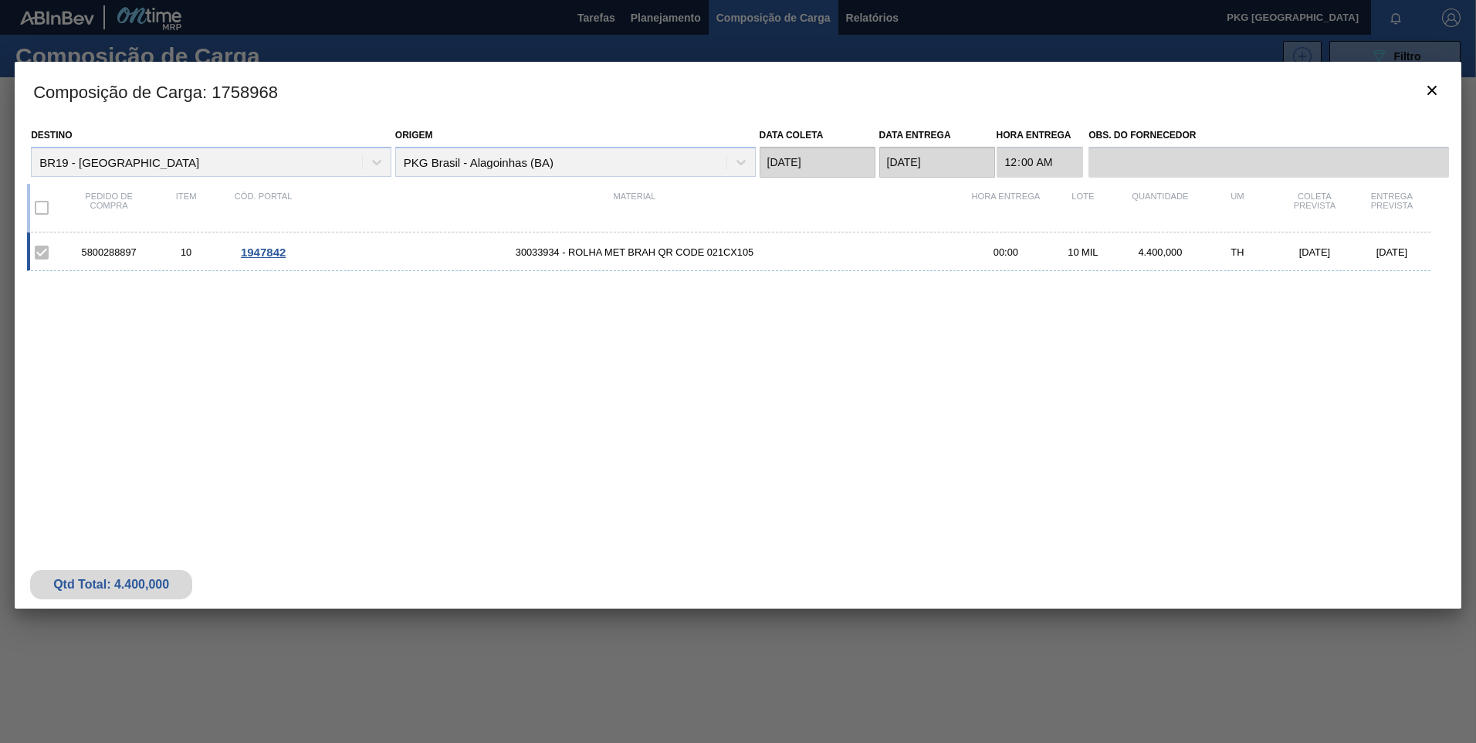
click at [662, 250] on span "30033934 - ROLHA MET BRAH QR CODE 021CX105" at bounding box center [634, 252] width 665 height 12
click at [245, 259] on span "1947842" at bounding box center [263, 251] width 45 height 13
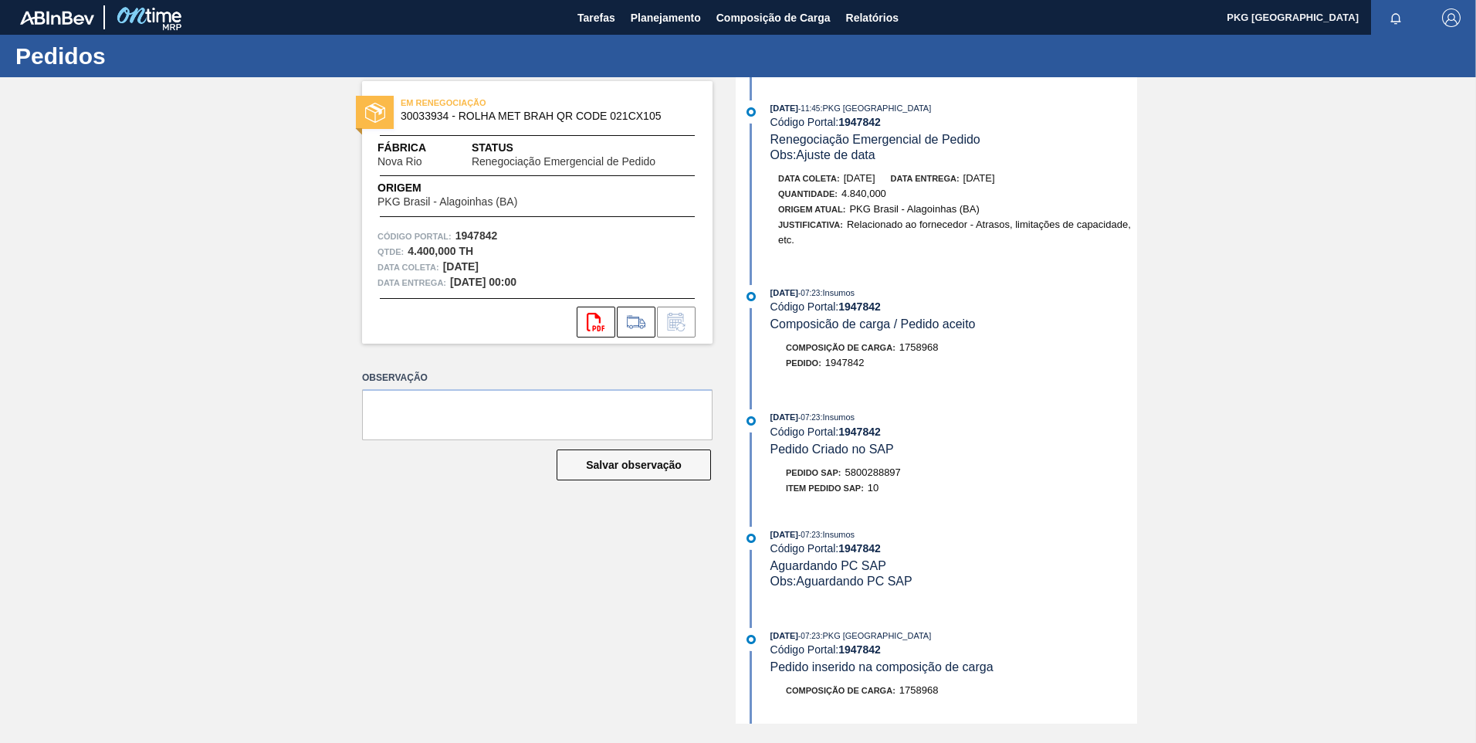
click at [503, 533] on div "EM RENEGOCIAÇÃO 30033934 - ROLHA MET BRAH QR CODE 021CX105 Fábrica Nova Rio Sta…" at bounding box center [526, 400] width 374 height 646
click at [249, 473] on div "EM RENEGOCIAÇÃO 30033934 - ROLHA MET BRAH QR CODE 021CX105 Fábrica Nova Rio Sta…" at bounding box center [738, 400] width 1476 height 646
click at [1327, 310] on div "EM RENEGOCIAÇÃO 30033934 - ROLHA MET BRAH QR CODE 021CX105 Fábrica Nova Rio Sta…" at bounding box center [738, 400] width 1476 height 646
click at [777, 15] on span "Composição de Carga" at bounding box center [773, 17] width 114 height 19
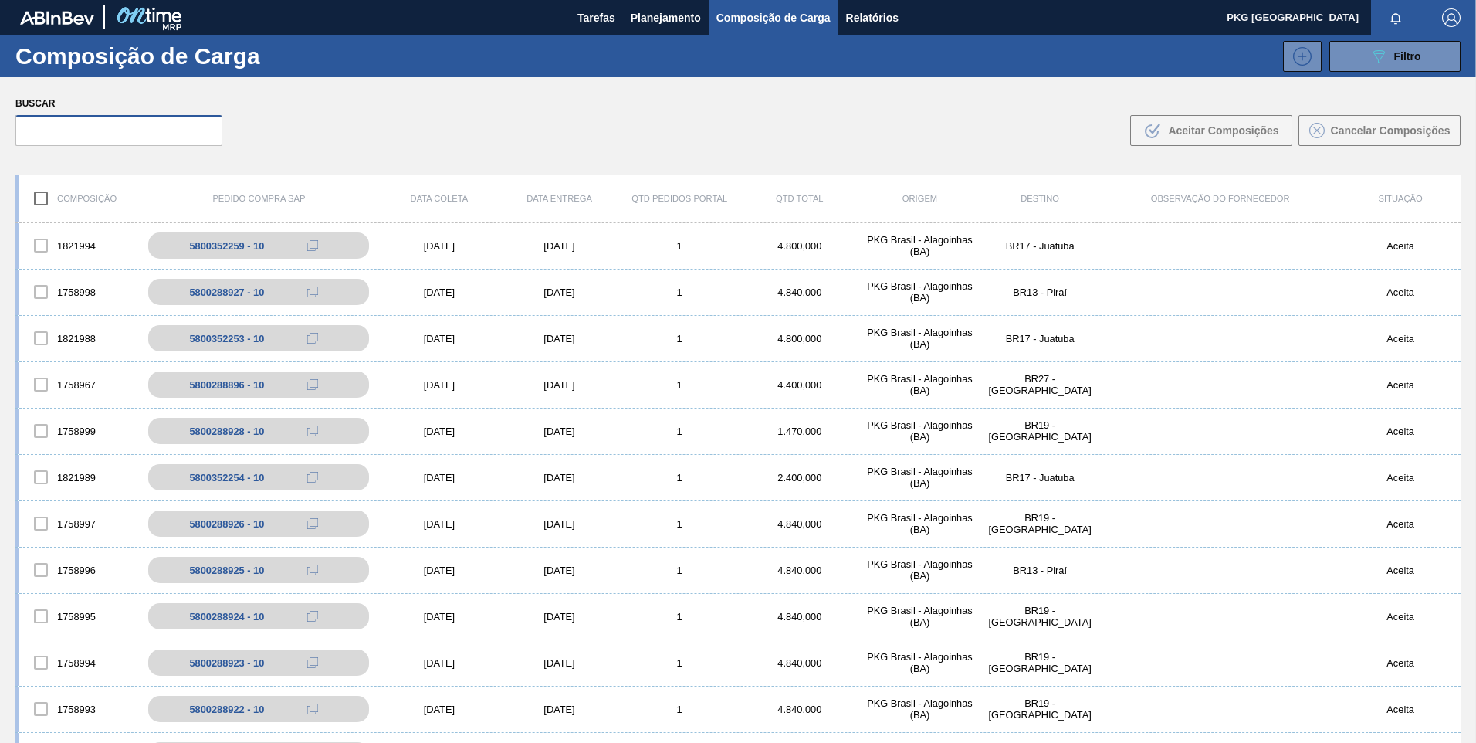
click at [91, 123] on input "text" at bounding box center [118, 130] width 207 height 31
paste input "5800288897"
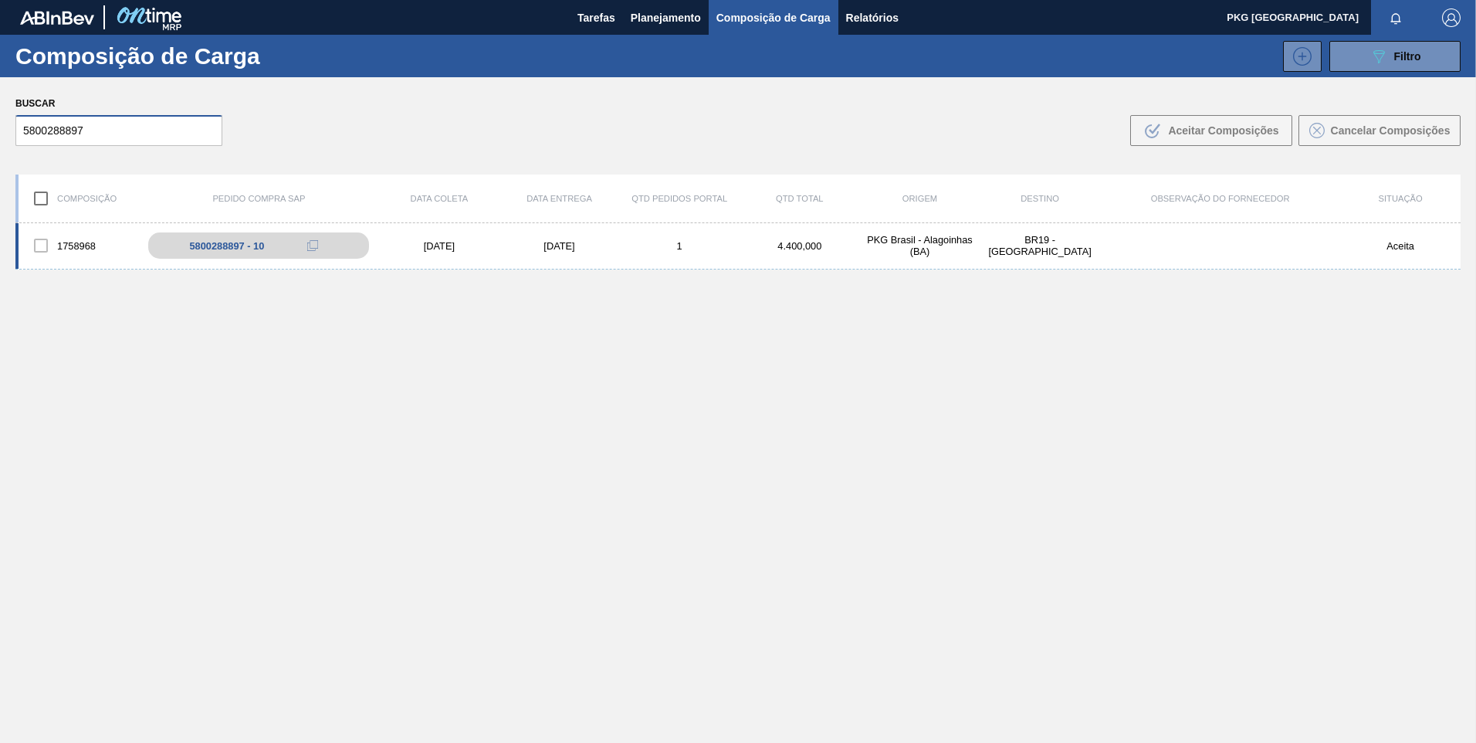
type input "5800288897"
click at [569, 249] on div "[DATE]" at bounding box center [559, 246] width 120 height 12
click at [569, 244] on div "[DATE]" at bounding box center [559, 246] width 120 height 12
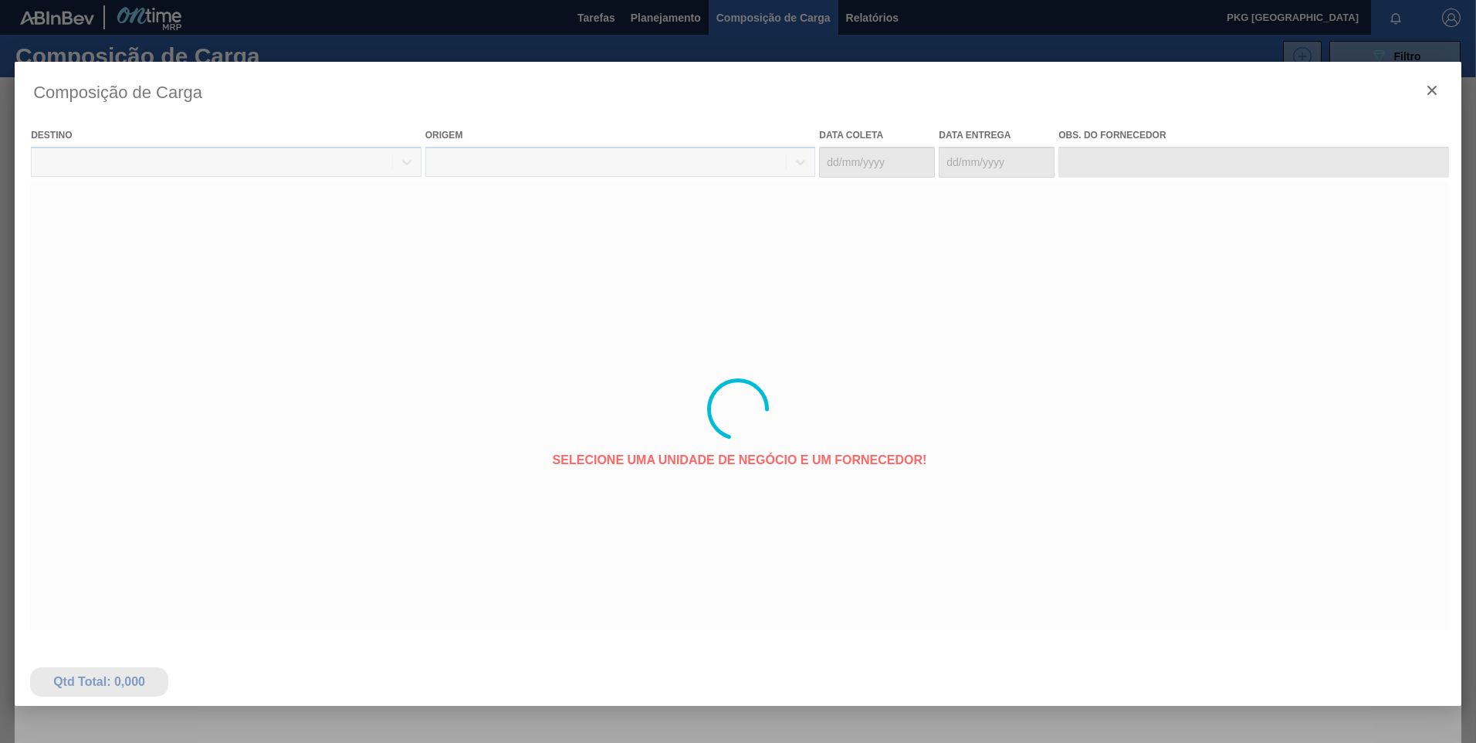
type coleta "[DATE]"
type entrega "[DATE]"
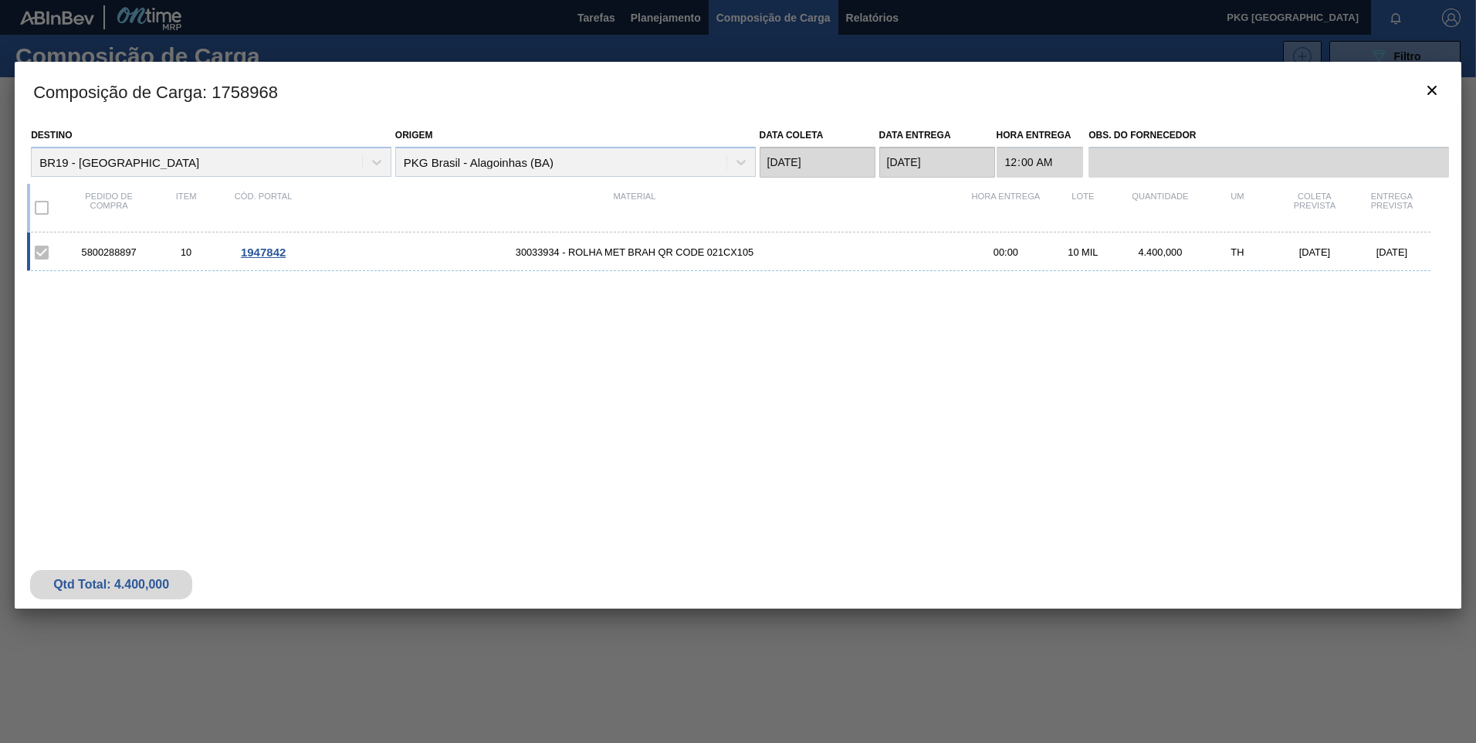
click at [249, 244] on div "5800288897 10 1947842 30033934 - ROLHA MET BRAH QR CODE 021CX105 00:00 10 MIL 4…" at bounding box center [728, 251] width 1403 height 39
click at [266, 258] on span "1947842" at bounding box center [263, 251] width 45 height 13
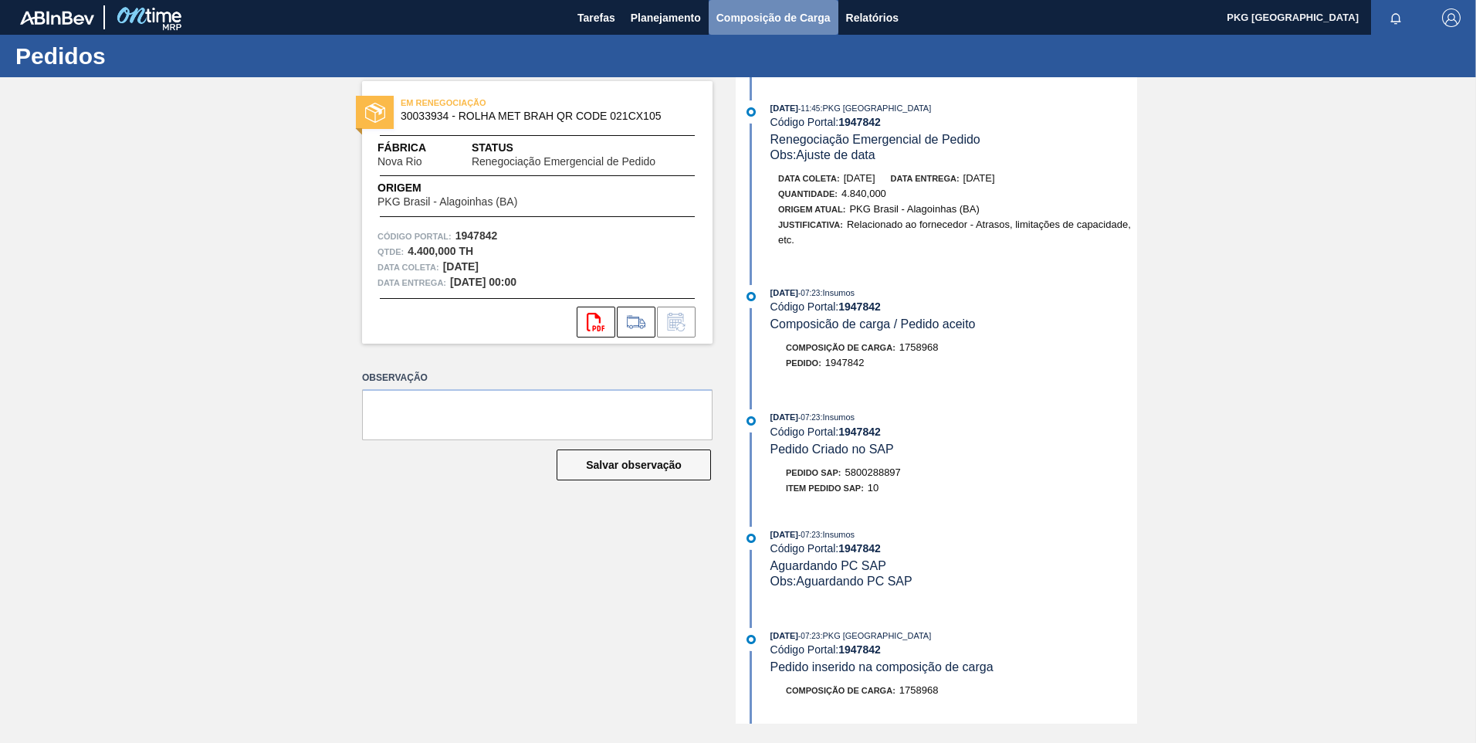
click at [758, 22] on span "Composição de Carga" at bounding box center [773, 17] width 114 height 19
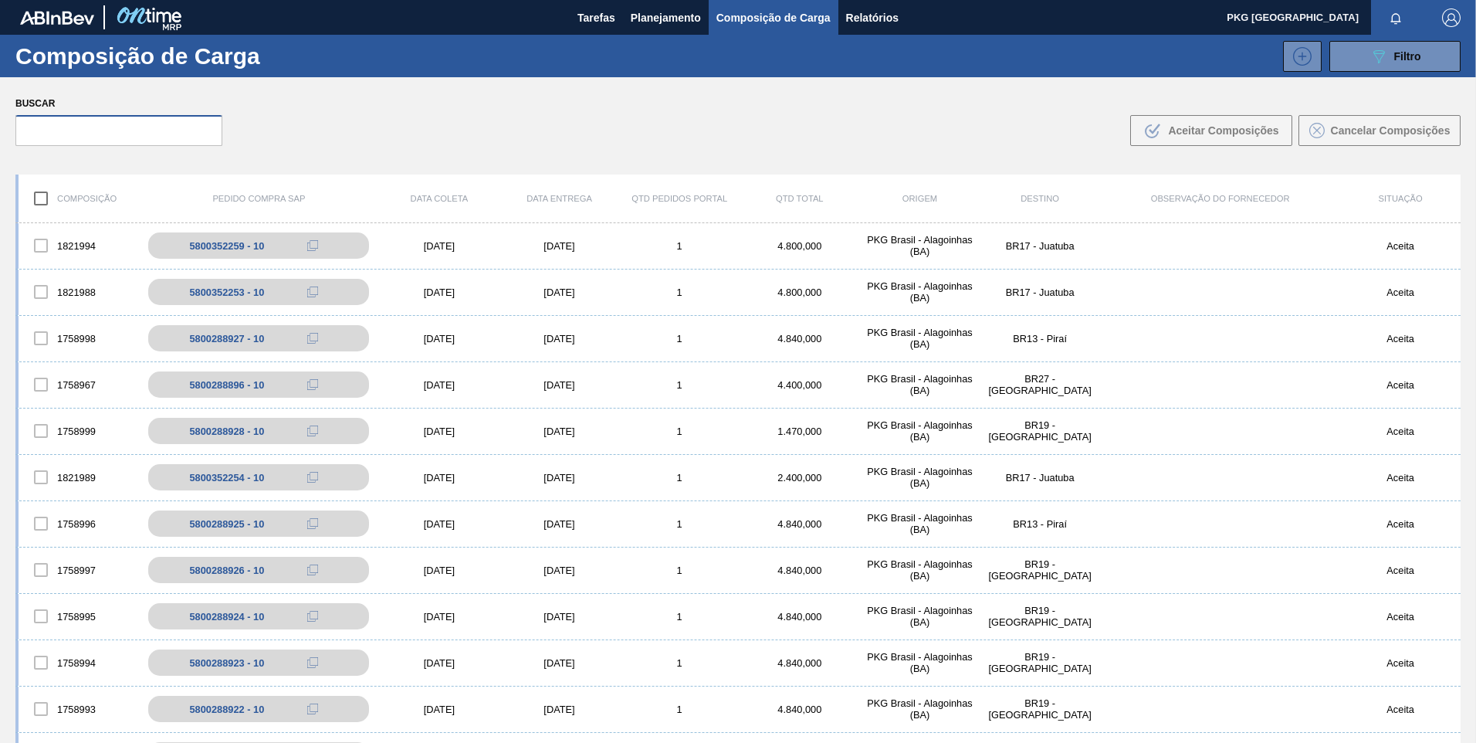
click at [159, 125] on input "text" at bounding box center [118, 130] width 207 height 31
paste input "580028889"
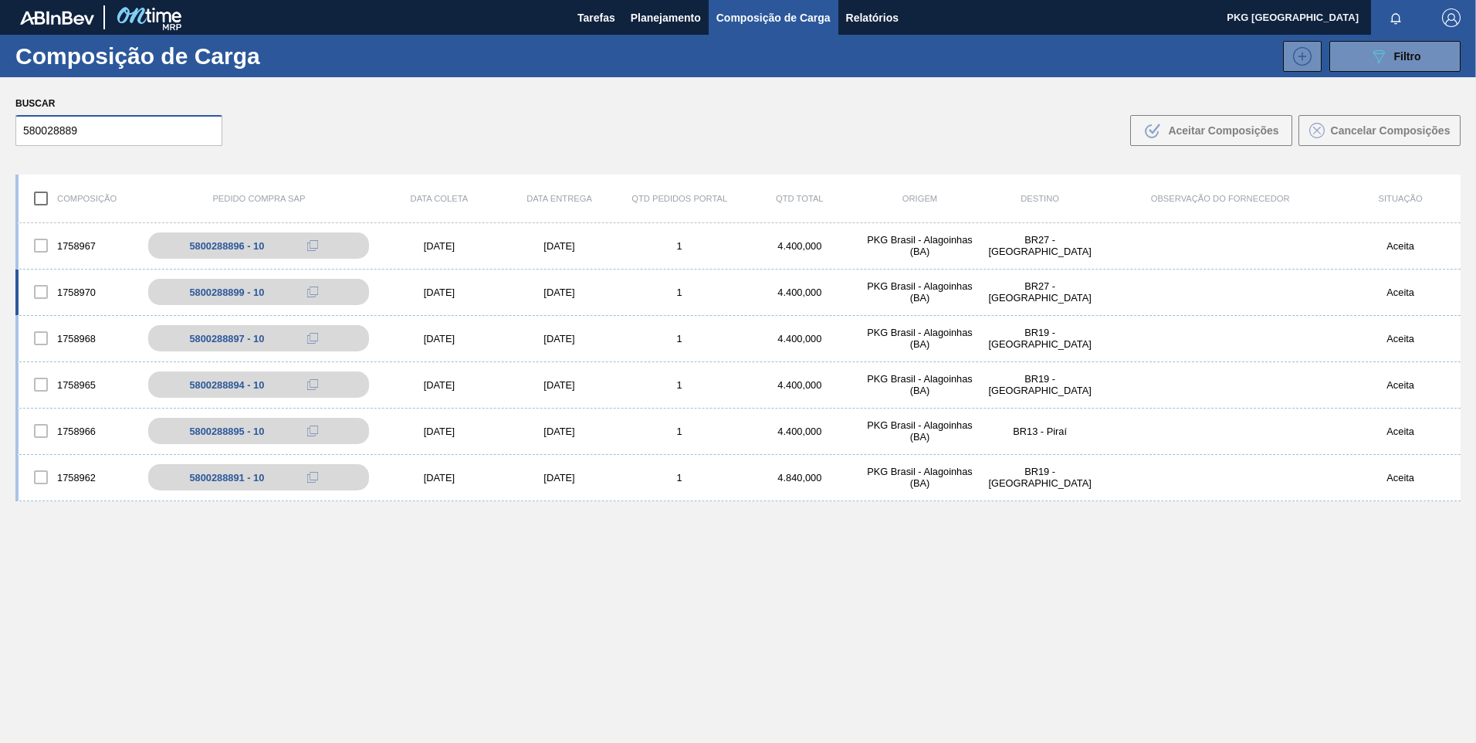
type input "580028889"
click at [539, 296] on div "03/10/2025" at bounding box center [559, 292] width 120 height 12
click at [427, 297] on div "01/10/2025" at bounding box center [439, 292] width 120 height 12
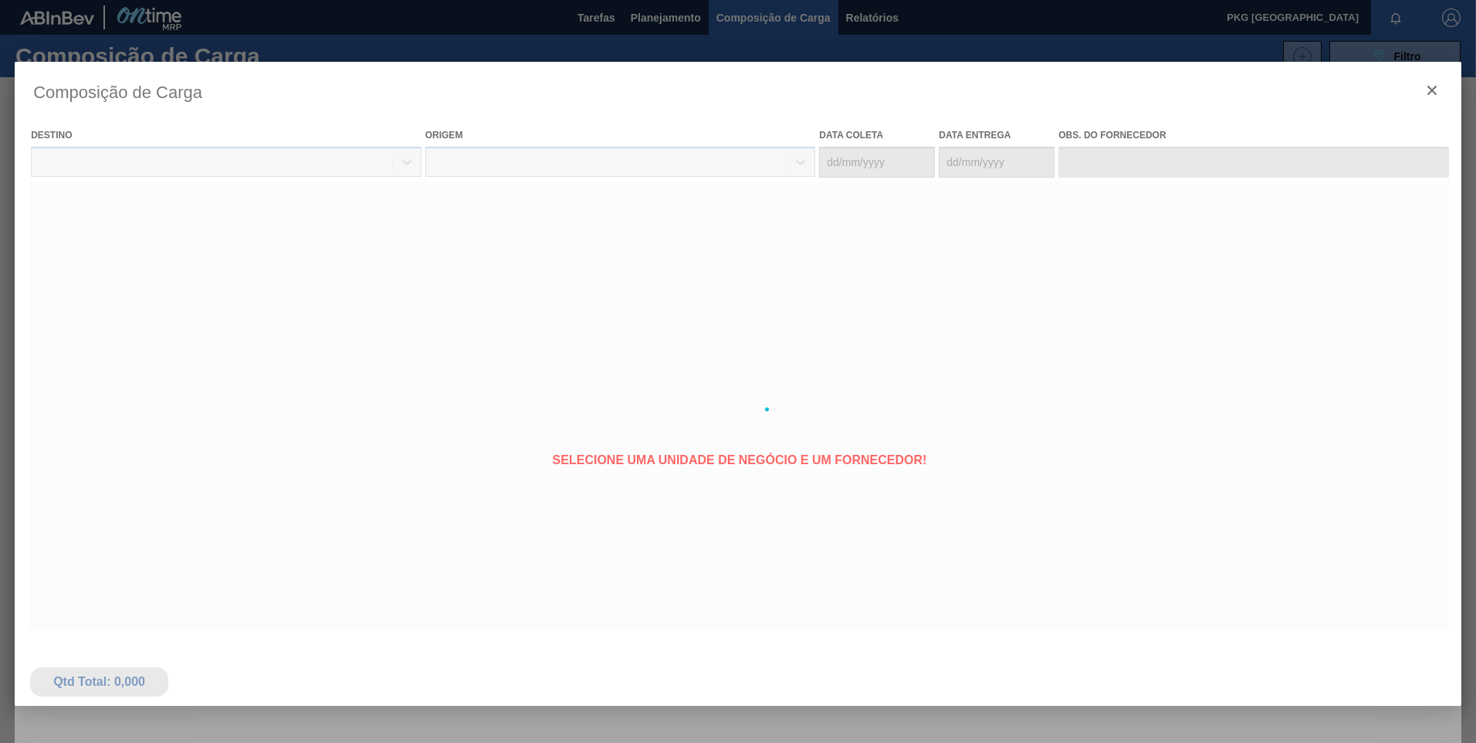
type coleta "01/10/2025"
type entrega "03/10/2025"
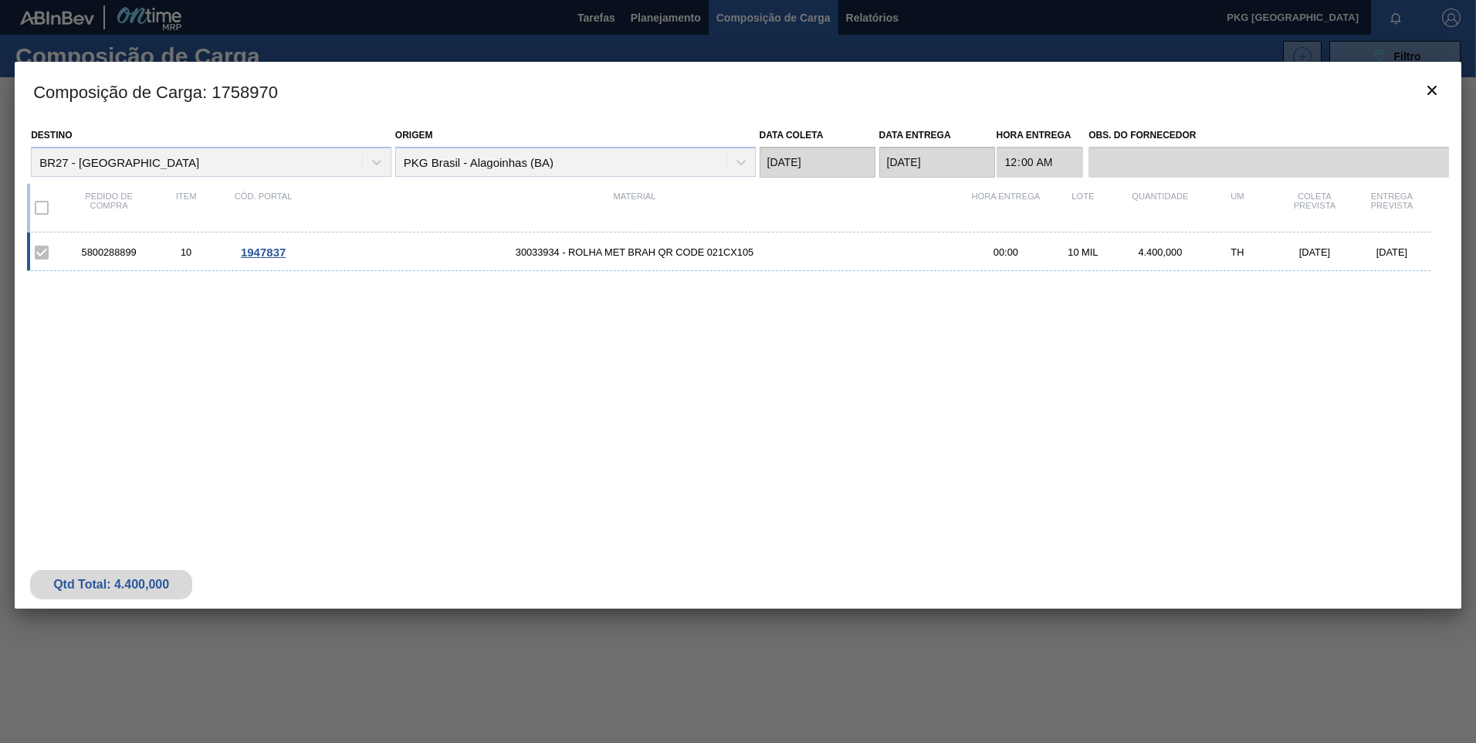
click at [653, 264] on div "5800288899 10 1947837 30033934 - ROLHA MET BRAH QR CODE 021CX105 00:00 10 MIL 4…" at bounding box center [728, 251] width 1403 height 39
click at [270, 259] on span "1947837" at bounding box center [263, 251] width 45 height 13
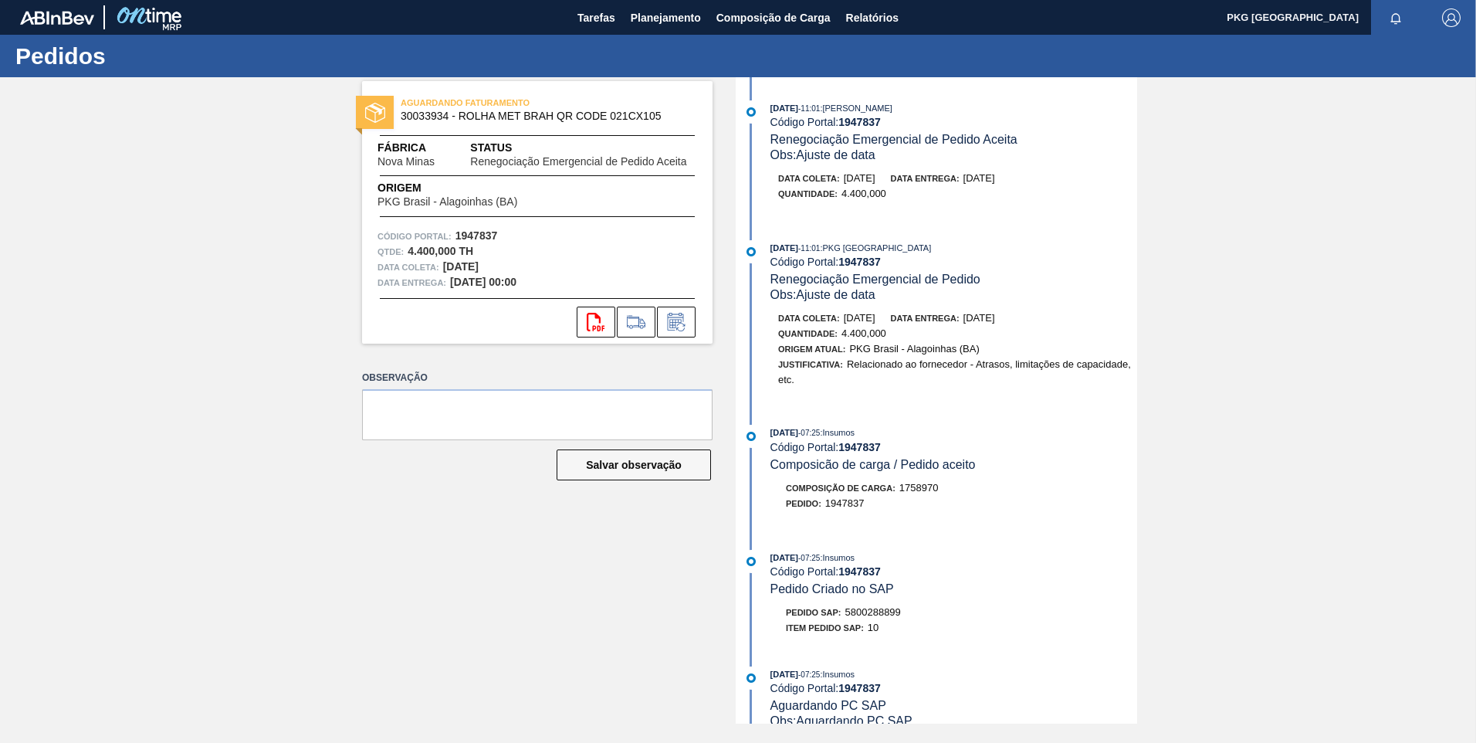
click at [264, 214] on div "AGUARDANDO FATURAMENTO 30033934 - ROLHA MET BRAH QR CODE 021CX105 Fábrica Nova …" at bounding box center [738, 400] width 1476 height 646
click at [723, 27] on button "Composição de Carga" at bounding box center [774, 17] width 130 height 35
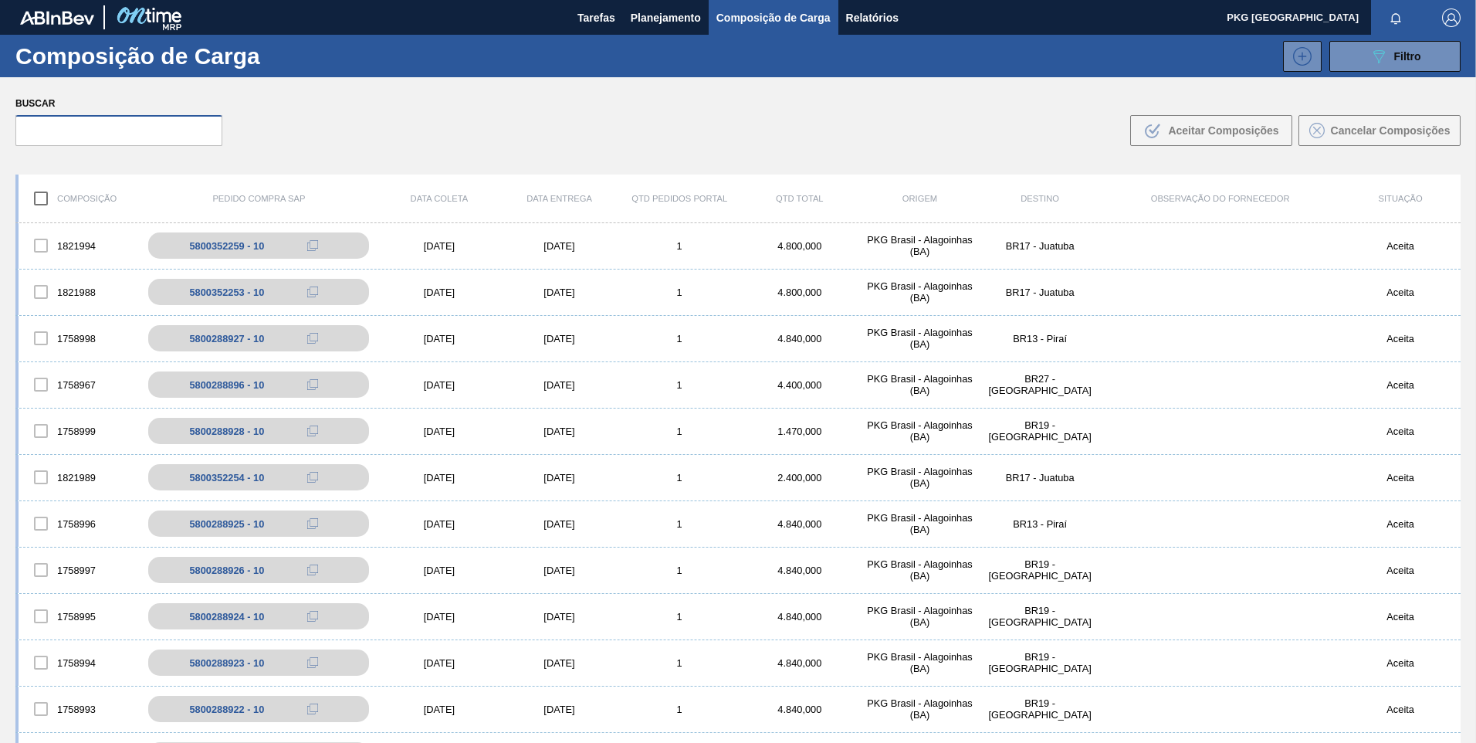
click at [162, 129] on input "text" at bounding box center [118, 130] width 207 height 31
click at [135, 133] on input "text" at bounding box center [118, 130] width 207 height 31
paste input "5800288897"
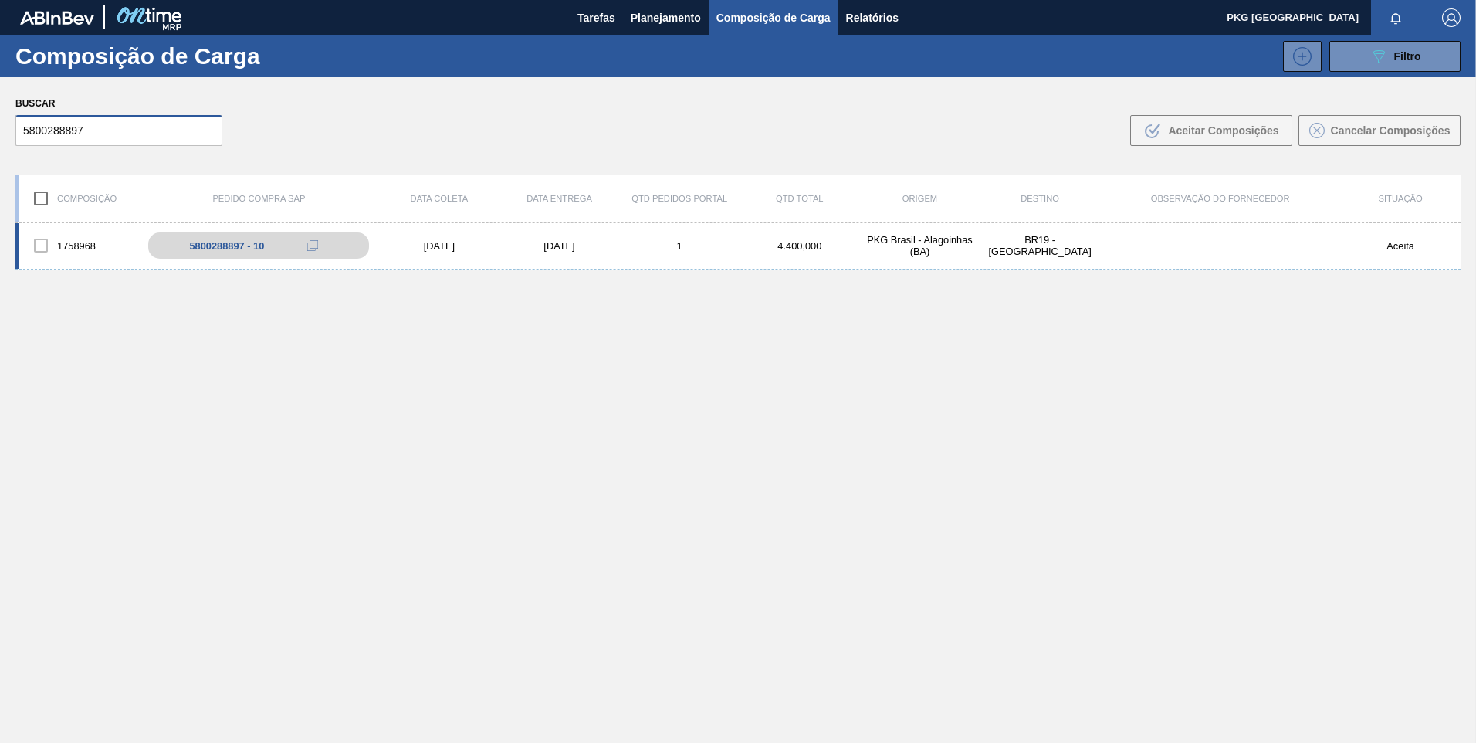
type input "5800288897"
click at [557, 242] on div "[DATE]" at bounding box center [559, 246] width 120 height 12
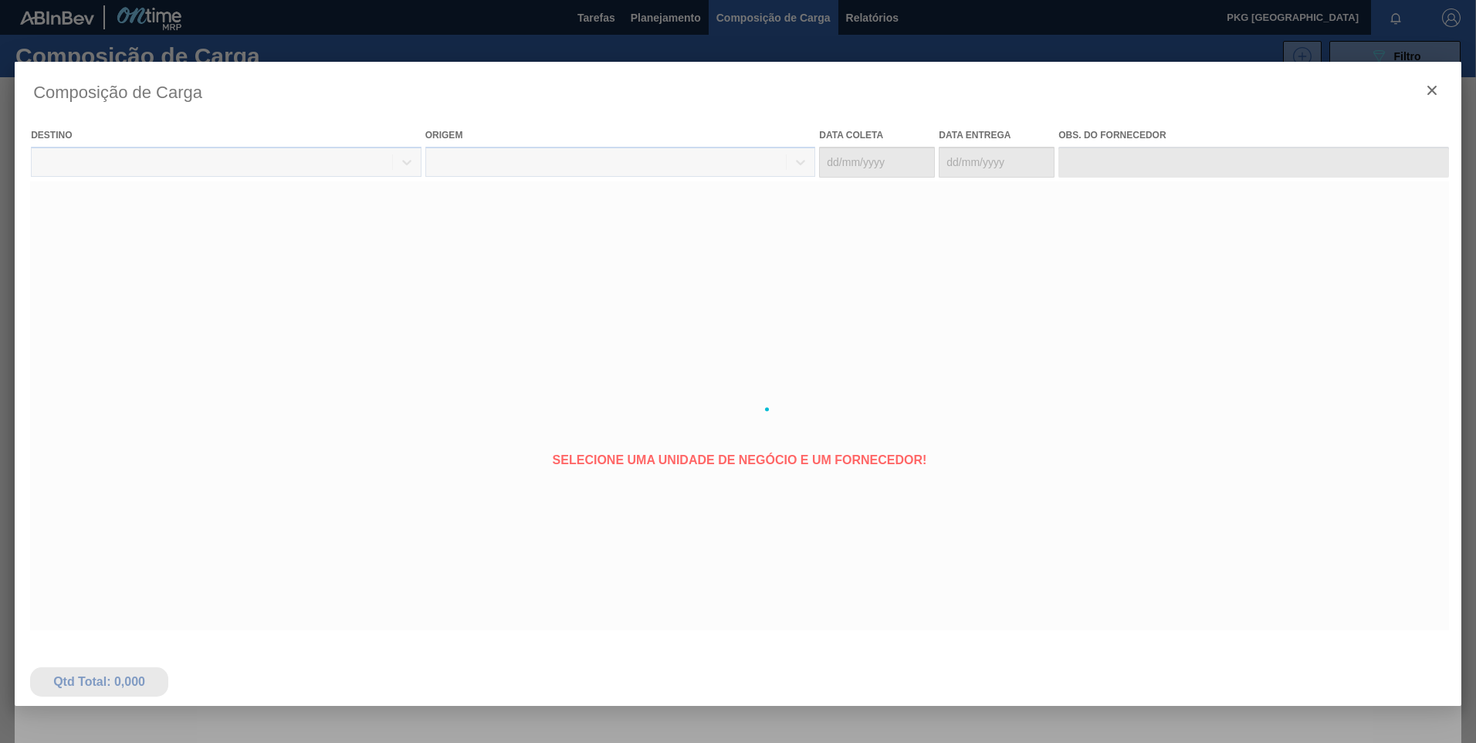
type coleta "[DATE]"
type entrega "[DATE]"
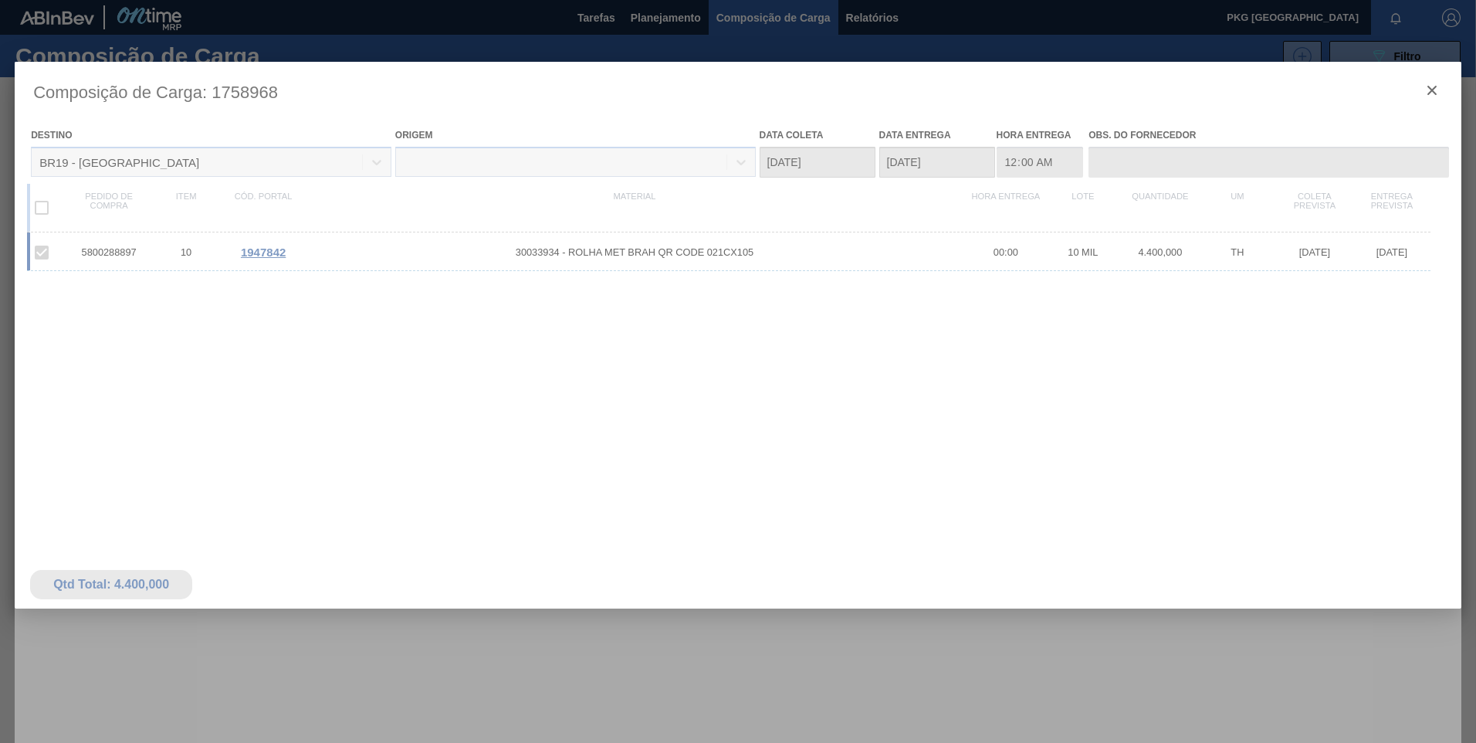
click at [259, 251] on div at bounding box center [738, 409] width 1447 height 695
click at [244, 255] on div at bounding box center [738, 409] width 1447 height 695
drag, startPoint x: 254, startPoint y: 246, endPoint x: 296, endPoint y: 252, distance: 42.0
click at [258, 249] on div at bounding box center [738, 409] width 1447 height 695
drag, startPoint x: 315, startPoint y: 252, endPoint x: 345, endPoint y: 265, distance: 32.8
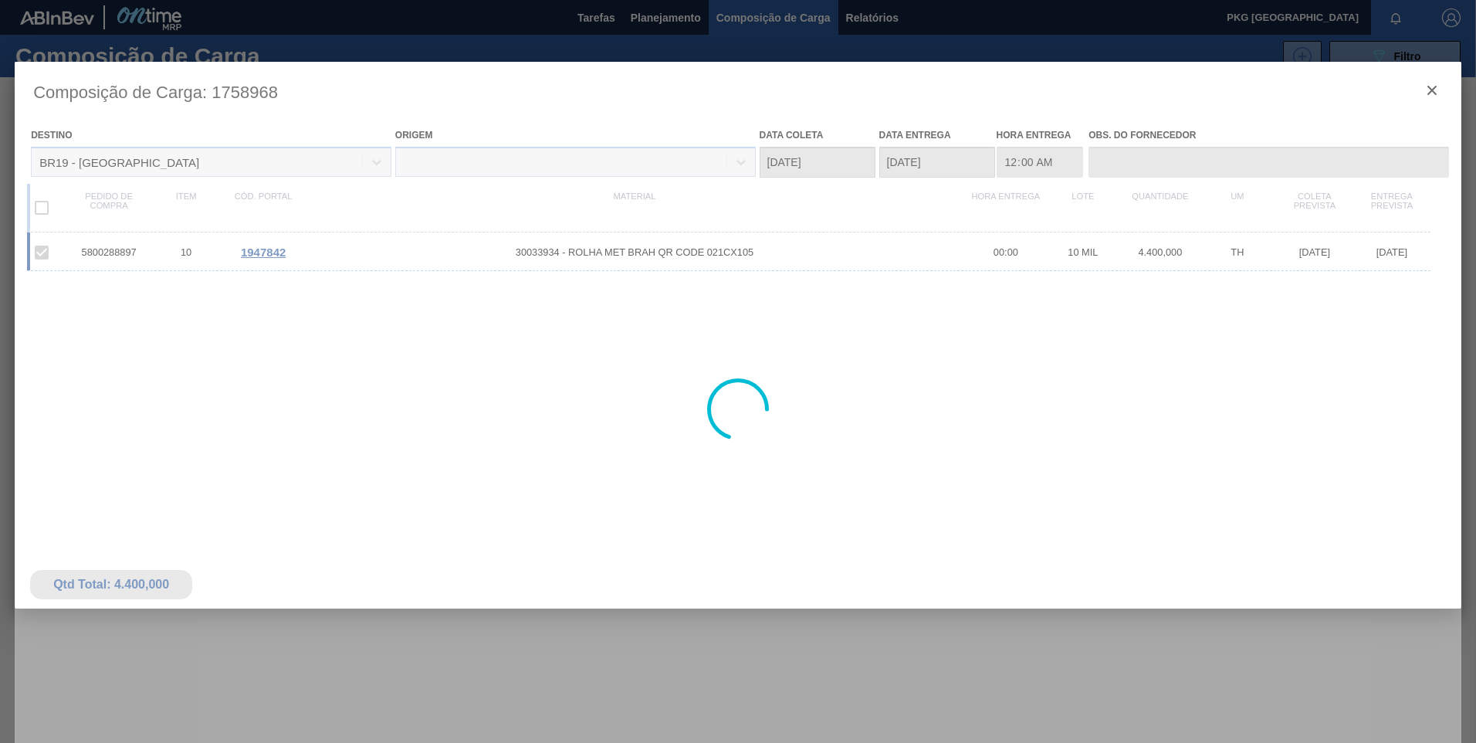
click at [317, 252] on div at bounding box center [738, 409] width 1447 height 695
click at [257, 260] on div at bounding box center [738, 409] width 1447 height 695
click at [260, 253] on div at bounding box center [738, 409] width 1447 height 695
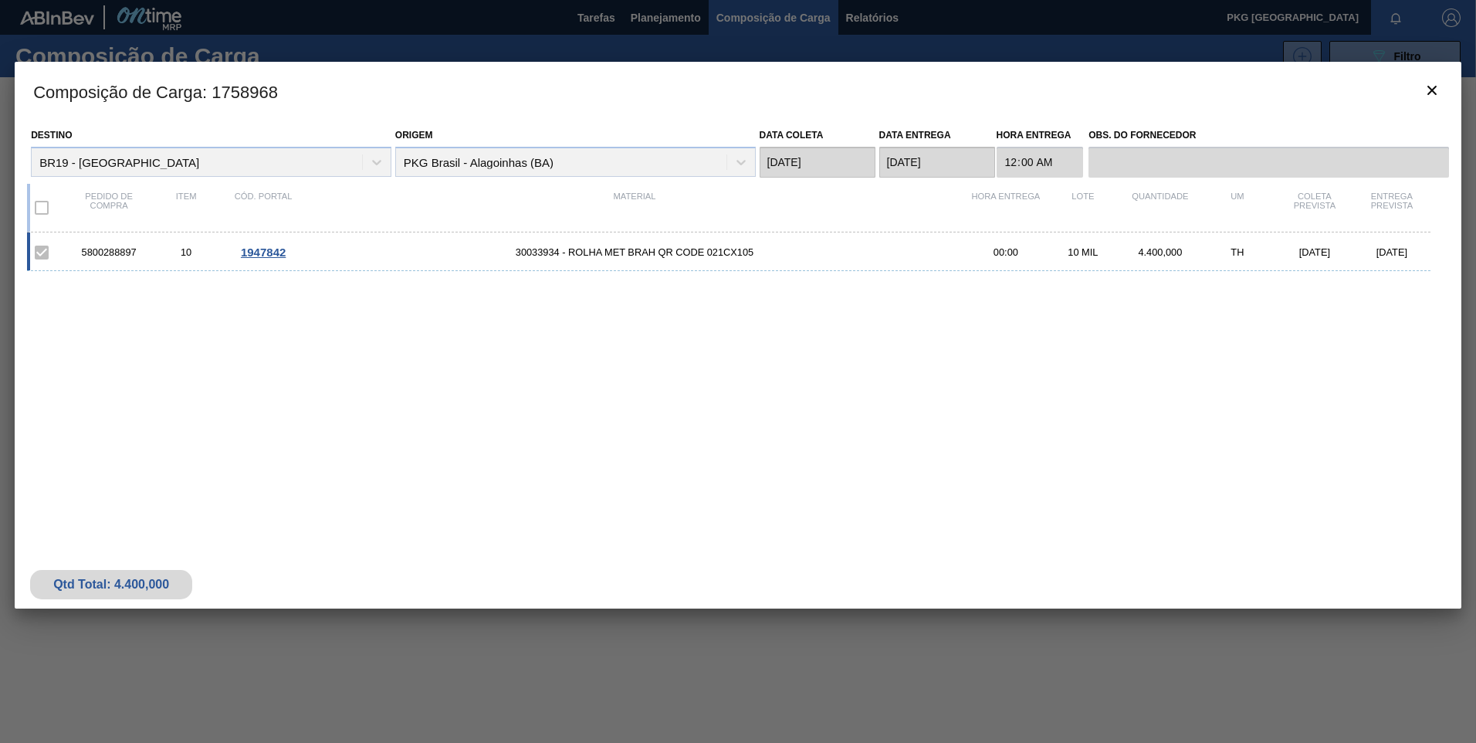
click at [262, 245] on span "1947842" at bounding box center [263, 251] width 45 height 13
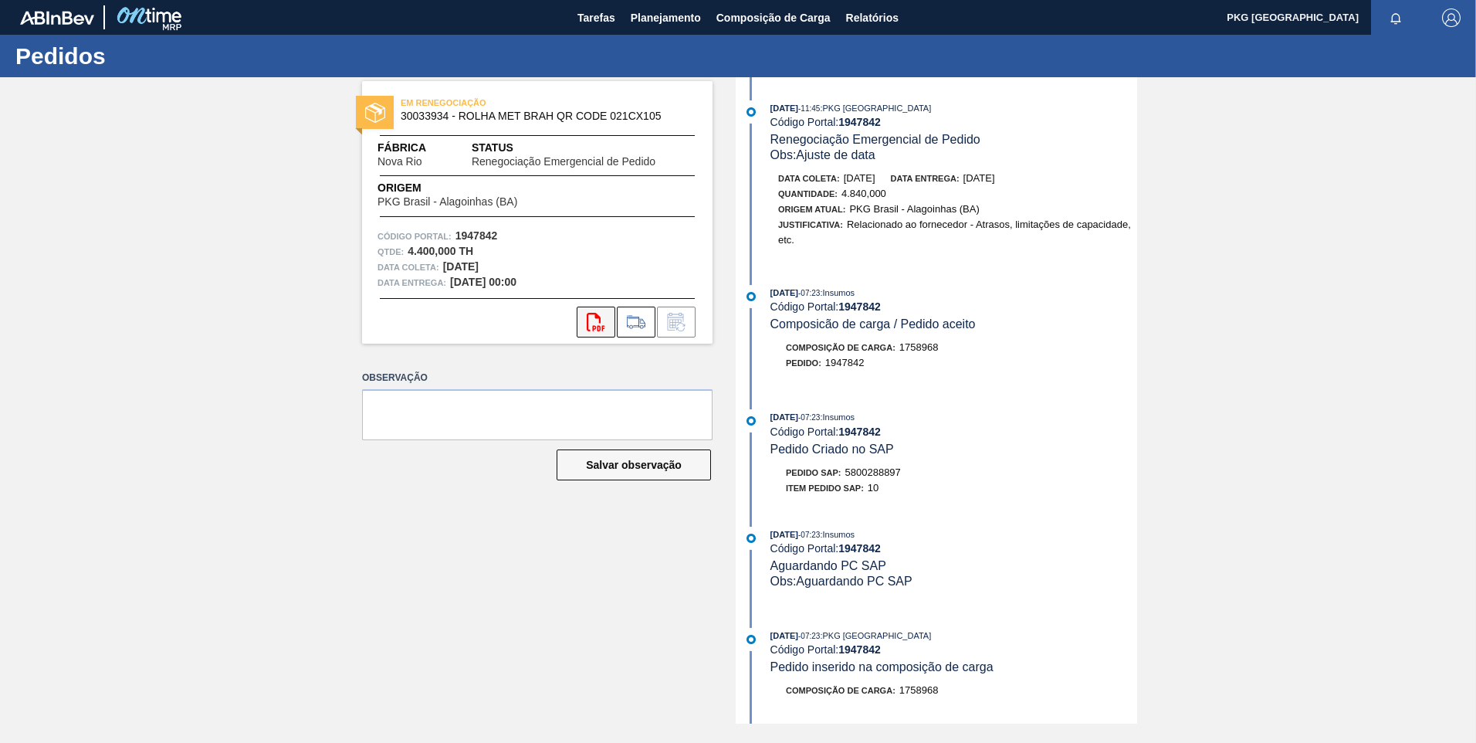
click at [596, 321] on icon "svg{fill:#ff0000}" at bounding box center [596, 322] width 19 height 19
click at [753, 6] on button "Composição de Carga" at bounding box center [774, 17] width 130 height 35
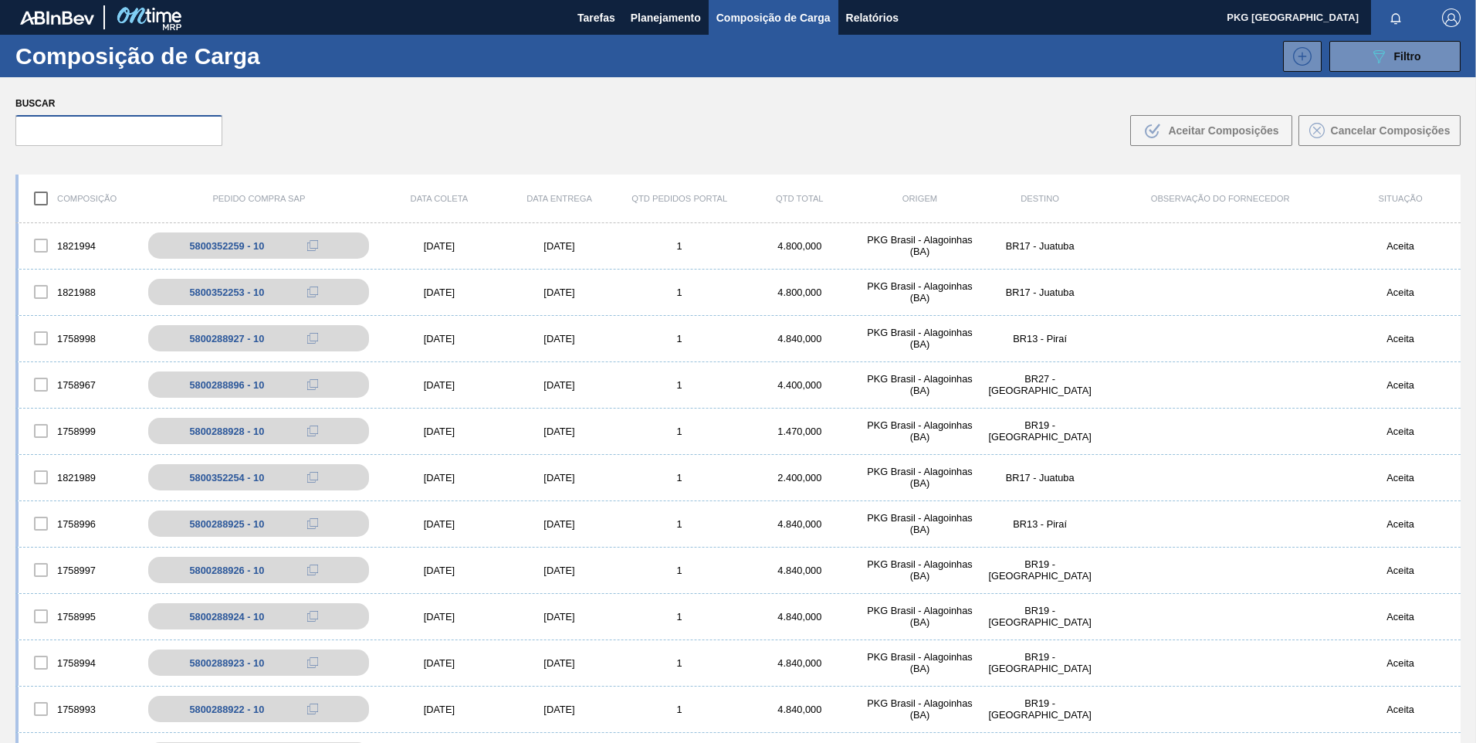
click at [178, 128] on input "text" at bounding box center [118, 130] width 207 height 31
paste input "580028889"
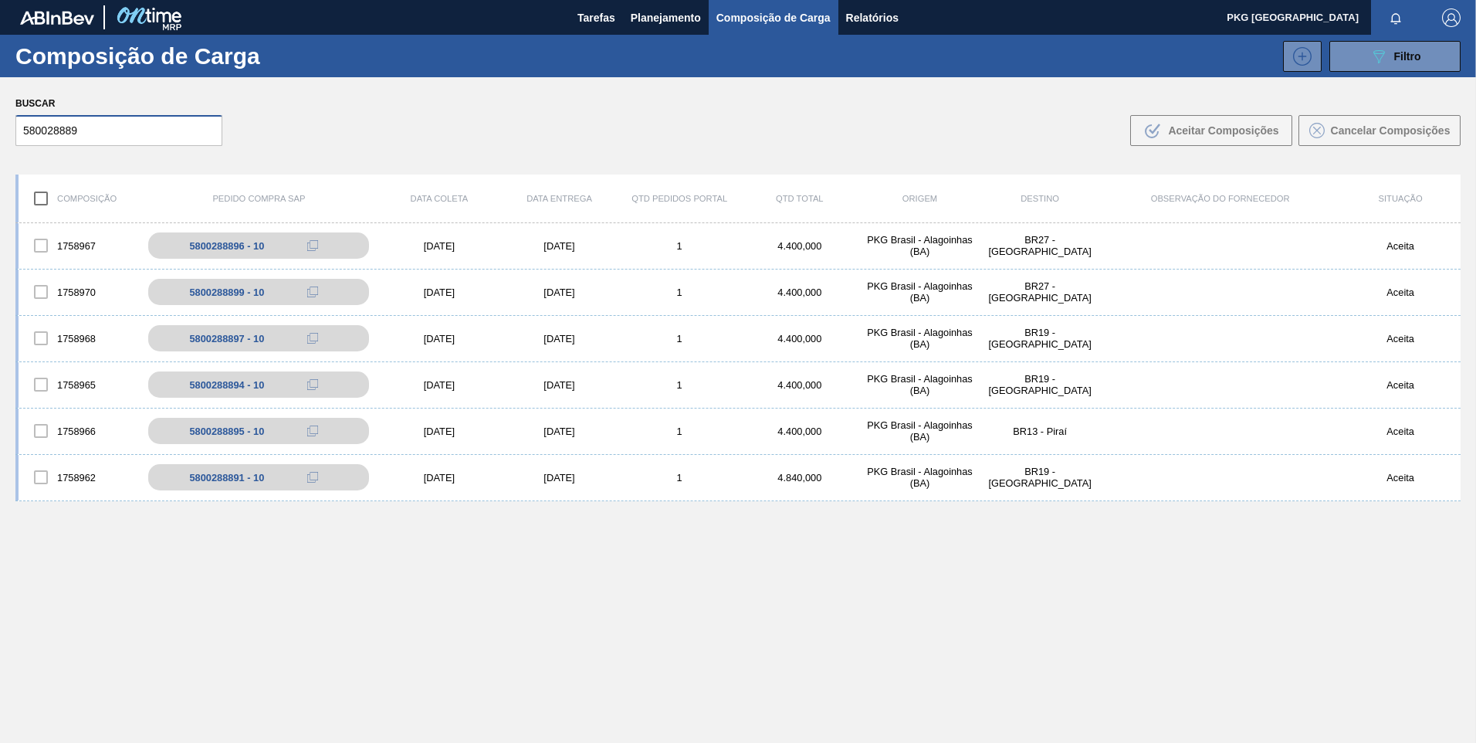
click at [73, 132] on input "580028889" at bounding box center [118, 130] width 207 height 31
click at [132, 130] on input "580028889" at bounding box center [118, 130] width 207 height 31
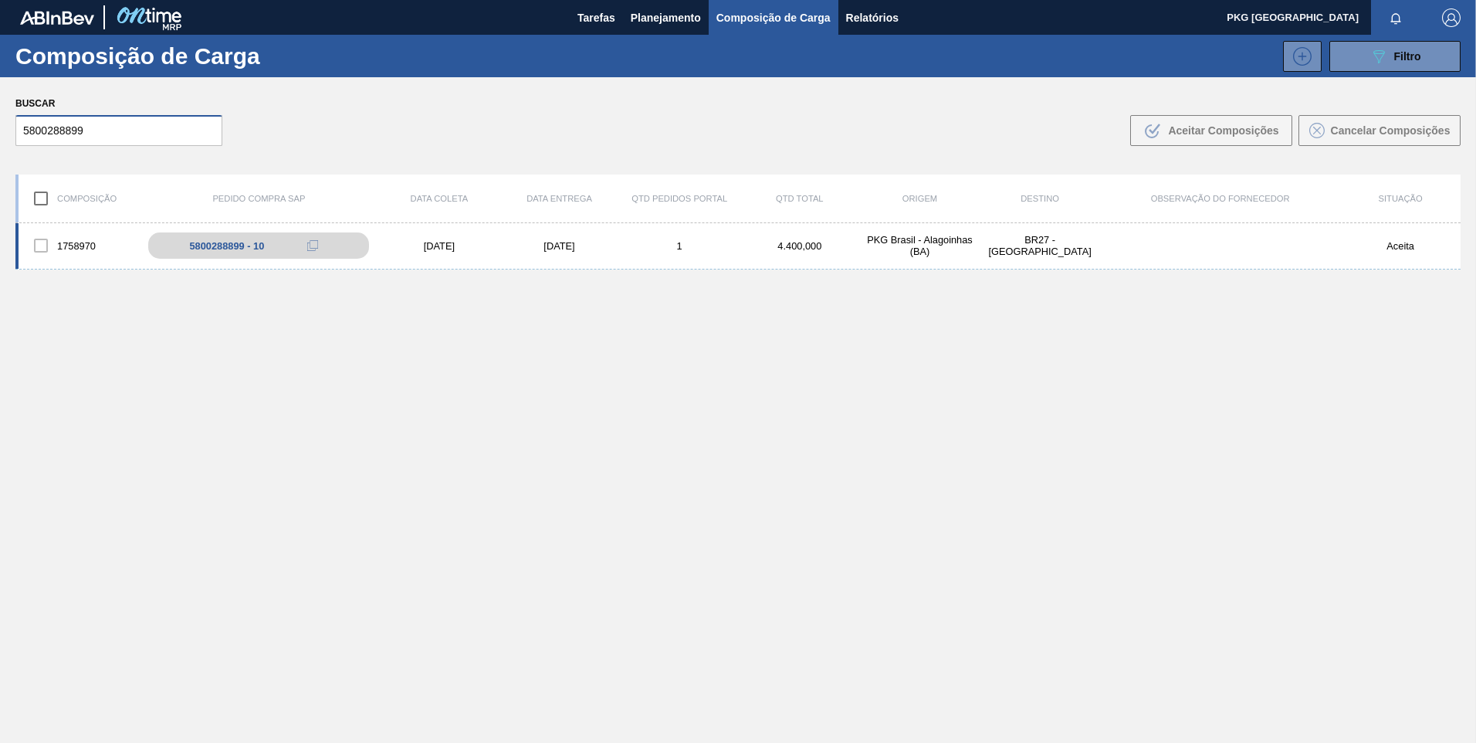
type input "5800288899"
click at [790, 248] on div "4.400,000" at bounding box center [800, 246] width 120 height 12
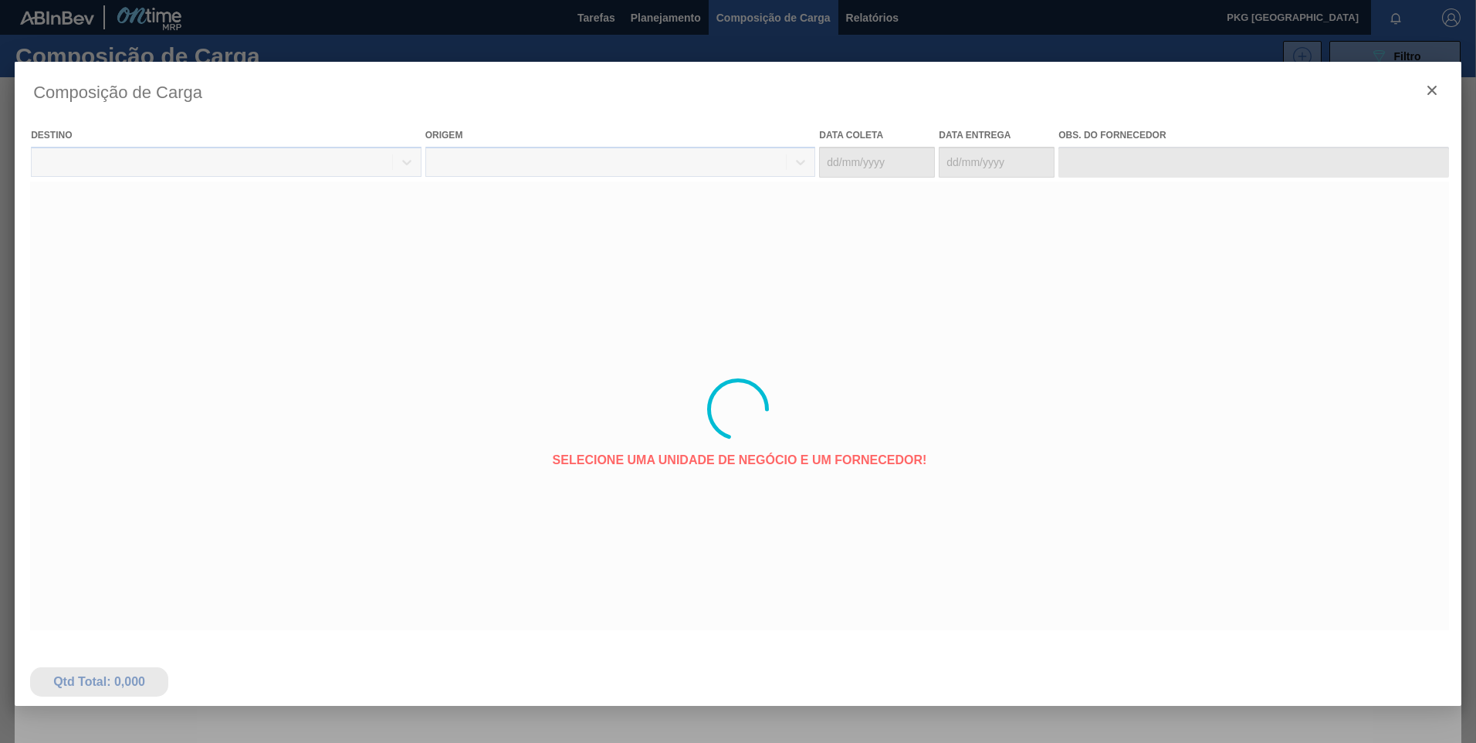
type coleta "01/10/2025"
type entrega "03/10/2025"
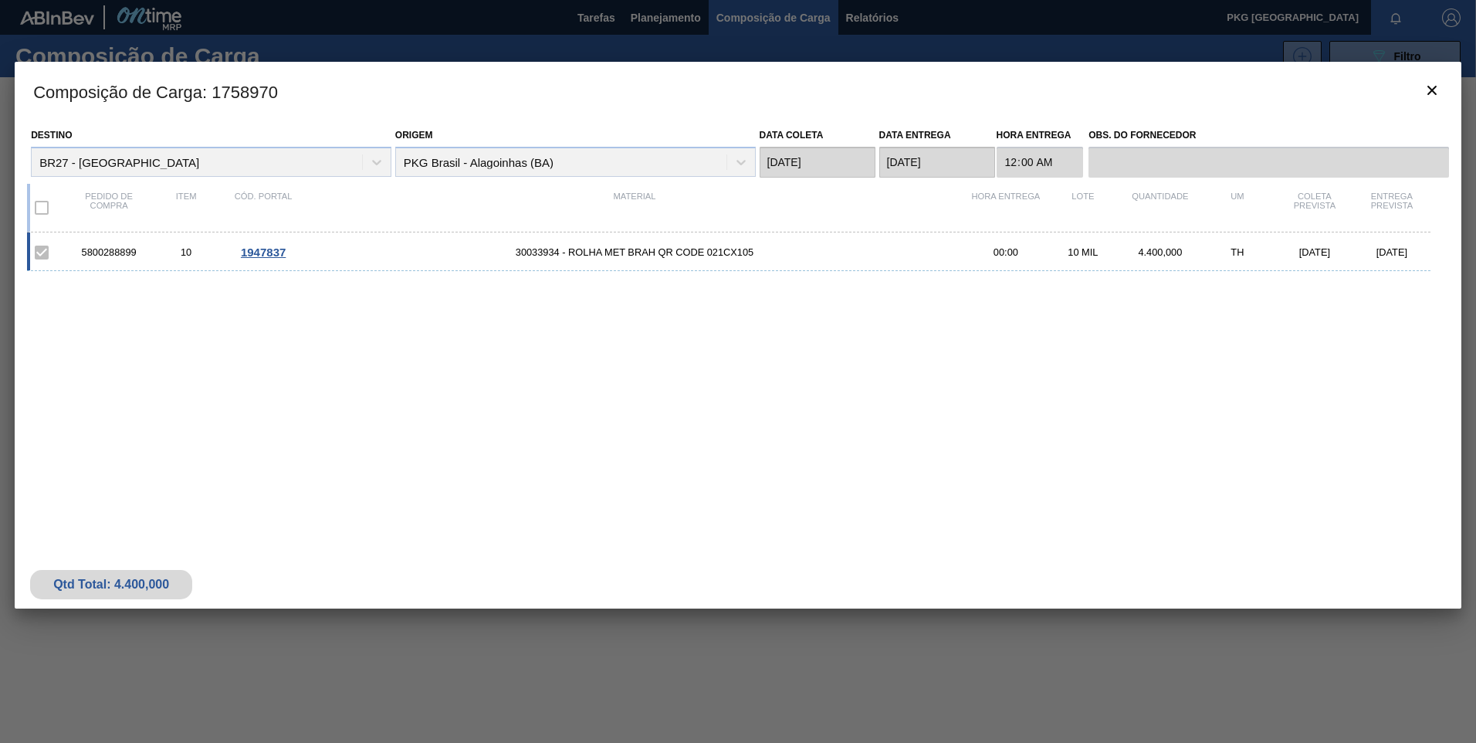
click at [637, 259] on div "5800288899 10 1947837 30033934 - ROLHA MET BRAH QR CODE 021CX105 00:00 10 MIL 4…" at bounding box center [728, 251] width 1403 height 39
click at [269, 252] on span "1947837" at bounding box center [263, 251] width 45 height 13
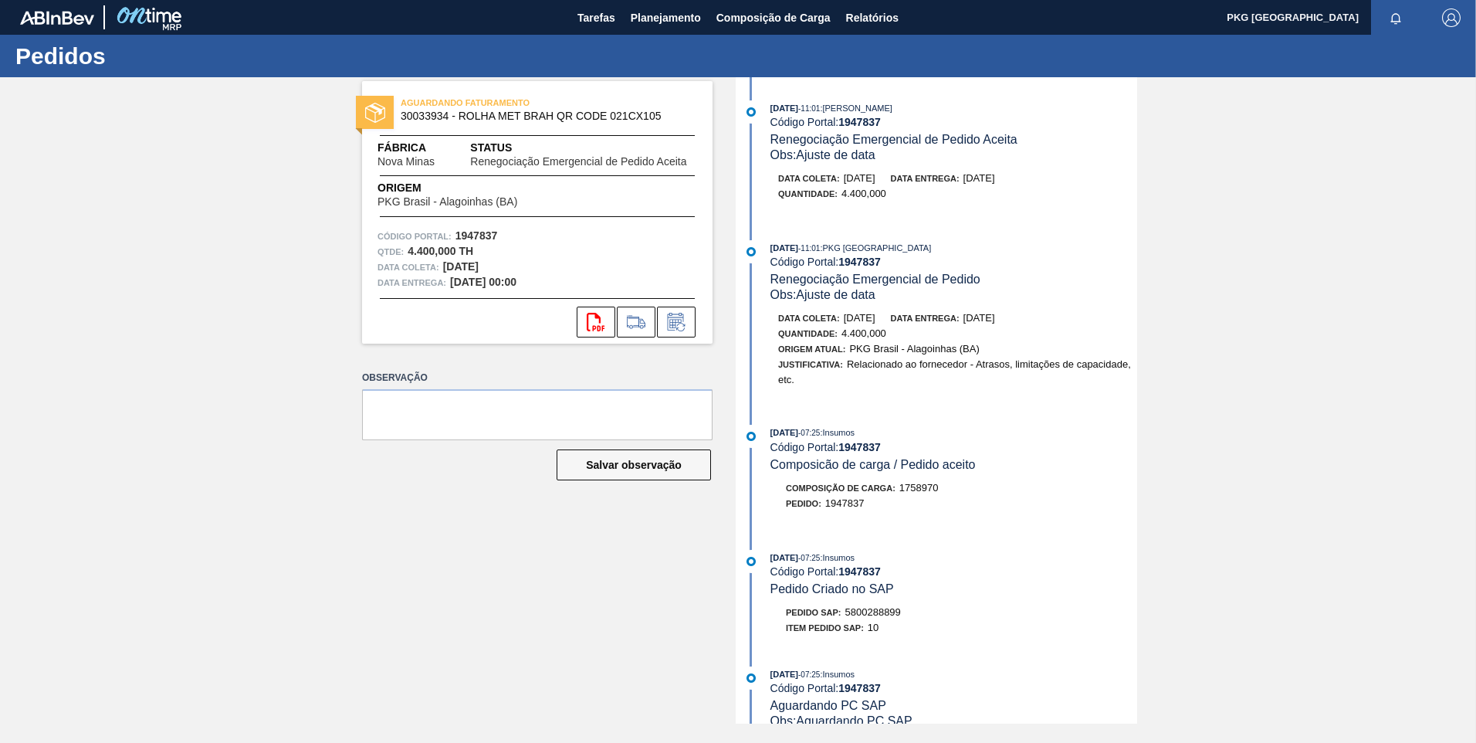
drag, startPoint x: 846, startPoint y: 610, endPoint x: 908, endPoint y: 611, distance: 61.8
click at [908, 611] on div "Pedido SAP: 5800288899" at bounding box center [953, 611] width 367 height 15
click at [457, 620] on div "AGUARDANDO FATURAMENTO 30033934 - ROLHA MET BRAH QR CODE 021CX105 Fábrica Nova …" at bounding box center [526, 400] width 374 height 646
drag, startPoint x: 753, startPoint y: 17, endPoint x: 745, endPoint y: 31, distance: 15.9
click at [753, 17] on span "Composição de Carga" at bounding box center [773, 17] width 114 height 19
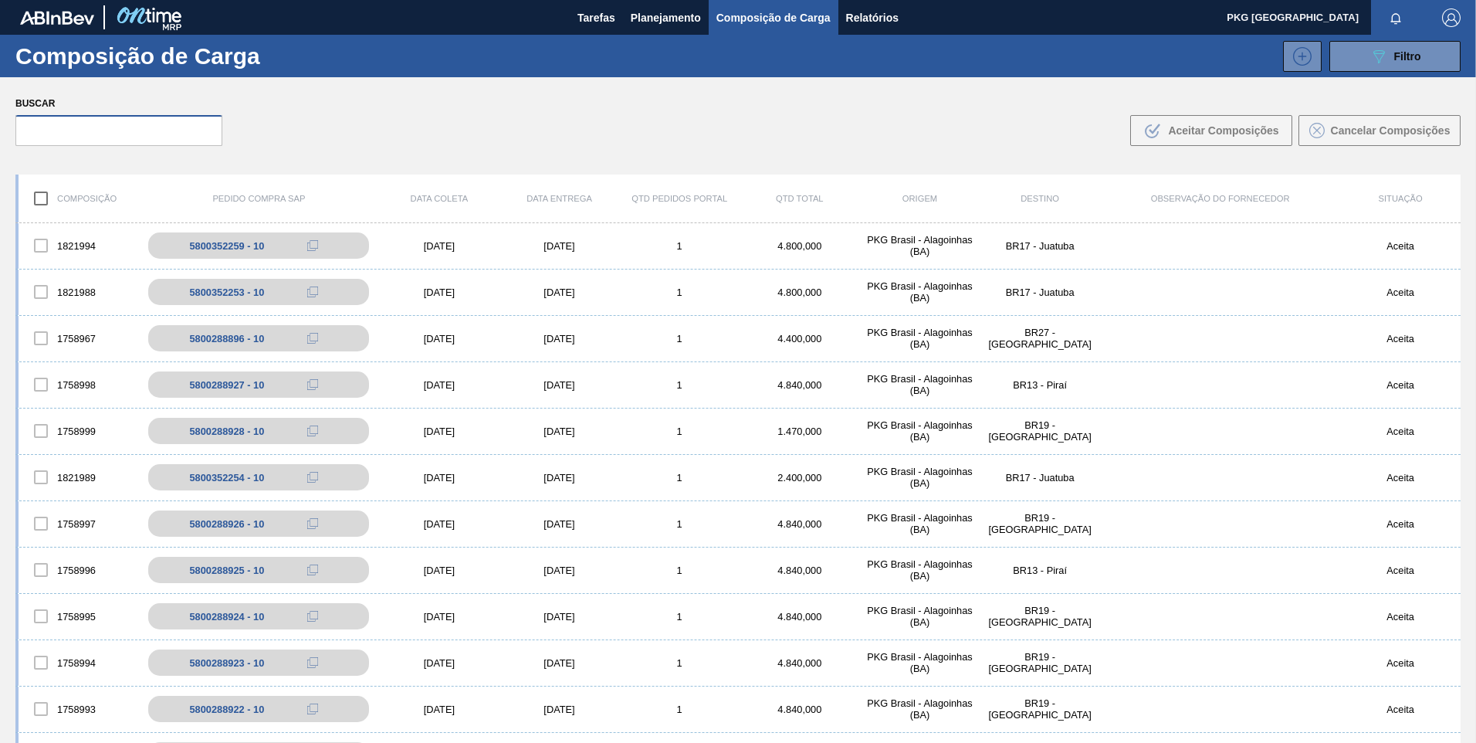
click at [140, 127] on input "text" at bounding box center [118, 130] width 207 height 31
paste input "5800288901"
type input "5800288901"
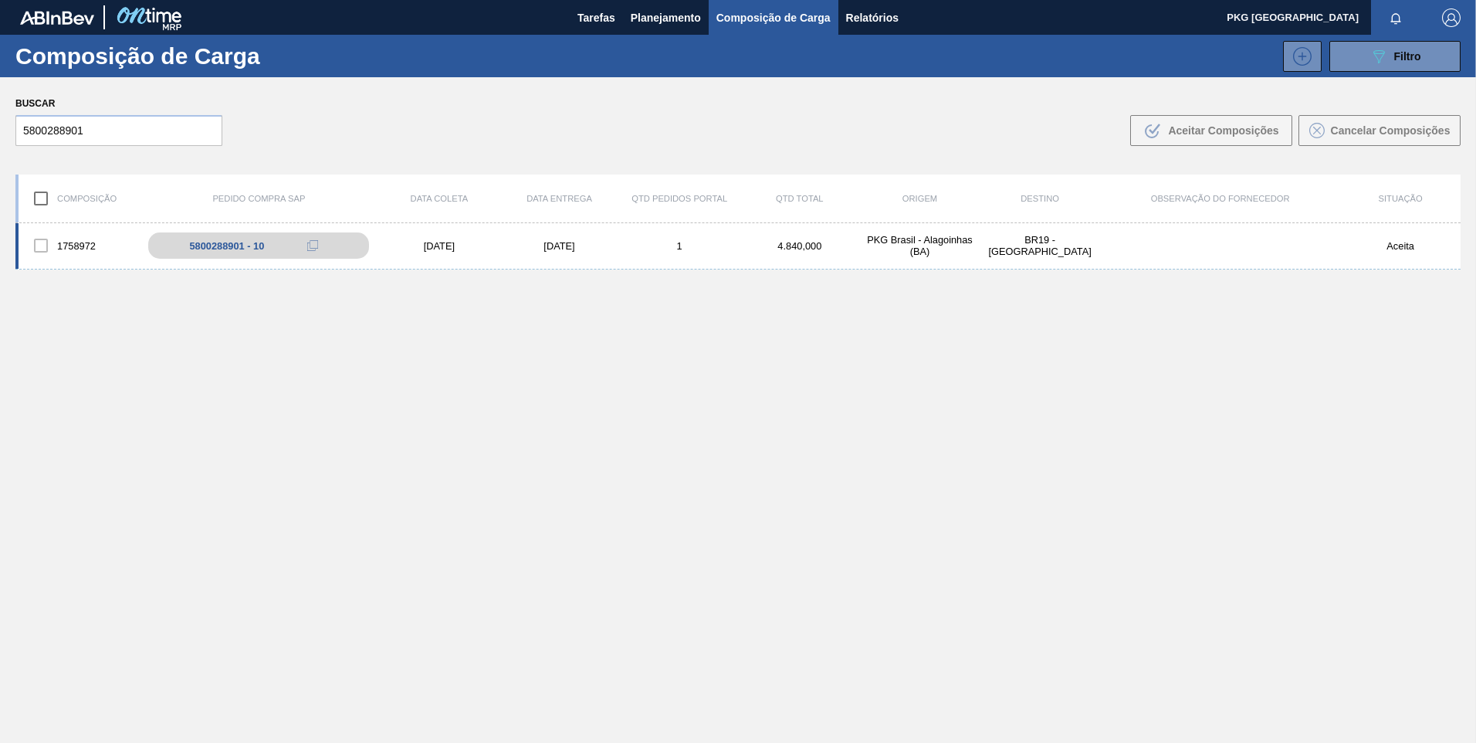
click at [573, 241] on div "09/10/2025" at bounding box center [559, 246] width 120 height 12
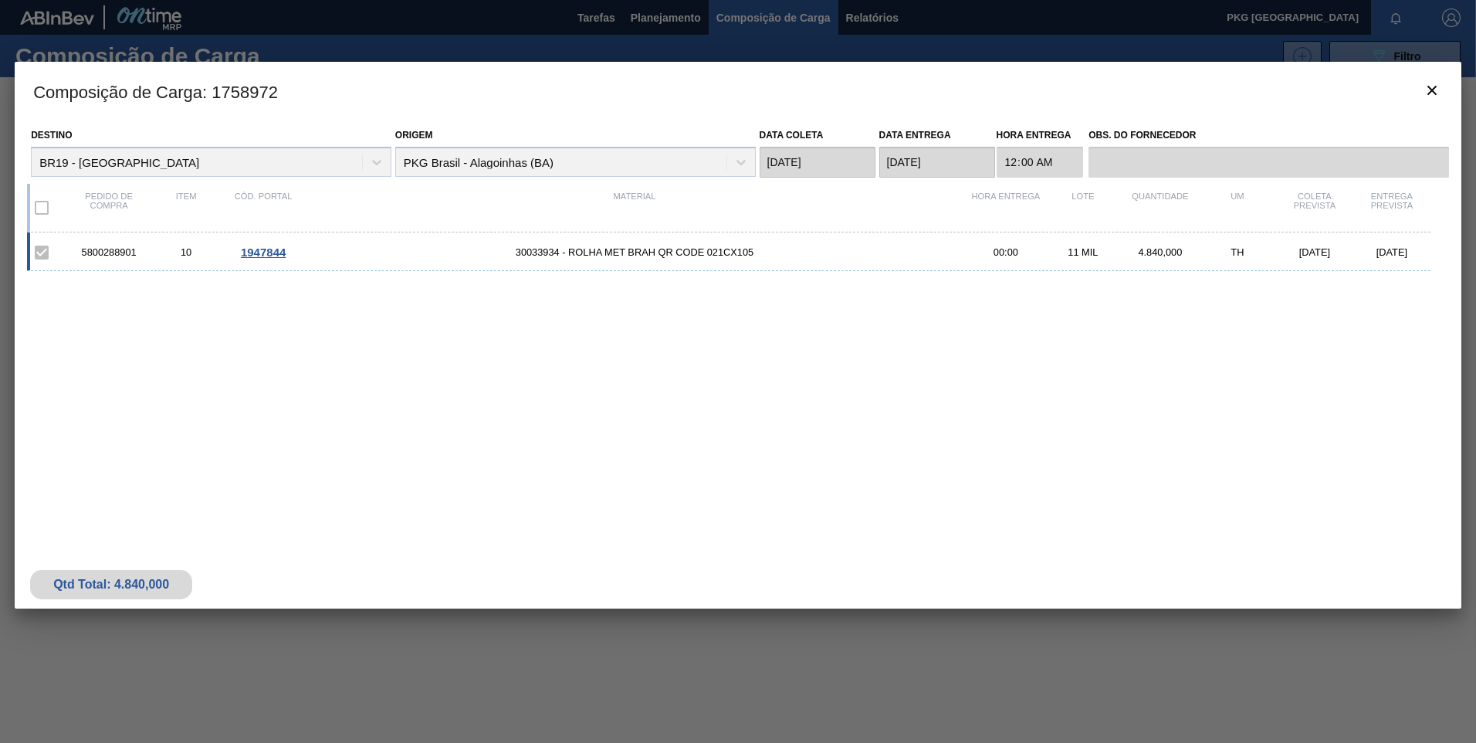
click at [269, 256] on span "1947844" at bounding box center [263, 251] width 45 height 13
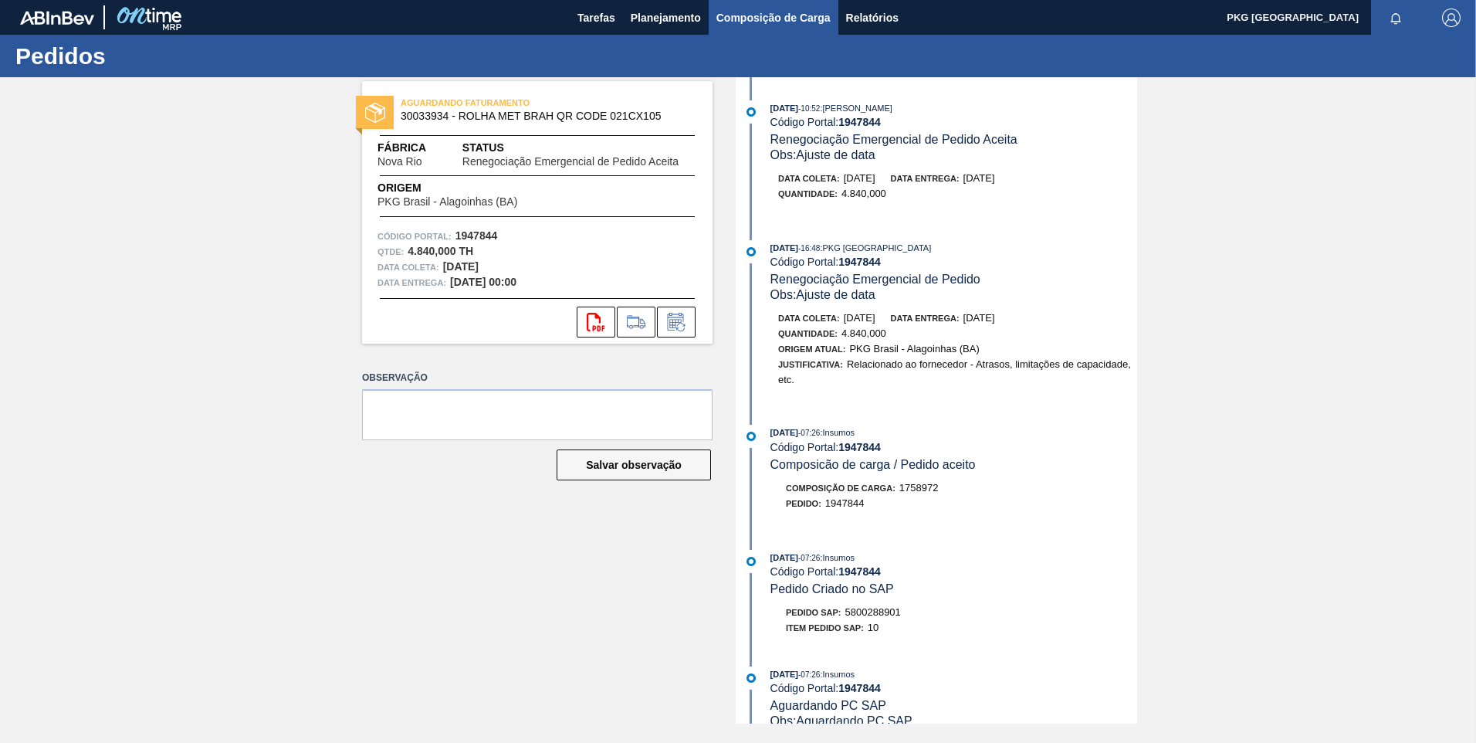
click at [780, 19] on span "Composição de Carga" at bounding box center [773, 17] width 114 height 19
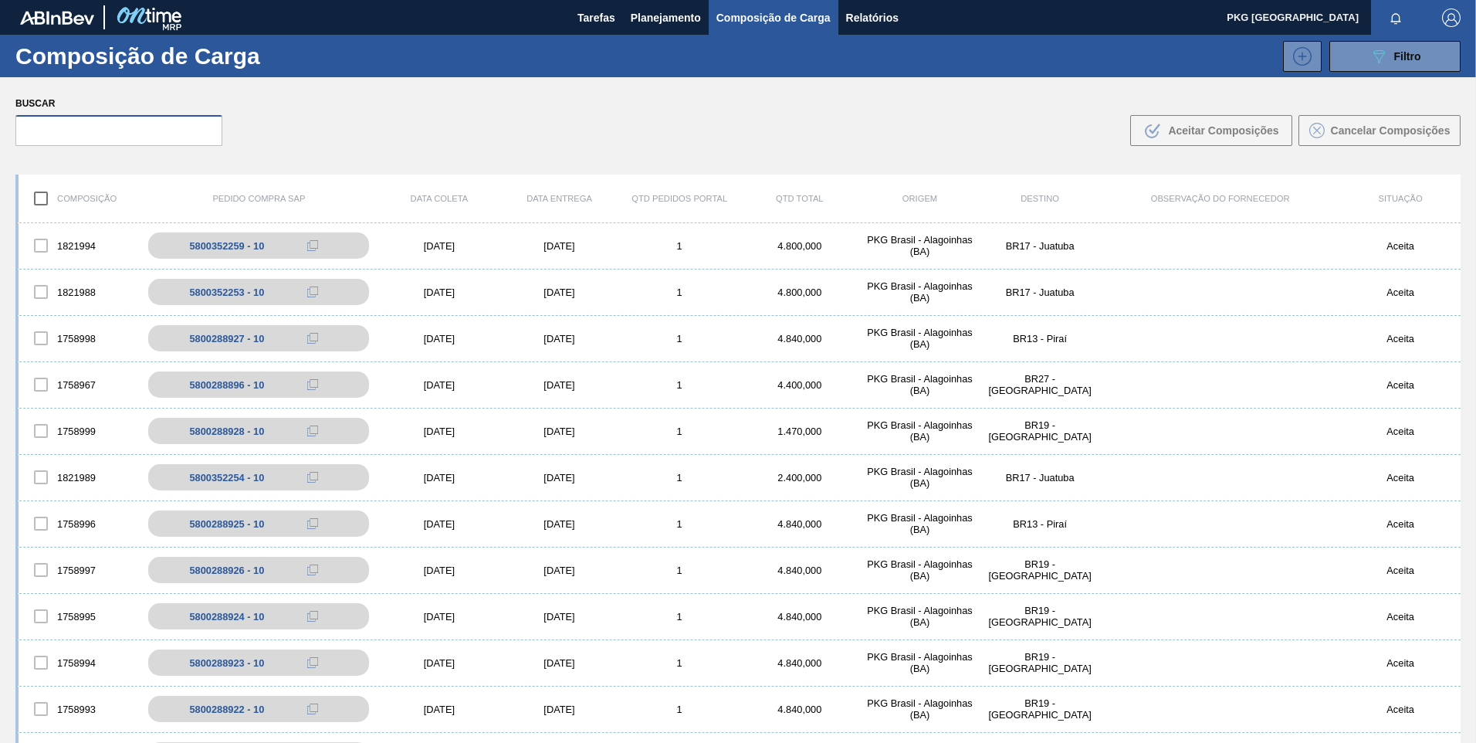
click at [181, 130] on input "text" at bounding box center [118, 130] width 207 height 31
paste input "5800288901"
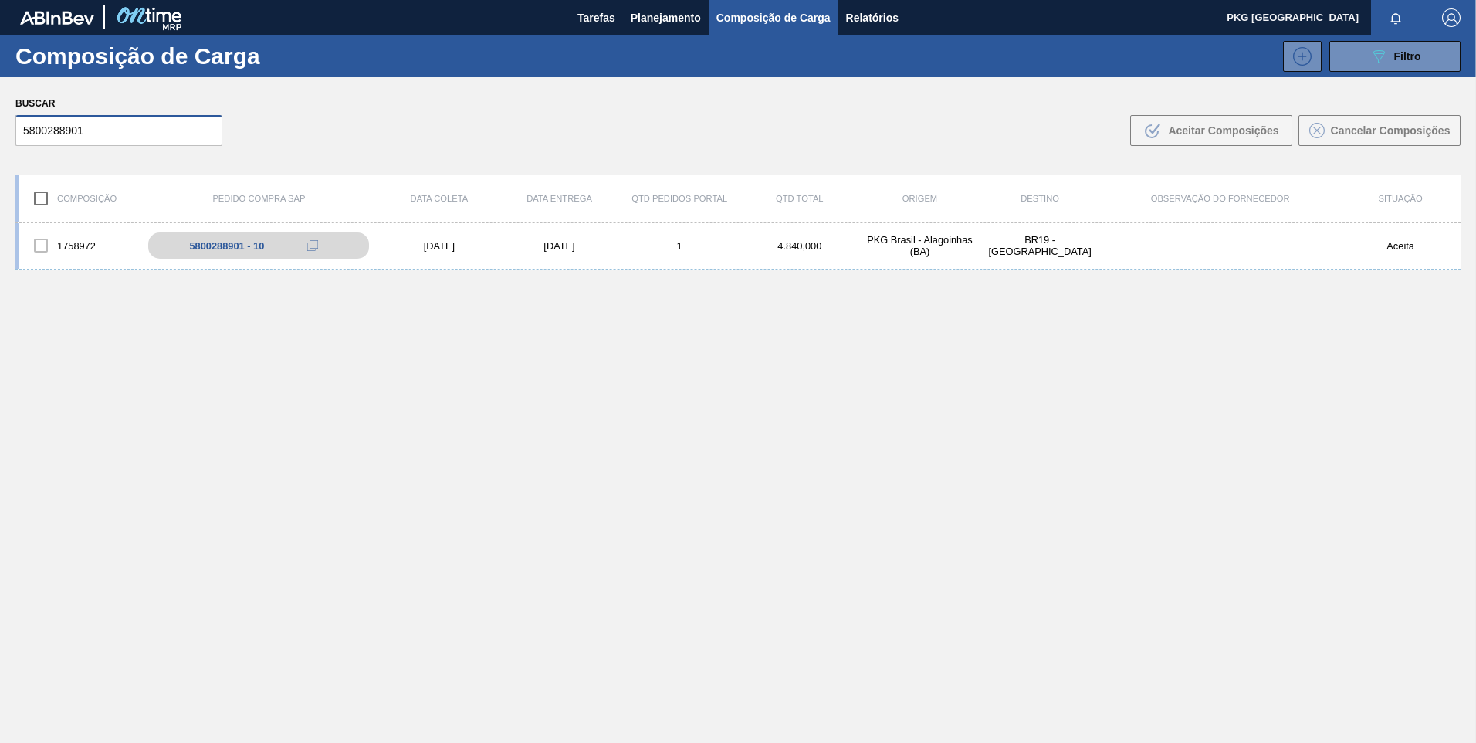
type input "5800288901"
click at [1037, 350] on div "1758972 5800288901 - 10 06/10/2025 09/10/2025 1 4.840,000 PKG Brasil - Alagoinh…" at bounding box center [737, 519] width 1445 height 592
click at [450, 249] on div "06/10/2025" at bounding box center [439, 246] width 120 height 12
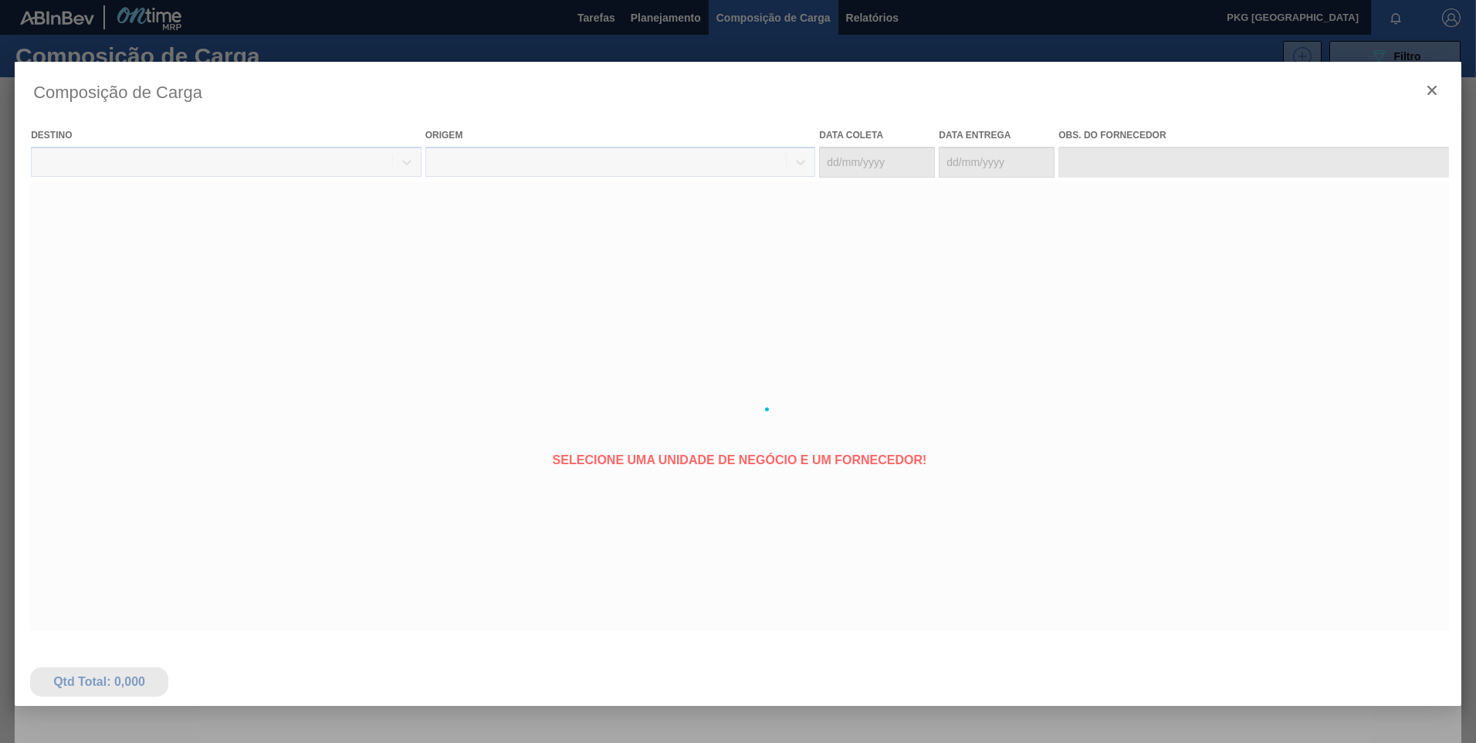
type coleta "06/10/2025"
type entrega "09/10/2025"
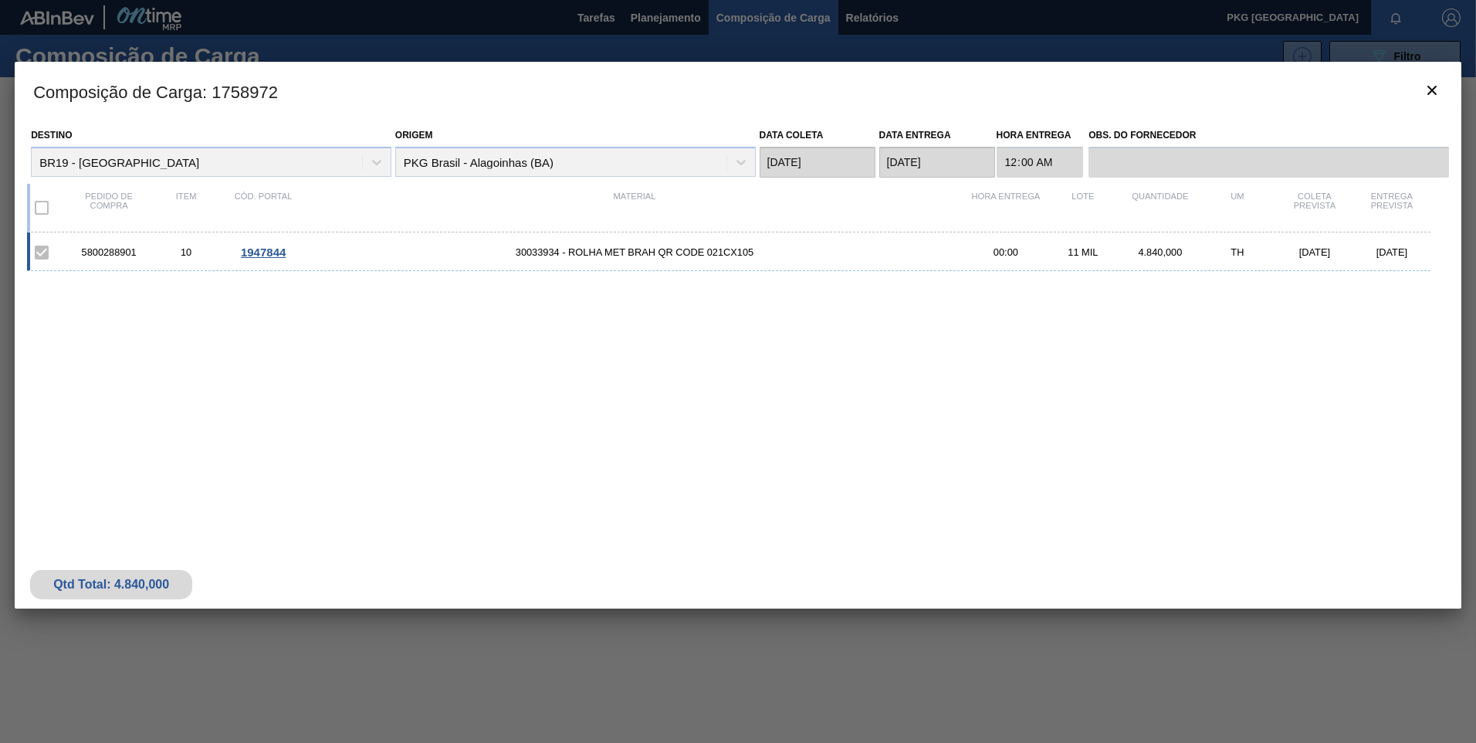
click at [751, 29] on div at bounding box center [738, 371] width 1476 height 743
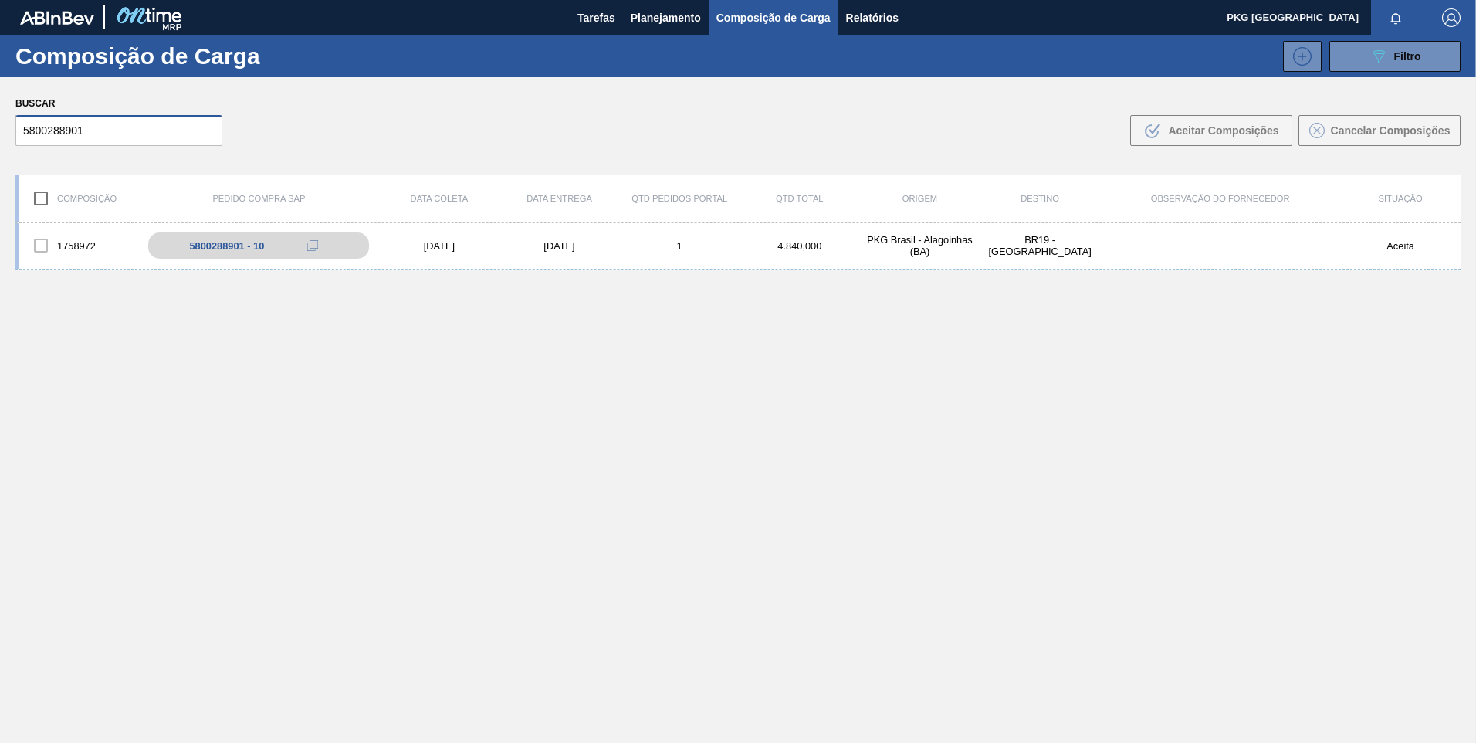
click at [156, 122] on input "5800288901" at bounding box center [118, 130] width 207 height 31
drag, startPoint x: 156, startPoint y: 128, endPoint x: -3, endPoint y: 134, distance: 159.2
click at [0, 0] on html "Tarefas Planejamento Composição de Carga Relatórios PKG Brasil Marcar todas com…" at bounding box center [738, 0] width 1476 height 0
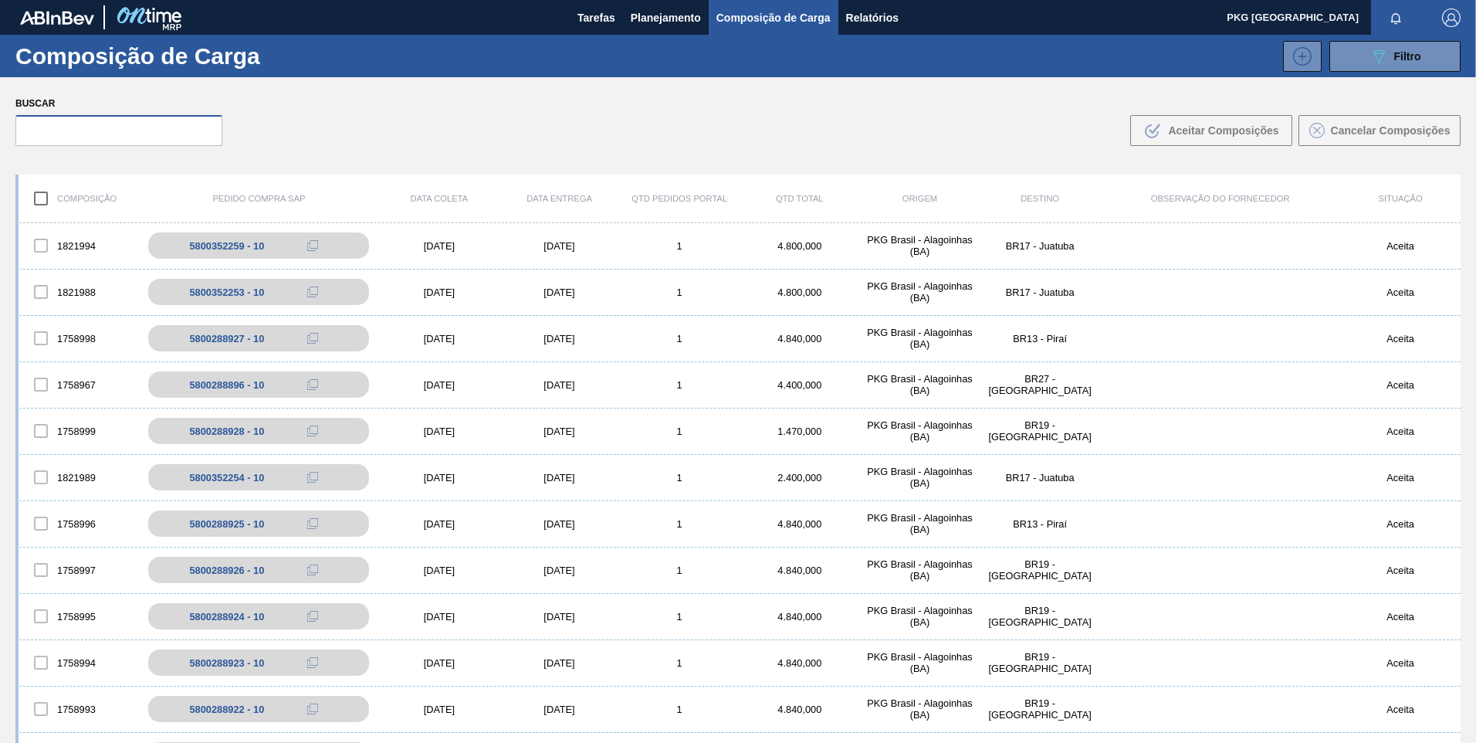
paste input "5800375649"
type input "5800375649"
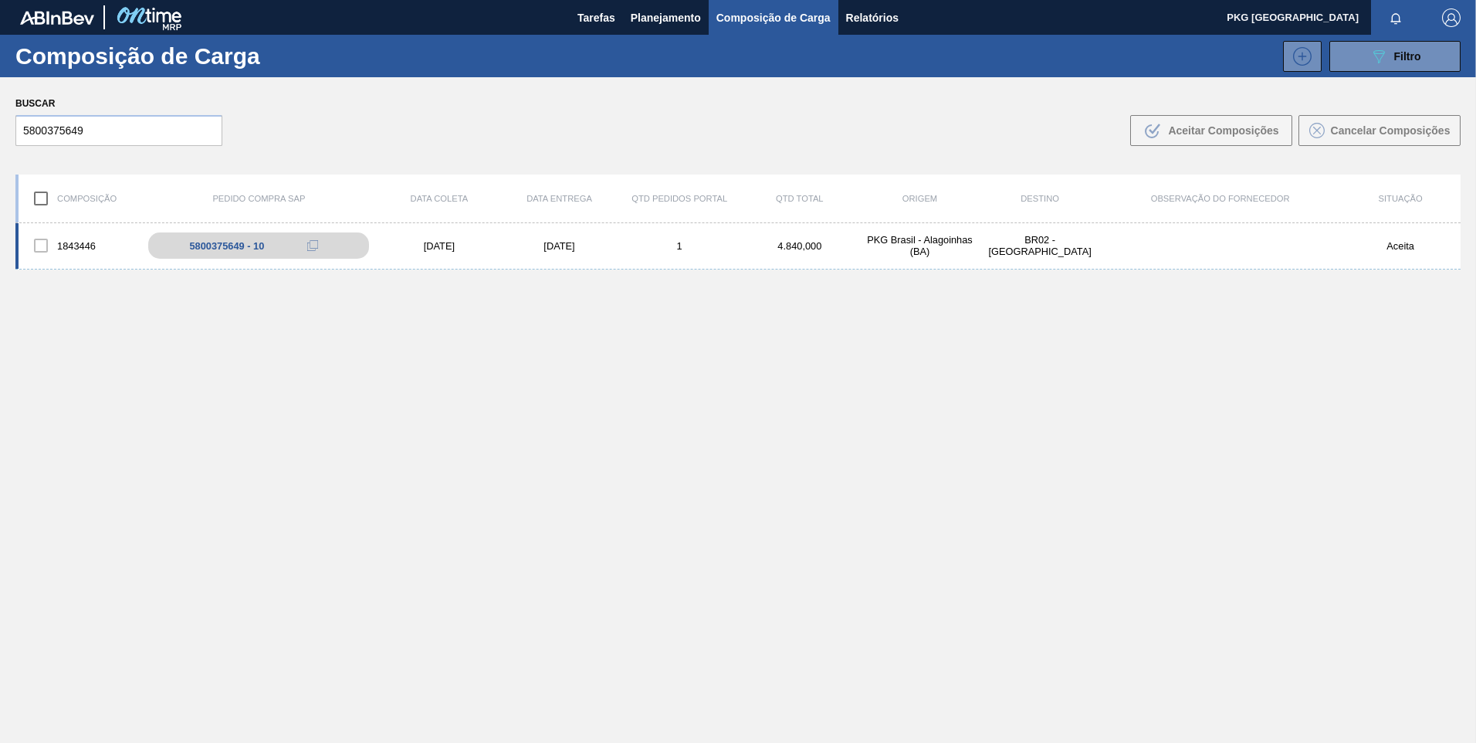
click at [425, 249] on div "03/10/2025" at bounding box center [439, 246] width 120 height 12
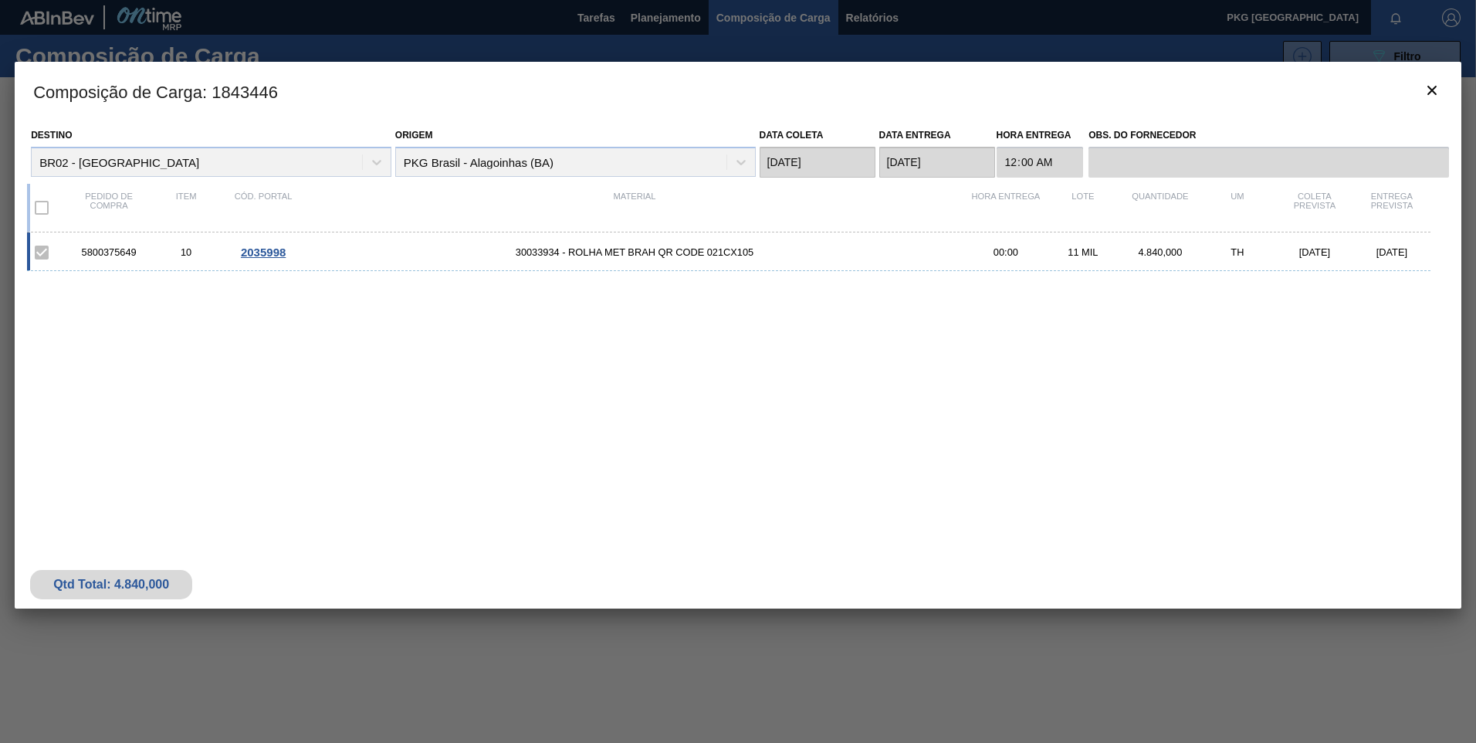
click at [249, 252] on span "2035998" at bounding box center [263, 251] width 45 height 13
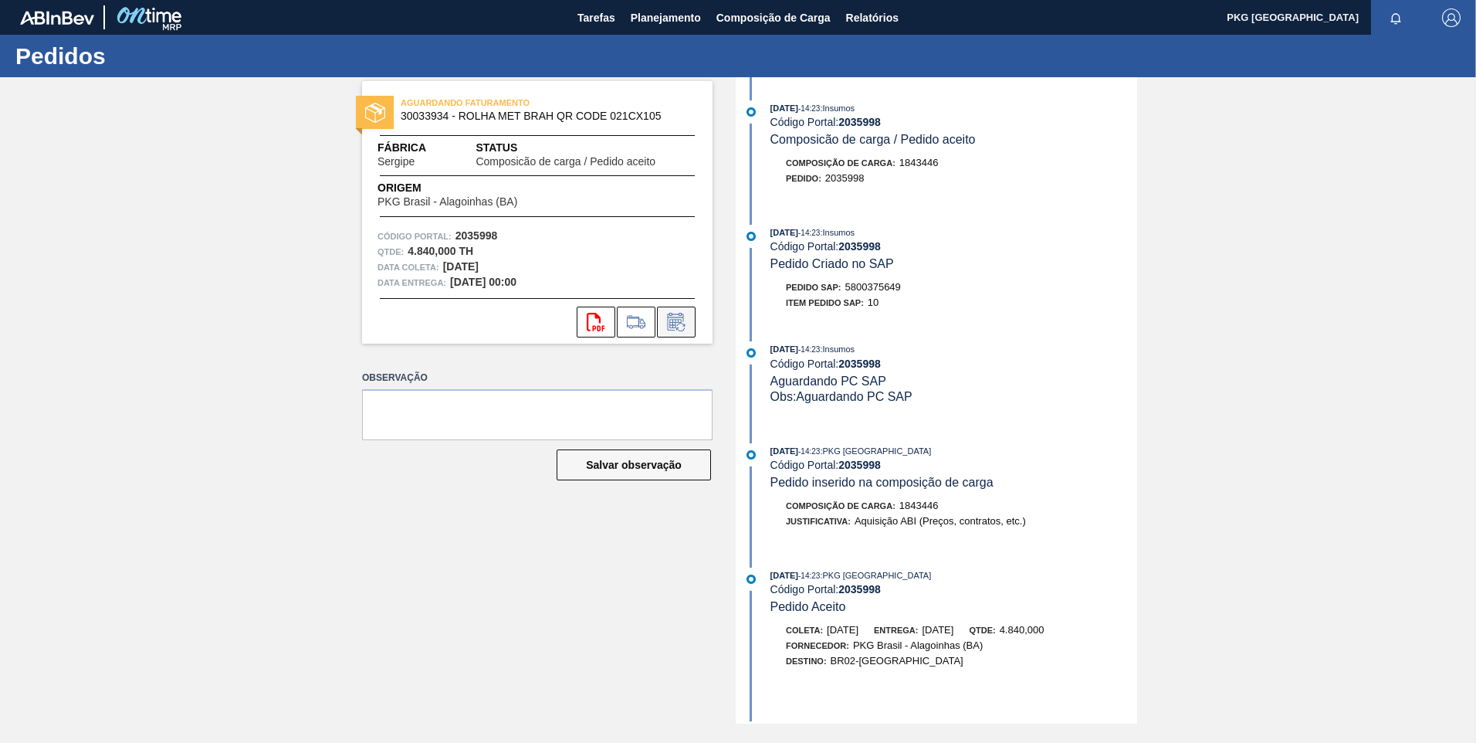
click at [681, 310] on button at bounding box center [676, 321] width 39 height 31
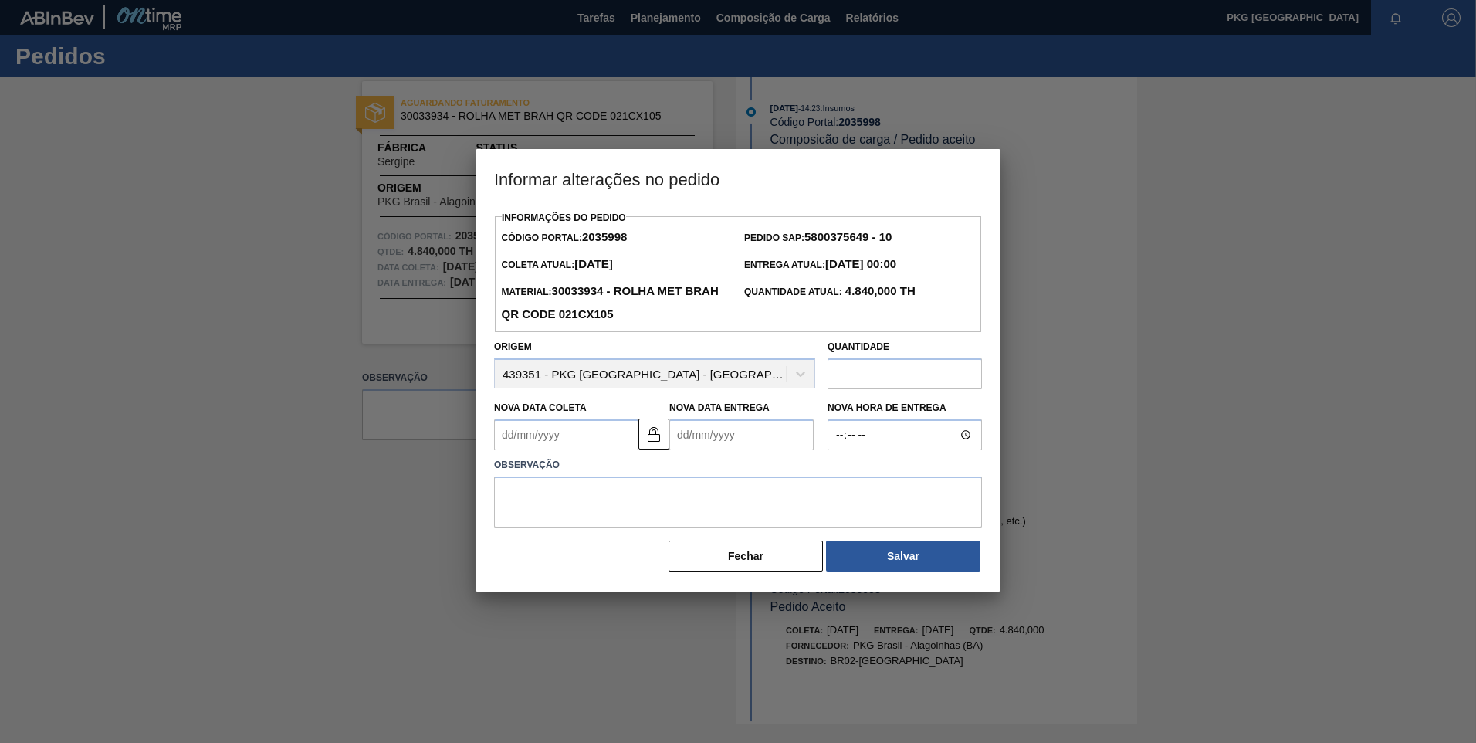
click at [550, 446] on Coleta2035998 "Nova Data Coleta" at bounding box center [566, 434] width 144 height 31
click at [662, 466] on button "Next Month" at bounding box center [667, 471] width 11 height 11
click at [539, 536] on div "6" at bounding box center [537, 546] width 21 height 21
type Coleta2035998 "06/10/2025"
type Entrega2035998 "07/10/2025"
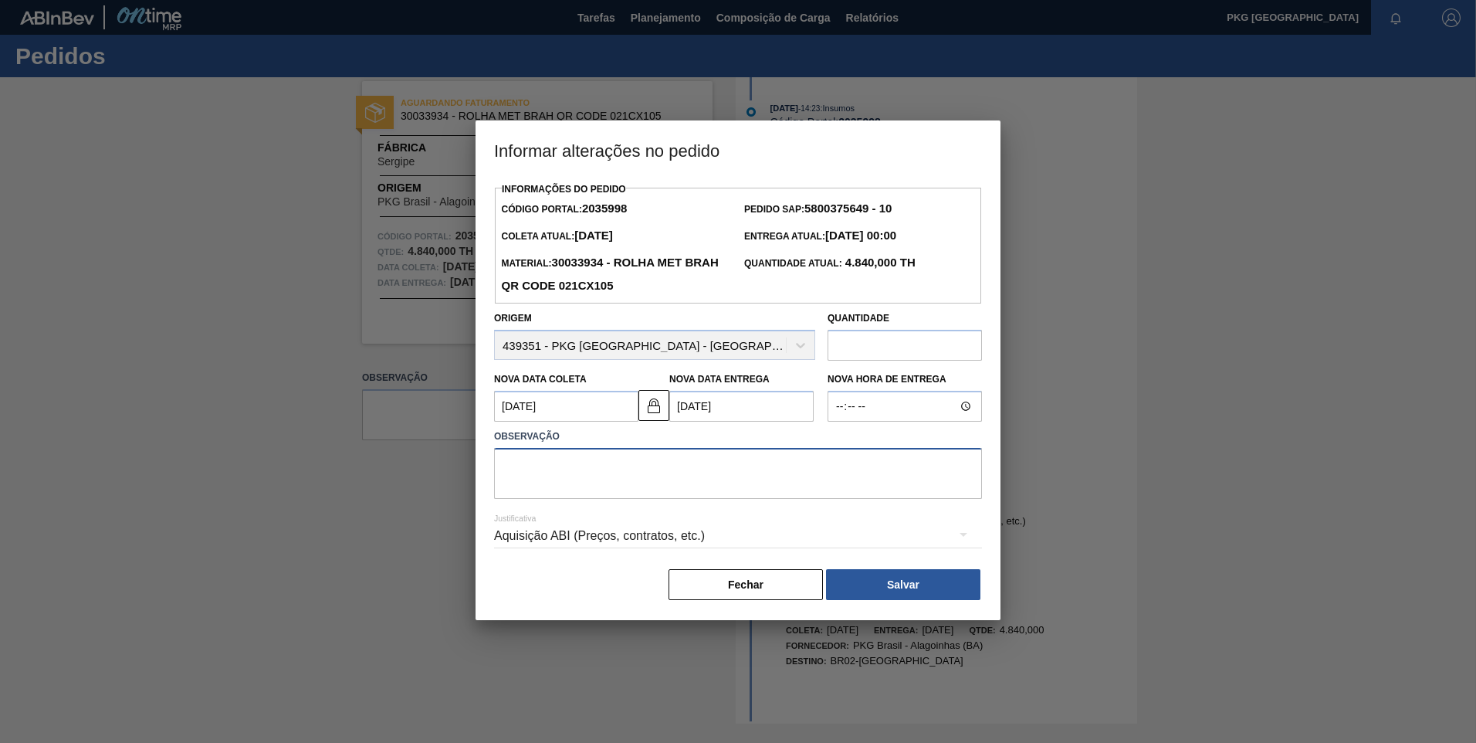
click at [638, 474] on textarea at bounding box center [738, 473] width 488 height 51
type textarea "Ajuste de data"
click at [675, 543] on div "Aquisição ABI (Preços, contratos, etc.)" at bounding box center [738, 535] width 488 height 43
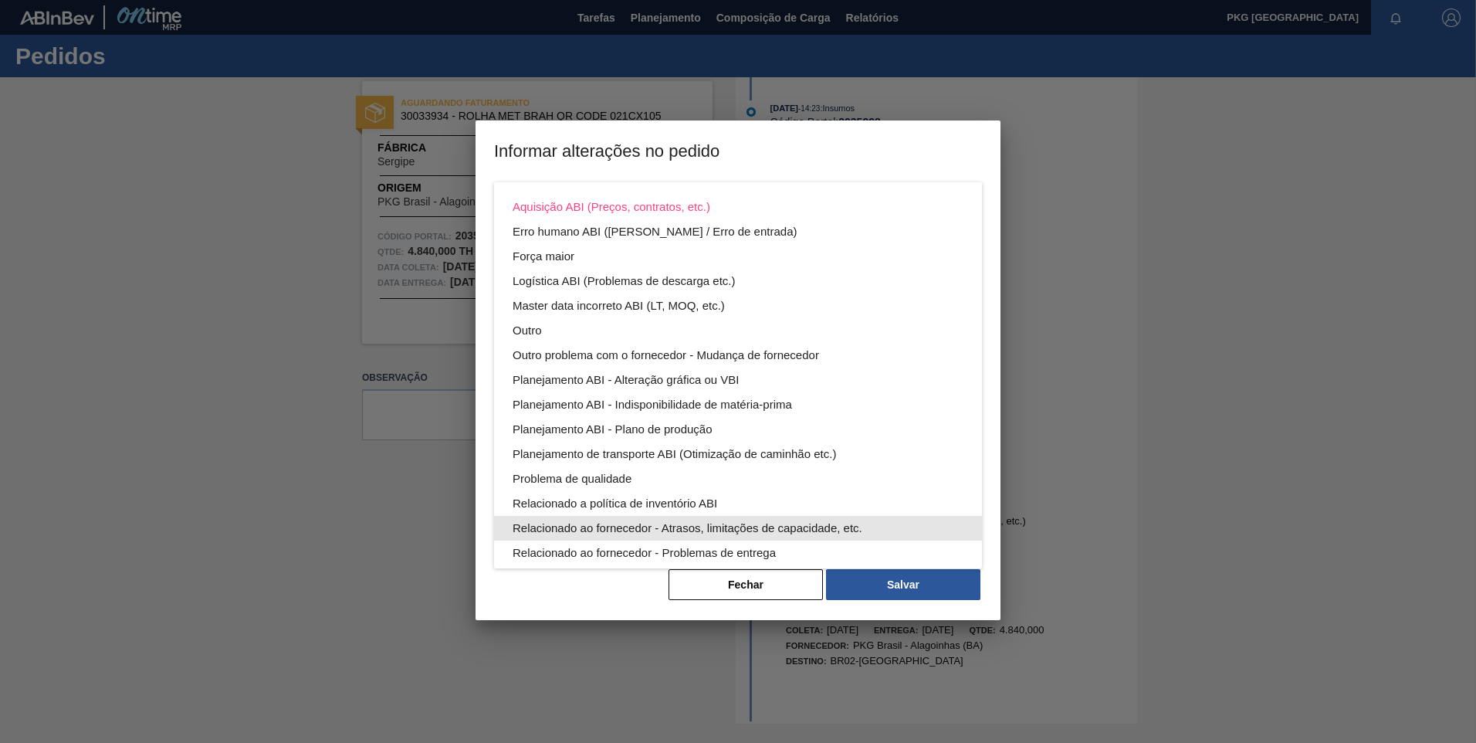
drag, startPoint x: 730, startPoint y: 526, endPoint x: 741, endPoint y: 533, distance: 13.5
click at [730, 527] on div "Relacionado ao fornecedor - Atrasos, limitações de capacidade, etc." at bounding box center [738, 528] width 451 height 25
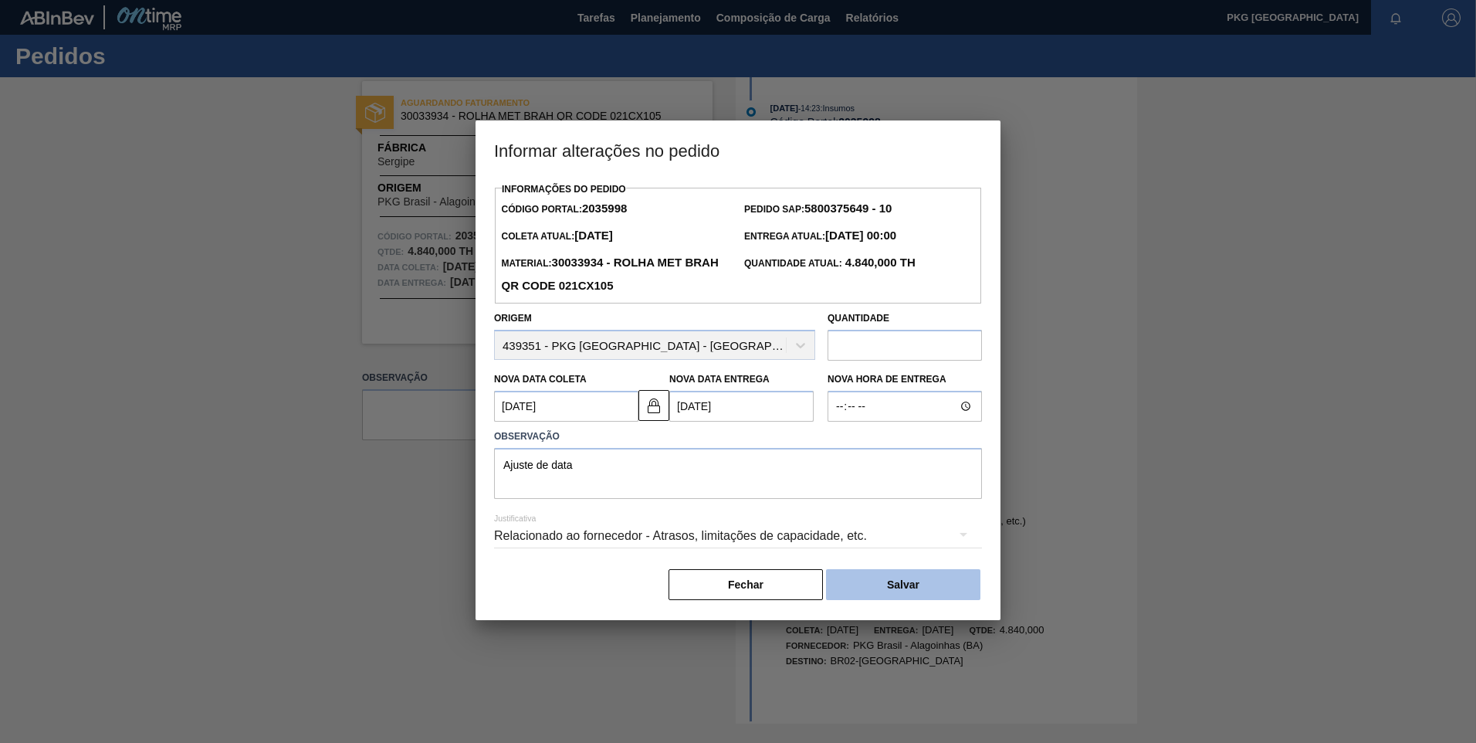
click at [903, 597] on button "Salvar" at bounding box center [903, 584] width 154 height 31
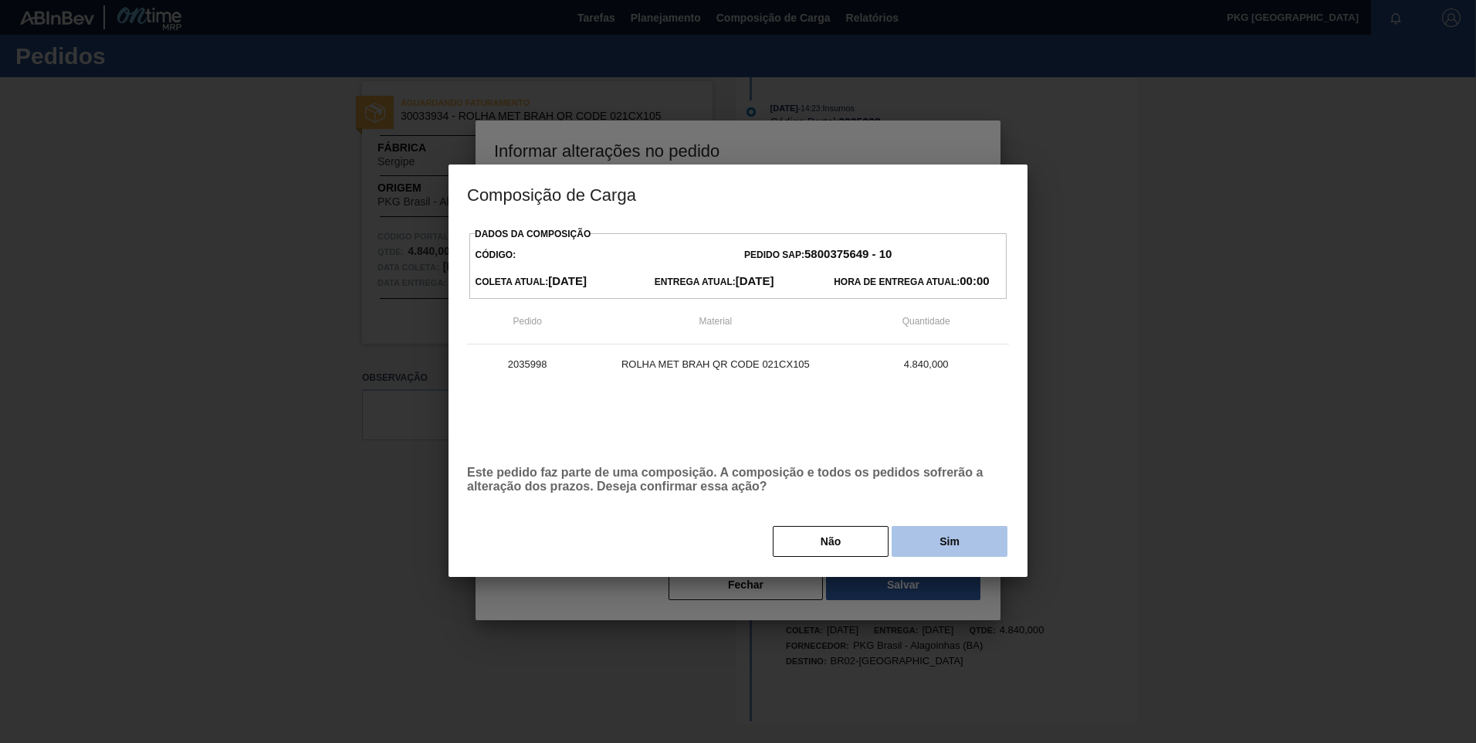
click at [926, 554] on button "Sim" at bounding box center [950, 541] width 116 height 31
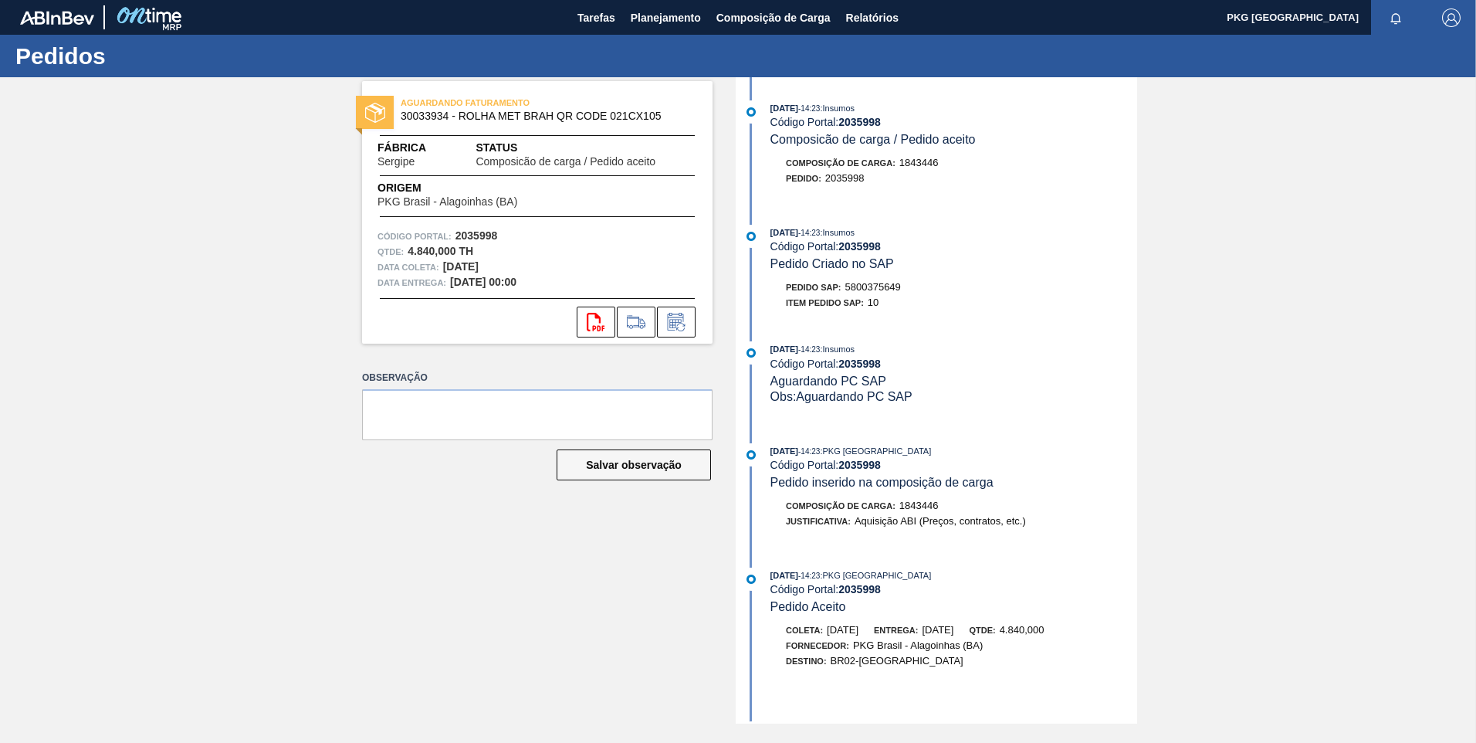
drag, startPoint x: 497, startPoint y: 611, endPoint x: 511, endPoint y: 628, distance: 21.9
click at [499, 612] on div "AGUARDANDO FATURAMENTO 30033934 - ROLHA MET BRAH QR CODE 021CX105 Fábrica Sergi…" at bounding box center [526, 400] width 374 height 646
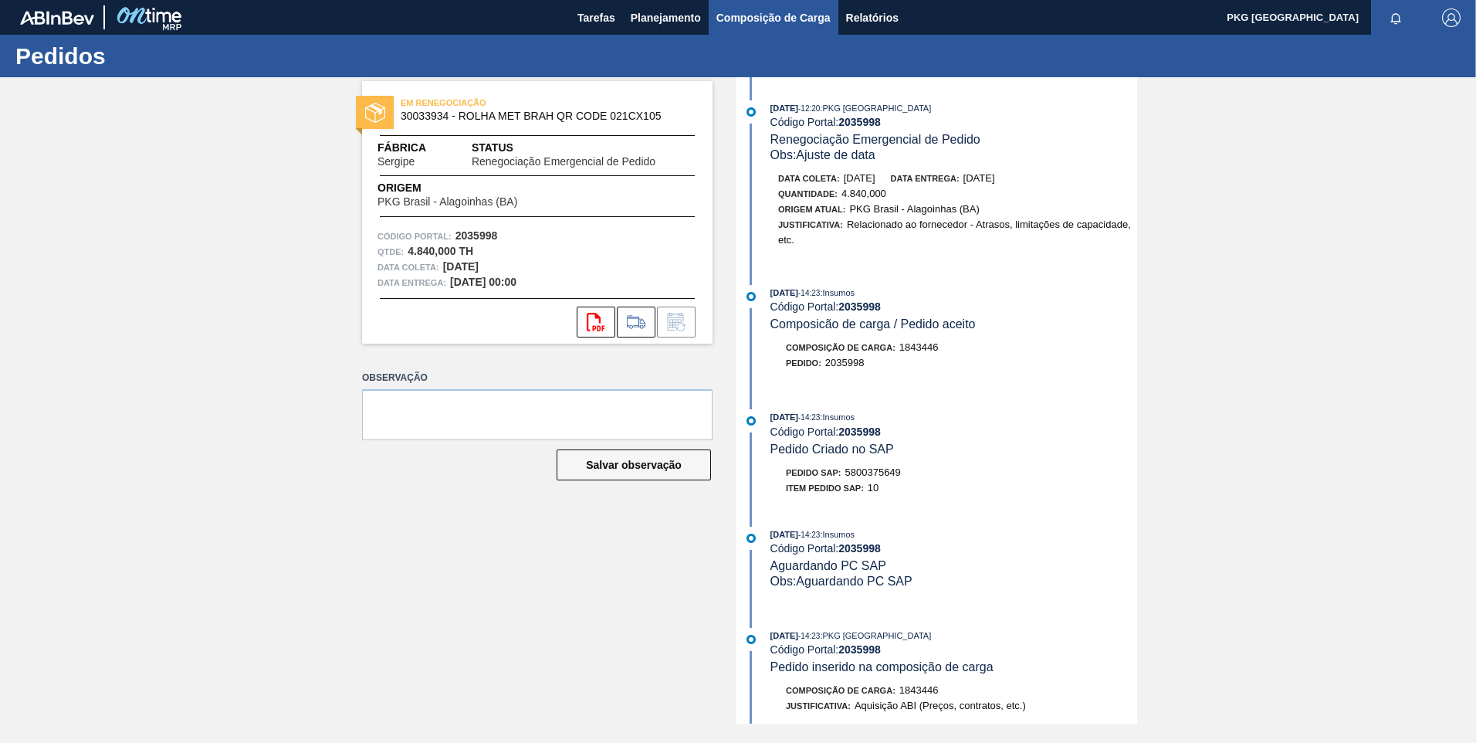
click at [775, 23] on span "Composição de Carga" at bounding box center [773, 17] width 114 height 19
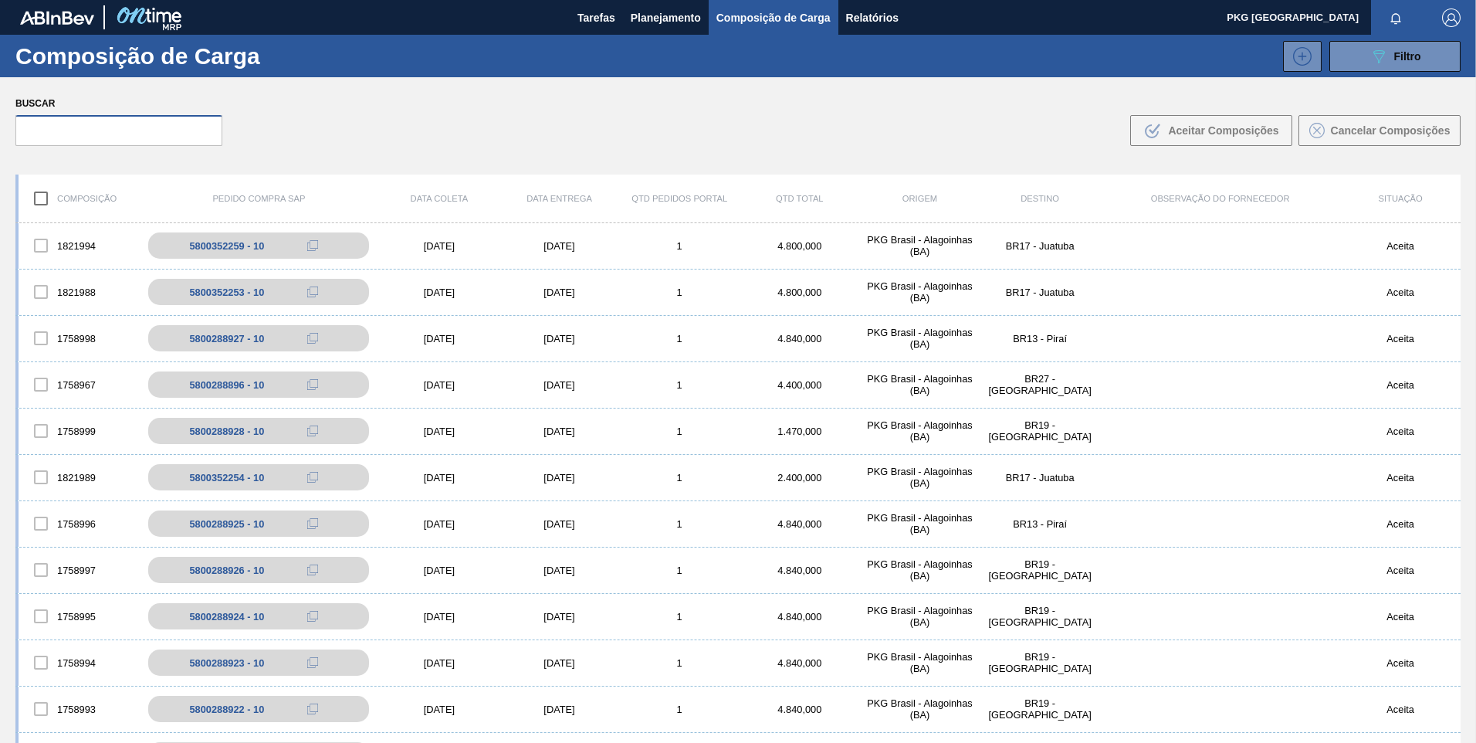
click at [126, 129] on input "text" at bounding box center [118, 130] width 207 height 31
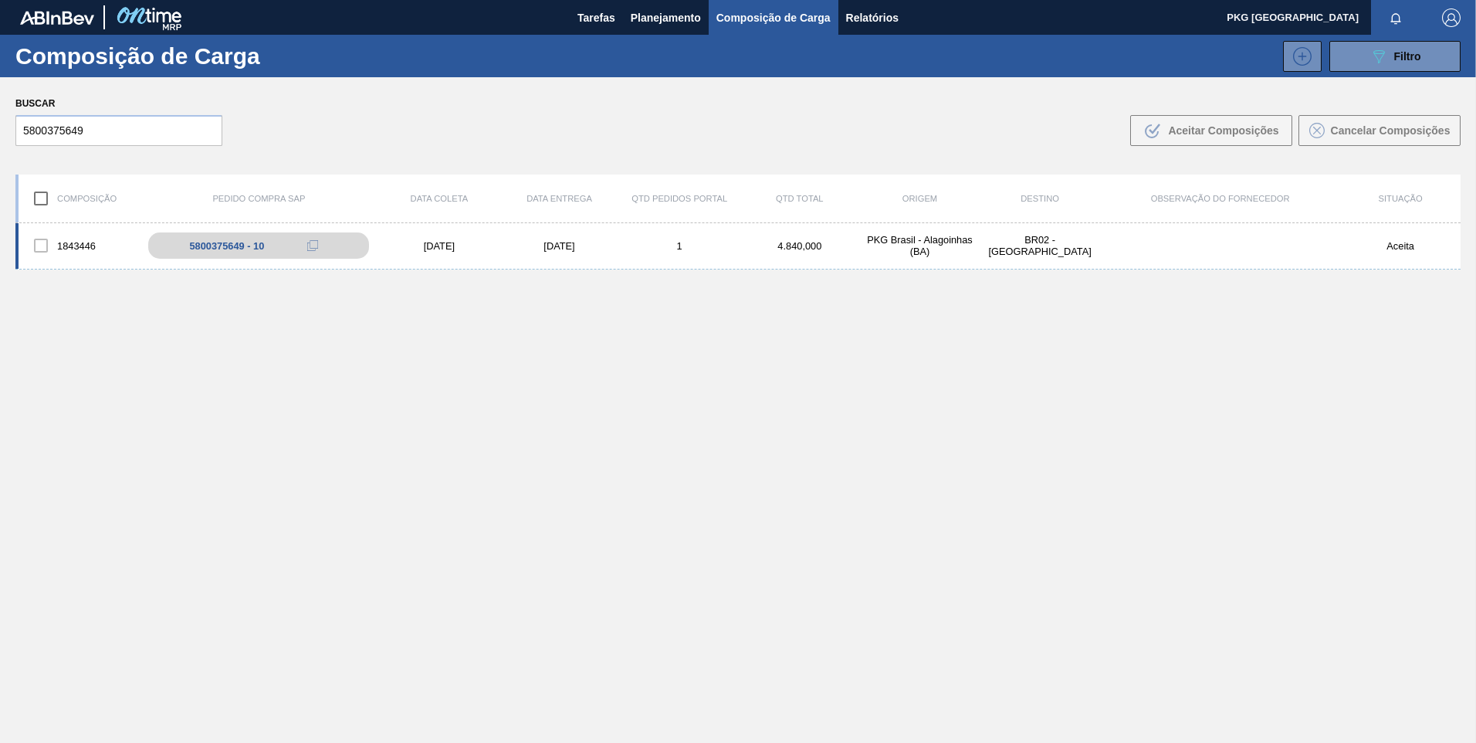
click at [550, 240] on div "04/10/2025" at bounding box center [559, 246] width 120 height 12
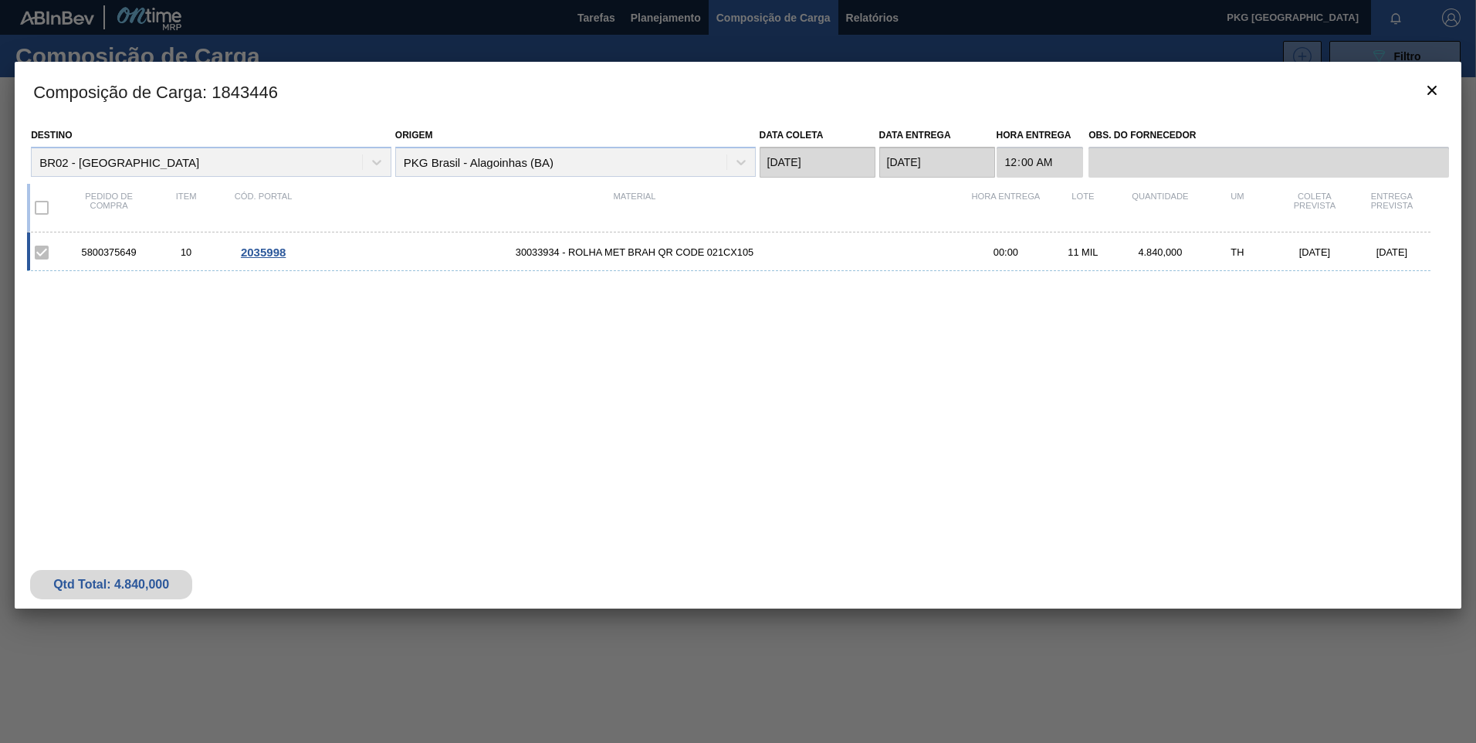
click at [257, 252] on span "2035998" at bounding box center [263, 251] width 45 height 13
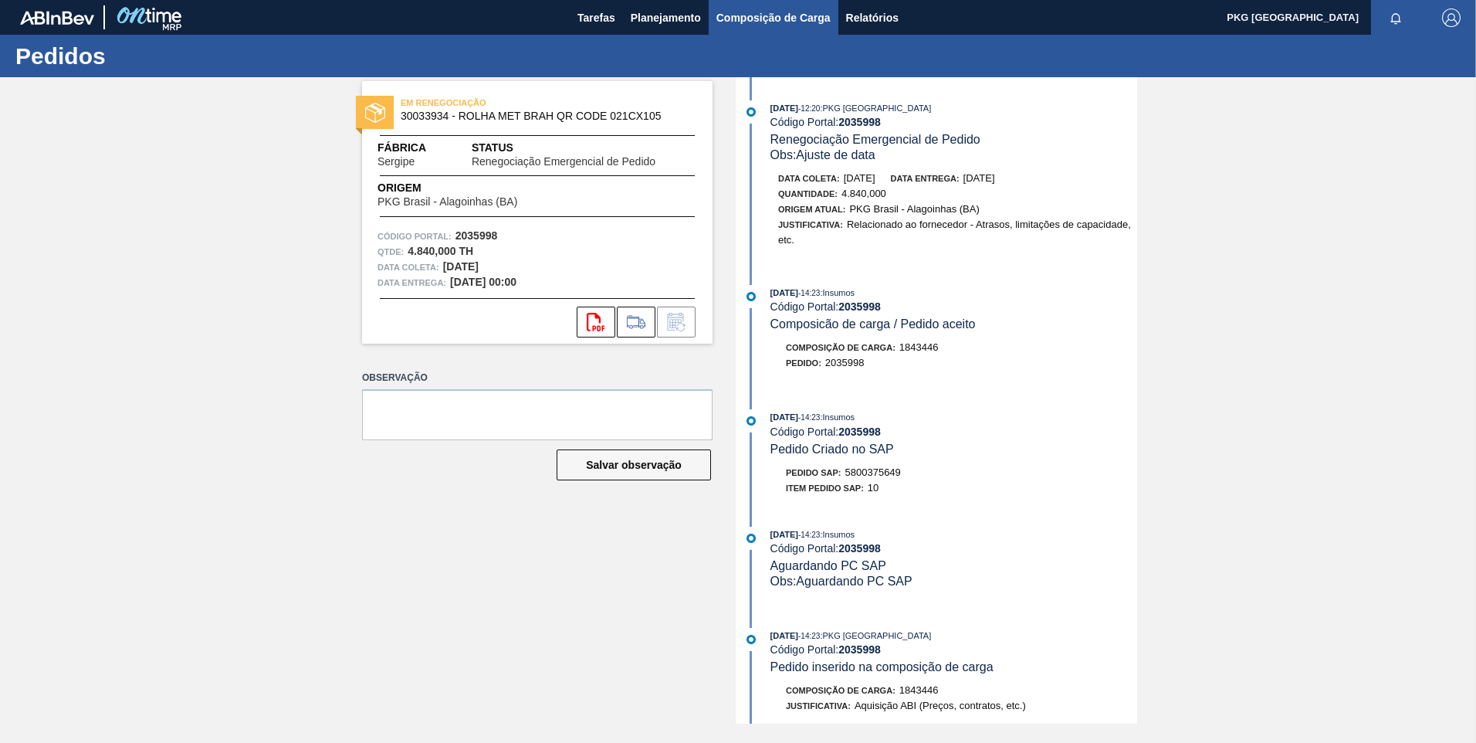
click at [753, 15] on span "Composição de Carga" at bounding box center [773, 17] width 114 height 19
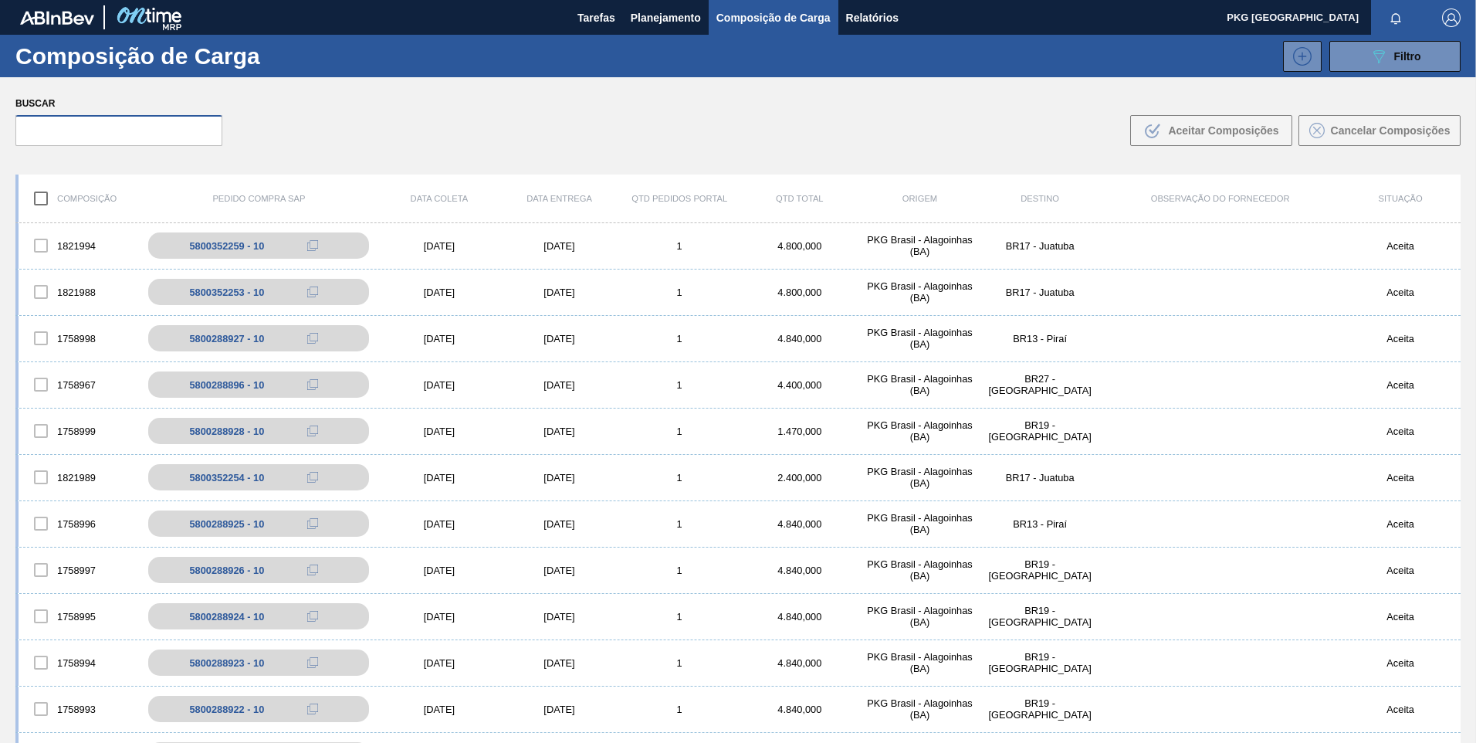
click at [142, 134] on input "text" at bounding box center [118, 130] width 207 height 31
paste input "5800375656"
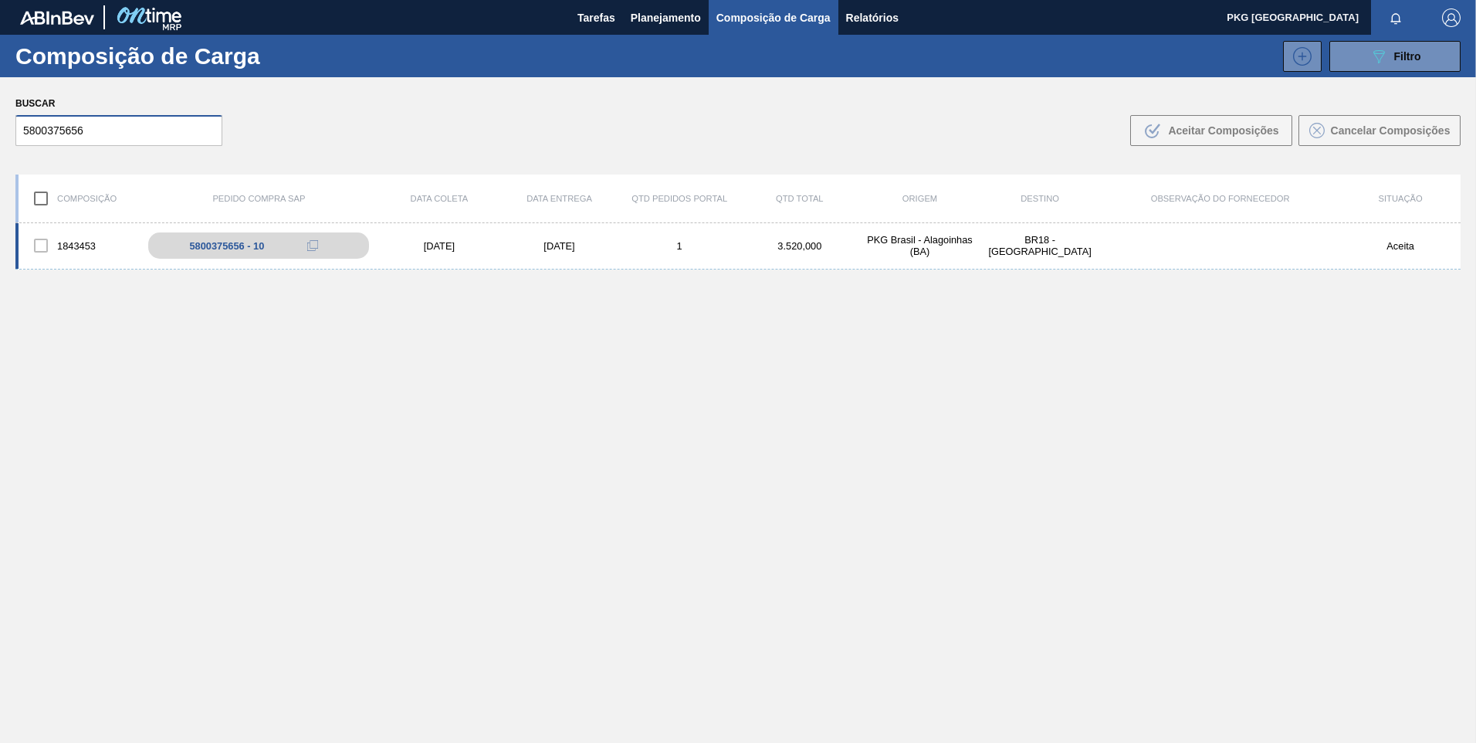
type input "5800375656"
click at [442, 245] on div "29/09/2025" at bounding box center [439, 246] width 120 height 12
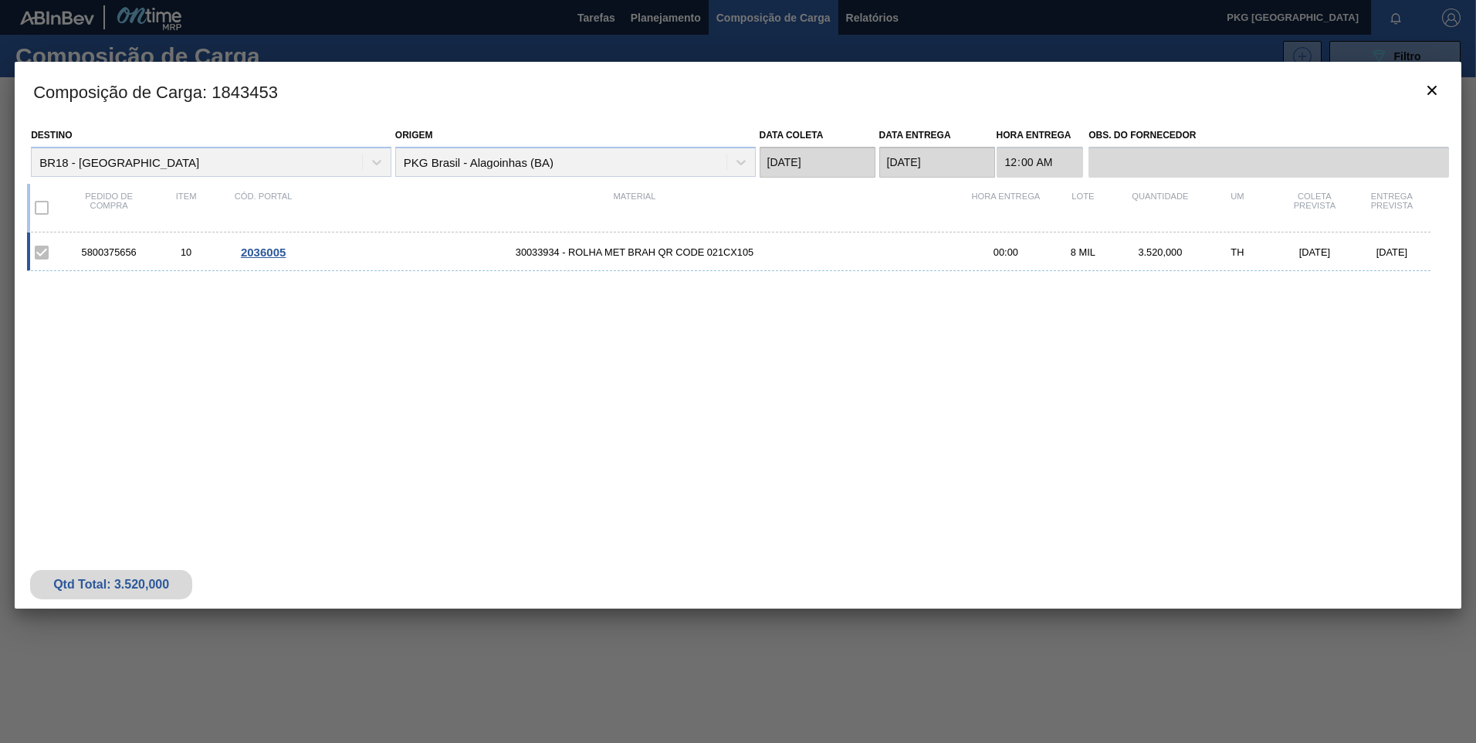
click at [260, 250] on span "2036005" at bounding box center [263, 251] width 45 height 13
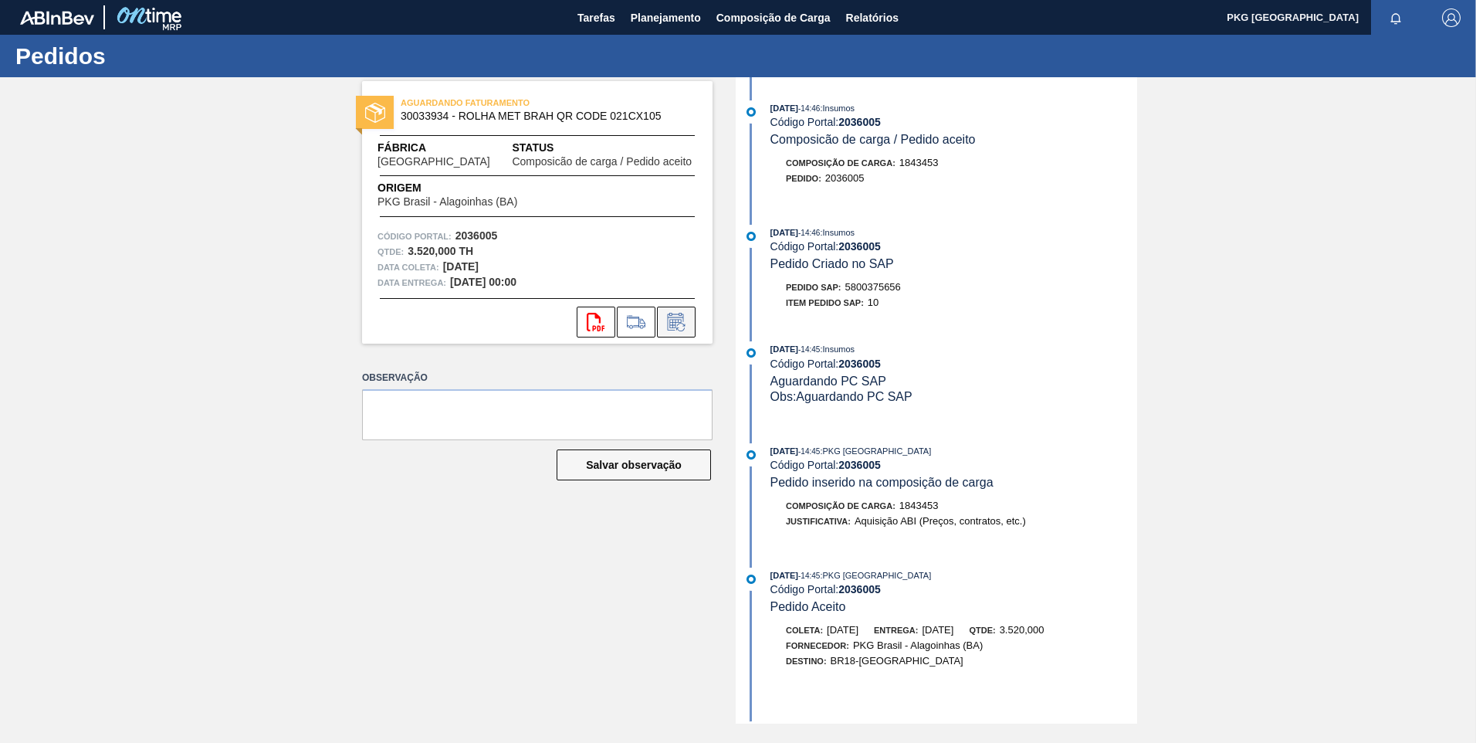
click at [689, 323] on button at bounding box center [676, 321] width 39 height 31
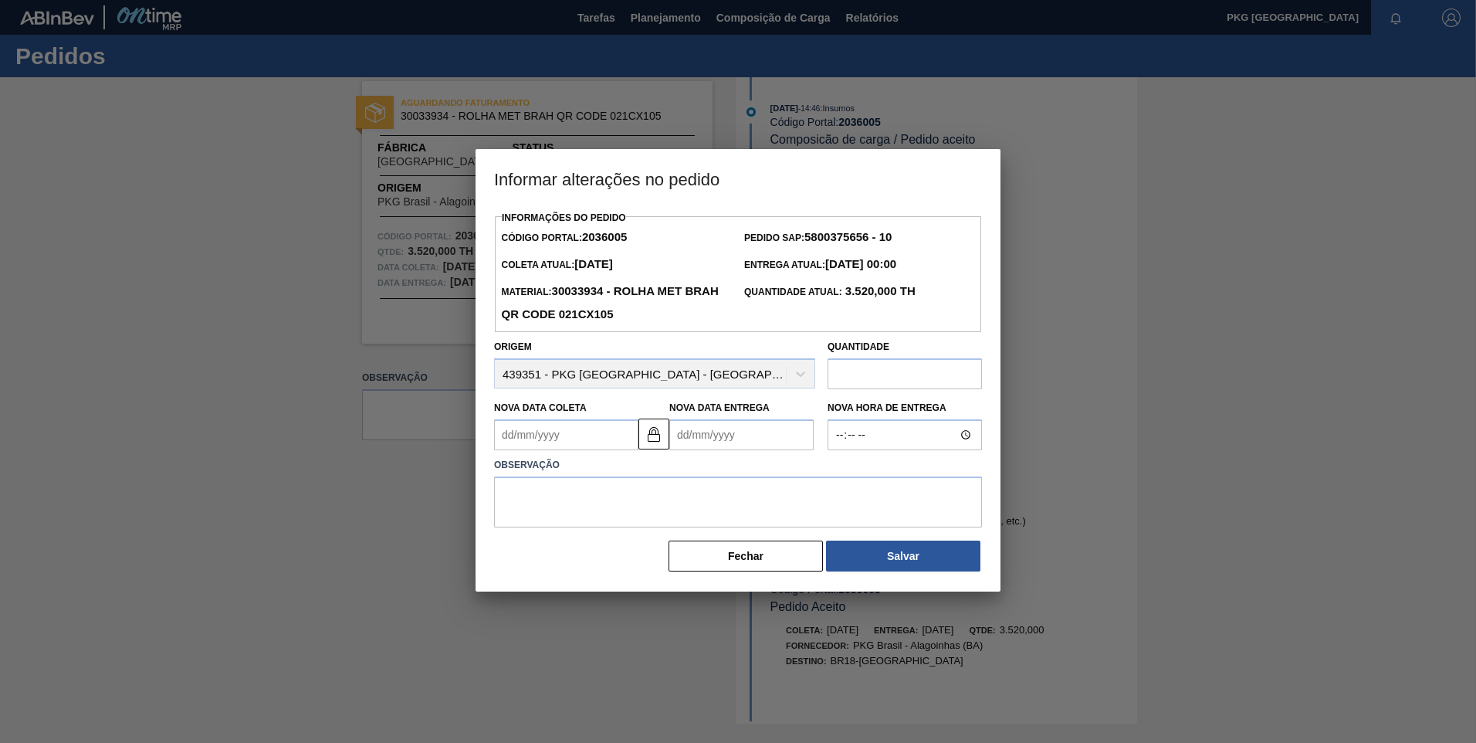
click at [580, 438] on Coleta2036005 "Nova Data Coleta" at bounding box center [566, 434] width 144 height 31
click at [643, 611] on div "3" at bounding box center [637, 621] width 21 height 21
type Coleta2036005 "03/10/2025"
type Entrega2036005 "04/10/2025"
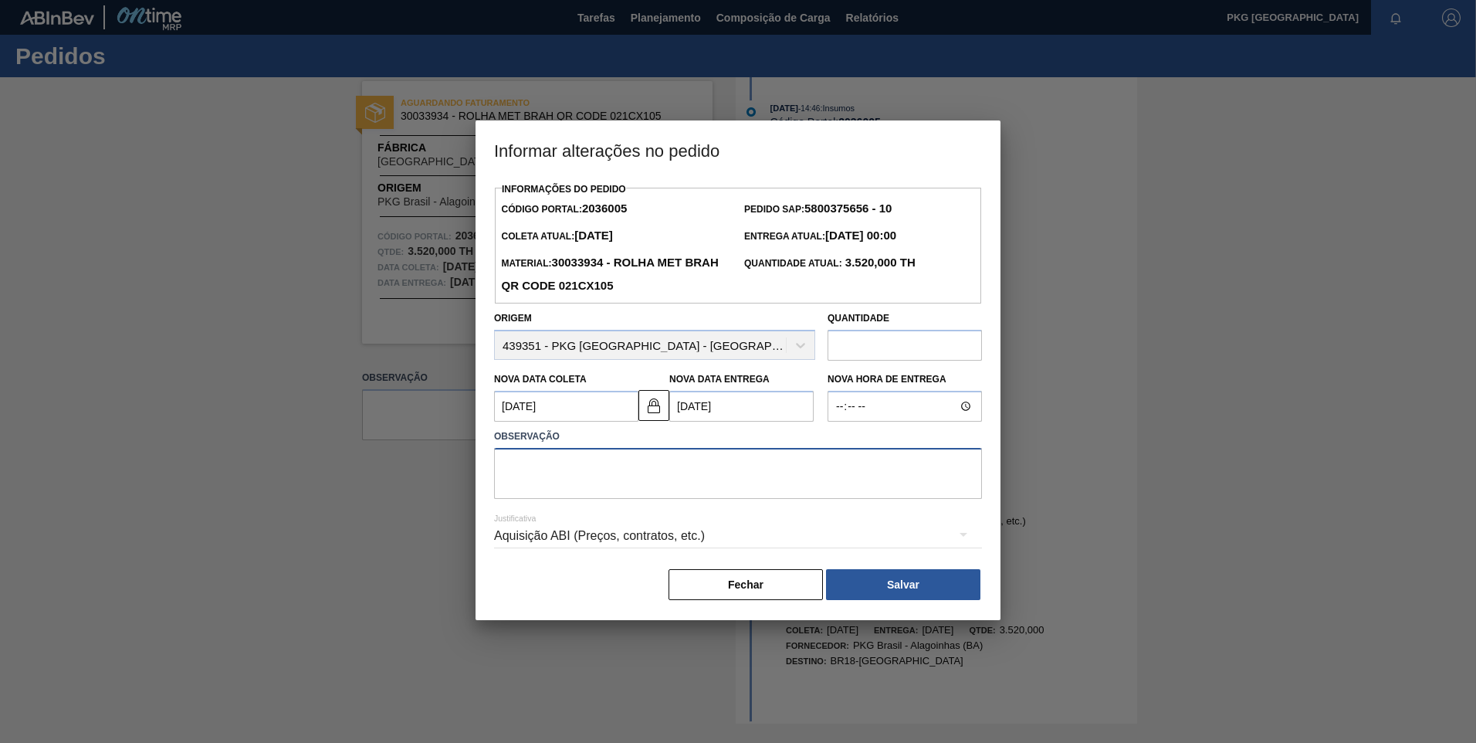
click at [607, 476] on textarea at bounding box center [738, 473] width 488 height 51
type textarea "Ajuste de data"
click at [614, 540] on div "Aquisição ABI (Preços, contratos, etc.)" at bounding box center [738, 535] width 488 height 43
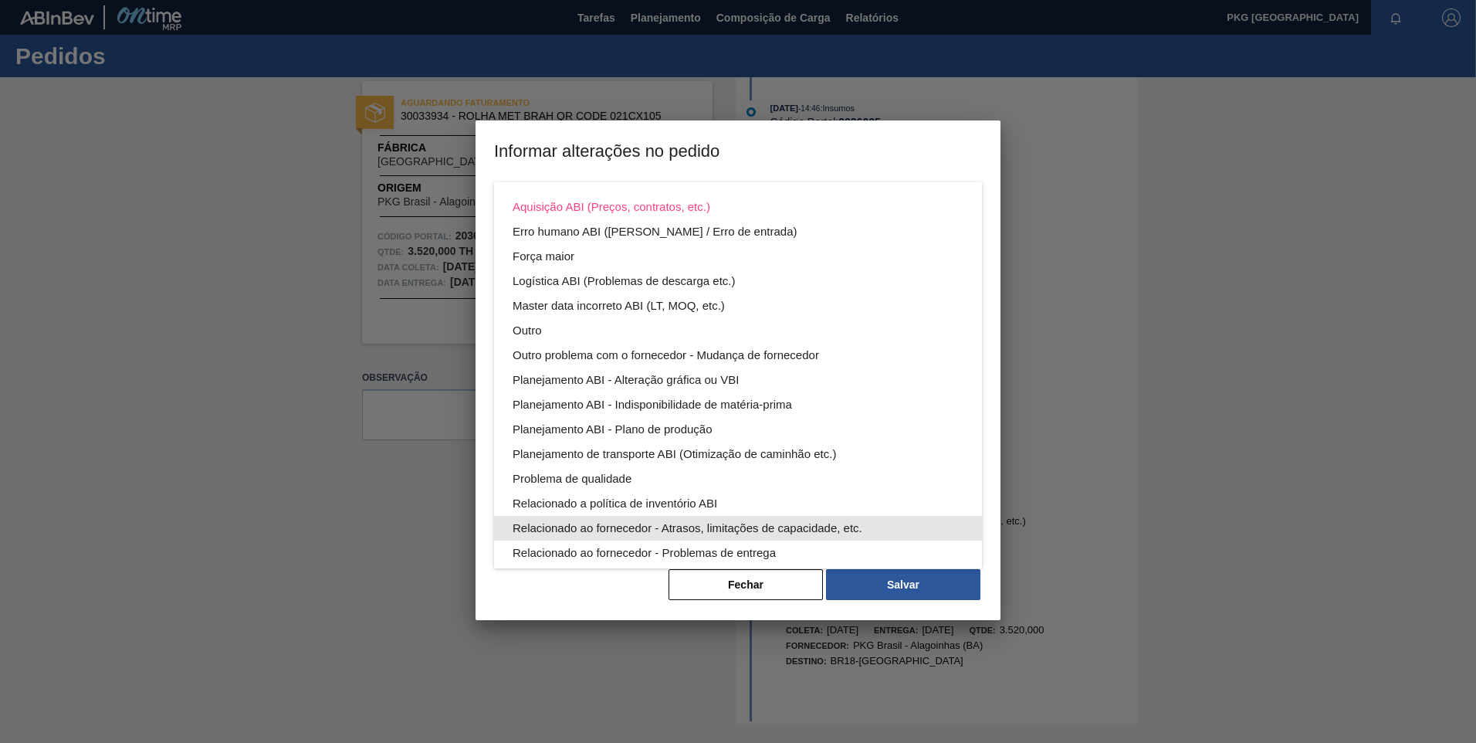
click at [615, 537] on div "Relacionado ao fornecedor - Atrasos, limitações de capacidade, etc." at bounding box center [738, 528] width 451 height 25
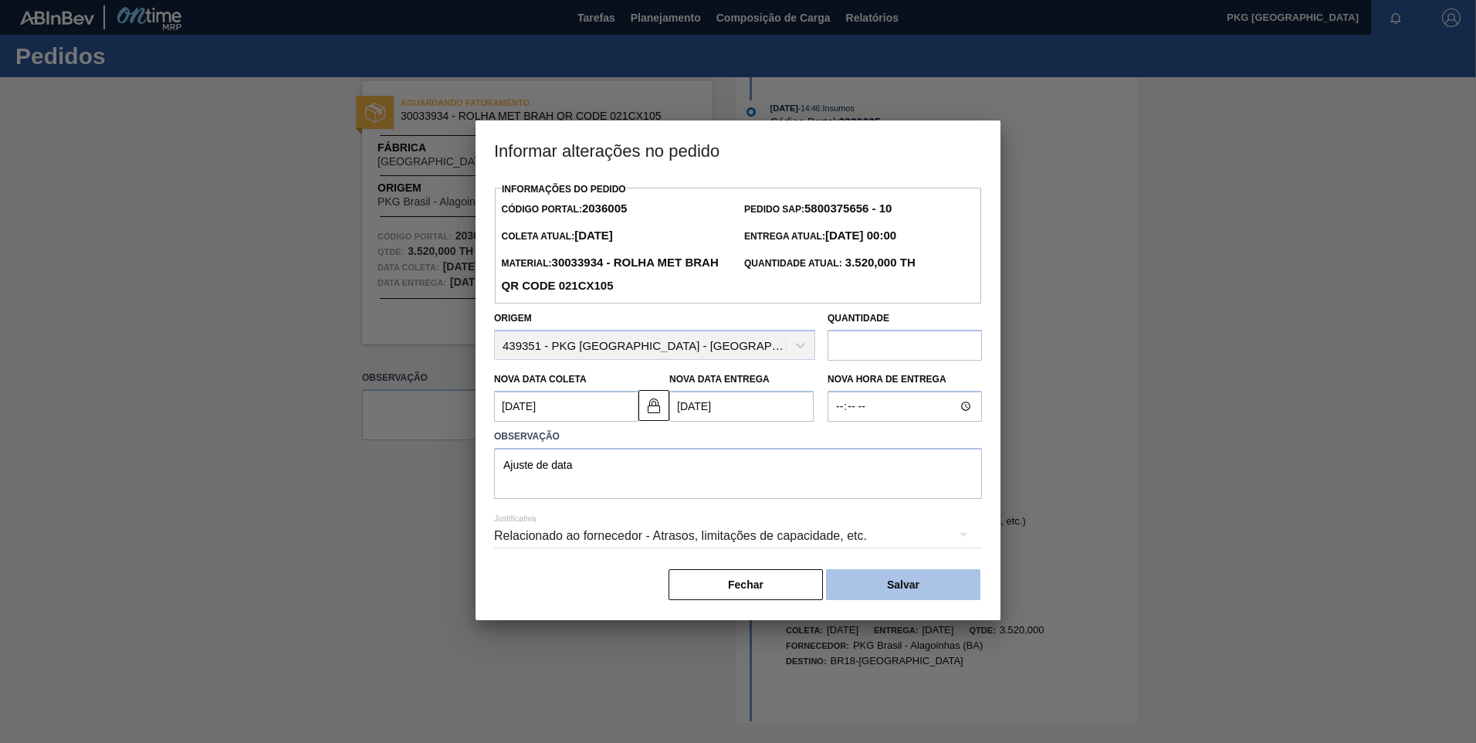
click at [928, 594] on button "Salvar" at bounding box center [903, 584] width 154 height 31
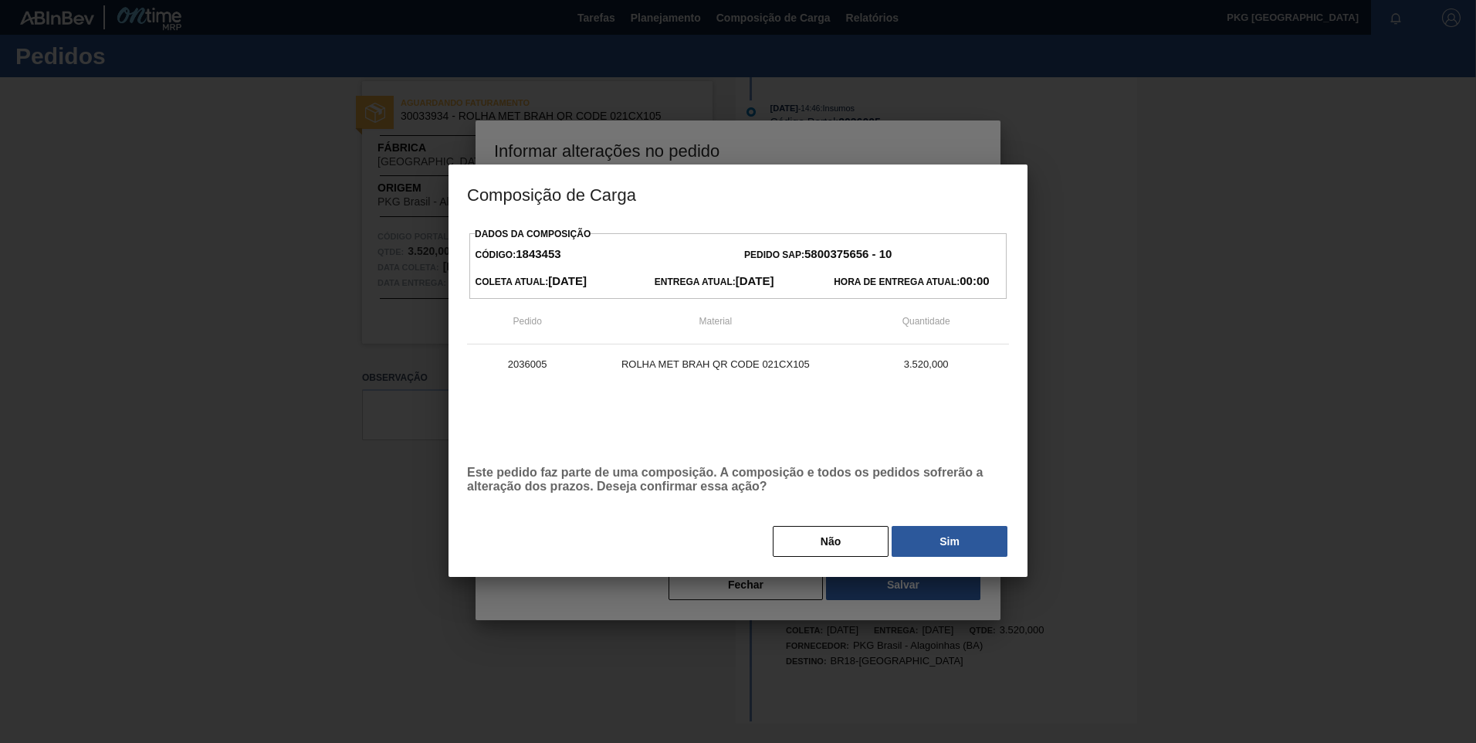
click at [950, 534] on button "Sim" at bounding box center [950, 541] width 116 height 31
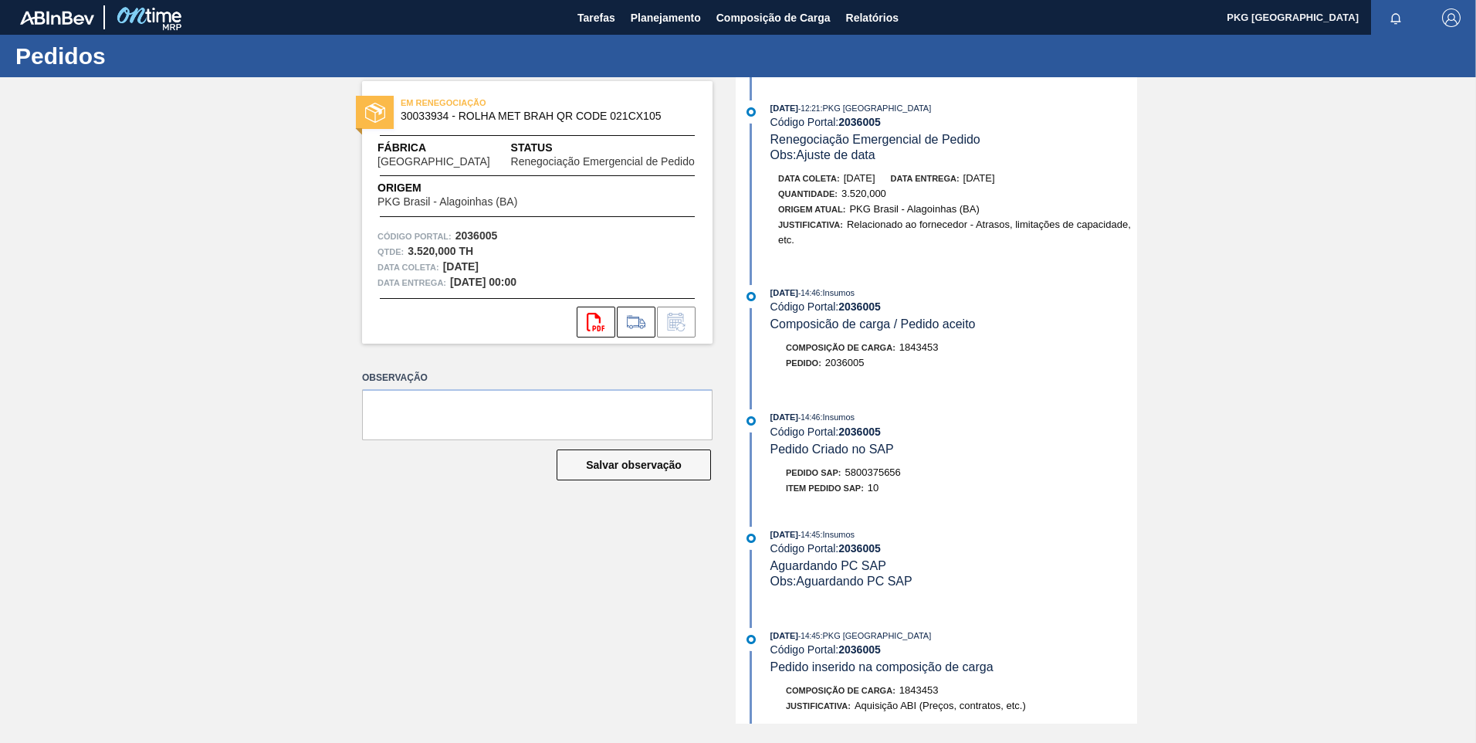
click at [192, 378] on div "EM RENEGOCIAÇÃO 30033934 - ROLHA MET BRAH QR CODE 021CX105 Fábrica Pernambuco S…" at bounding box center [738, 400] width 1476 height 646
